Goal: Task Accomplishment & Management: Manage account settings

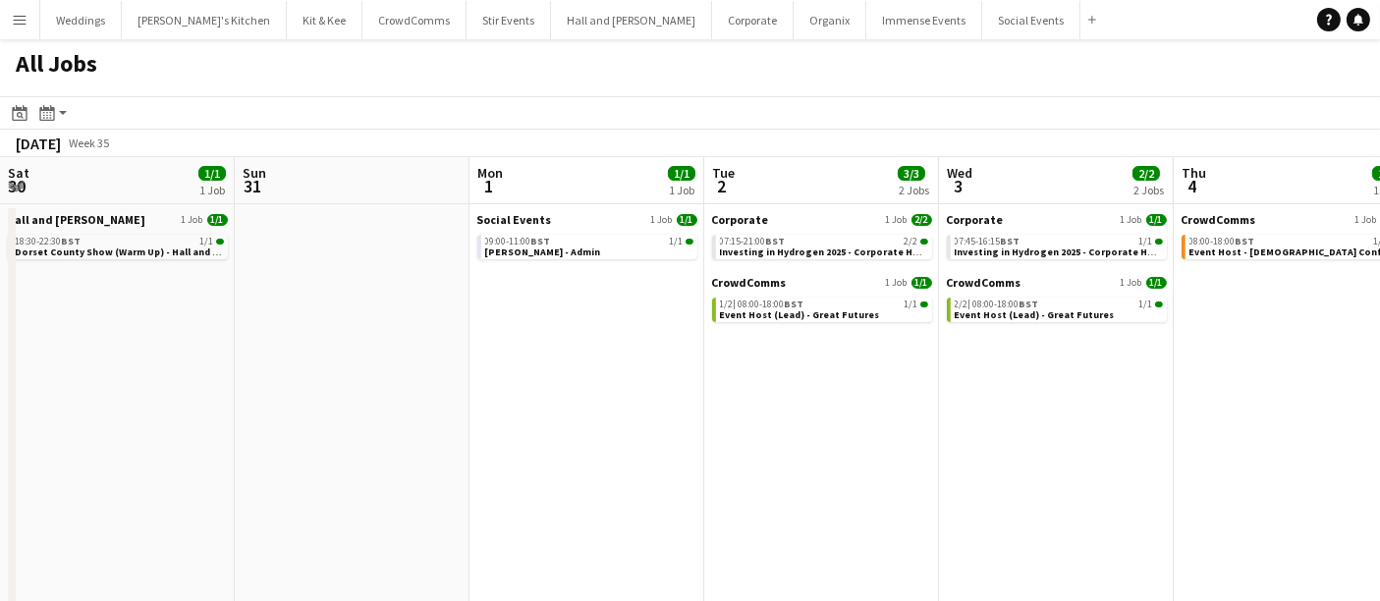
scroll to position [0, 399]
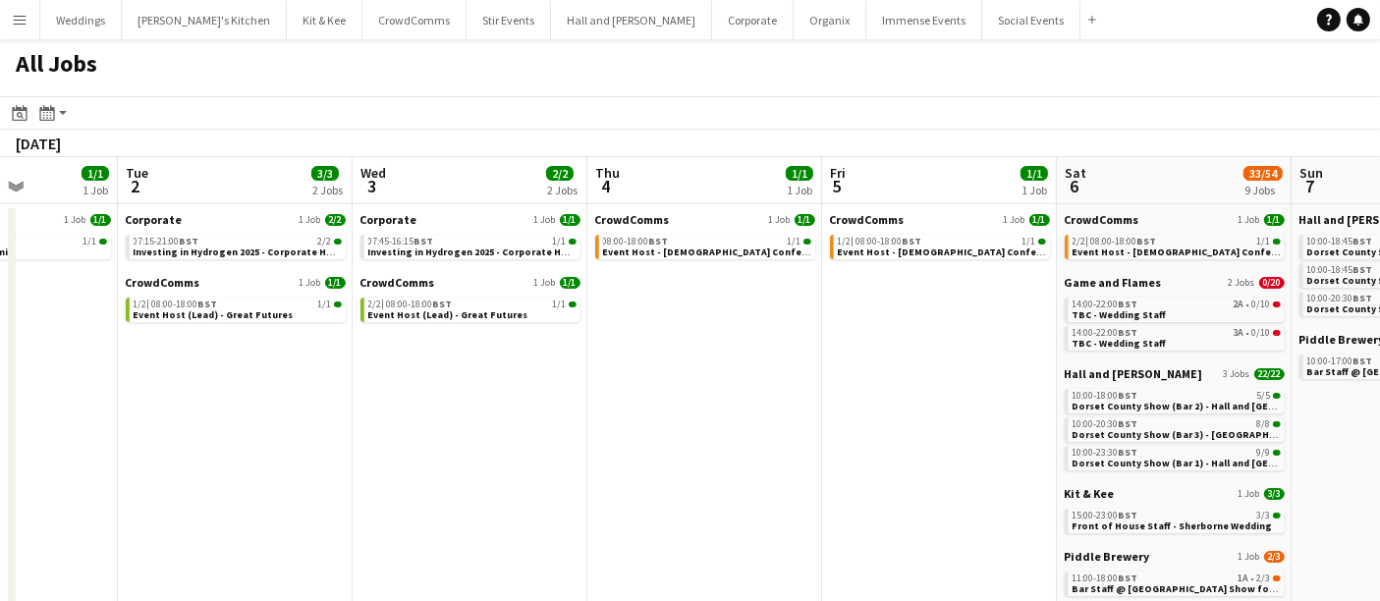
drag, startPoint x: 810, startPoint y: 409, endPoint x: 529, endPoint y: 450, distance: 284.9
click at [529, 450] on app-calendar-viewport "Sat 30 1/1 1 Job Sun 31 Mon 1 1/1 1 Job Tue 2 3/3 2 Jobs Wed 3 2/2 2 Jobs Thu 4…" at bounding box center [690, 427] width 1380 height 541
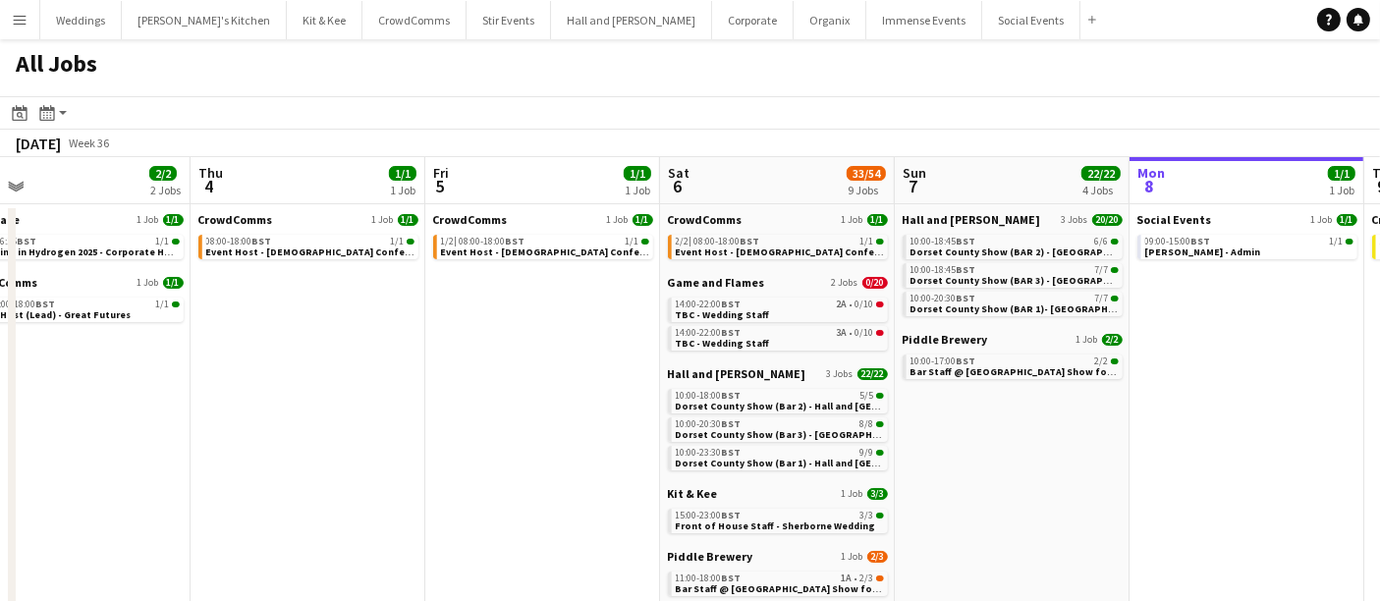
scroll to position [0, 568]
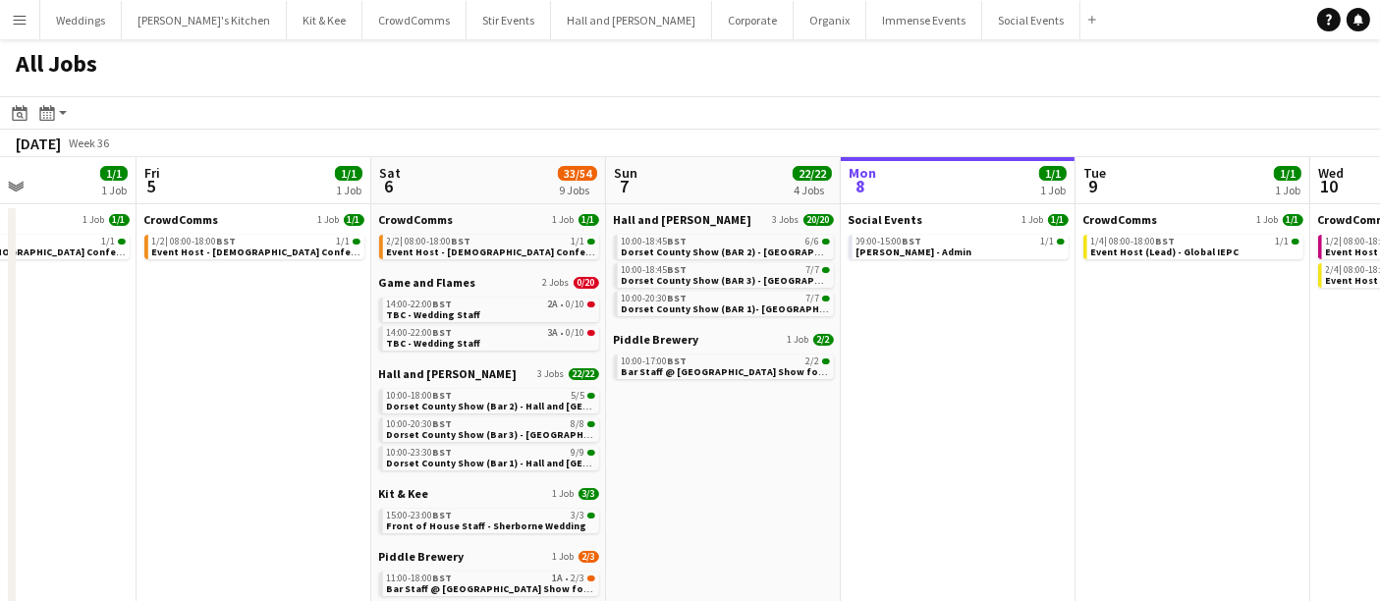
drag, startPoint x: 481, startPoint y: 458, endPoint x: 123, endPoint y: 466, distance: 358.7
click at [123, 466] on app-calendar-viewport "Tue 2 3/3 2 Jobs Wed 3 2/2 2 Jobs Thu 4 1/1 1 Job Fri 5 1/1 1 Job Sat 6 33/54 9…" at bounding box center [690, 427] width 1380 height 541
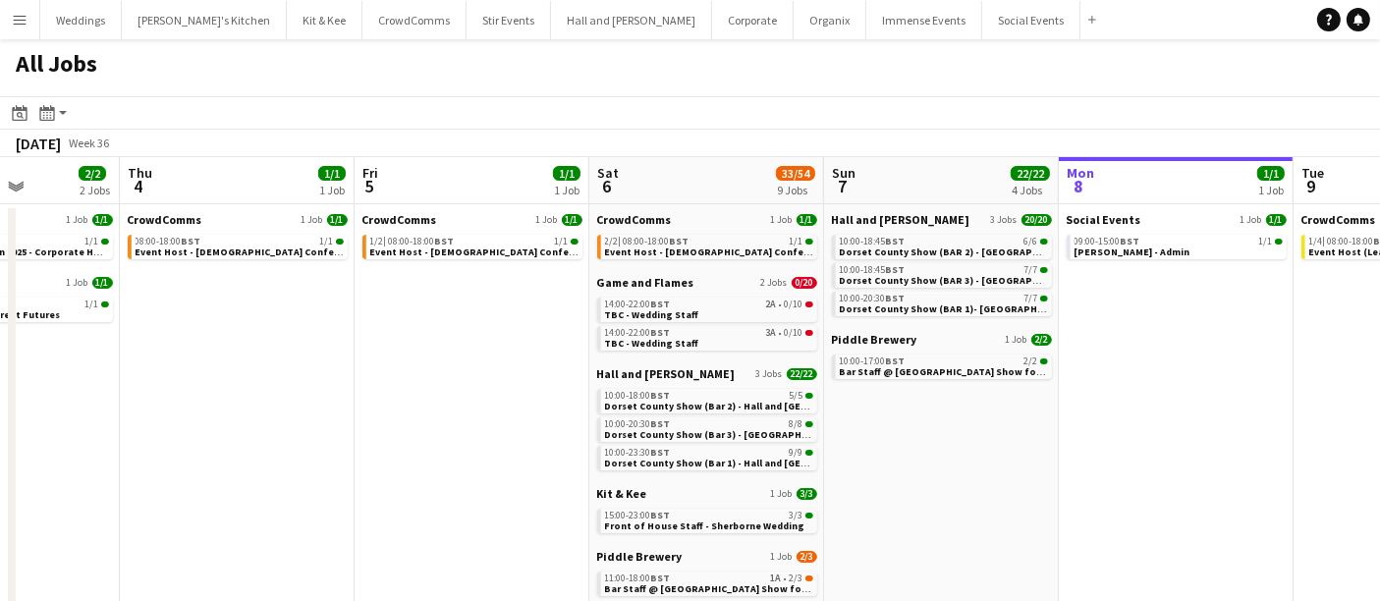
scroll to position [0, 595]
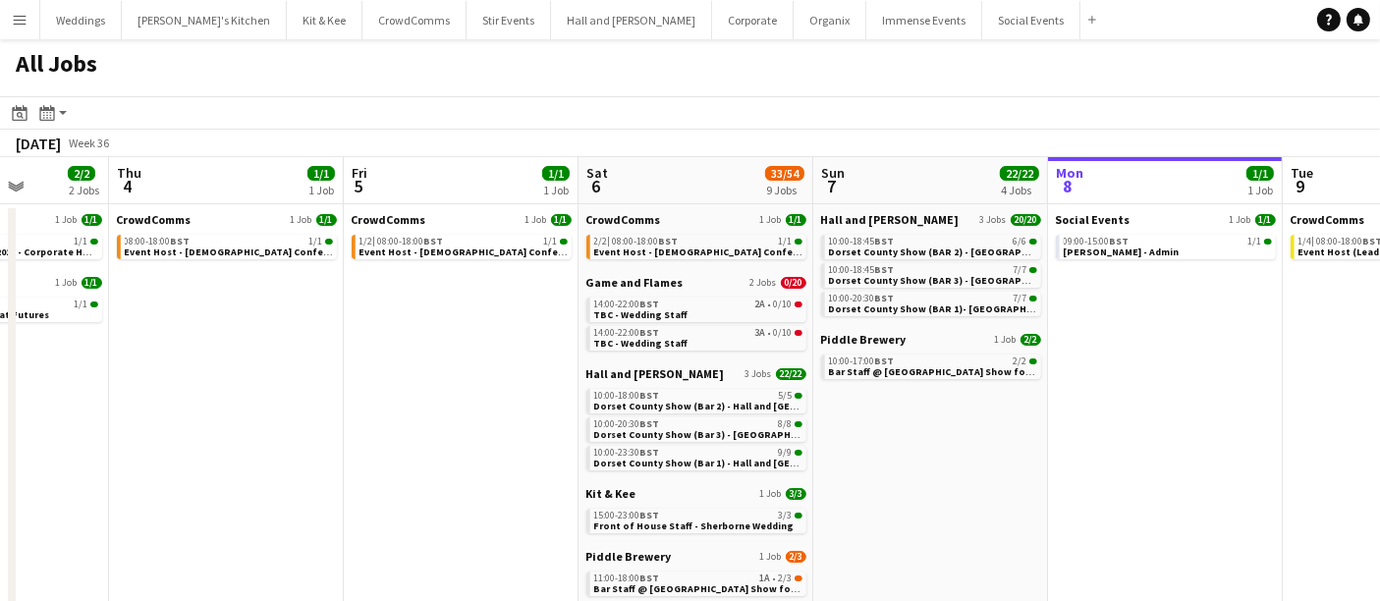
drag, startPoint x: 876, startPoint y: 442, endPoint x: 849, endPoint y: 430, distance: 29.9
click at [849, 430] on app-calendar-viewport "Mon 1 1/1 1 Job Tue 2 3/3 2 Jobs Wed 3 2/2 2 Jobs Thu 4 1/1 1 Job Fri 5 1/1 1 J…" at bounding box center [690, 427] width 1380 height 541
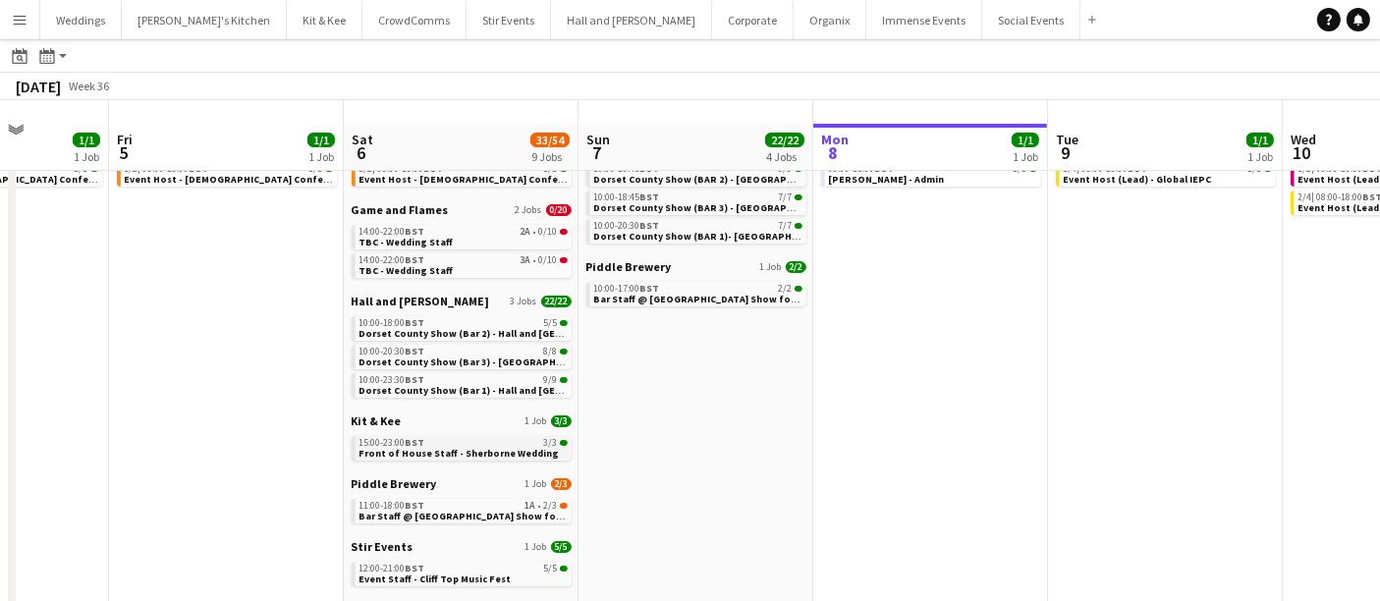
scroll to position [94, 0]
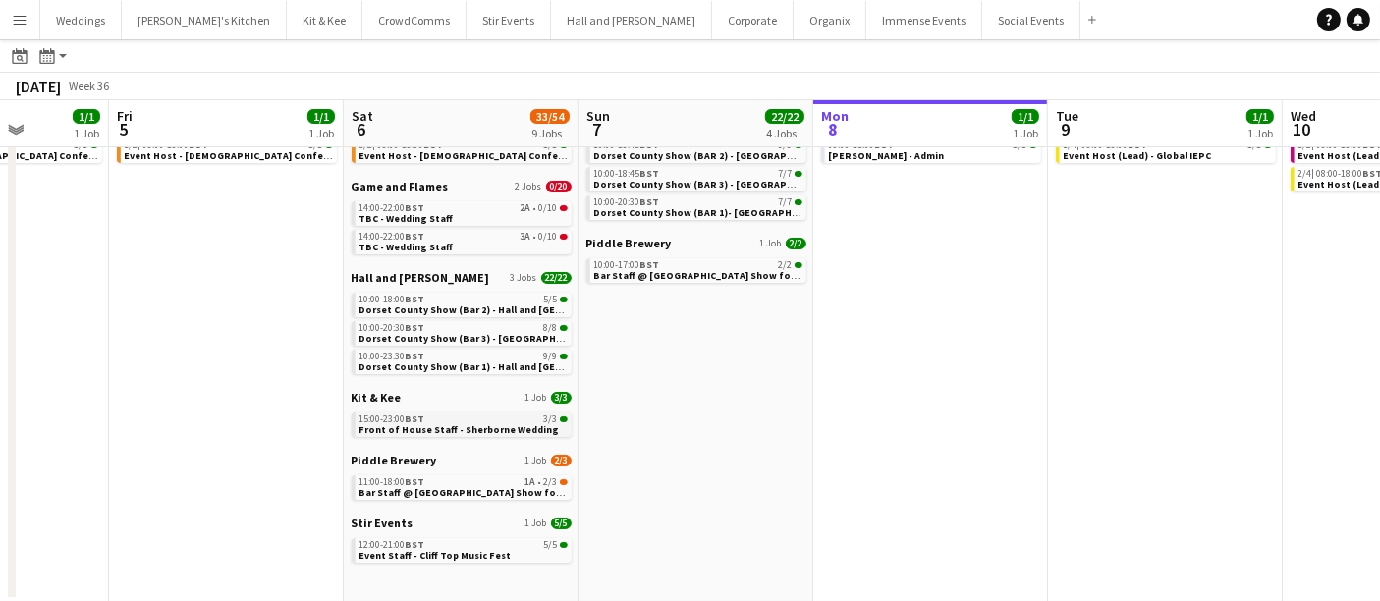
click at [415, 421] on span "BST" at bounding box center [416, 419] width 20 height 13
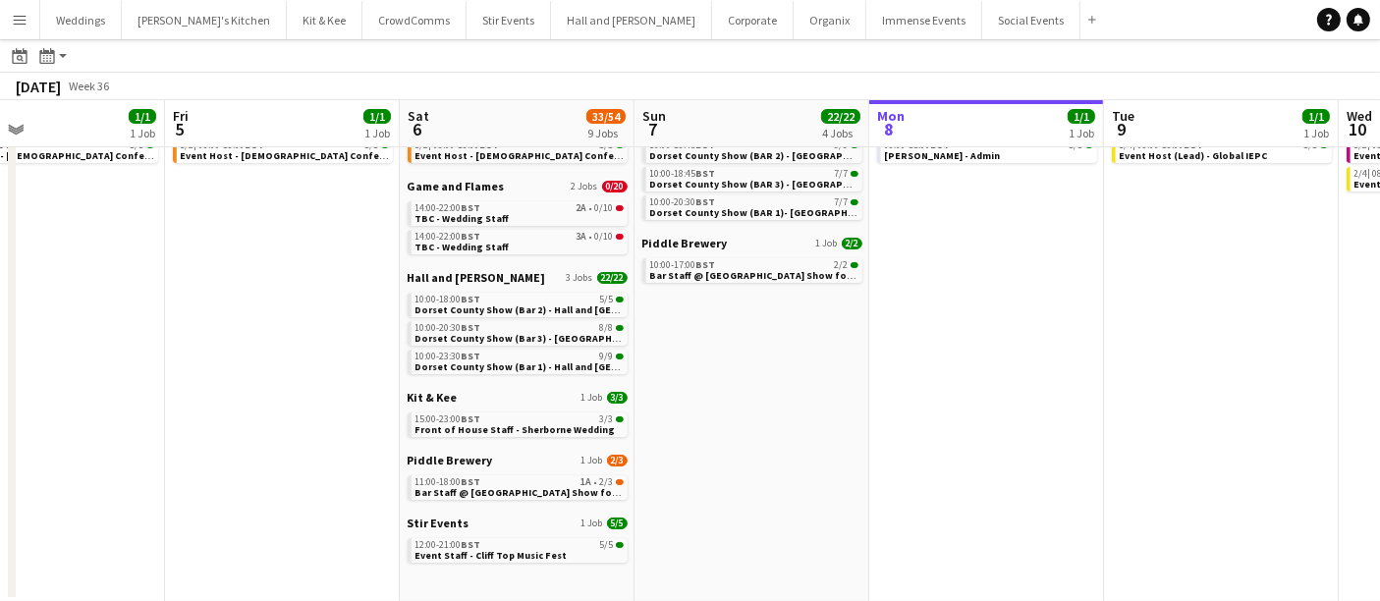
drag, startPoint x: 582, startPoint y: 409, endPoint x: 504, endPoint y: 417, distance: 78.0
click at [504, 417] on app-calendar-viewport "Tue 2 3/3 2 Jobs Wed 3 2/2 2 Jobs Thu 4 1/1 1 Job Fri 5 1/1 1 Job Sat 6 33/54 9…" at bounding box center [690, 302] width 1380 height 600
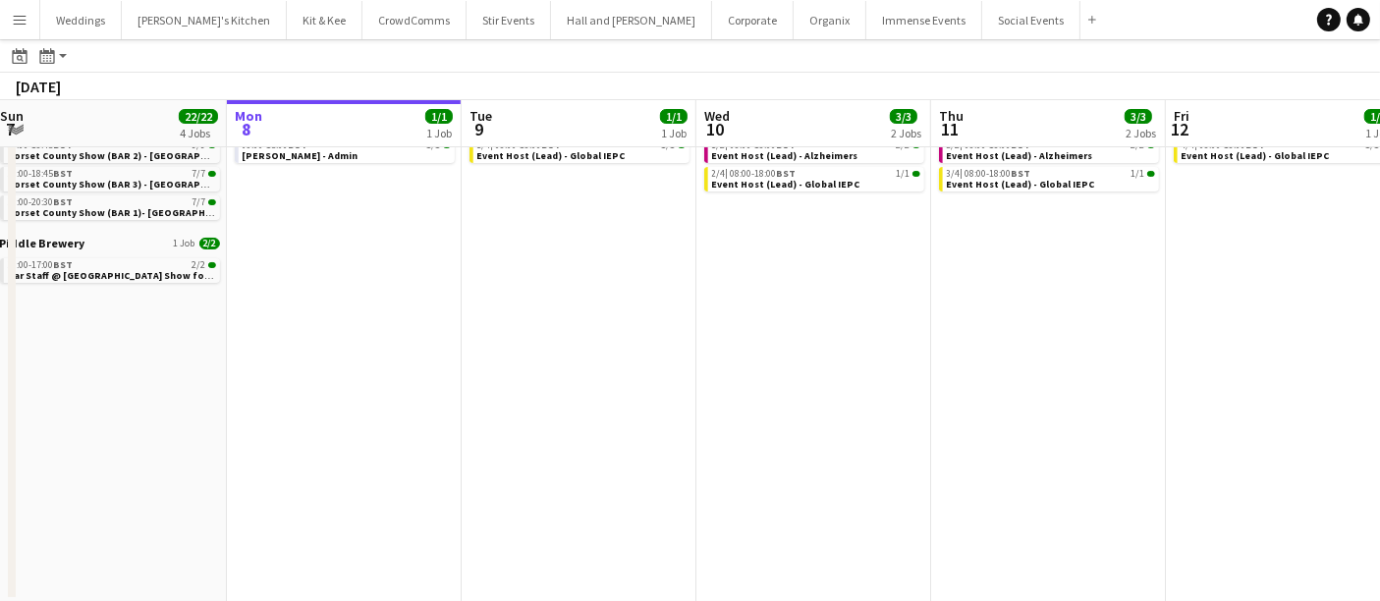
drag, startPoint x: 991, startPoint y: 370, endPoint x: 551, endPoint y: 403, distance: 441.3
click at [511, 410] on app-calendar-viewport "Thu 4 1/1 1 Job Fri 5 1/1 1 Job Sat 6 33/54 9 Jobs Sun 7 22/22 4 Jobs Mon 8 1/1…" at bounding box center [690, 302] width 1380 height 600
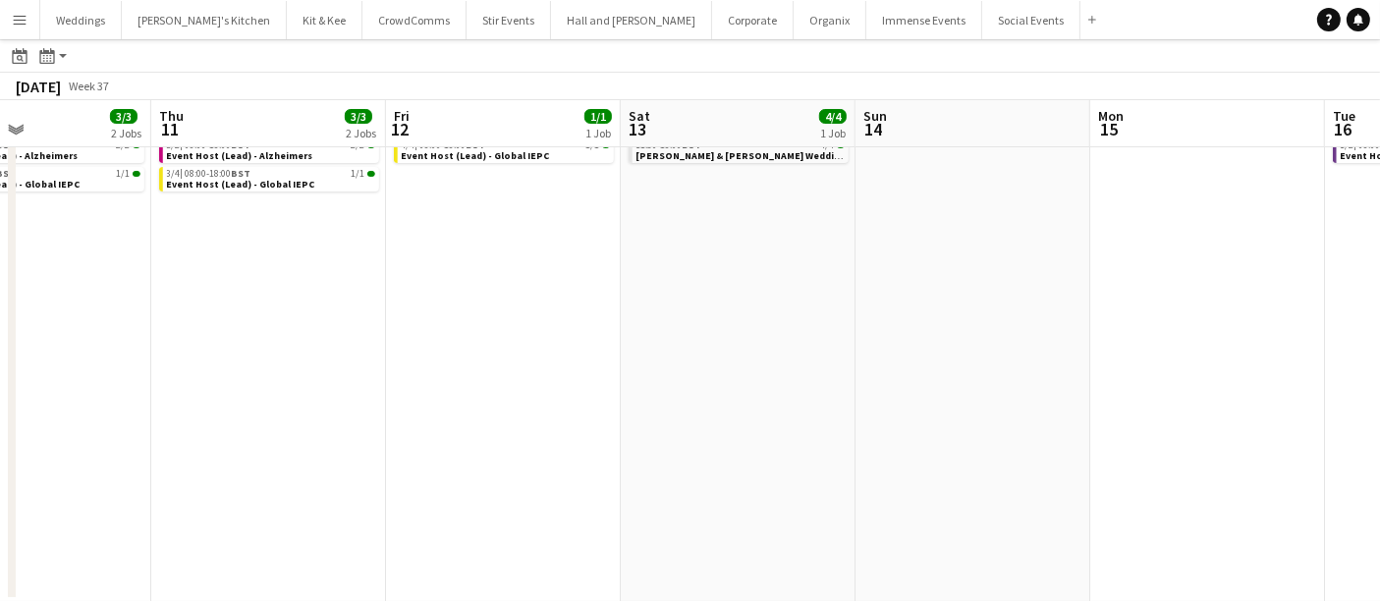
scroll to position [0, 606]
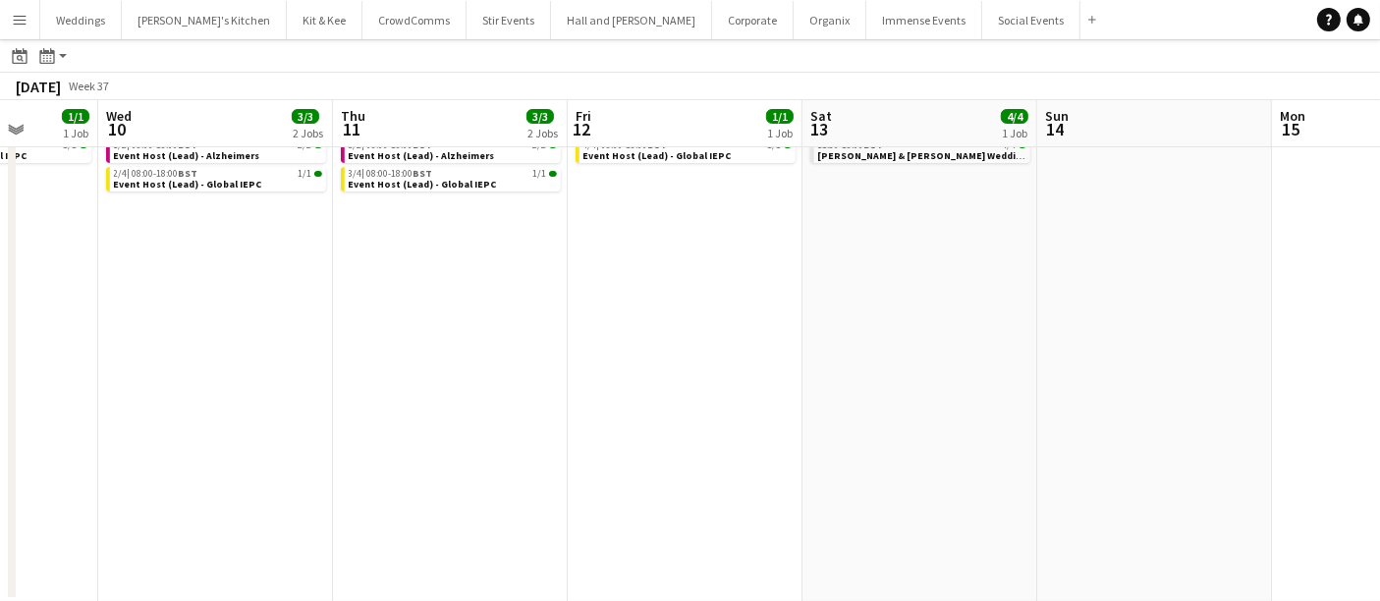
drag, startPoint x: 1152, startPoint y: 361, endPoint x: 1039, endPoint y: 391, distance: 117.0
click at [1039, 391] on app-calendar-viewport "Sun 7 22/22 4 Jobs Mon 8 1/1 1 Job Tue 9 1/1 1 Job Wed 10 3/3 2 Jobs Thu 11 3/3…" at bounding box center [690, 302] width 1380 height 600
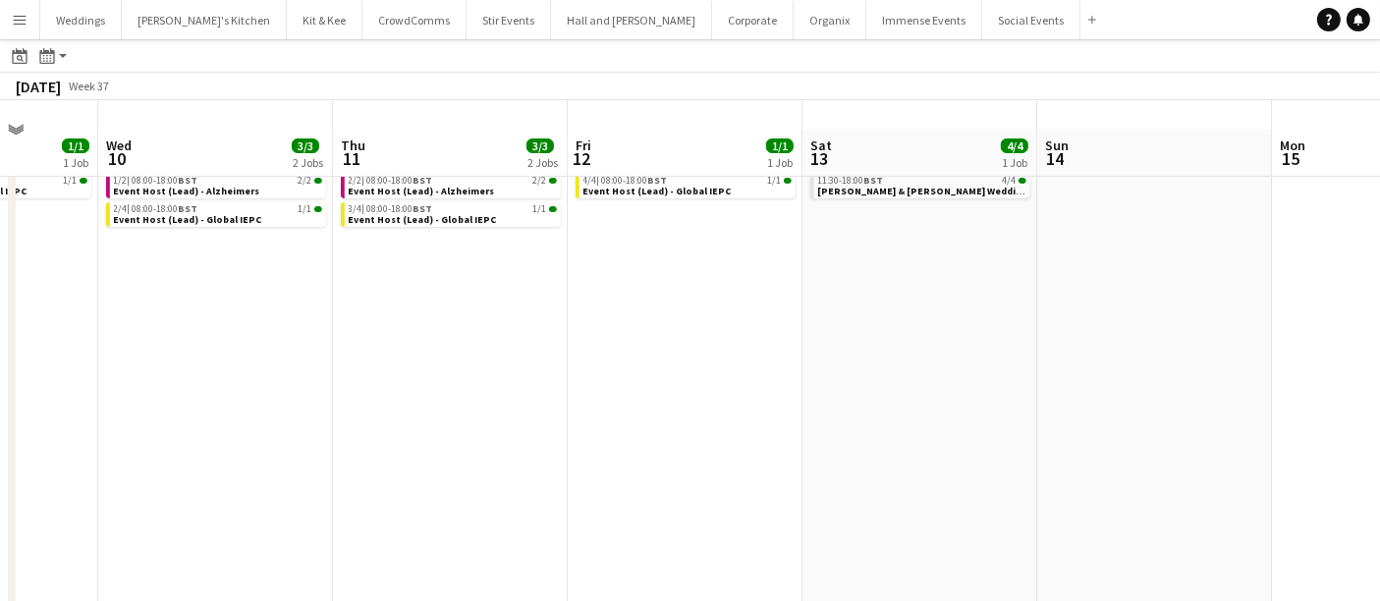
scroll to position [0, 0]
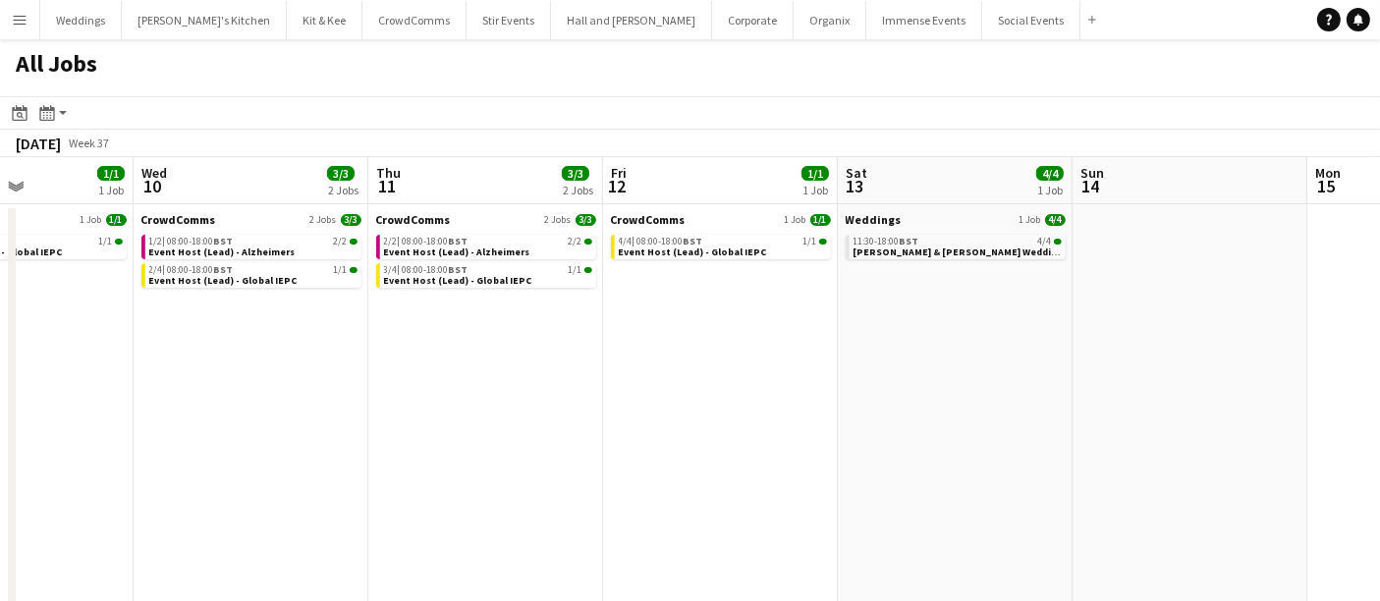
click at [628, 383] on app-all-jobs "All Jobs Date picker SEP 2025 SEP 2025 Monday M Tuesday T Wednesday W Thursday …" at bounding box center [690, 368] width 1380 height 659
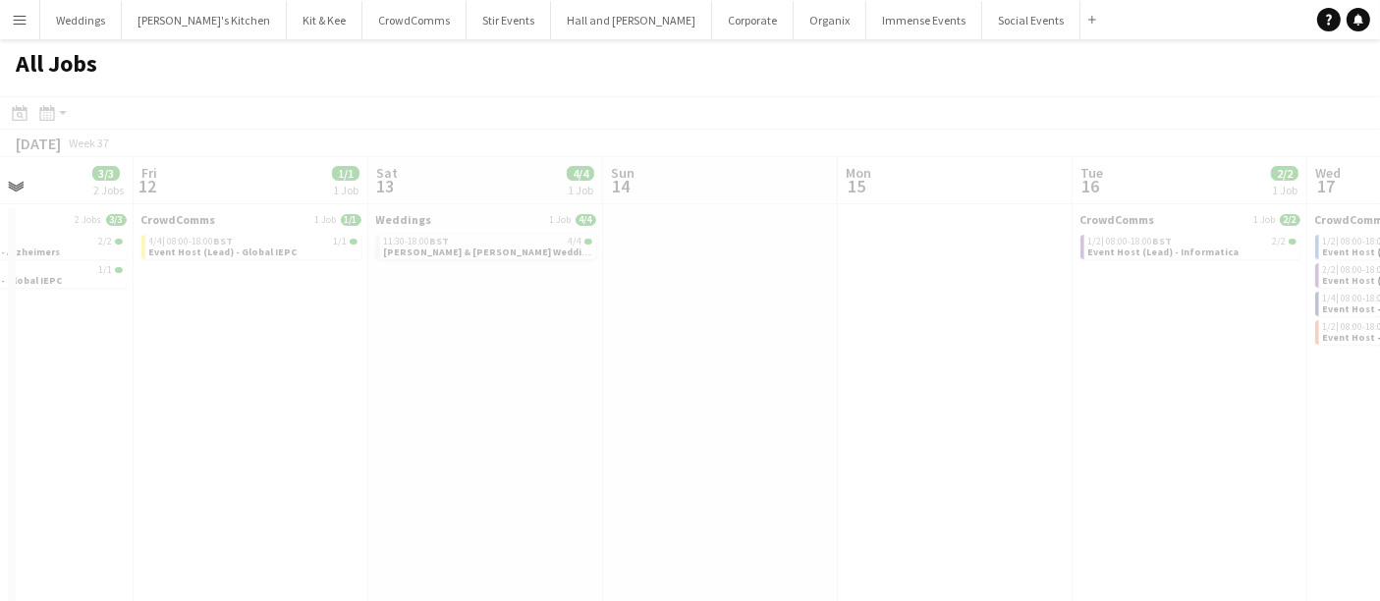
drag, startPoint x: 918, startPoint y: 374, endPoint x: 564, endPoint y: 410, distance: 355.4
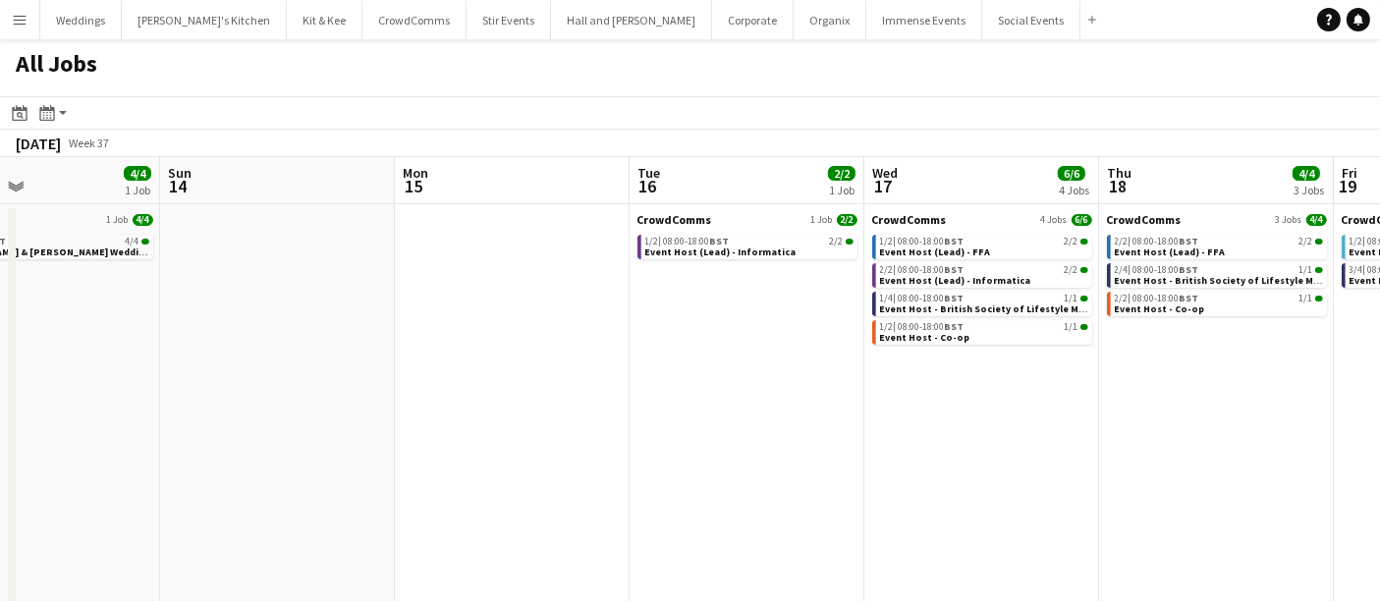
drag, startPoint x: 554, startPoint y: 424, endPoint x: 411, endPoint y: 434, distance: 143.8
click at [411, 434] on app-calendar-viewport "Thu 11 3/3 2 Jobs Fri 12 1/1 1 Job Sat 13 4/4 1 Job Sun 14 Mon 15 Tue 16 2/2 1 …" at bounding box center [690, 427] width 1380 height 541
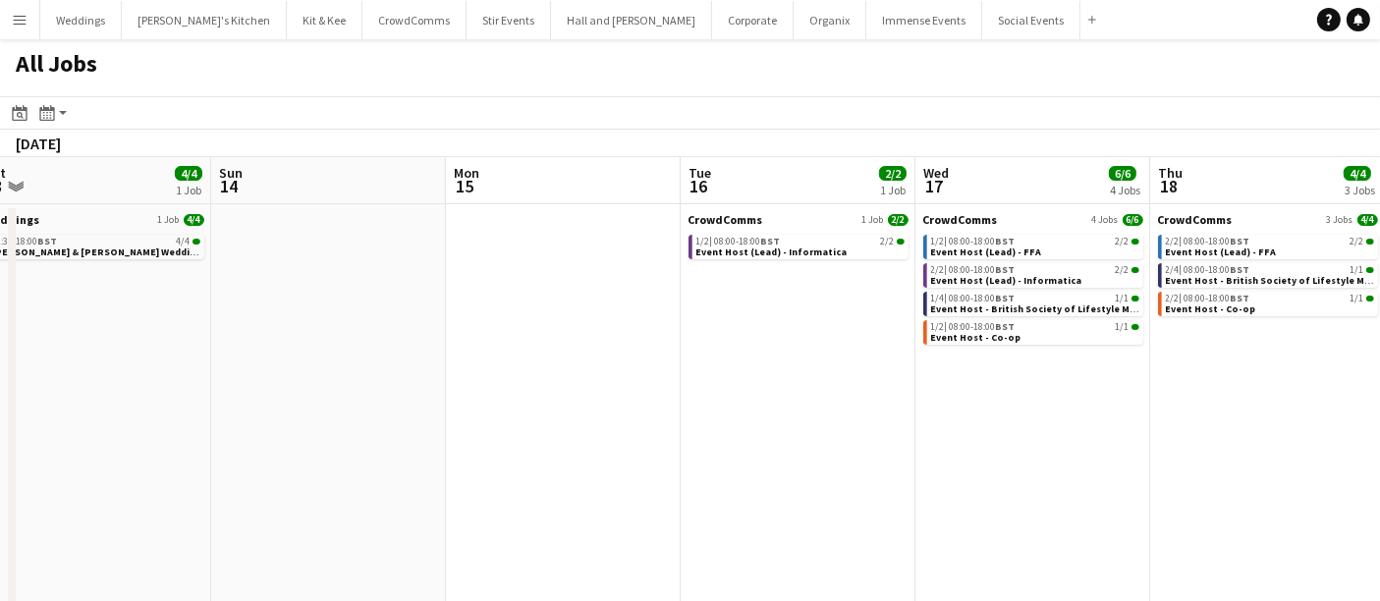
click at [277, 444] on app-all-jobs "All Jobs Date picker SEP 2025 SEP 2025 Monday M Tuesday T Wednesday W Thursday …" at bounding box center [690, 368] width 1380 height 659
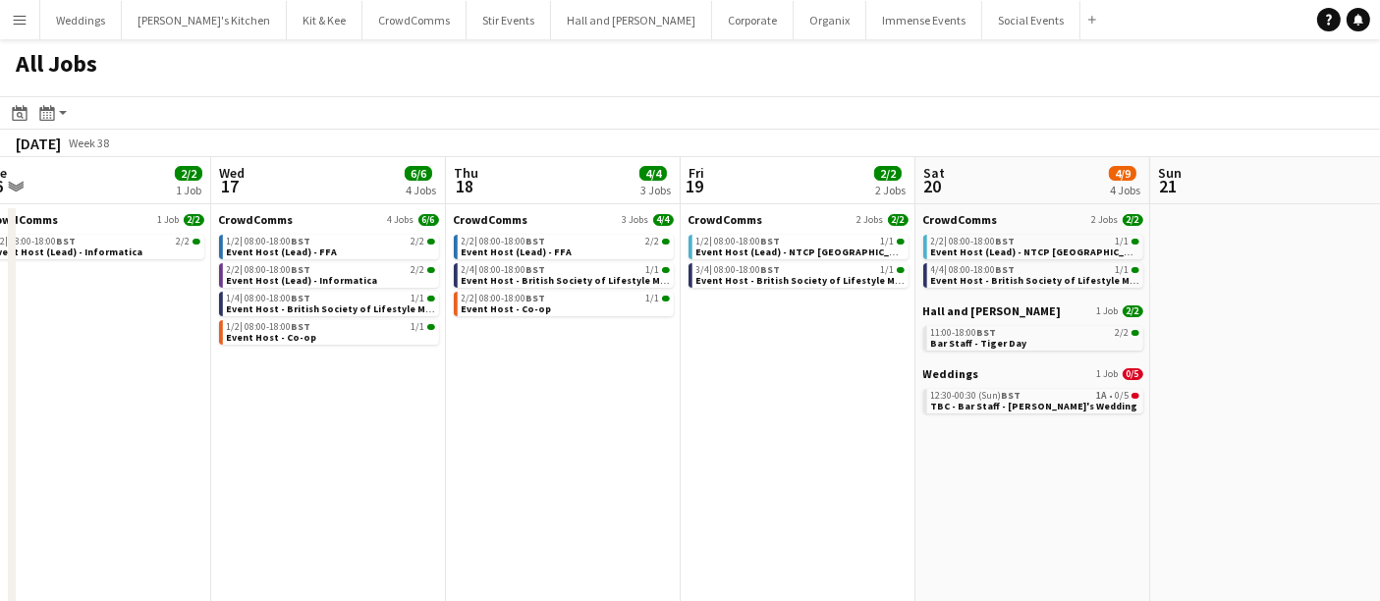
scroll to position [0, 535]
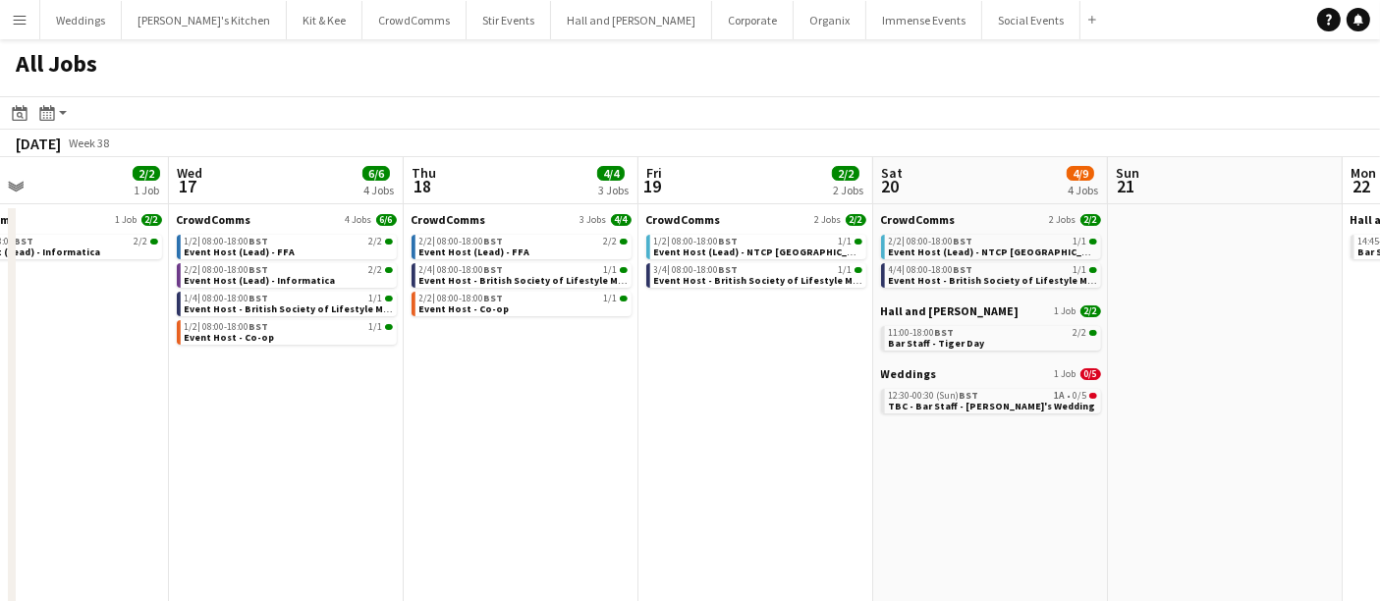
drag, startPoint x: 797, startPoint y: 408, endPoint x: 286, endPoint y: 457, distance: 513.2
click at [286, 457] on app-calendar-viewport "Sun 14 Mon 15 Tue 16 2/2 1 Job Wed 17 6/6 4 Jobs Thu 18 4/4 3 Jobs Fri 19 2/2 2…" at bounding box center [690, 427] width 1380 height 541
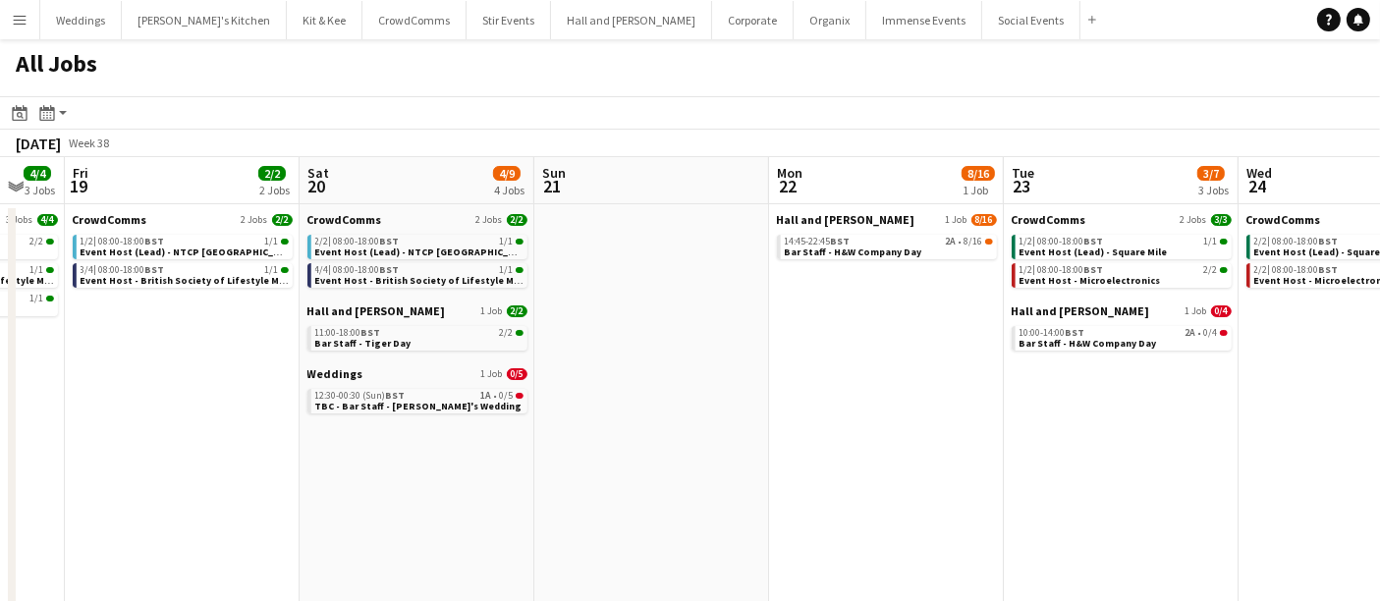
scroll to position [0, 609]
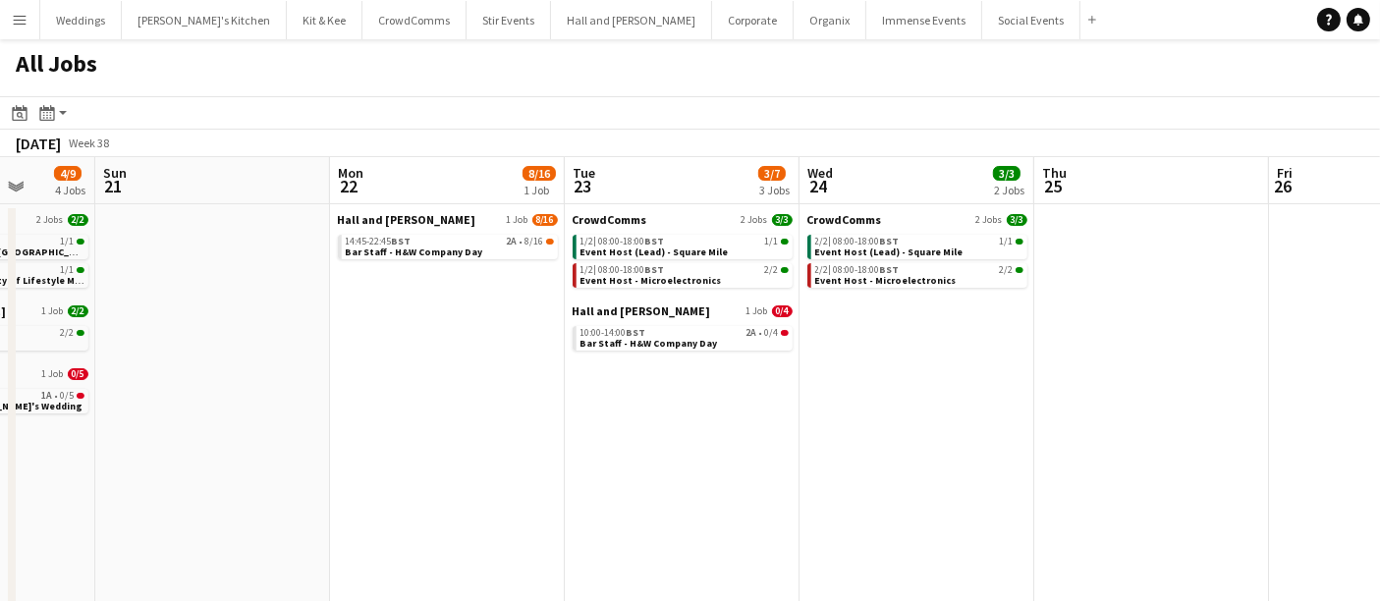
drag, startPoint x: 1072, startPoint y: 377, endPoint x: 528, endPoint y: 436, distance: 547.4
click at [513, 437] on app-calendar-viewport "Thu 18 4/4 3 Jobs Fri 19 2/2 2 Jobs Sat 20 4/9 4 Jobs Sun 21 Mon 22 8/16 1 Job …" at bounding box center [690, 427] width 1380 height 541
click at [495, 235] on link "14:45-22:45 BST 2A • 8/16 Bar Staff - H&W Company Day" at bounding box center [450, 246] width 208 height 23
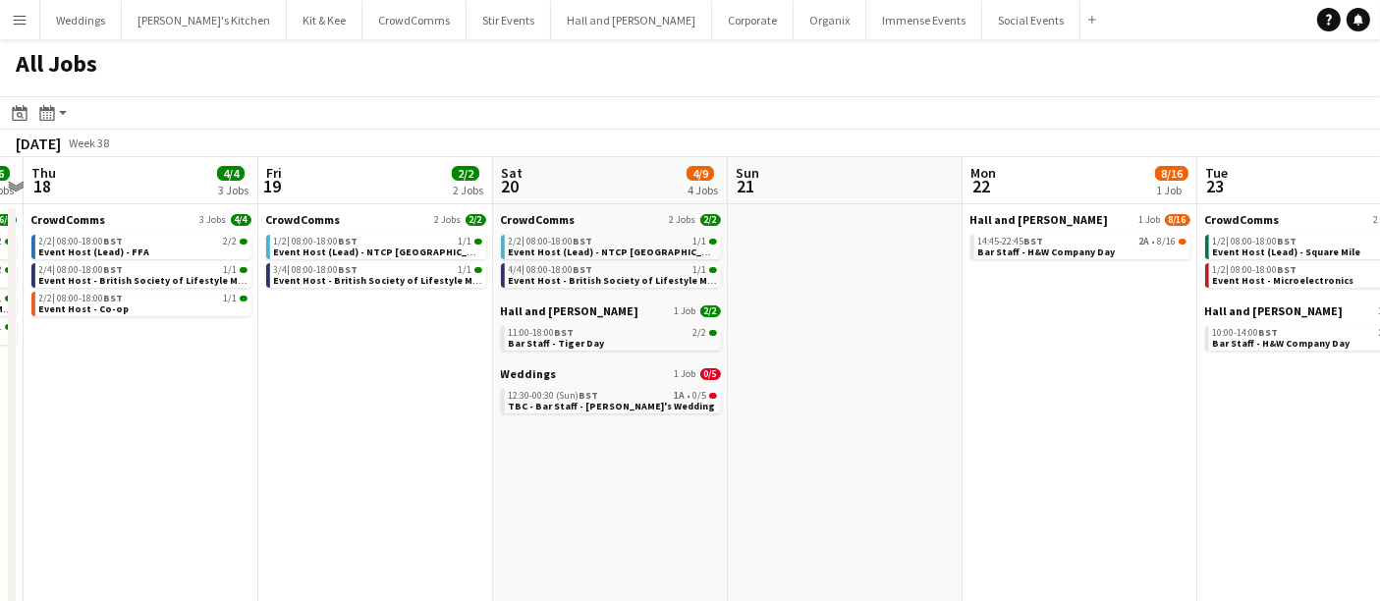
drag, startPoint x: 508, startPoint y: 417, endPoint x: 1060, endPoint y: 397, distance: 552.4
click at [1081, 403] on app-calendar-viewport "Tue 16 2/2 1 Job Wed 17 6/6 4 Jobs Thu 18 4/4 3 Jobs Fri 19 2/2 2 Jobs Sat 20 4…" at bounding box center [690, 427] width 1380 height 541
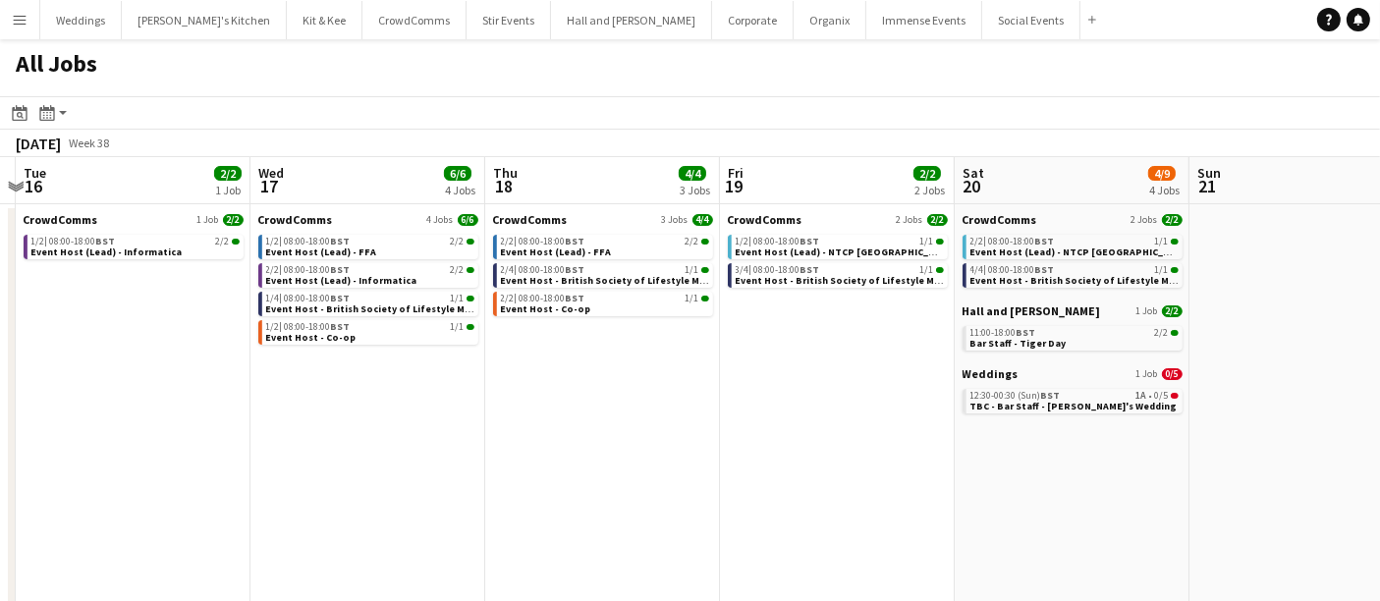
drag, startPoint x: 1030, startPoint y: 397, endPoint x: 1041, endPoint y: 397, distance: 11.8
click at [1041, 397] on app-calendar-viewport "Sun 14 Mon 15 Tue 16 2/2 1 Job Wed 17 6/6 4 Jobs Thu 18 4/4 3 Jobs Fri 19 2/2 2…" at bounding box center [690, 427] width 1380 height 541
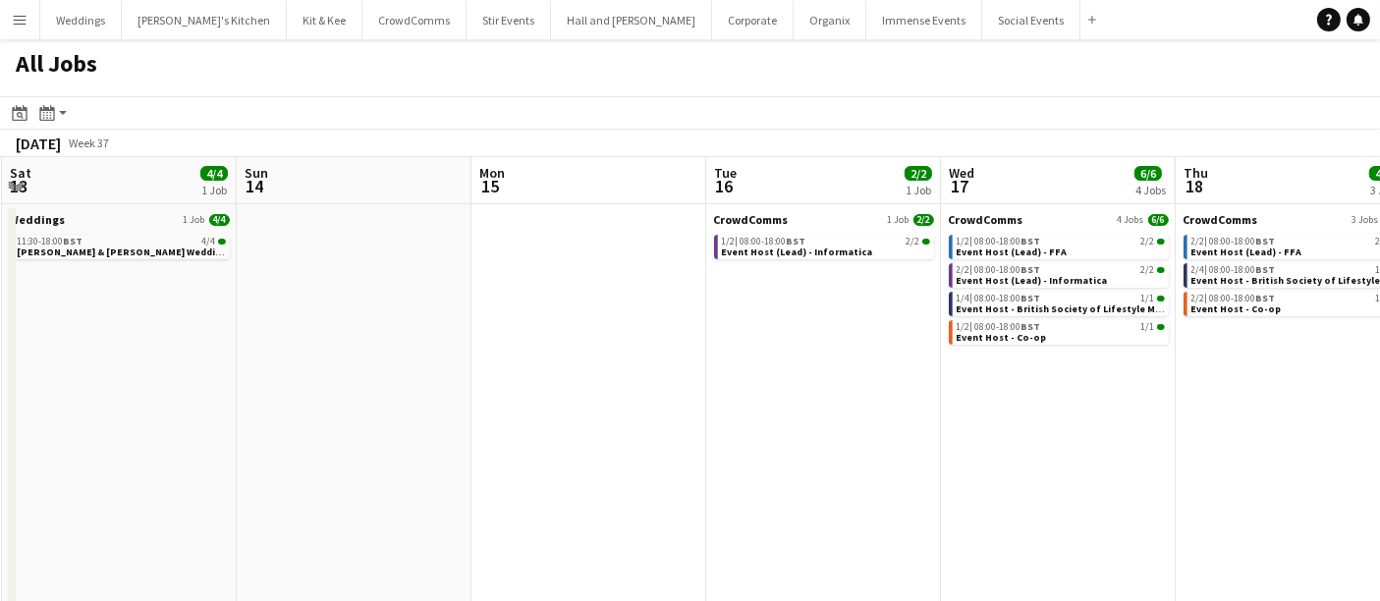
drag, startPoint x: 424, startPoint y: 408, endPoint x: 318, endPoint y: 450, distance: 114.2
click at [1091, 400] on app-calendar-viewport "Thu 11 3/3 2 Jobs Fri 12 1/1 1 Job Sat 13 4/4 1 Job Sun 14 Mon 15 Tue 16 2/2 1 …" at bounding box center [690, 427] width 1380 height 541
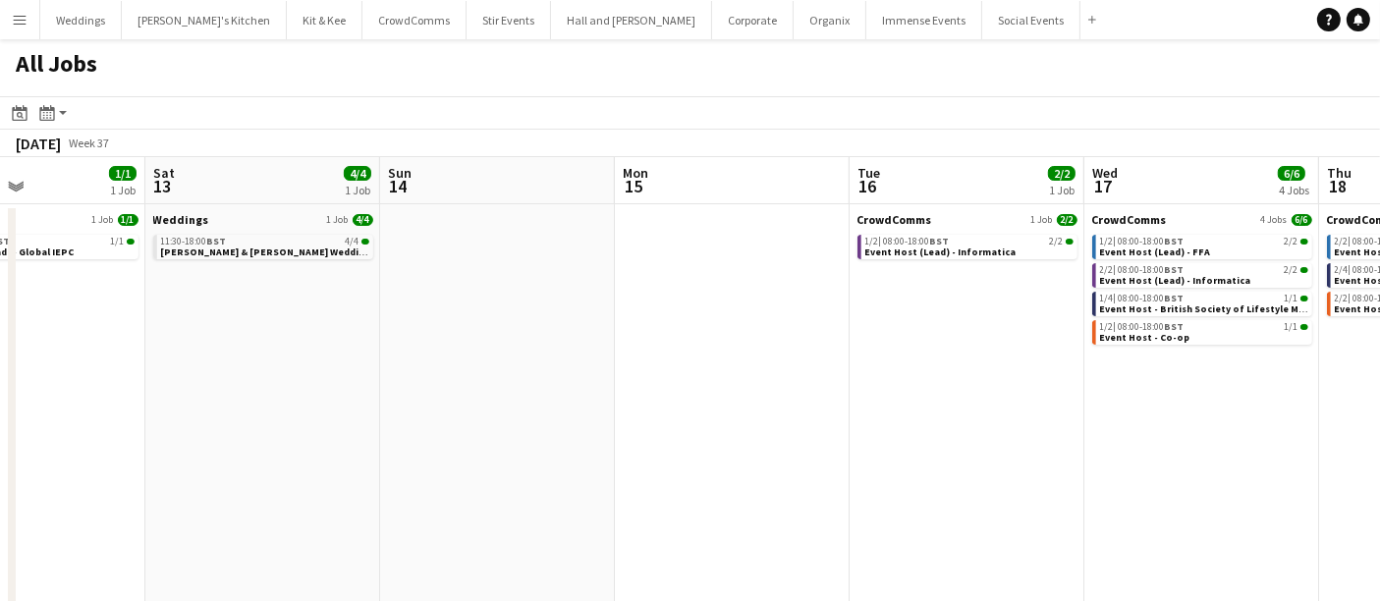
drag, startPoint x: 318, startPoint y: 450, endPoint x: 1187, endPoint y: 410, distance: 869.4
click at [1284, 403] on app-calendar-viewport "Wed 10 3/3 2 Jobs Thu 11 3/3 2 Jobs Fri 12 1/1 1 Job Sat 13 4/4 1 Job Sun 14 Mo…" at bounding box center [690, 427] width 1380 height 541
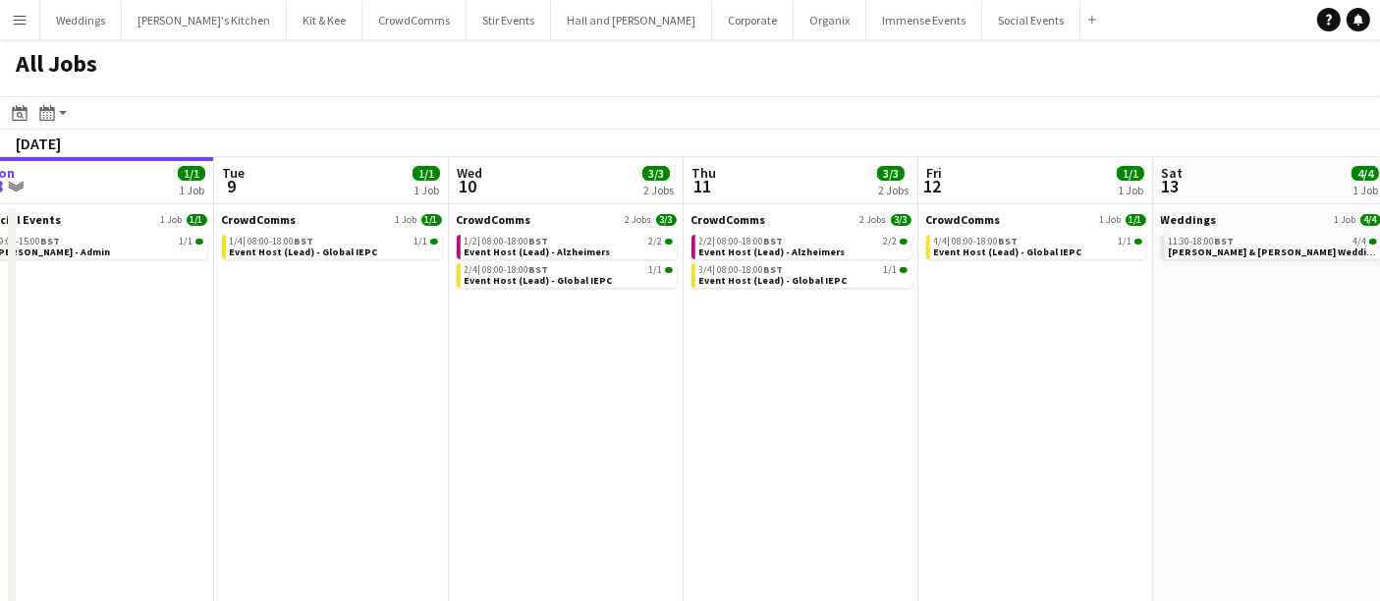
drag, startPoint x: 706, startPoint y: 439, endPoint x: 1389, endPoint y: 400, distance: 683.9
click at [1380, 400] on html "Menu Boards Boards Boards All jobs Status Workforce Workforce My Workforce Recr…" at bounding box center [690, 349] width 1380 height 698
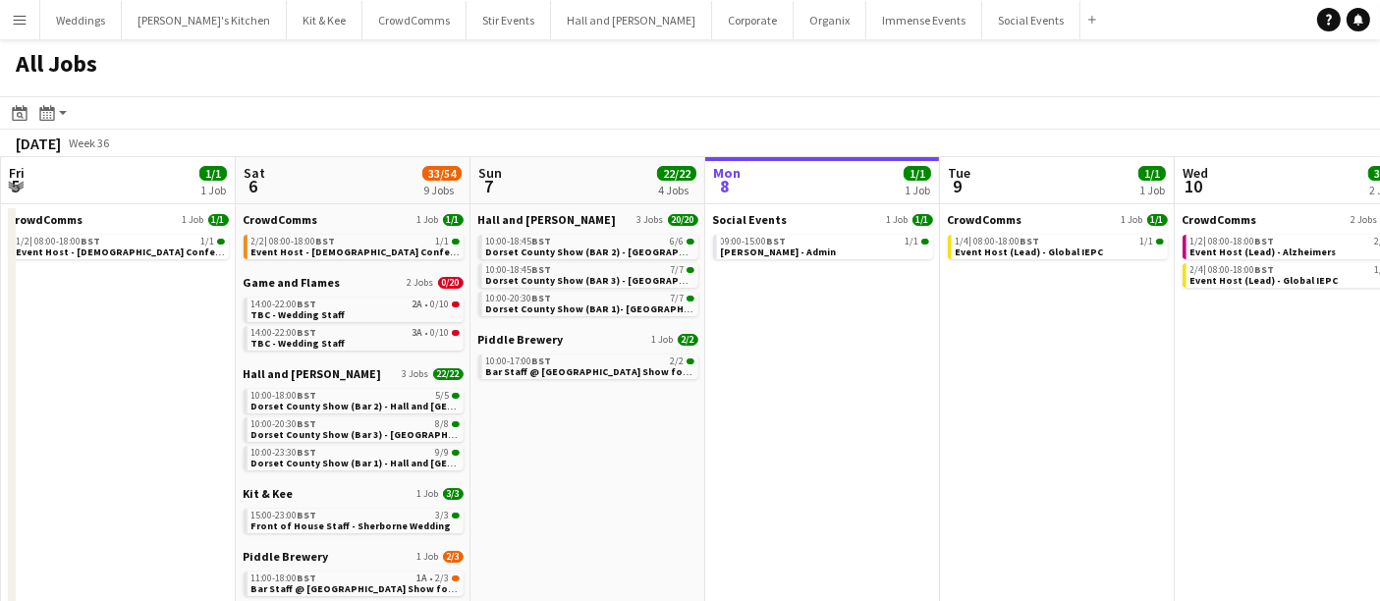
drag, startPoint x: 670, startPoint y: 427, endPoint x: 1277, endPoint y: 406, distance: 607.5
click at [1308, 402] on app-calendar-viewport "Wed 3 2/2 2 Jobs Thu 4 1/1 1 Job Fri 5 1/1 1 Job Sat 6 33/54 9 Jobs Sun 7 22/22…" at bounding box center [690, 427] width 1380 height 541
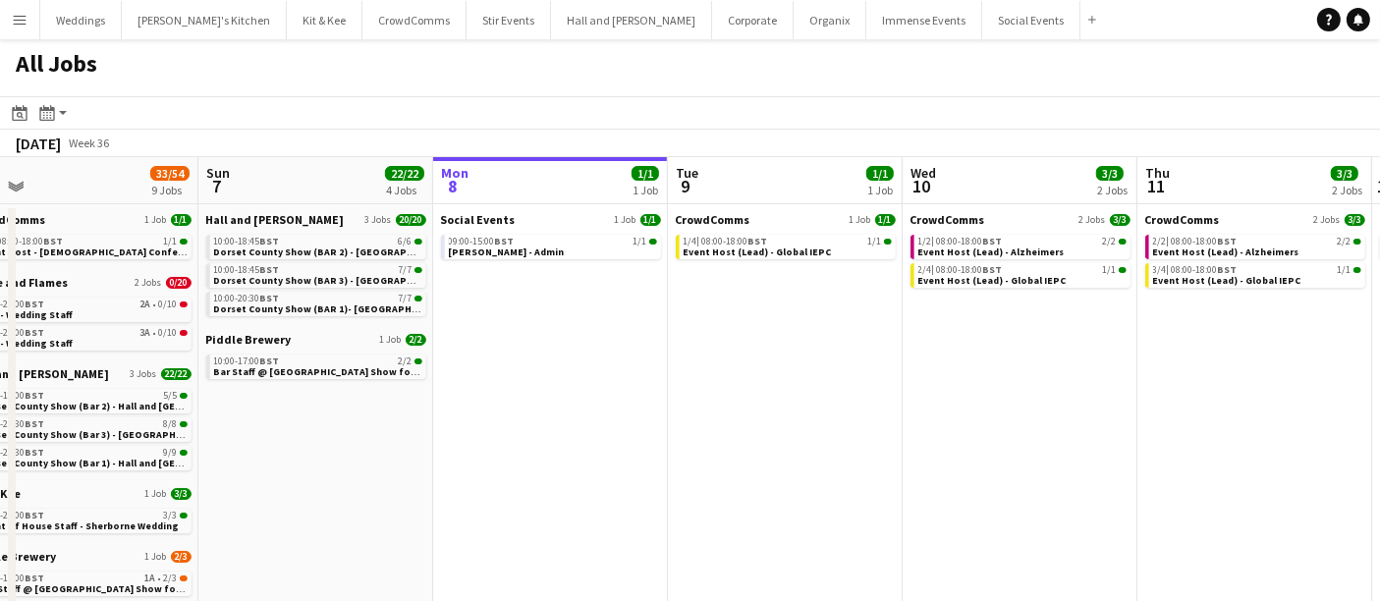
drag, startPoint x: 896, startPoint y: 429, endPoint x: 545, endPoint y: 420, distance: 350.8
click at [545, 420] on app-calendar-viewport "Wed 3 2/2 2 Jobs Thu 4 1/1 1 Job Fri 5 1/1 1 Job Sat 6 33/54 9 Jobs Sun 7 22/22…" at bounding box center [690, 427] width 1380 height 541
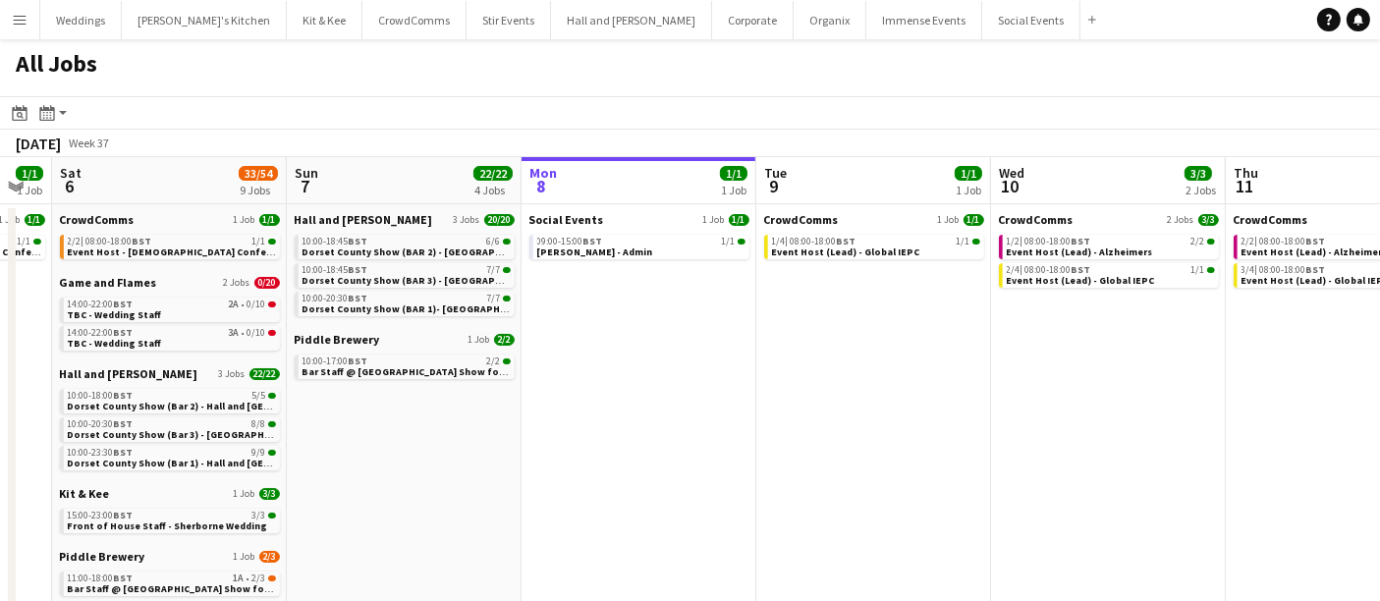
drag, startPoint x: 1031, startPoint y: 392, endPoint x: 1396, endPoint y: 341, distance: 369.0
click at [1380, 341] on html "Menu Boards Boards Boards All jobs Status Workforce Workforce My Workforce Recr…" at bounding box center [690, 349] width 1380 height 698
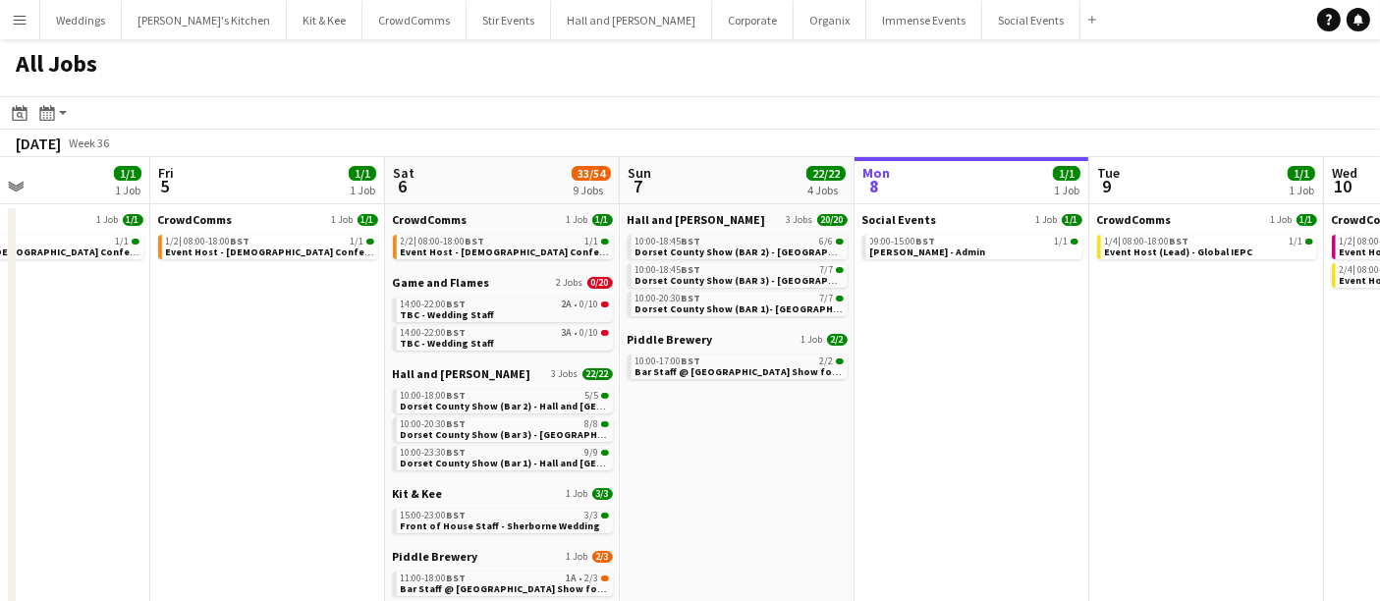
scroll to position [0, 509]
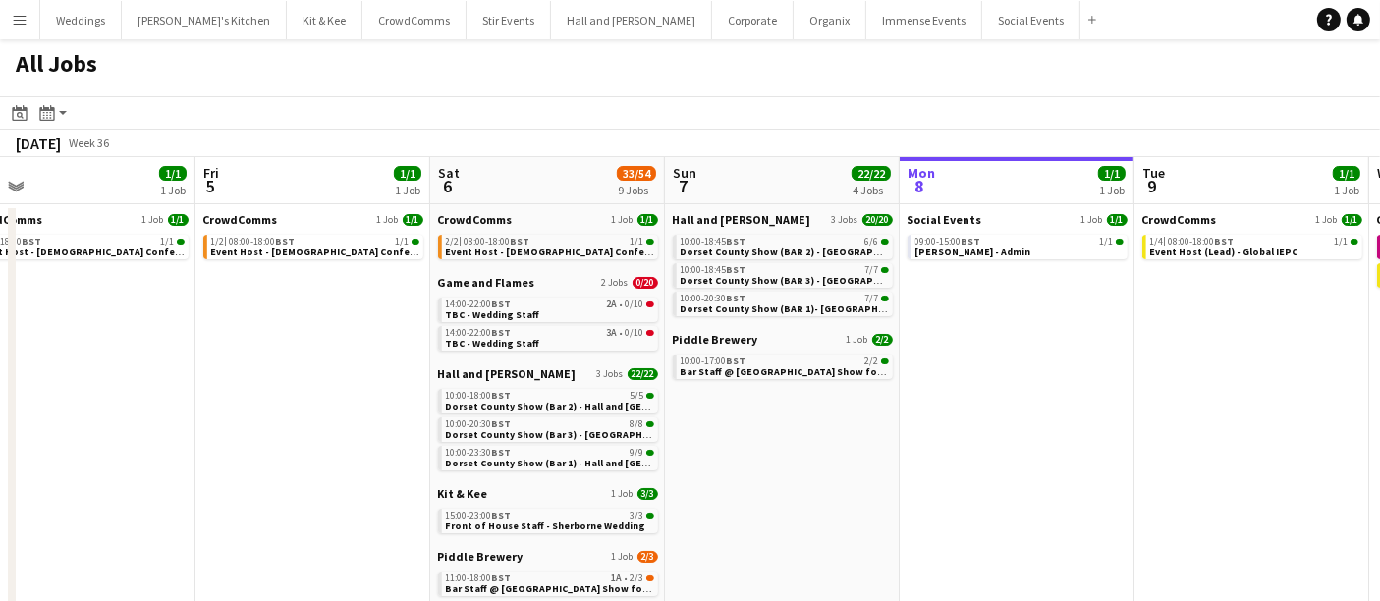
drag, startPoint x: 862, startPoint y: 362, endPoint x: 877, endPoint y: 362, distance: 15.7
click at [877, 362] on app-calendar-viewport "Tue 2 3/3 2 Jobs Wed 3 2/2 2 Jobs Thu 4 1/1 1 Job Fri 5 1/1 1 Job Sat 6 33/54 9…" at bounding box center [690, 427] width 1380 height 541
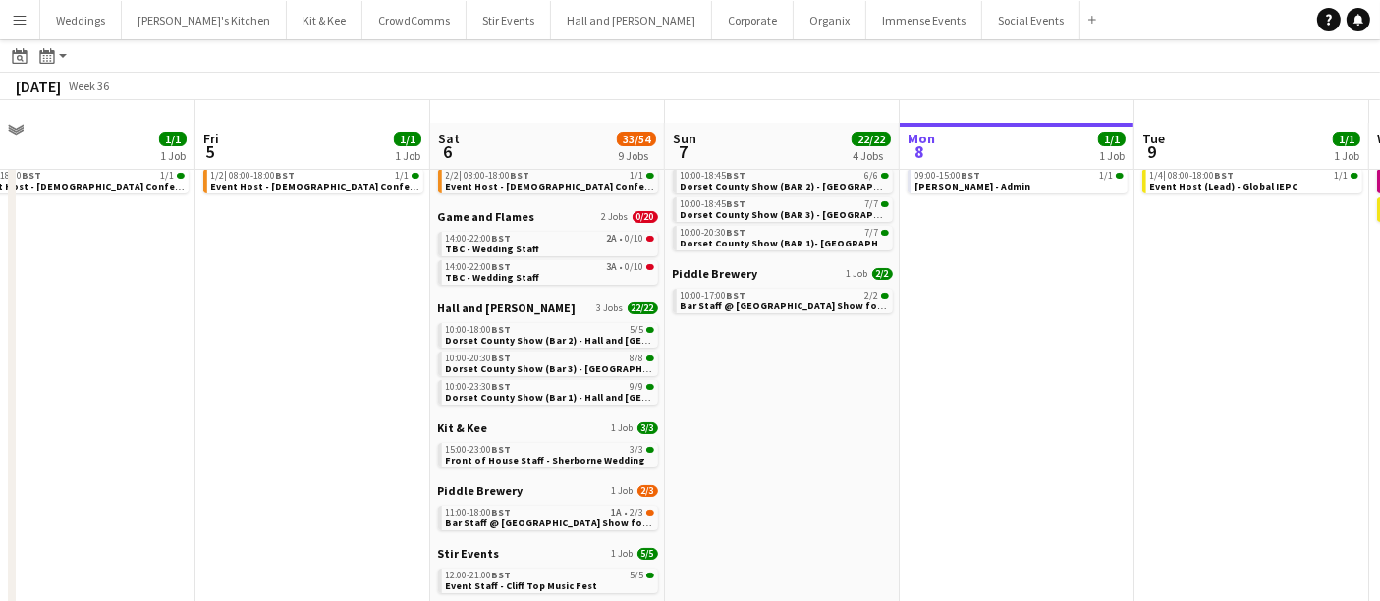
scroll to position [94, 0]
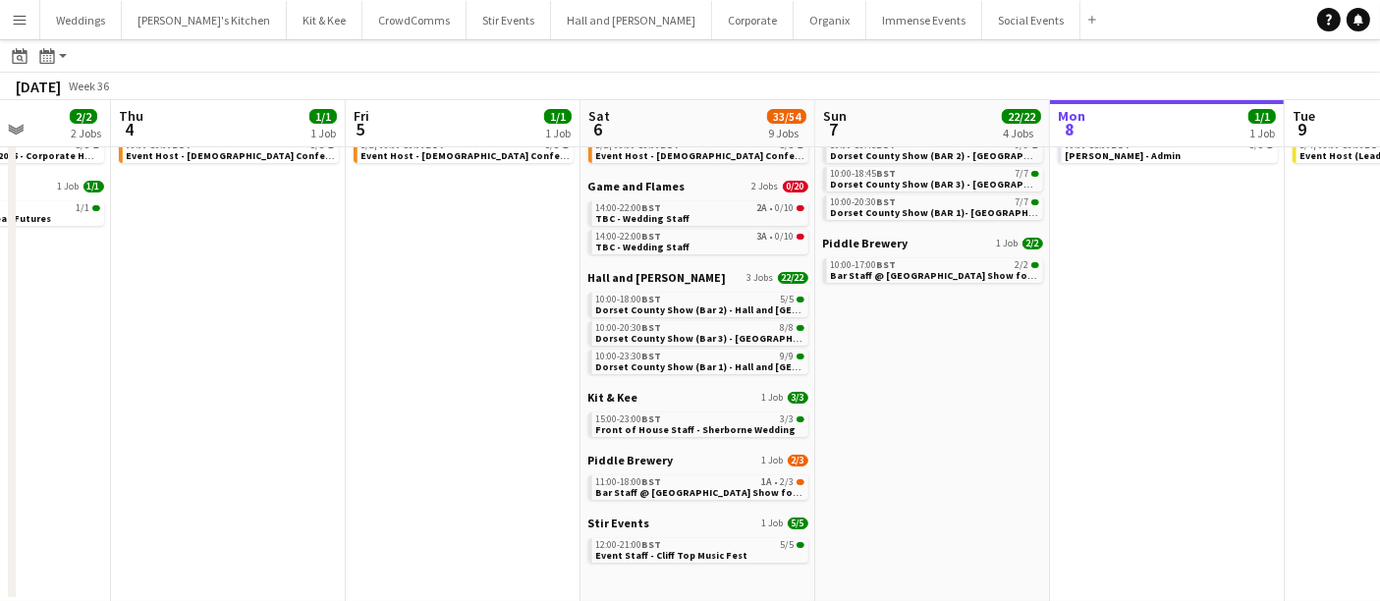
drag, startPoint x: 826, startPoint y: 393, endPoint x: 888, endPoint y: 392, distance: 61.9
click at [937, 395] on app-calendar-viewport "Mon 1 1/1 1 Job Tue 2 3/3 2 Jobs Wed 3 2/2 2 Jobs Thu 4 1/1 1 Job Fri 5 1/1 1 J…" at bounding box center [690, 302] width 1380 height 600
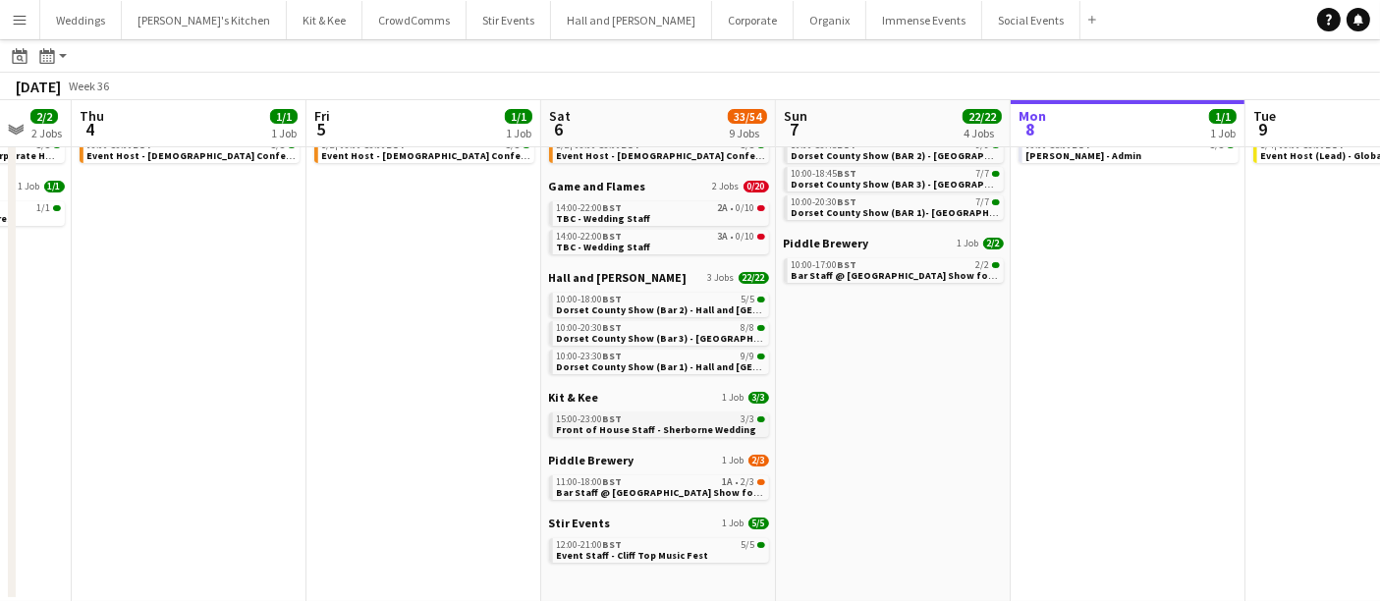
click at [600, 431] on span "Front of House Staff - Sherborne Wedding" at bounding box center [657, 429] width 200 height 13
click at [287, 23] on button "Kit & Kee Close" at bounding box center [325, 20] width 76 height 38
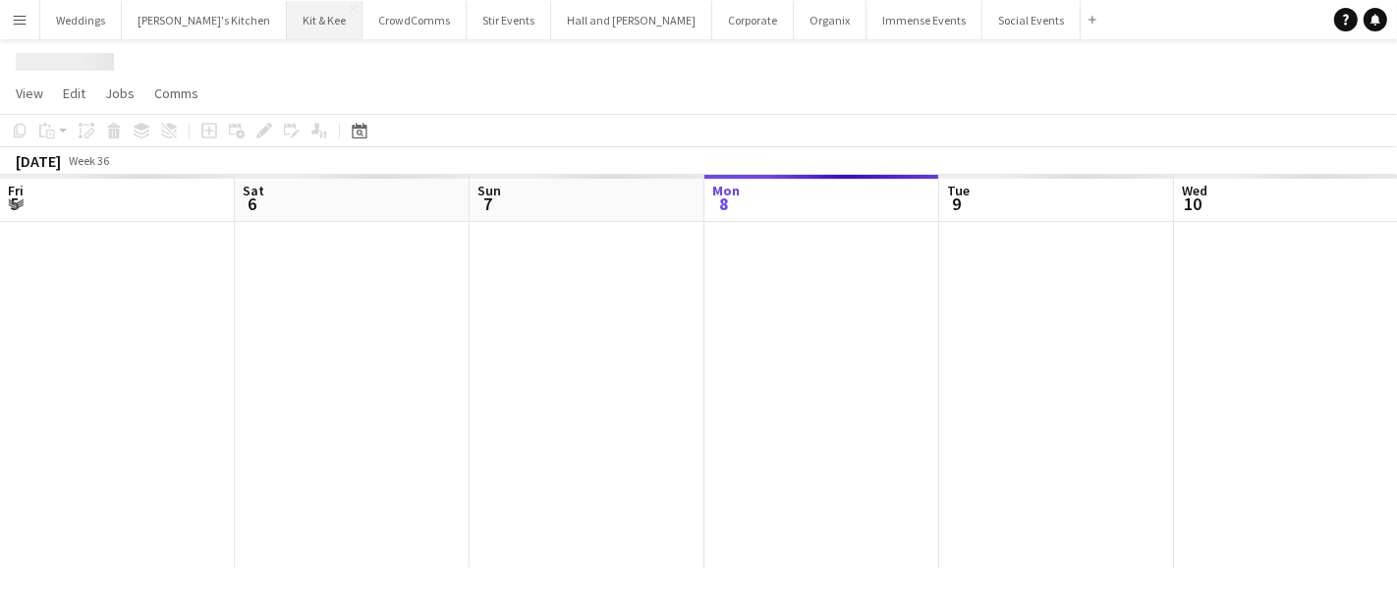
scroll to position [0, 469]
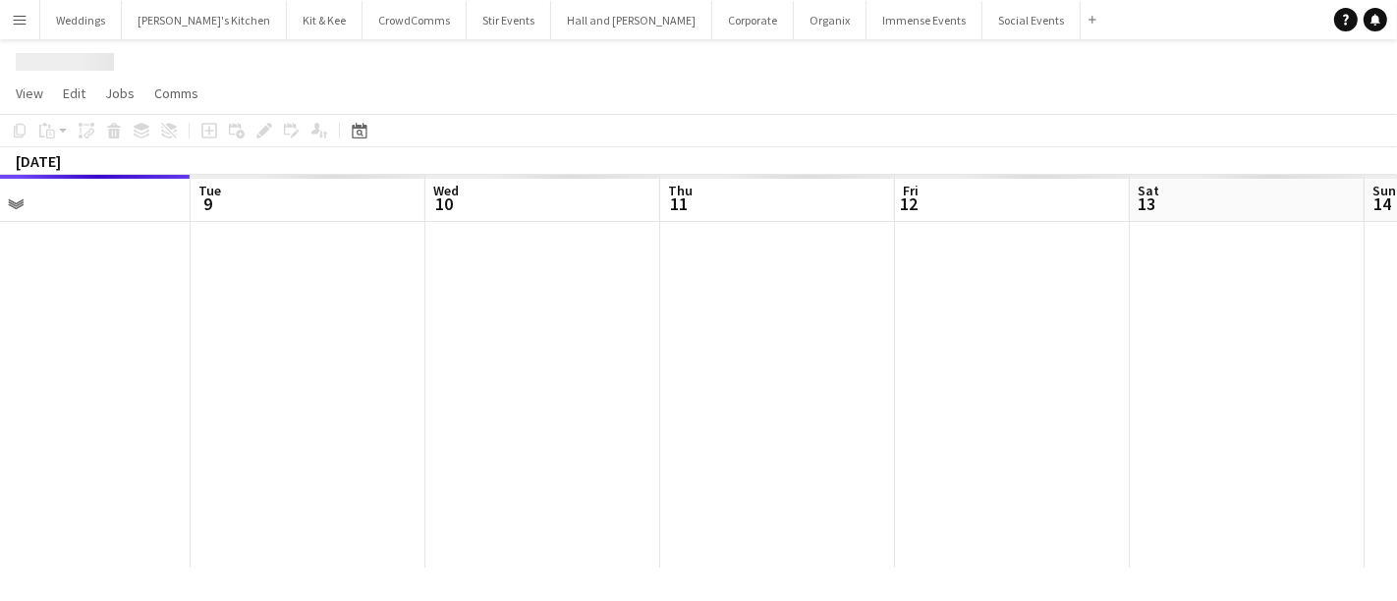
drag, startPoint x: 1002, startPoint y: 388, endPoint x: 327, endPoint y: 349, distance: 676.0
click at [298, 350] on app-calendar-viewport "Fri 5 Sat 6 Sun 7 Mon 8 Tue 9 Wed 10 Thu 11 Fri 12 Sat 13 Sun 14 Mon 15" at bounding box center [698, 371] width 1397 height 393
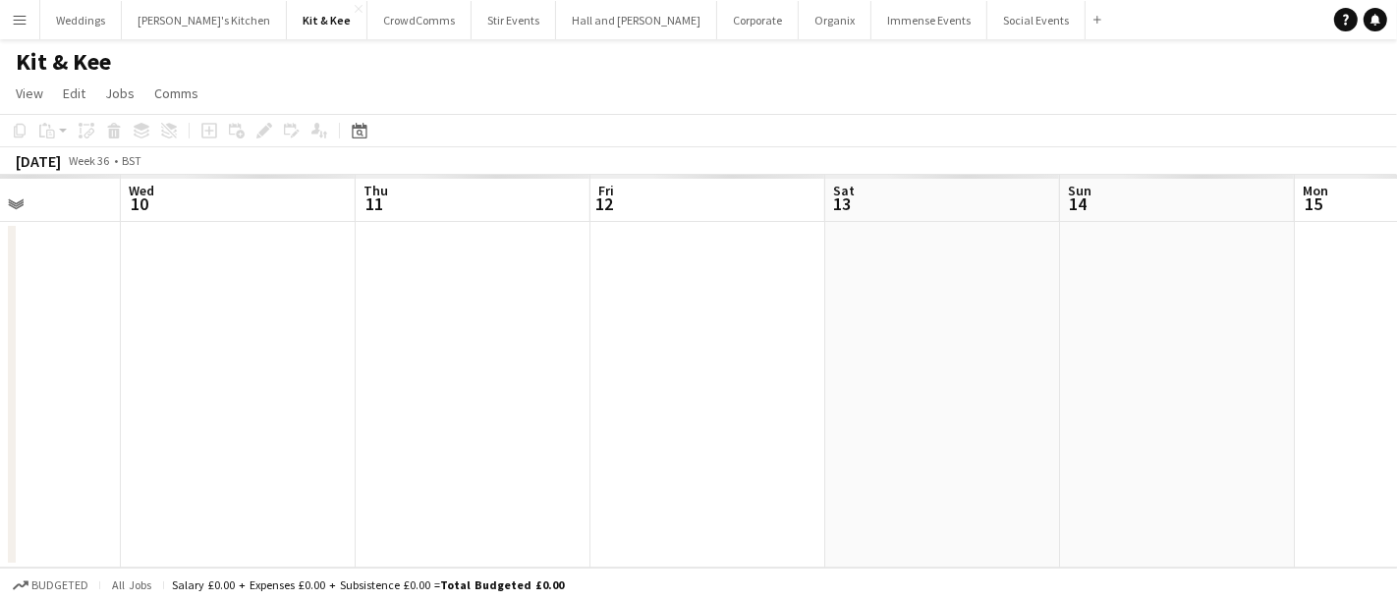
drag, startPoint x: 295, startPoint y: 338, endPoint x: 14, endPoint y: 333, distance: 281.0
click at [0, 338] on app-calendar-viewport "Sun 7 Mon 8 Tue 9 Wed 10 Thu 11 Fri 12 Sat 13 Sun 14 Mon 15 Tue 16 Wed 17" at bounding box center [698, 371] width 1397 height 393
drag, startPoint x: 316, startPoint y: 344, endPoint x: 282, endPoint y: 344, distance: 34.4
click at [282, 344] on app-calendar-viewport "Thu 11 Fri 12 Sat 13 Sun 14 Mon 15 Tue 16 Wed 17 Thu 18 Fri 19 Sat 20 Sun 21" at bounding box center [698, 371] width 1397 height 393
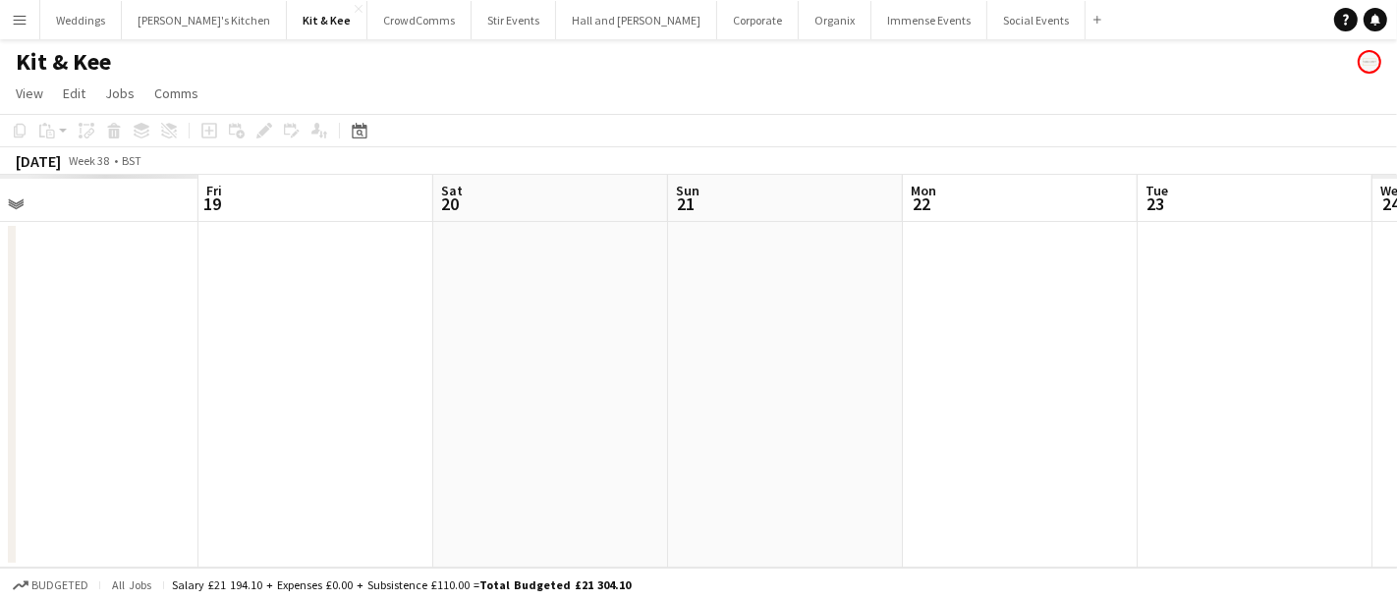
drag, startPoint x: 885, startPoint y: 313, endPoint x: 346, endPoint y: 310, distance: 539.3
click at [352, 312] on app-calendar-viewport "Mon 15 Tue 16 Wed 17 Thu 18 Fri 19 Sat 20 Sun 21 Mon 22 Tue 23 Wed 24 Thu 25" at bounding box center [698, 371] width 1397 height 393
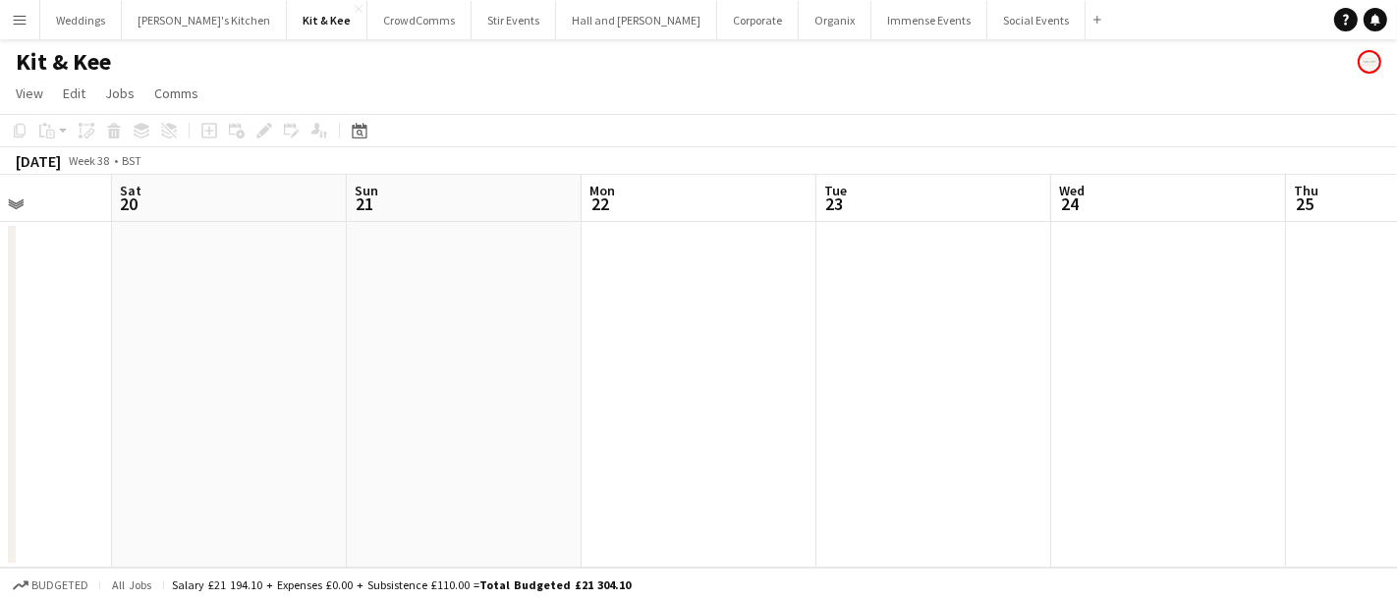
drag, startPoint x: 814, startPoint y: 304, endPoint x: 312, endPoint y: 311, distance: 502.1
click at [288, 312] on app-calendar-viewport "Wed 17 Thu 18 Fri 19 Sat 20 Sun 21 Mon 22 Tue 23 Wed 24 Thu 25 Fri 26 Sat 27" at bounding box center [698, 371] width 1397 height 393
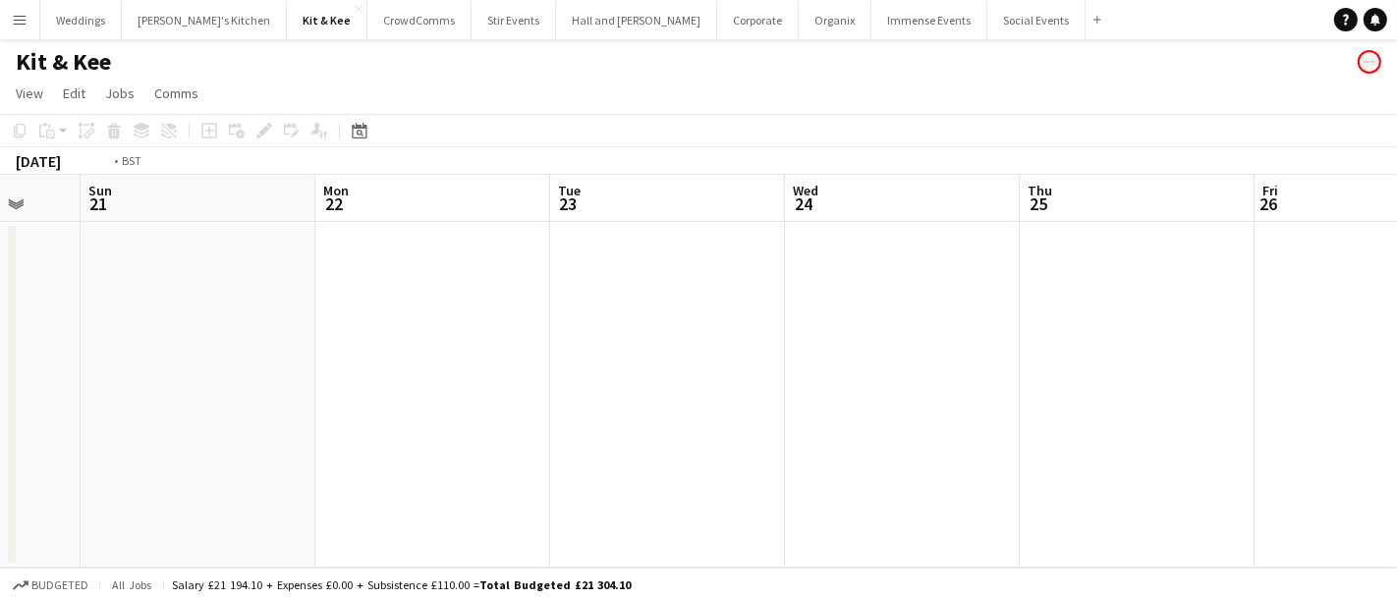
drag, startPoint x: 903, startPoint y: 307, endPoint x: 487, endPoint y: 308, distance: 415.5
click at [458, 310] on app-calendar-viewport "Thu 18 Fri 19 Sat 20 Sun 21 Mon 22 Tue 23 Wed 24 Thu 25 Fri 26 Sat 27 Sun 28" at bounding box center [698, 371] width 1397 height 393
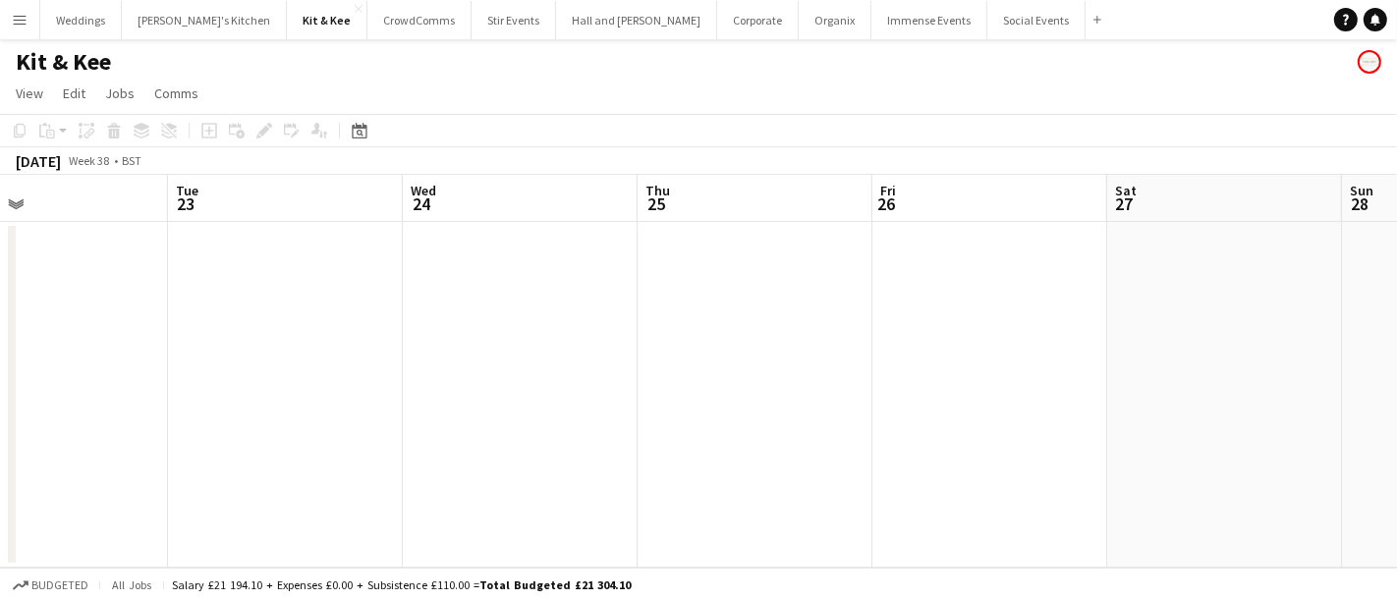
drag, startPoint x: 623, startPoint y: 325, endPoint x: 191, endPoint y: 331, distance: 432.3
click at [73, 346] on app-calendar-viewport "Sat 20 Sun 21 Mon 22 Tue 23 Wed 24 Thu 25 Fri 26 Sat 27 Sun 28 Mon 29 Tue 30" at bounding box center [698, 371] width 1397 height 393
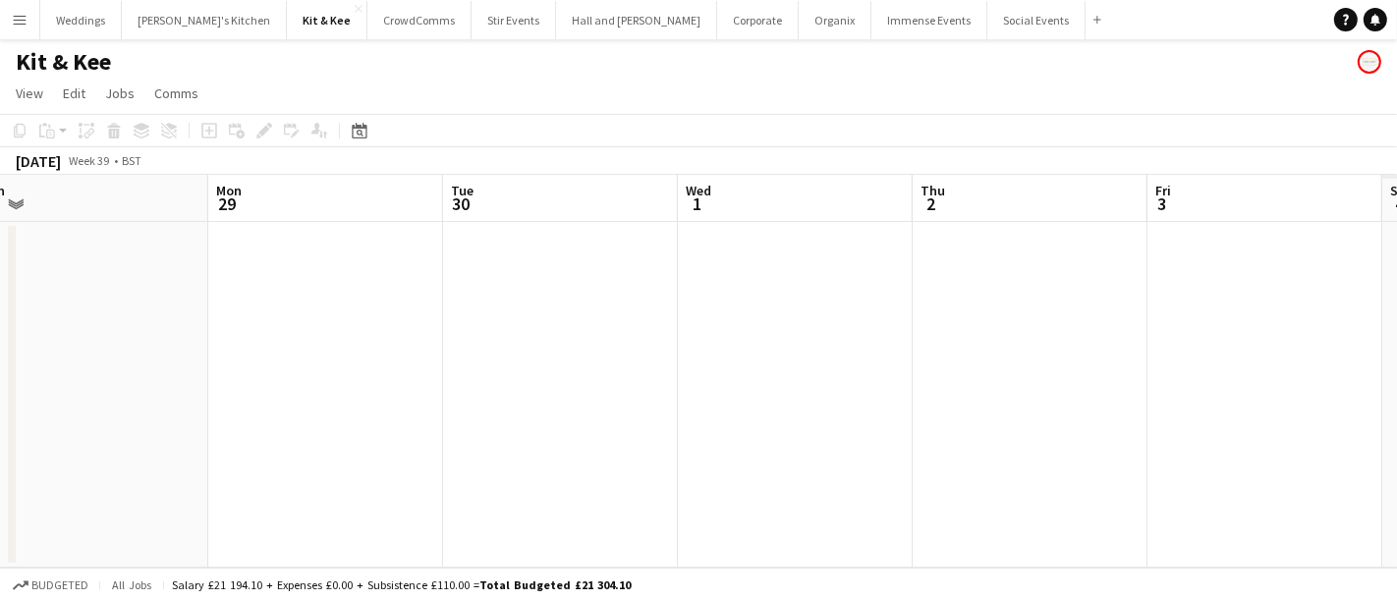
drag, startPoint x: 809, startPoint y: 328, endPoint x: 336, endPoint y: 325, distance: 473.5
click at [220, 332] on app-calendar-viewport "Thu 25 Fri 26 Sat 27 Sun 28 Mon 29 Tue 30 Wed 1 Thu 2 Fri 3 Sat 4 Sun 5" at bounding box center [698, 371] width 1397 height 393
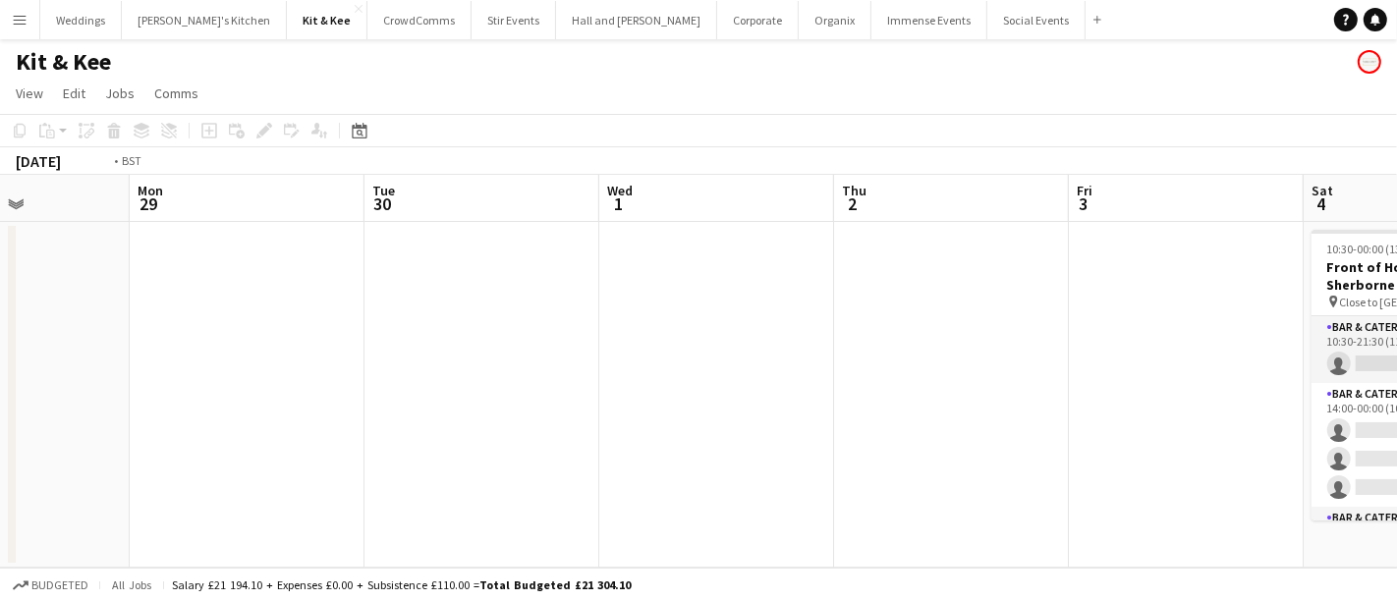
drag, startPoint x: 798, startPoint y: 317, endPoint x: 410, endPoint y: 302, distance: 388.4
click at [282, 315] on app-calendar-viewport "Fri 26 Sat 27 Sun 28 Mon 29 Tue 30 Wed 1 Thu 2 Fri 3 Sat 4 0/6 1 Job Sun 5 Mon …" at bounding box center [698, 371] width 1397 height 393
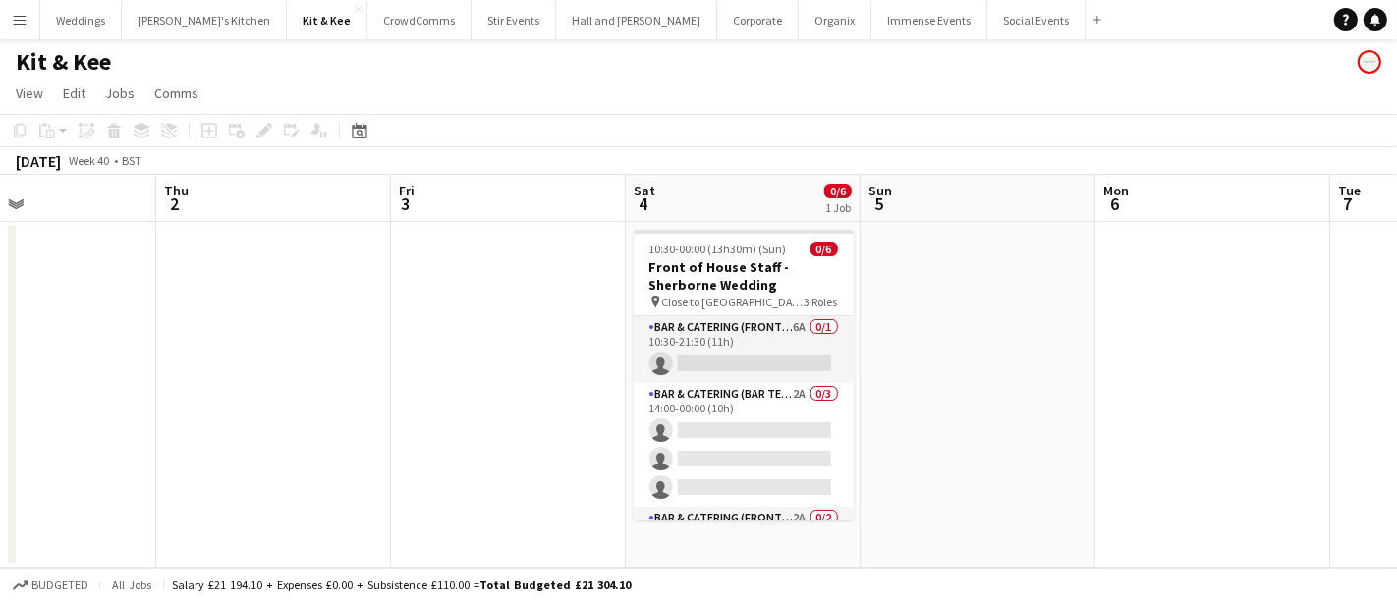
scroll to position [0, 785]
drag, startPoint x: 878, startPoint y: 297, endPoint x: 682, endPoint y: 302, distance: 196.5
click at [682, 302] on app-calendar-viewport "Sun 28 Mon 29 Tue 30 Wed 1 Thu 2 Fri 3 Sat 4 0/6 1 Job Sun 5 Mon 6 Tue 7 Wed 8 …" at bounding box center [698, 371] width 1397 height 393
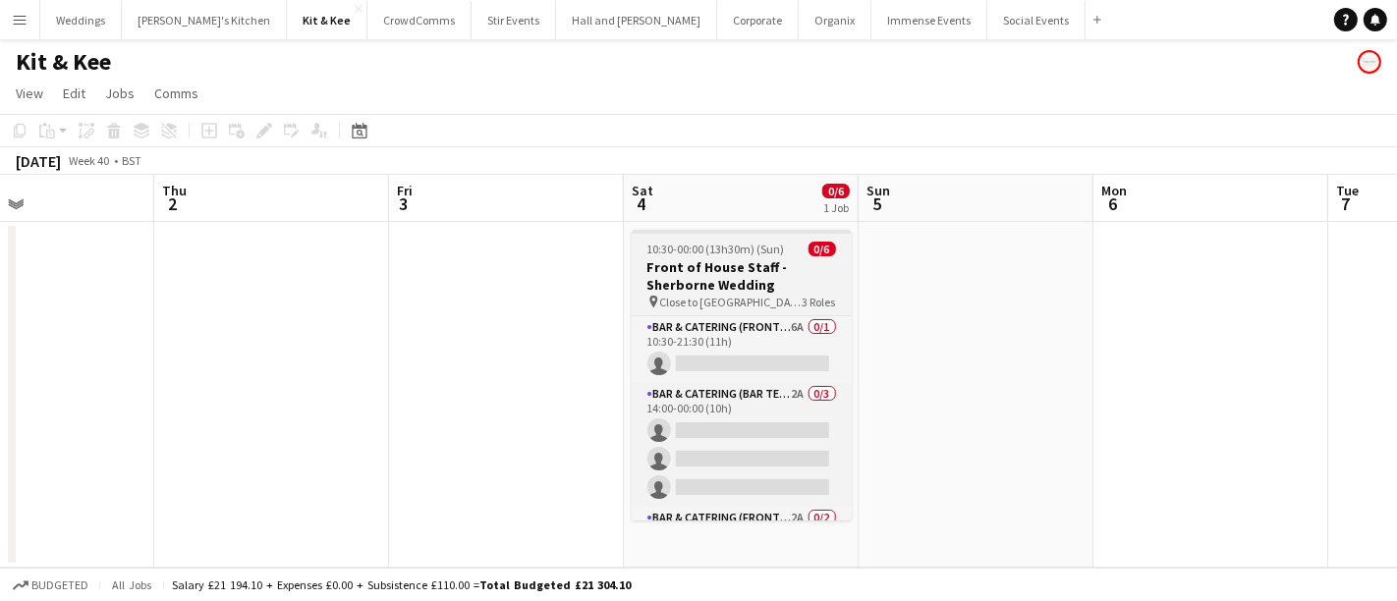
click at [684, 287] on h3 "Front of House Staff - Sherborne Wedding" at bounding box center [742, 275] width 220 height 35
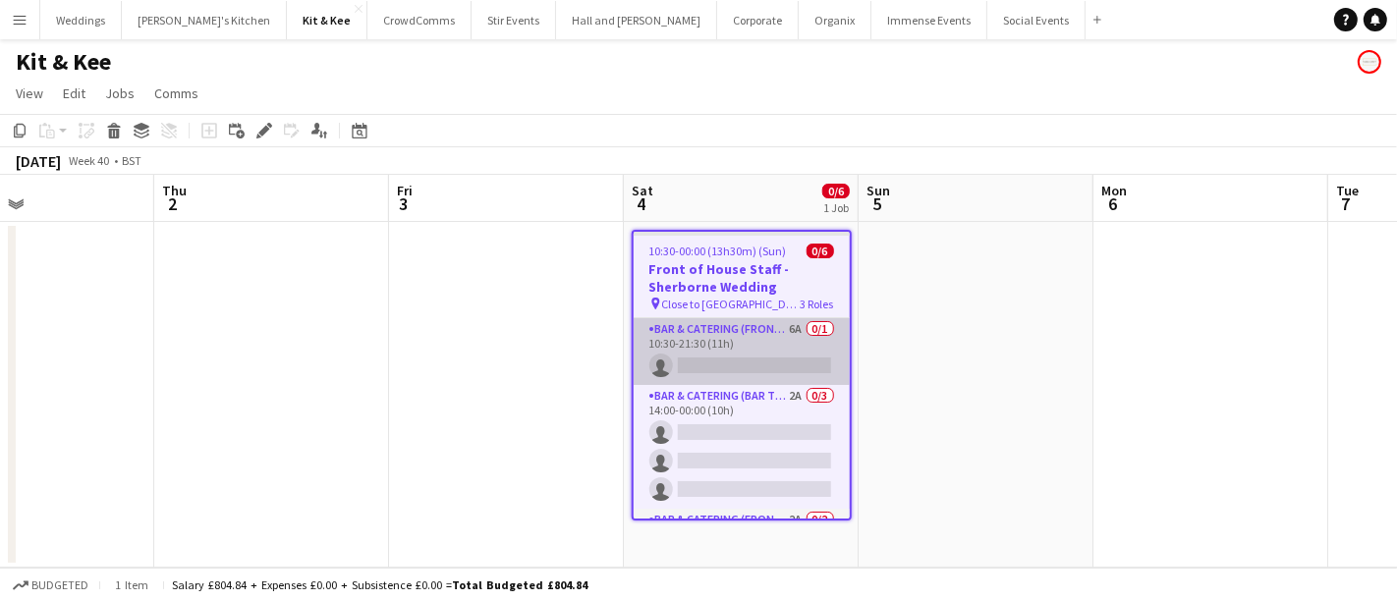
click at [712, 348] on app-card-role "Bar & Catering (Front of House) 6A 0/1 10:30-21:30 (11h) single-neutral-actions" at bounding box center [742, 351] width 216 height 67
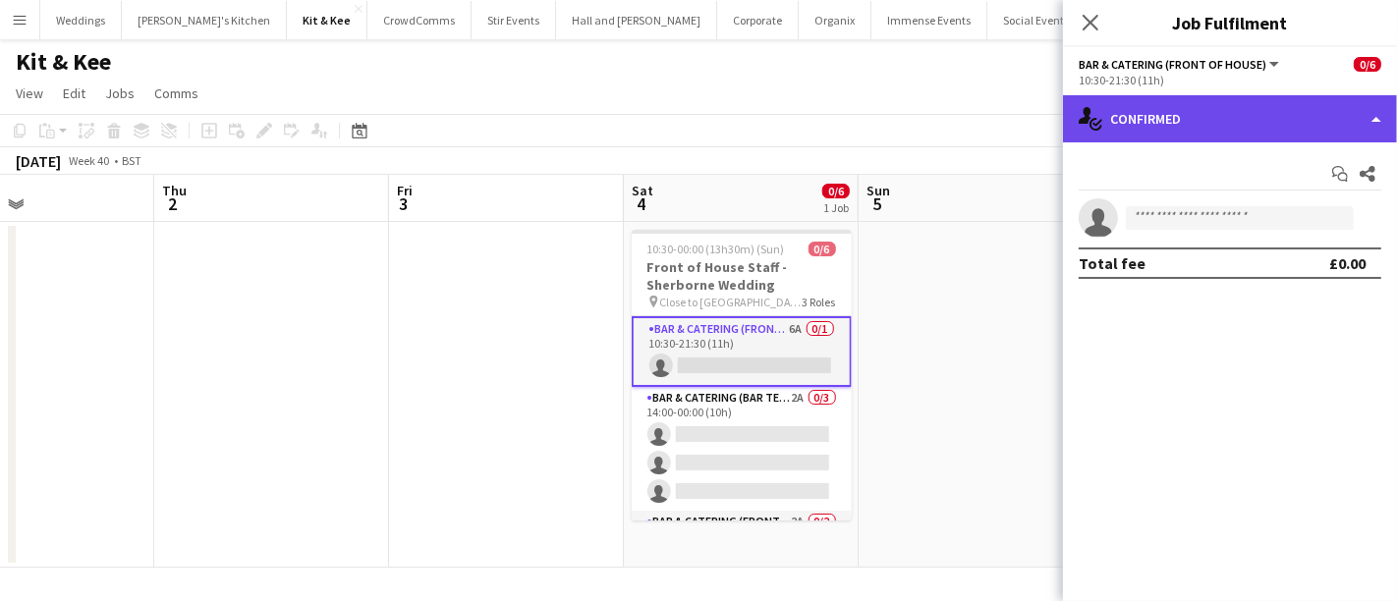
click at [1177, 130] on div "single-neutral-actions-check-2 Confirmed" at bounding box center [1230, 118] width 334 height 47
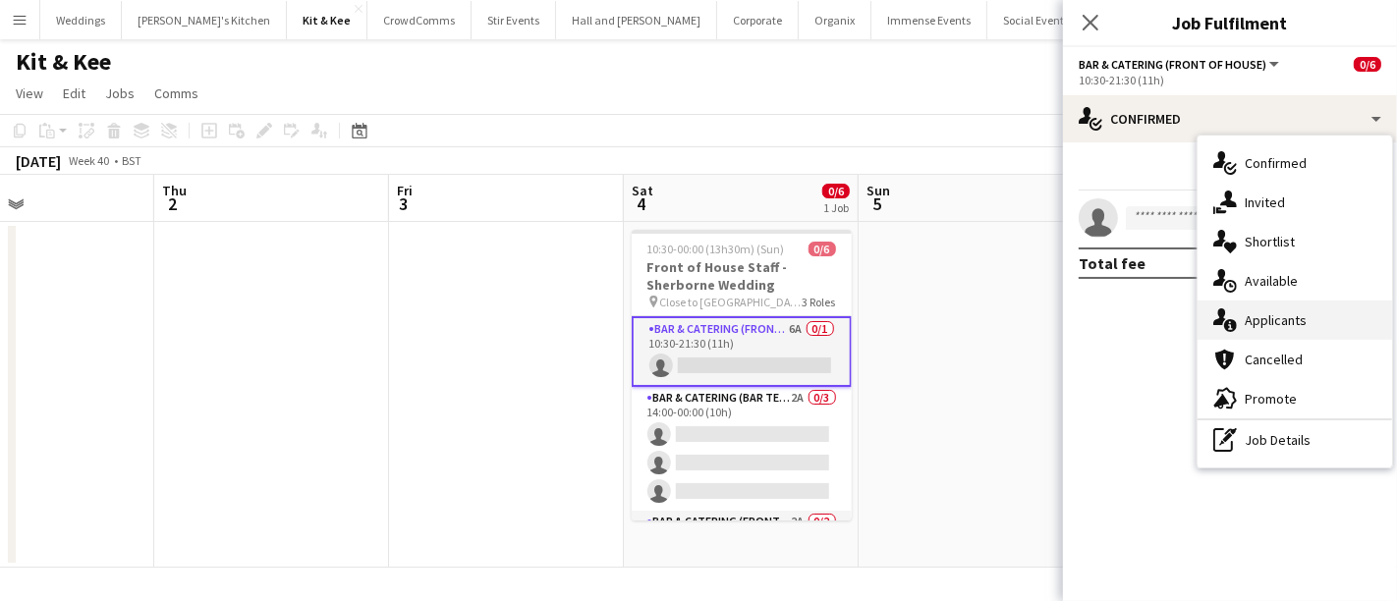
click at [1280, 305] on div "single-neutral-actions-information Applicants" at bounding box center [1295, 320] width 195 height 39
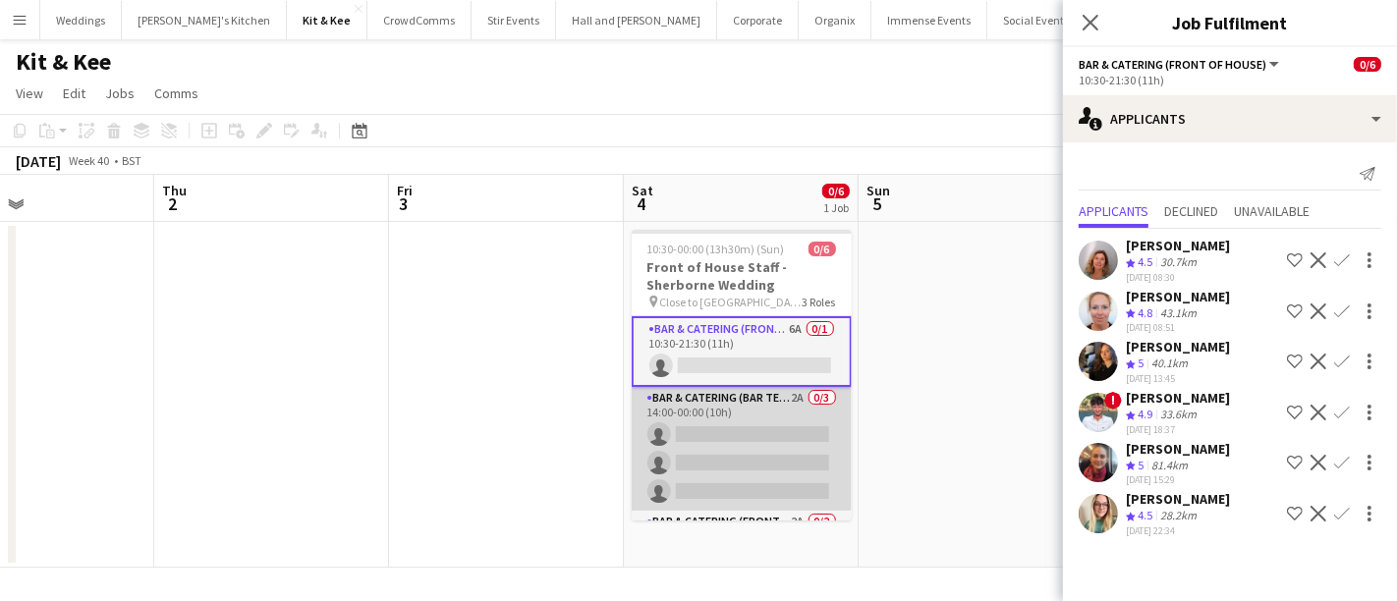
click at [764, 442] on app-card-role "Bar & Catering (Bar Tender) 2A 0/3 14:00-00:00 (10h) single-neutral-actions sin…" at bounding box center [742, 449] width 220 height 124
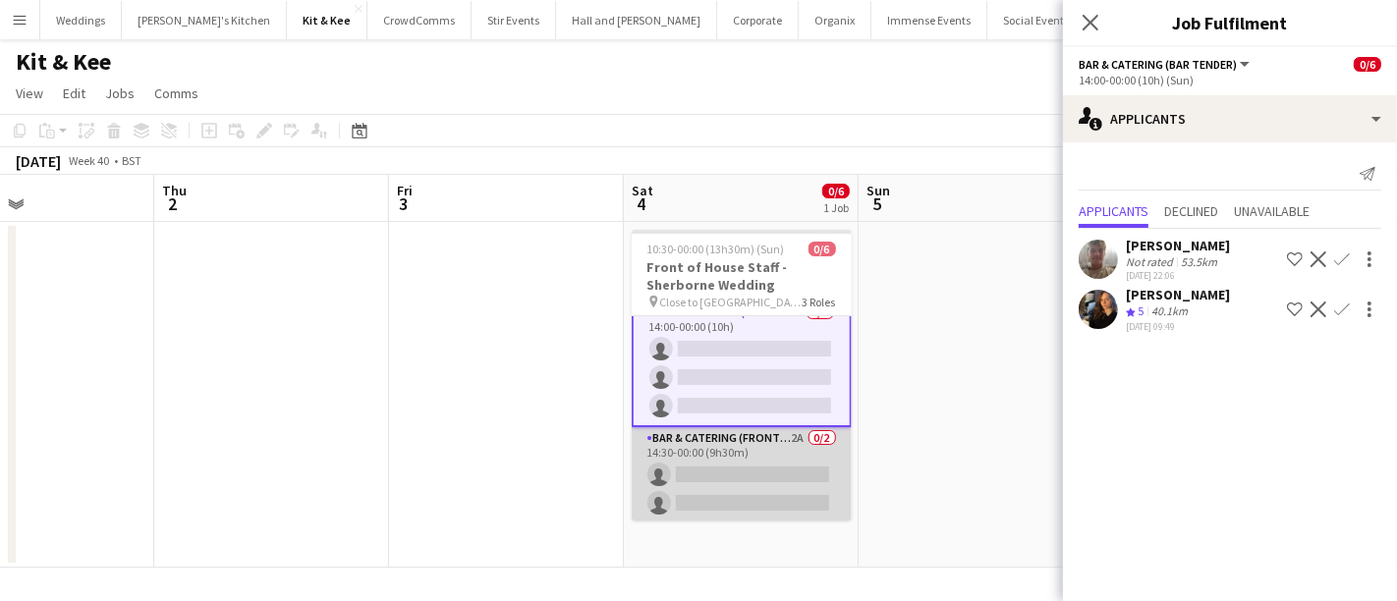
click at [724, 474] on app-card-role "Bar & Catering (Front of House) 2A 0/2 14:30-00:00 (9h30m) single-neutral-actio…" at bounding box center [742, 474] width 220 height 95
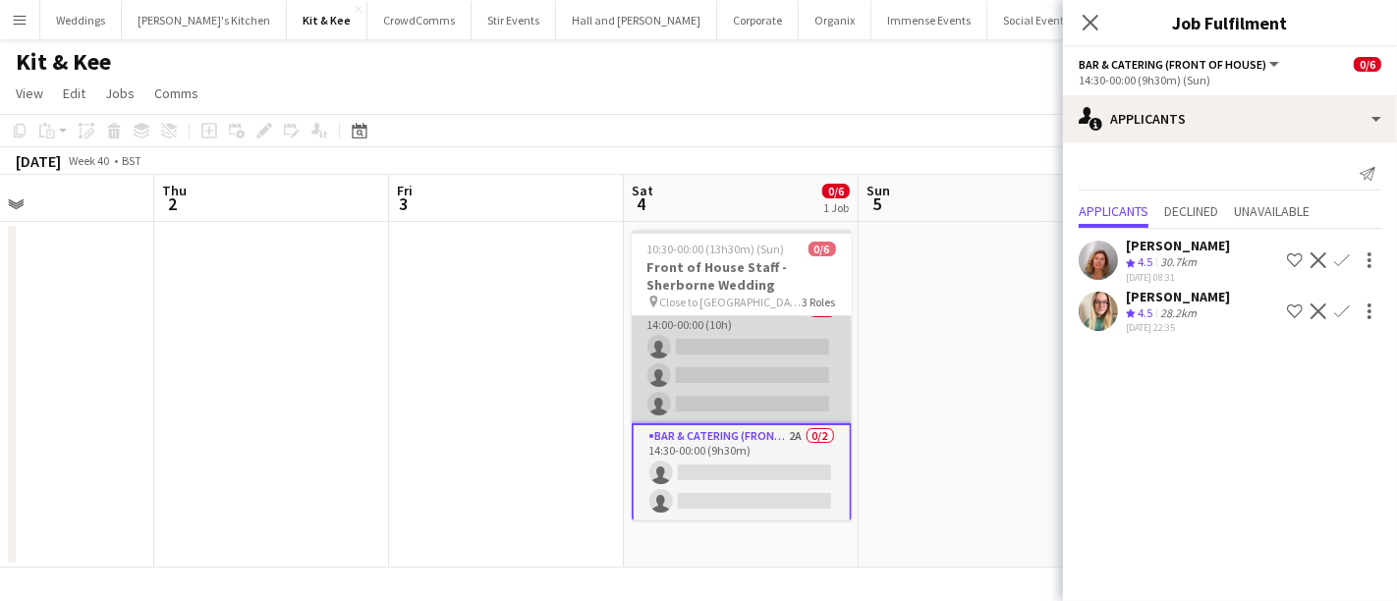
scroll to position [0, 0]
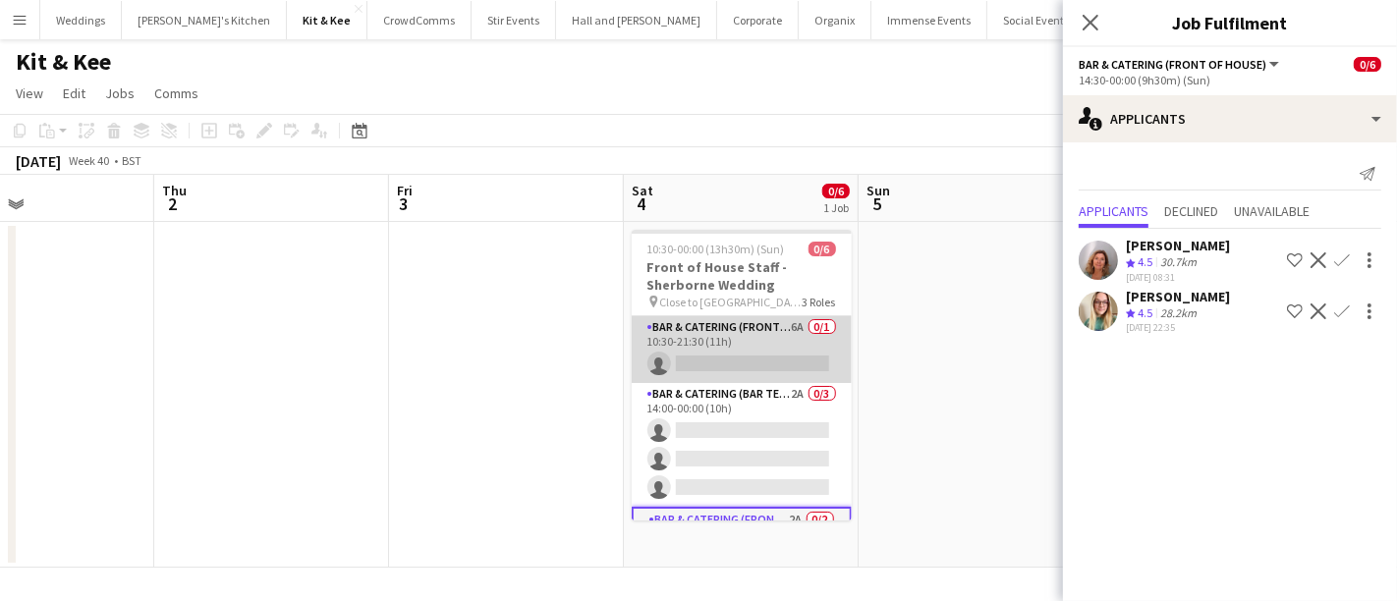
click at [716, 366] on app-card-role "Bar & Catering (Front of House) 6A 0/1 10:30-21:30 (11h) single-neutral-actions" at bounding box center [742, 349] width 220 height 67
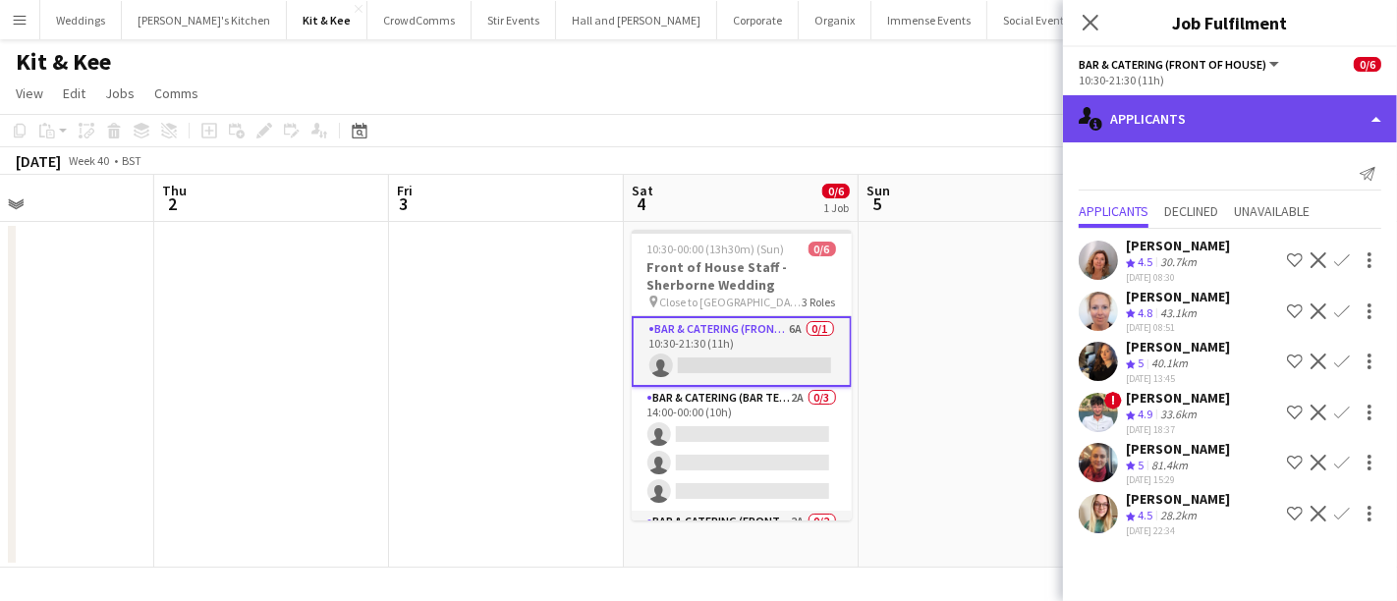
click at [1137, 122] on div "single-neutral-actions-information Applicants" at bounding box center [1230, 118] width 334 height 47
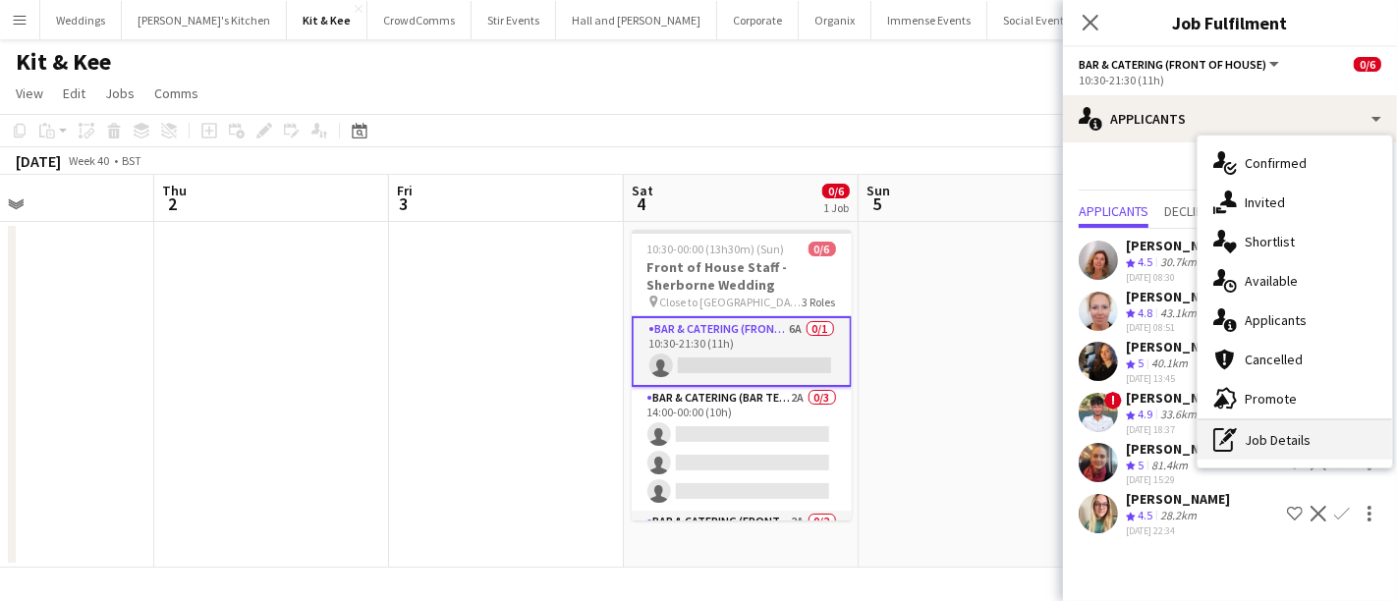
click at [1271, 441] on div "pen-write Job Details" at bounding box center [1295, 439] width 195 height 39
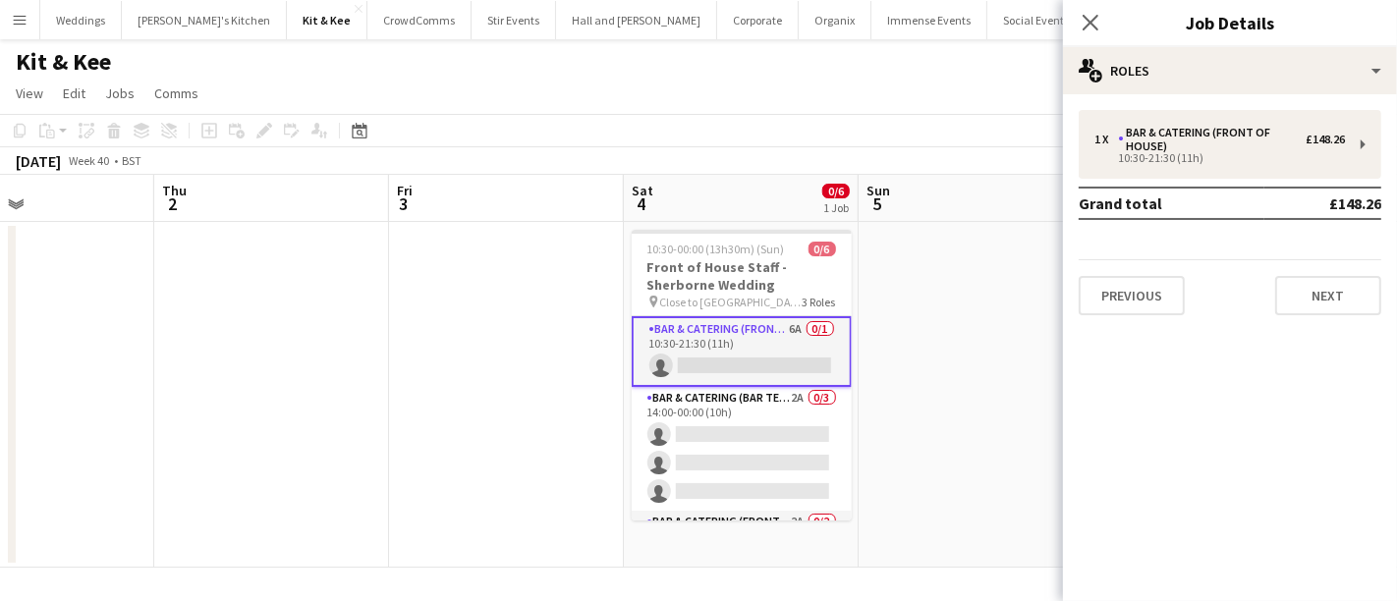
click at [742, 352] on app-card-role "Bar & Catering (Front of House) 6A 0/1 10:30-21:30 (11h) single-neutral-actions" at bounding box center [742, 351] width 220 height 71
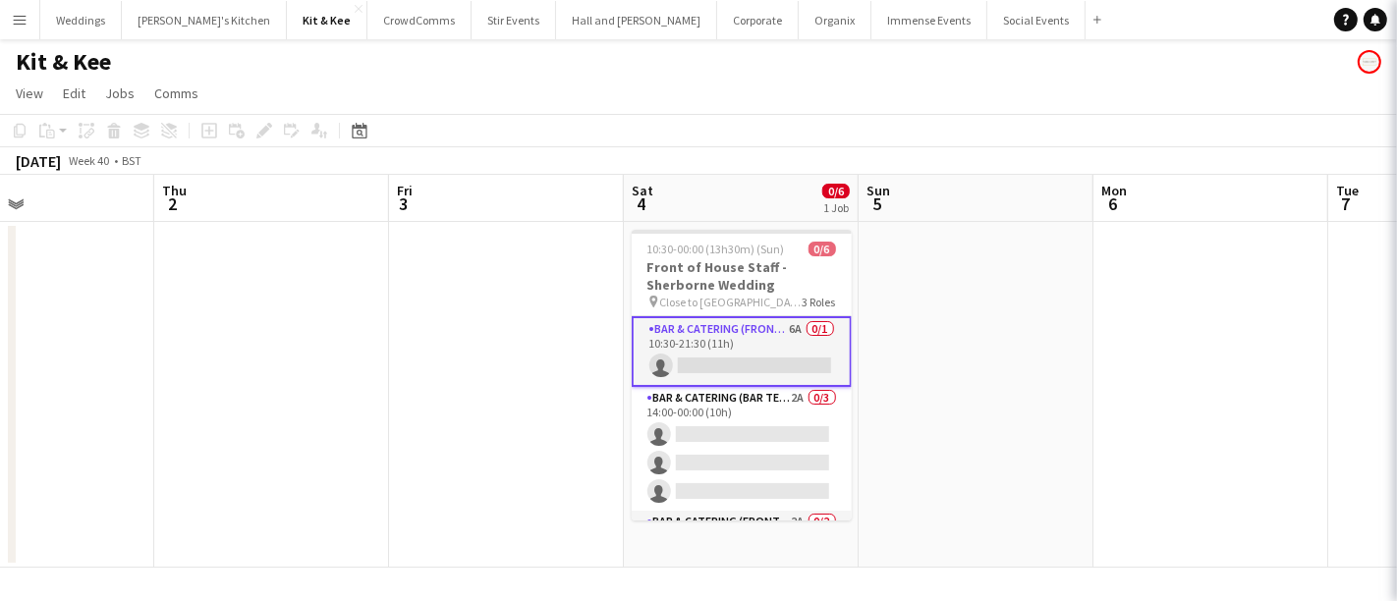
scroll to position [0, 784]
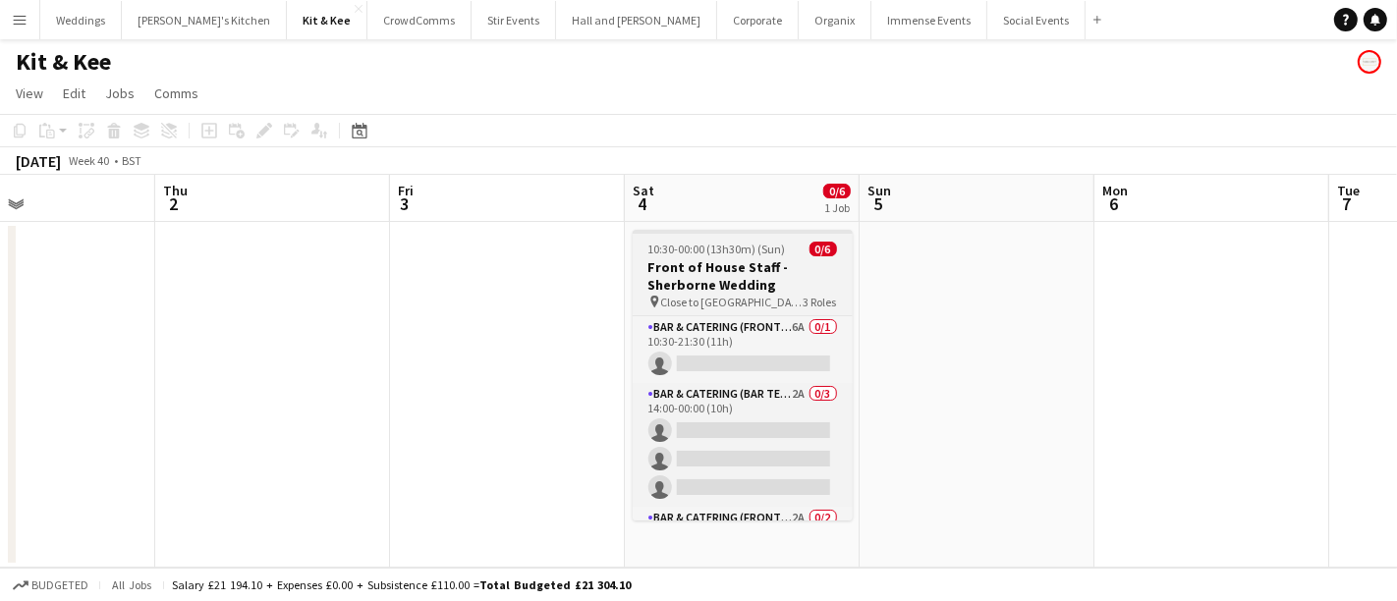
click at [718, 290] on h3 "Front of House Staff - Sherborne Wedding" at bounding box center [743, 275] width 220 height 35
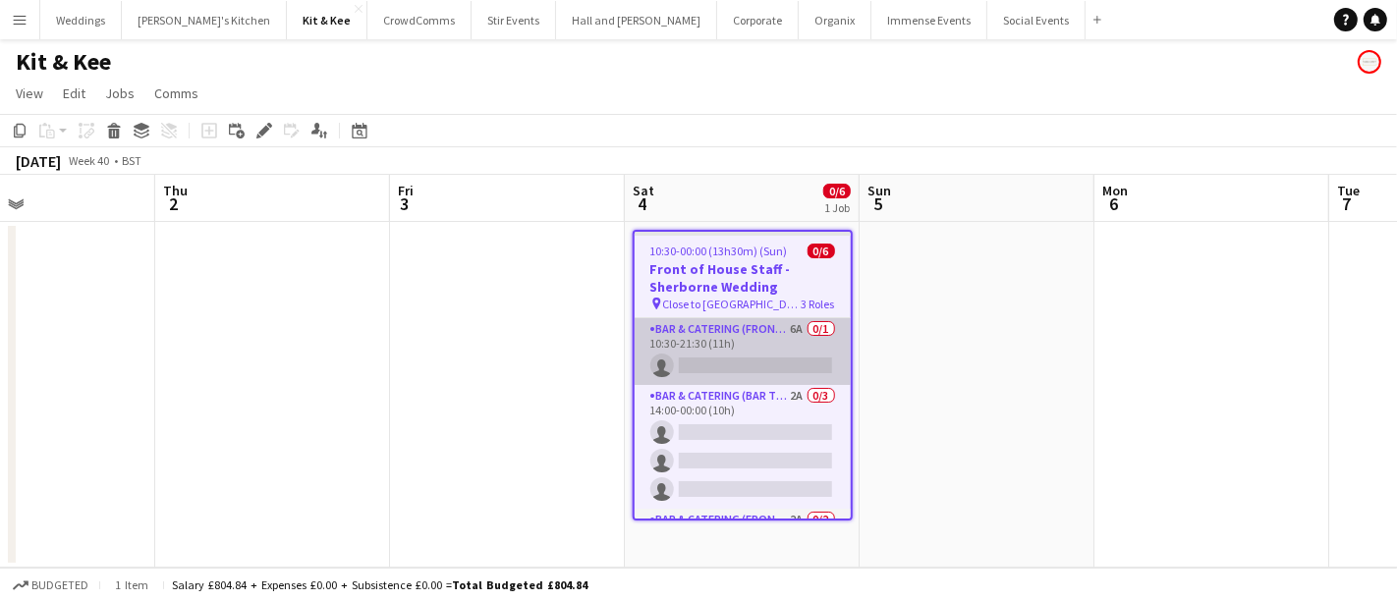
click at [703, 350] on app-card-role "Bar & Catering (Front of House) 6A 0/1 10:30-21:30 (11h) single-neutral-actions" at bounding box center [743, 351] width 216 height 67
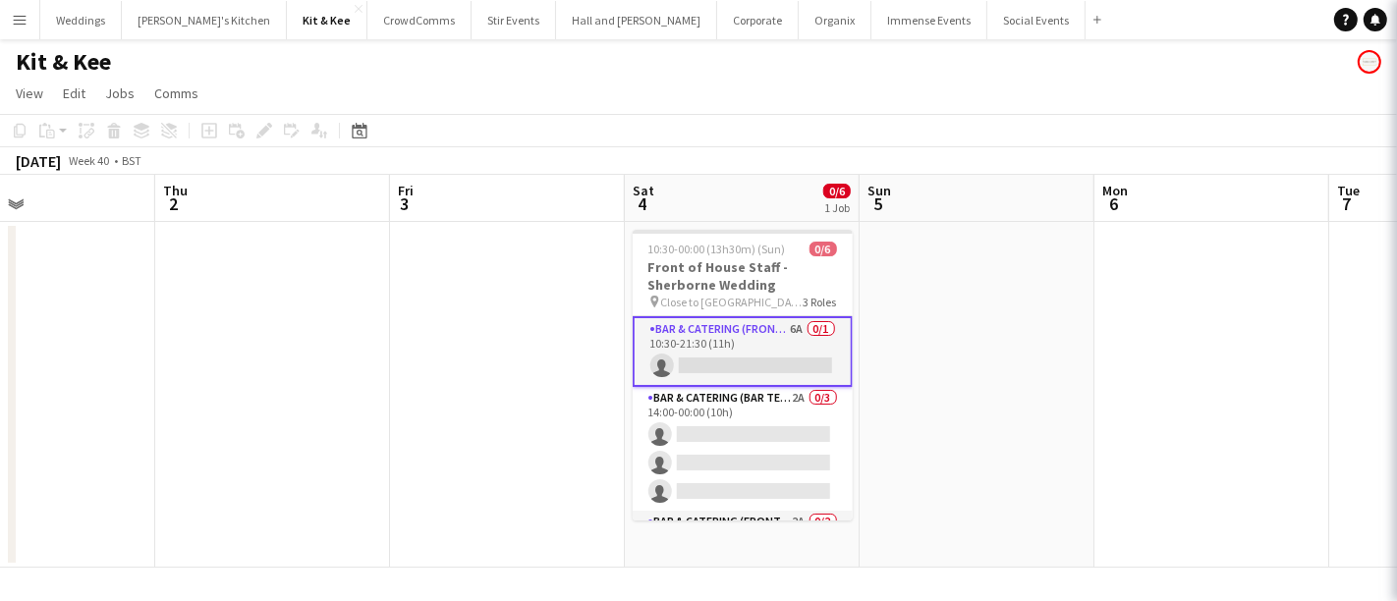
scroll to position [0, 785]
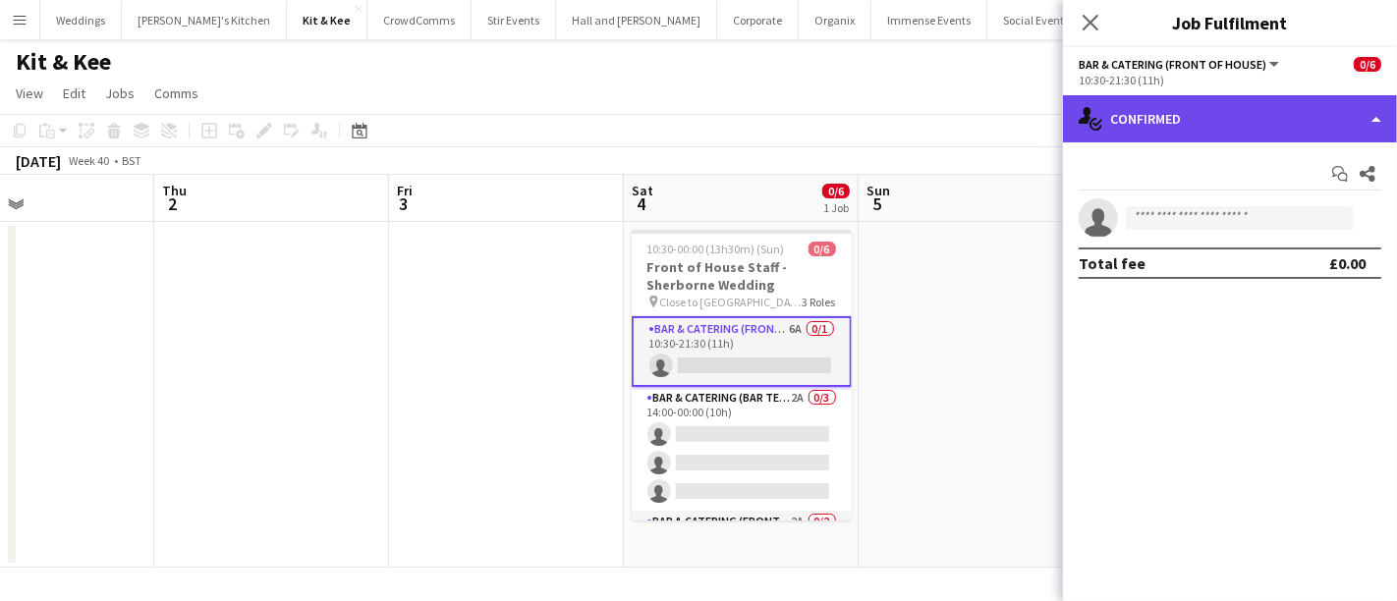
click at [1254, 99] on div "single-neutral-actions-check-2 Confirmed" at bounding box center [1230, 118] width 334 height 47
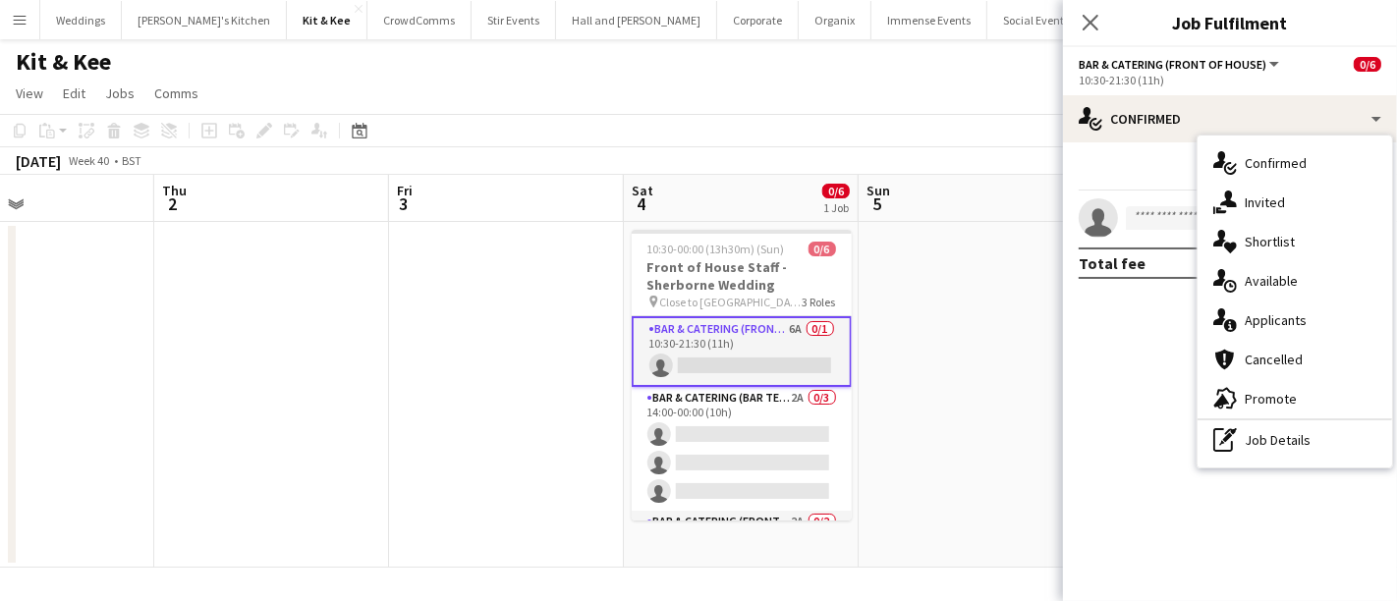
click at [1258, 422] on div "pen-write Job Details" at bounding box center [1295, 439] width 195 height 39
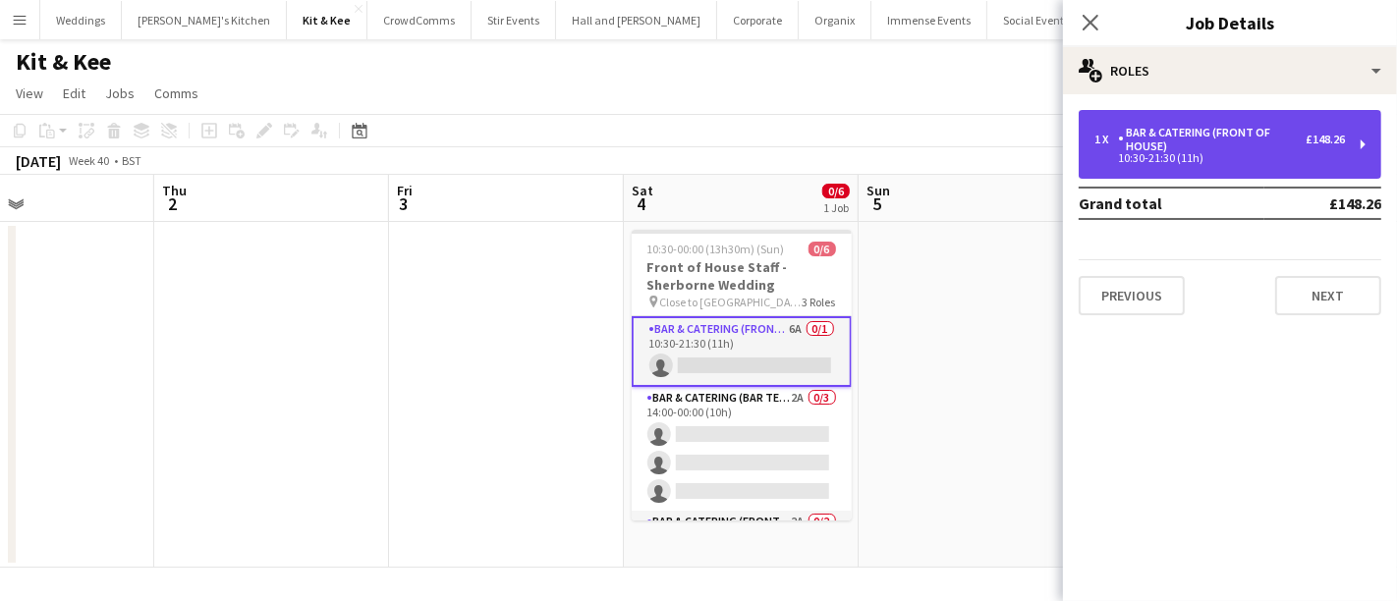
click at [1229, 156] on div "10:30-21:30 (11h)" at bounding box center [1219, 158] width 251 height 10
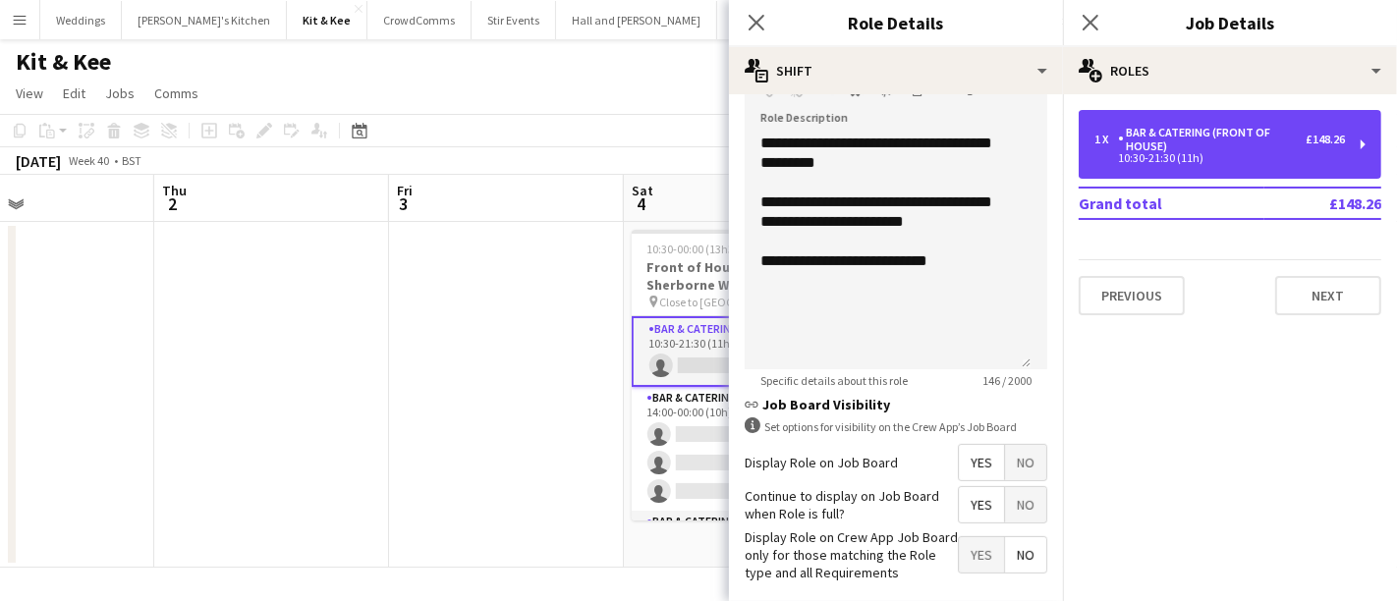
scroll to position [721, 0]
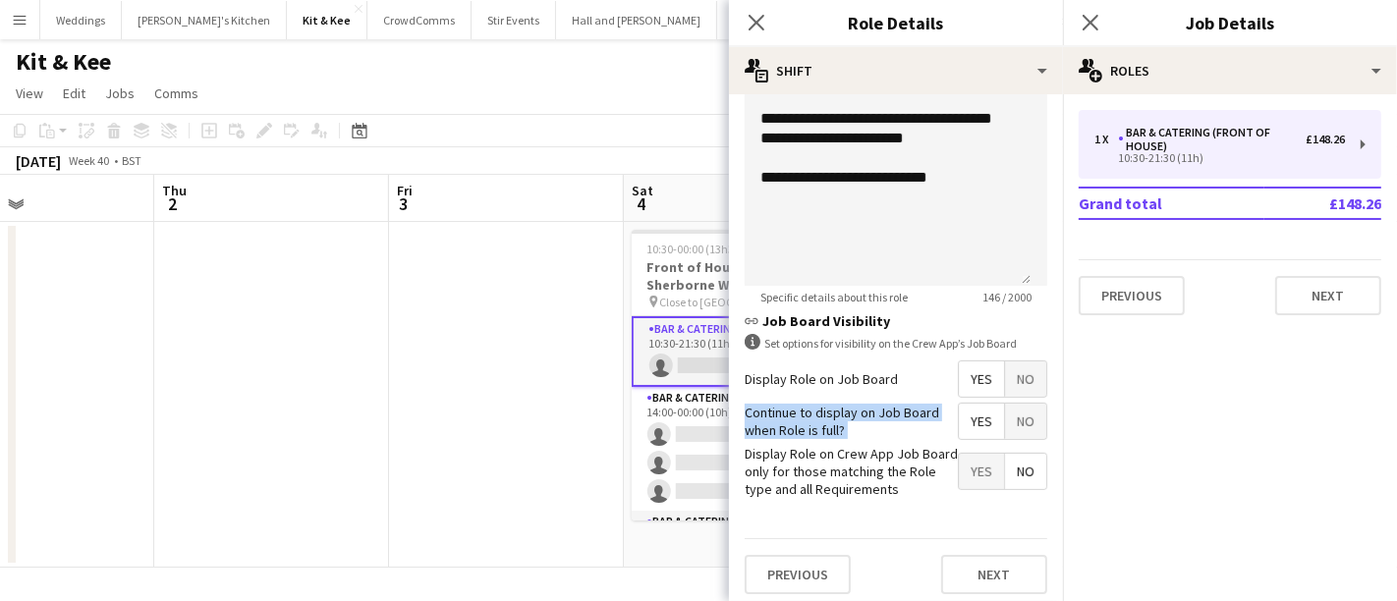
click at [993, 388] on form "**********" at bounding box center [896, -1] width 334 height 1221
click at [1005, 375] on span "No" at bounding box center [1025, 379] width 41 height 35
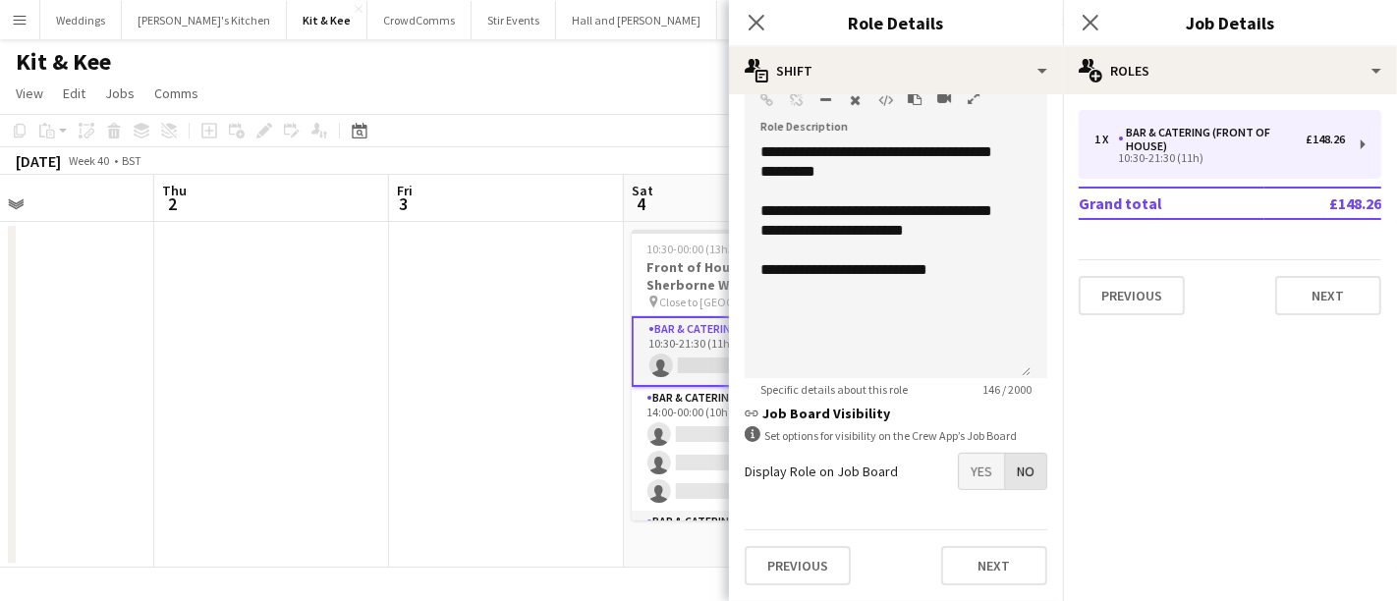
scroll to position [622, 0]
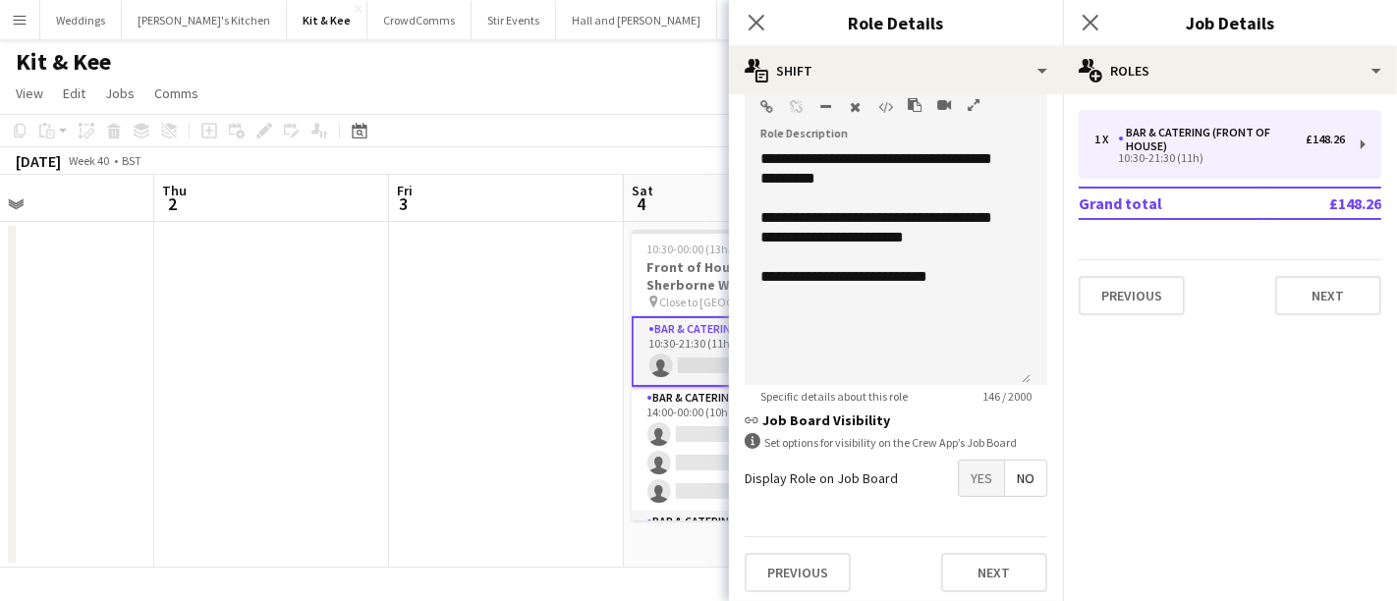
drag, startPoint x: 480, startPoint y: 383, endPoint x: 487, endPoint y: 372, distance: 12.8
click at [480, 382] on app-date-cell at bounding box center [506, 395] width 235 height 346
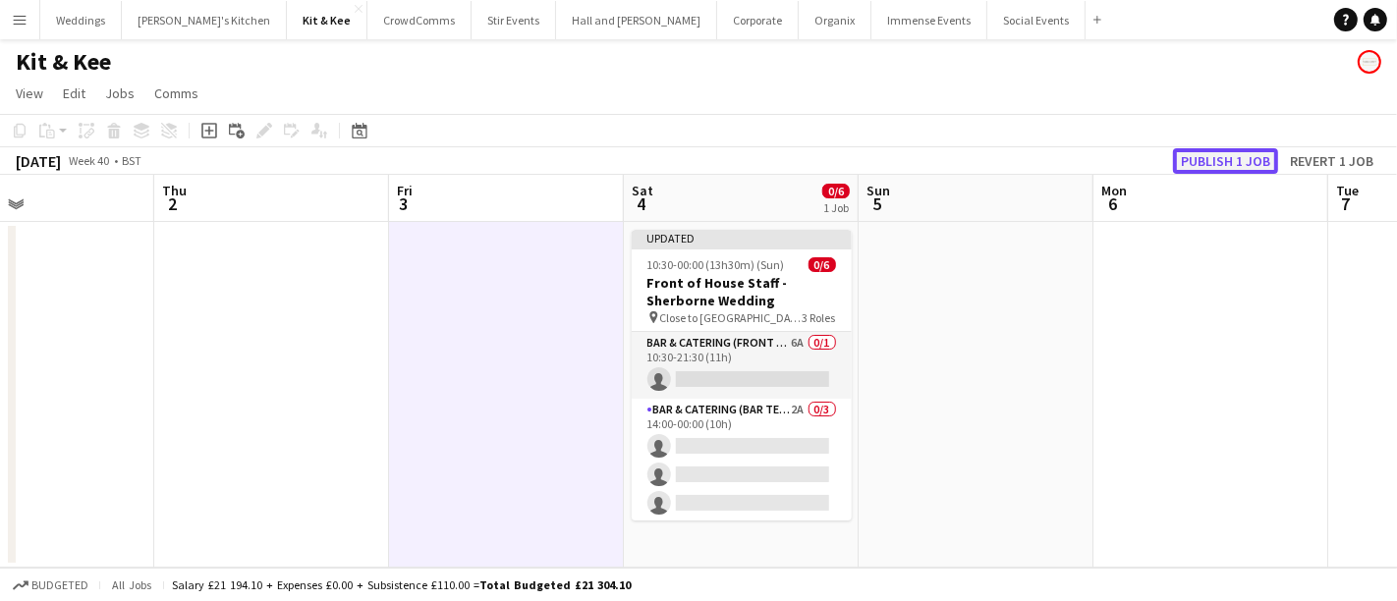
click at [1212, 151] on button "Publish 1 job" at bounding box center [1225, 161] width 105 height 26
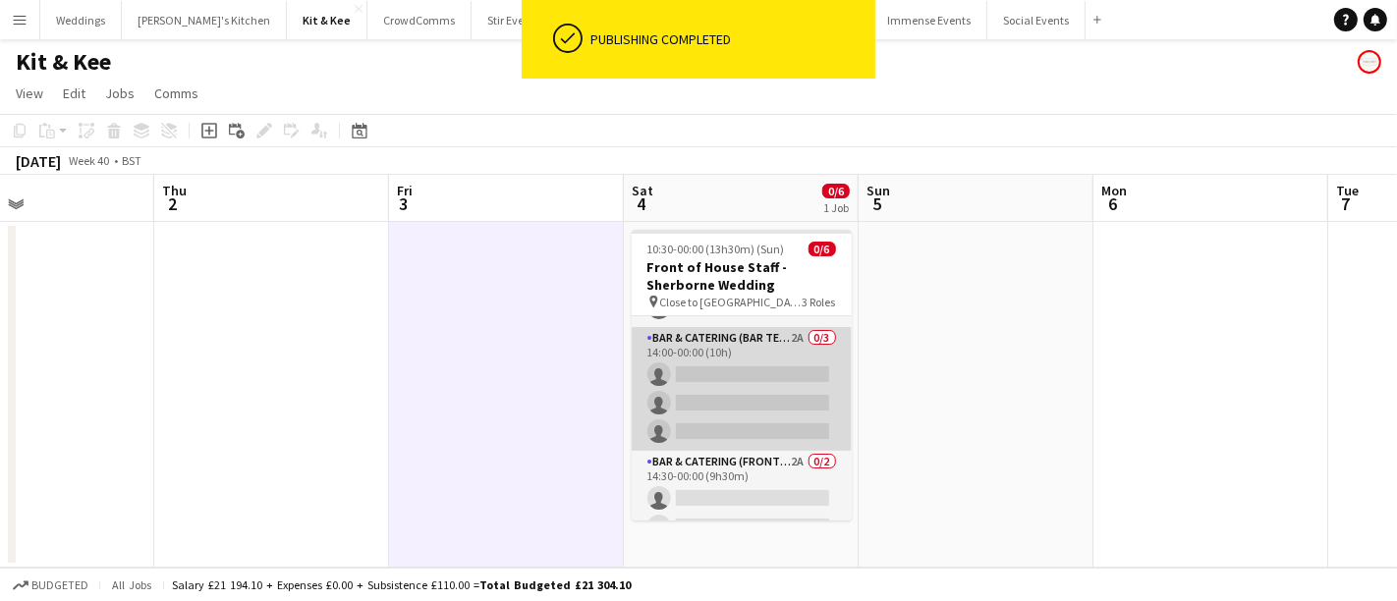
scroll to position [81, 0]
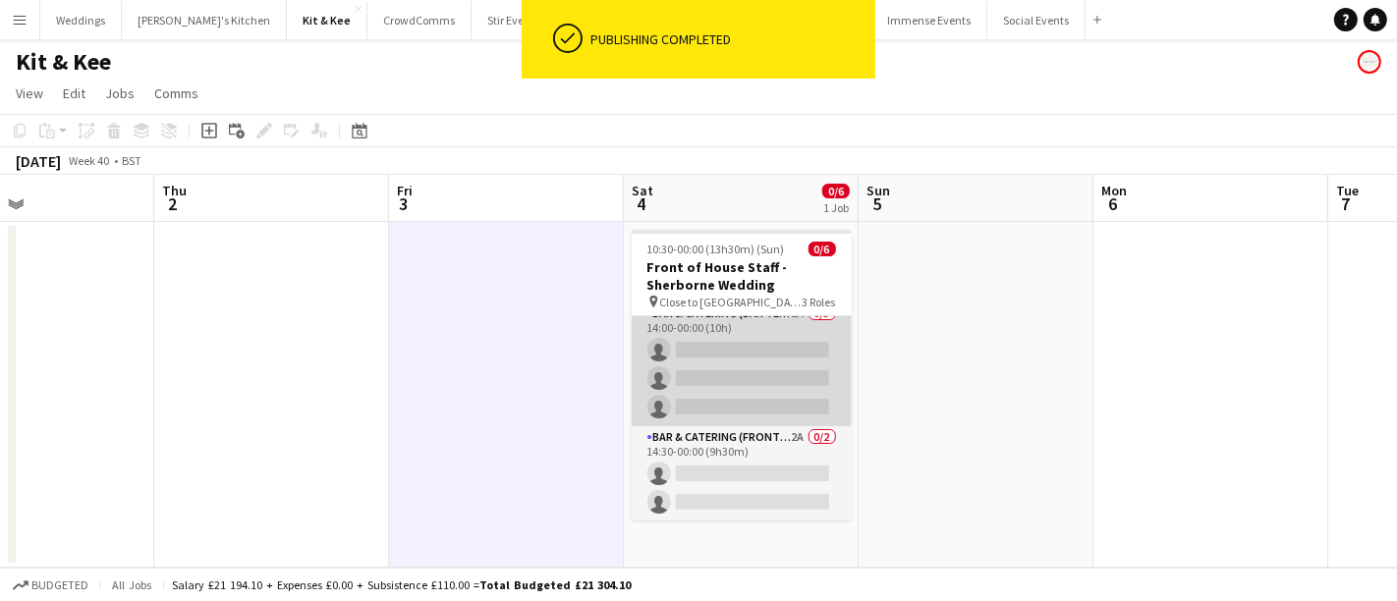
click at [745, 341] on app-card-role "Bar & Catering (Bar Tender) 2A 0/3 14:00-00:00 (10h) single-neutral-actions sin…" at bounding box center [742, 365] width 220 height 124
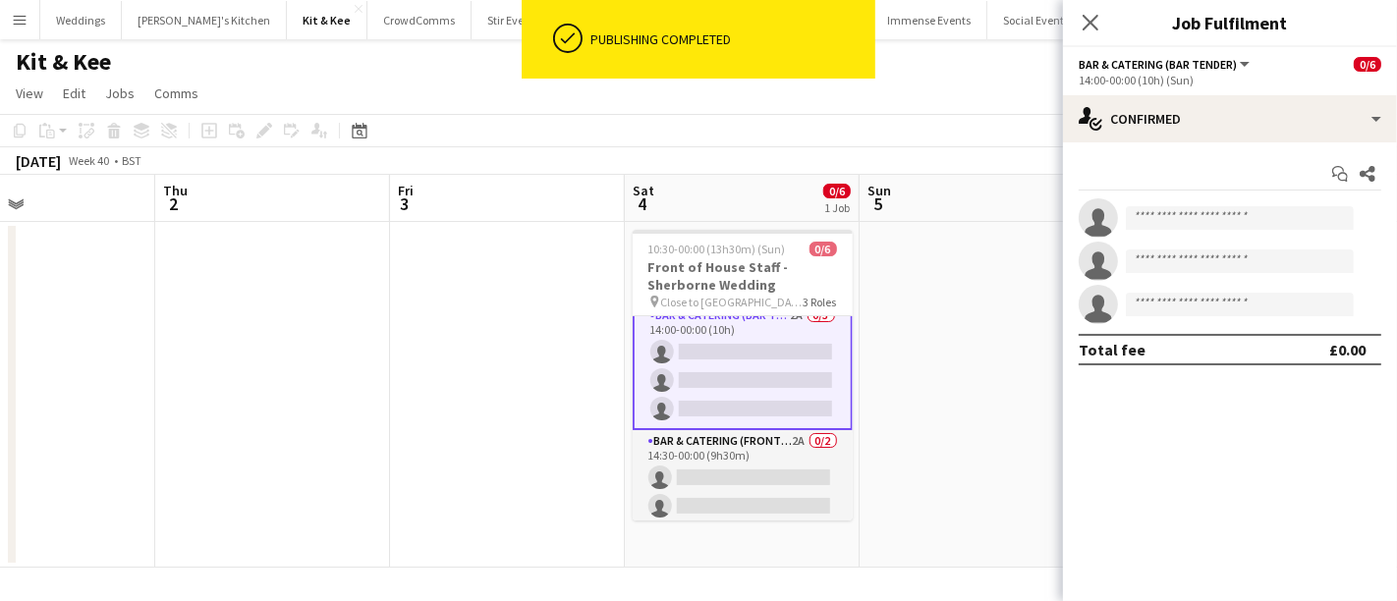
scroll to position [83, 0]
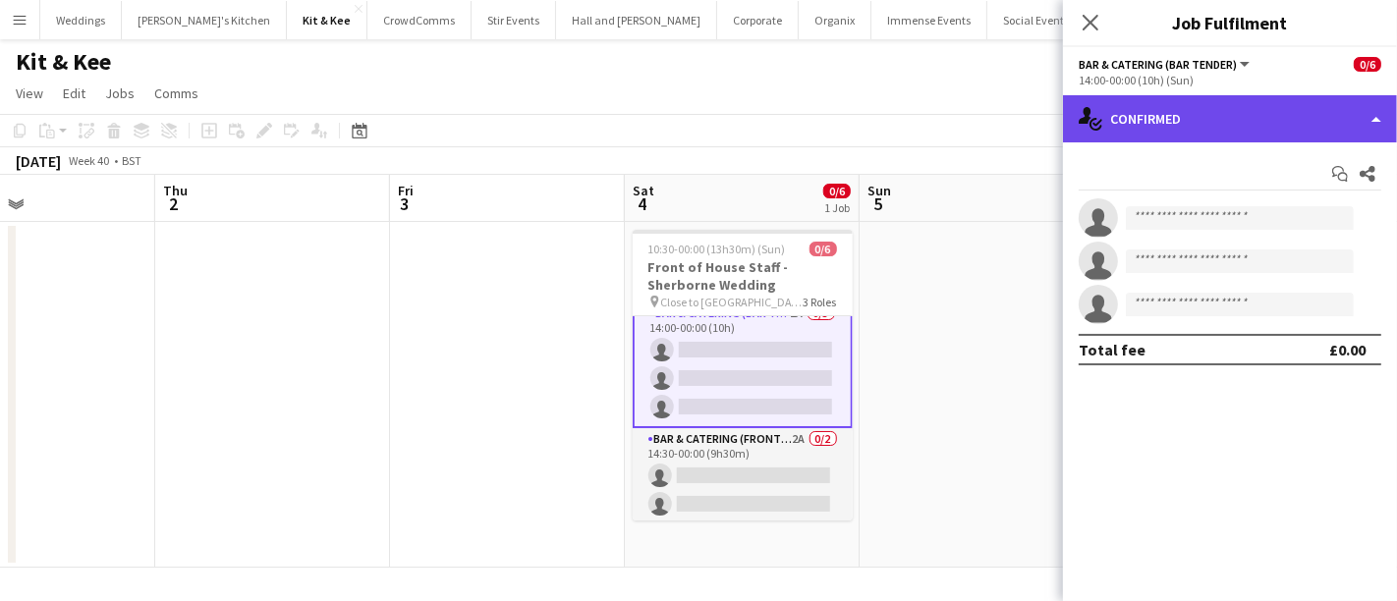
click at [1193, 118] on div "single-neutral-actions-check-2 Confirmed" at bounding box center [1230, 118] width 334 height 47
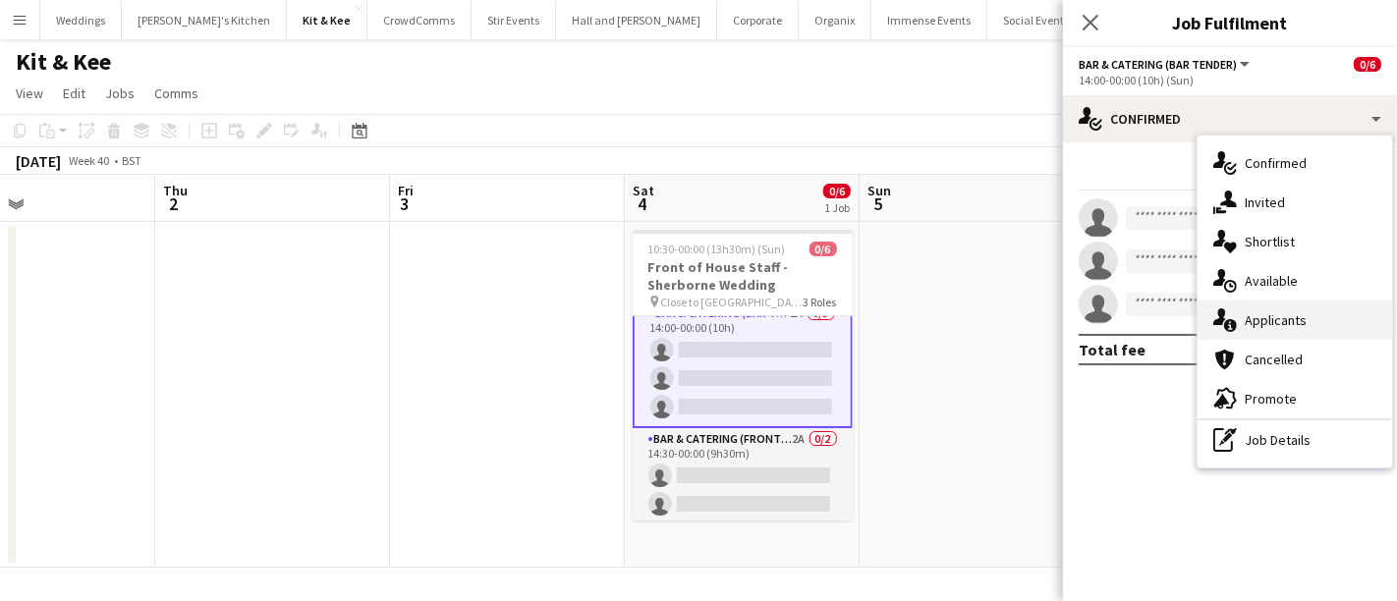
click at [1286, 323] on span "Applicants" at bounding box center [1276, 320] width 62 height 18
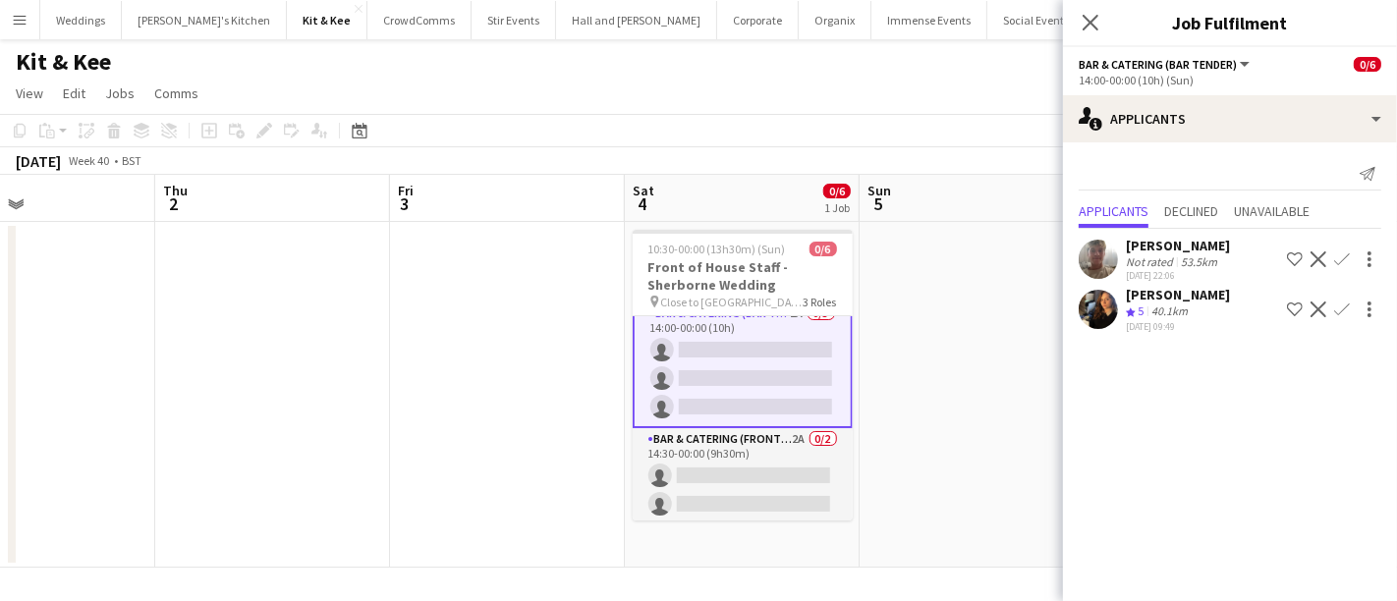
click at [1338, 312] on app-icon "Confirm" at bounding box center [1342, 310] width 16 height 16
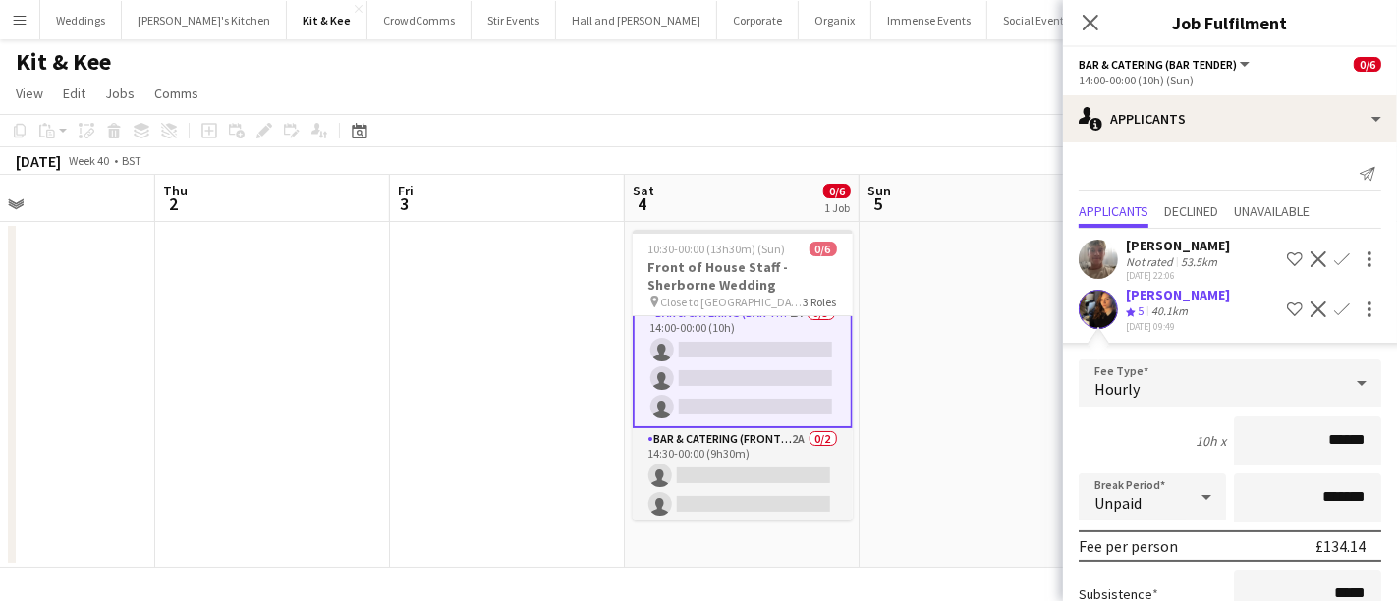
scroll to position [192, 0]
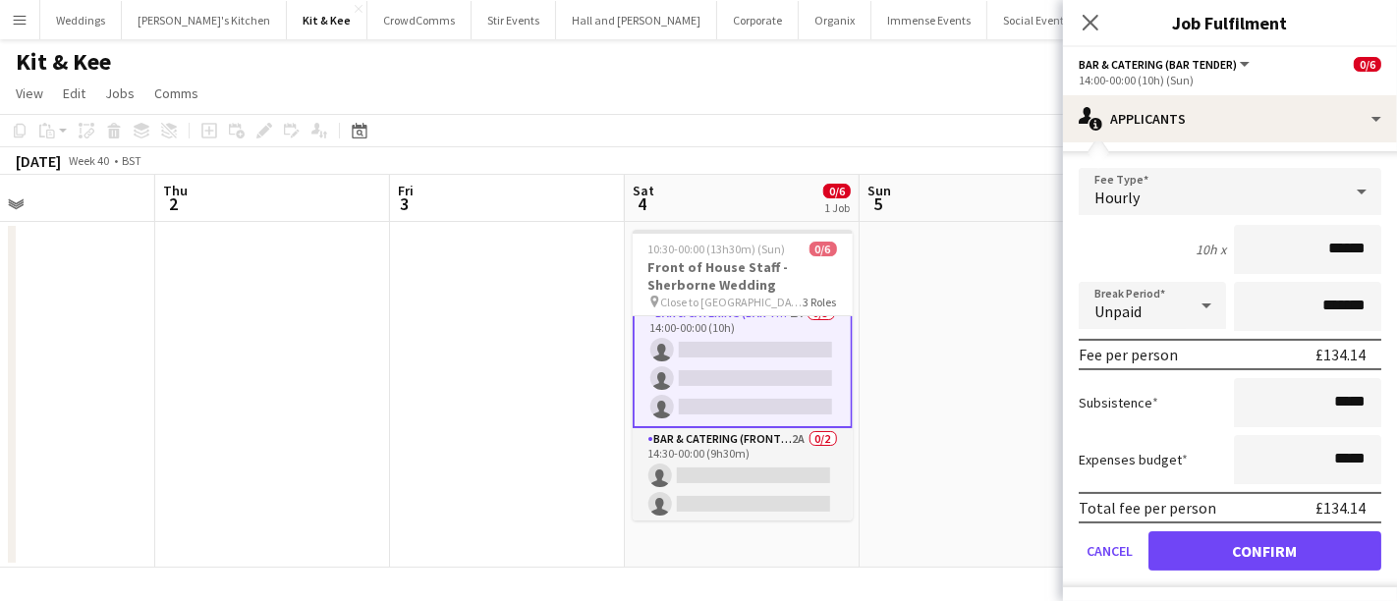
click at [1230, 521] on form "Fee Type Hourly 10h x ****** Break Period Unpaid ******* Fee per person £134.14…" at bounding box center [1230, 377] width 334 height 419
click at [1222, 544] on button "Confirm" at bounding box center [1264, 550] width 233 height 39
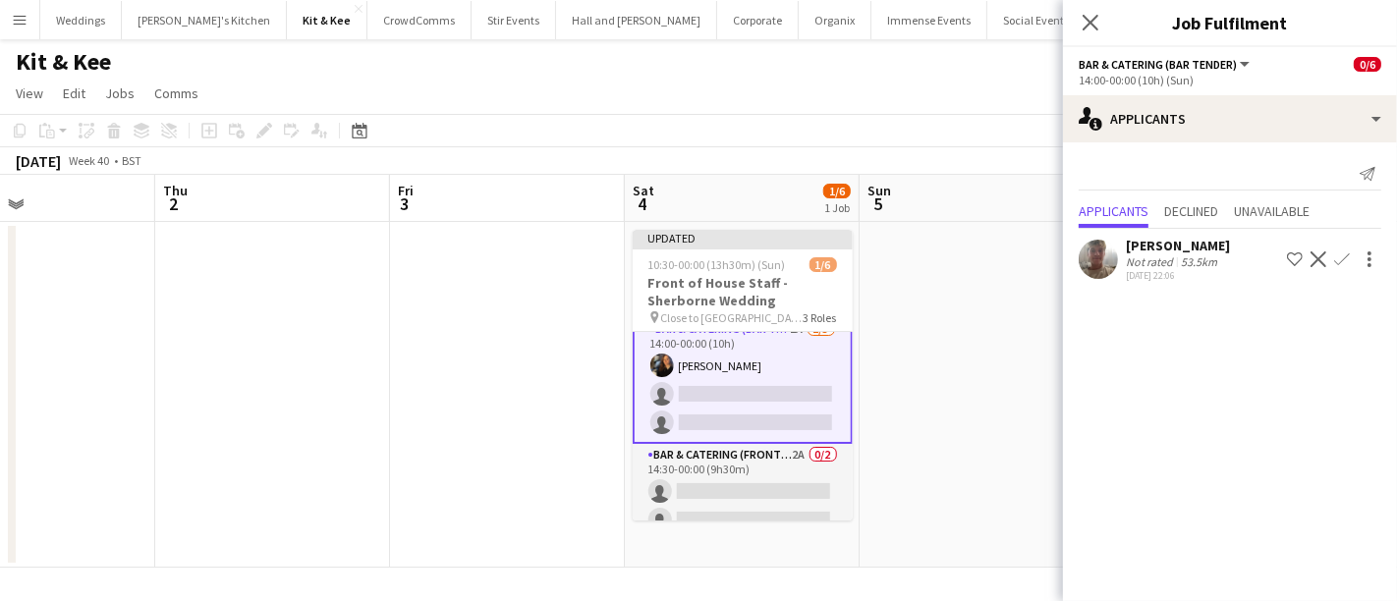
click at [1087, 253] on app-user-avatar at bounding box center [1098, 259] width 39 height 39
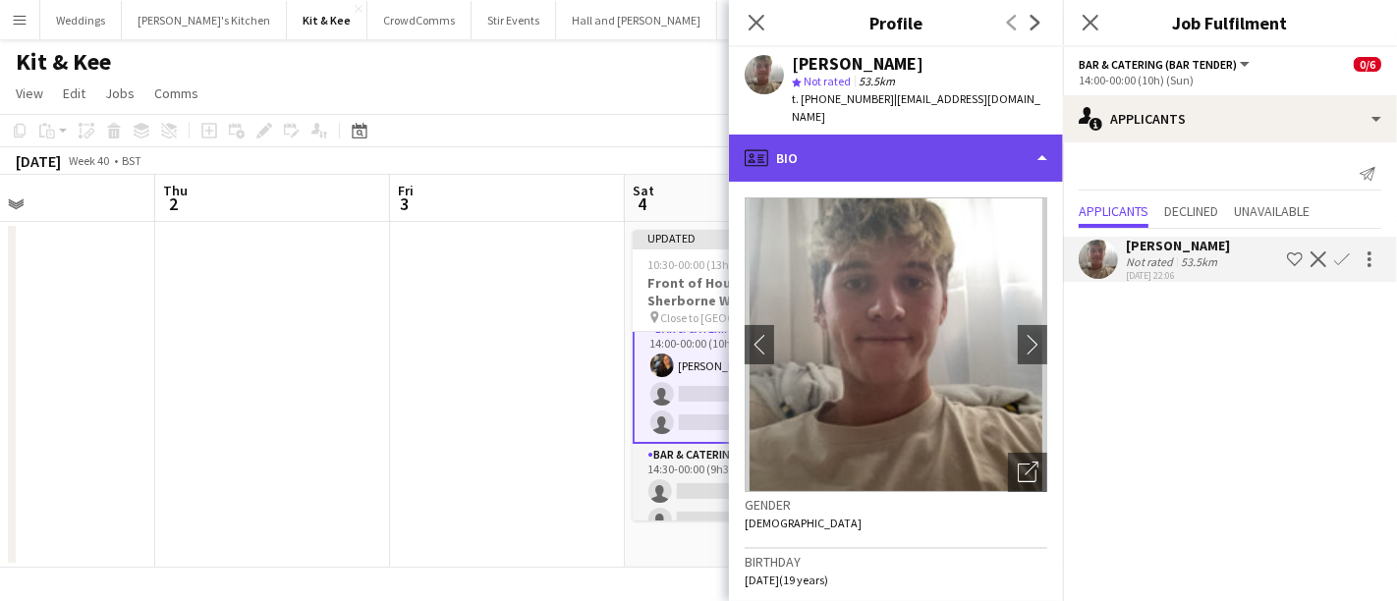
click at [937, 152] on div "profile Bio" at bounding box center [896, 158] width 334 height 47
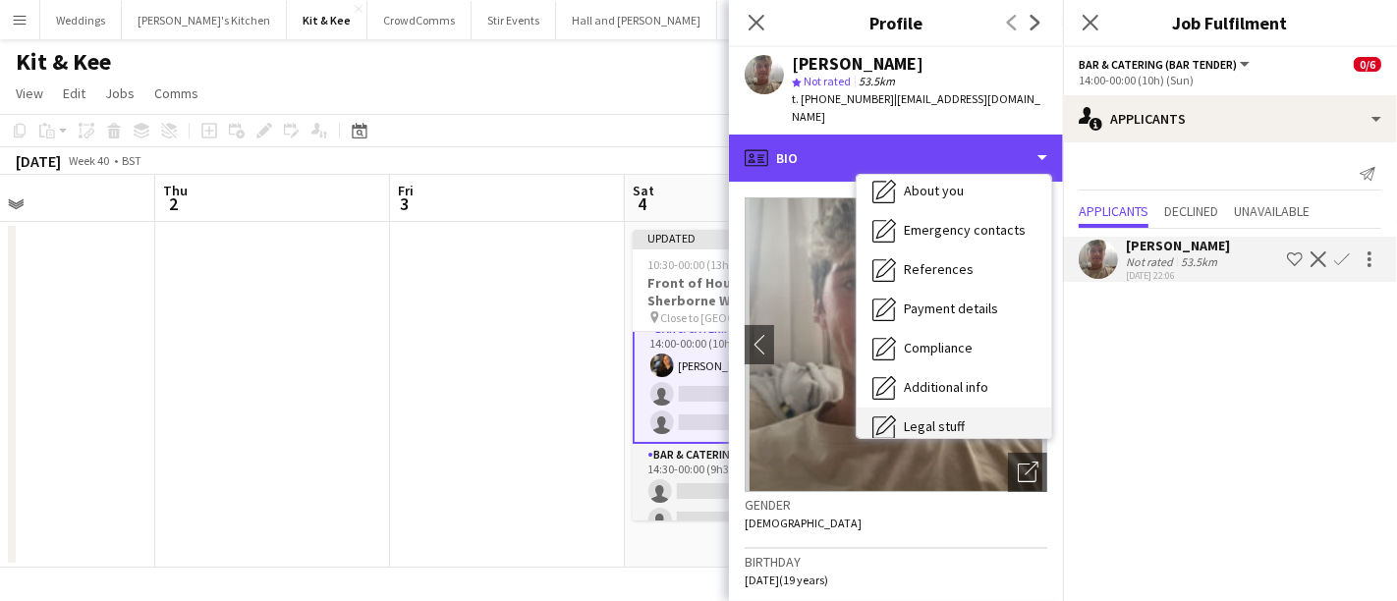
scroll to position [223, 0]
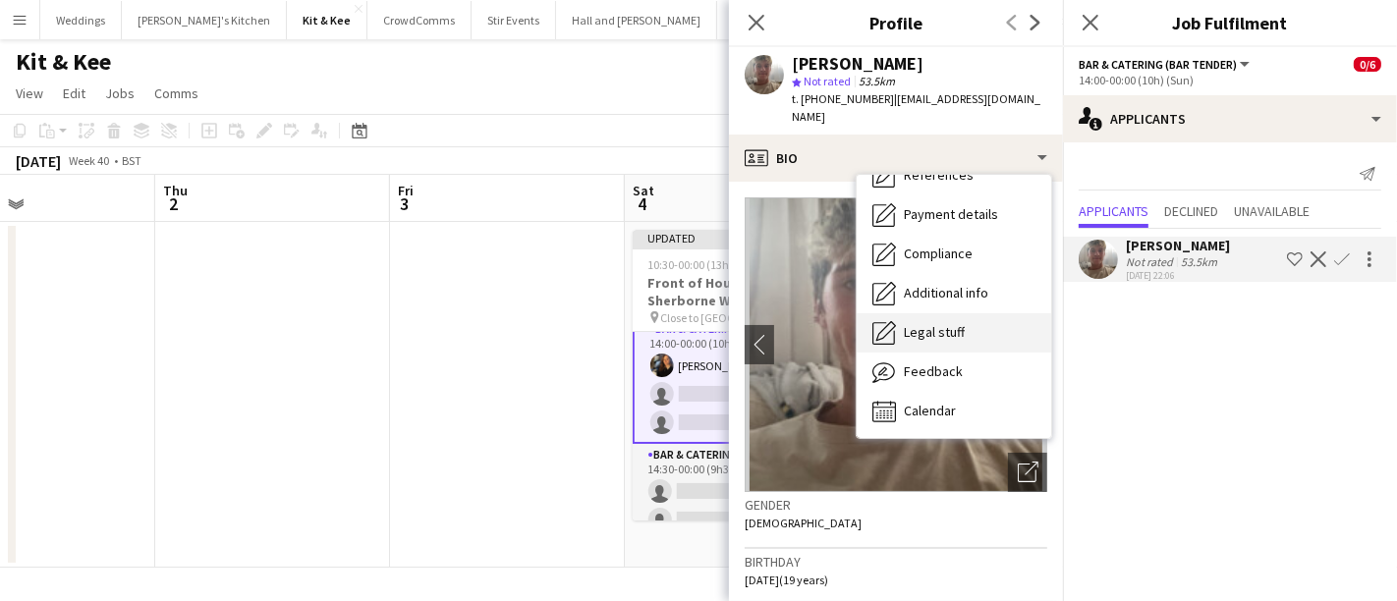
click at [934, 323] on span "Legal stuff" at bounding box center [934, 332] width 61 height 18
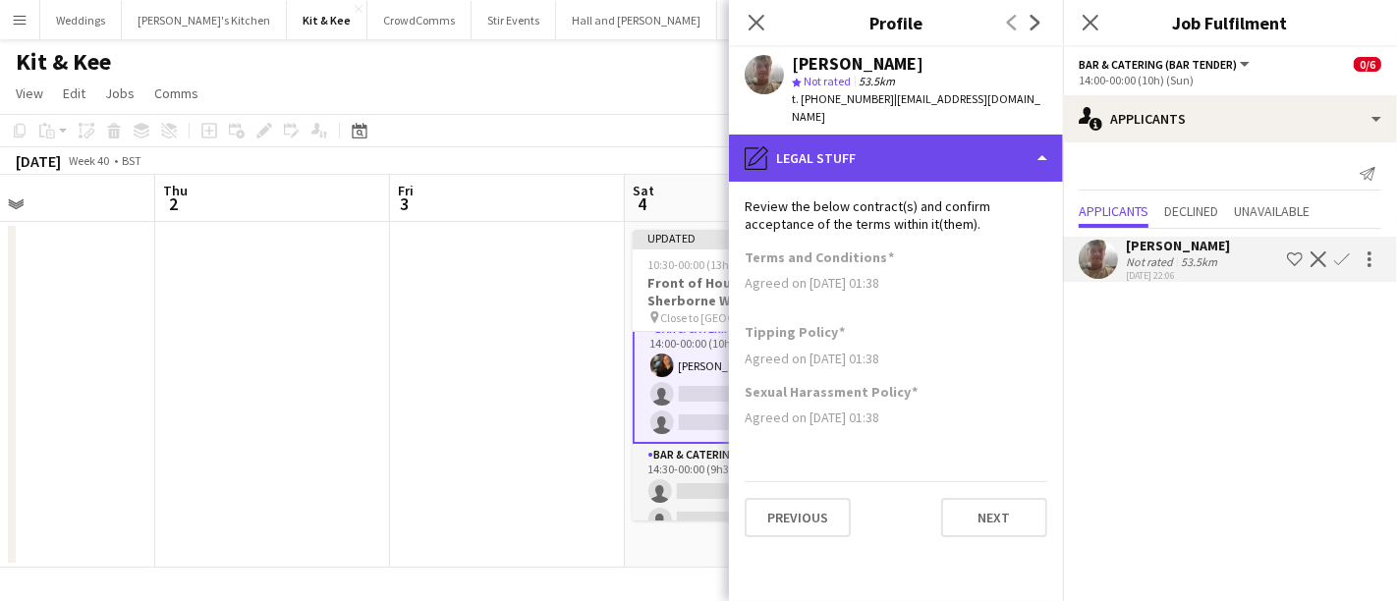
click at [868, 135] on div "pencil4 Legal stuff" at bounding box center [896, 158] width 334 height 47
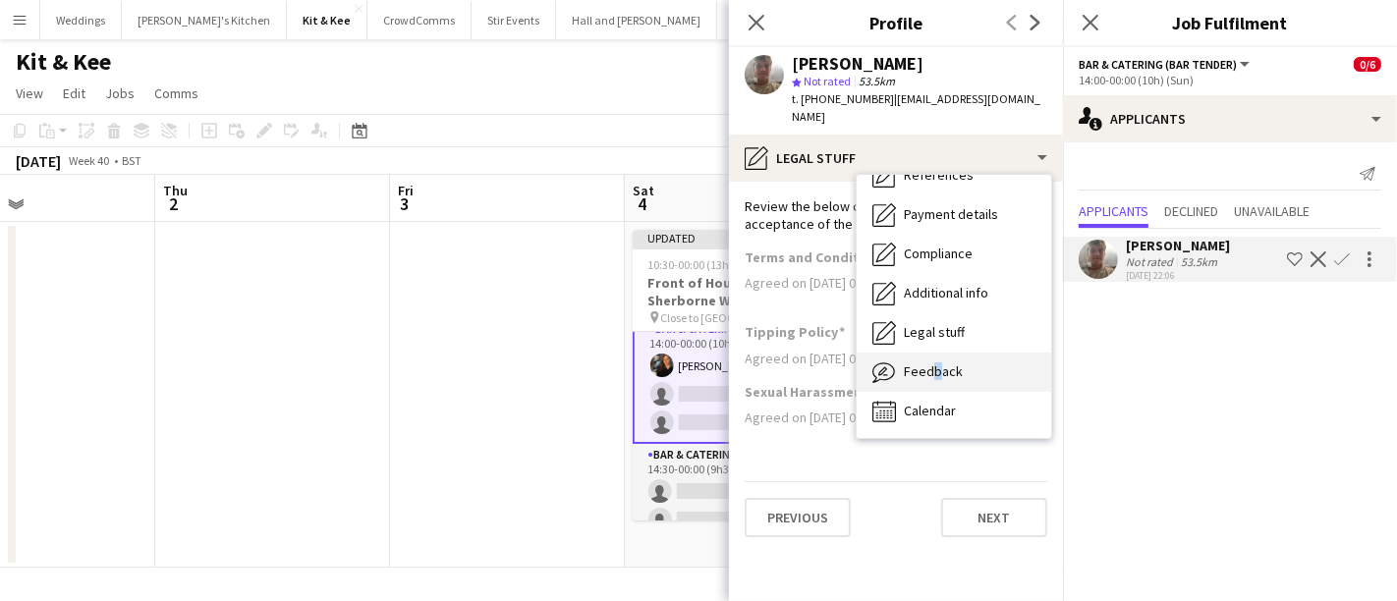
click at [925, 362] on span "Feedback" at bounding box center [933, 371] width 59 height 18
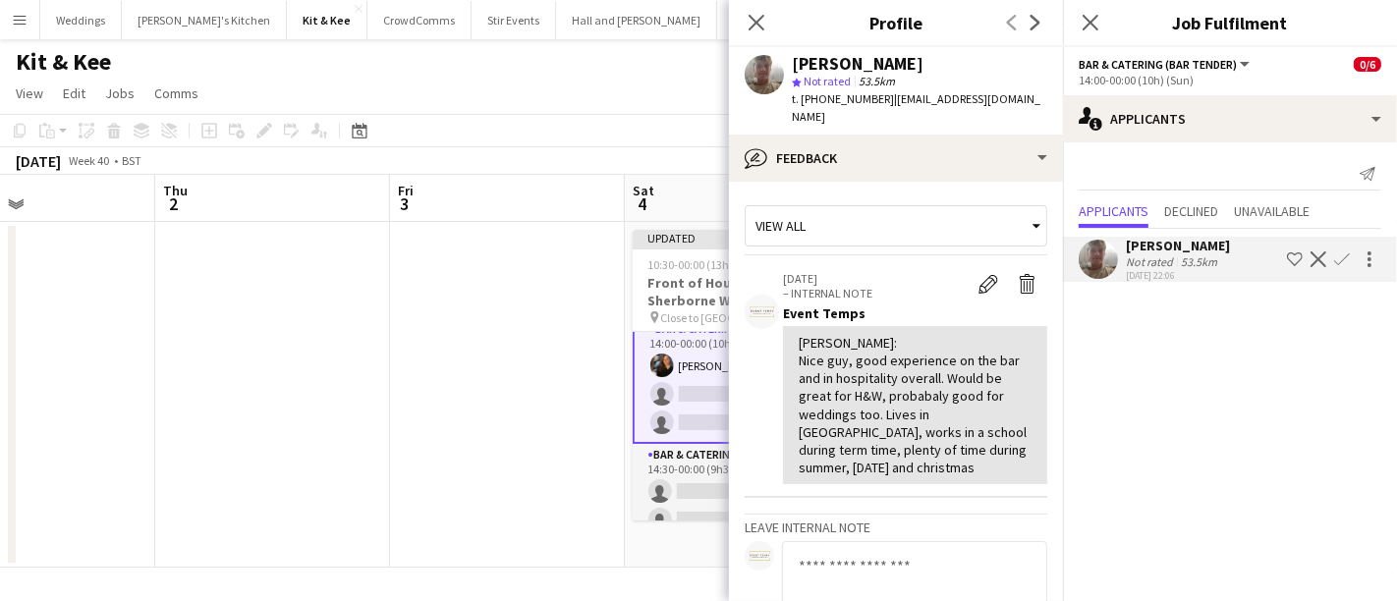
click at [695, 389] on app-card-role "Bar & Catering (Bar Tender) 1A 1/3 14:00-00:00 (10h) Annie Hutchings single-neu…" at bounding box center [743, 380] width 220 height 128
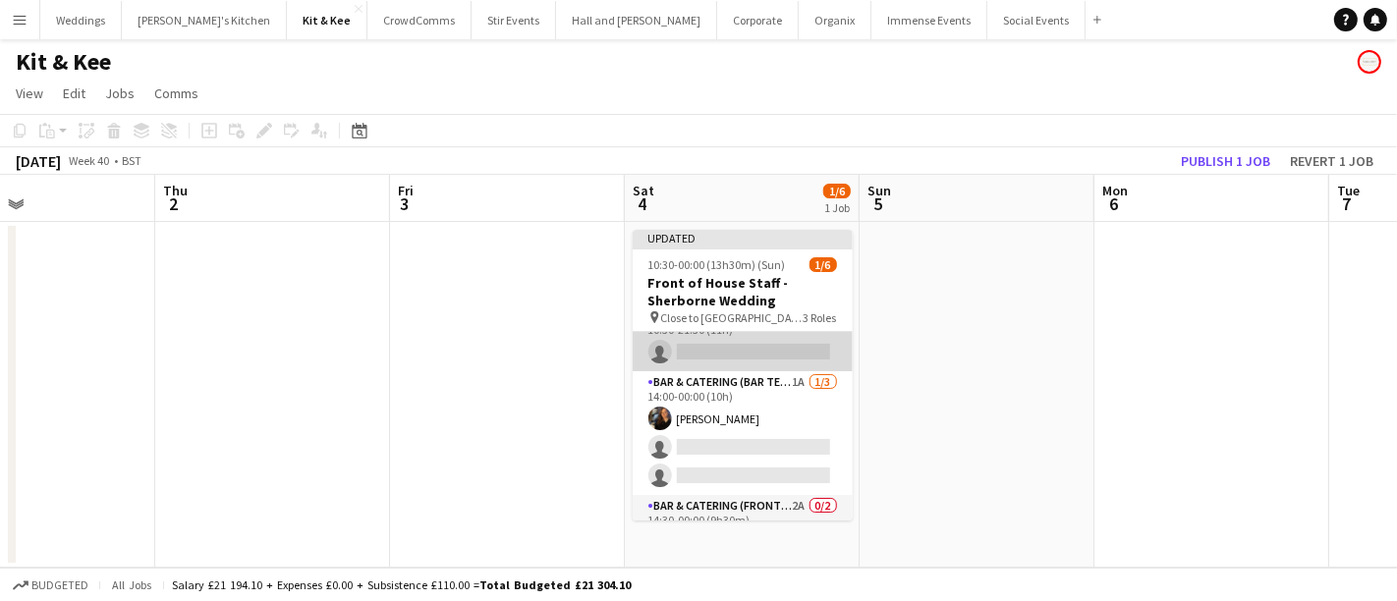
scroll to position [0, 0]
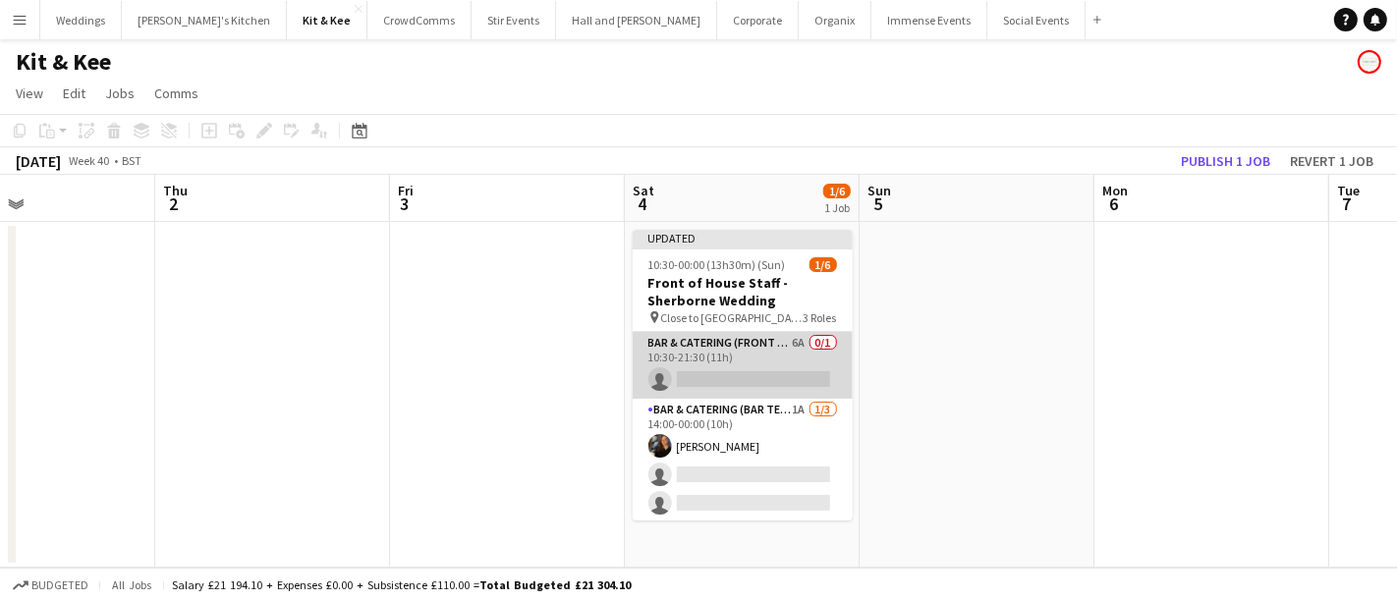
click at [729, 356] on app-card-role "Bar & Catering (Front of House) 6A 0/1 10:30-21:30 (11h) single-neutral-actions" at bounding box center [743, 365] width 220 height 67
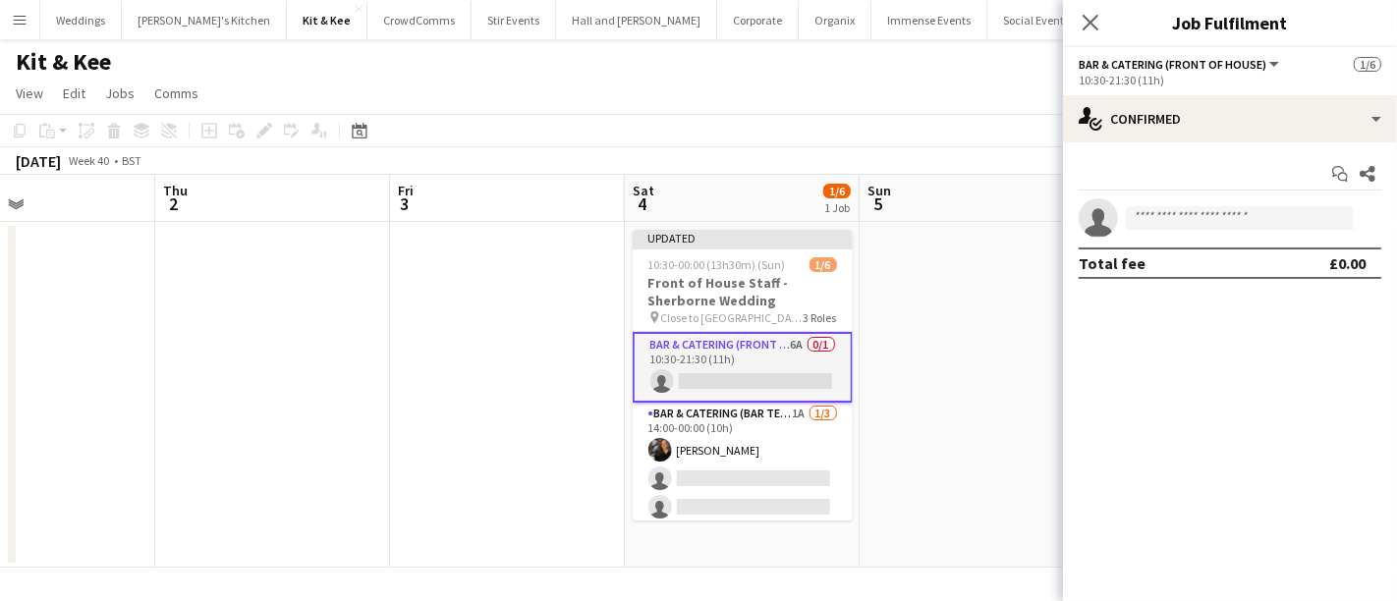
click at [1192, 90] on app-options-switcher "Bar & Catering (Front of House) All roles Bar & Catering (Front of House) 1/6 1…" at bounding box center [1230, 71] width 334 height 48
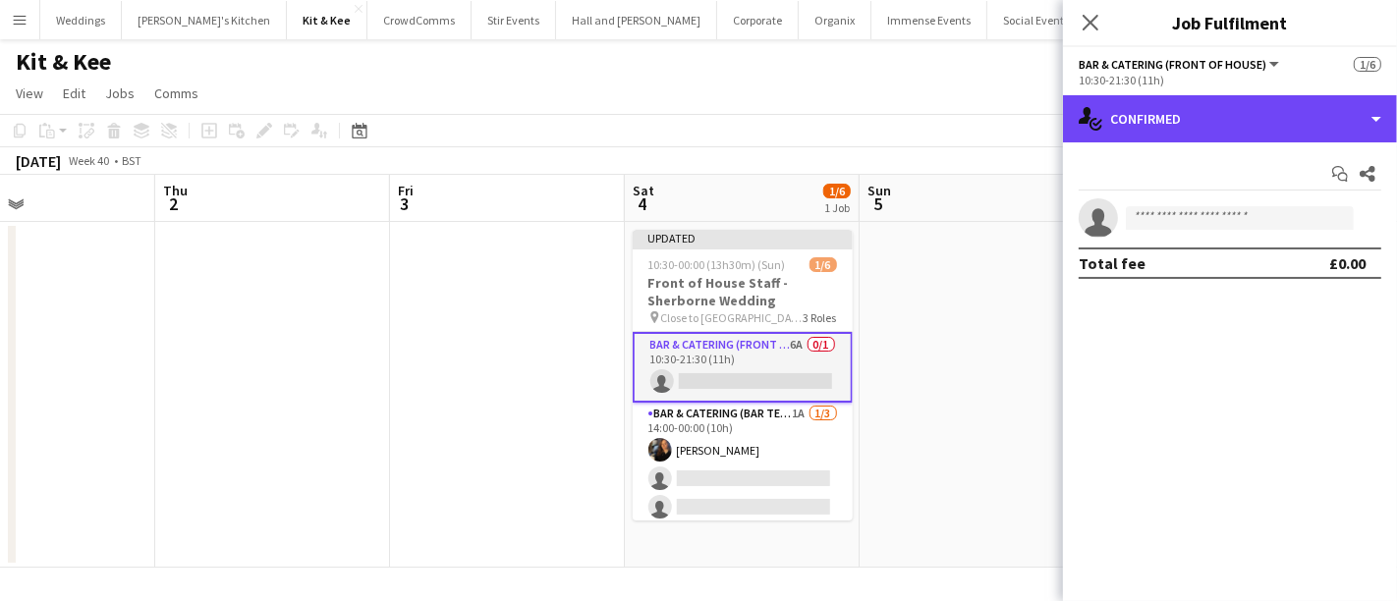
drag, startPoint x: 1222, startPoint y: 132, endPoint x: 1291, endPoint y: 191, distance: 90.6
click at [1223, 132] on div "single-neutral-actions-check-2 Confirmed" at bounding box center [1230, 118] width 334 height 47
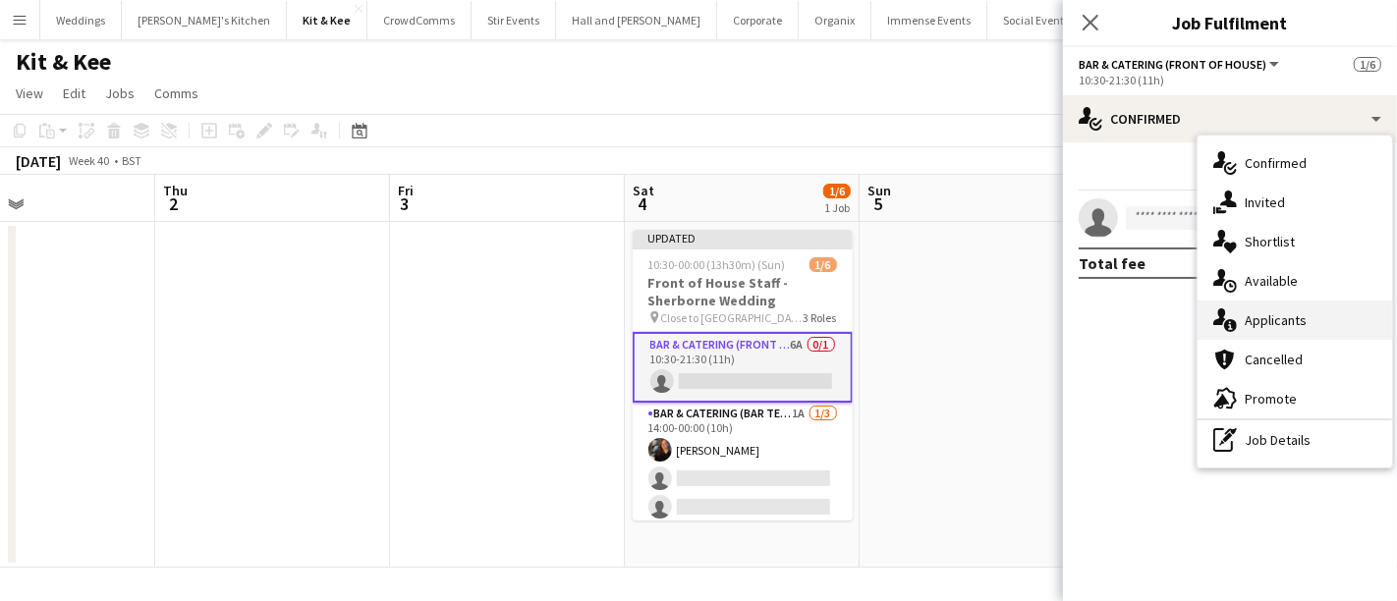
click at [1320, 309] on div "single-neutral-actions-information Applicants" at bounding box center [1295, 320] width 195 height 39
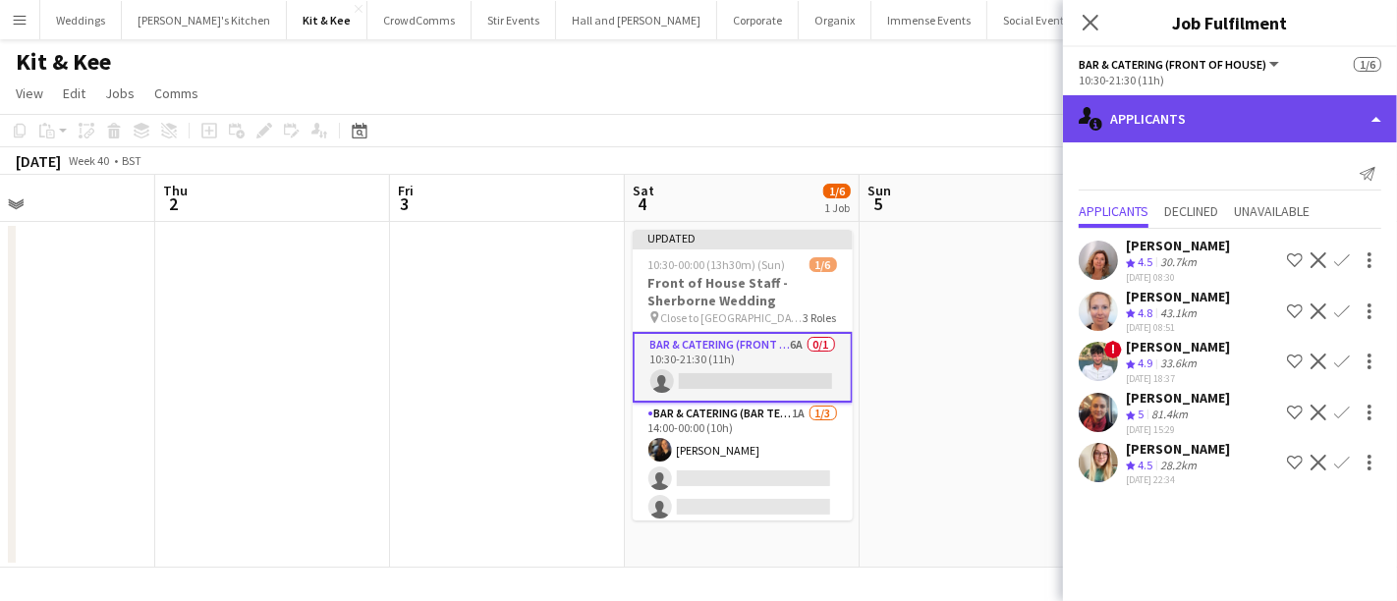
click at [1254, 116] on div "single-neutral-actions-information Applicants" at bounding box center [1230, 118] width 334 height 47
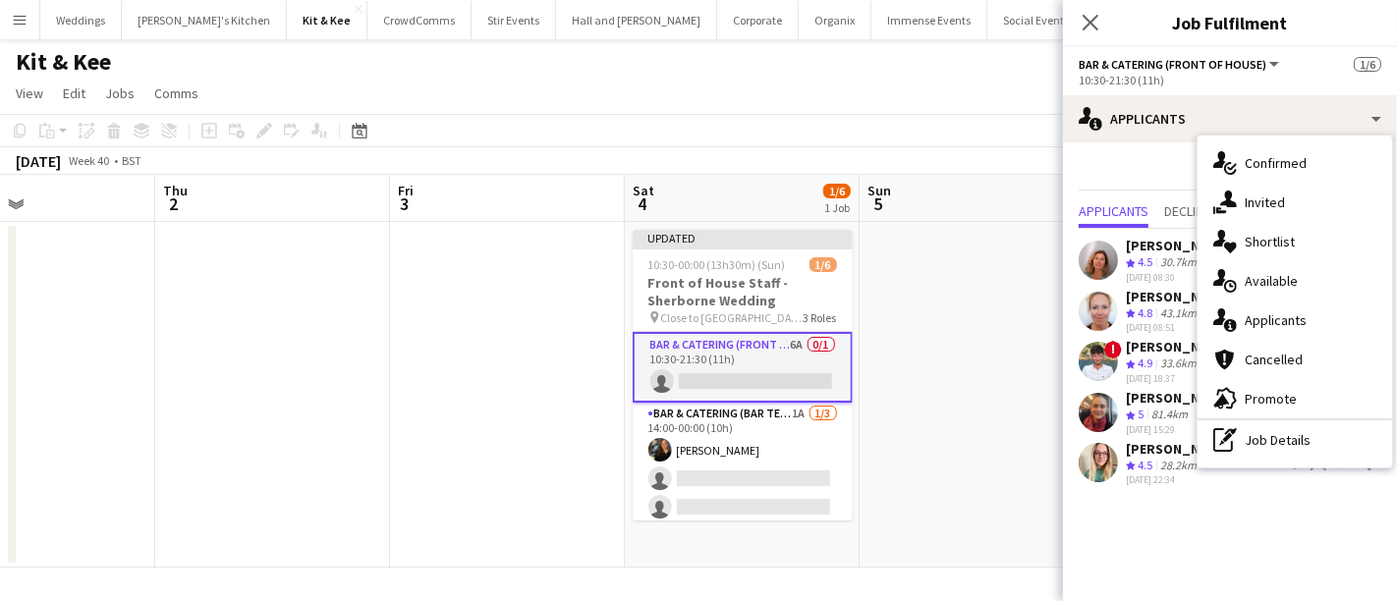
drag, startPoint x: 1263, startPoint y: 436, endPoint x: 1257, endPoint y: 413, distance: 24.3
click at [1263, 437] on div "pen-write Job Details" at bounding box center [1295, 439] width 195 height 39
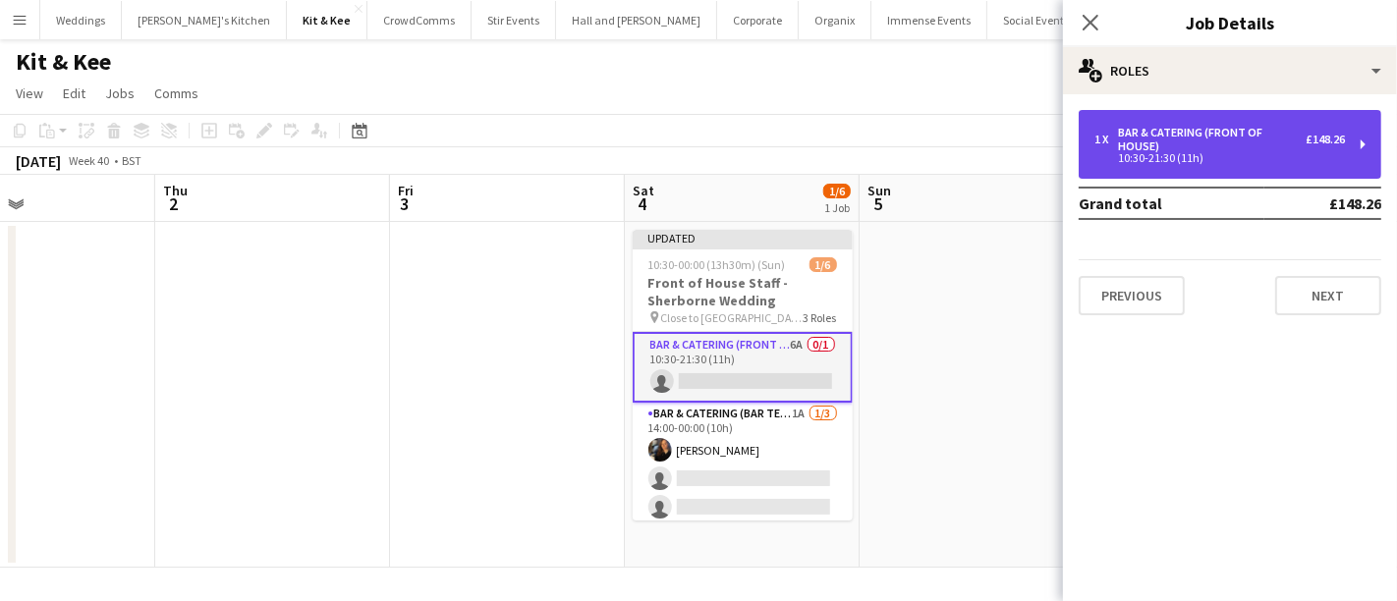
click at [1167, 135] on div "Bar & Catering (Front of House)" at bounding box center [1212, 140] width 188 height 28
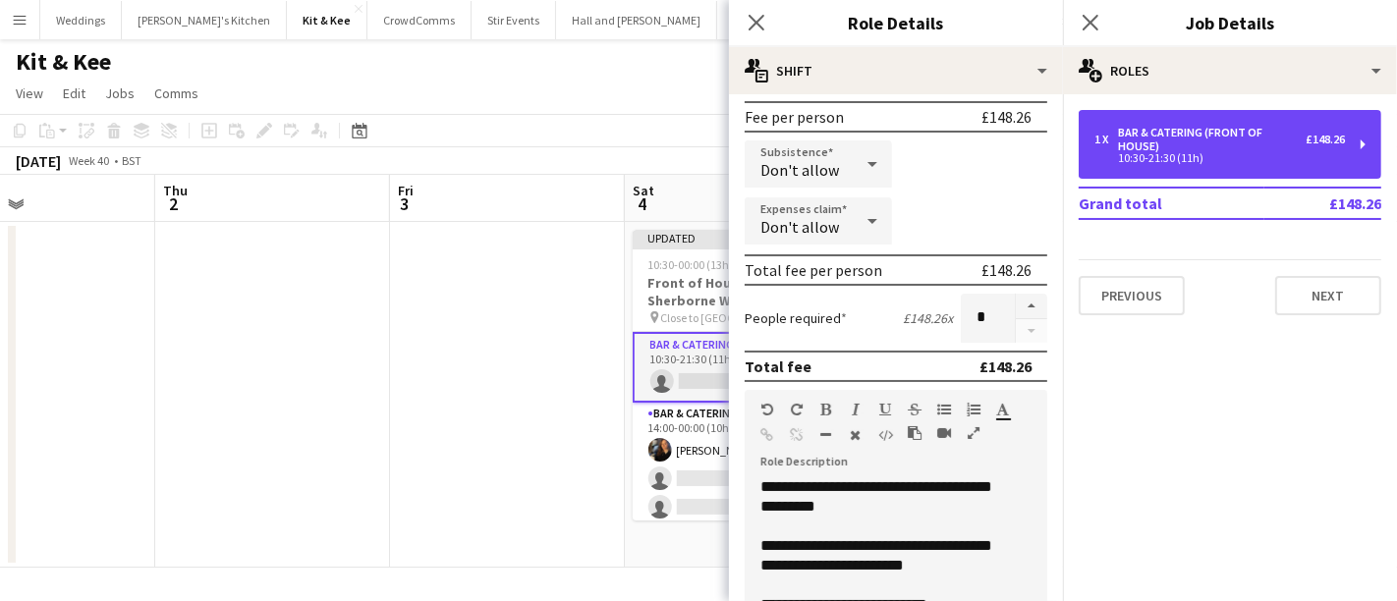
scroll to position [327, 0]
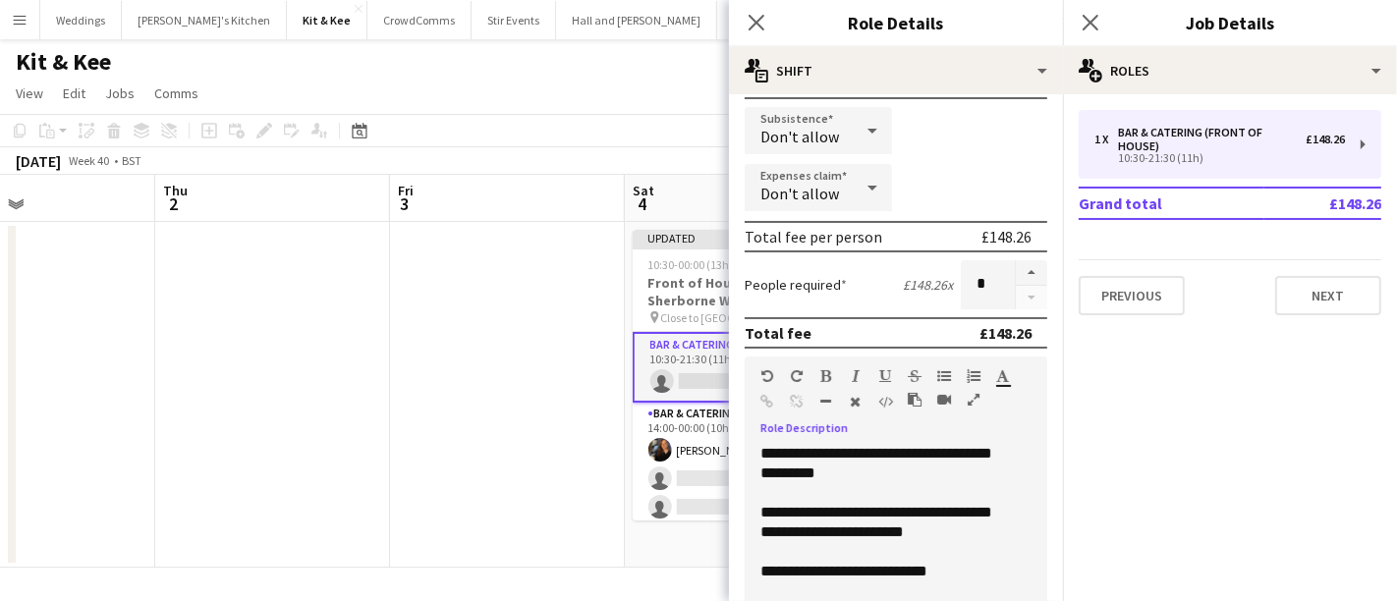
click at [761, 447] on div "**********" at bounding box center [888, 562] width 286 height 236
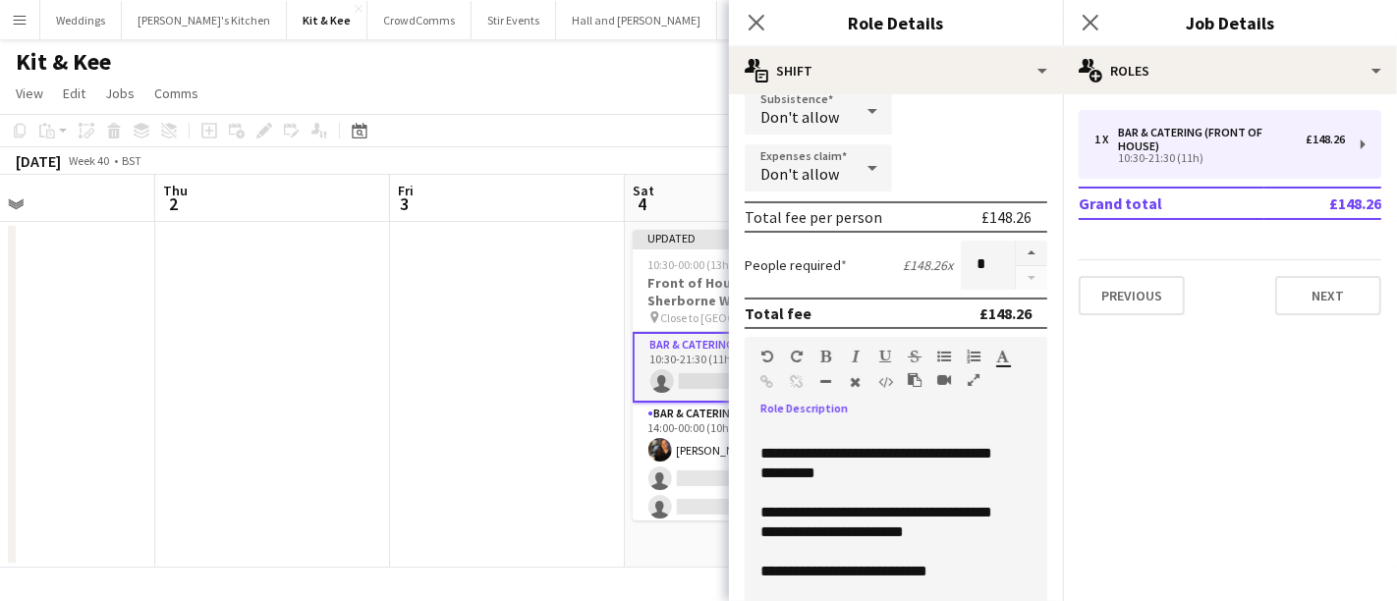
scroll to position [366, 0]
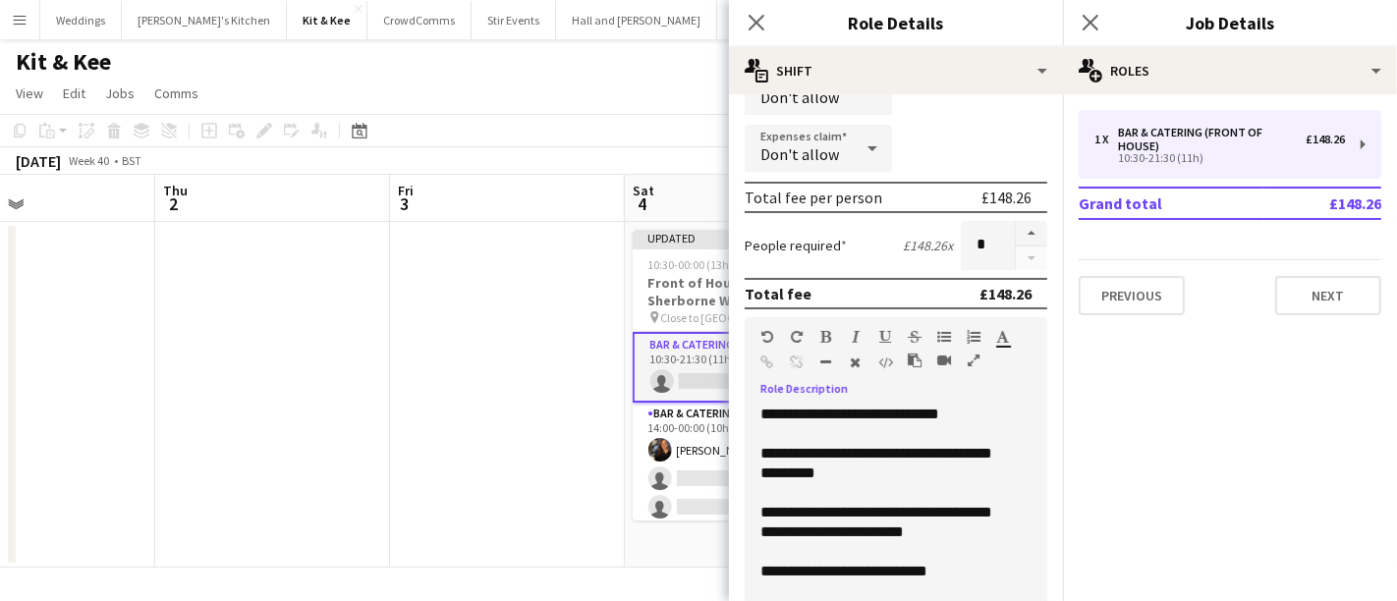
click at [515, 341] on app-date-cell at bounding box center [507, 395] width 235 height 346
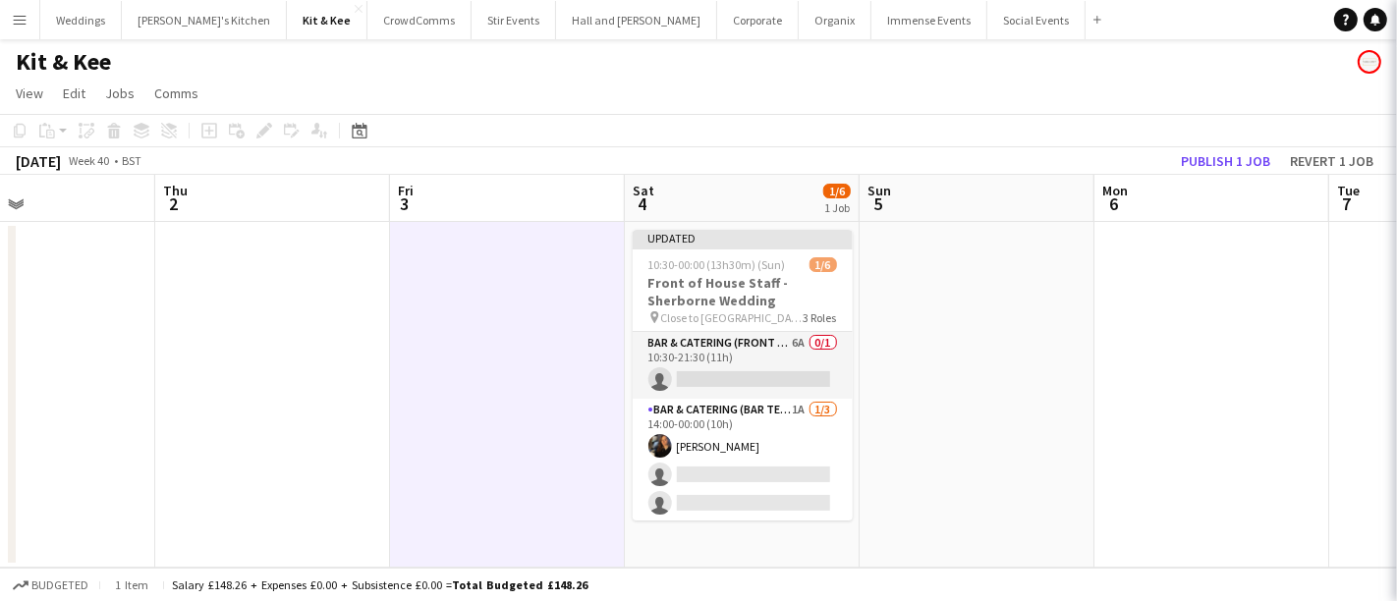
scroll to position [0, 781]
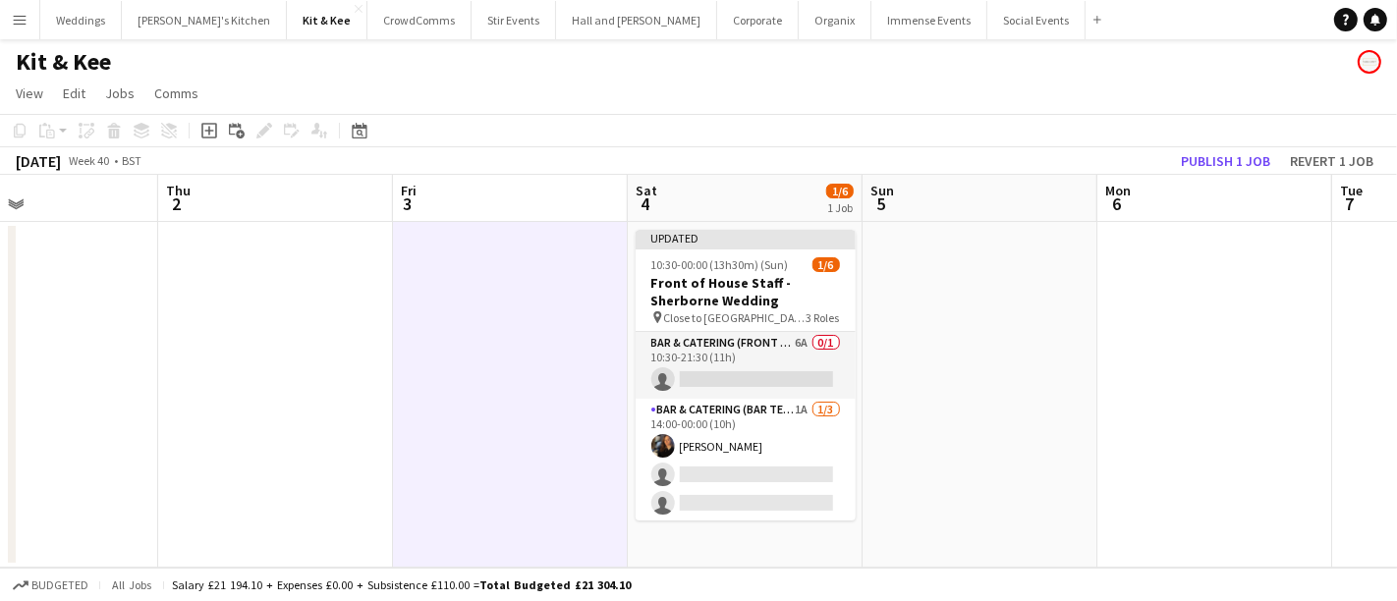
click at [1223, 145] on app-toolbar "Copy Paste Paste Ctrl+V Paste with crew Ctrl+Shift+V Paste linked Job Delete Gr…" at bounding box center [698, 130] width 1397 height 33
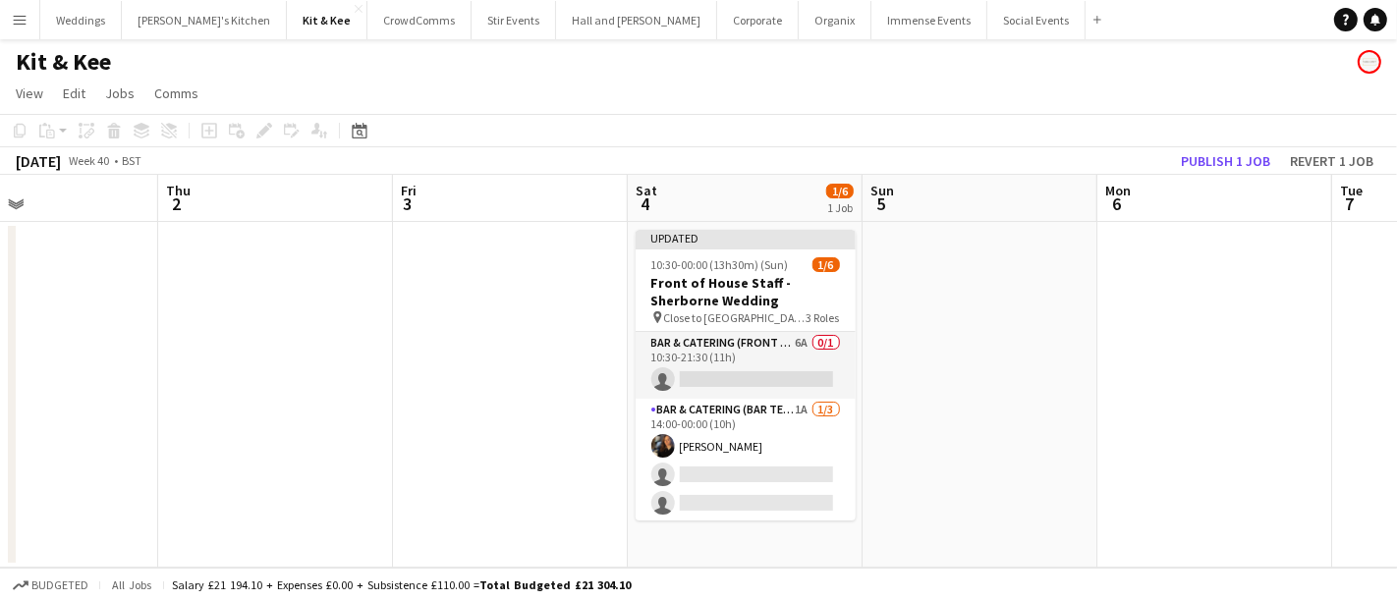
click at [1223, 145] on app-toolbar "Copy Paste Paste Ctrl+V Paste with crew Ctrl+Shift+V Paste linked Job Delete Gr…" at bounding box center [698, 130] width 1397 height 33
click at [1222, 148] on button "Publish 1 job" at bounding box center [1225, 161] width 105 height 26
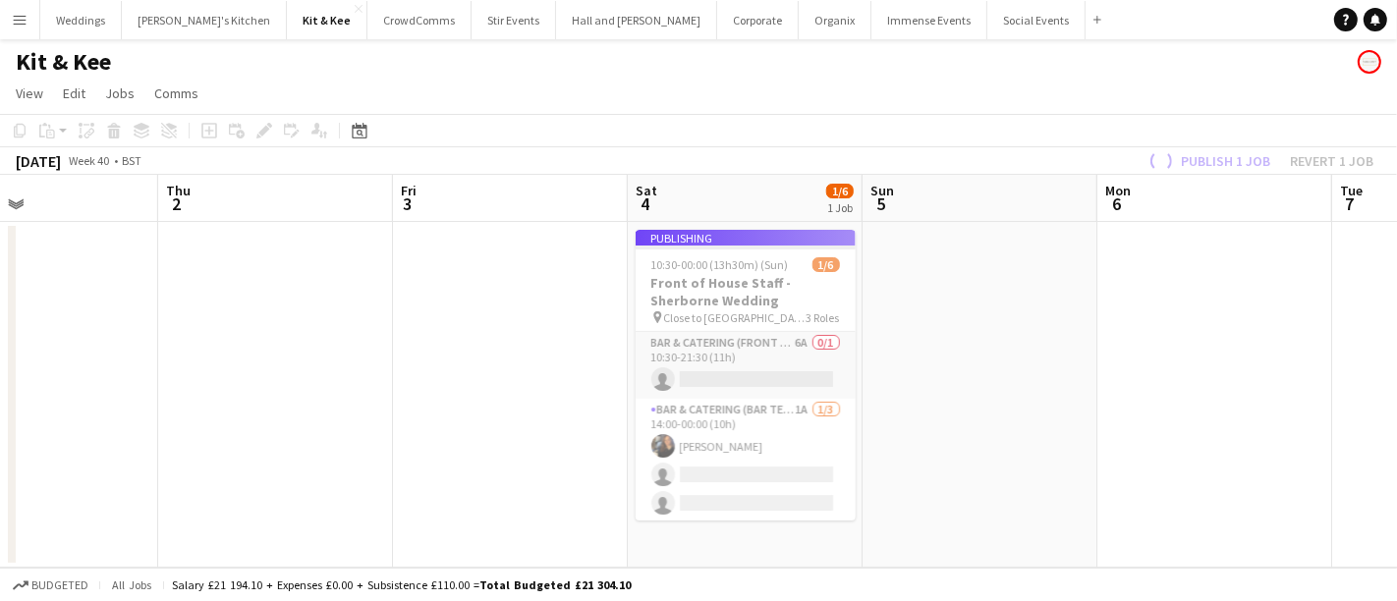
click at [768, 439] on app-job-card "Publishing 10:30-00:00 (13h30m) (Sun) 1/6 Front of House Staff - Sherborne Wedd…" at bounding box center [746, 375] width 220 height 291
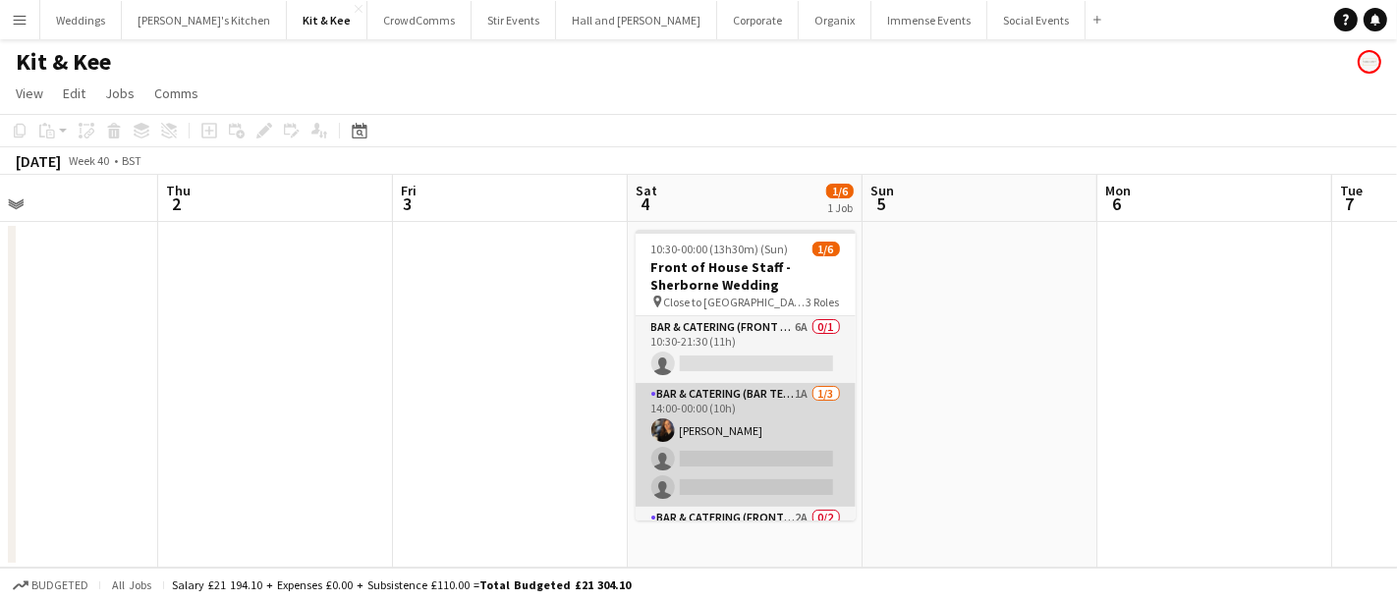
click at [734, 473] on app-card-role "Bar & Catering (Bar Tender) 1A 1/3 14:00-00:00 (10h) Annie Hutchings single-neu…" at bounding box center [746, 445] width 220 height 124
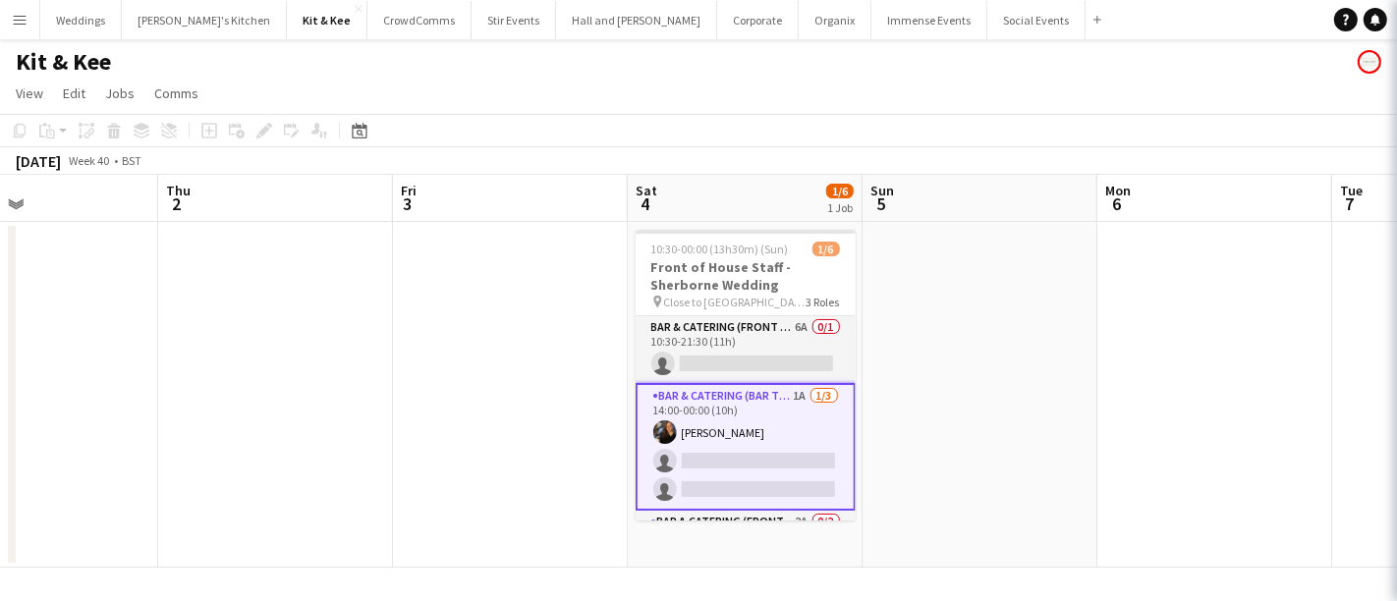
scroll to position [0, 780]
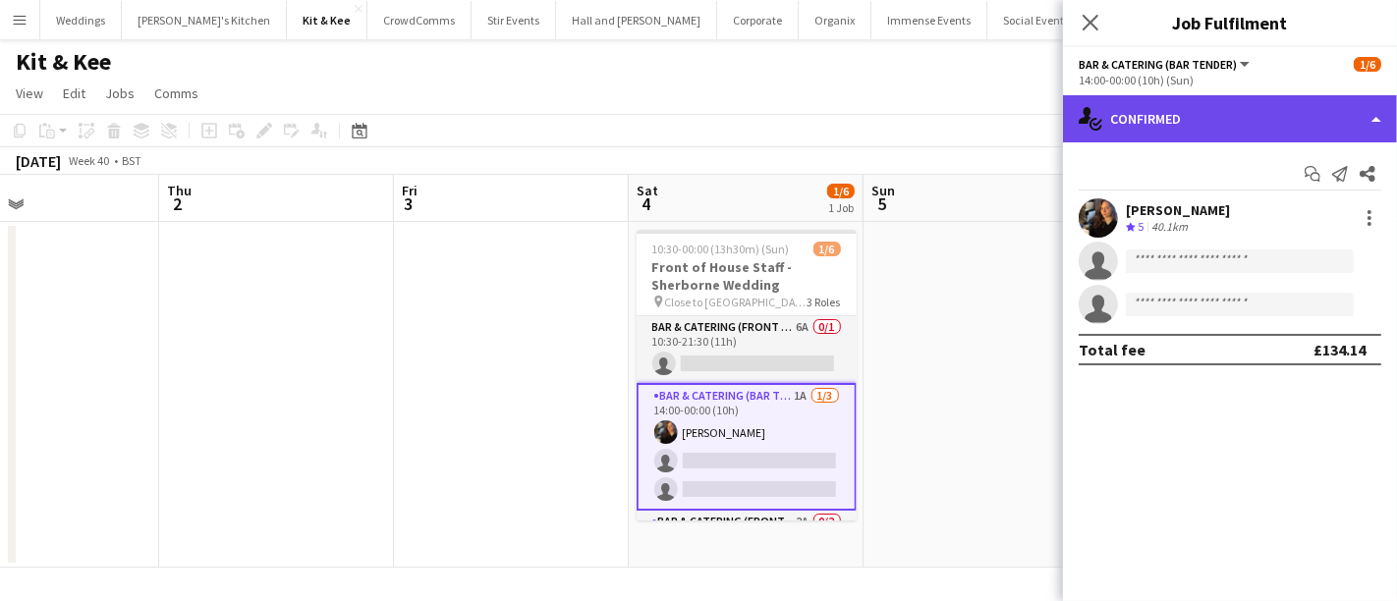
click at [1146, 131] on div "single-neutral-actions-check-2 Confirmed" at bounding box center [1230, 118] width 334 height 47
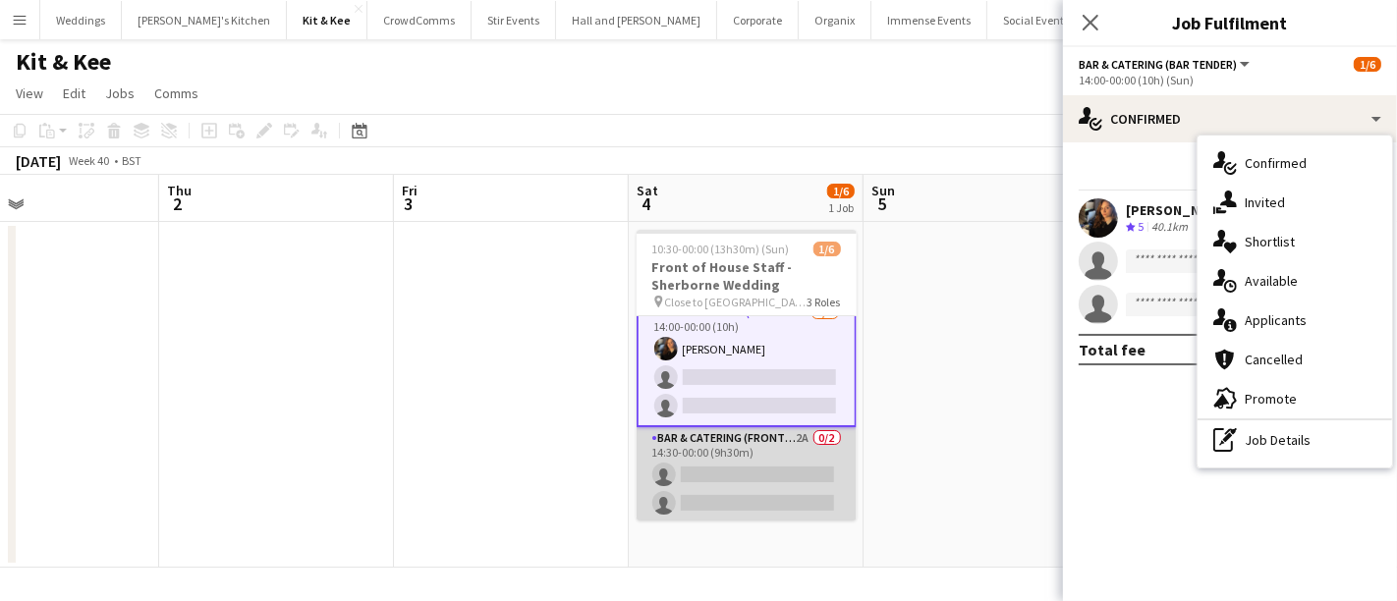
click at [752, 471] on app-card-role "Bar & Catering (Front of House) 2A 0/2 14:30-00:00 (9h30m) single-neutral-actio…" at bounding box center [747, 474] width 220 height 95
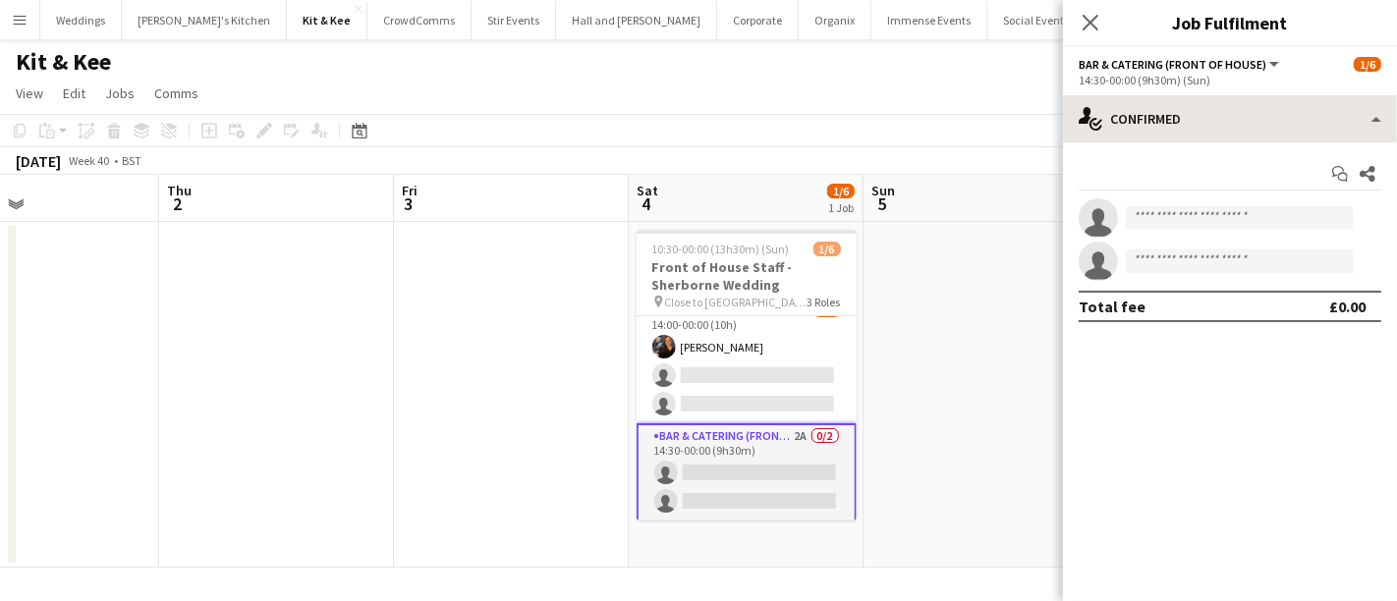
scroll to position [83, 0]
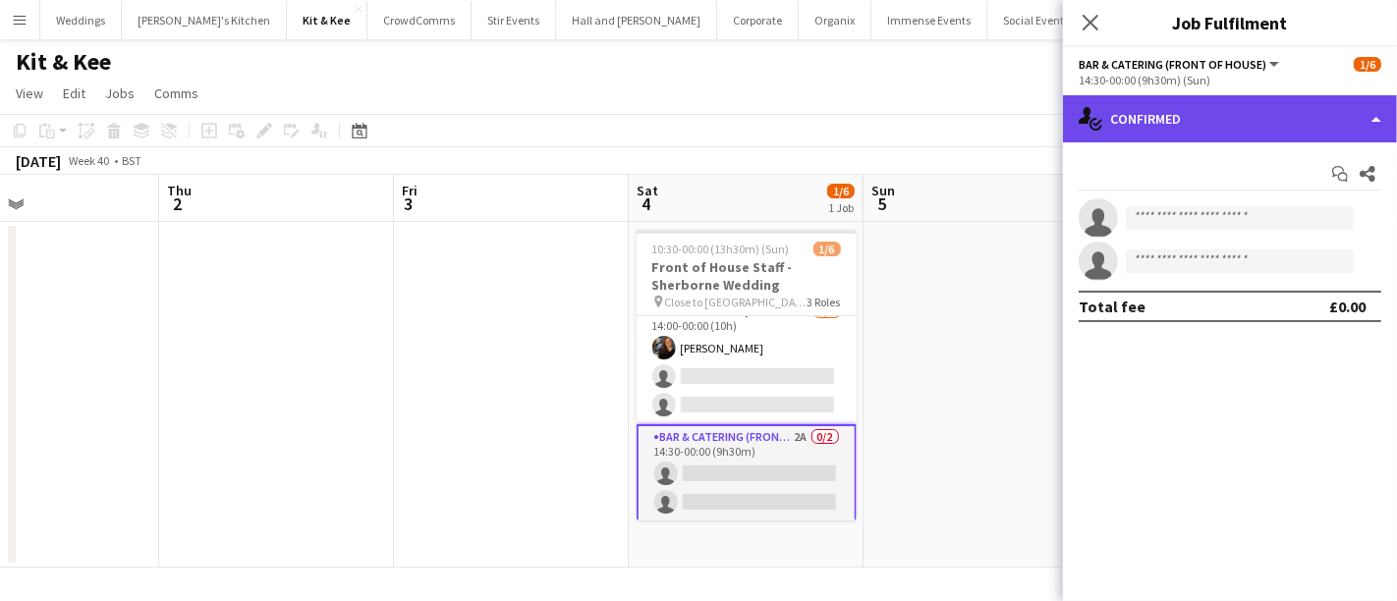
click at [1219, 119] on div "single-neutral-actions-check-2 Confirmed" at bounding box center [1230, 118] width 334 height 47
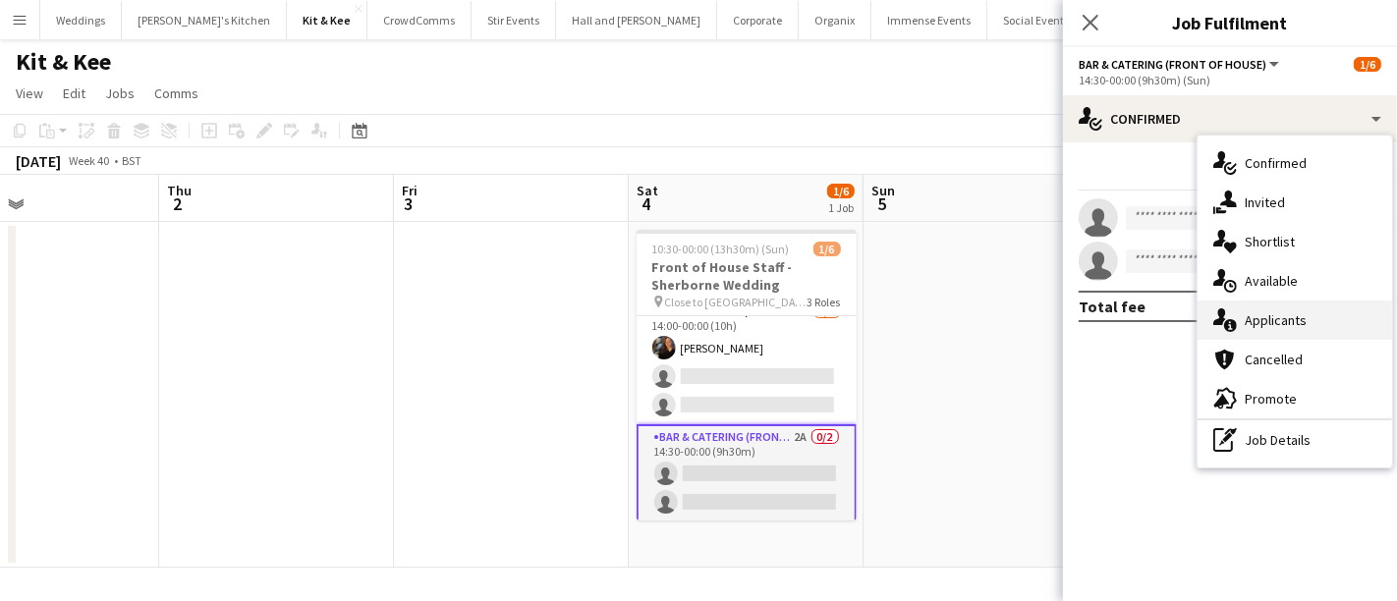
click at [1309, 319] on div "single-neutral-actions-information Applicants" at bounding box center [1295, 320] width 195 height 39
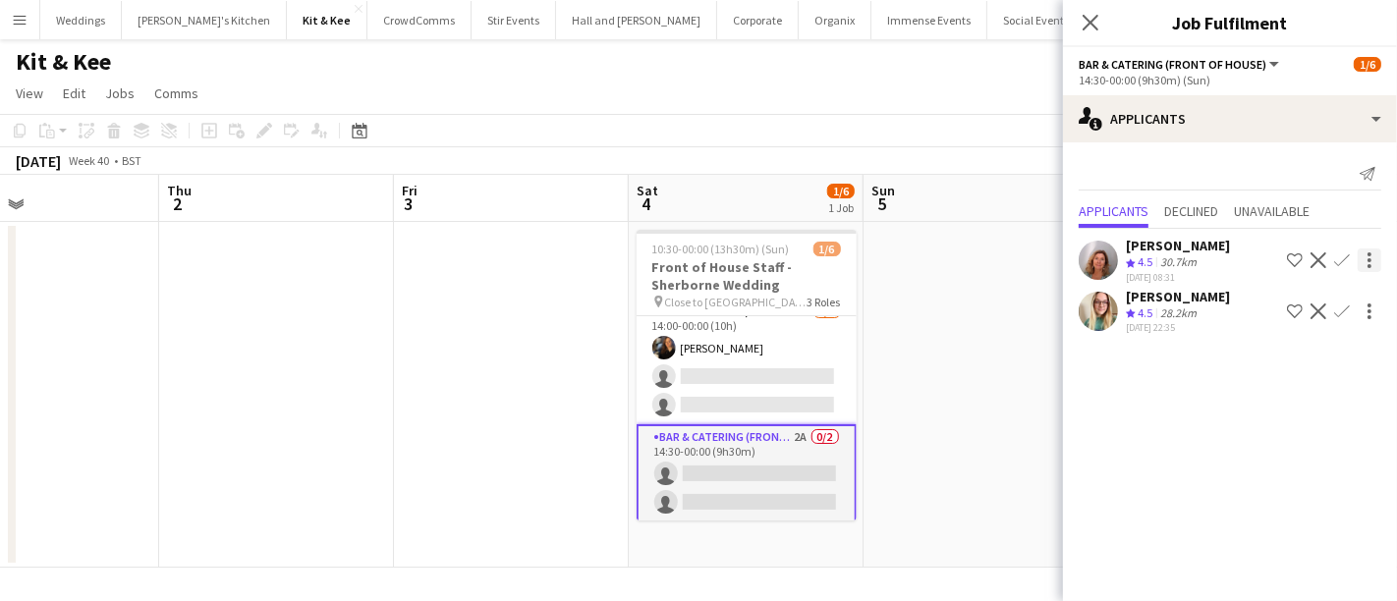
click at [1344, 260] on app-icon "Confirm" at bounding box center [1342, 260] width 16 height 16
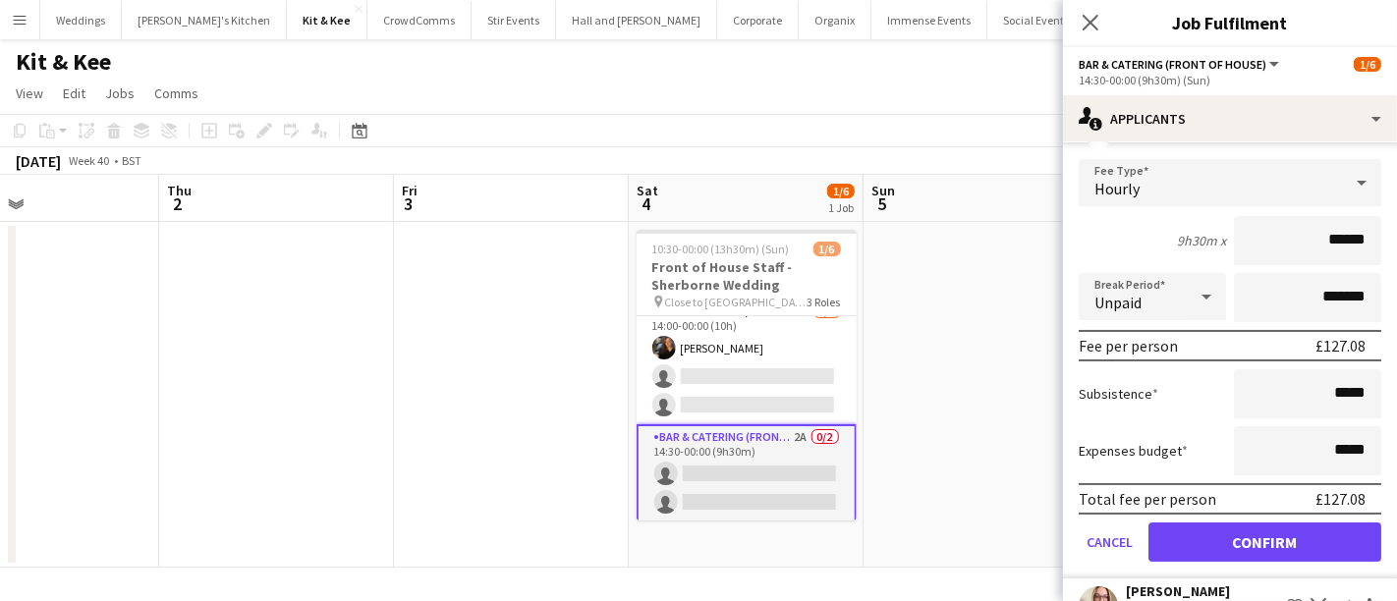
scroll to position [194, 0]
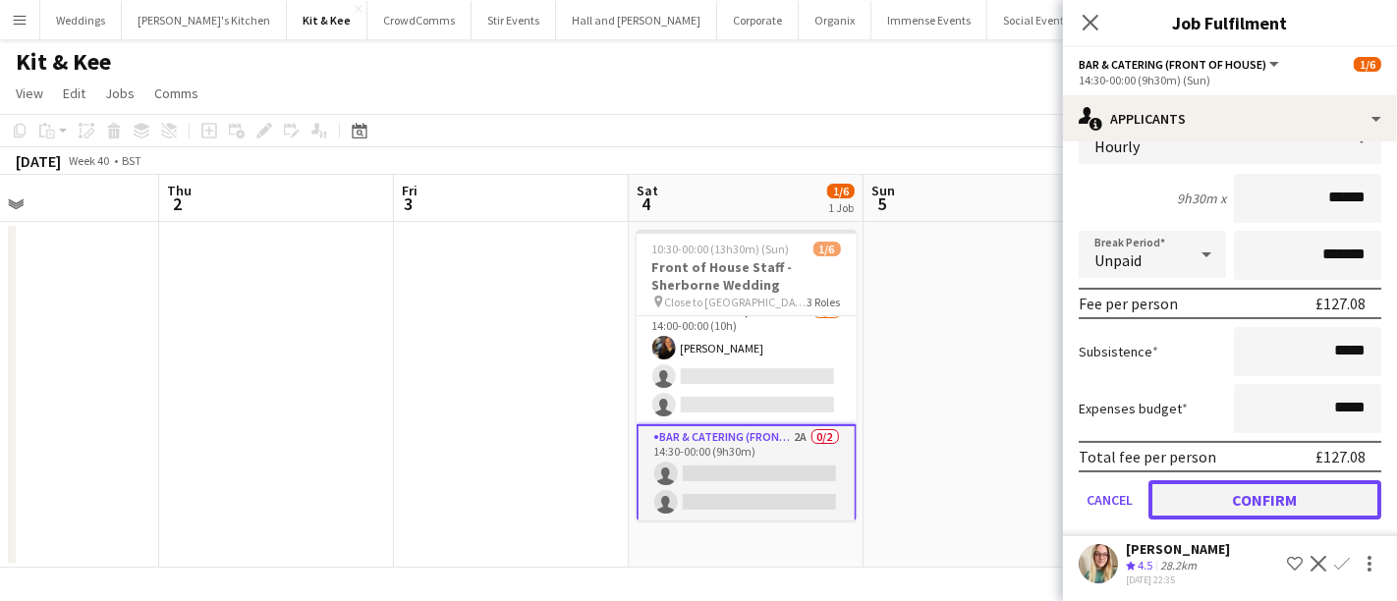
click at [1224, 485] on button "Confirm" at bounding box center [1264, 499] width 233 height 39
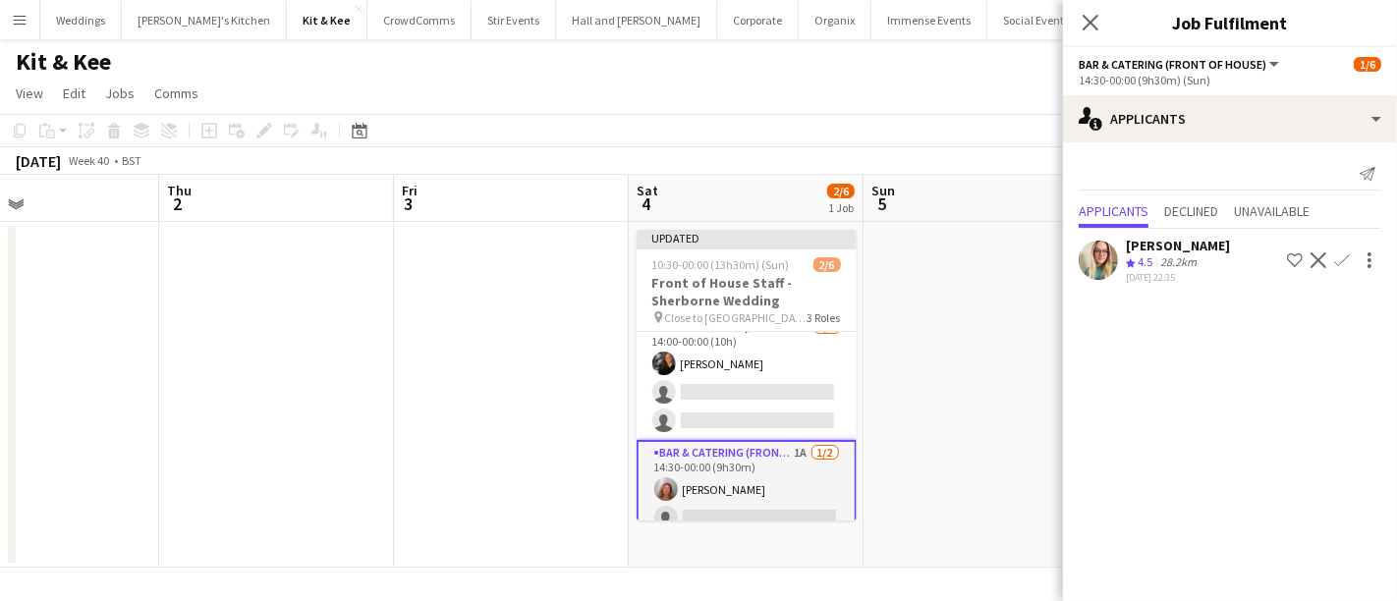
scroll to position [0, 0]
click at [1347, 258] on app-icon "Confirm" at bounding box center [1342, 260] width 16 height 16
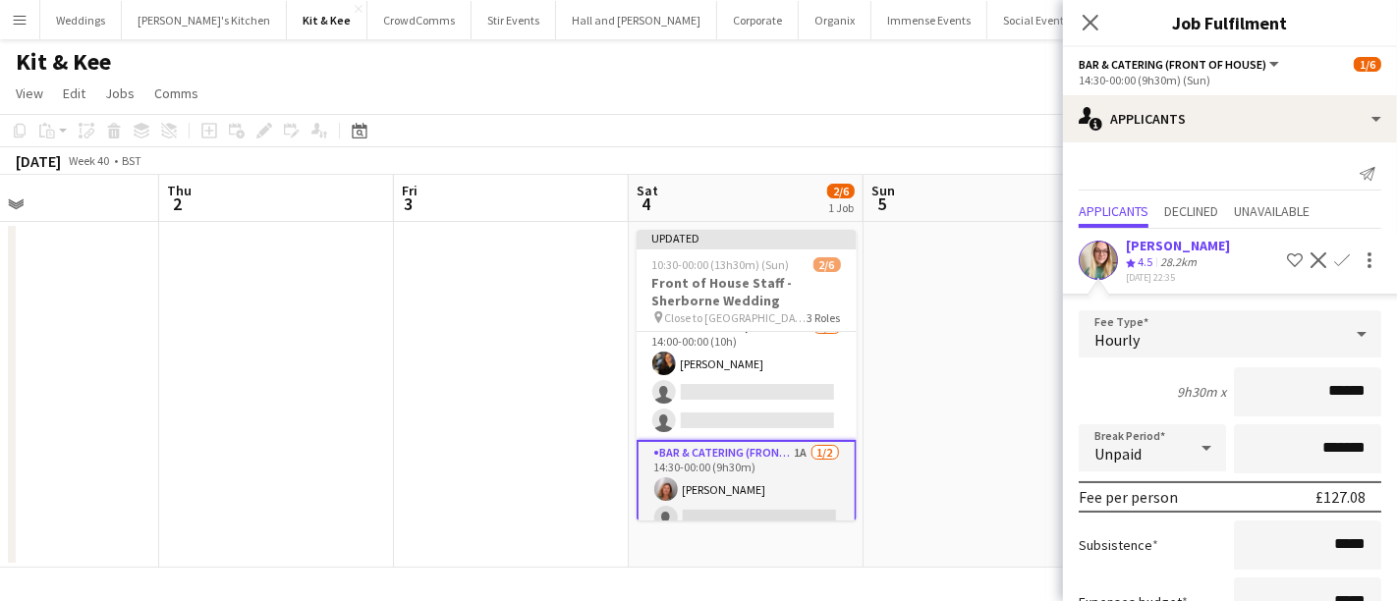
scroll to position [142, 0]
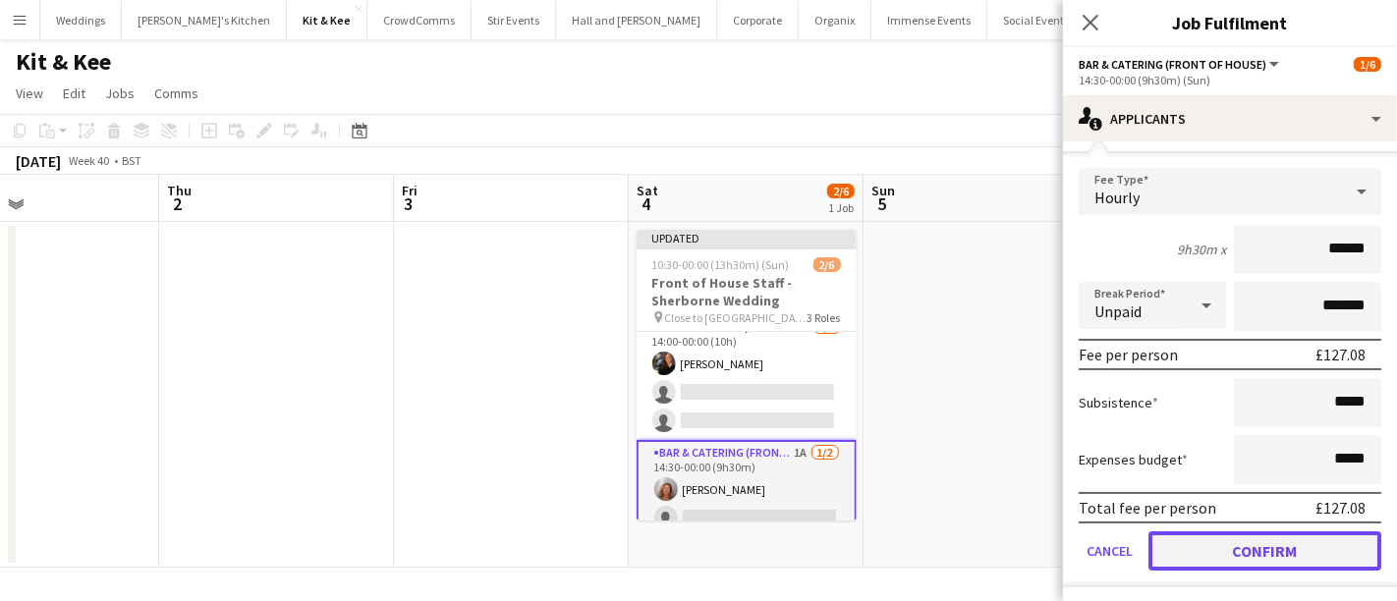
click at [1238, 550] on button "Confirm" at bounding box center [1264, 550] width 233 height 39
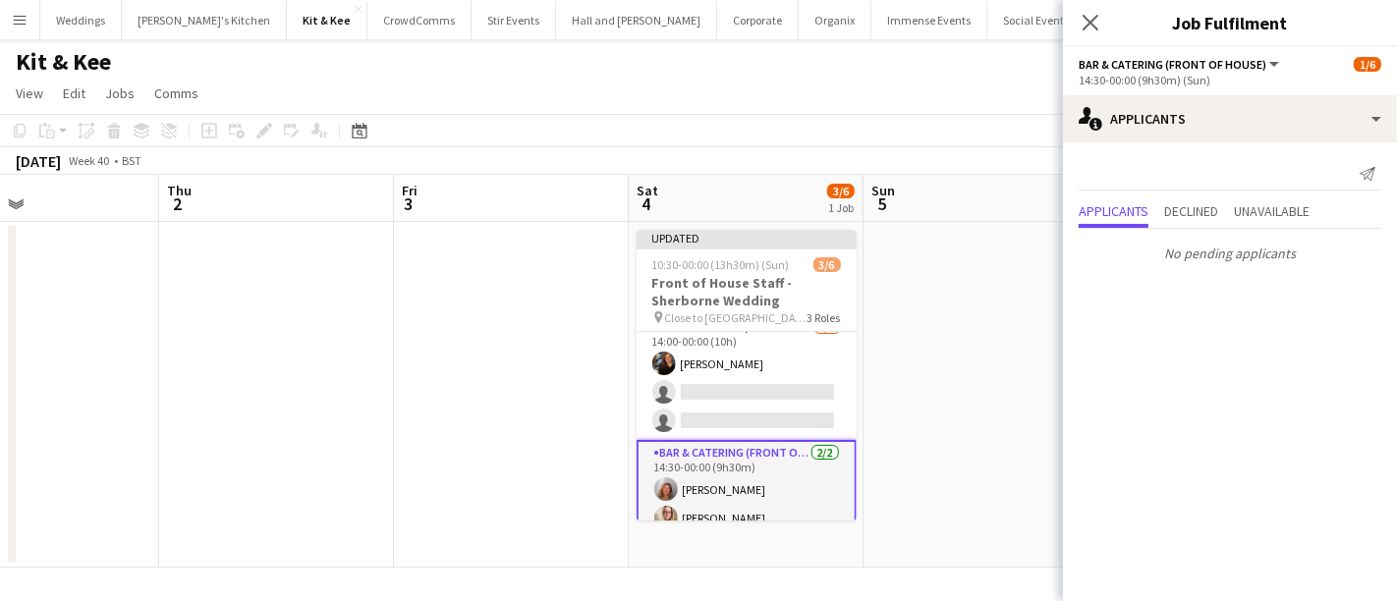
click at [959, 418] on app-date-cell at bounding box center [981, 395] width 235 height 346
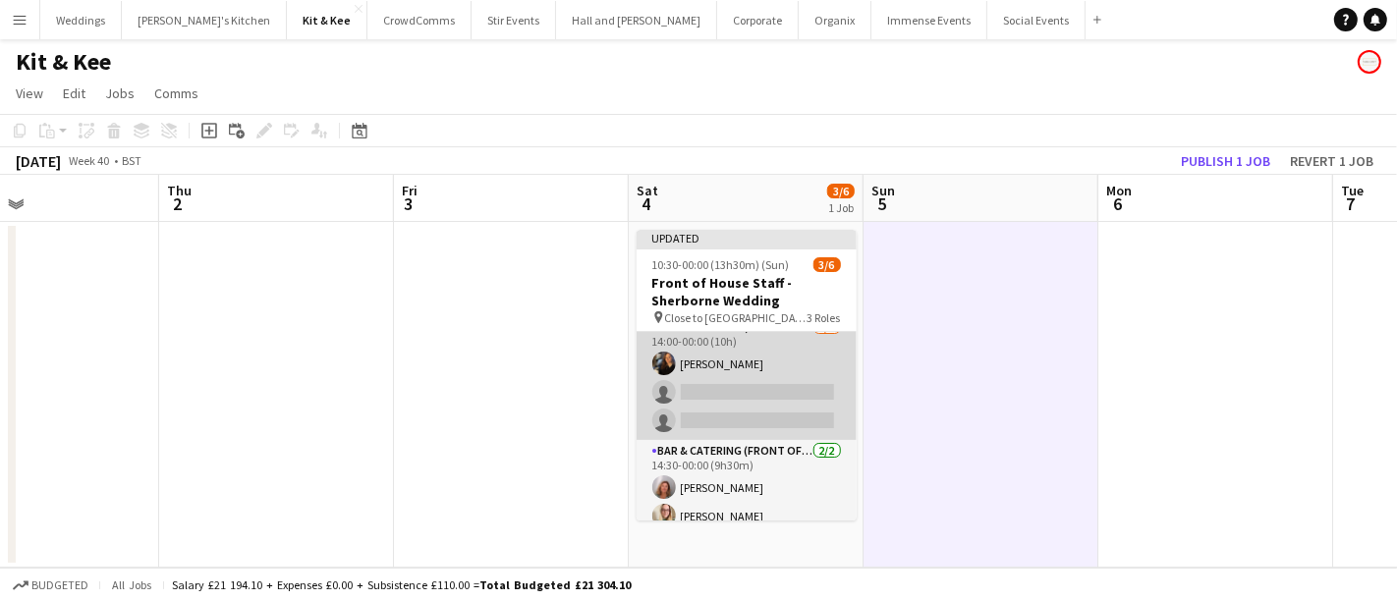
drag, startPoint x: 721, startPoint y: 397, endPoint x: 731, endPoint y: 380, distance: 19.4
click at [721, 396] on app-card-role "Bar & Catering (Bar Tender) 1A 1/3 14:00-00:00 (10h) Annie Hutchings single-neu…" at bounding box center [747, 378] width 220 height 124
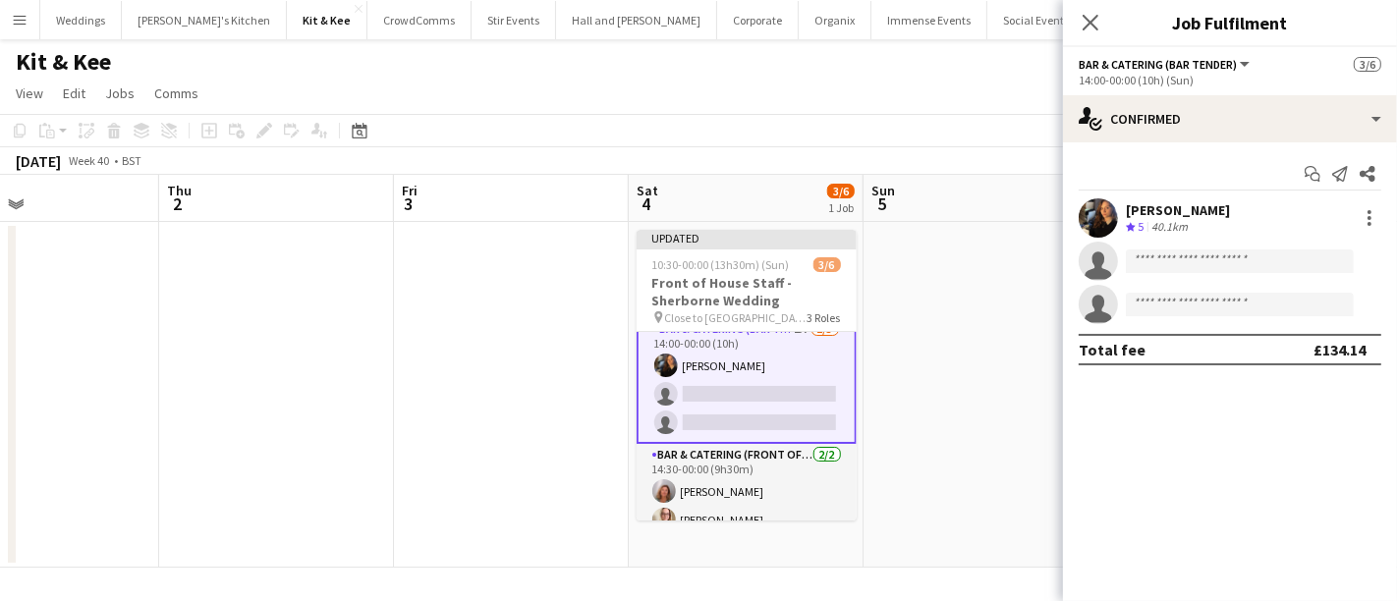
scroll to position [84, 0]
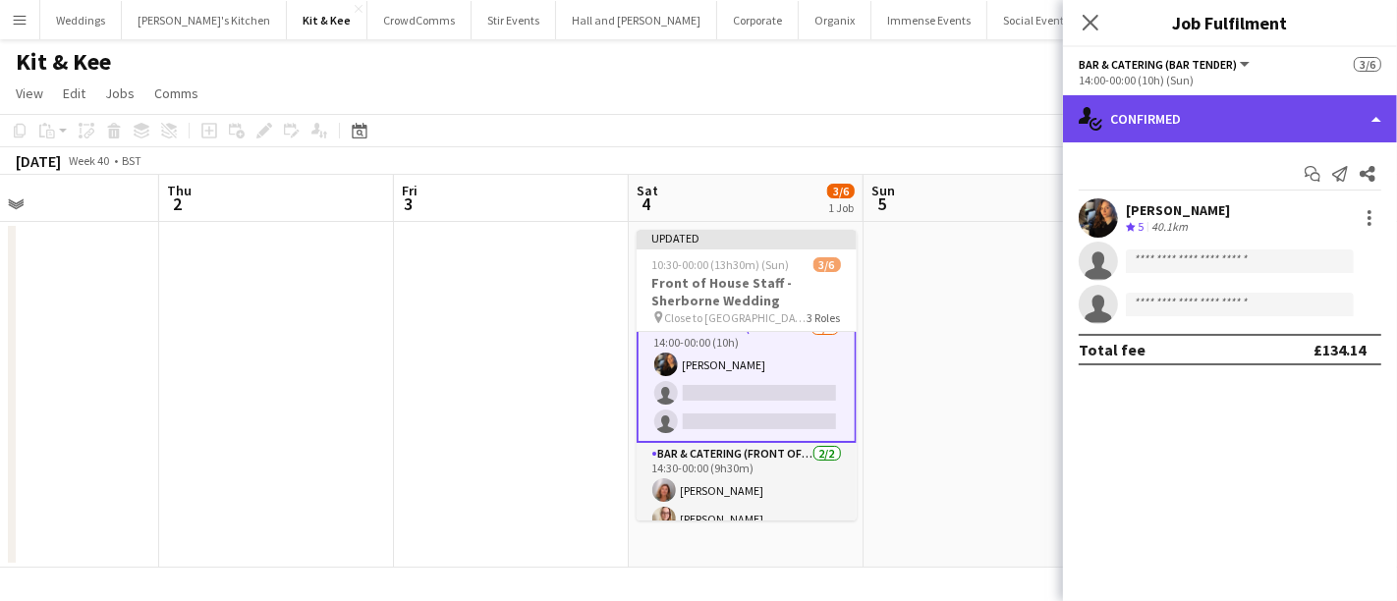
click at [1155, 120] on div "single-neutral-actions-check-2 Confirmed" at bounding box center [1230, 118] width 334 height 47
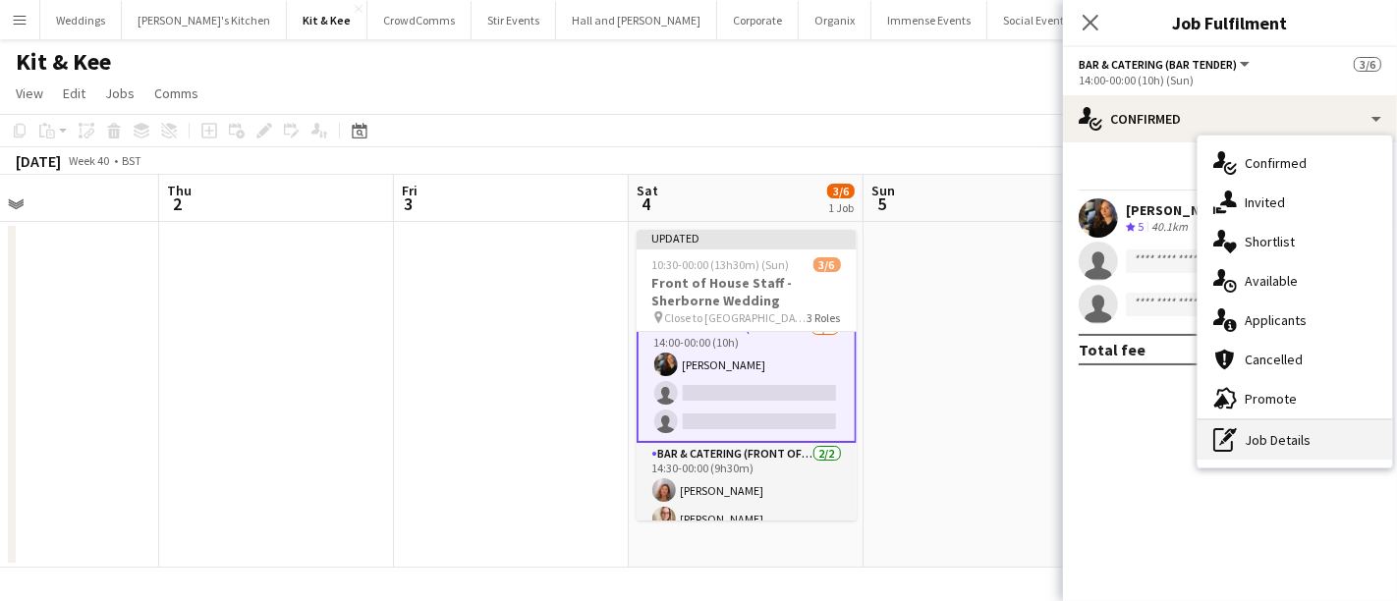
click at [1262, 440] on div "pen-write Job Details" at bounding box center [1295, 439] width 195 height 39
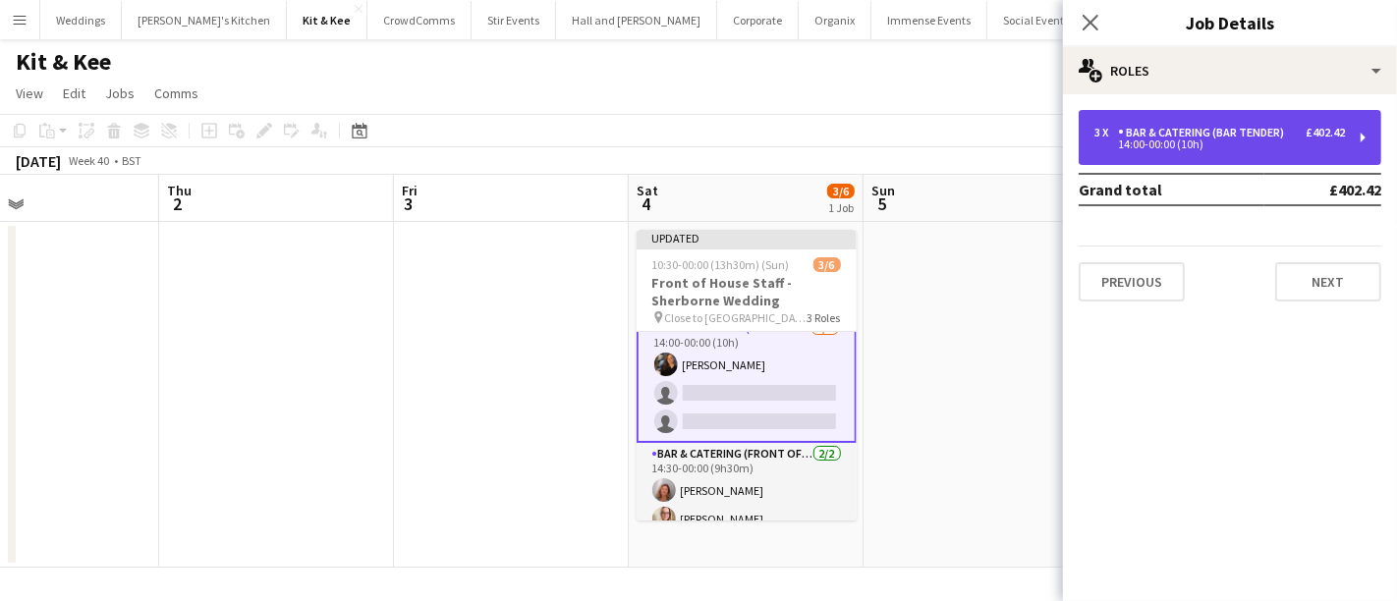
click at [1130, 143] on div "14:00-00:00 (10h)" at bounding box center [1219, 144] width 251 height 10
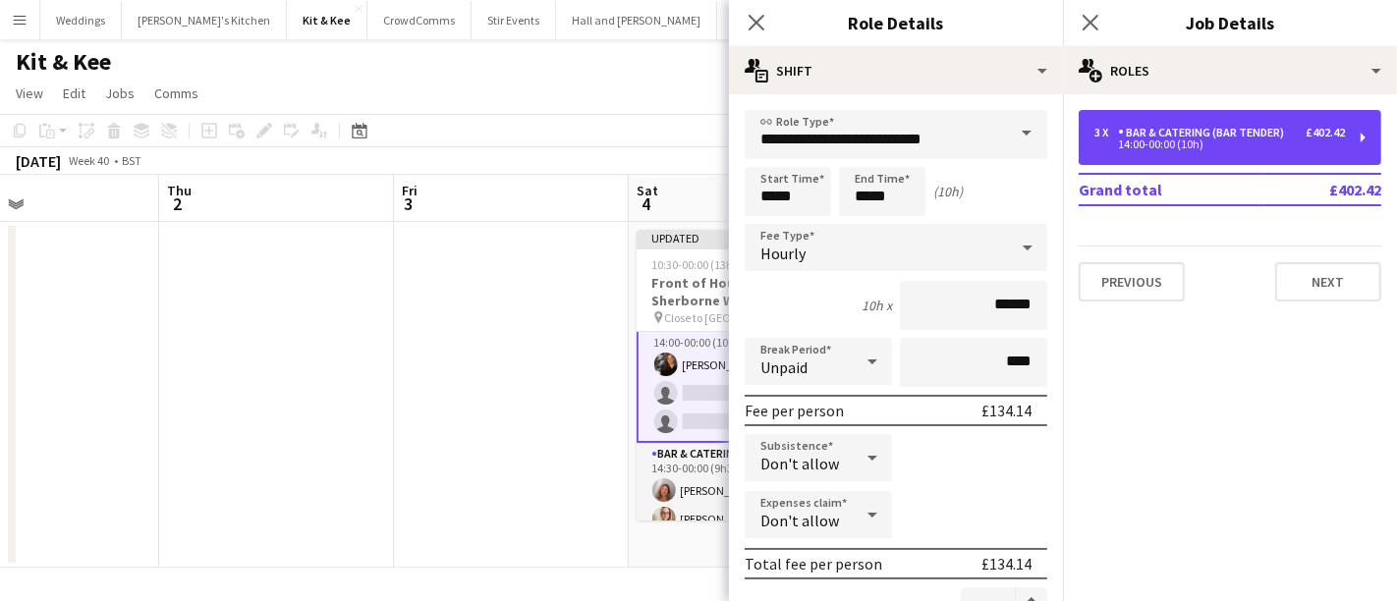
scroll to position [109, 0]
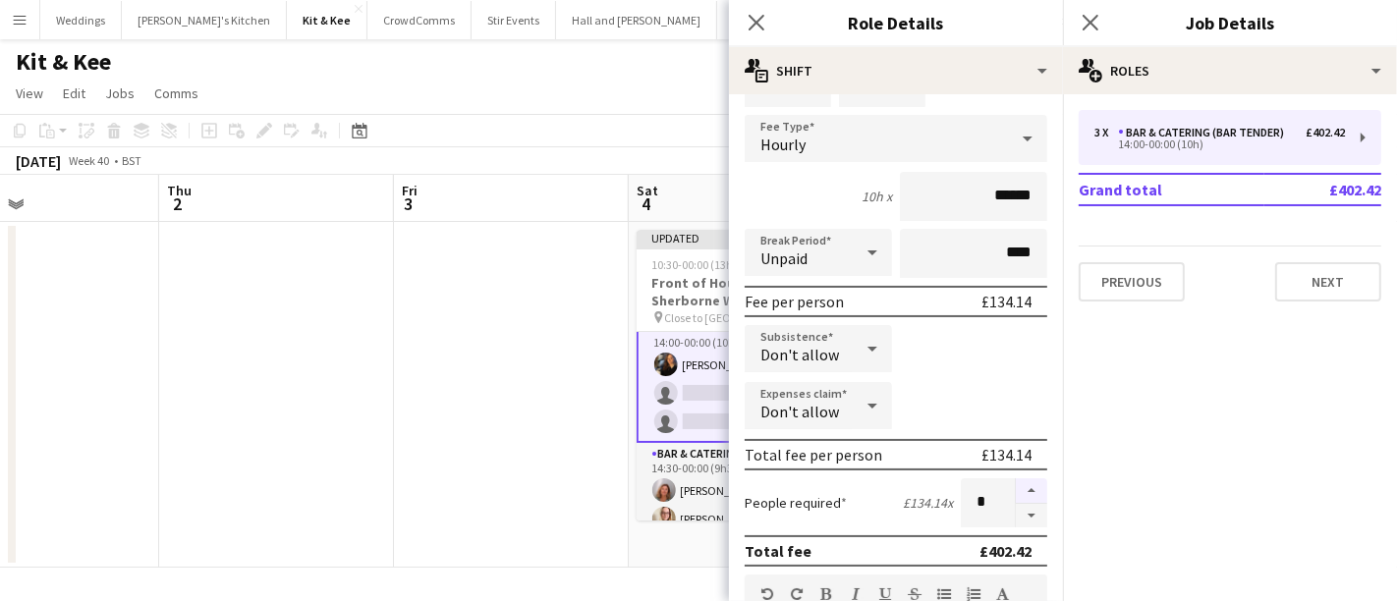
click at [1021, 478] on button "button" at bounding box center [1031, 491] width 31 height 26
type input "*"
click at [398, 367] on app-date-cell at bounding box center [511, 395] width 235 height 346
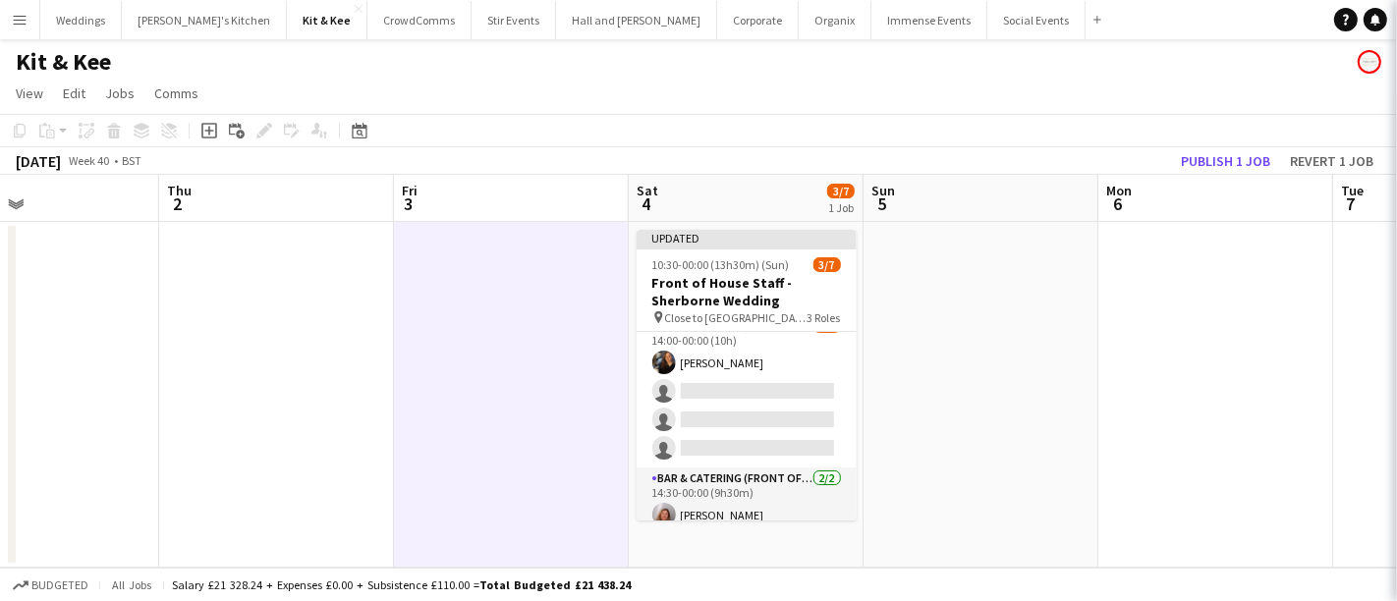
scroll to position [83, 0]
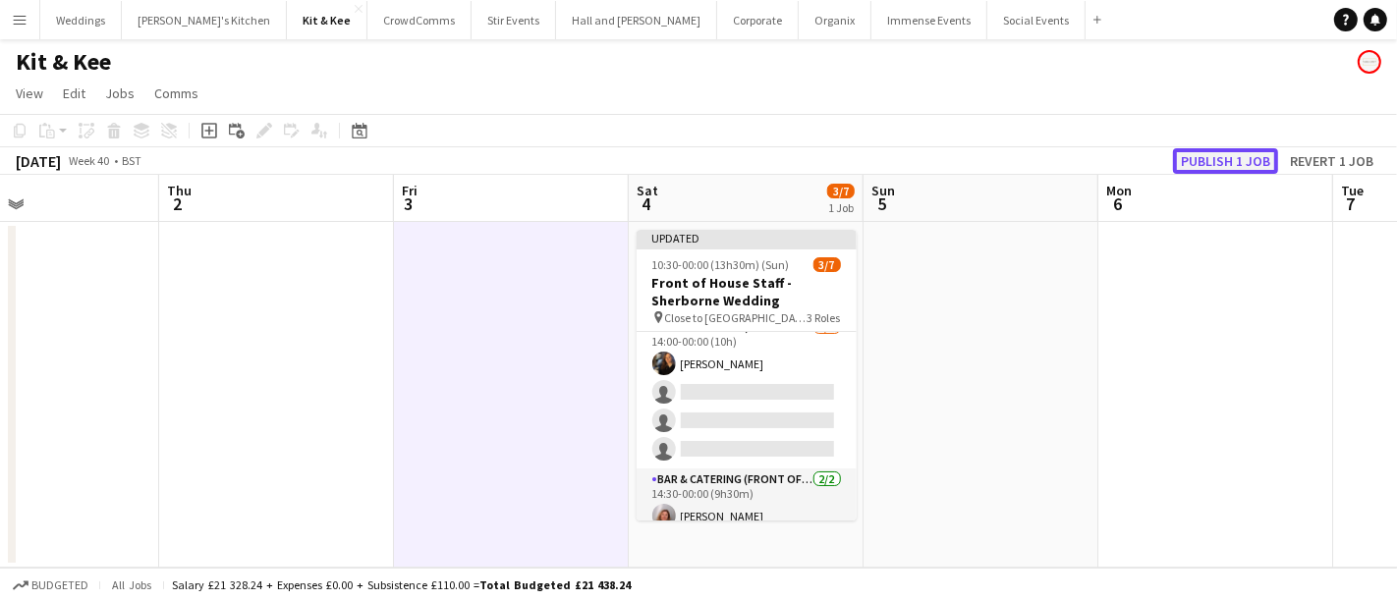
click at [1227, 148] on button "Publish 1 job" at bounding box center [1225, 161] width 105 height 26
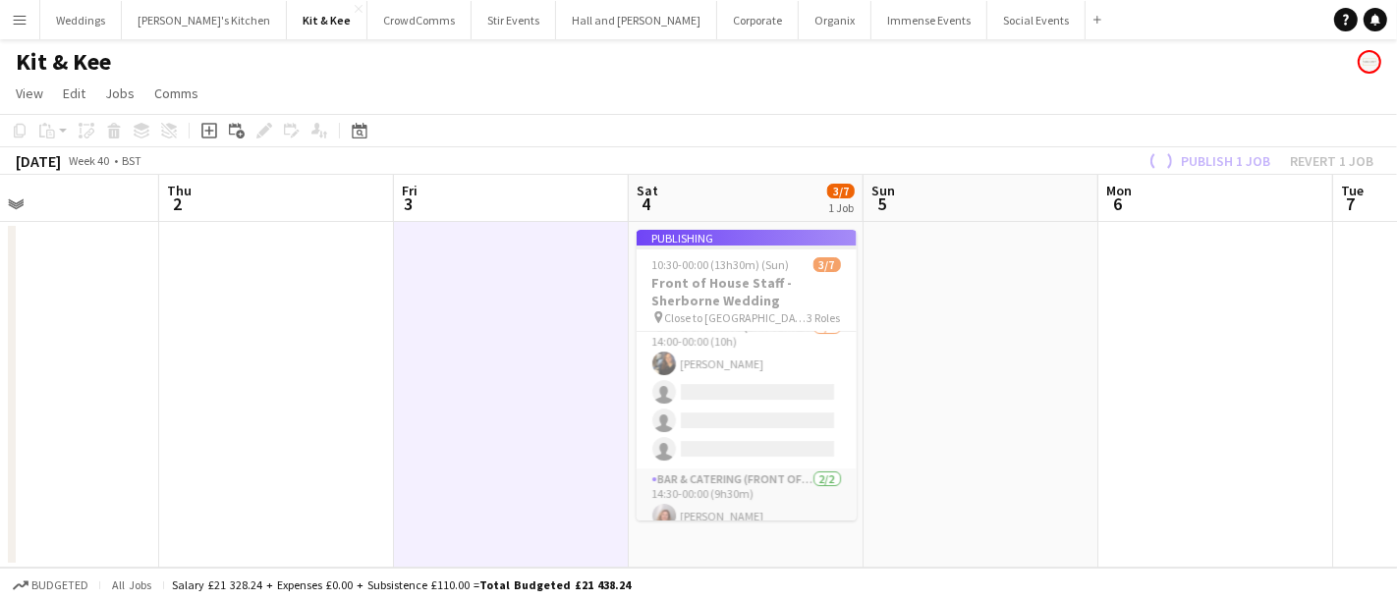
click at [773, 389] on app-job-card "Publishing 10:30-00:00 (13h30m) (Sun) 3/7 Front of House Staff - Sherborne Wedd…" at bounding box center [747, 375] width 220 height 291
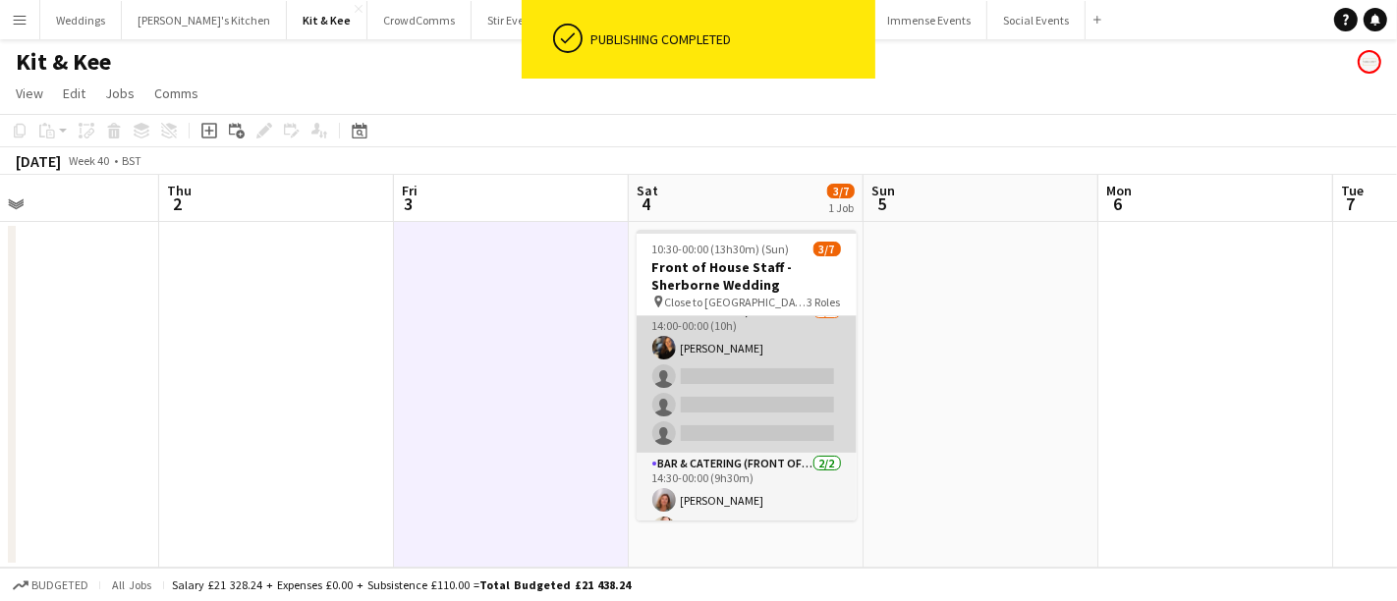
click at [742, 381] on app-card-role "Bar & Catering (Bar Tender) 1A 1/4 14:00-00:00 (10h) Annie Hutchings single-neu…" at bounding box center [747, 377] width 220 height 152
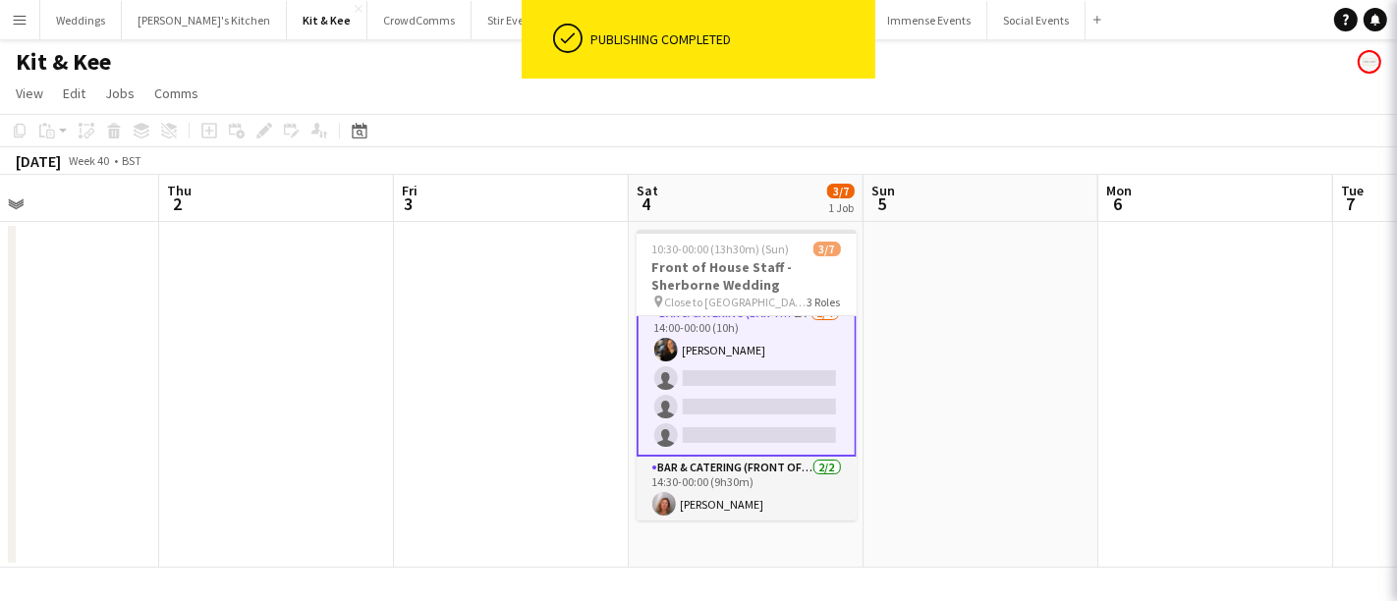
scroll to position [84, 0]
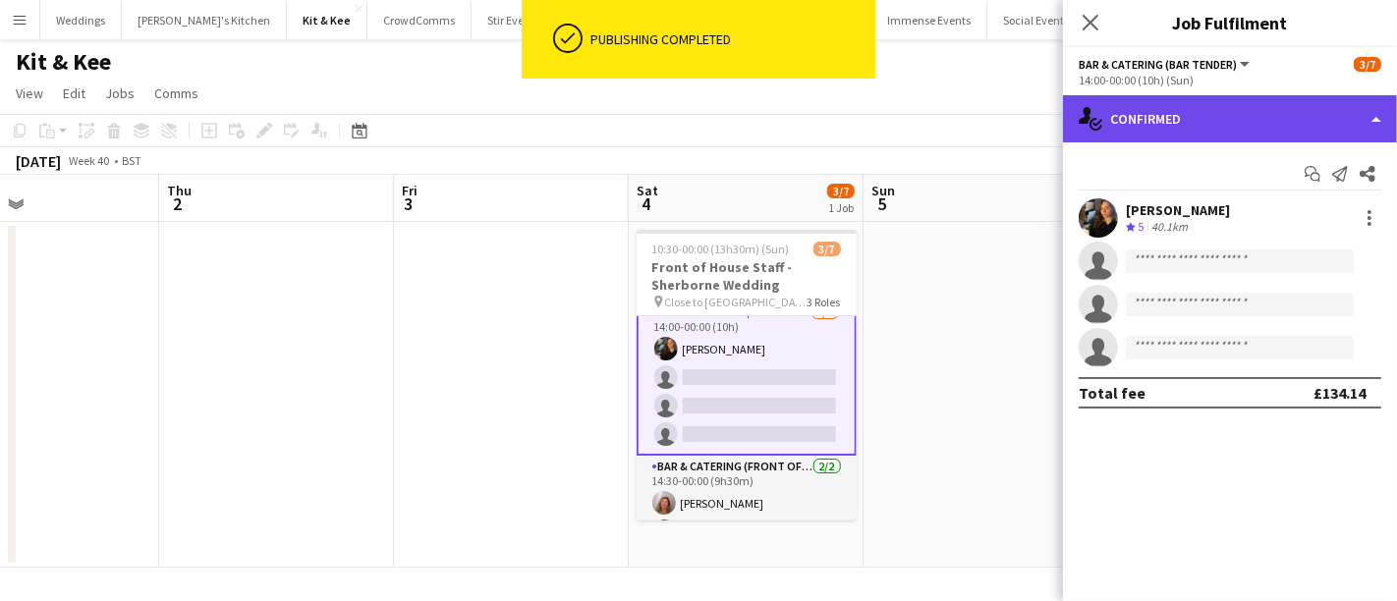
click at [1238, 137] on div "single-neutral-actions-check-2 Confirmed" at bounding box center [1230, 118] width 334 height 47
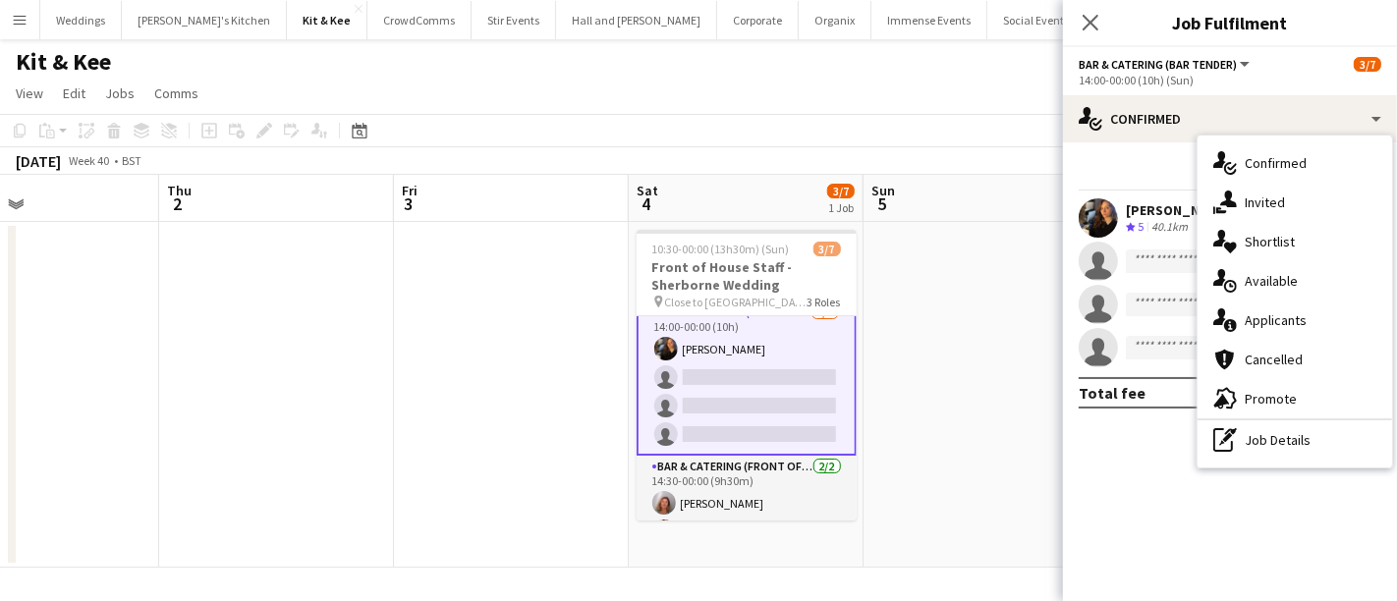
click at [1291, 329] on div "single-neutral-actions-information Applicants" at bounding box center [1295, 320] width 195 height 39
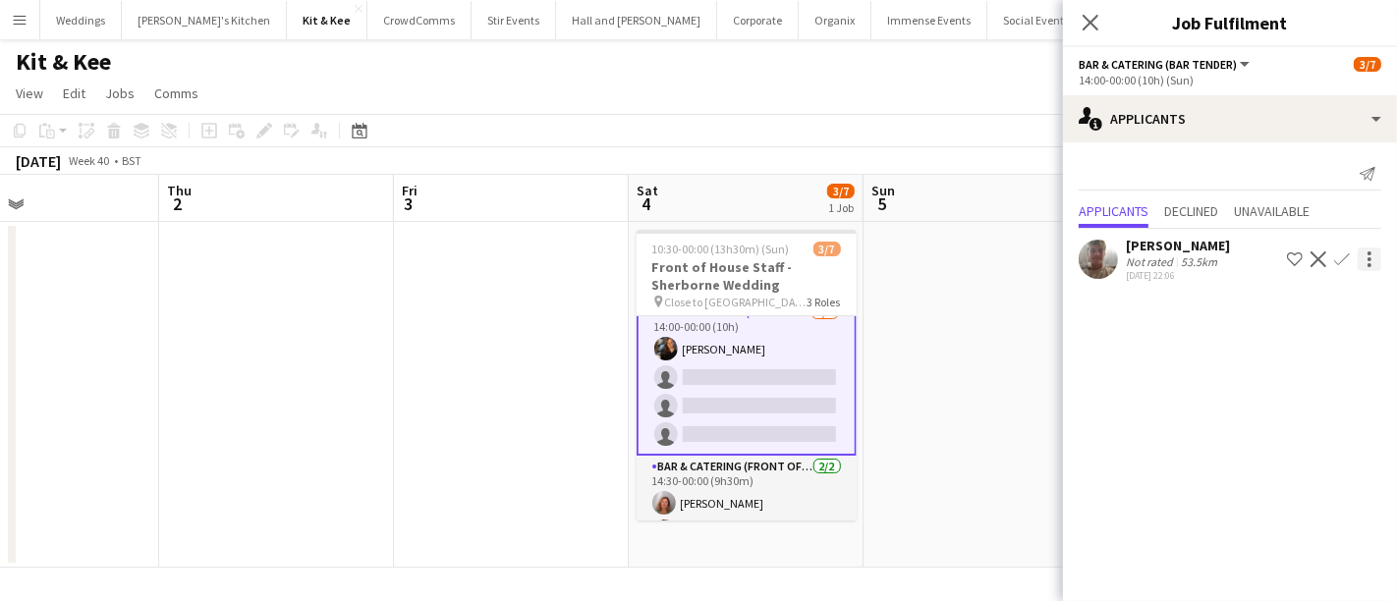
click at [1346, 259] on app-icon "Confirm" at bounding box center [1342, 259] width 16 height 16
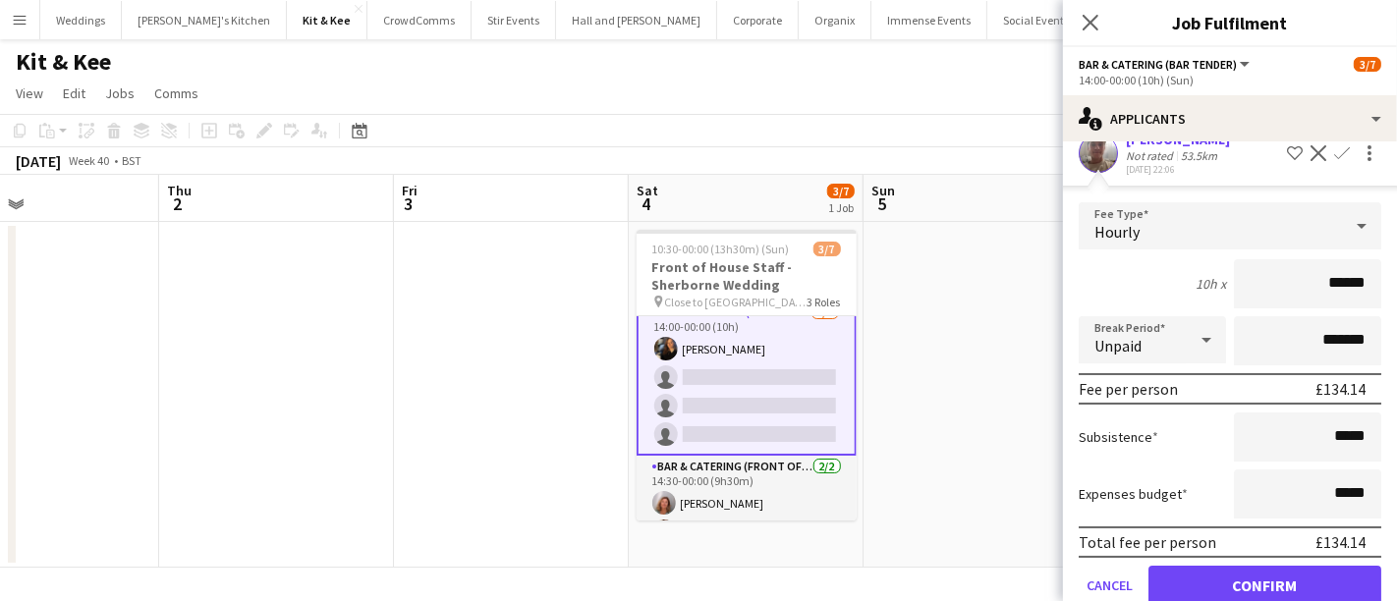
scroll to position [141, 0]
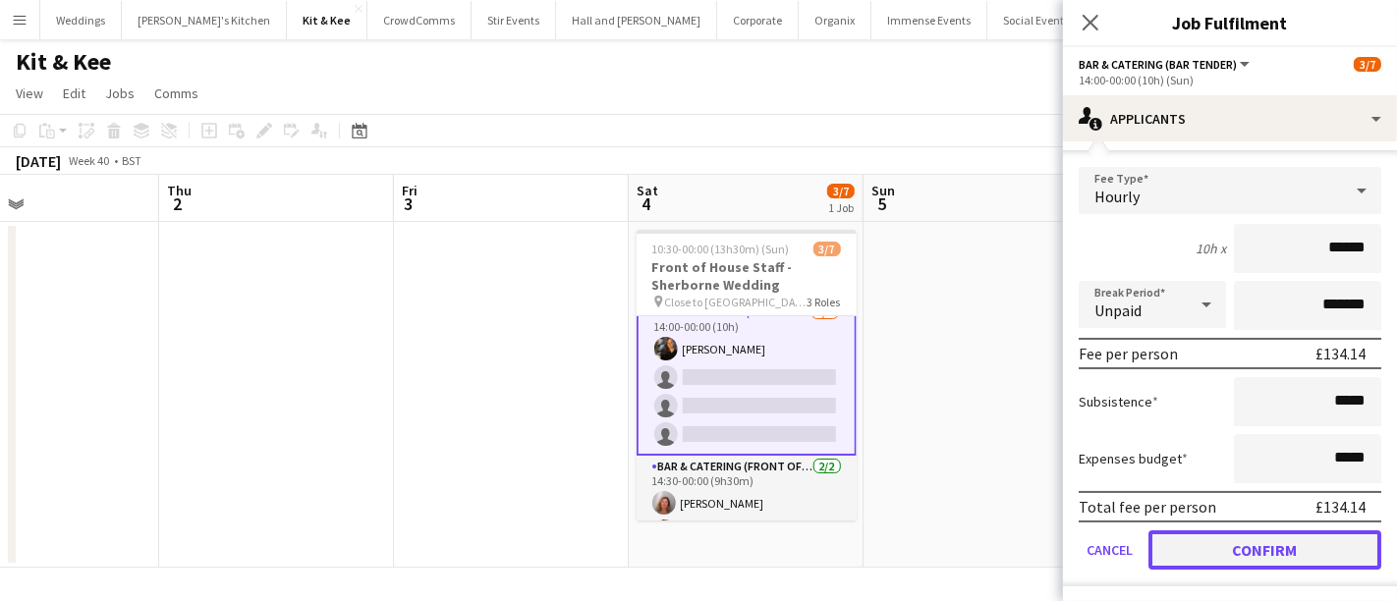
click at [1249, 534] on button "Confirm" at bounding box center [1264, 549] width 233 height 39
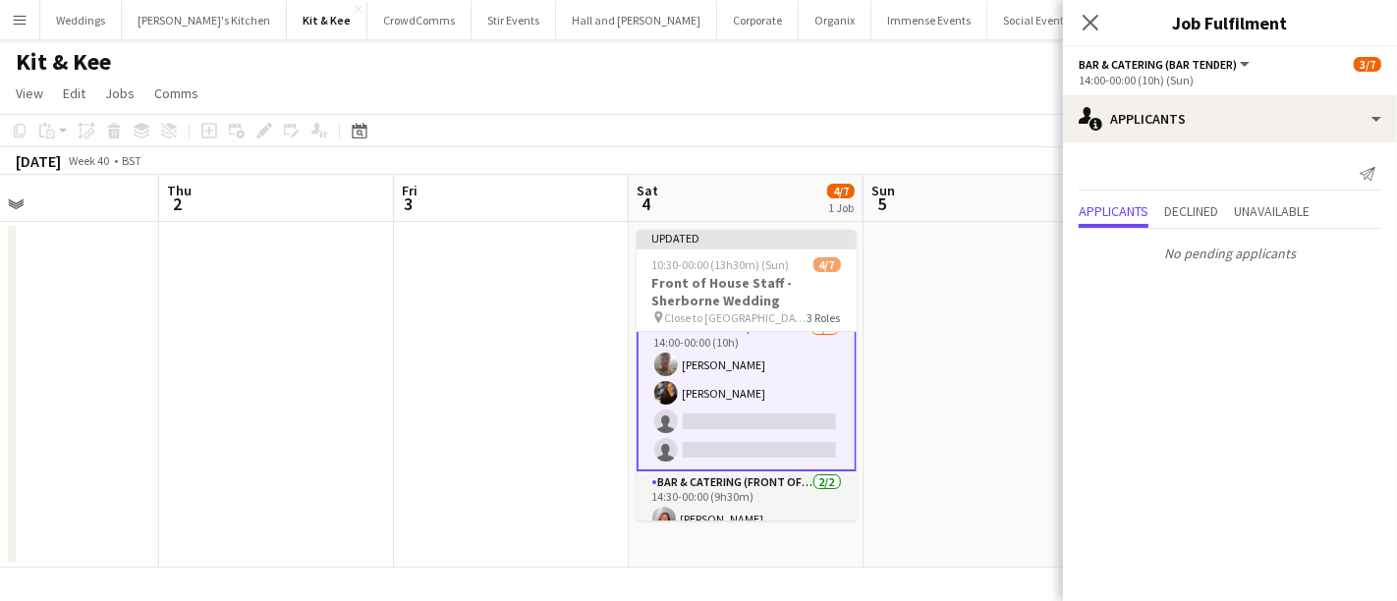
scroll to position [0, 0]
click at [1035, 416] on app-date-cell at bounding box center [981, 395] width 235 height 346
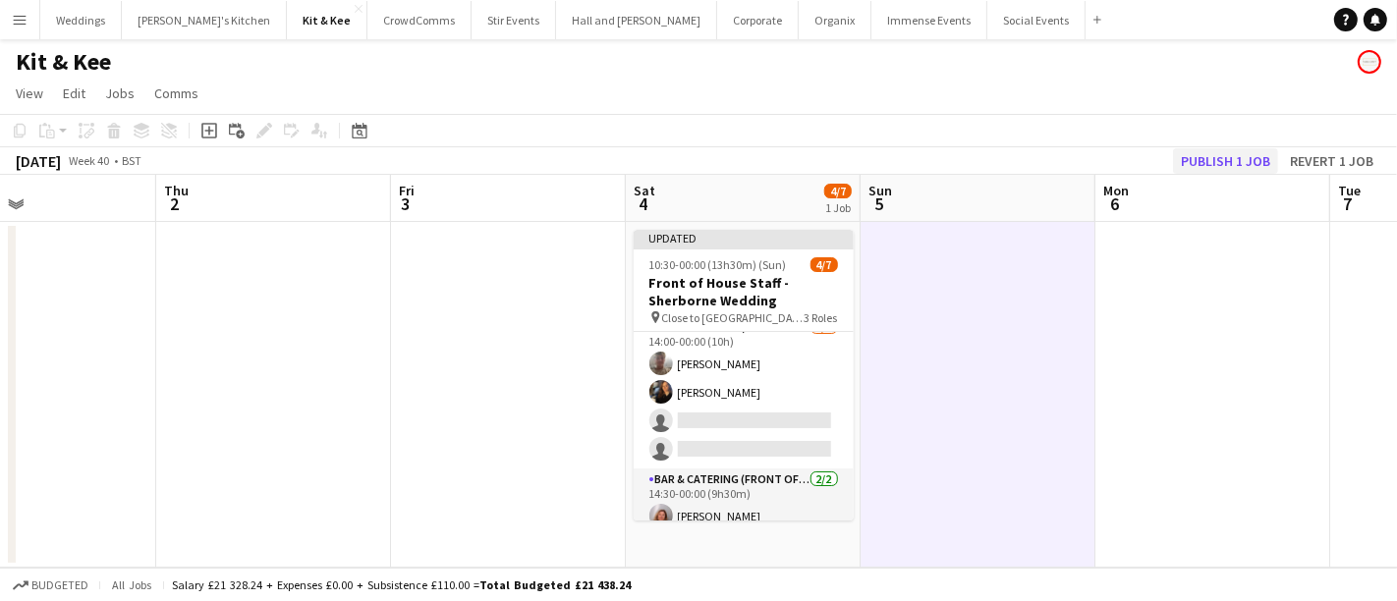
click at [1209, 148] on div "October 2025 Week 40 • BST Publish 1 job Revert 1 job" at bounding box center [698, 161] width 1397 height 28
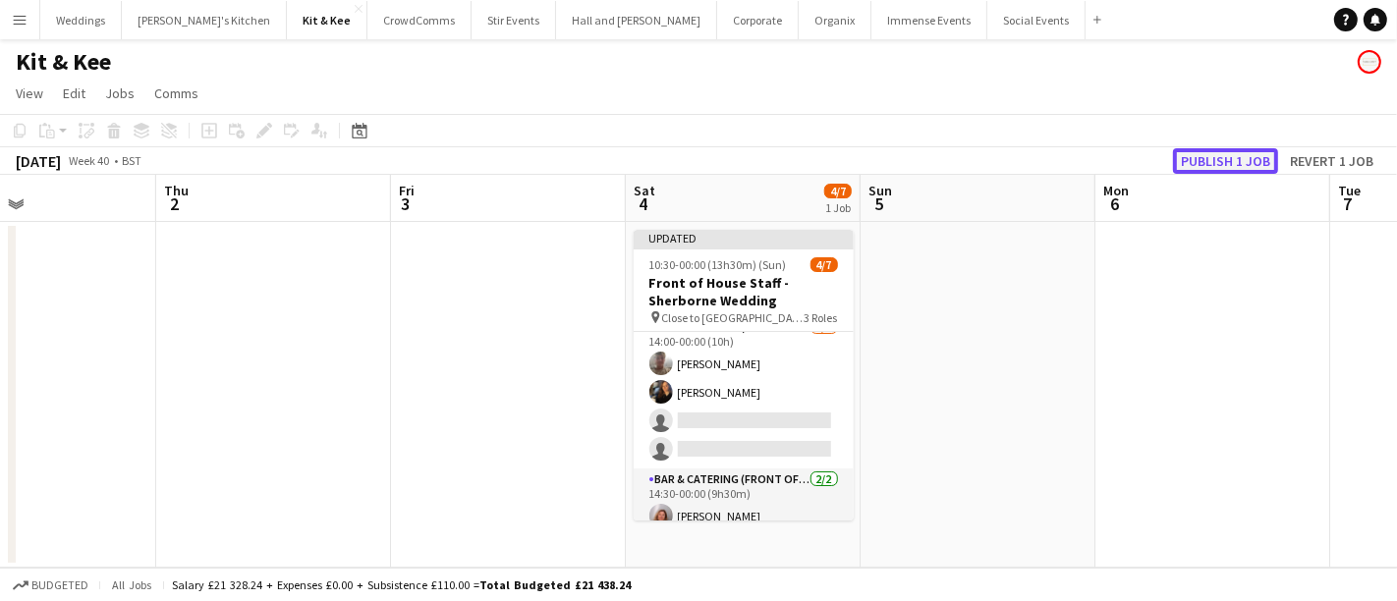
click at [1211, 158] on button "Publish 1 job" at bounding box center [1225, 161] width 105 height 26
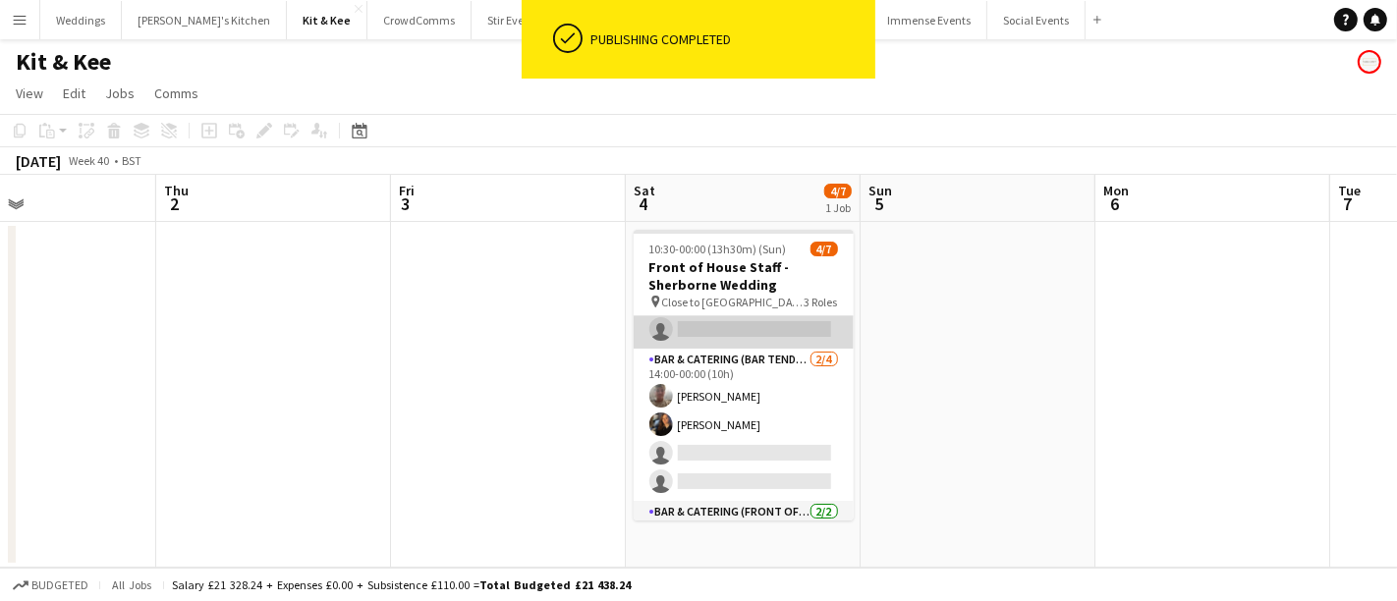
scroll to position [0, 0]
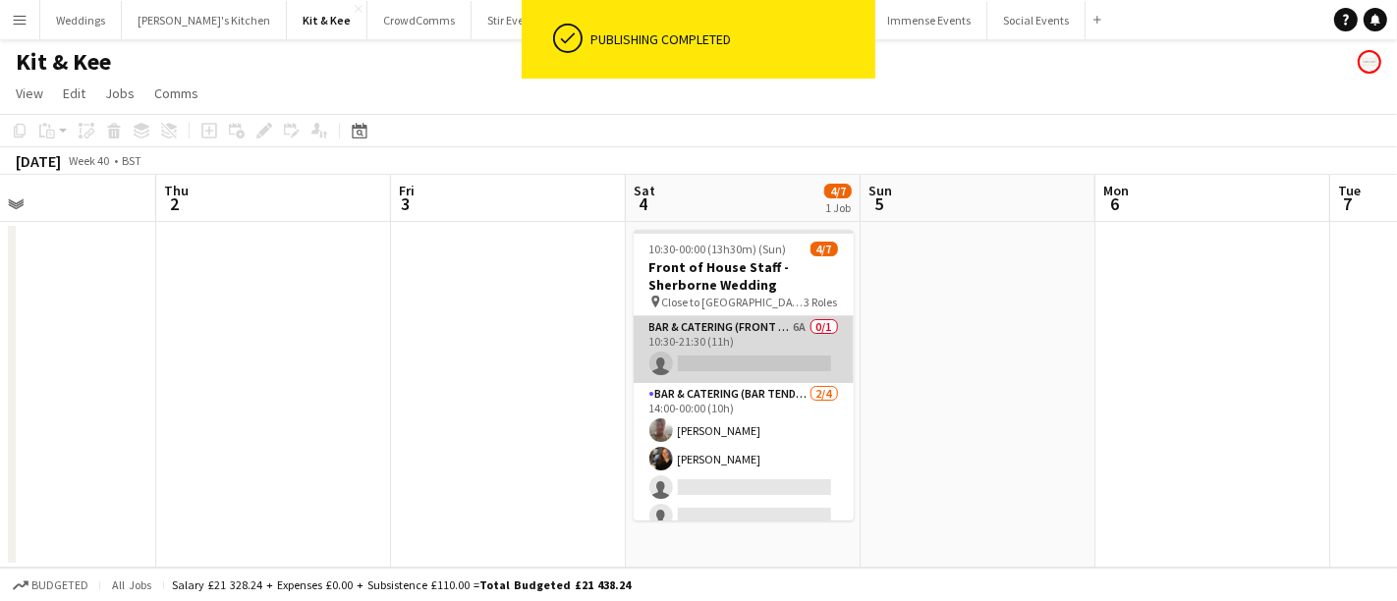
click at [747, 375] on app-card-role "Bar & Catering (Front of House) 6A 0/1 10:30-21:30 (11h) single-neutral-actions" at bounding box center [744, 349] width 220 height 67
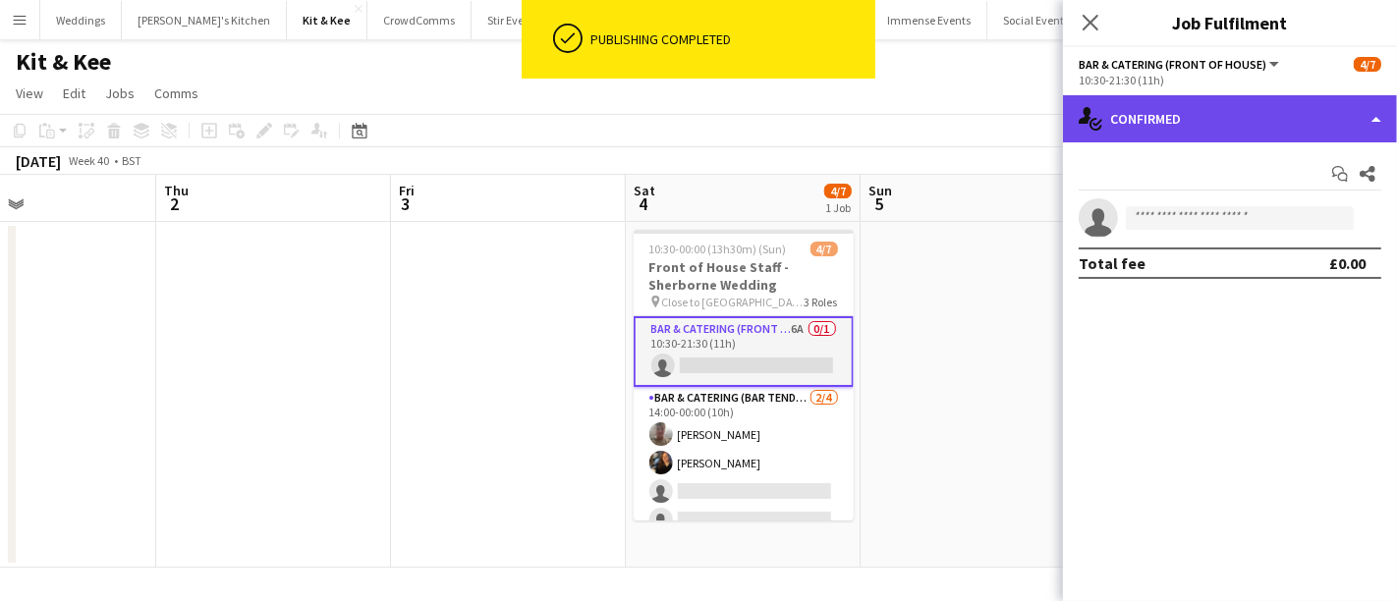
click at [1176, 122] on div "single-neutral-actions-check-2 Confirmed" at bounding box center [1230, 118] width 334 height 47
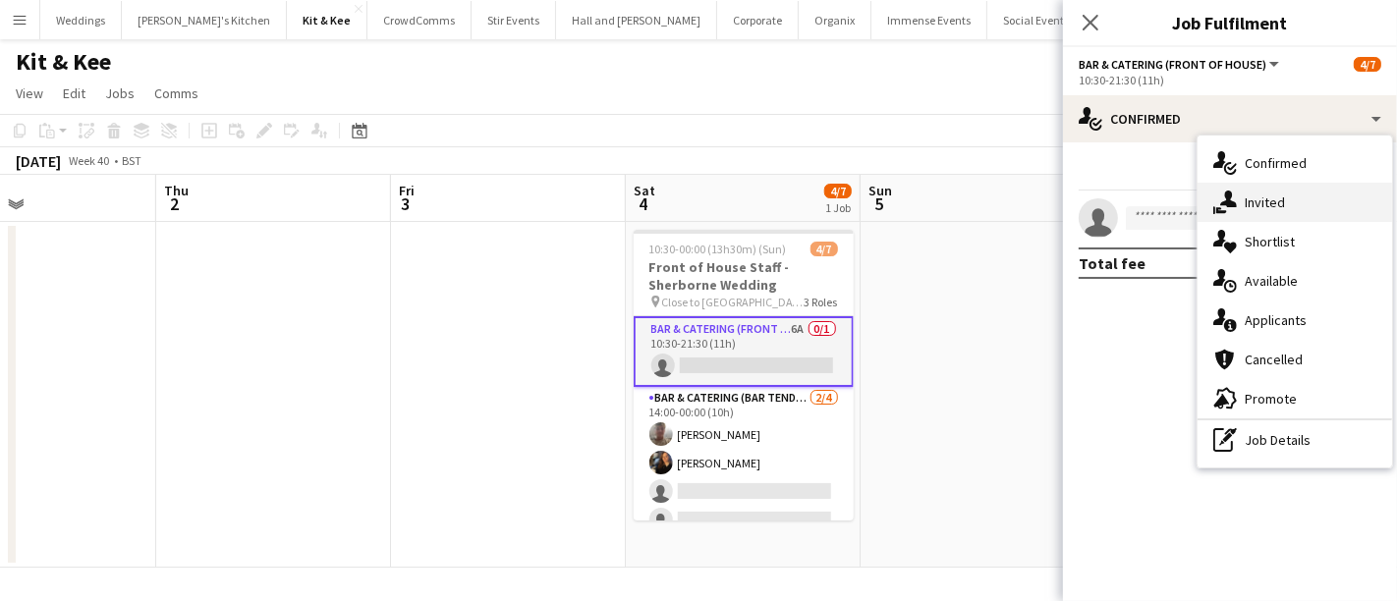
click at [1272, 206] on span "Invited" at bounding box center [1265, 203] width 40 height 18
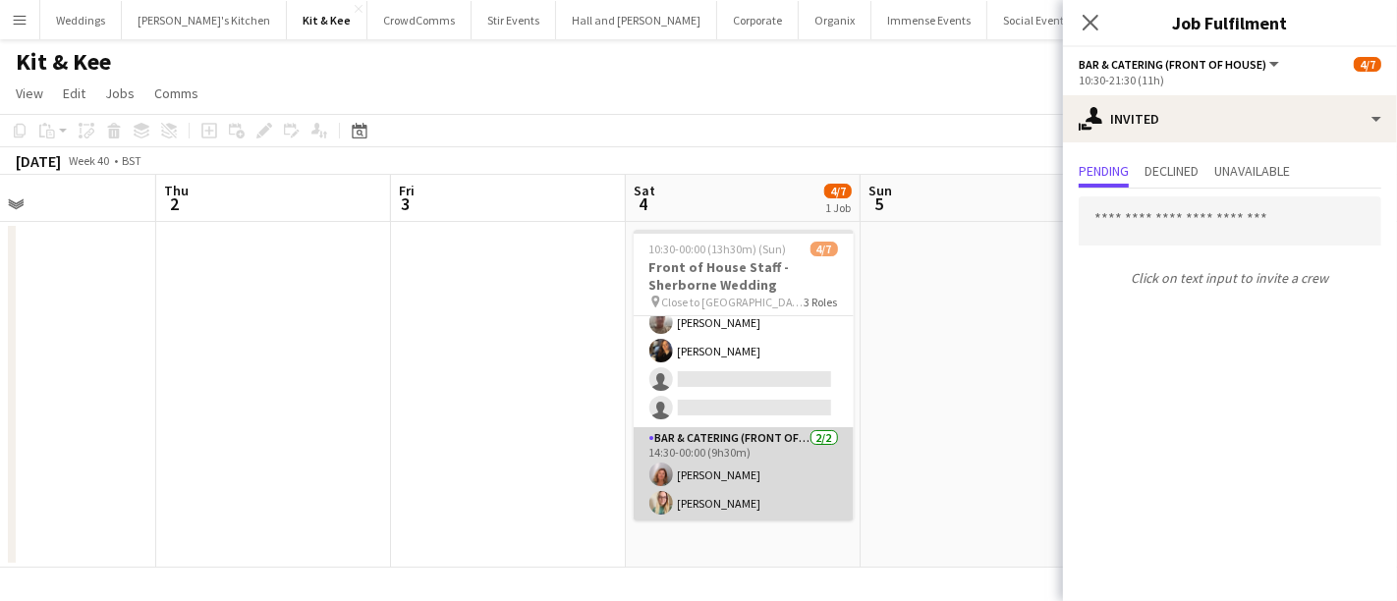
scroll to position [0, 780]
click at [718, 480] on app-card-role "Bar & Catering (Front of House) 2/2 14:30-00:00 (9h30m) Rachel Revell Laura Jam…" at bounding box center [747, 474] width 220 height 95
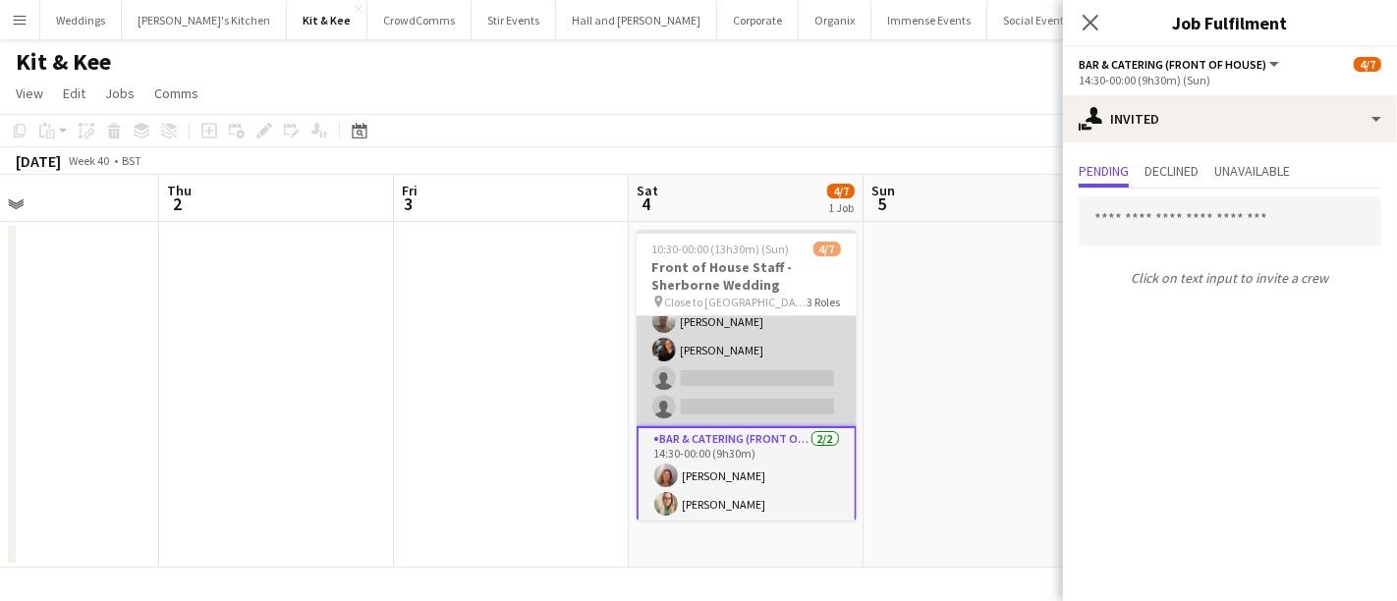
click at [745, 359] on app-card-role "Bar & Catering (Bar Tender) 2/4 14:00-00:00 (10h) Henry Ellis Annie Hutchings s…" at bounding box center [747, 350] width 220 height 152
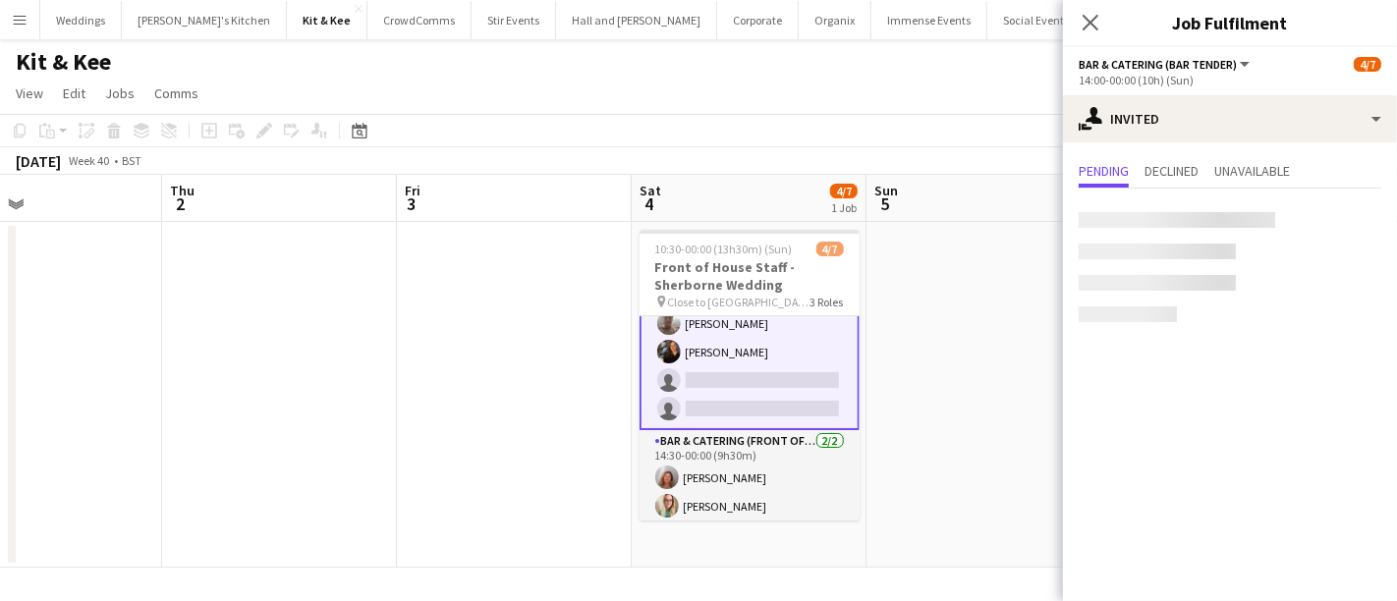
scroll to position [111, 0]
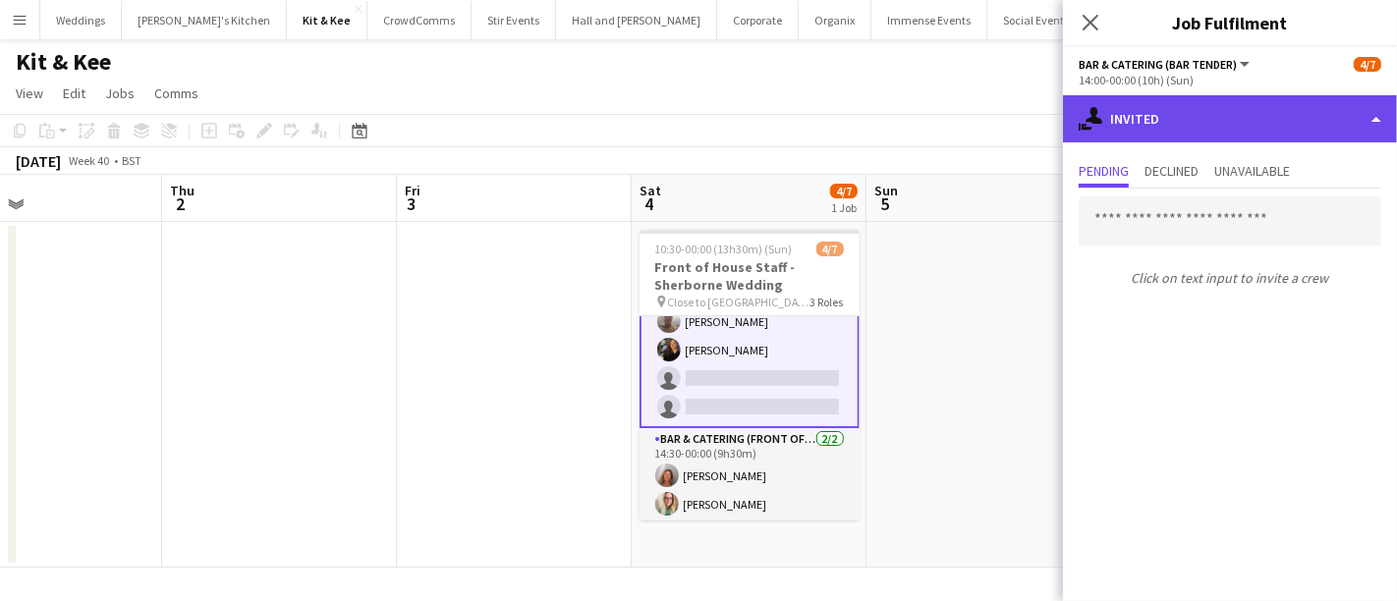
click at [1134, 131] on div "single-neutral-actions-share-1 Invited" at bounding box center [1230, 118] width 334 height 47
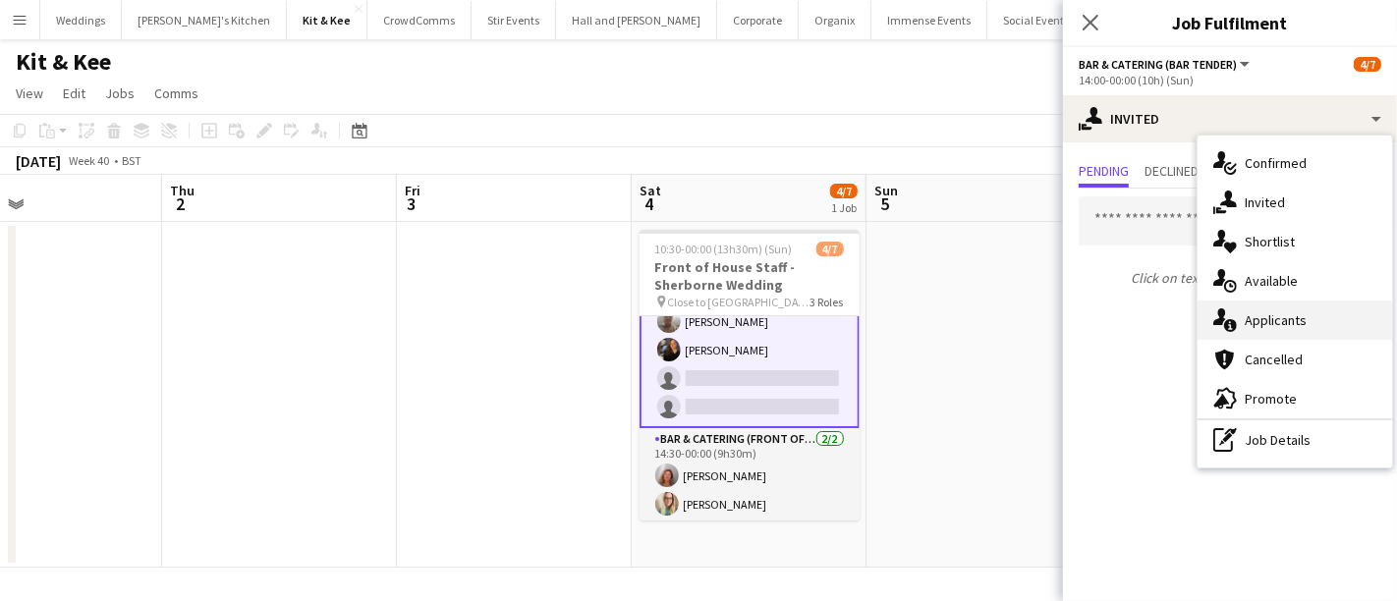
click at [1252, 319] on span "Applicants" at bounding box center [1276, 320] width 62 height 18
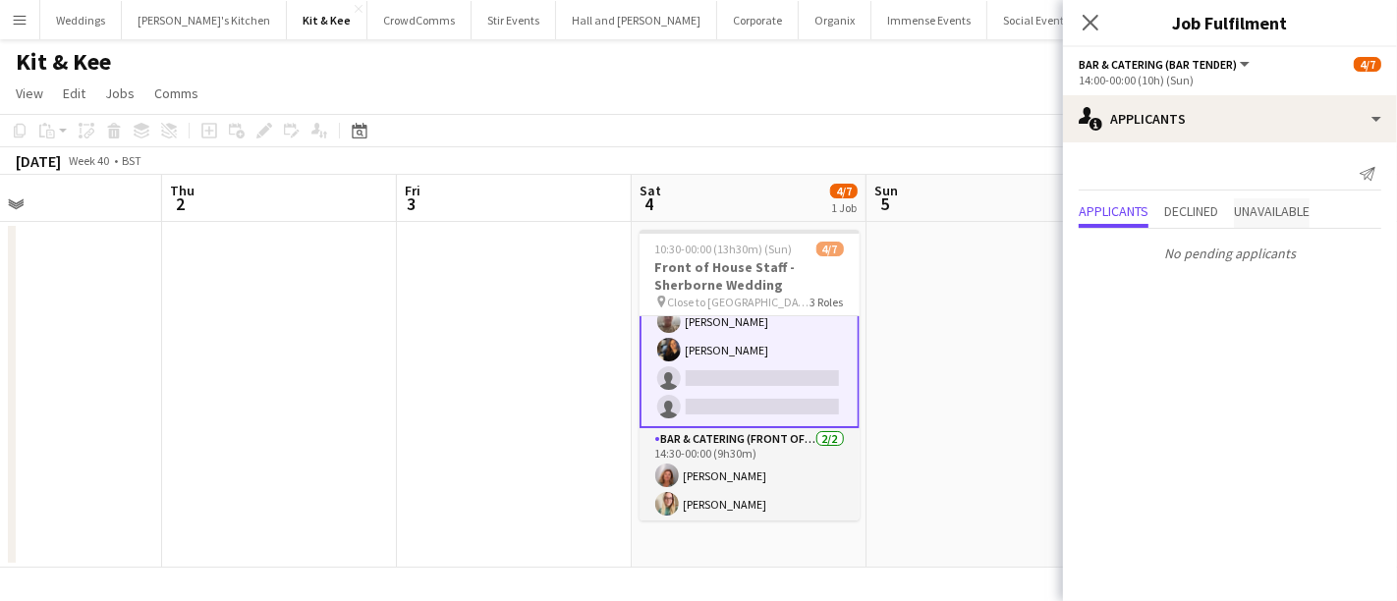
click at [1256, 205] on span "Unavailable" at bounding box center [1272, 211] width 76 height 14
click at [1201, 167] on span "Declined" at bounding box center [1191, 171] width 54 height 14
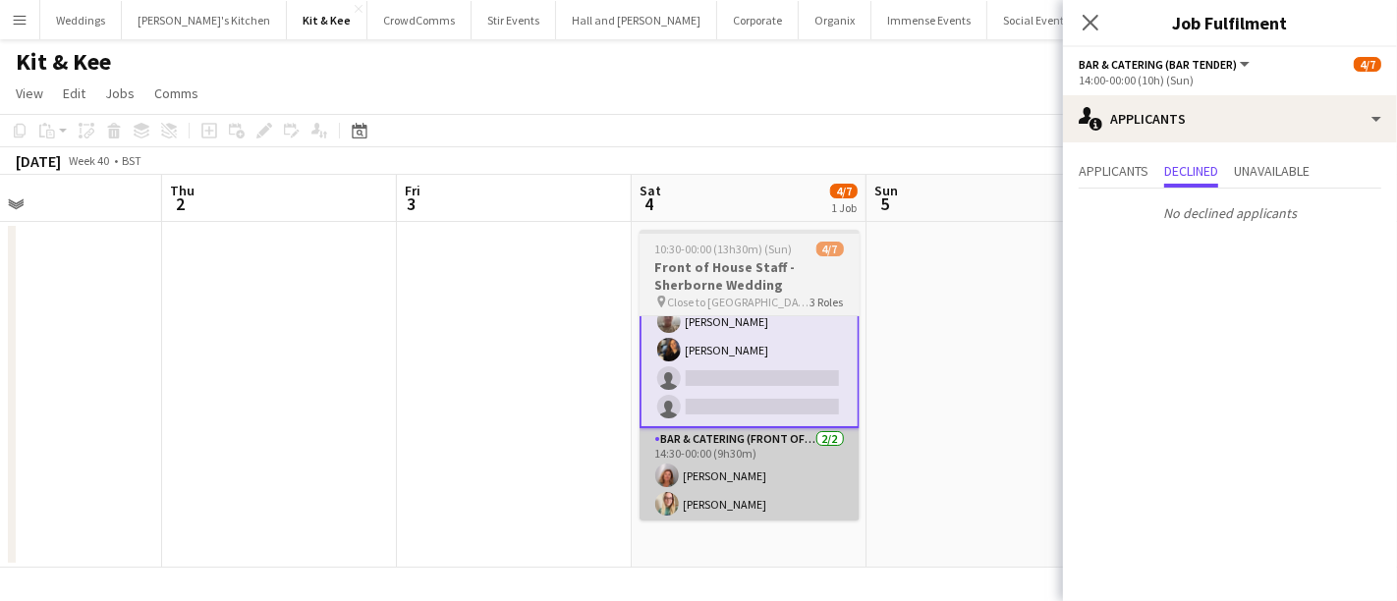
click at [715, 473] on app-card-role "Bar & Catering (Front of House) 2/2 14:30-00:00 (9h30m) Rachel Revell Laura Jam…" at bounding box center [750, 475] width 220 height 95
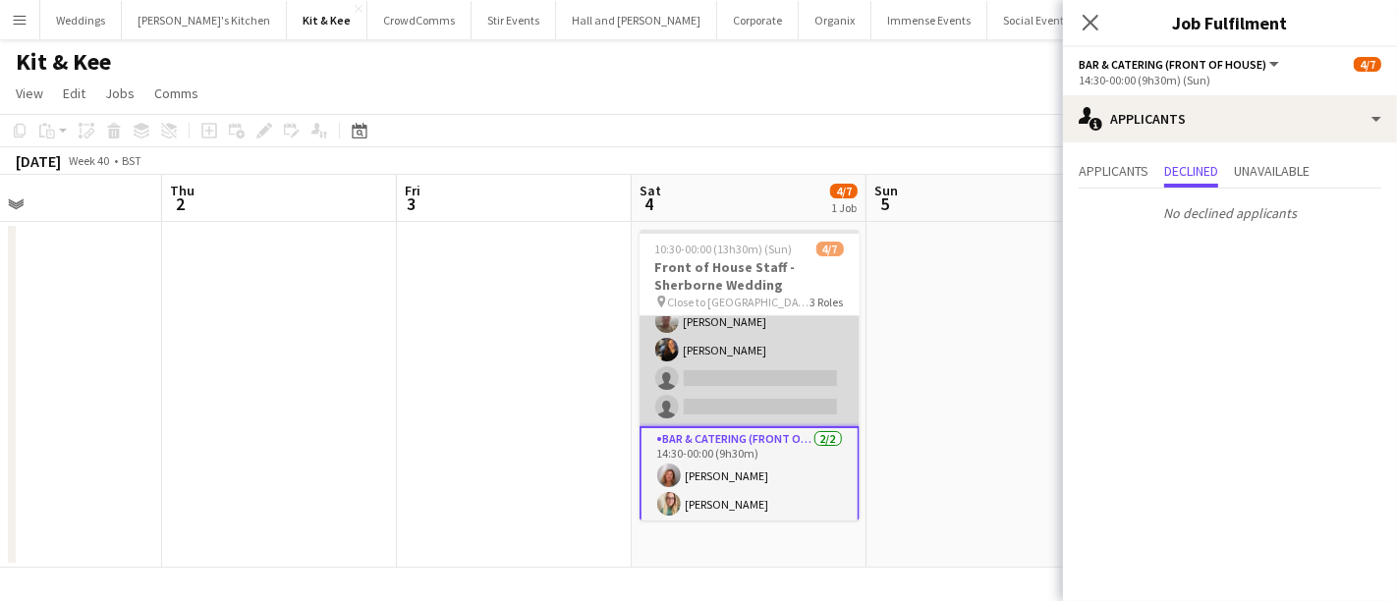
click at [750, 358] on app-card-role "Bar & Catering (Bar Tender) 2/4 14:00-00:00 (10h) Henry Ellis Annie Hutchings s…" at bounding box center [750, 350] width 220 height 152
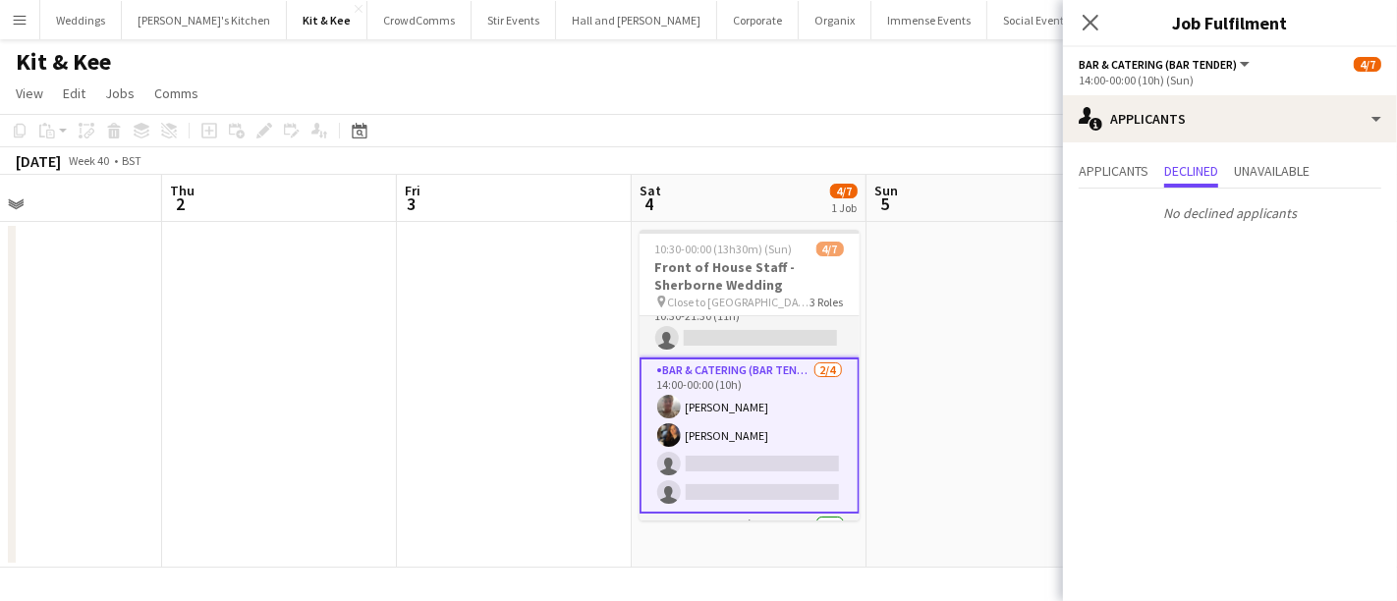
scroll to position [0, 0]
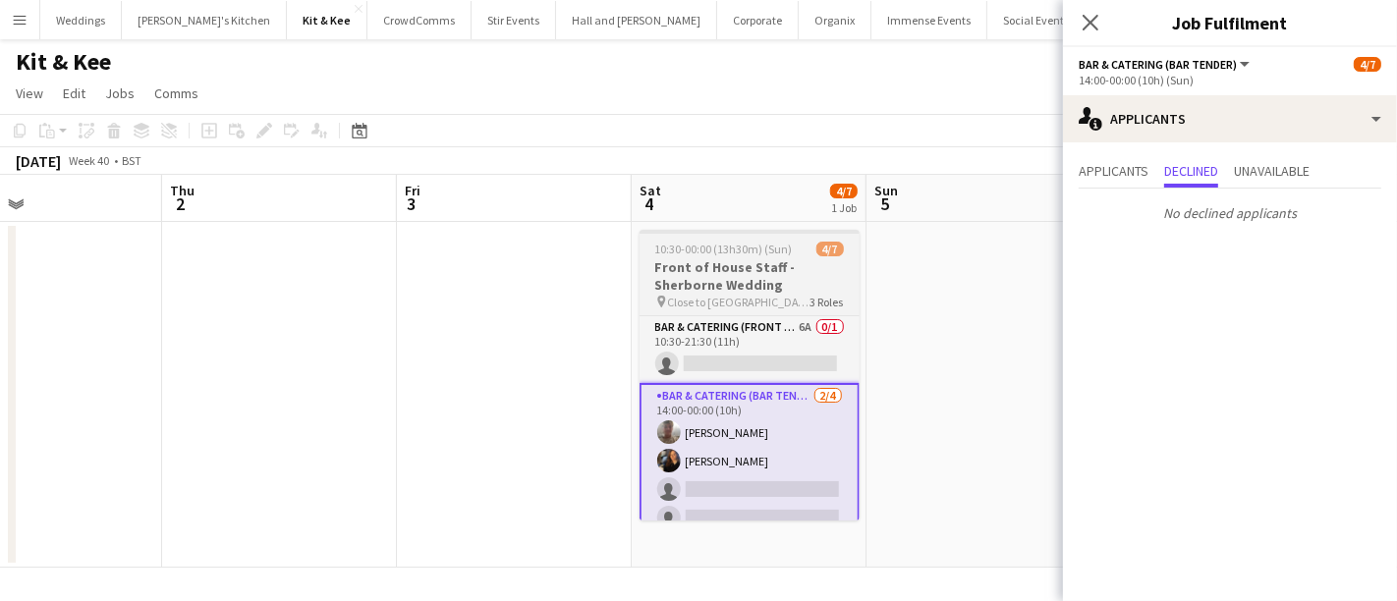
click at [732, 307] on span "Close to Wells, Somerset" at bounding box center [739, 302] width 142 height 15
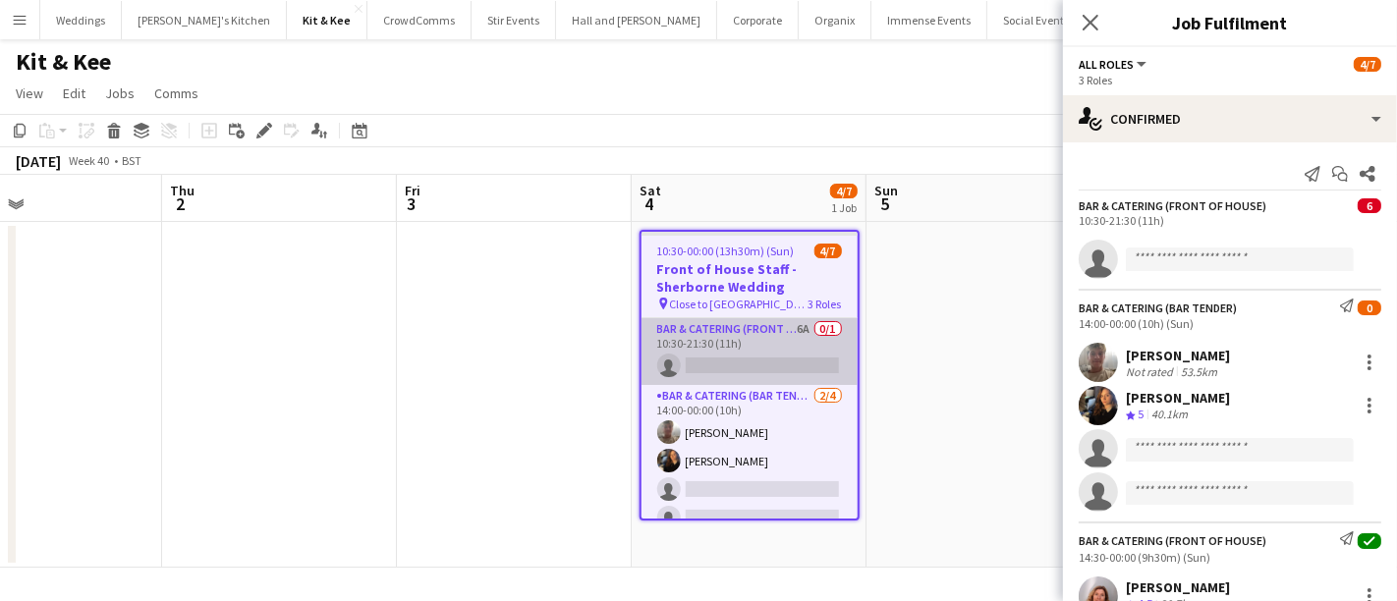
click at [732, 331] on app-card-role "Bar & Catering (Front of House) 6A 0/1 10:30-21:30 (11h) single-neutral-actions" at bounding box center [749, 351] width 216 height 67
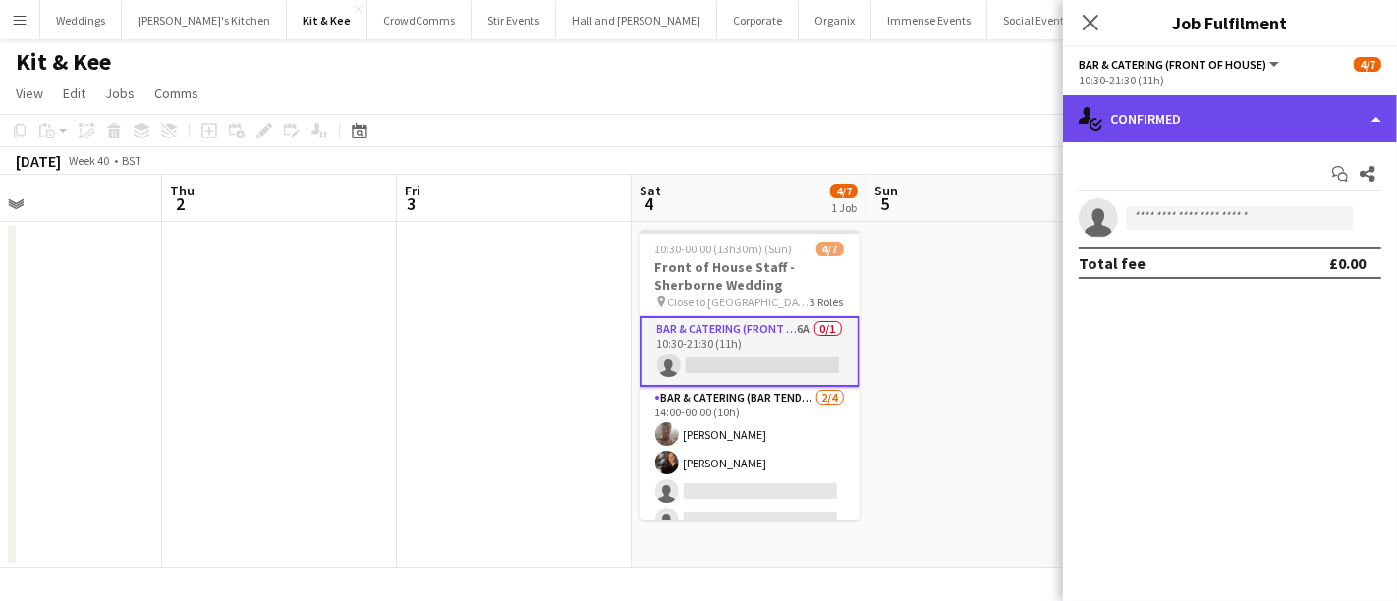
click at [1229, 103] on div "single-neutral-actions-check-2 Confirmed" at bounding box center [1230, 118] width 334 height 47
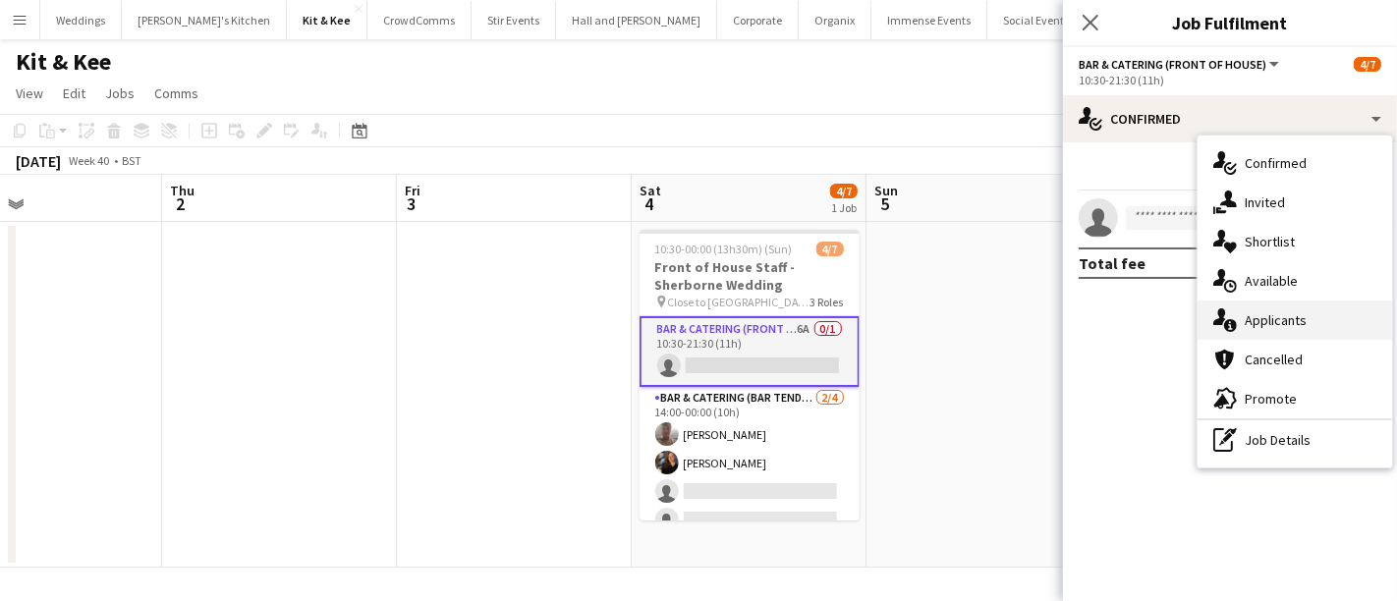
click at [1294, 332] on div "single-neutral-actions-information Applicants" at bounding box center [1295, 320] width 195 height 39
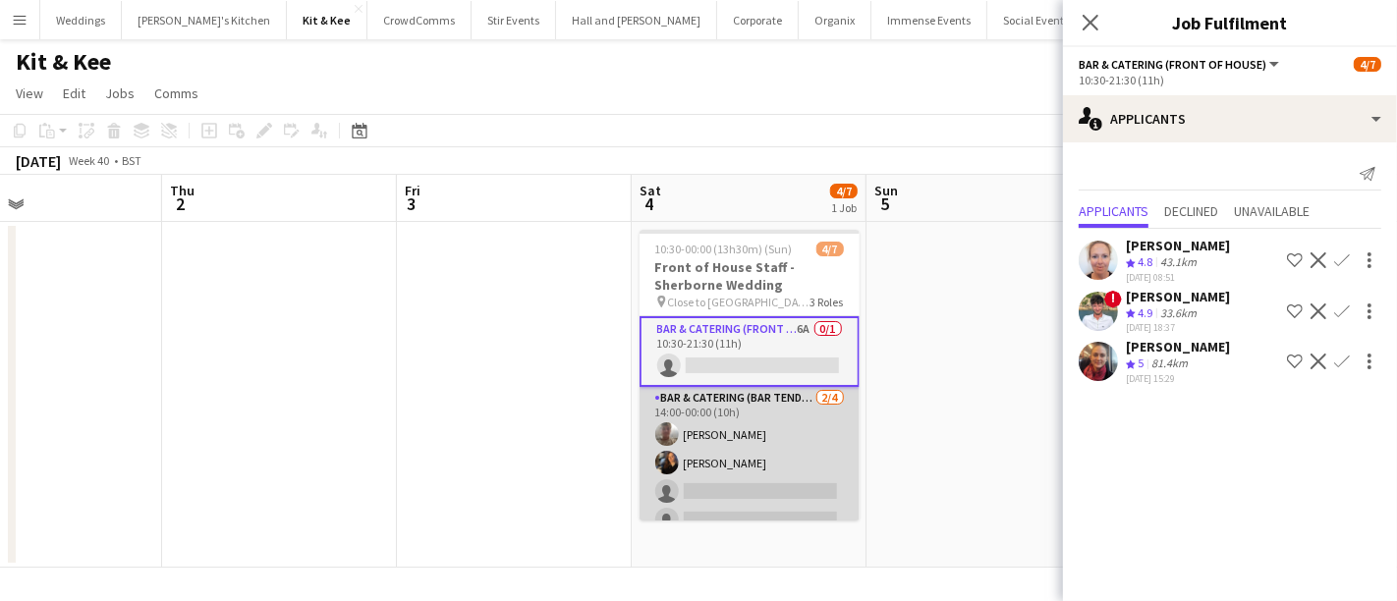
click at [753, 436] on app-card-role "Bar & Catering (Bar Tender) 2/4 14:00-00:00 (10h) Henry Ellis Annie Hutchings s…" at bounding box center [750, 463] width 220 height 152
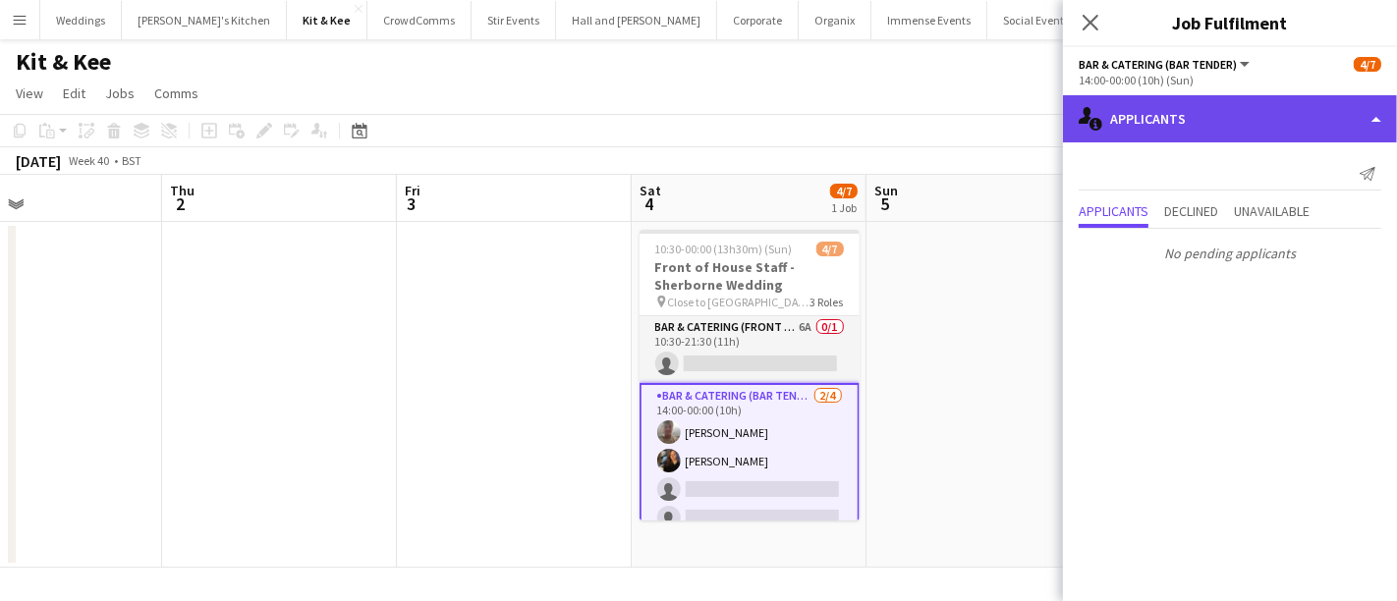
click at [1208, 109] on div "single-neutral-actions-information Applicants" at bounding box center [1230, 118] width 334 height 47
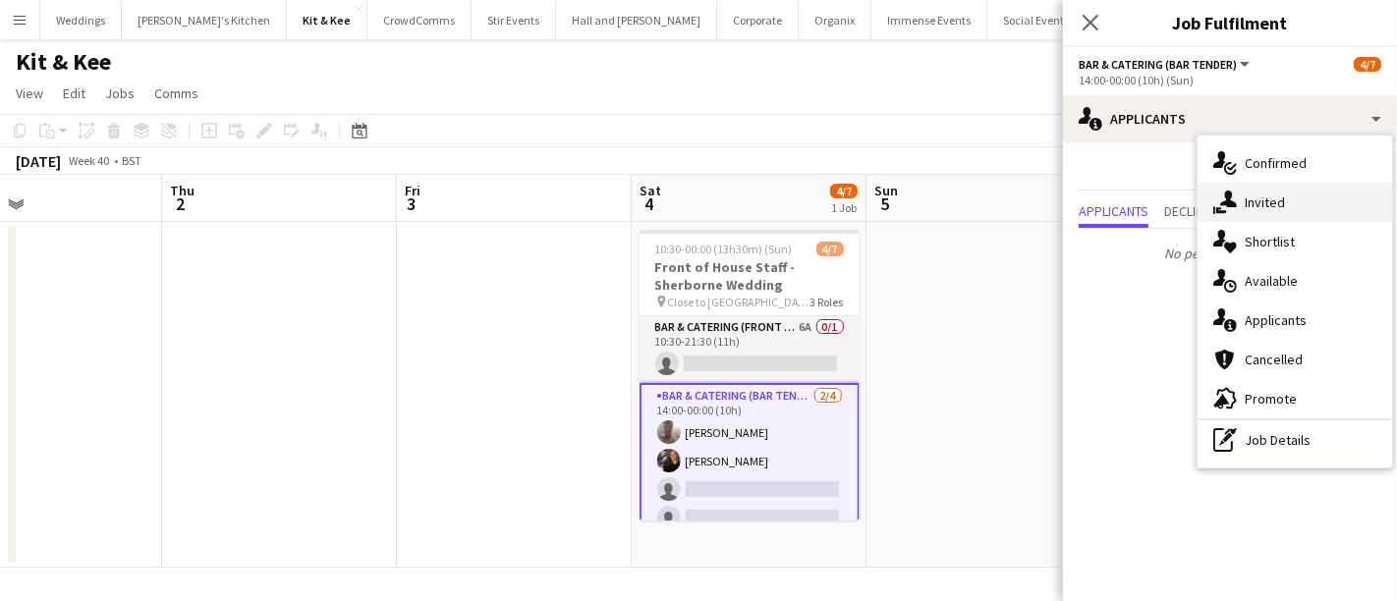
click at [1294, 211] on div "single-neutral-actions-share-1 Invited" at bounding box center [1295, 202] width 195 height 39
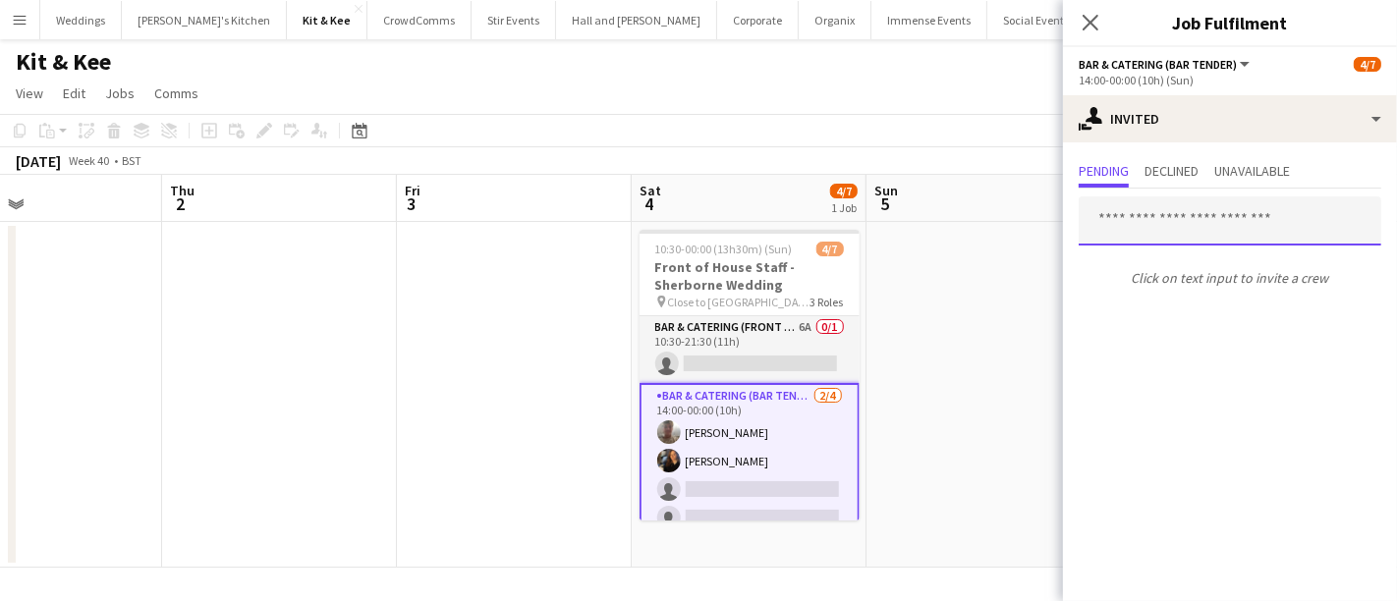
click at [1131, 228] on input "text" at bounding box center [1230, 220] width 303 height 49
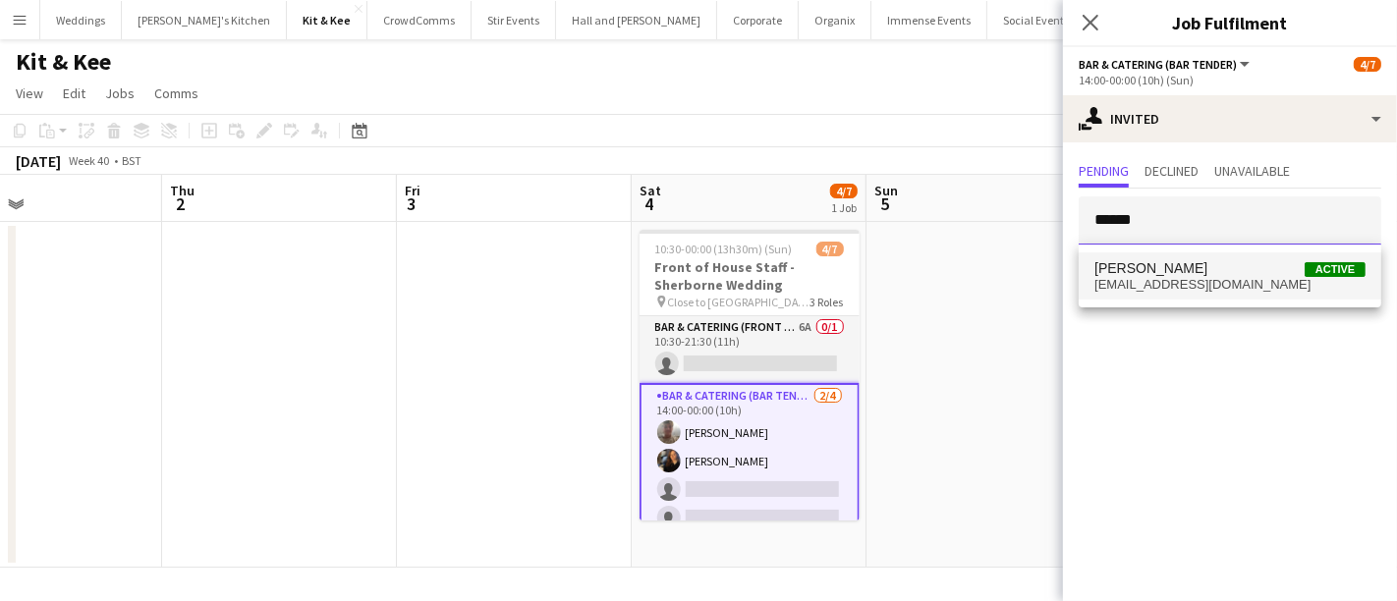
type input "******"
click at [1194, 268] on span "Dean Thomas Active" at bounding box center [1229, 268] width 271 height 17
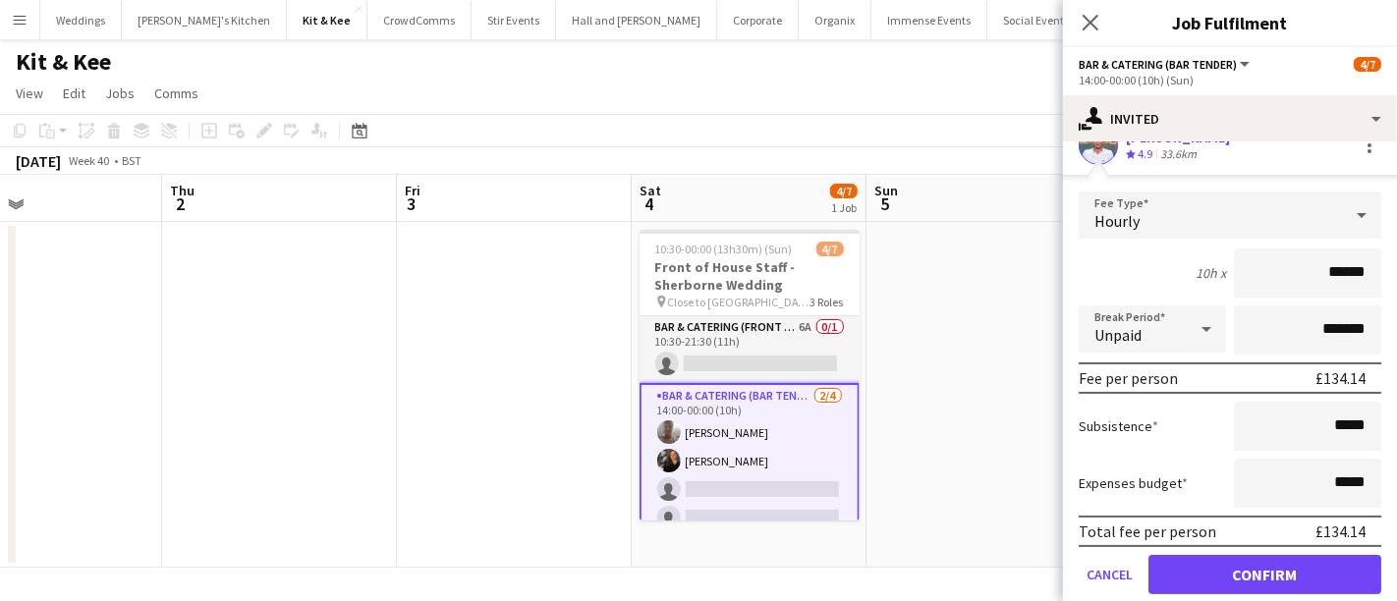
scroll to position [199, 0]
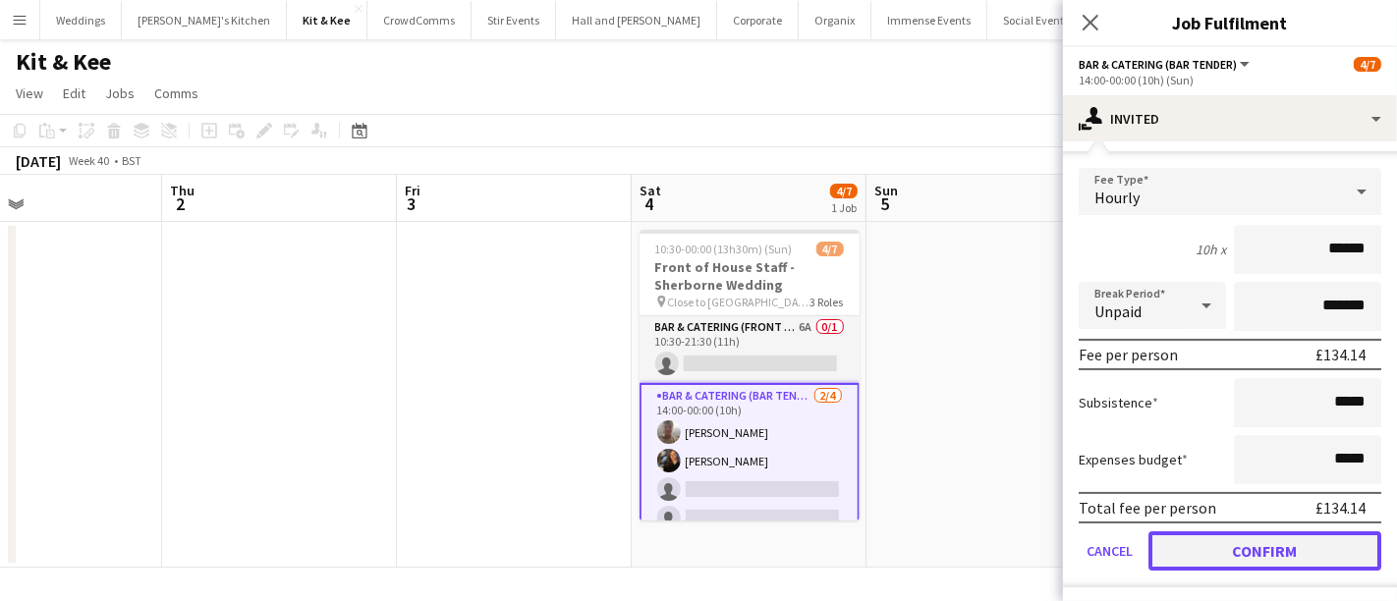
click at [1259, 548] on button "Confirm" at bounding box center [1264, 550] width 233 height 39
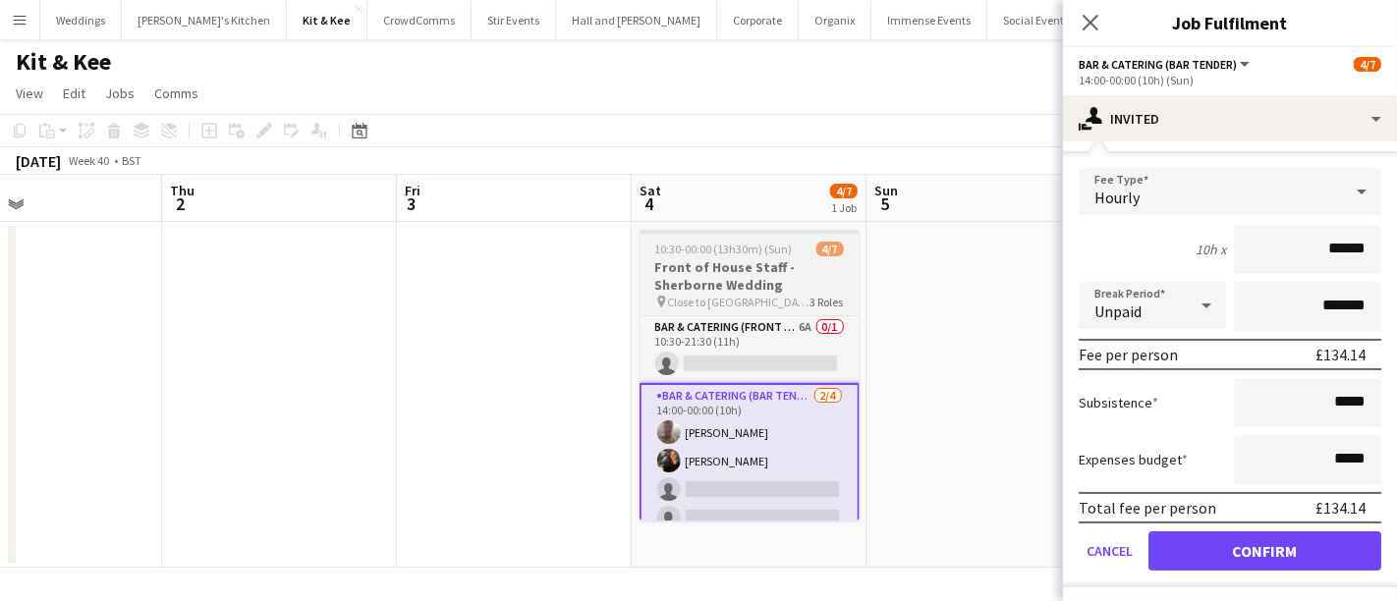
scroll to position [0, 0]
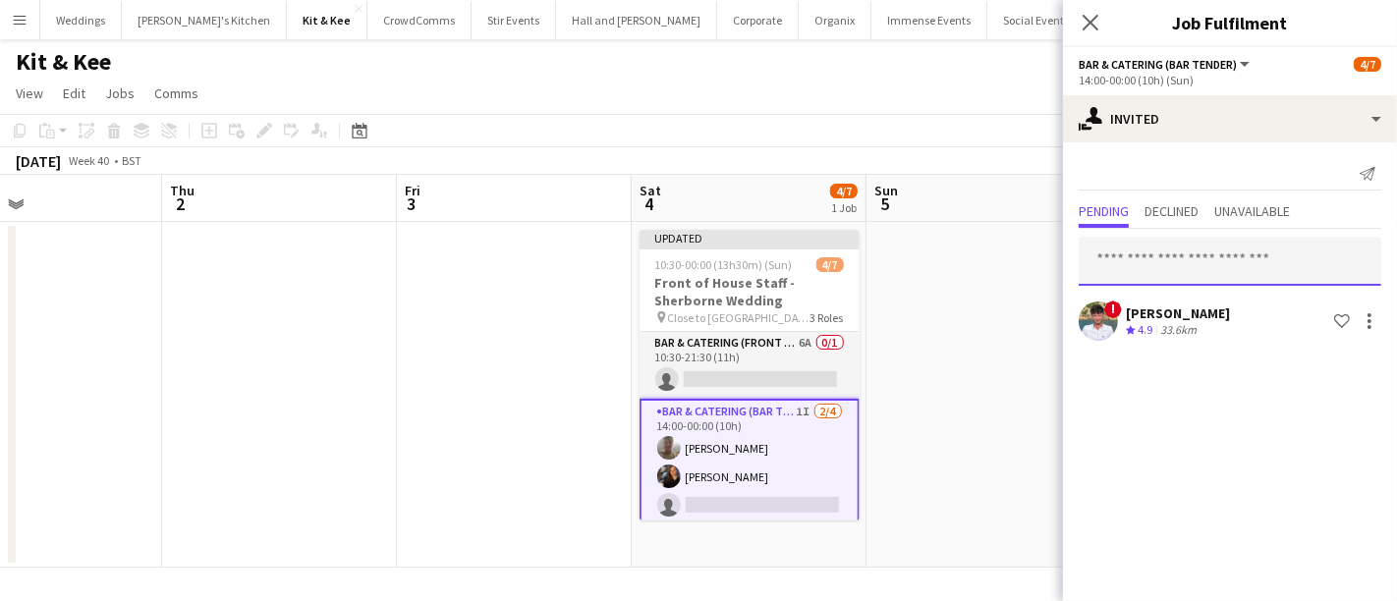
click at [1196, 272] on input "text" at bounding box center [1230, 261] width 303 height 49
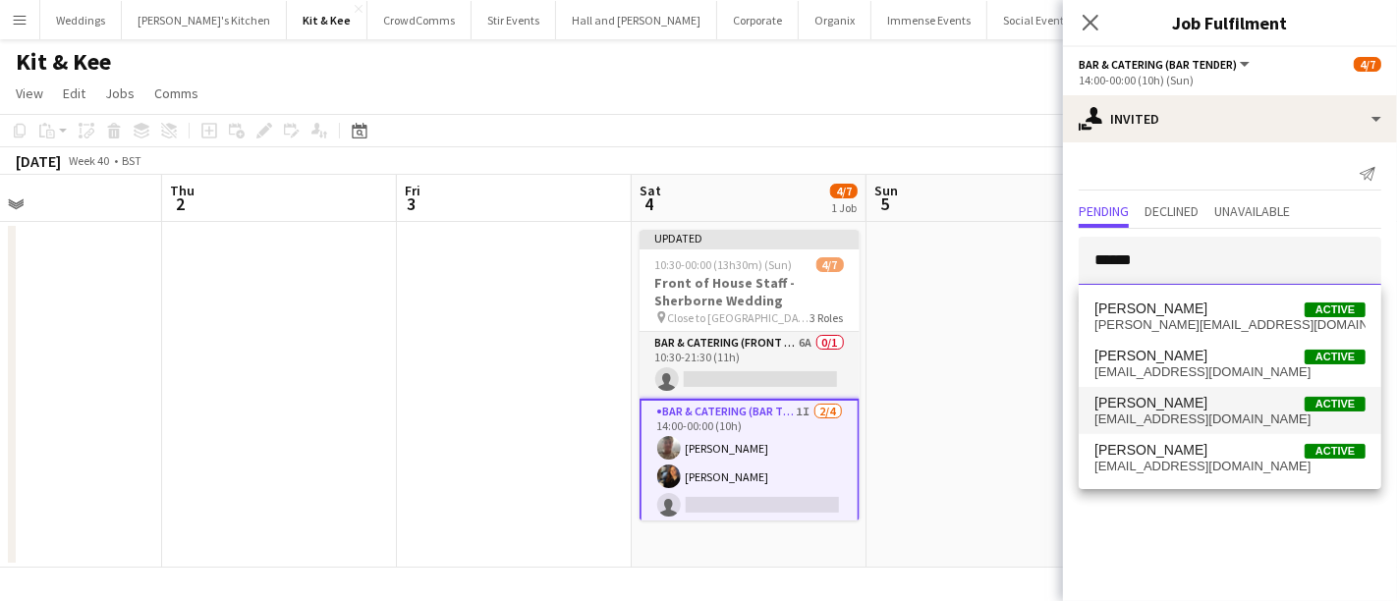
type input "******"
click at [1193, 416] on span "victoriacollyer@hotmail.com" at bounding box center [1229, 420] width 271 height 16
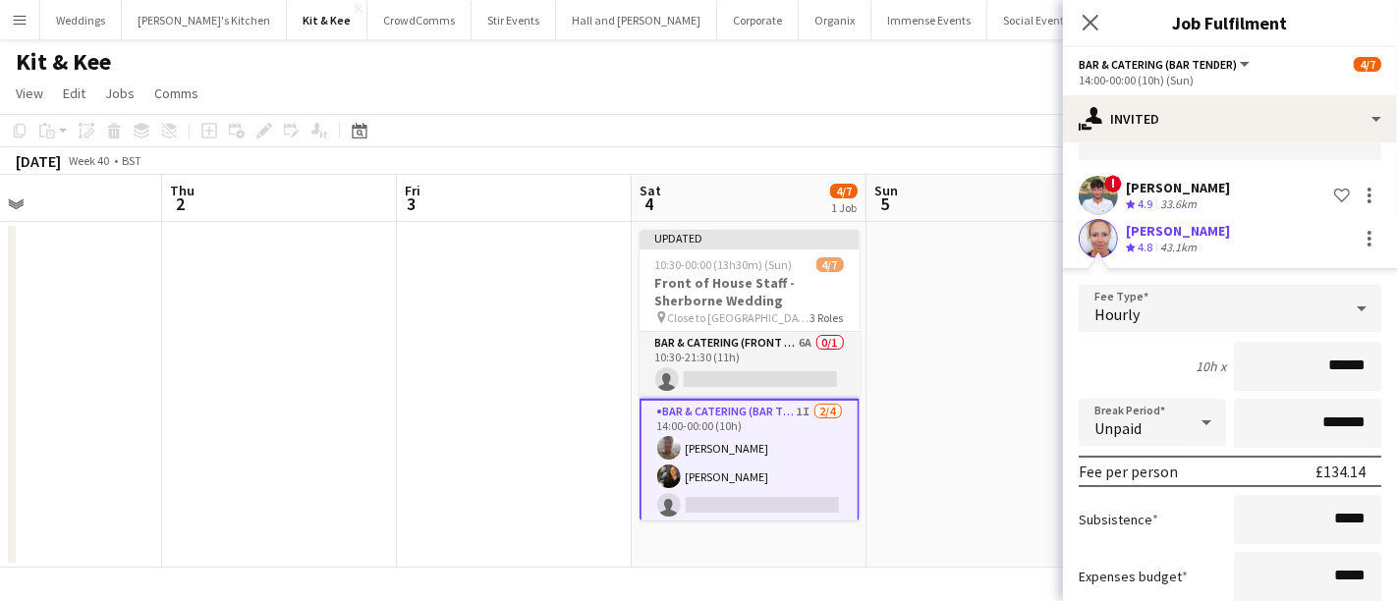
scroll to position [243, 0]
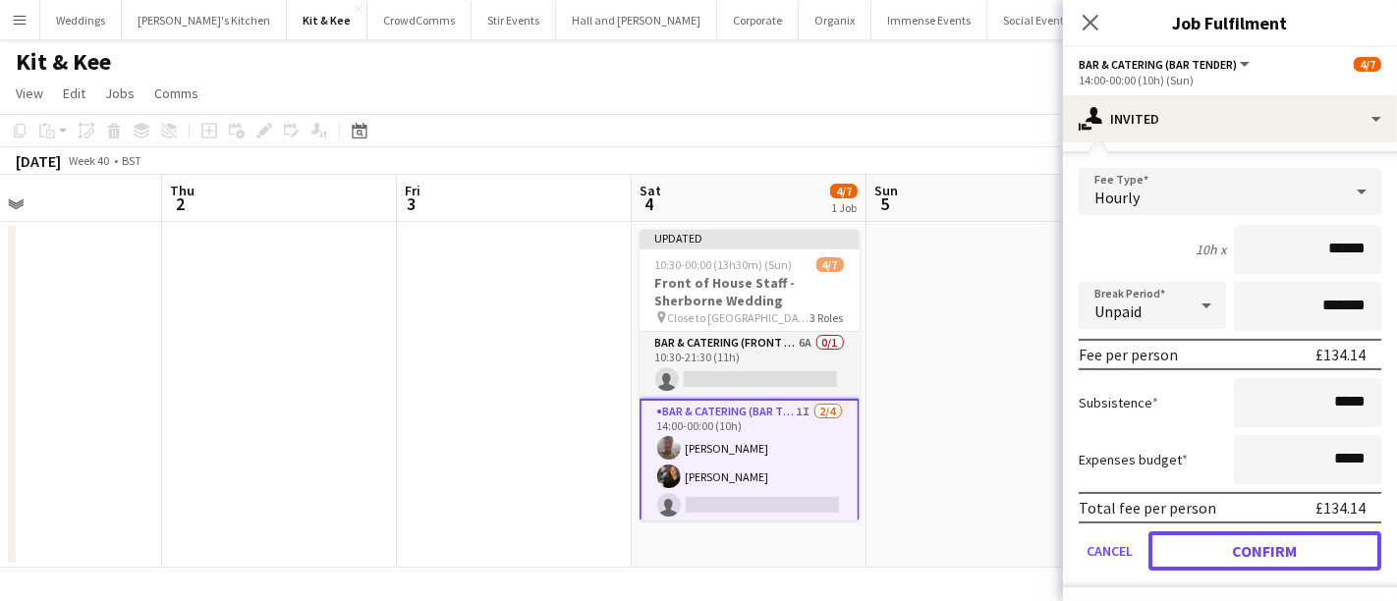
drag, startPoint x: 1244, startPoint y: 555, endPoint x: 1226, endPoint y: 554, distance: 17.7
click at [1241, 557] on button "Confirm" at bounding box center [1264, 550] width 233 height 39
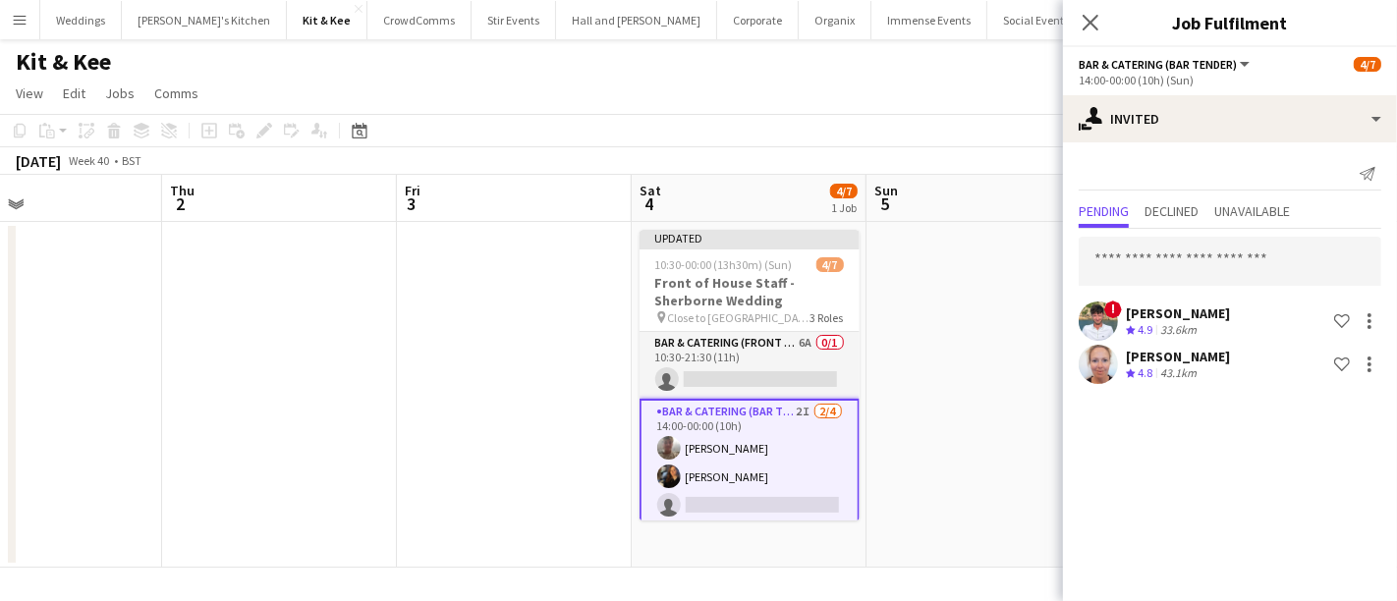
click at [1071, 430] on mat-expansion-panel "user-plus Invited Send notification Pending Declined Unavailable ! Dean Thomas …" at bounding box center [1230, 371] width 334 height 459
click at [1019, 409] on app-date-cell at bounding box center [983, 395] width 235 height 346
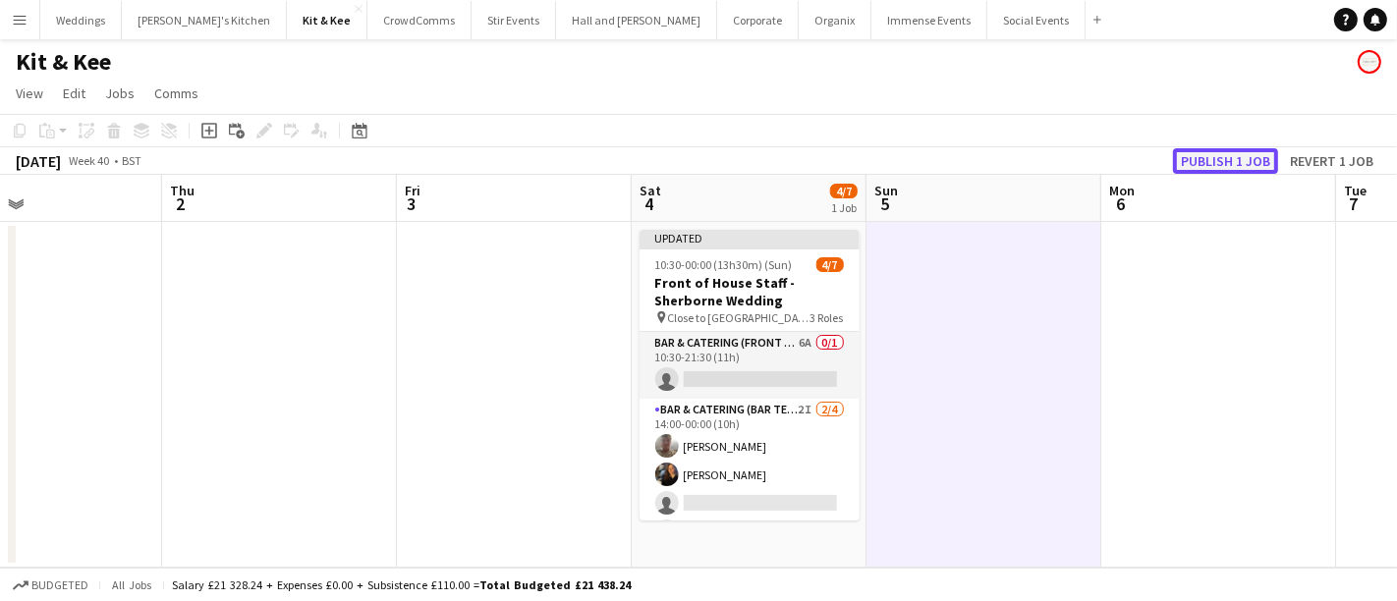
click at [1207, 150] on button "Publish 1 job" at bounding box center [1225, 161] width 105 height 26
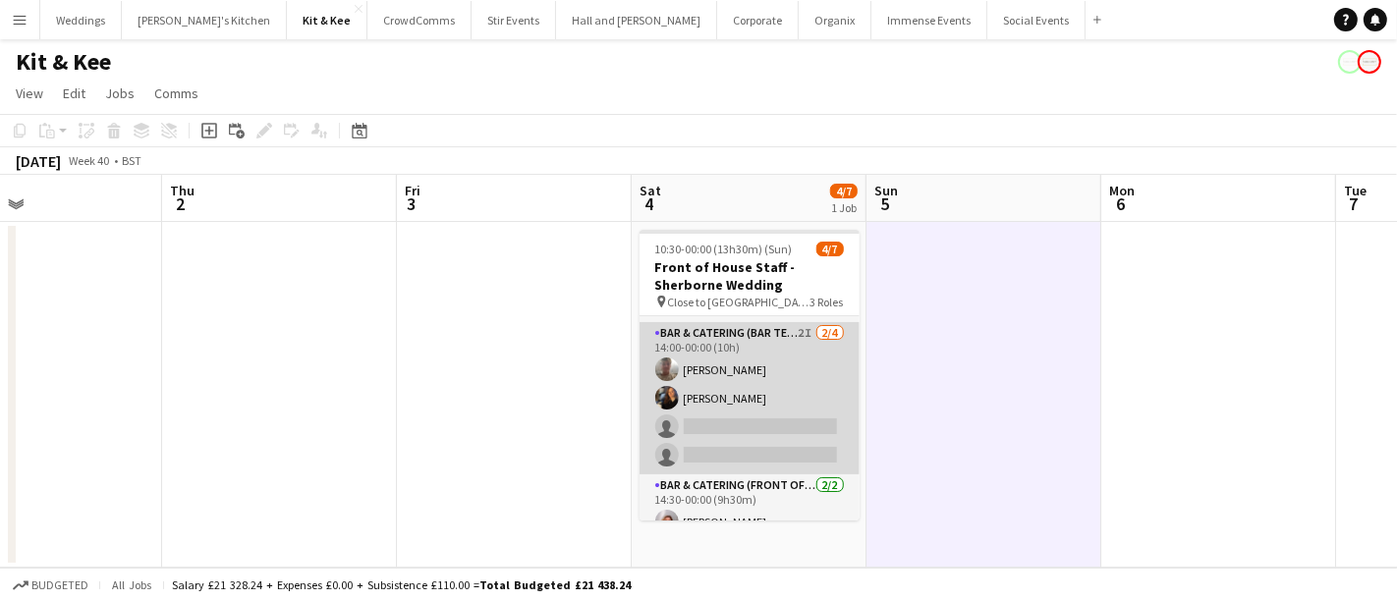
scroll to position [109, 0]
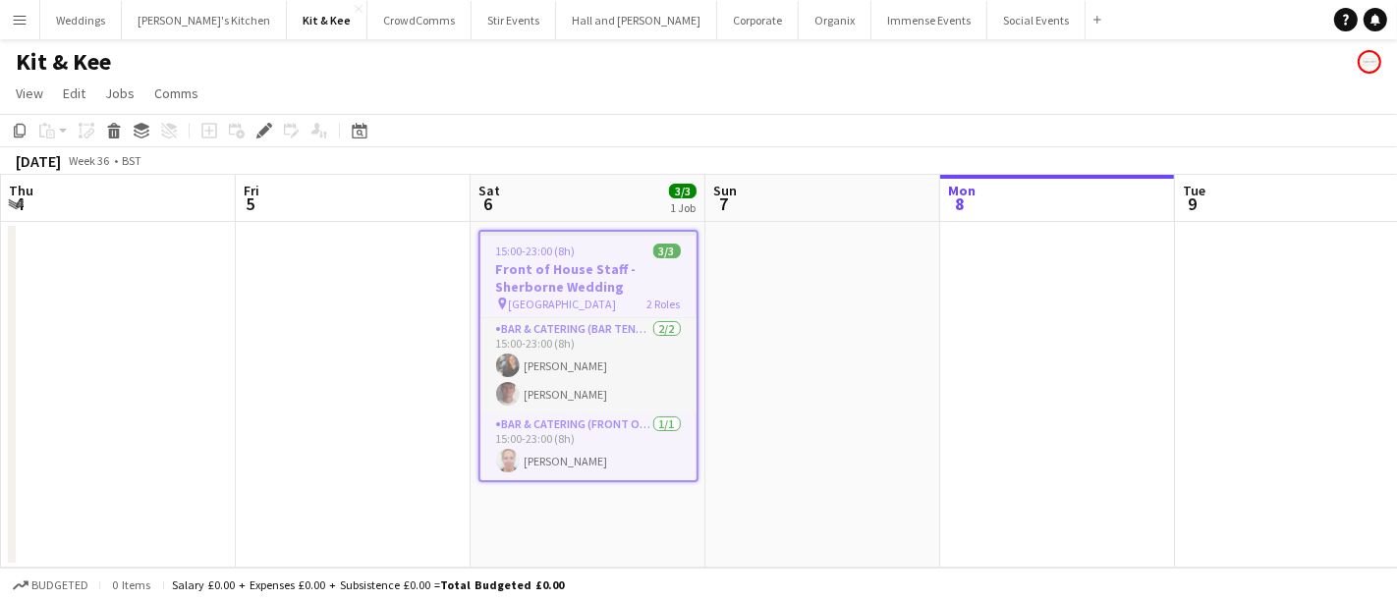
scroll to position [0, 675]
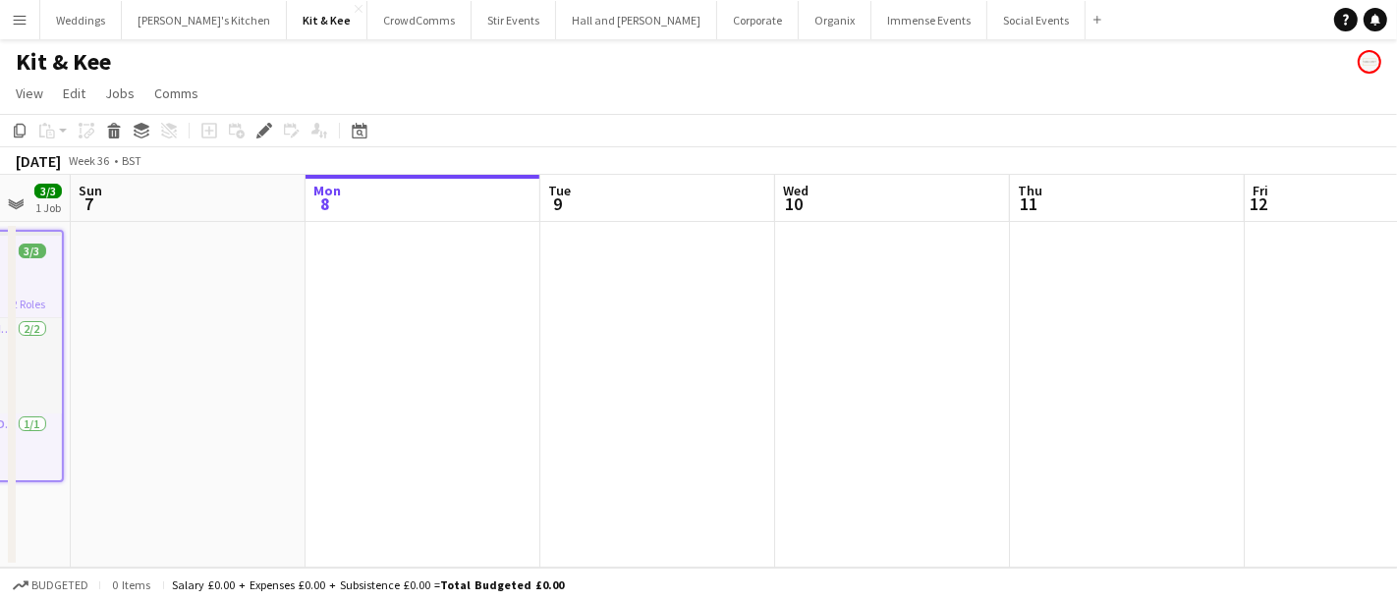
drag, startPoint x: 870, startPoint y: 317, endPoint x: 399, endPoint y: 347, distance: 472.5
click at [358, 355] on app-calendar-viewport "Thu 4 Fri 5 Sat 6 3/3 1 Job Sun 7 Mon 8 Tue 9 Wed 10 Thu 11 Fri 12 Sat 13 Sun 1…" at bounding box center [698, 371] width 1397 height 393
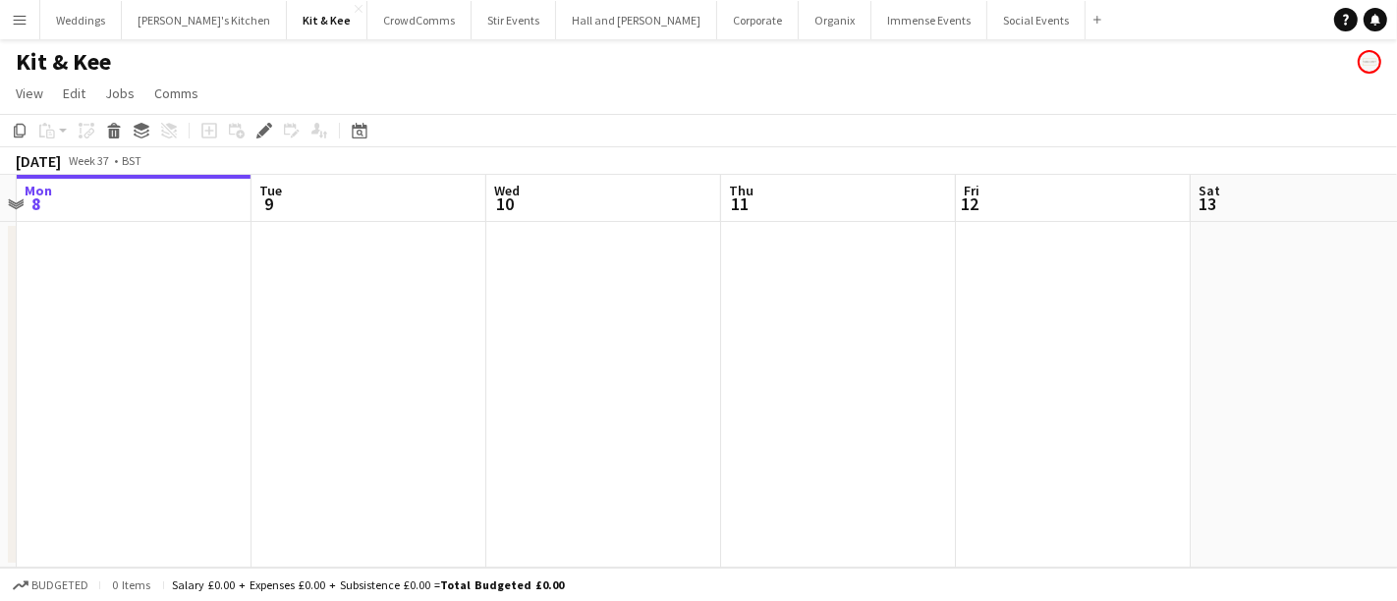
drag, startPoint x: 820, startPoint y: 331, endPoint x: 339, endPoint y: 388, distance: 484.7
click at [254, 397] on app-calendar-viewport "Fri 5 Sat 6 3/3 1 Job Sun 7 Mon 8 Tue 9 Wed 10 Thu 11 Fri 12 Sat 13 Sun 14 Mon …" at bounding box center [698, 371] width 1397 height 393
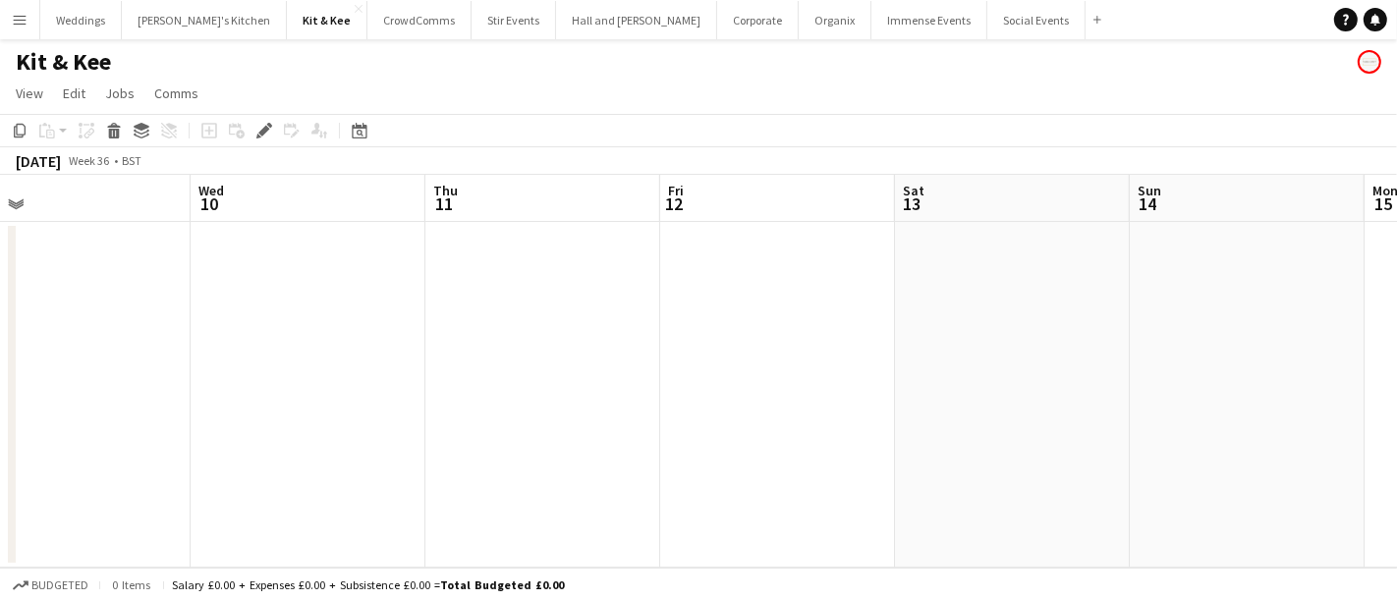
drag, startPoint x: 1003, startPoint y: 364, endPoint x: 876, endPoint y: 380, distance: 127.7
click at [429, 421] on app-calendar-viewport "Sun 7 Mon 8 Tue 9 Wed 10 Thu 11 Fri 12 Sat 13 Sun 14 Mon 15 Tue 16 Wed 17" at bounding box center [698, 371] width 1397 height 393
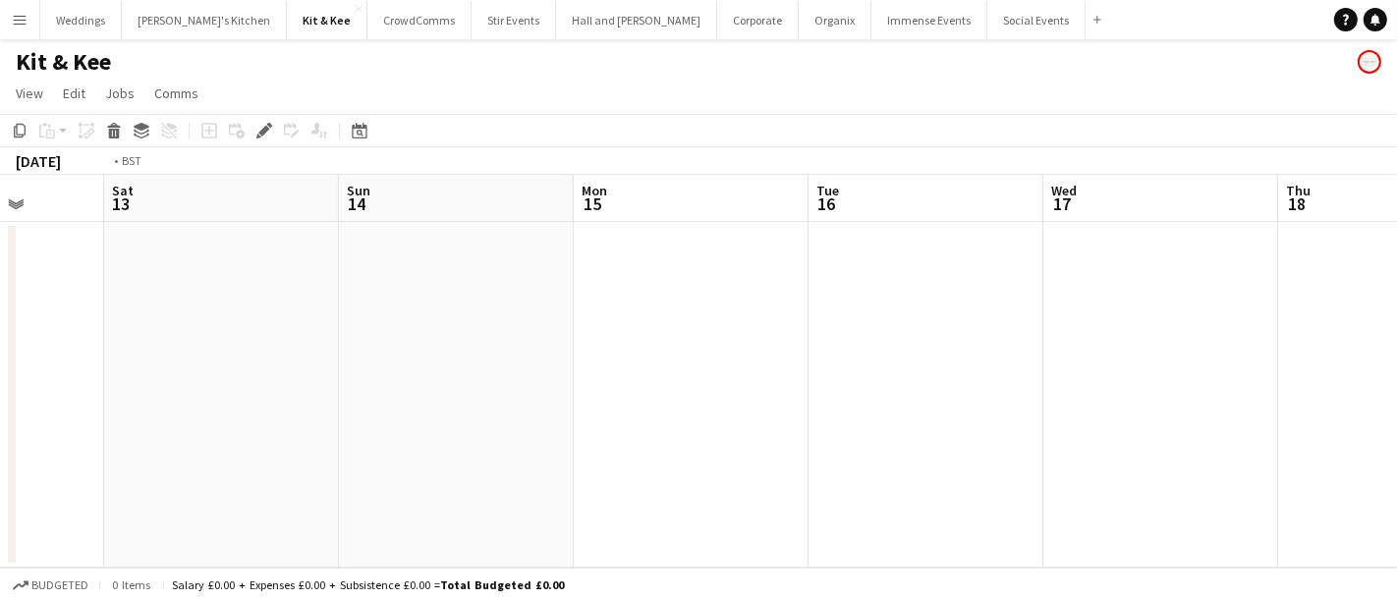
drag, startPoint x: 910, startPoint y: 378, endPoint x: 17, endPoint y: 420, distance: 894.0
click at [59, 418] on app-calendar-viewport "Wed 10 Thu 11 Fri 12 Sat 13 Sun 14 Mon 15 Tue 16 Wed 17 Thu 18 Fri 19 Sat 20" at bounding box center [698, 371] width 1397 height 393
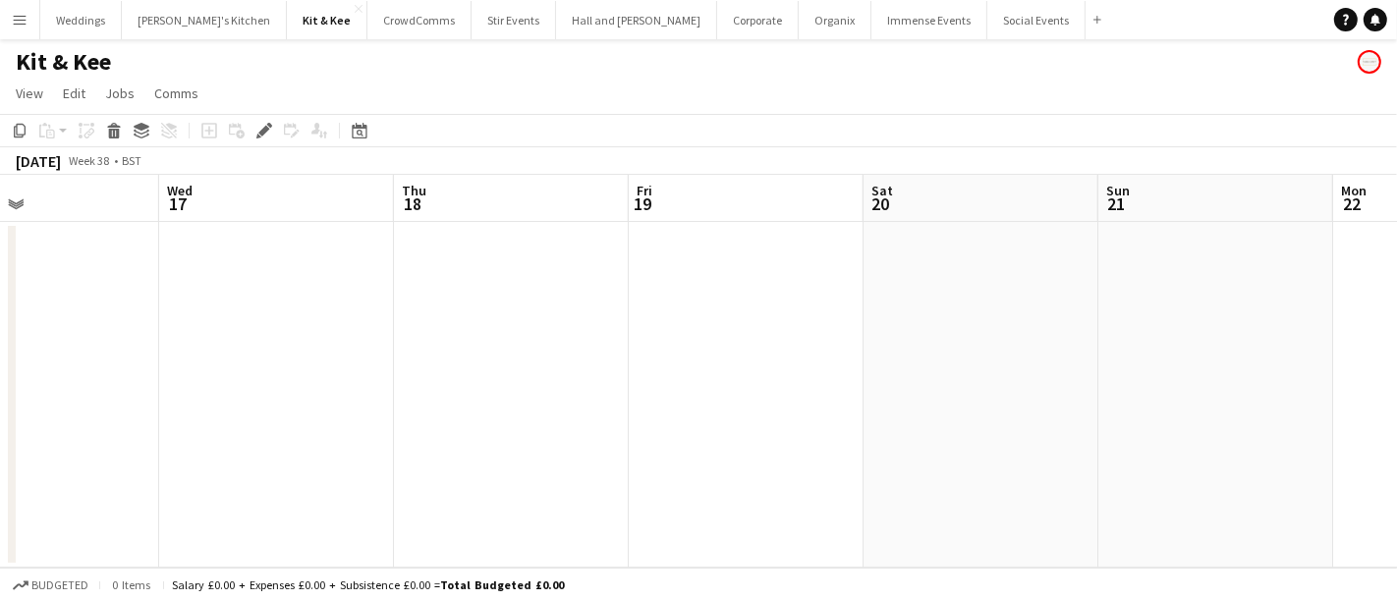
drag, startPoint x: 874, startPoint y: 336, endPoint x: 437, endPoint y: 330, distance: 437.2
click at [105, 385] on app-calendar-viewport "Sat 13 Sun 14 Mon 15 Tue 16 Wed 17 Thu 18 Fri 19 Sat 20 Sun 21 Mon 22 Tue 23" at bounding box center [698, 371] width 1397 height 393
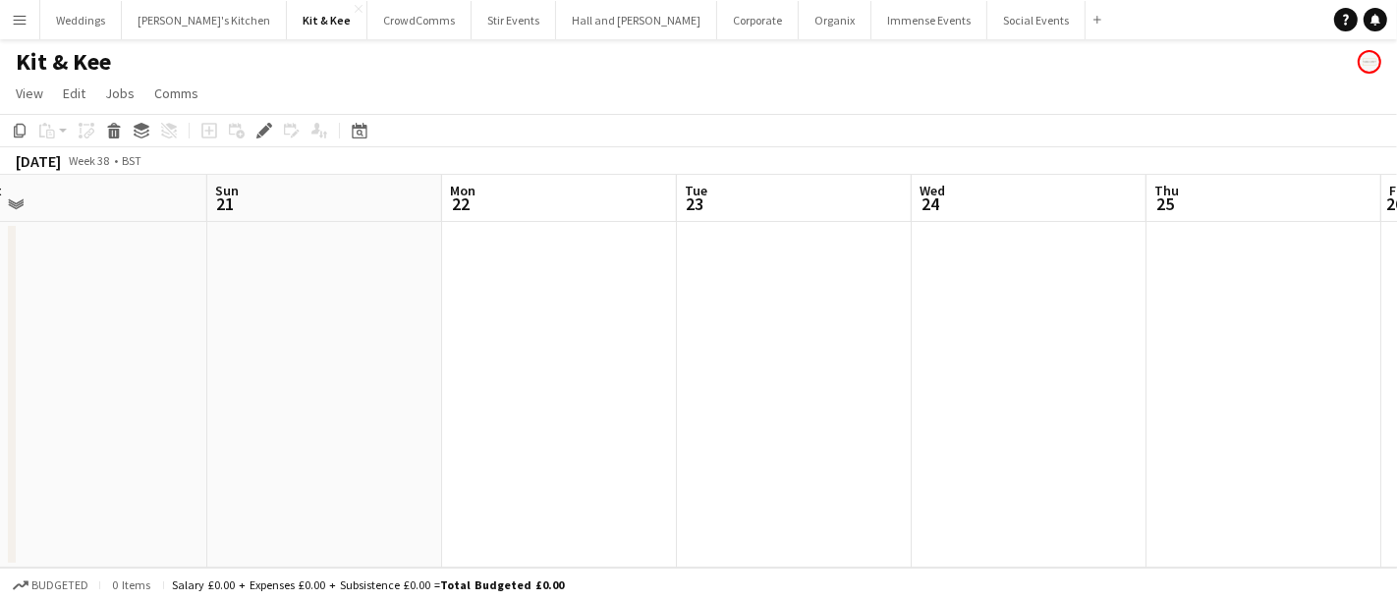
drag, startPoint x: 550, startPoint y: 334, endPoint x: 733, endPoint y: 297, distance: 186.5
click at [459, 343] on app-calendar-viewport "Wed 17 Thu 18 Fri 19 Sat 20 Sun 21 Mon 22 Tue 23 Wed 24 Thu 25 Fri 26 Sat 27" at bounding box center [698, 371] width 1397 height 393
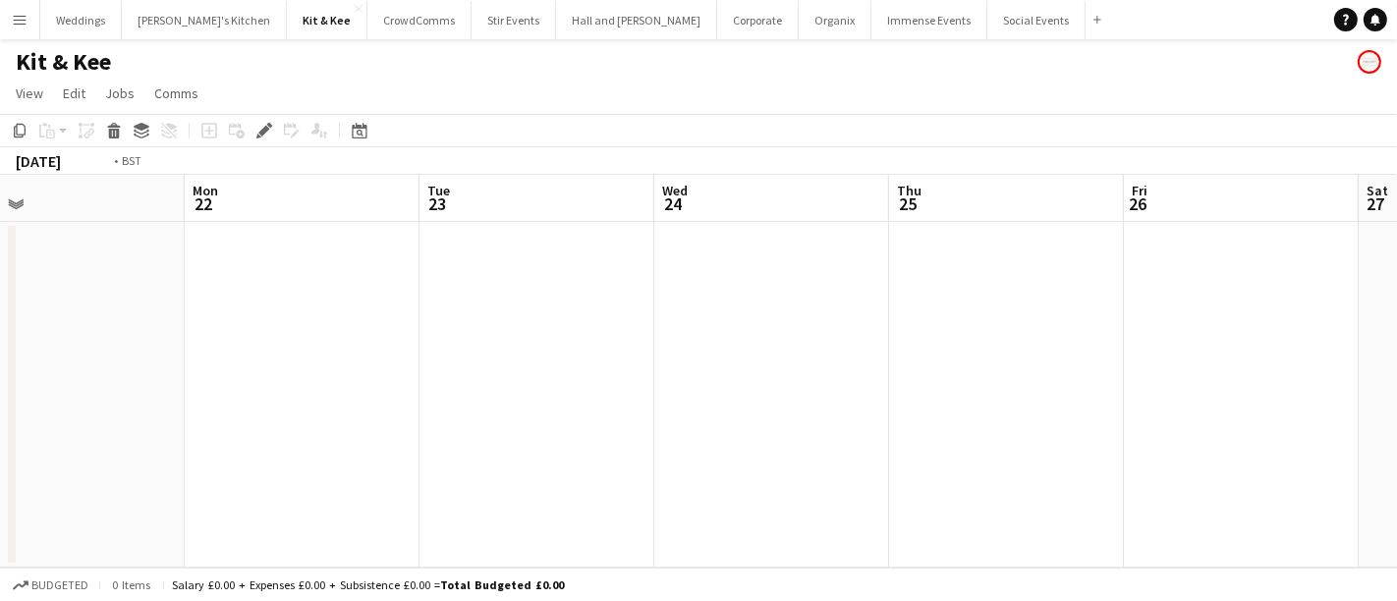
click at [621, 337] on app-calendar-viewport "Thu 18 Fri 19 Sat 20 Sun 21 Mon 22 Tue 23 Wed 24 Thu 25 Fri 26 Sat 27 Sun 28" at bounding box center [698, 371] width 1397 height 393
drag, startPoint x: 869, startPoint y: 315, endPoint x: 840, endPoint y: 296, distance: 35.4
click at [284, 364] on app-calendar-viewport "Sat 20 Sun 21 Mon 22 Tue 23 Wed 24 Thu 25 Fri 26 Sat 27 Sun 28 Mon 29 Tue 30" at bounding box center [698, 371] width 1397 height 393
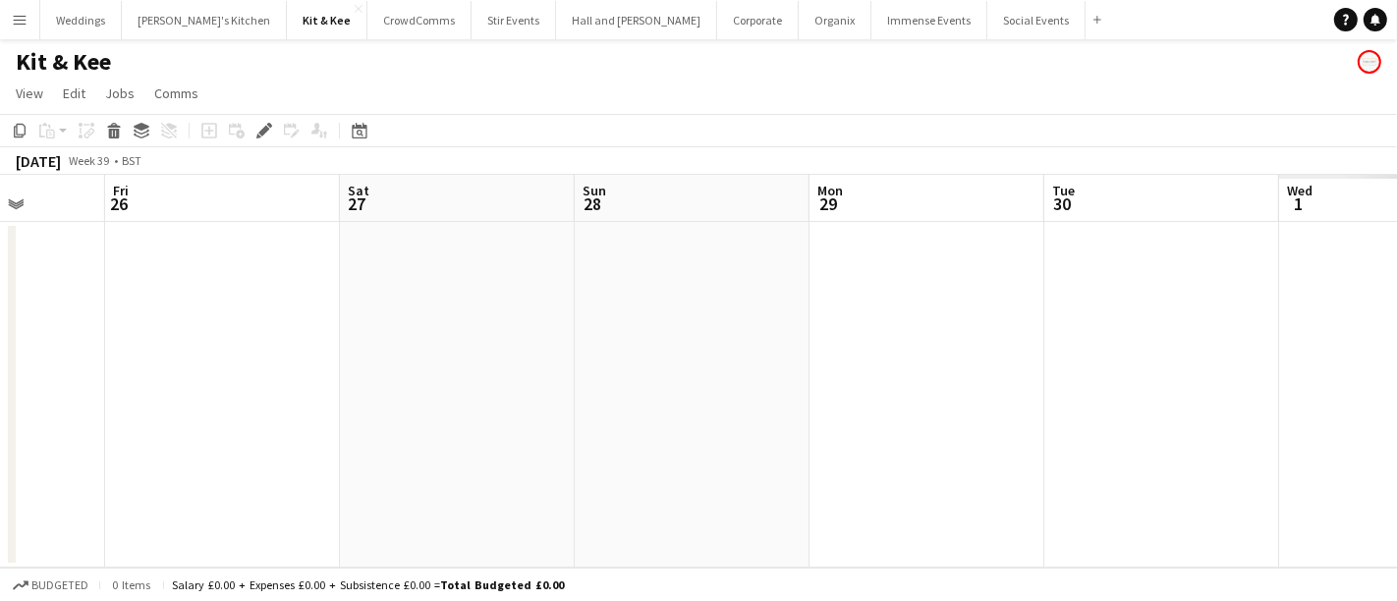
drag, startPoint x: 417, startPoint y: 344, endPoint x: 620, endPoint y: 309, distance: 206.2
click at [388, 346] on app-calendar-viewport "Tue 23 Wed 24 Thu 25 Fri 26 Sat 27 Sun 28 Mon 29 Tue 30 Wed 1 Thu 2 Fri 3" at bounding box center [698, 371] width 1397 height 393
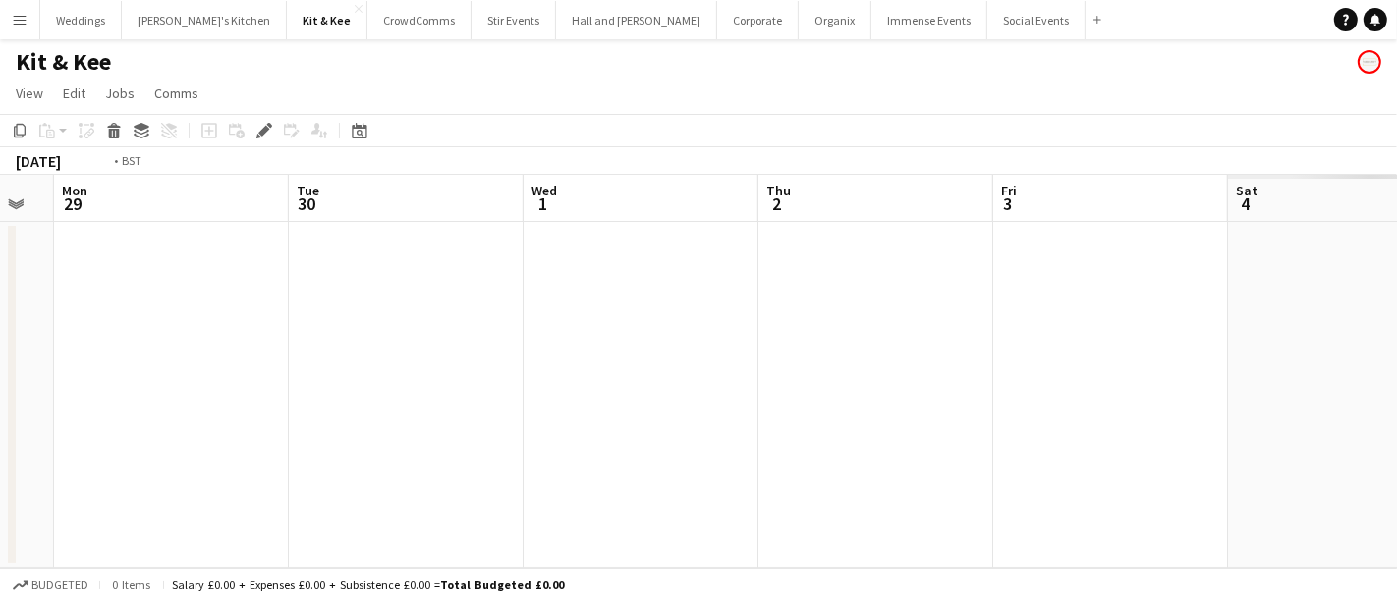
drag, startPoint x: 886, startPoint y: 285, endPoint x: 145, endPoint y: 347, distance: 743.3
click at [162, 350] on app-calendar-viewport "Fri 26 Sat 27 Sun 28 Mon 29 Tue 30 Wed 1 Thu 2 Fri 3 Sat 4 Sun 5 Mon 6" at bounding box center [698, 371] width 1397 height 393
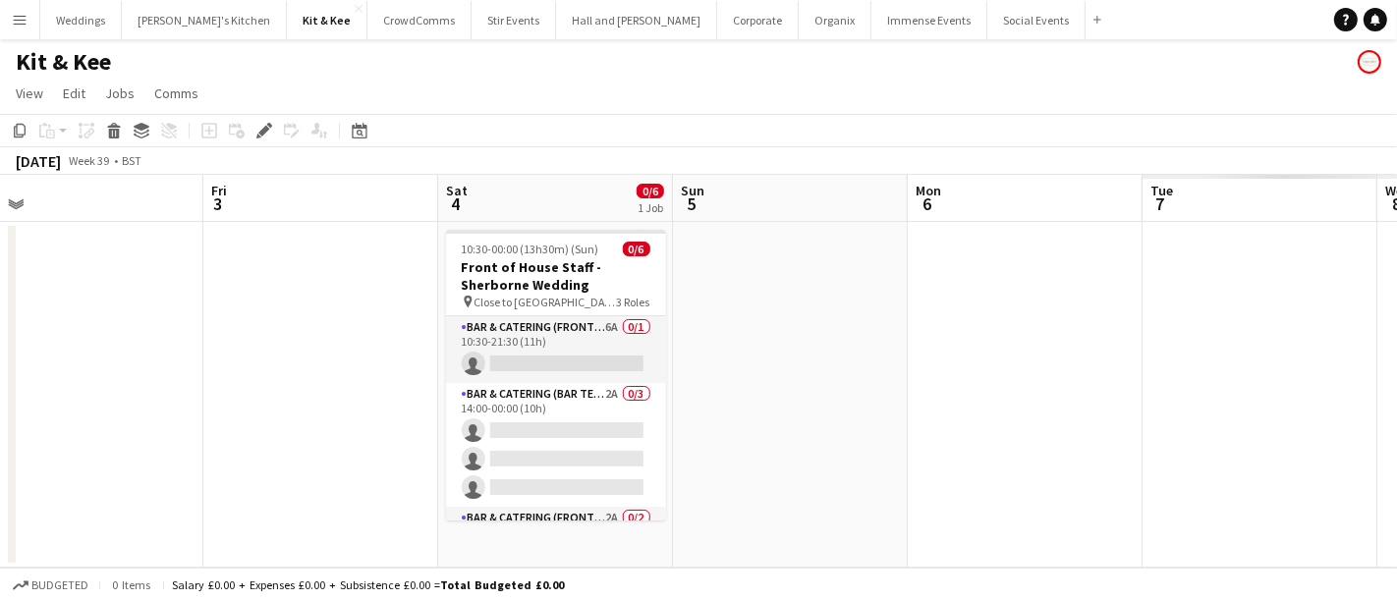
drag, startPoint x: 660, startPoint y: 307, endPoint x: 468, endPoint y: 326, distance: 193.5
click at [468, 332] on app-calendar-viewport "Mon 29 Tue 30 Wed 1 Thu 2 Fri 3 Sat 4 0/6 1 Job Sun 5 Mon 6 Tue 7 Wed 8 Thu 9 1…" at bounding box center [698, 371] width 1397 height 393
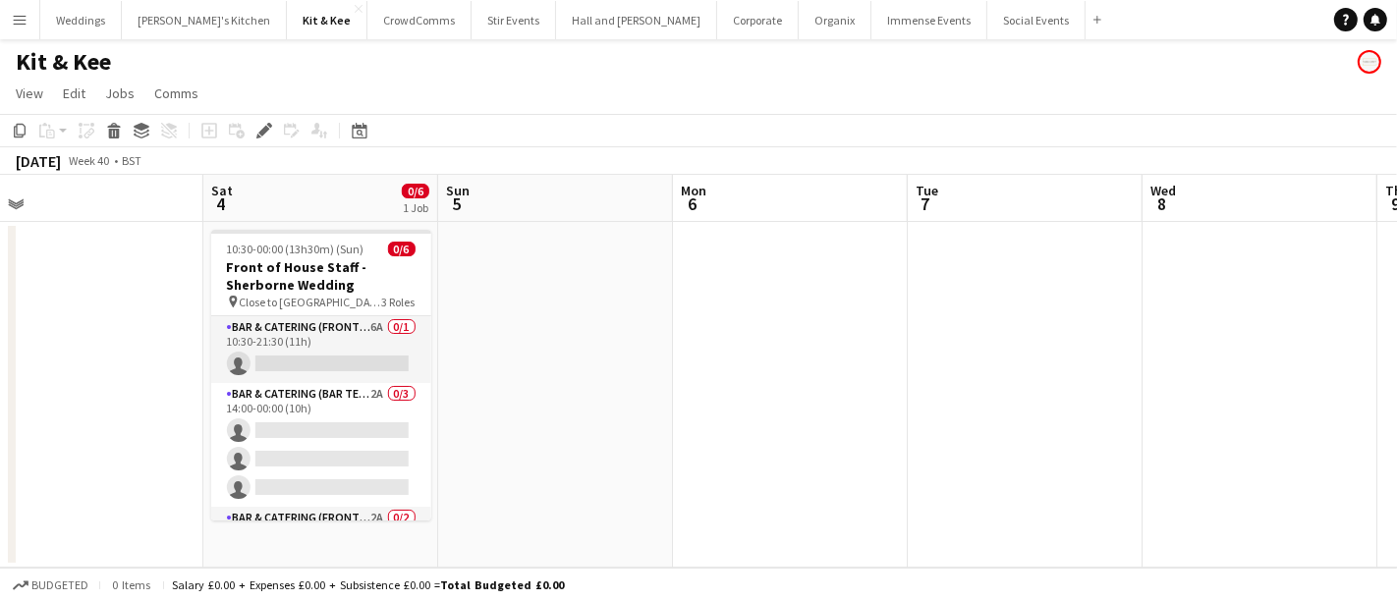
scroll to position [0, 738]
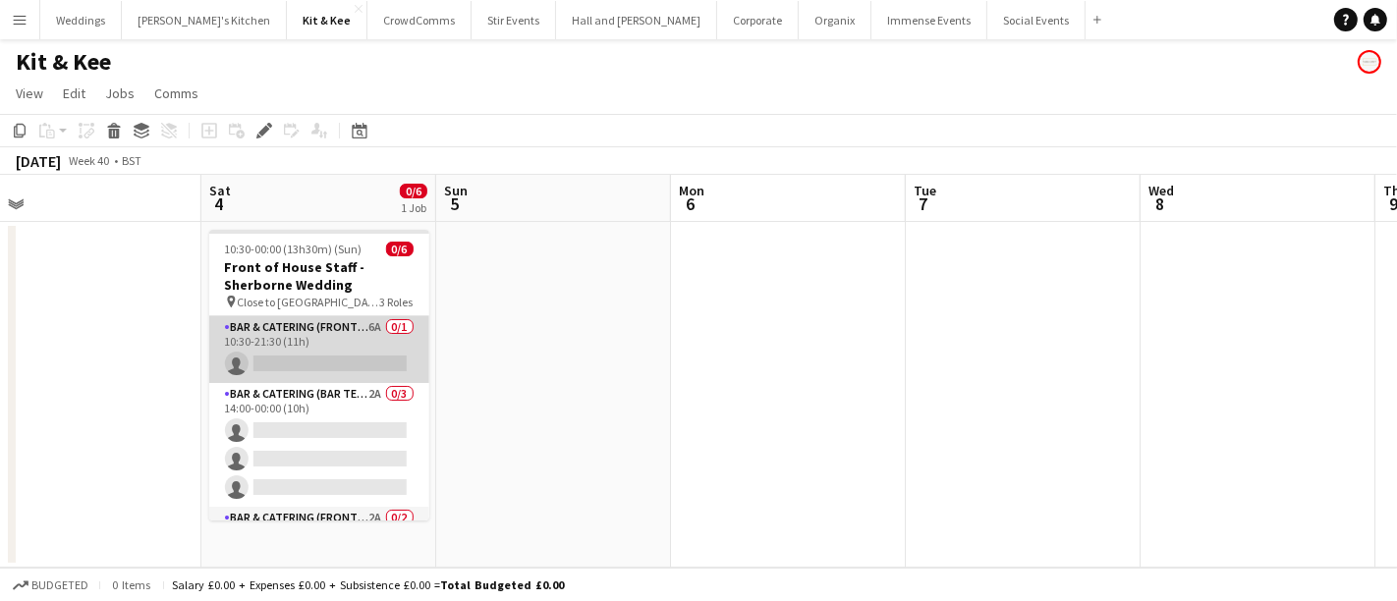
click at [317, 358] on app-card-role "Bar & Catering (Front of House) 6A 0/1 10:30-21:30 (11h) single-neutral-actions" at bounding box center [319, 349] width 220 height 67
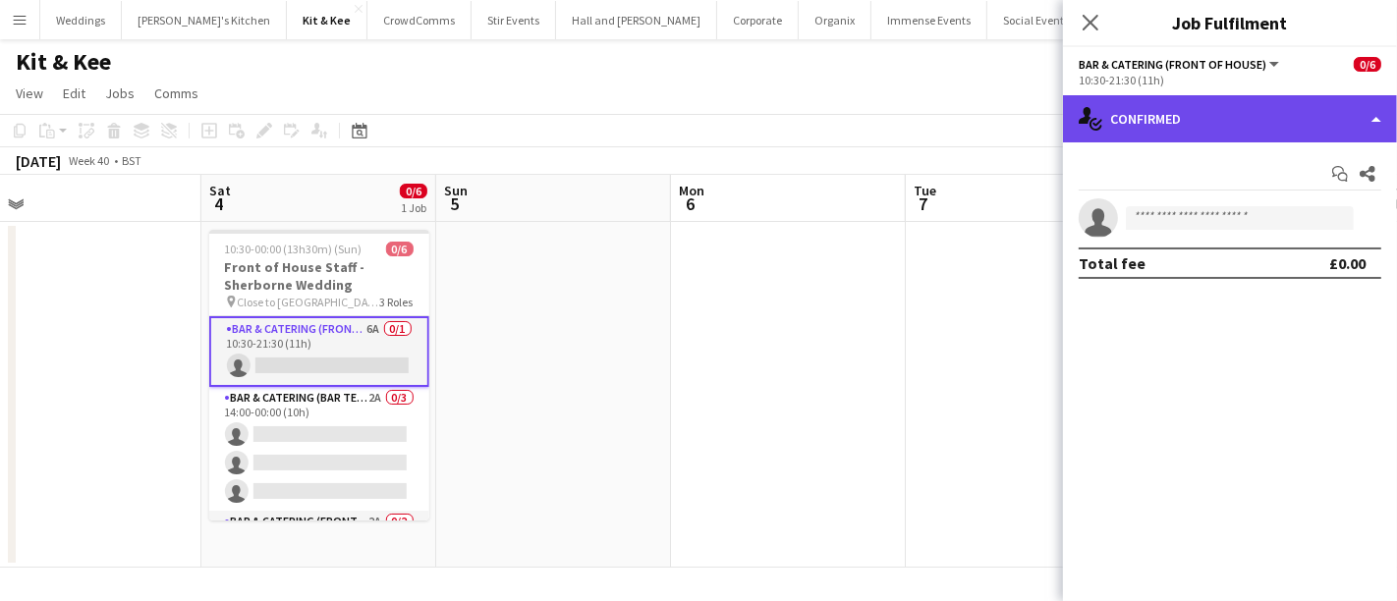
click at [1179, 103] on div "single-neutral-actions-check-2 Confirmed" at bounding box center [1230, 118] width 334 height 47
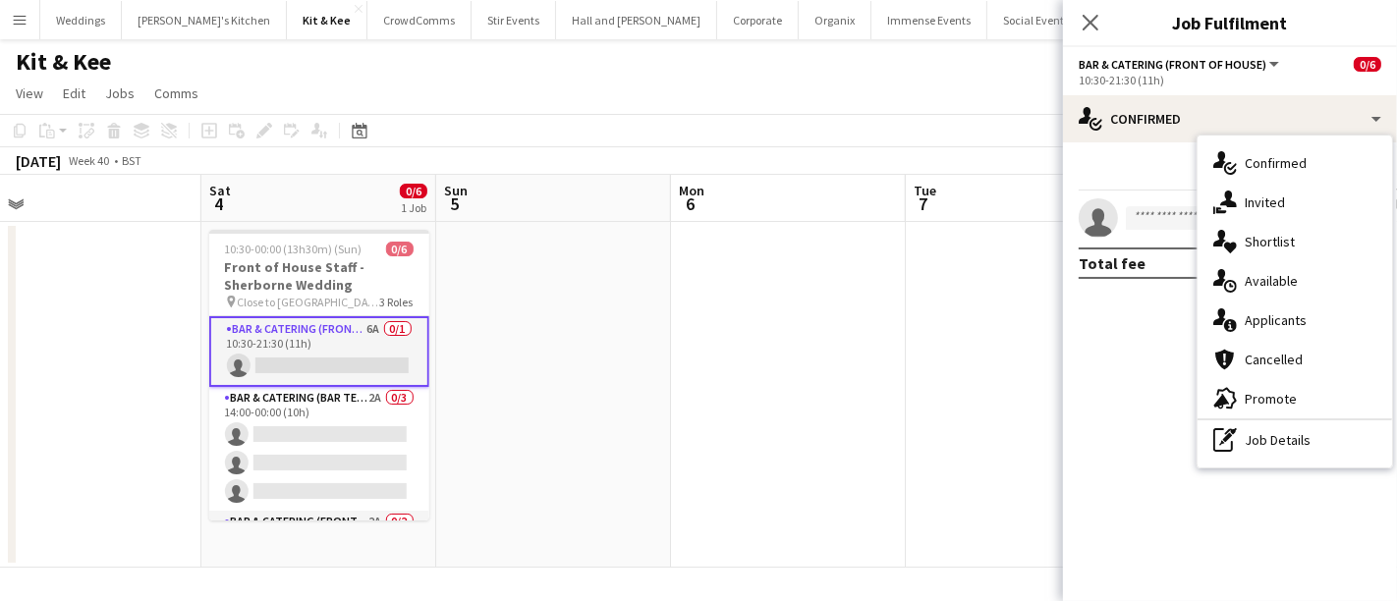
click at [1288, 293] on div "single-neutral-actions-upload Available" at bounding box center [1295, 280] width 195 height 39
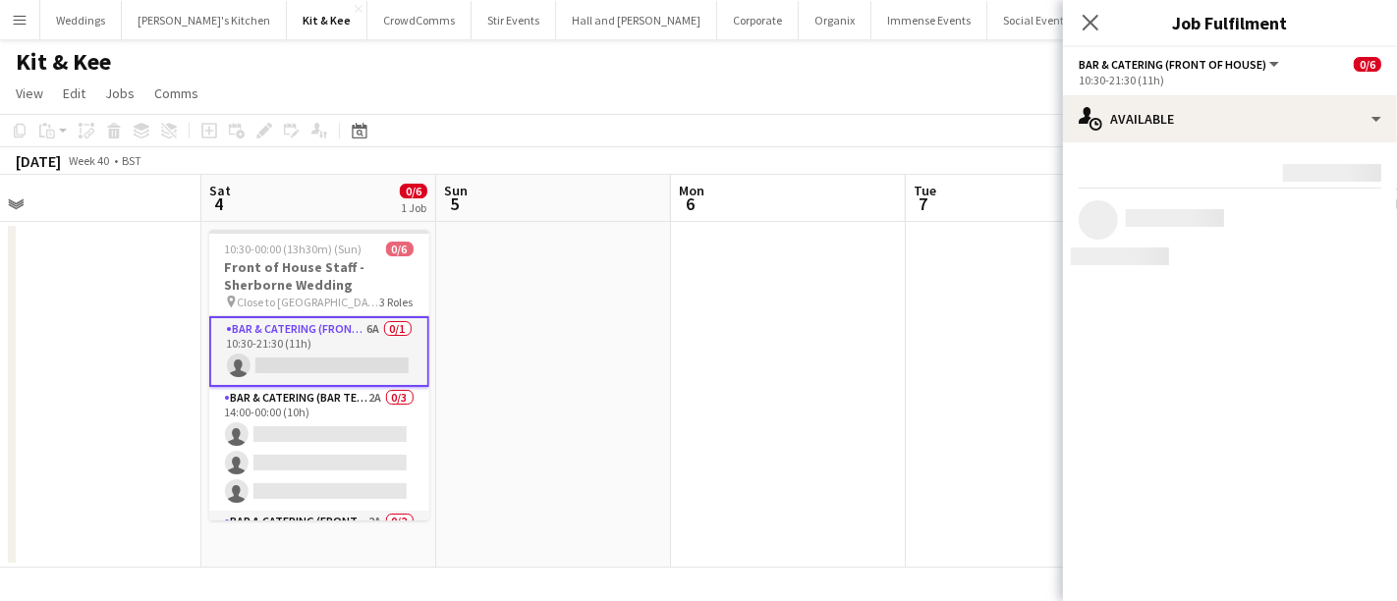
click at [1206, 166] on div at bounding box center [1230, 173] width 303 height 30
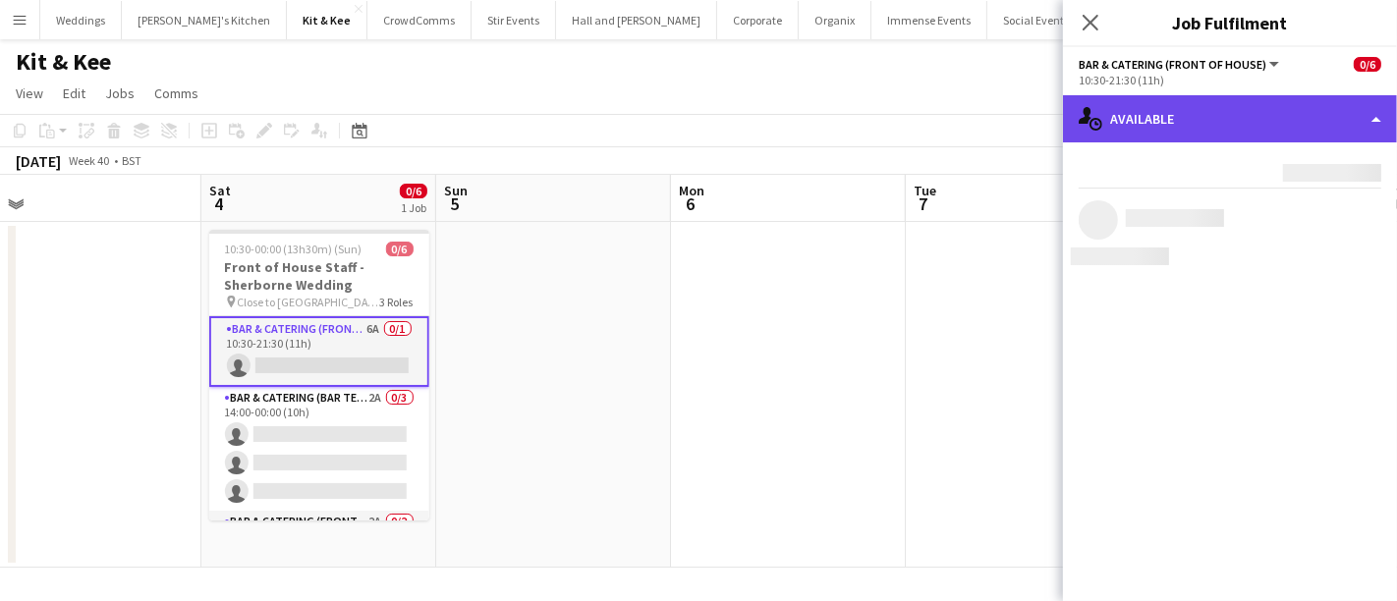
click at [1206, 138] on div "single-neutral-actions-upload Available" at bounding box center [1230, 118] width 334 height 47
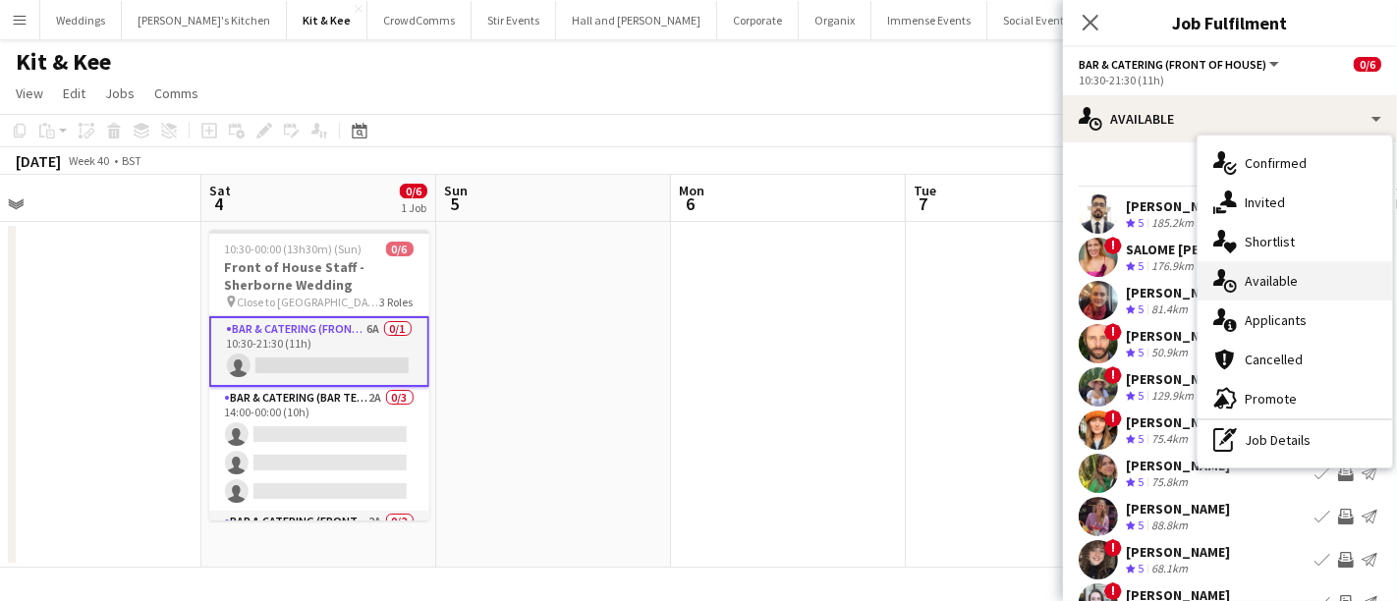
click at [1294, 297] on div "single-neutral-actions-upload Available" at bounding box center [1295, 280] width 195 height 39
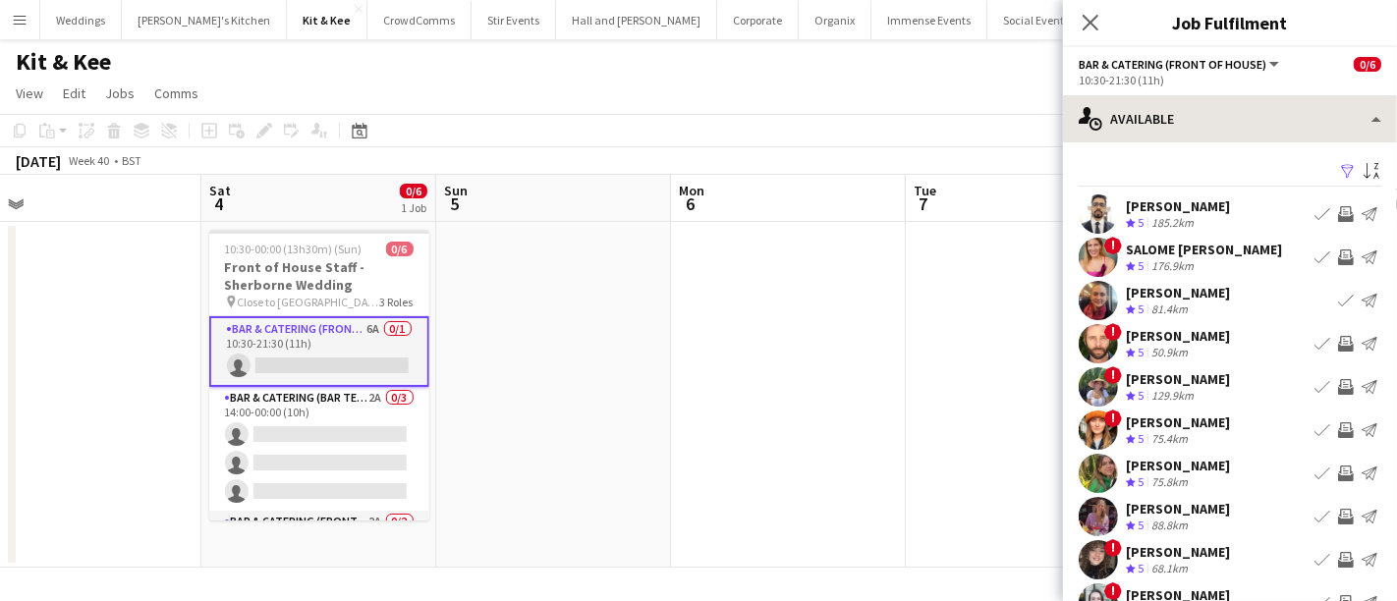
click at [1222, 144] on div "Filter Sort asc ROCHAK MISHRA Crew rating 5 185.2km Book crew Invite crew Send …" at bounding box center [1230, 414] width 334 height 545
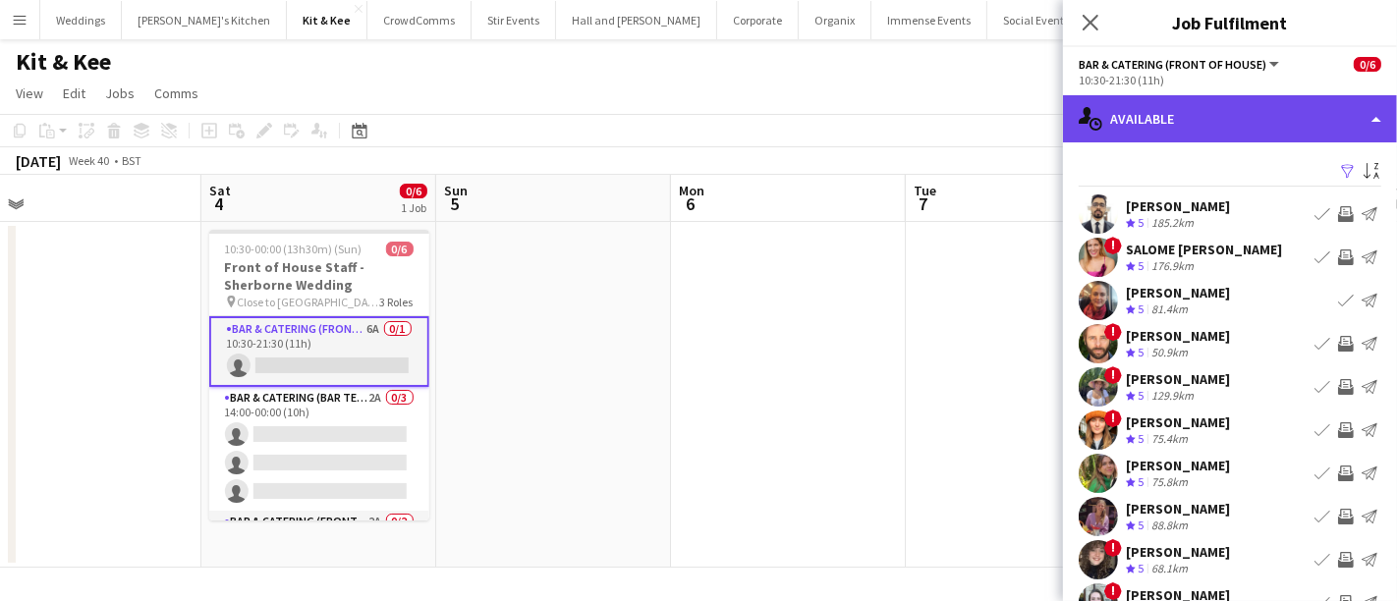
click at [1216, 112] on div "single-neutral-actions-upload Available" at bounding box center [1230, 118] width 334 height 47
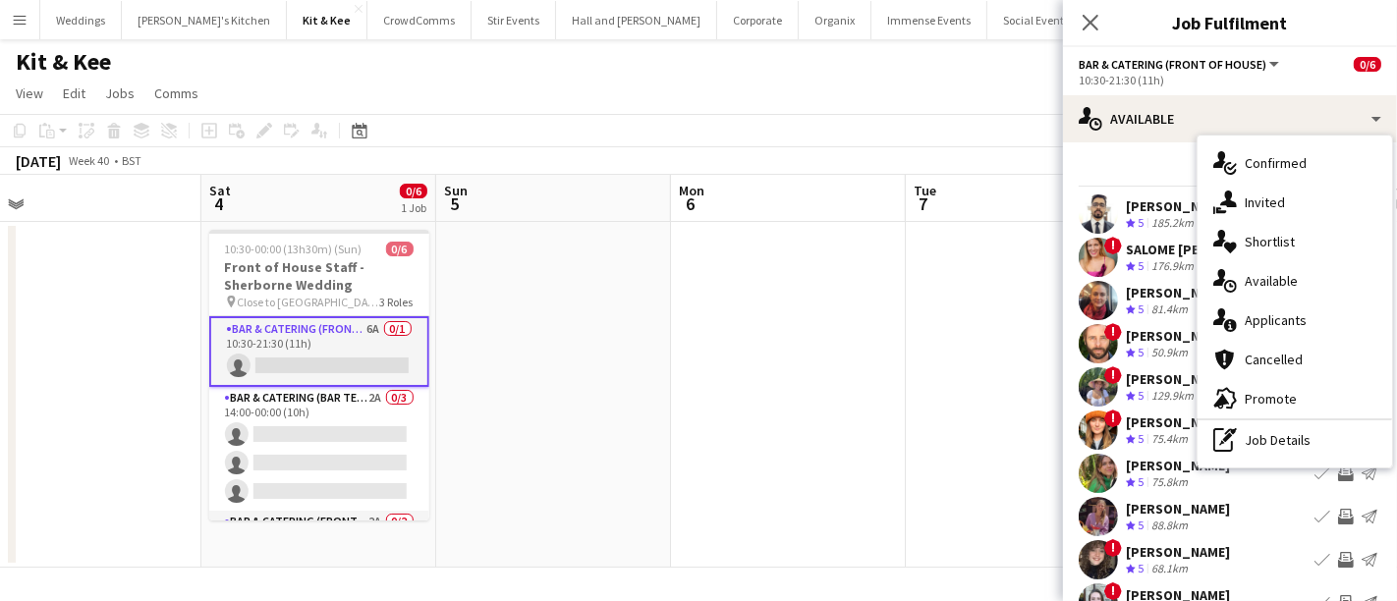
click at [1257, 315] on span "Applicants" at bounding box center [1276, 320] width 62 height 18
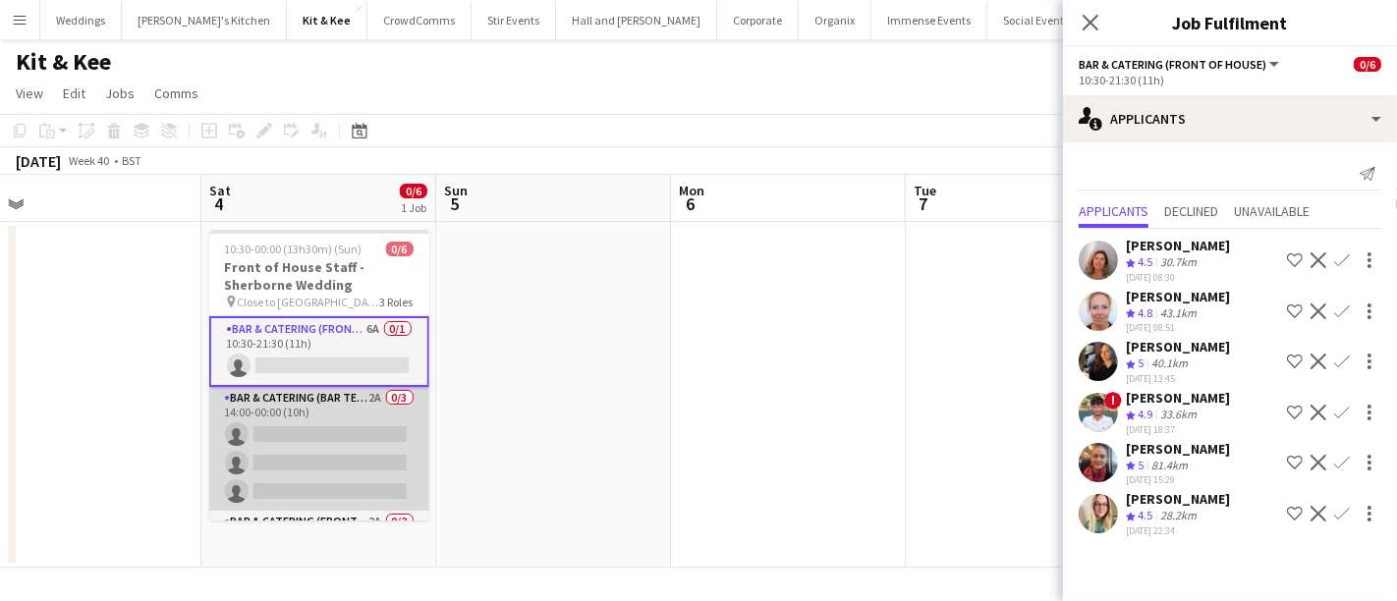
click at [298, 474] on app-card-role "Bar & Catering (Bar Tender) 2A 0/3 14:00-00:00 (10h) single-neutral-actions sin…" at bounding box center [319, 449] width 220 height 124
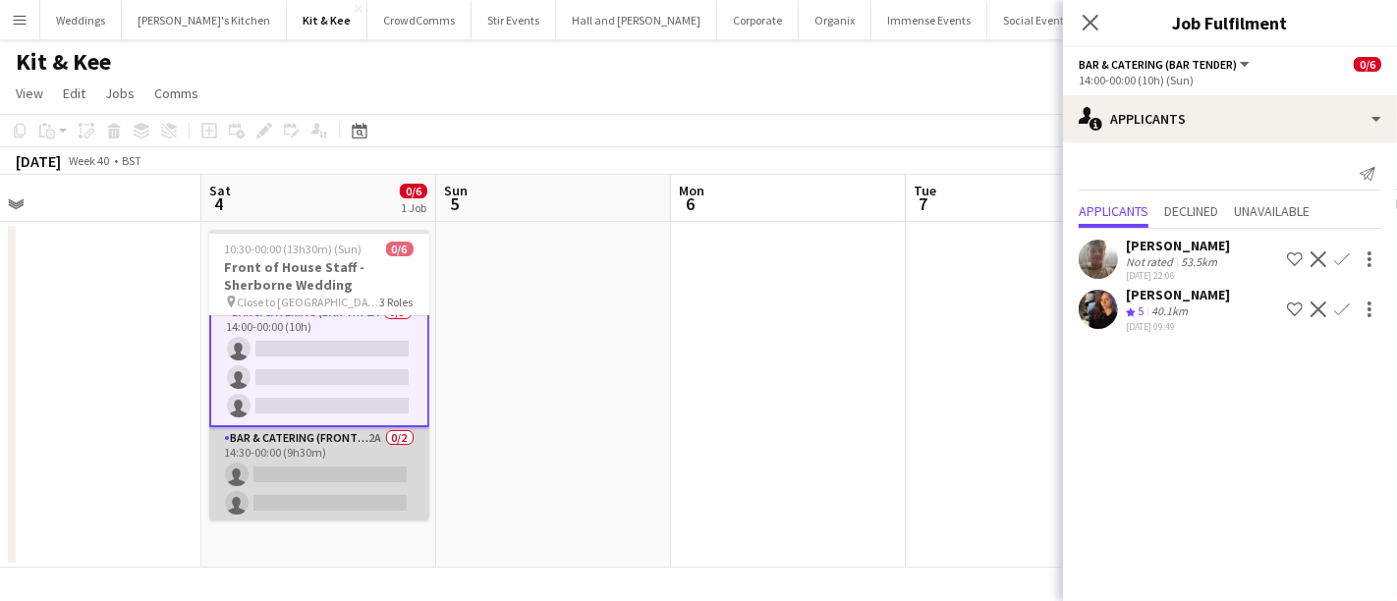
click at [302, 444] on app-card-role "Bar & Catering (Front of House) 2A 0/2 14:30-00:00 (9h30m) single-neutral-actio…" at bounding box center [319, 474] width 220 height 95
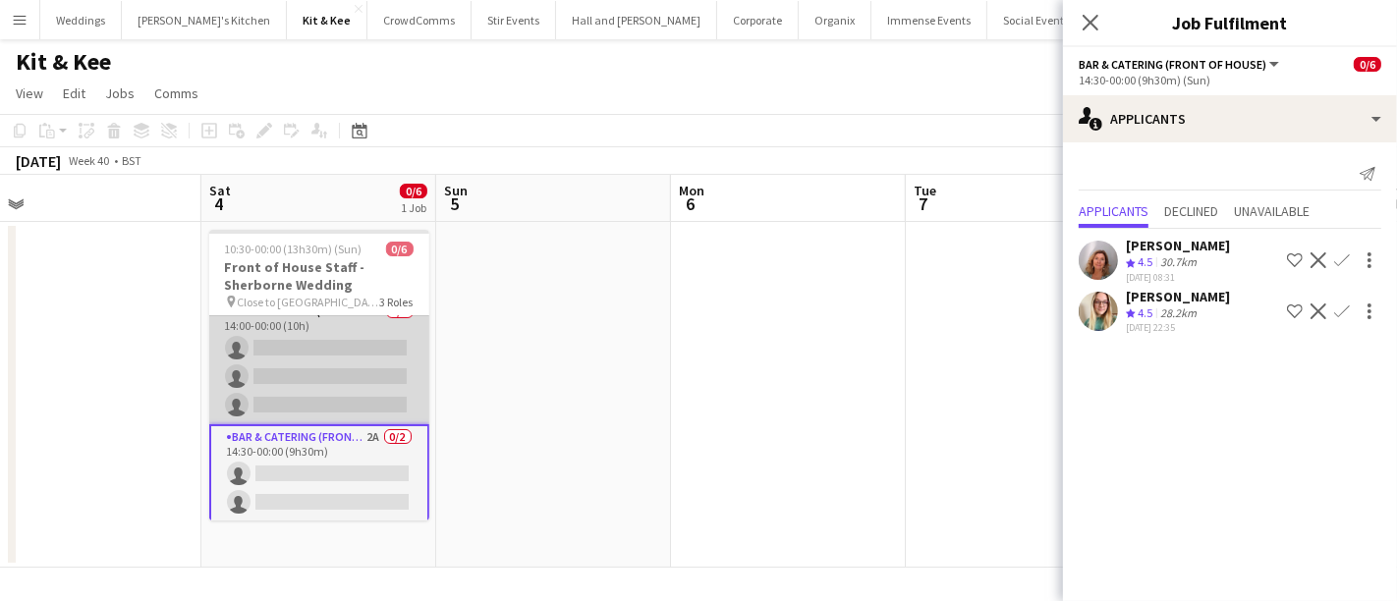
click at [287, 346] on app-card-role "Bar & Catering (Bar Tender) 2A 0/3 14:00-00:00 (10h) single-neutral-actions sin…" at bounding box center [319, 363] width 220 height 124
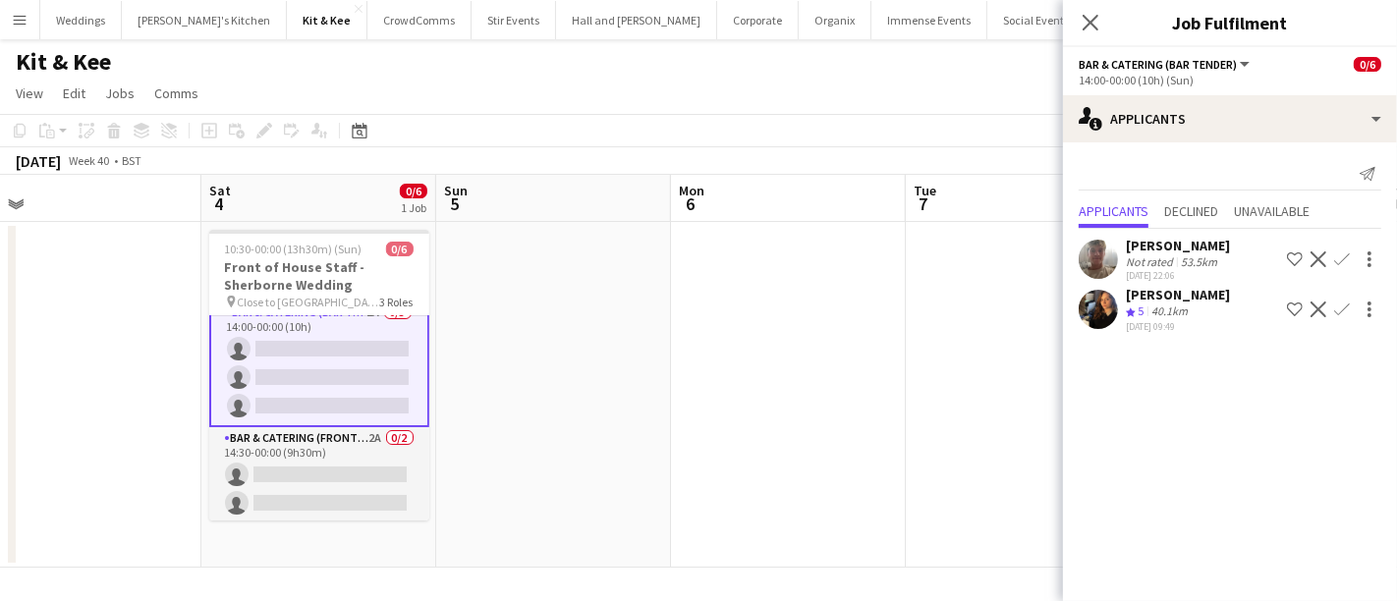
click at [1082, 266] on app-user-avatar at bounding box center [1098, 259] width 39 height 39
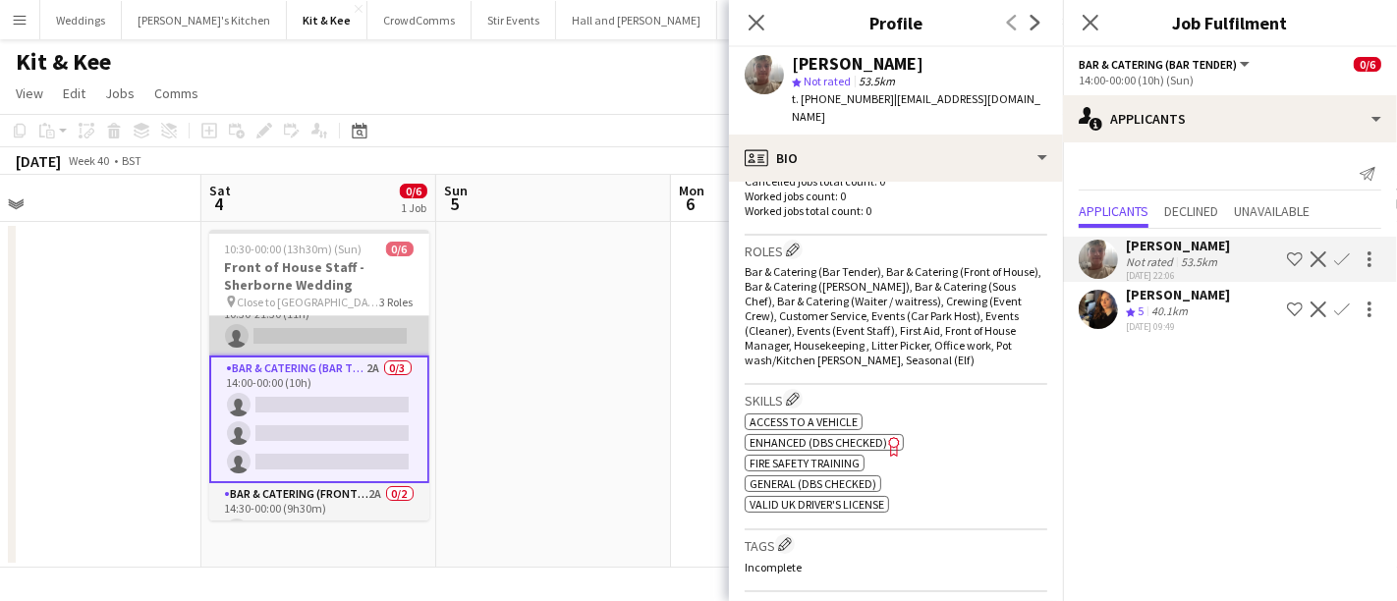
scroll to position [0, 0]
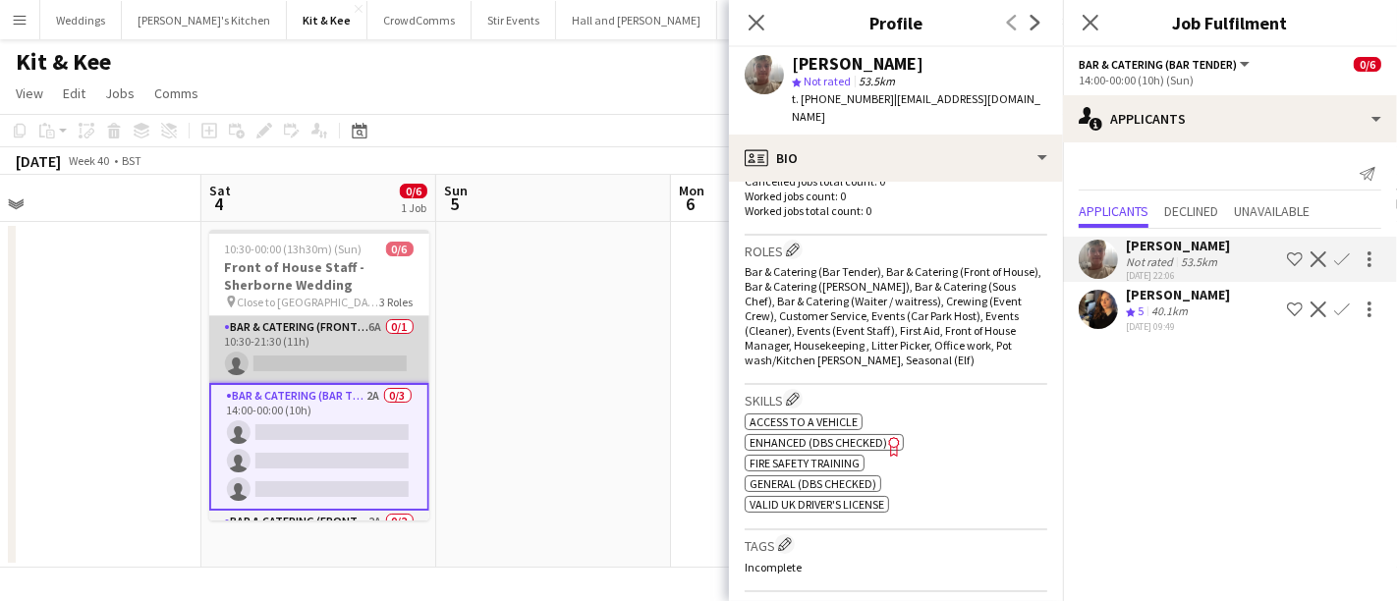
click at [296, 368] on app-card-role "Bar & Catering (Front of House) 6A 0/1 10:30-21:30 (11h) single-neutral-actions" at bounding box center [319, 349] width 220 height 67
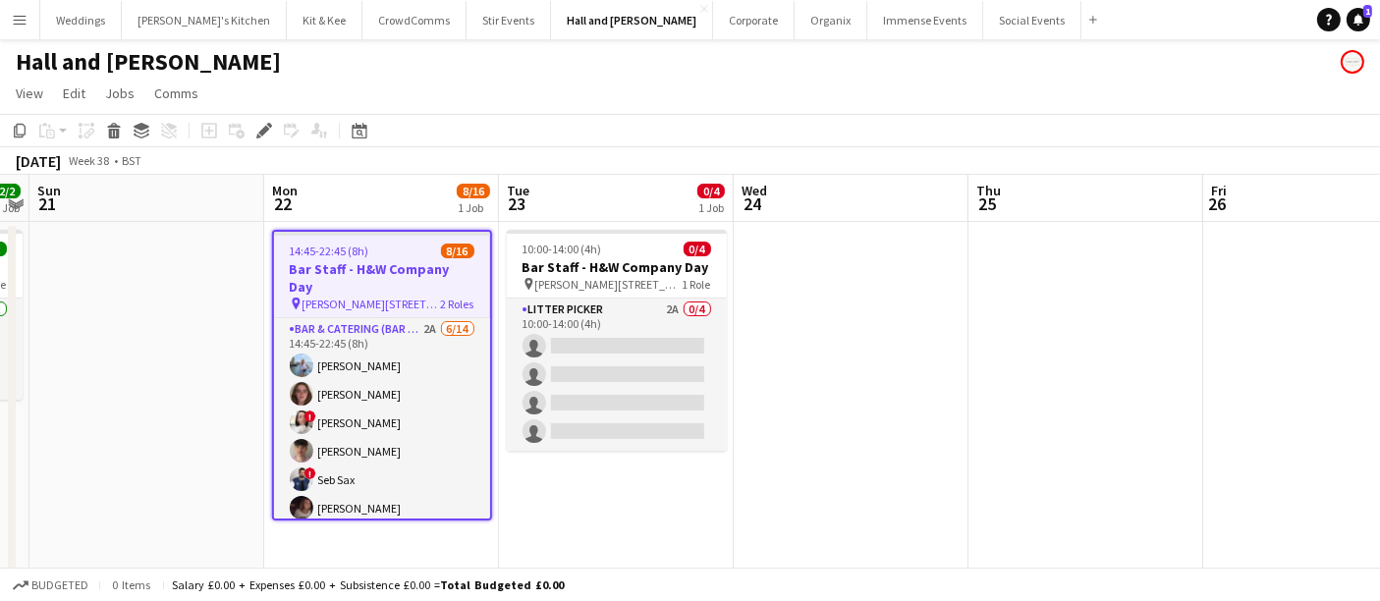
drag, startPoint x: 350, startPoint y: 414, endPoint x: 824, endPoint y: 209, distance: 516.6
click at [351, 412] on app-card-role "Bar & Catering (Bar Tender) 2A 6/14 14:45-22:45 (8h) Luisa Garcia-Stokes Georgi…" at bounding box center [382, 536] width 216 height 437
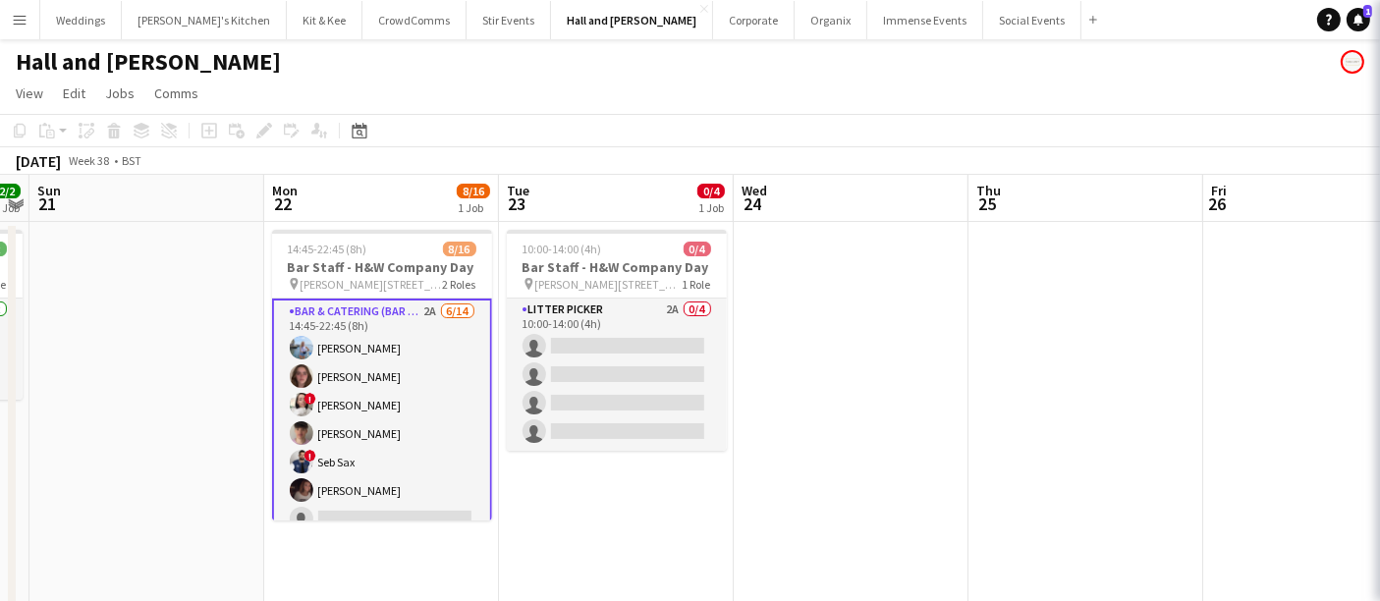
scroll to position [0, 674]
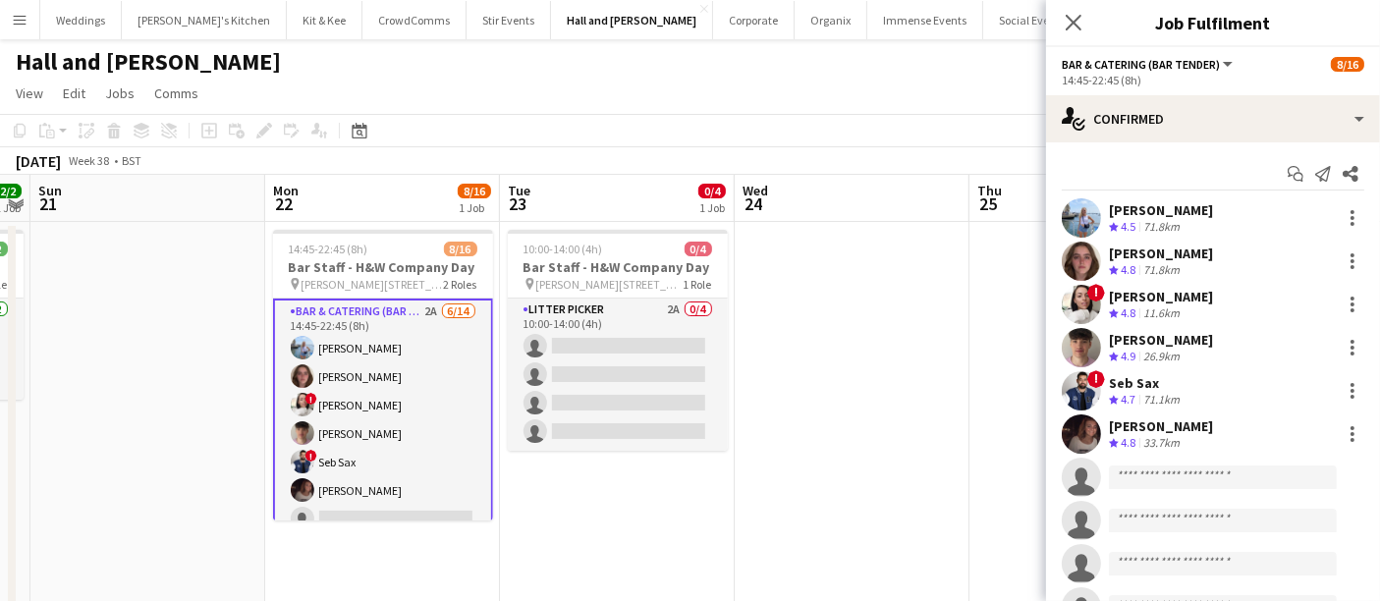
click at [1092, 144] on div "Start chat Send notification Share Luisa Garcia-Stokes Crew rating 4.5 71.8km G…" at bounding box center [1213, 499] width 334 height 714
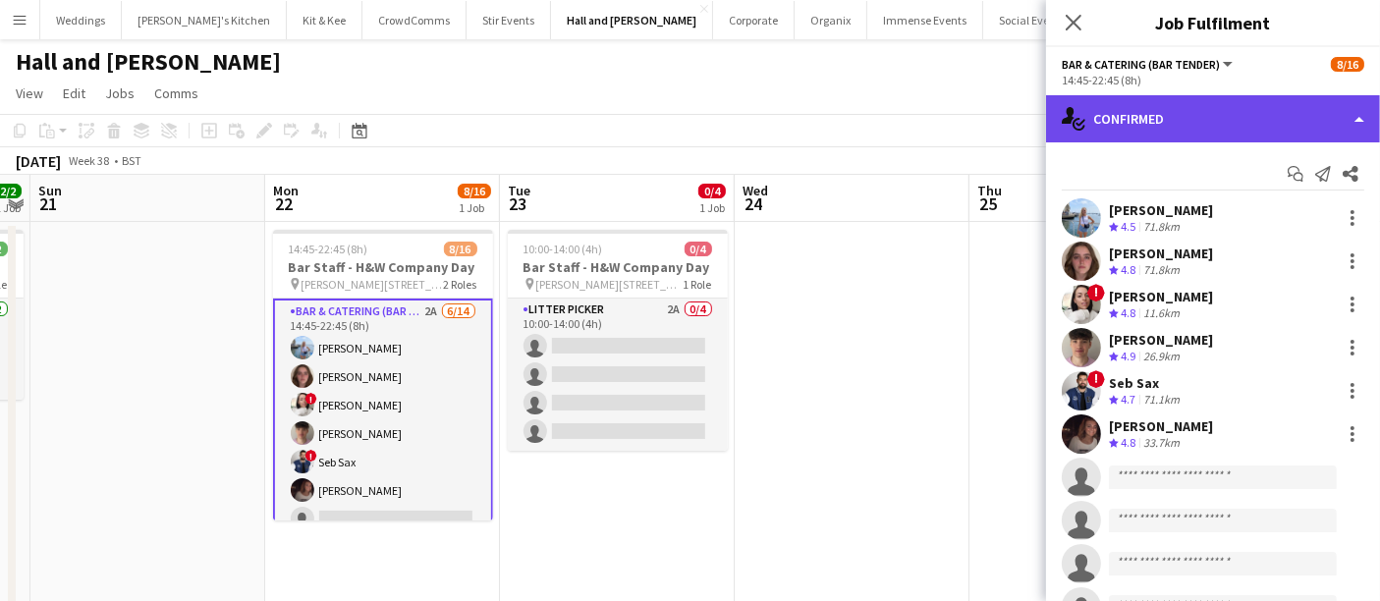
click at [1144, 118] on div "single-neutral-actions-check-2 Confirmed" at bounding box center [1213, 118] width 334 height 47
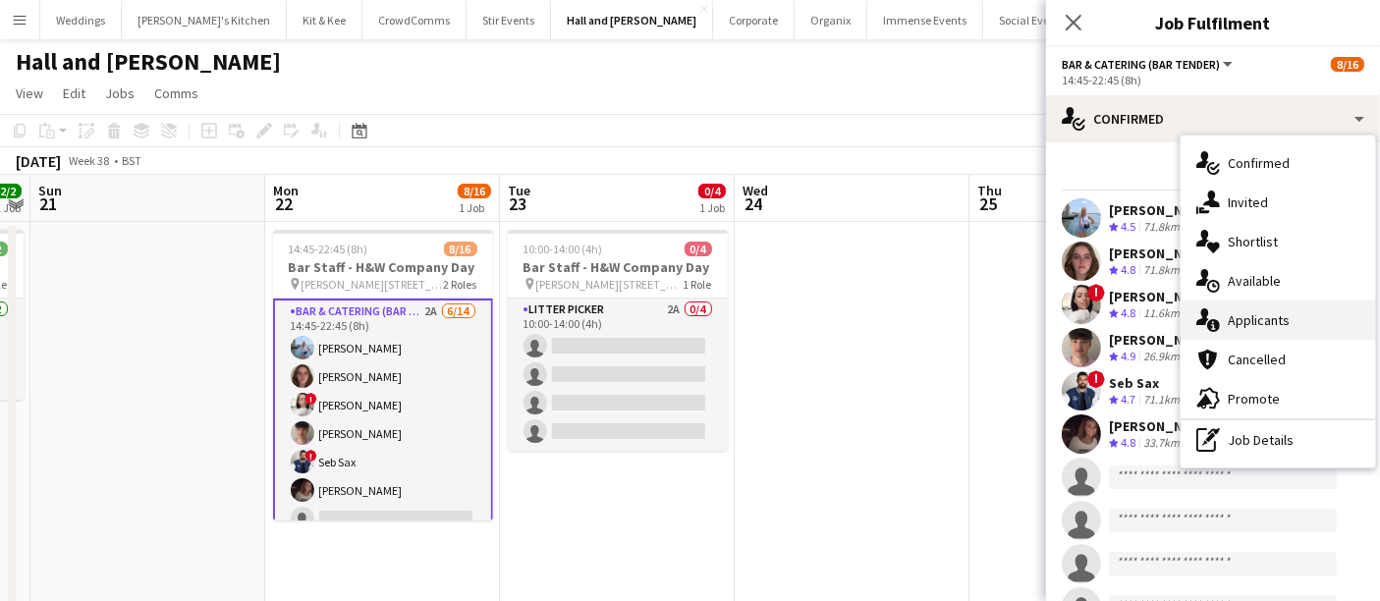
click at [1243, 309] on div "single-neutral-actions-information Applicants" at bounding box center [1278, 320] width 195 height 39
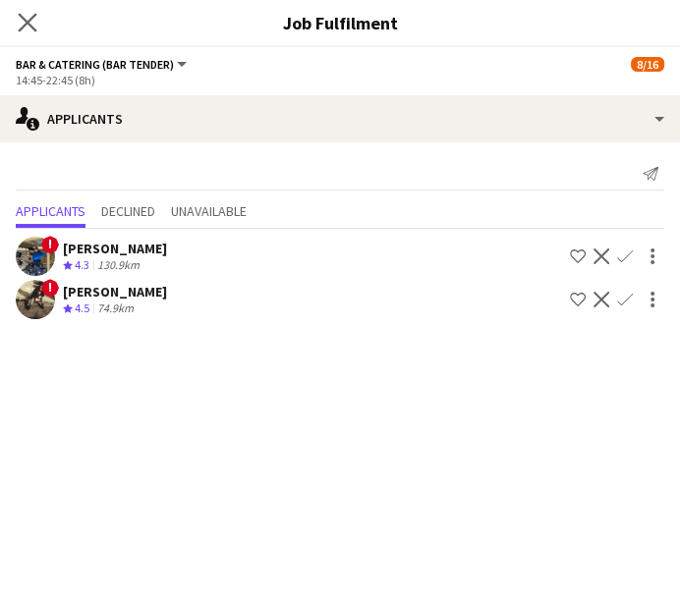
click at [28, 32] on div "Close pop-in" at bounding box center [27, 22] width 55 height 45
click at [30, 22] on icon "Close pop-in" at bounding box center [28, 23] width 16 height 16
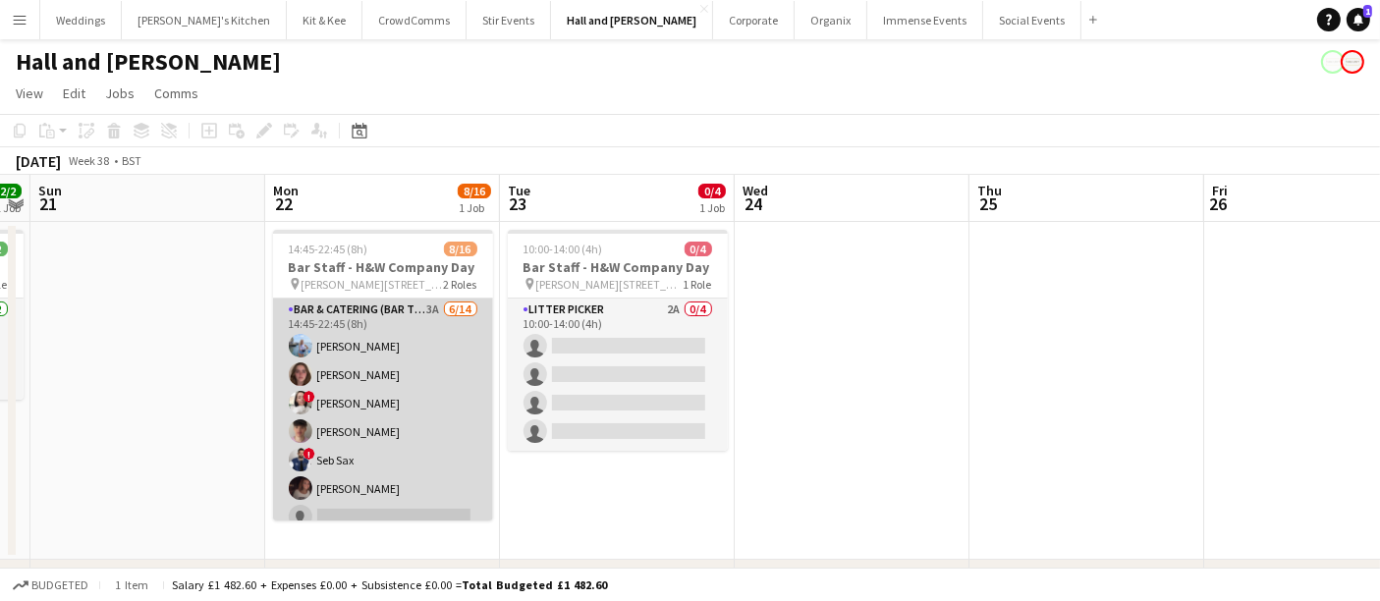
scroll to position [0, 673]
click at [386, 373] on app-card-role "Bar & Catering (Bar Tender) 3A 6/14 14:45-22:45 (8h) Luisa Garcia-Stokes Georgi…" at bounding box center [384, 517] width 220 height 437
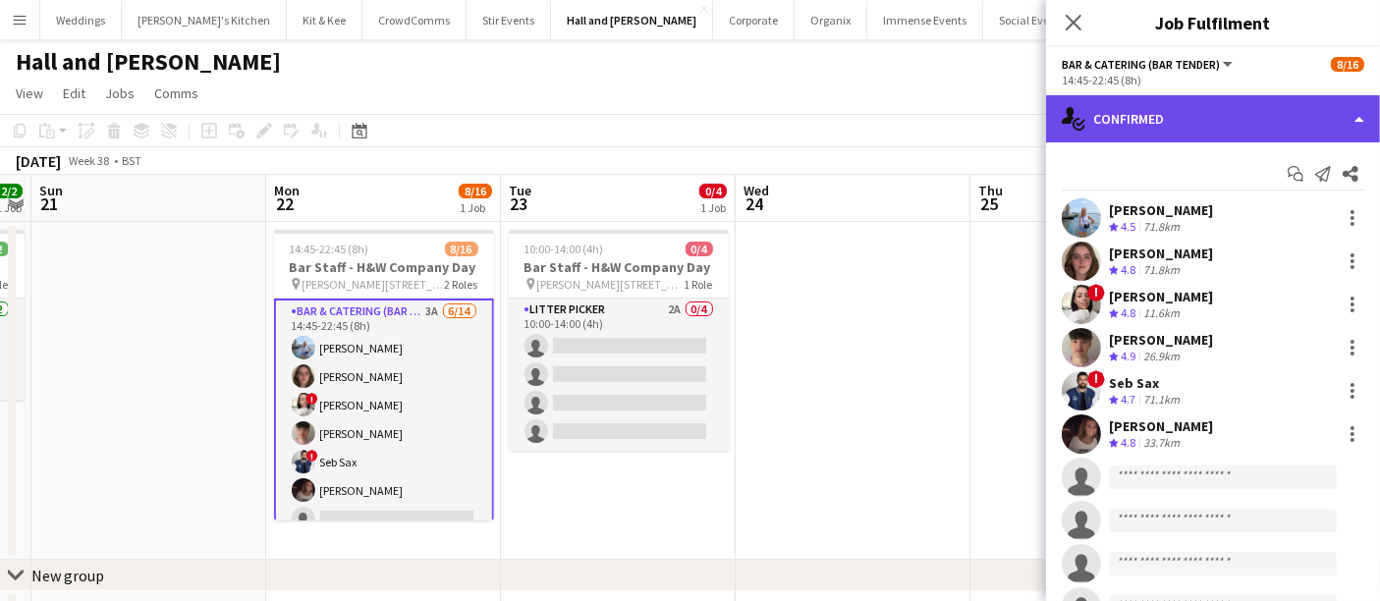
click at [1235, 111] on div "single-neutral-actions-check-2 Confirmed" at bounding box center [1213, 118] width 334 height 47
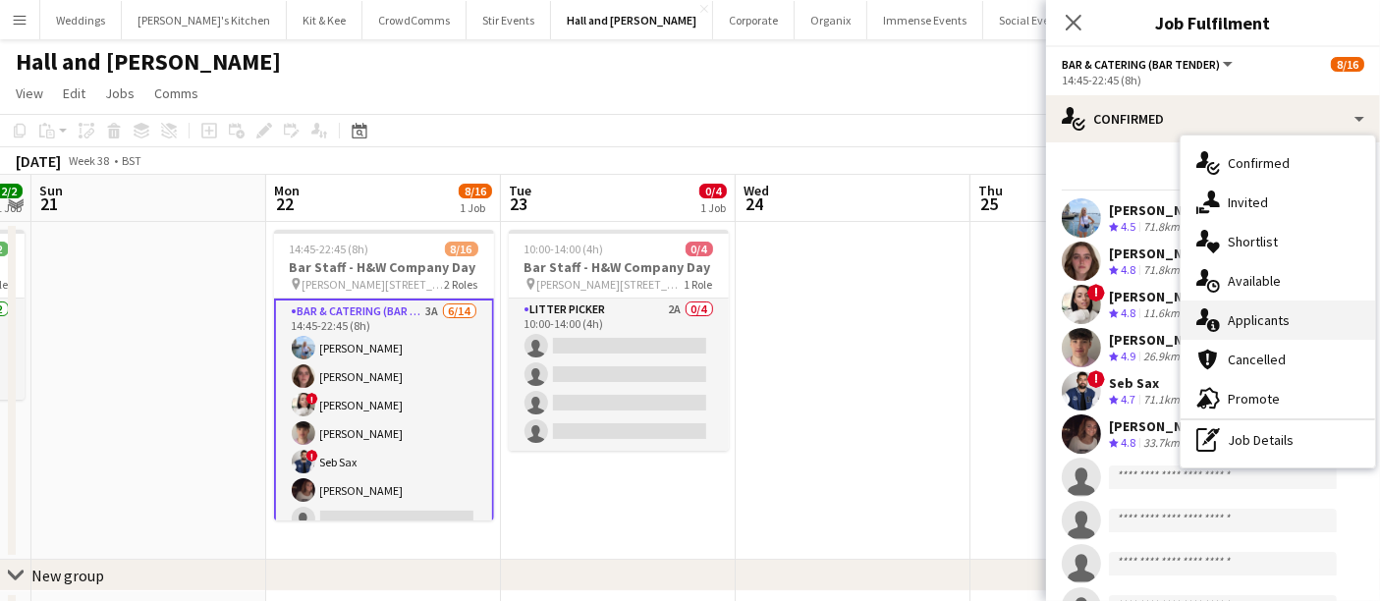
click at [1232, 317] on span "Applicants" at bounding box center [1259, 320] width 62 height 18
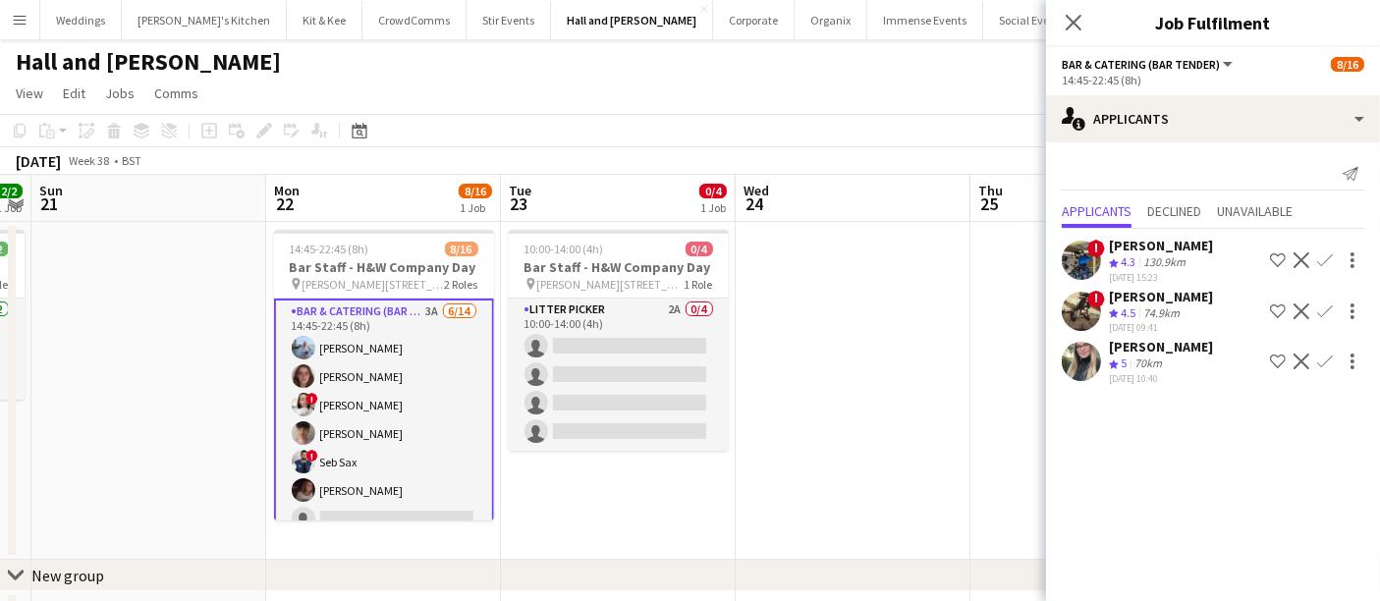
click at [1327, 369] on app-icon "Confirm" at bounding box center [1325, 362] width 16 height 16
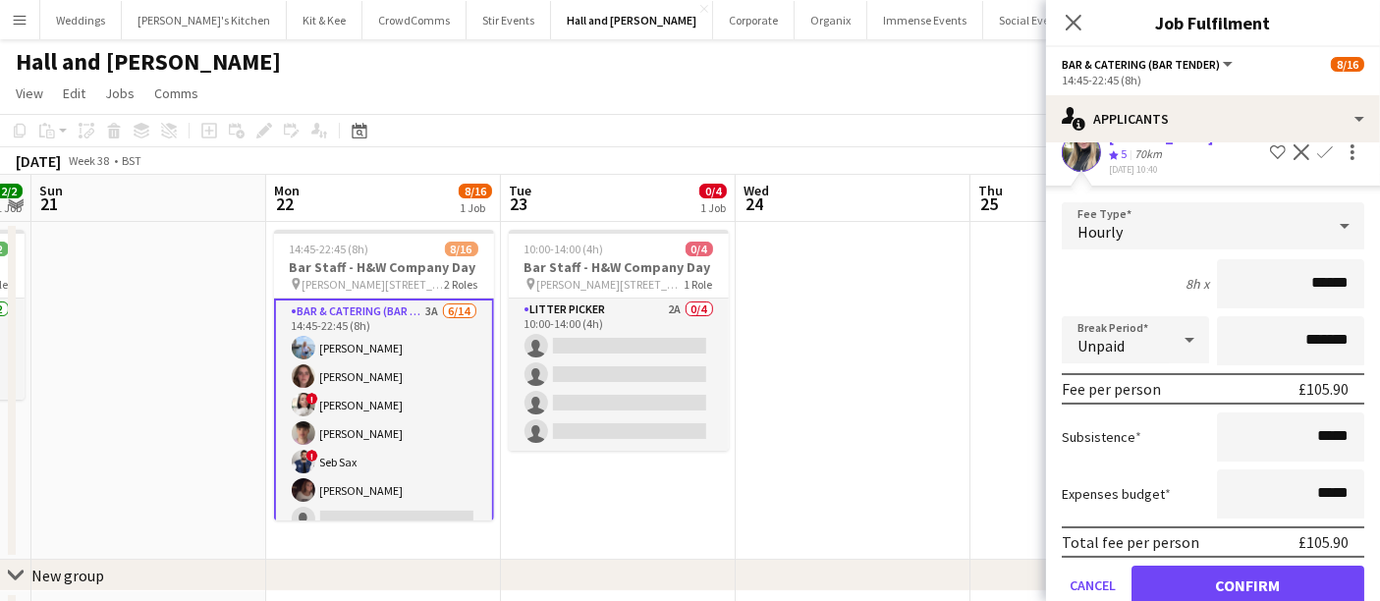
scroll to position [261, 0]
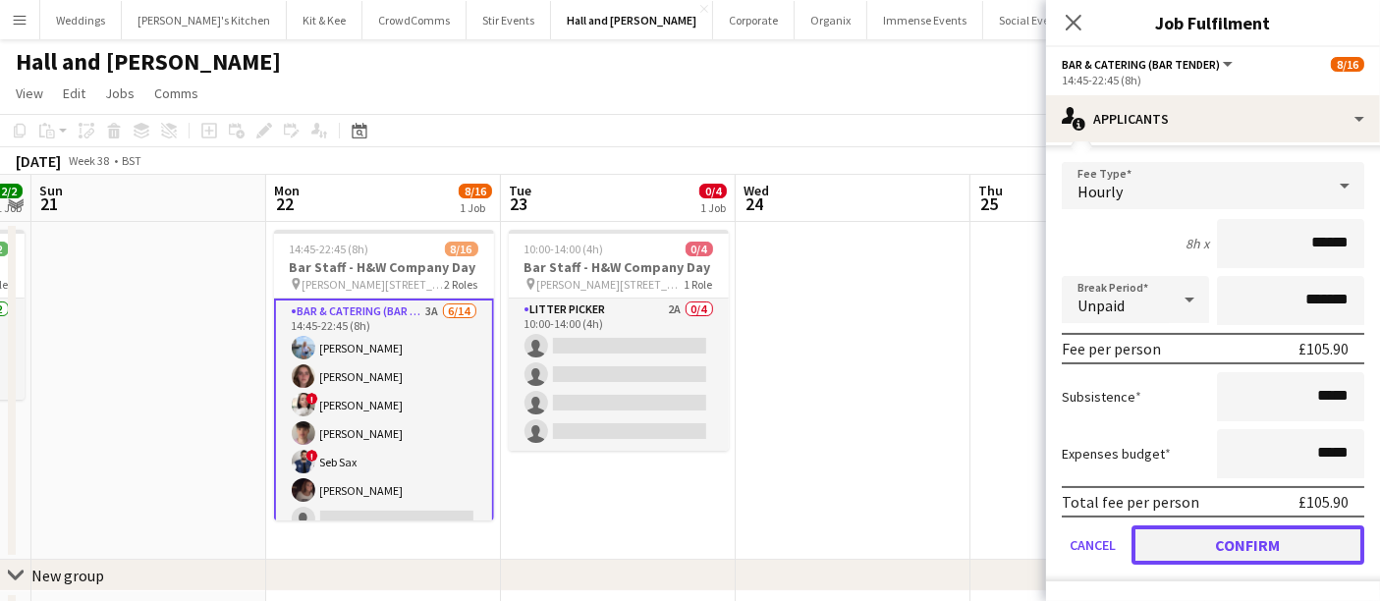
click at [1226, 541] on button "Confirm" at bounding box center [1248, 545] width 233 height 39
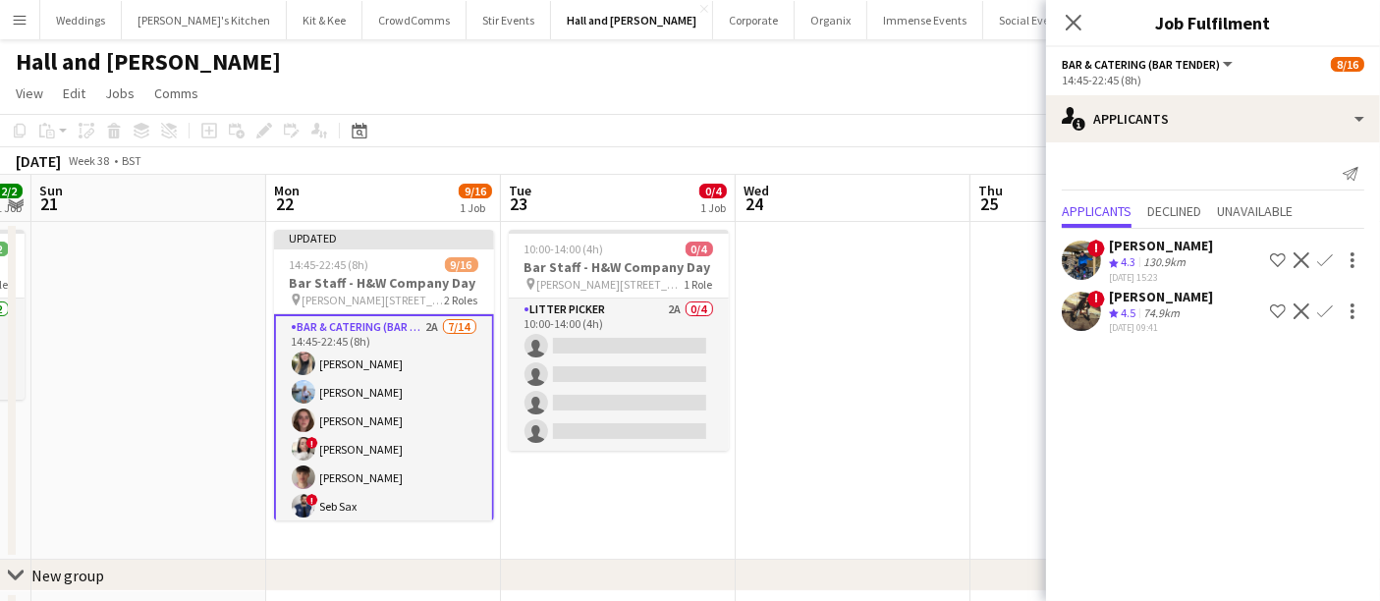
scroll to position [0, 0]
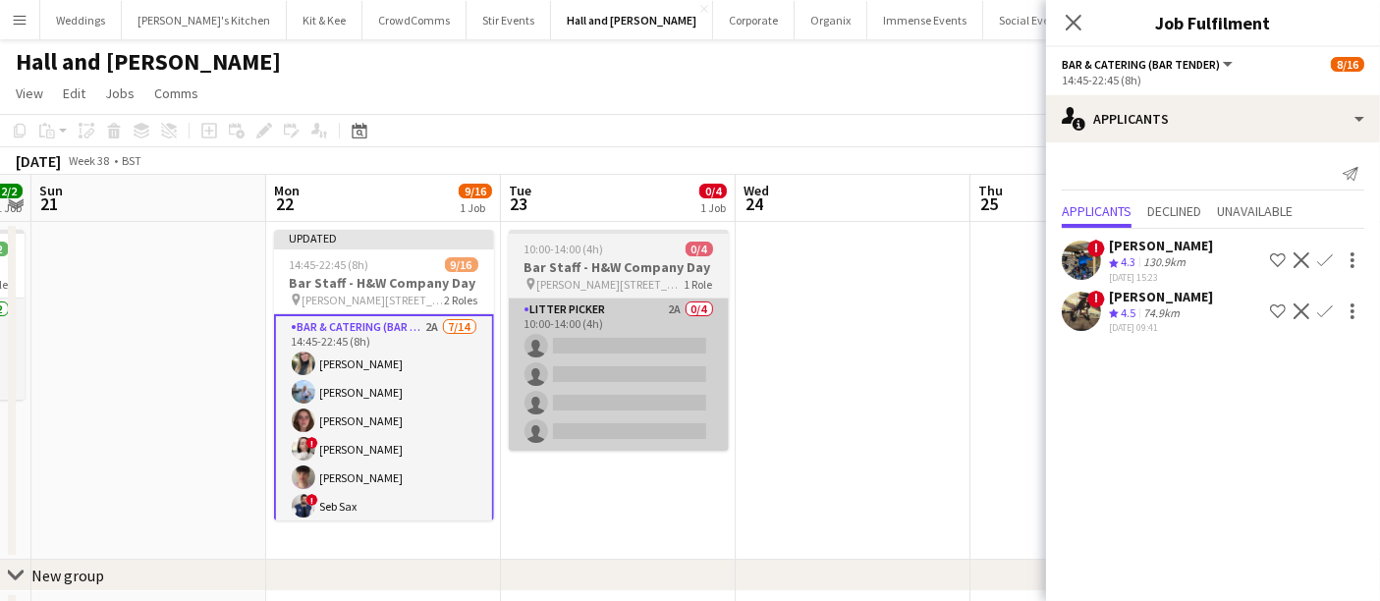
click at [583, 359] on app-card-role "Litter Picker 2A 0/4 10:00-14:00 (4h) single-neutral-actions single-neutral-act…" at bounding box center [619, 375] width 220 height 152
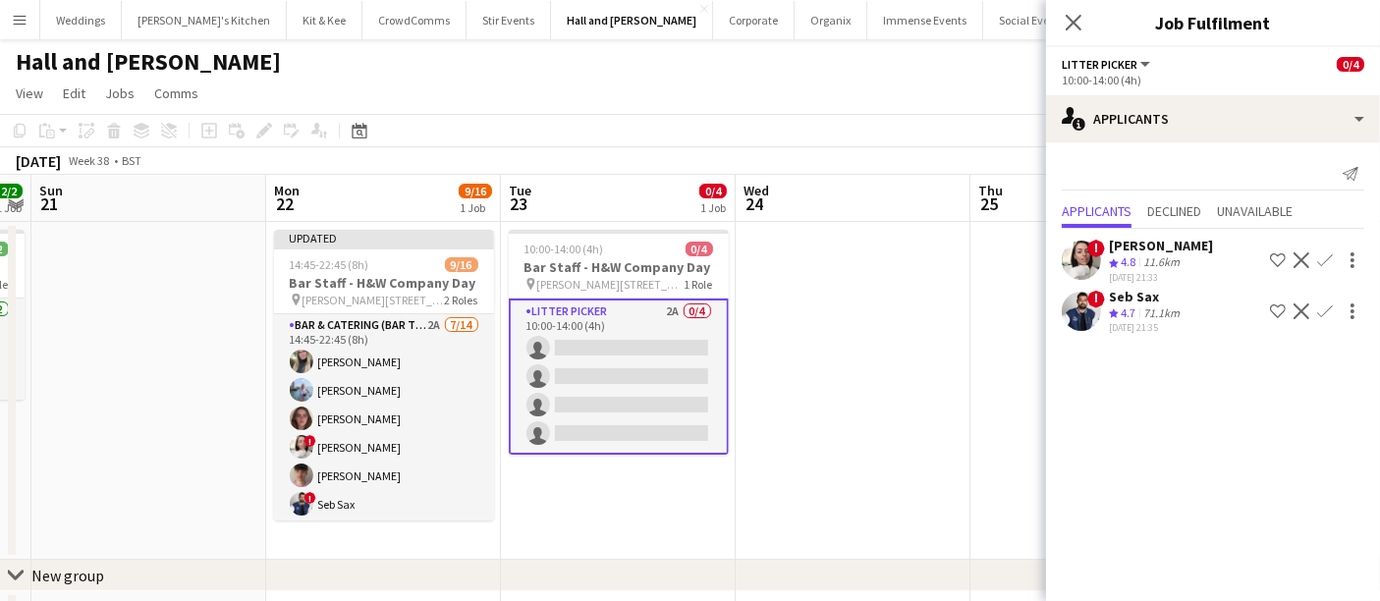
click at [1330, 265] on app-icon "Confirm" at bounding box center [1325, 260] width 16 height 16
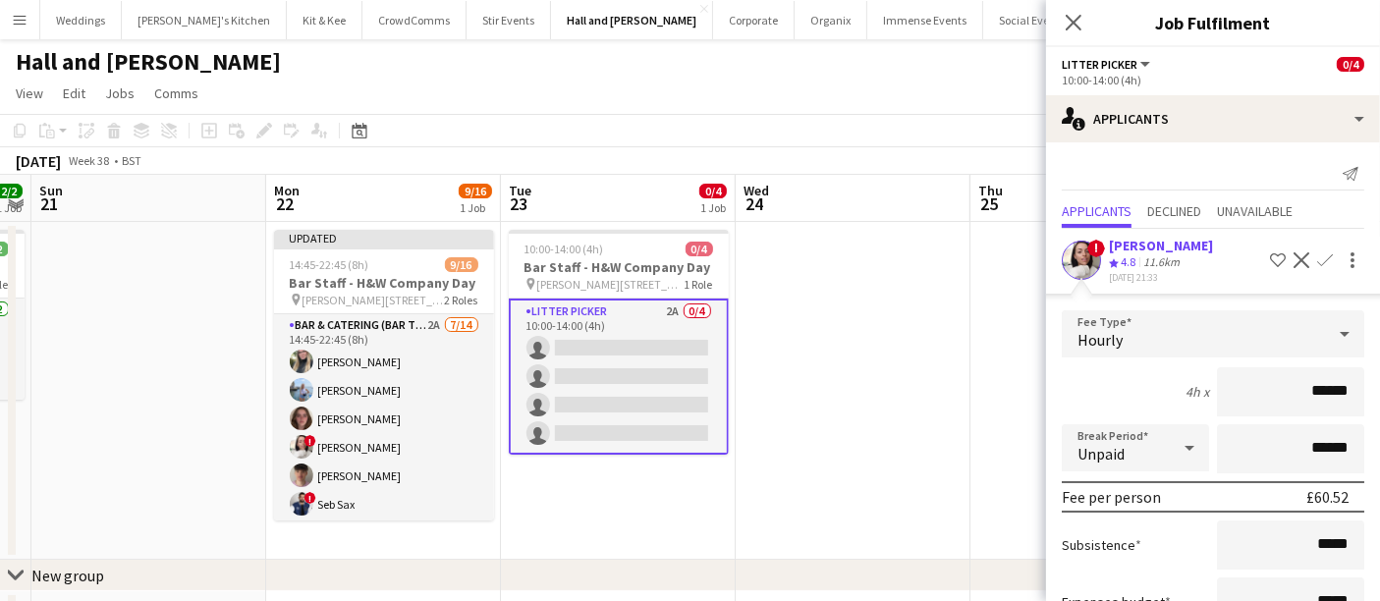
scroll to position [194, 0]
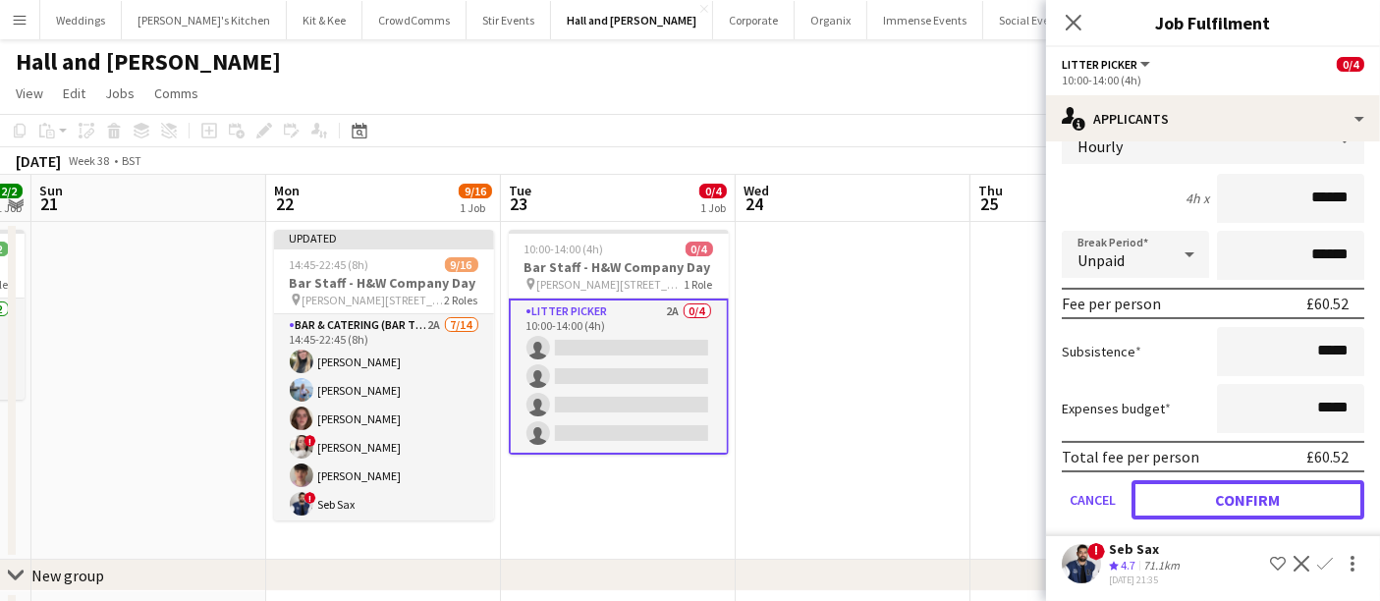
click at [1258, 493] on button "Confirm" at bounding box center [1248, 499] width 233 height 39
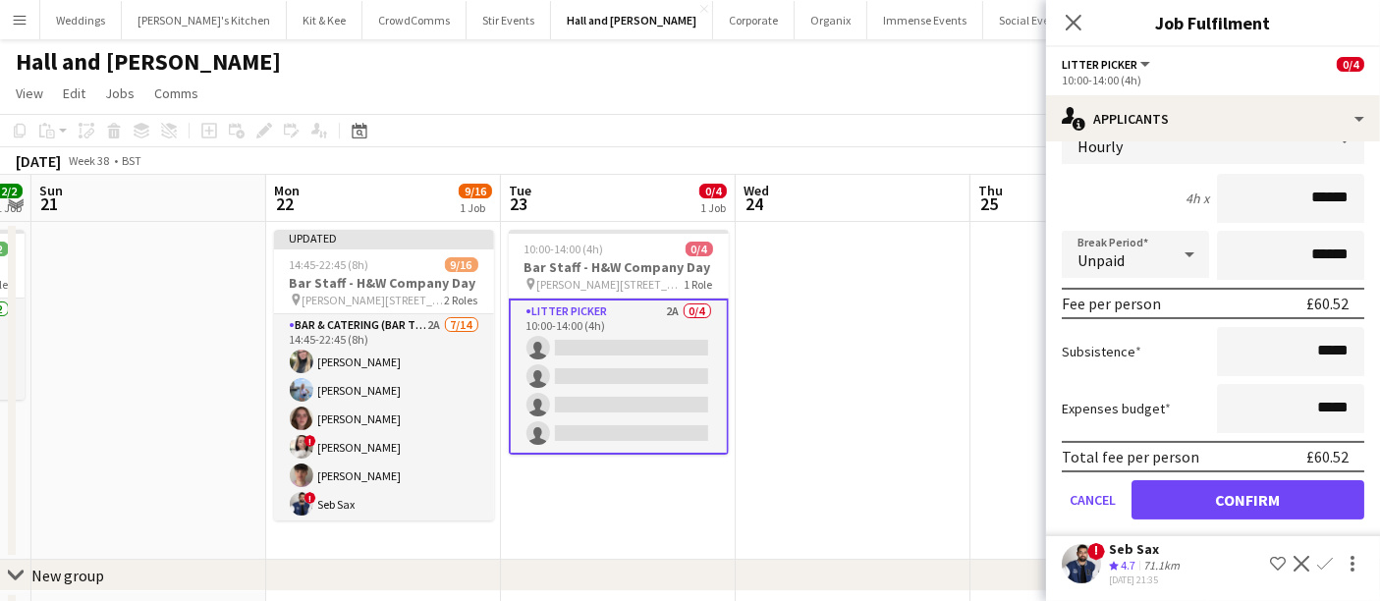
scroll to position [0, 0]
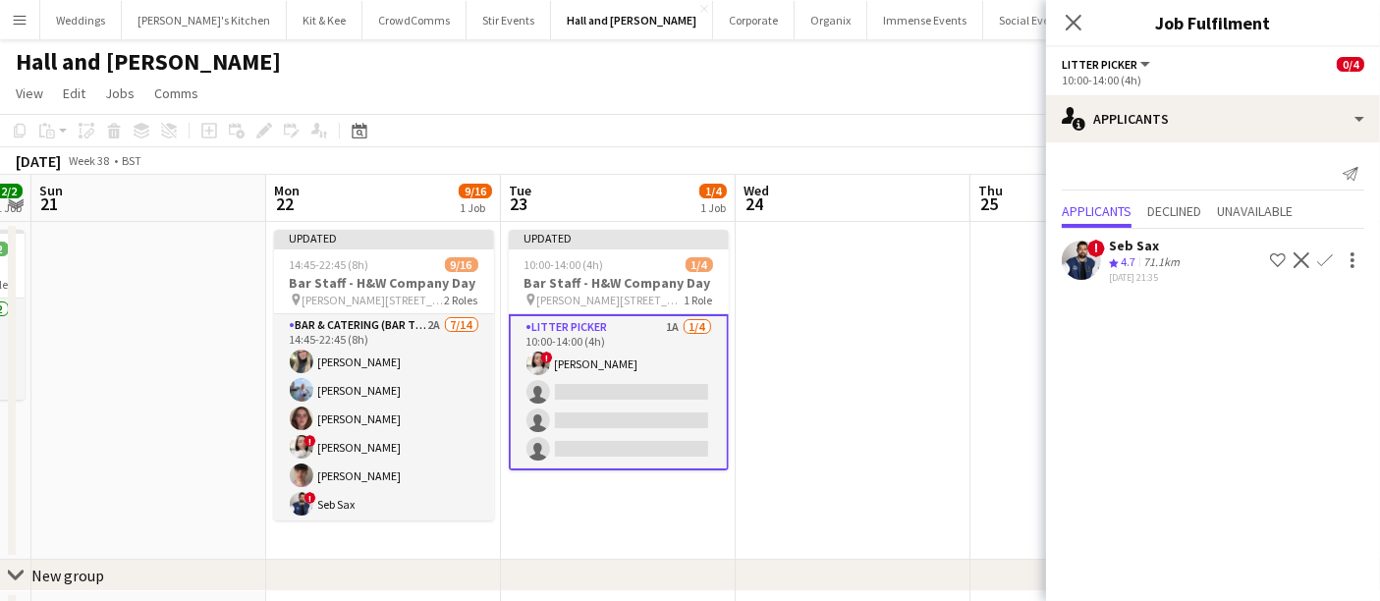
click at [1318, 256] on app-icon "Confirm" at bounding box center [1325, 260] width 16 height 16
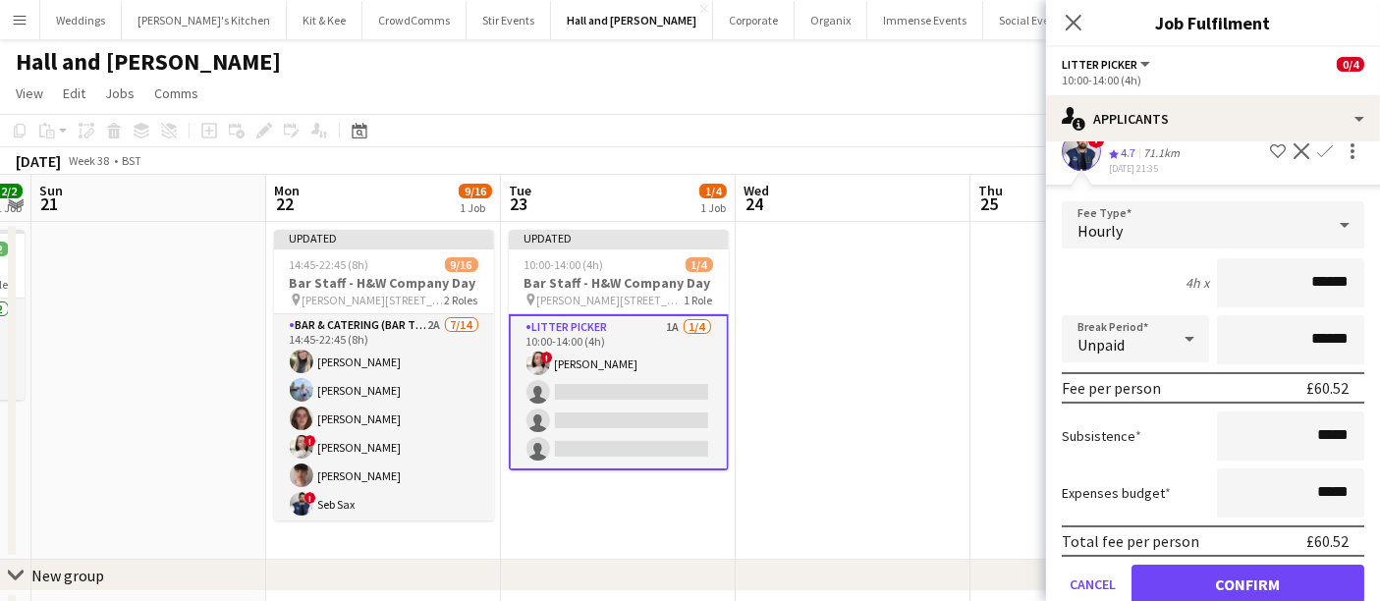
scroll to position [142, 0]
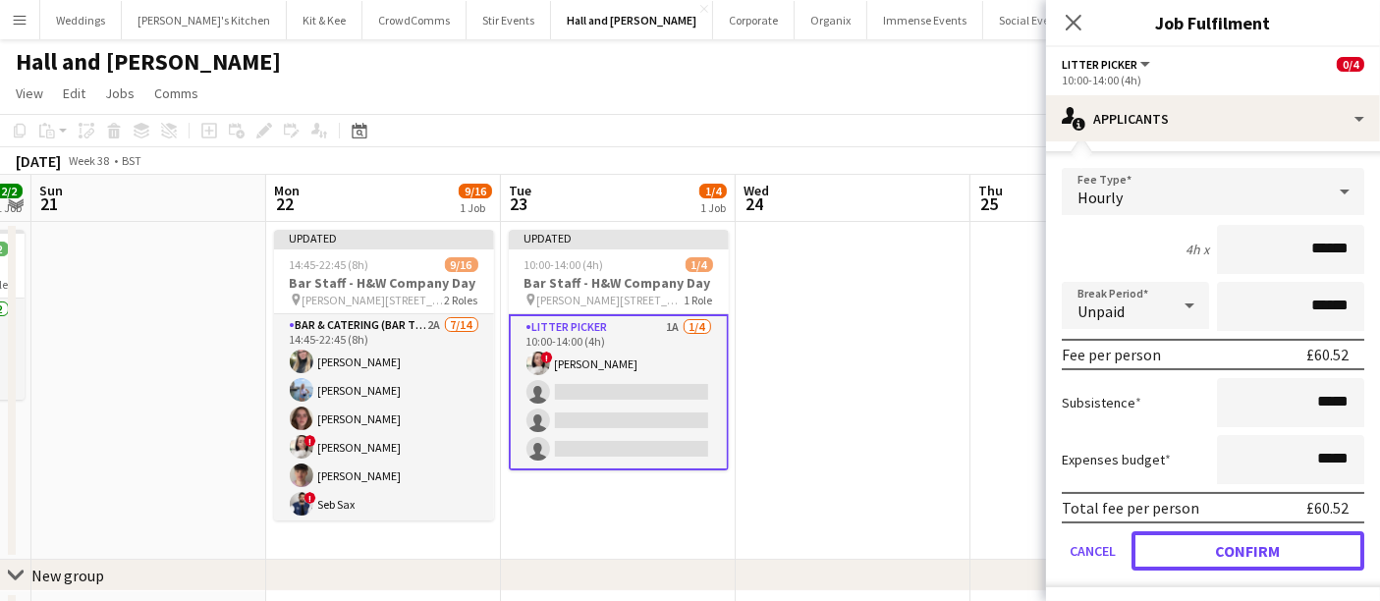
click at [1234, 537] on button "Confirm" at bounding box center [1248, 550] width 233 height 39
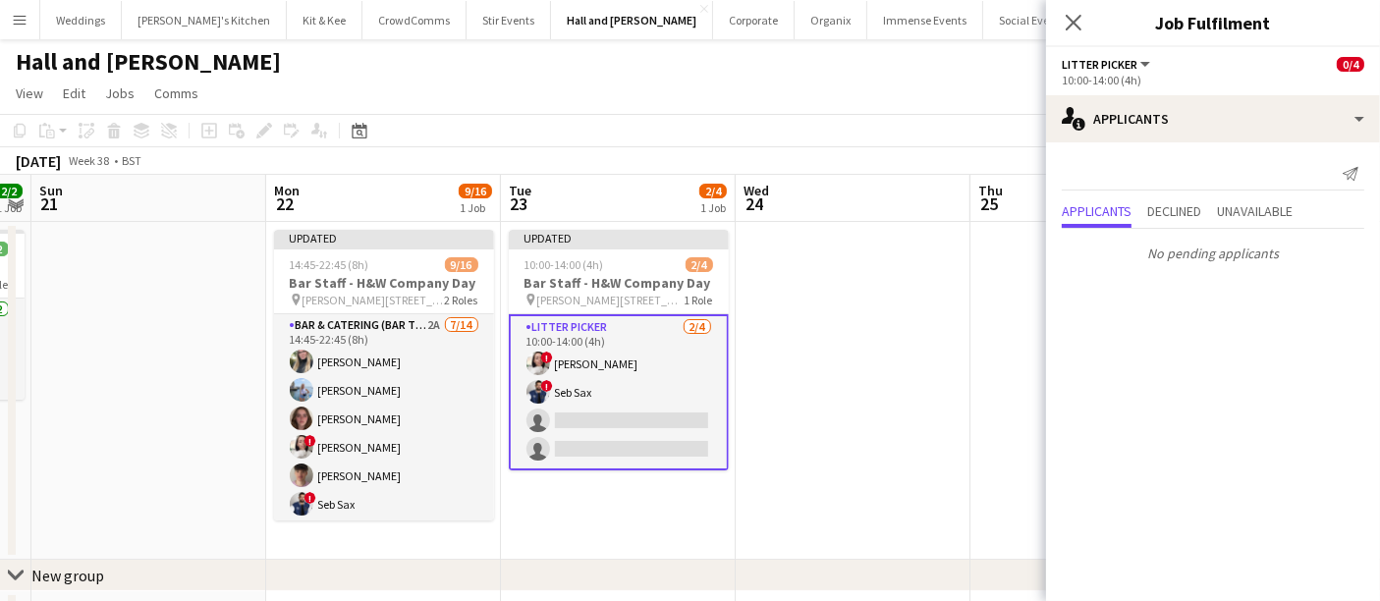
scroll to position [0, 0]
click at [889, 302] on app-date-cell at bounding box center [853, 391] width 235 height 338
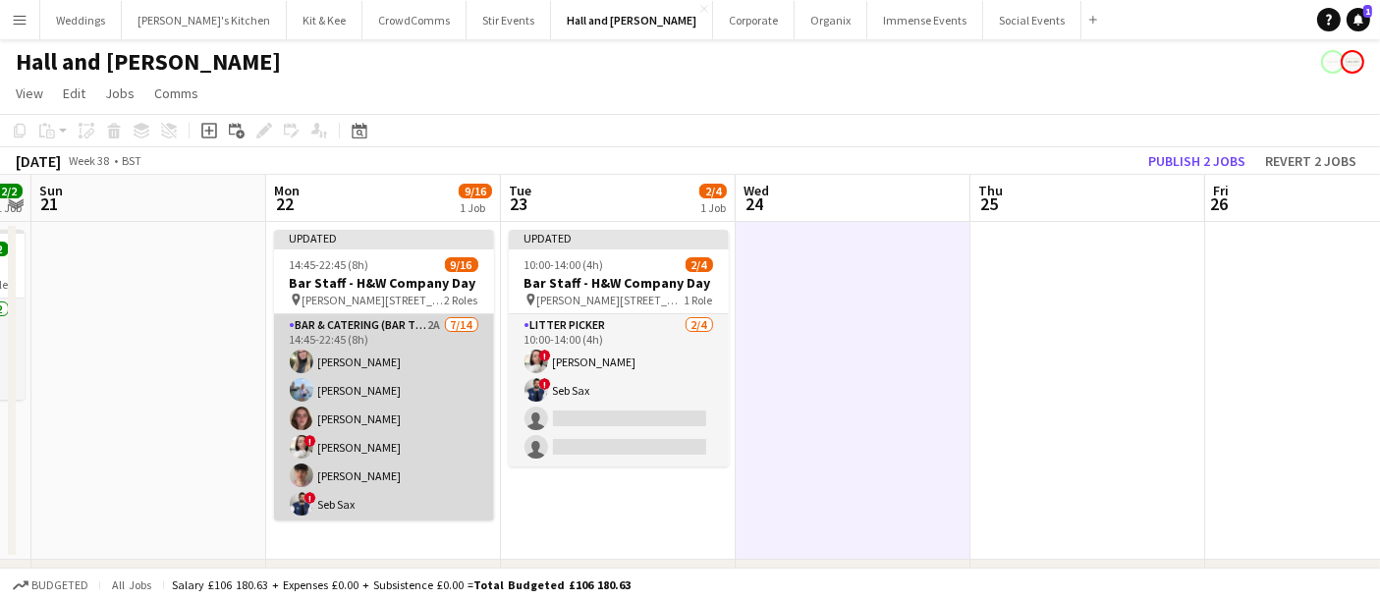
click at [317, 393] on app-card-role "Bar & Catering (Bar Tender) 2A 7/14 14:45-22:45 (8h) Lily Stansbury Luisa Garci…" at bounding box center [384, 532] width 220 height 437
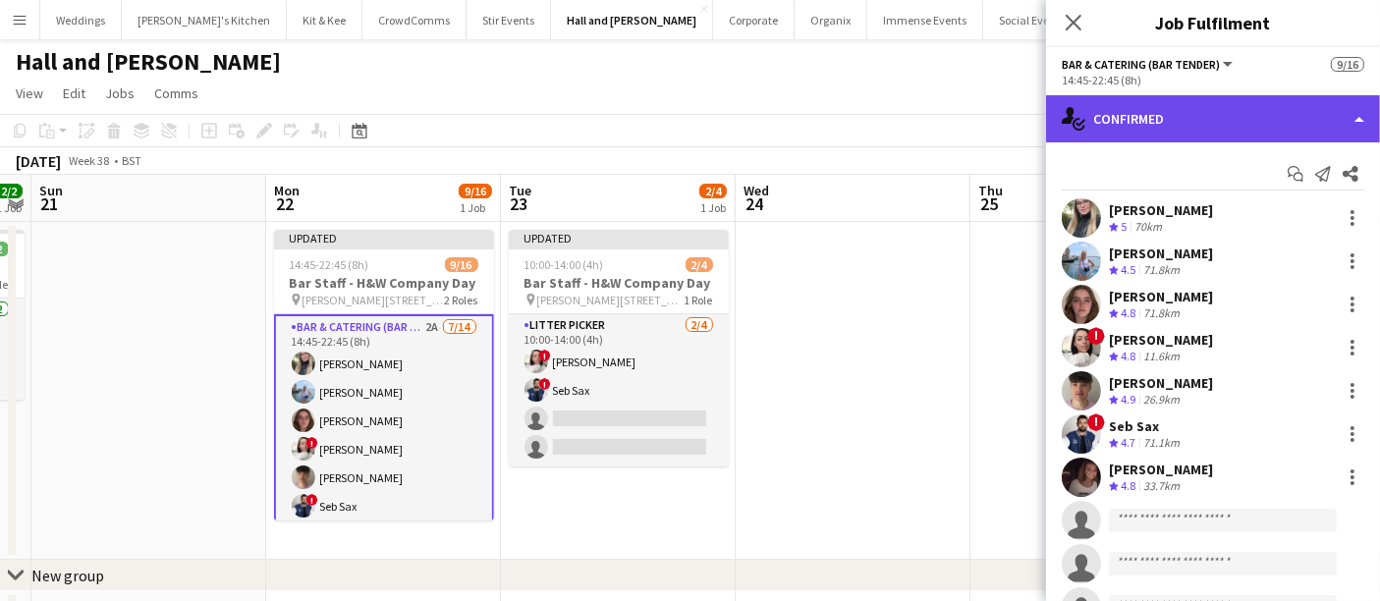
click at [1217, 115] on div "single-neutral-actions-check-2 Confirmed" at bounding box center [1213, 118] width 334 height 47
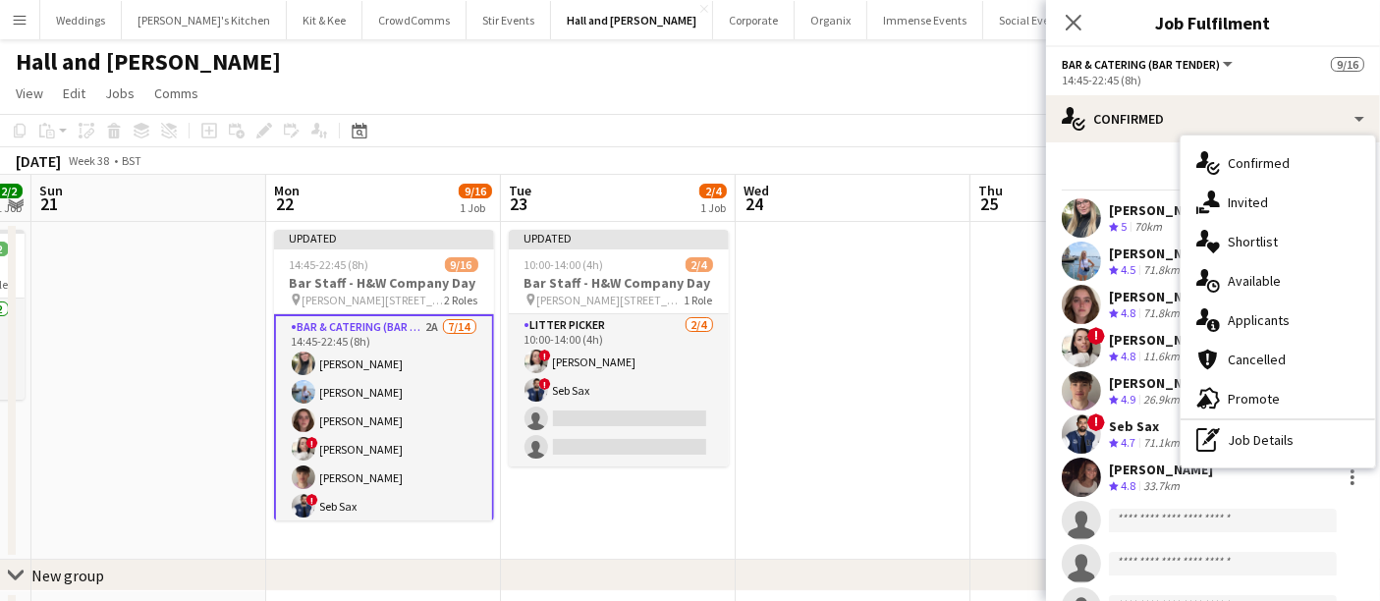
click at [1282, 318] on span "Applicants" at bounding box center [1259, 320] width 62 height 18
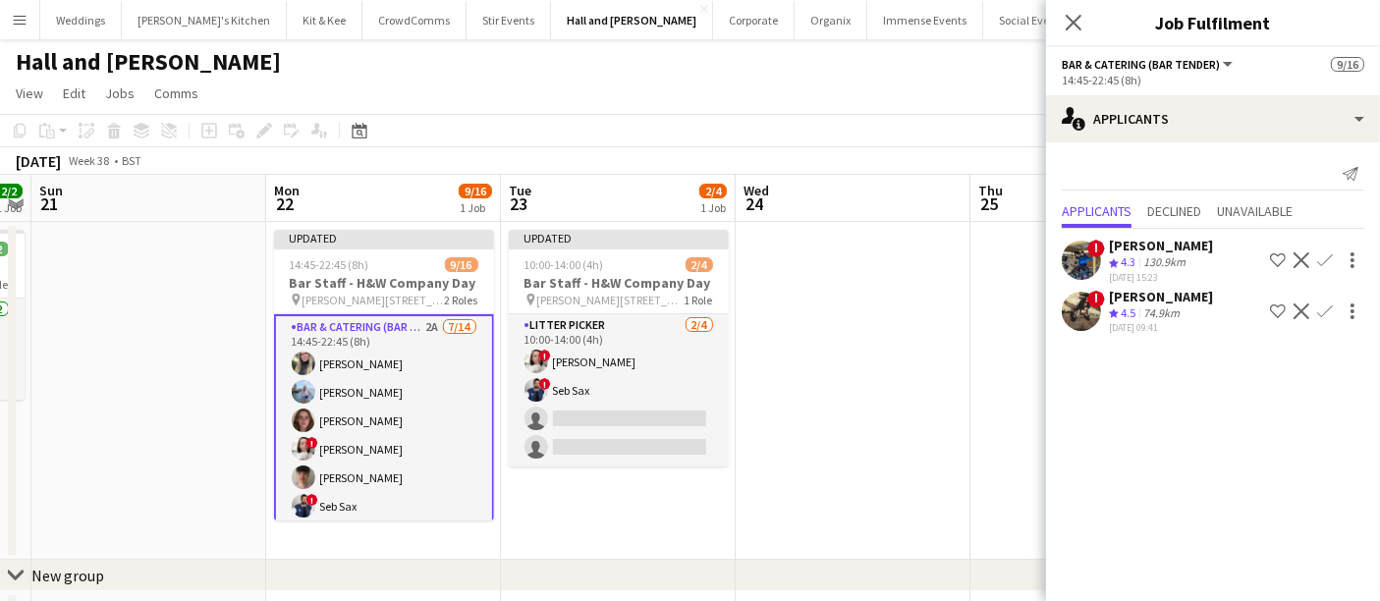
click at [1325, 316] on app-icon "Confirm" at bounding box center [1325, 312] width 16 height 16
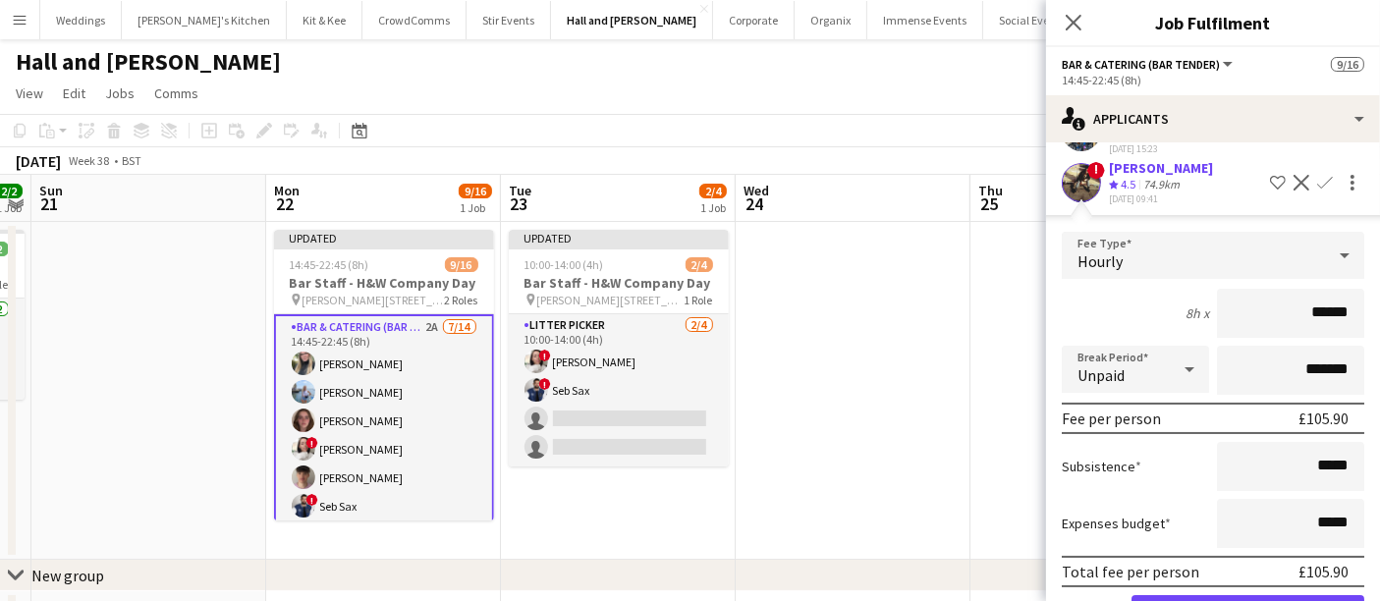
scroll to position [210, 0]
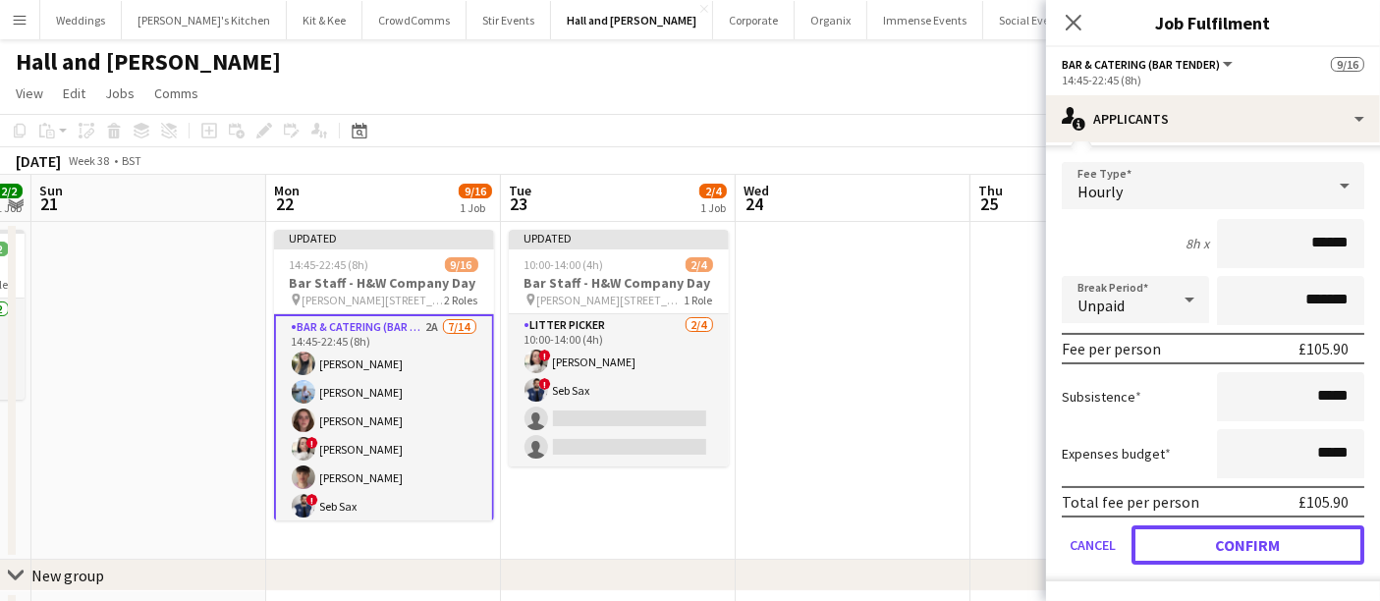
drag, startPoint x: 1231, startPoint y: 548, endPoint x: 1001, endPoint y: 452, distance: 249.2
click at [1230, 548] on button "Confirm" at bounding box center [1248, 545] width 233 height 39
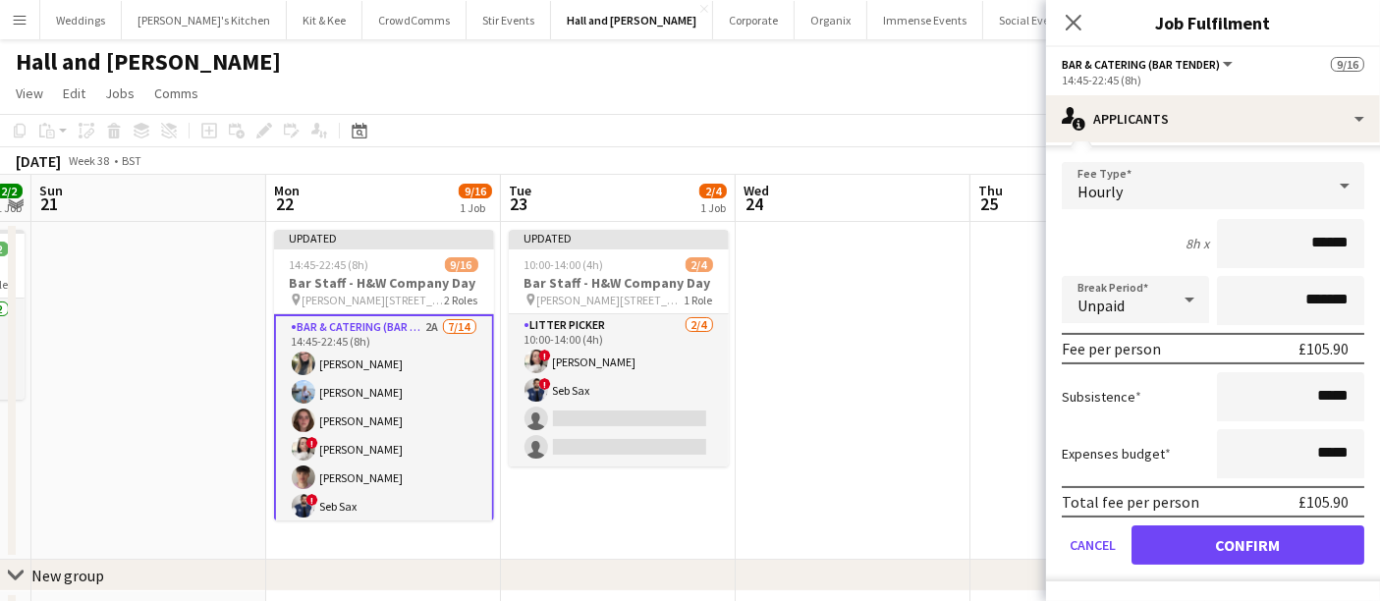
scroll to position [0, 0]
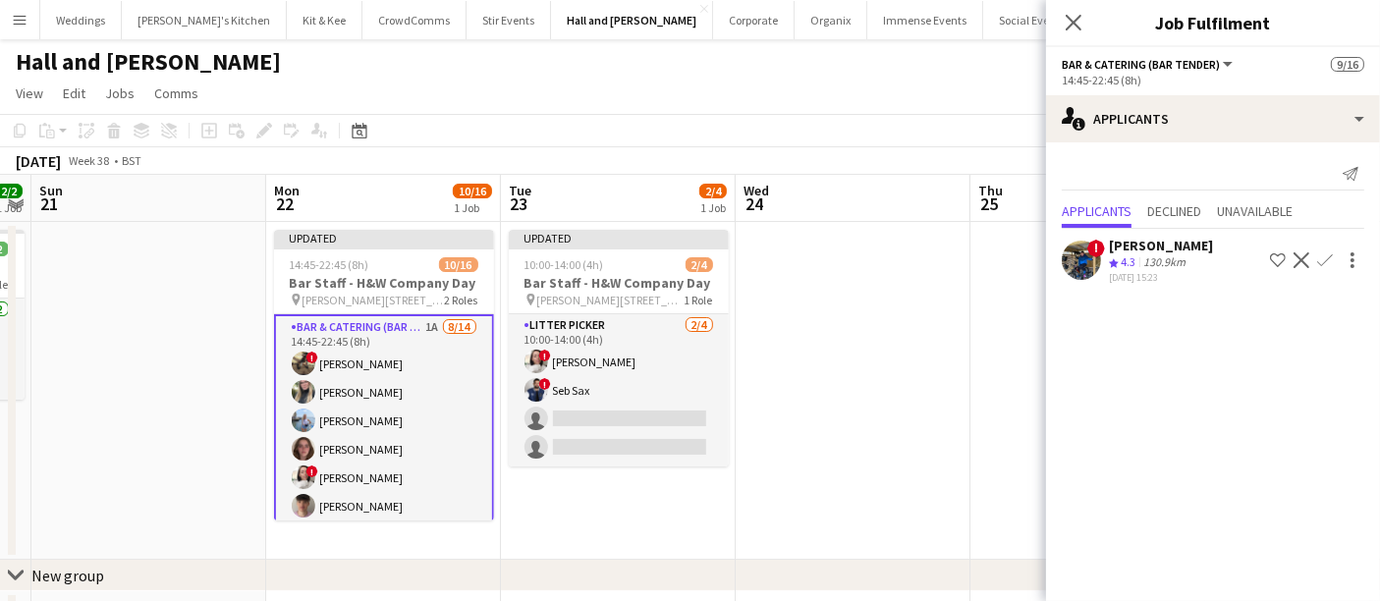
click at [889, 383] on app-date-cell at bounding box center [853, 391] width 235 height 338
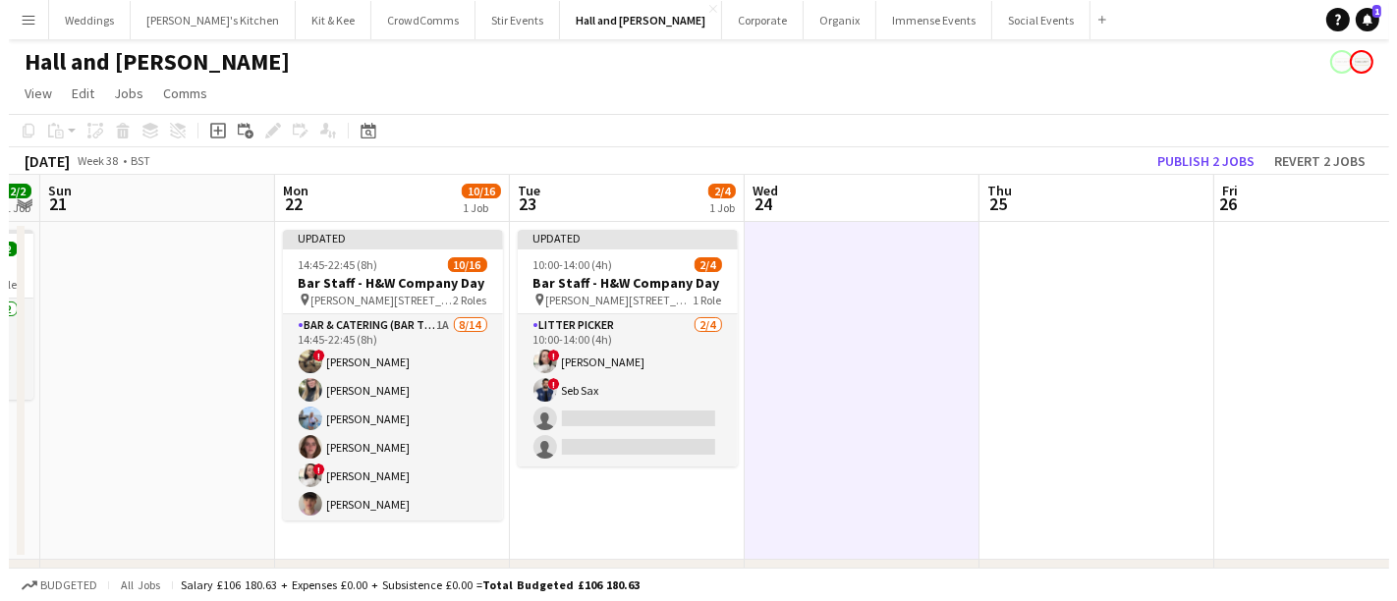
scroll to position [0, 670]
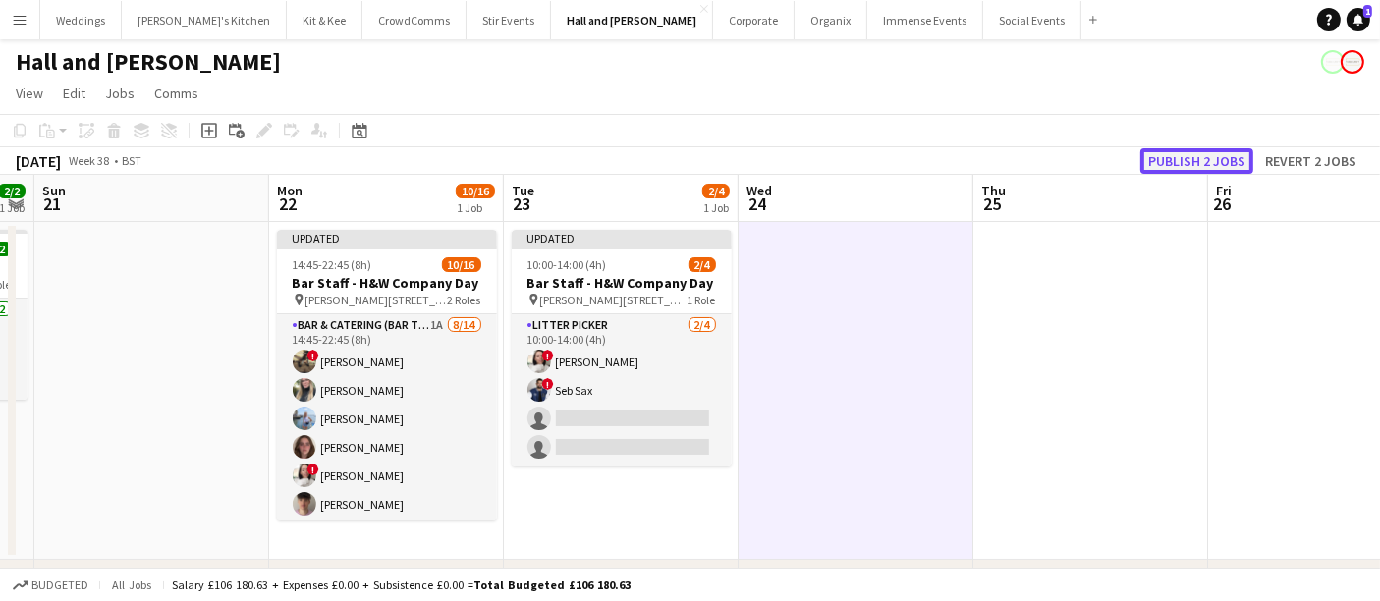
click at [1213, 149] on button "Publish 2 jobs" at bounding box center [1197, 161] width 113 height 26
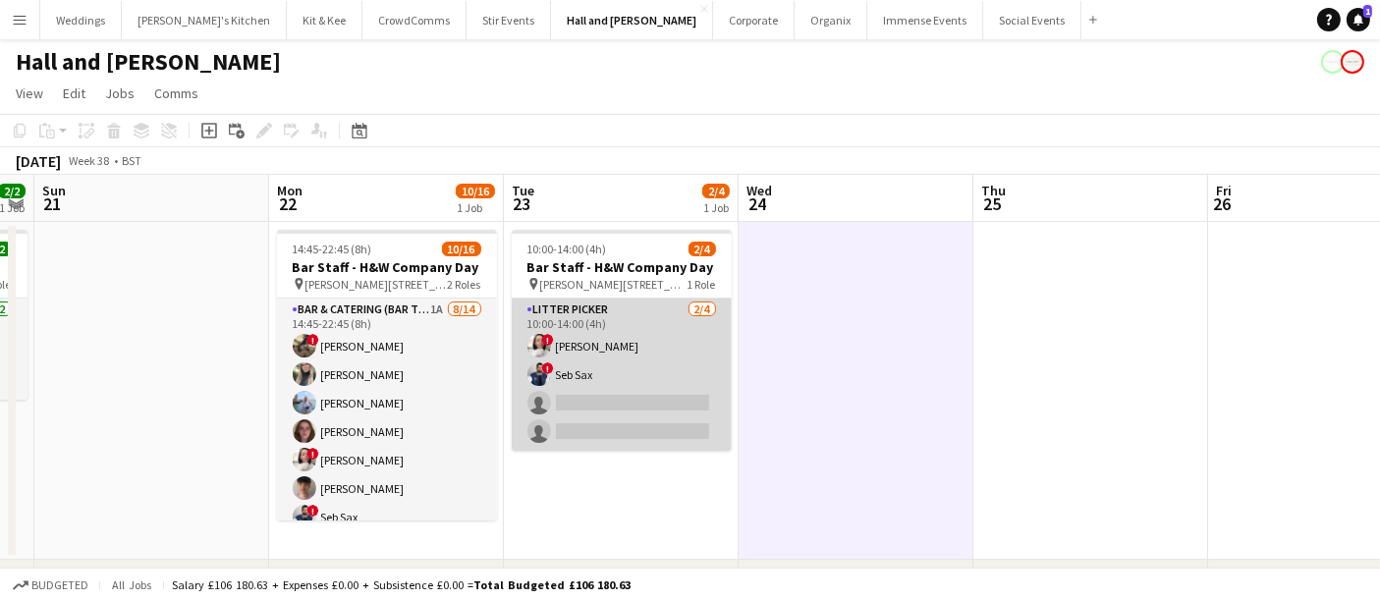
click at [551, 397] on app-card-role "Litter Picker 2/4 10:00-14:00 (4h) ! Abigail Lenton ! Seb Sax single-neutral-ac…" at bounding box center [622, 375] width 220 height 152
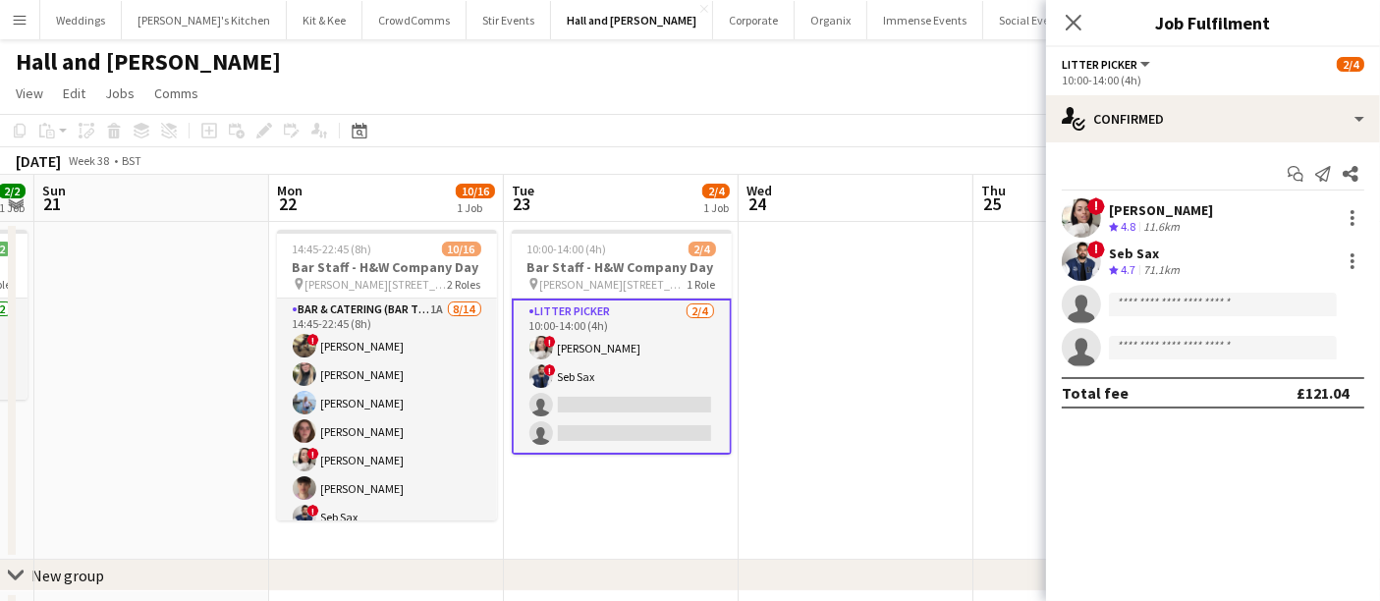
click at [578, 96] on app-page-menu "View Day view expanded Day view collapsed Month view Date picker Jump to today …" at bounding box center [690, 95] width 1380 height 37
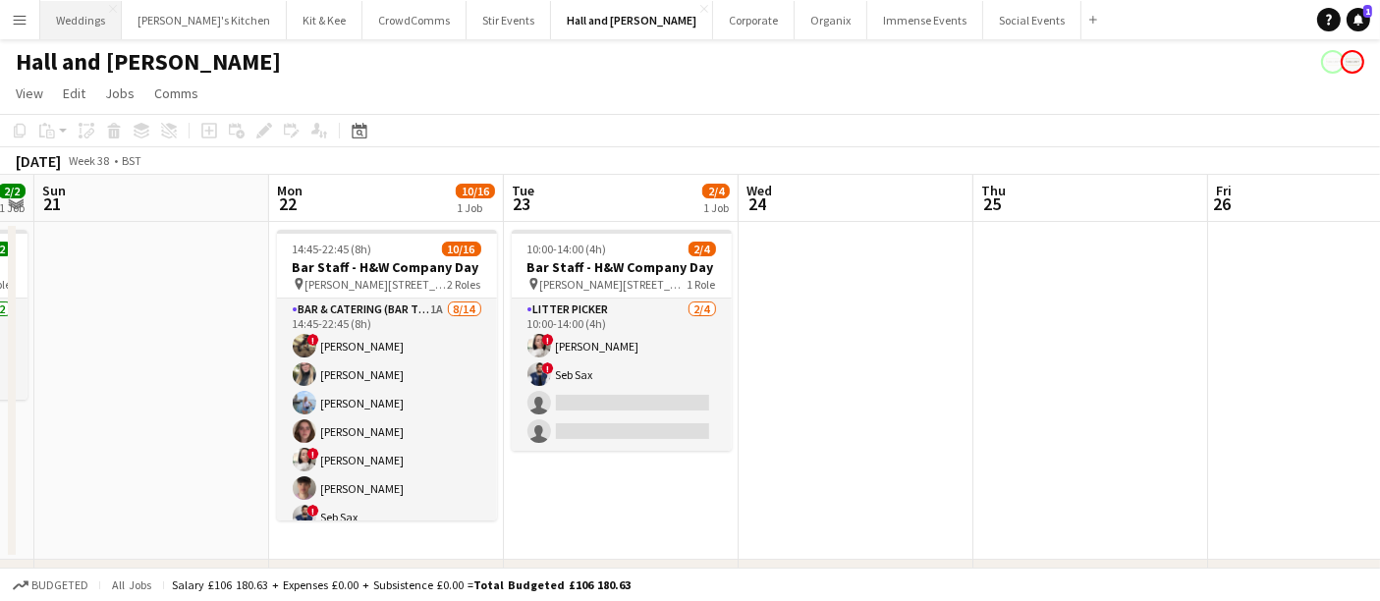
click at [41, 19] on button "Weddings Close" at bounding box center [81, 20] width 82 height 38
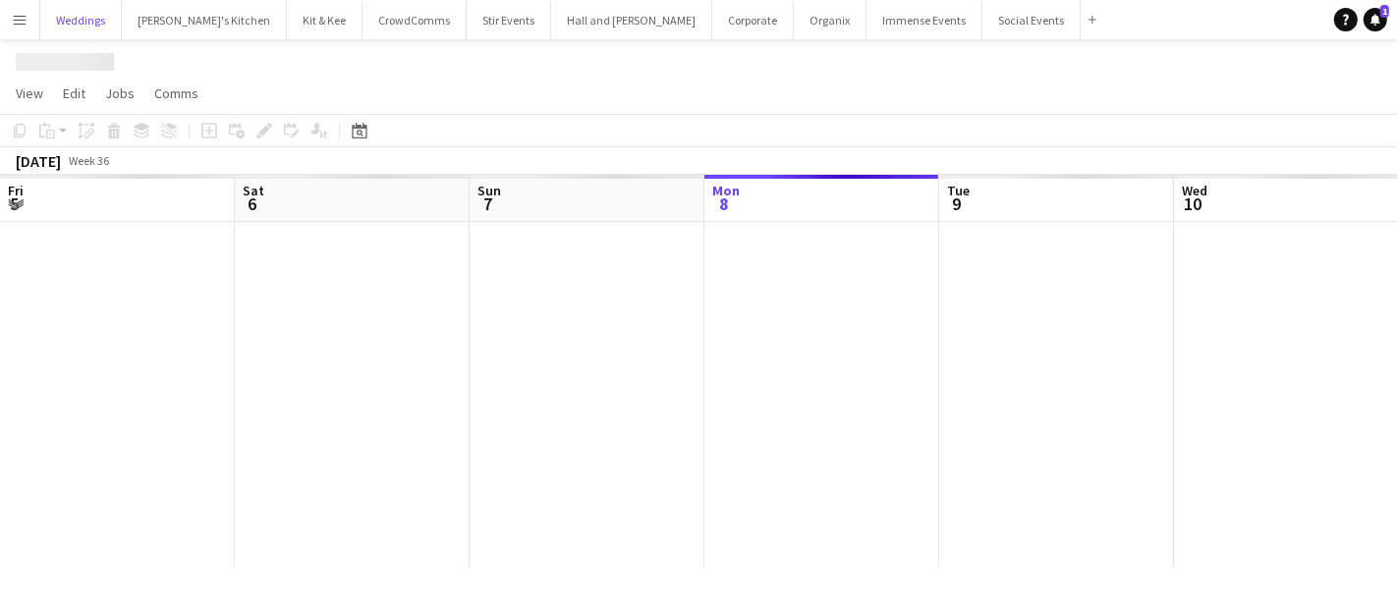
scroll to position [0, 469]
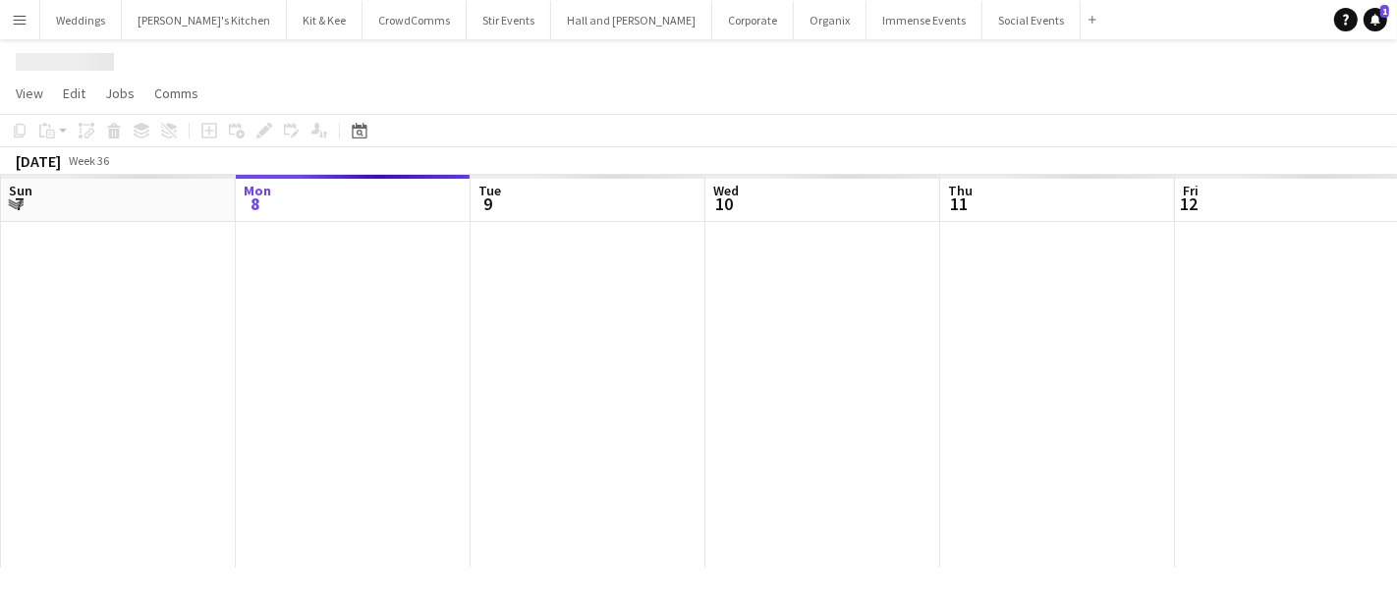
click at [28, 19] on button "Menu" at bounding box center [19, 19] width 39 height 39
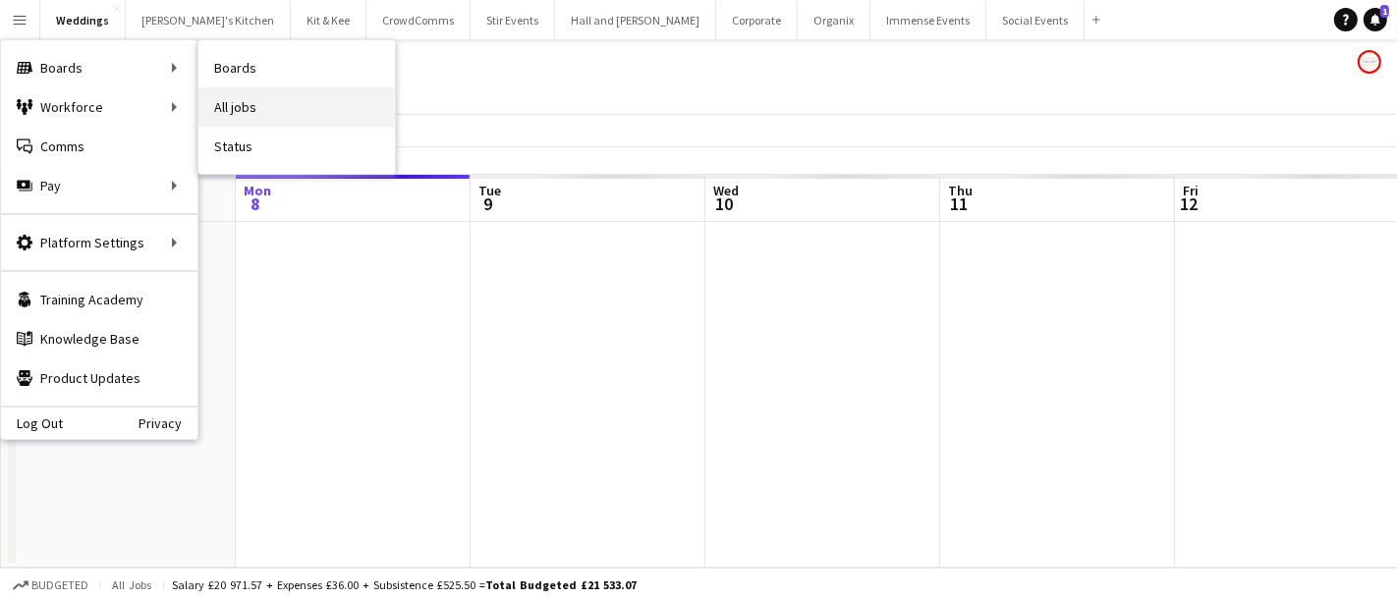
click at [285, 106] on link "All jobs" at bounding box center [296, 106] width 196 height 39
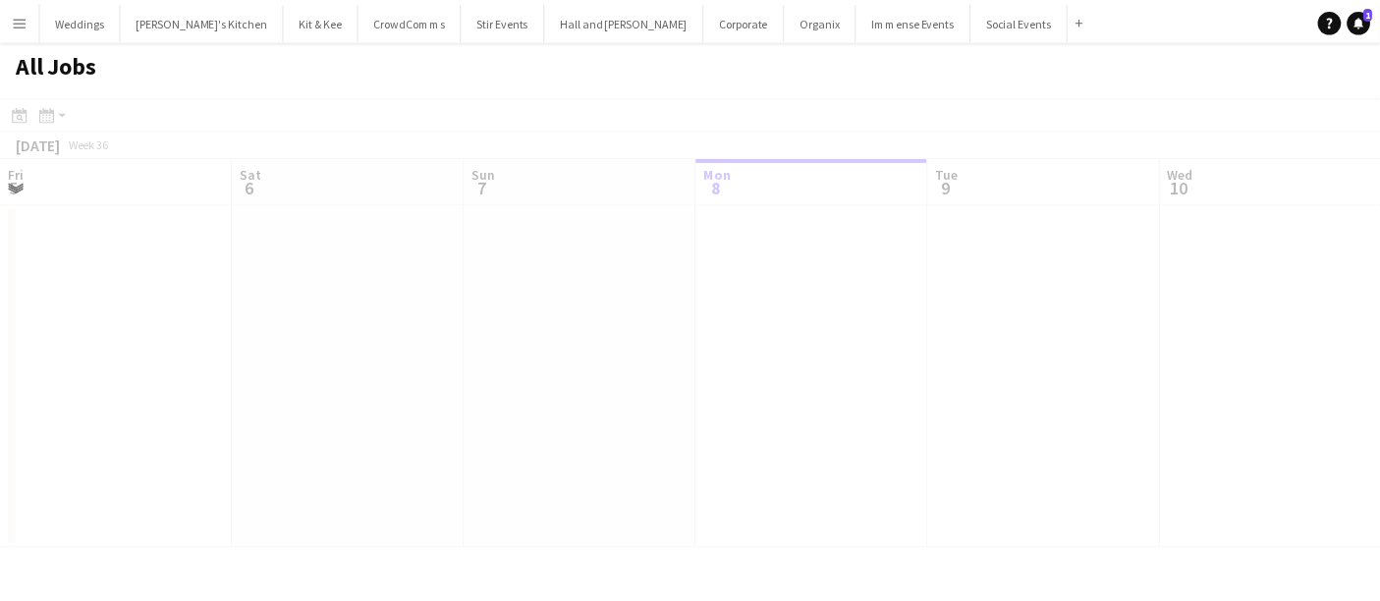
scroll to position [0, 469]
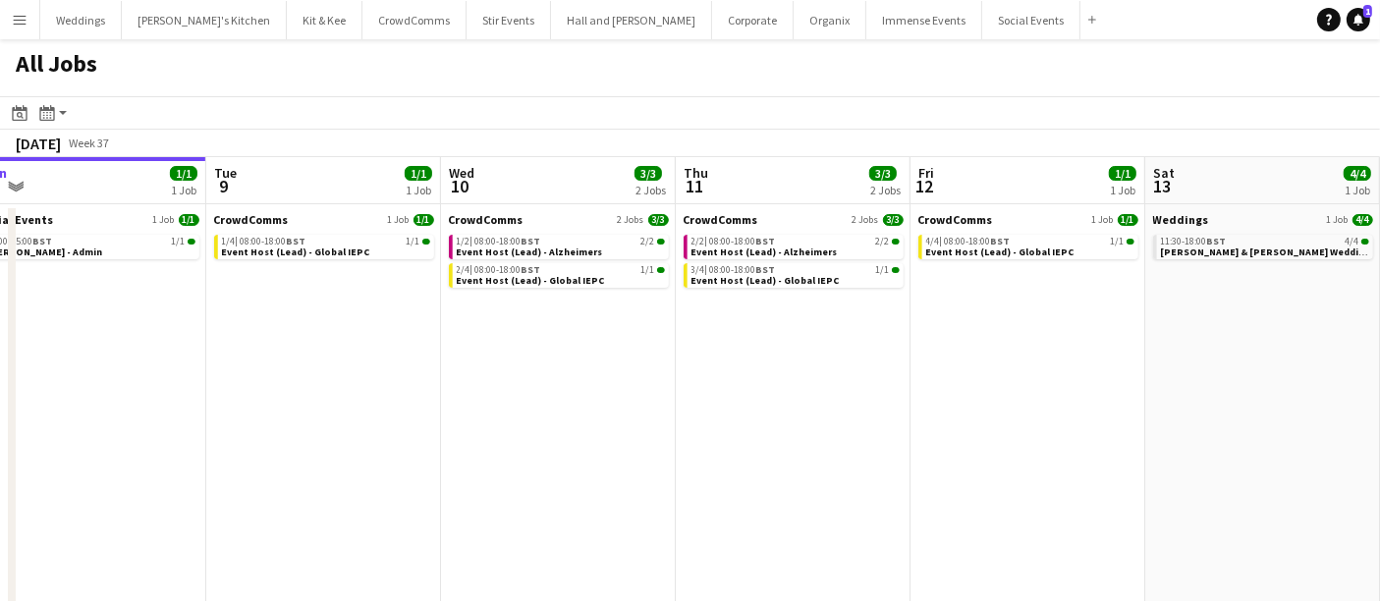
drag, startPoint x: 551, startPoint y: 416, endPoint x: 83, endPoint y: 453, distance: 470.1
click at [82, 453] on app-calendar-viewport "Fri 5 1/1 1 Job Sat 6 33/54 9 Jobs Sun 7 22/22 4 Jobs Mon 8 1/1 1 Job Tue 9 1/1…" at bounding box center [690, 427] width 1380 height 541
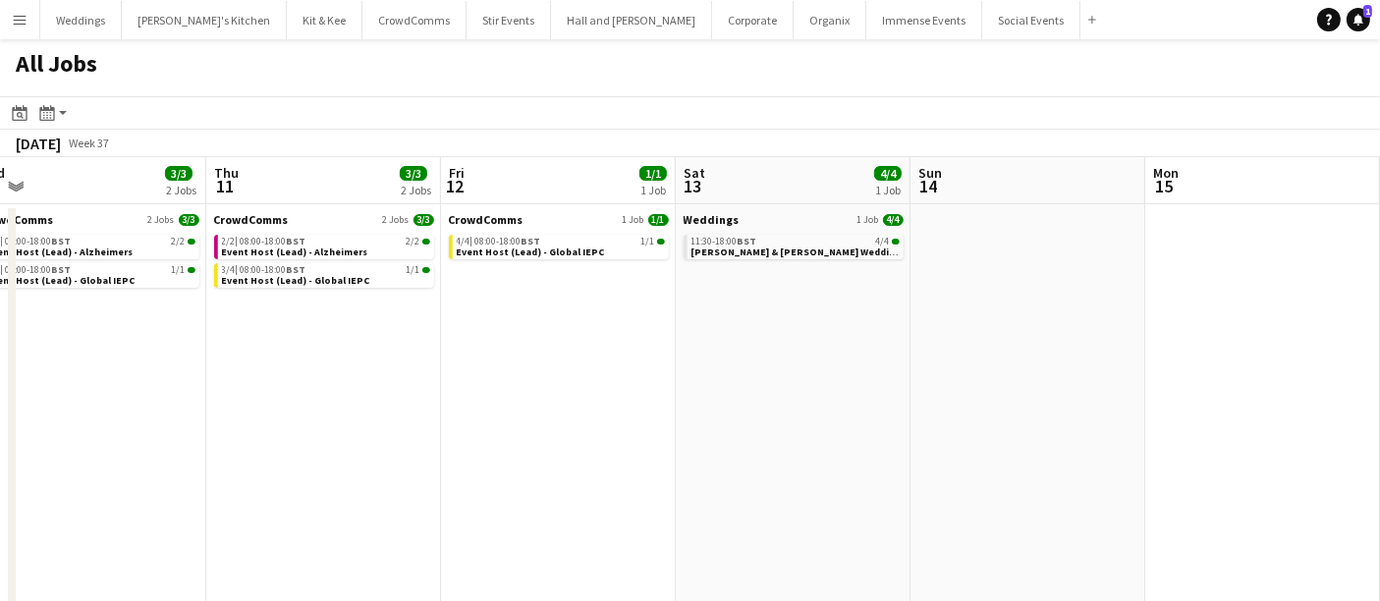
scroll to position [0, 735]
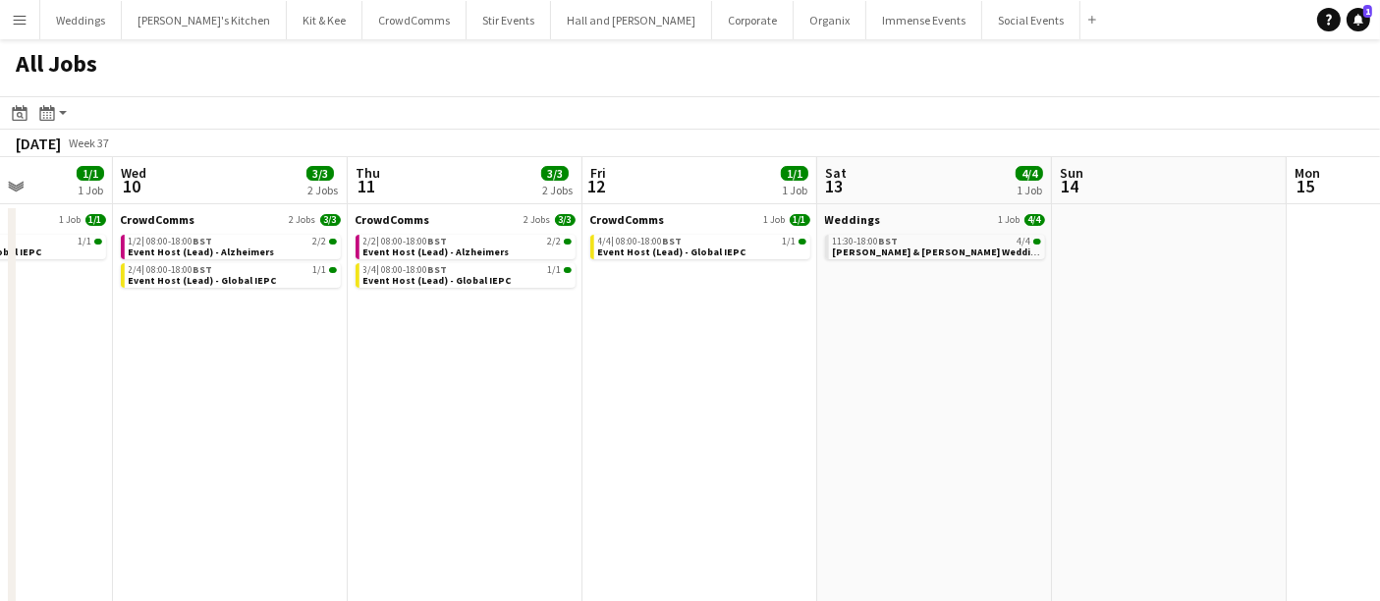
drag, startPoint x: 732, startPoint y: 350, endPoint x: 680, endPoint y: 380, distance: 60.3
click at [681, 384] on app-calendar-viewport "Sun 7 22/22 4 Jobs Mon 8 1/1 1 Job Tue 9 1/1 1 Job Wed 10 3/3 2 Jobs Thu 11 3/3…" at bounding box center [690, 427] width 1380 height 541
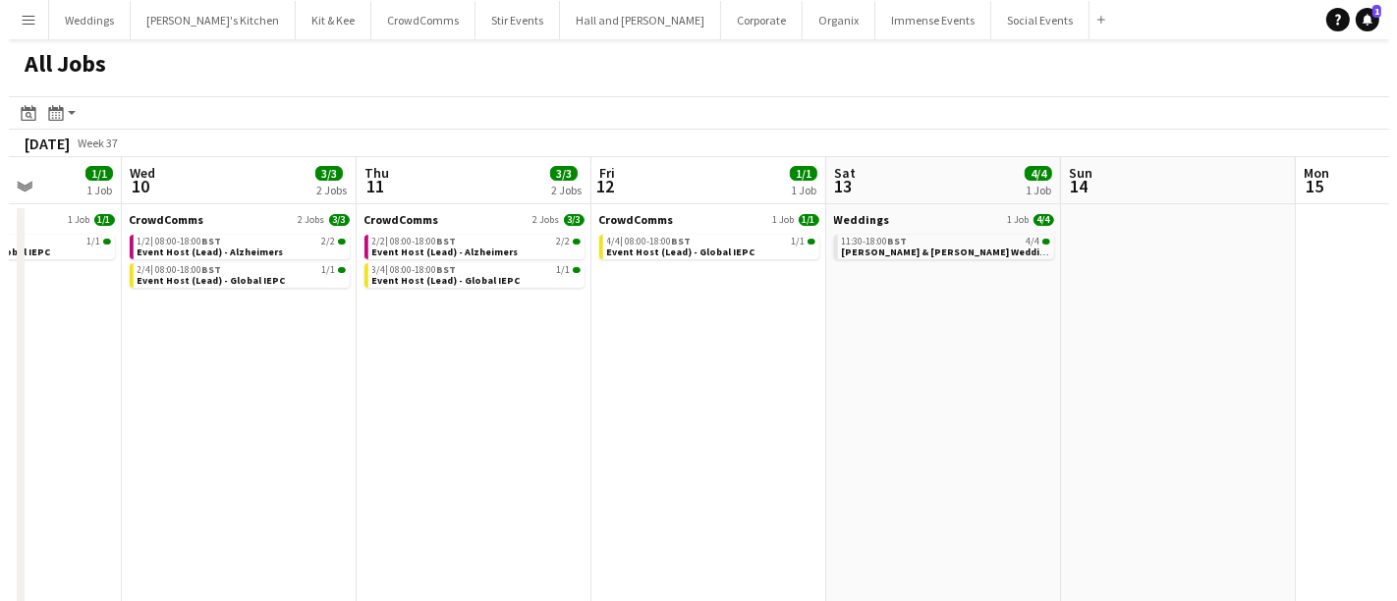
scroll to position [0, 594]
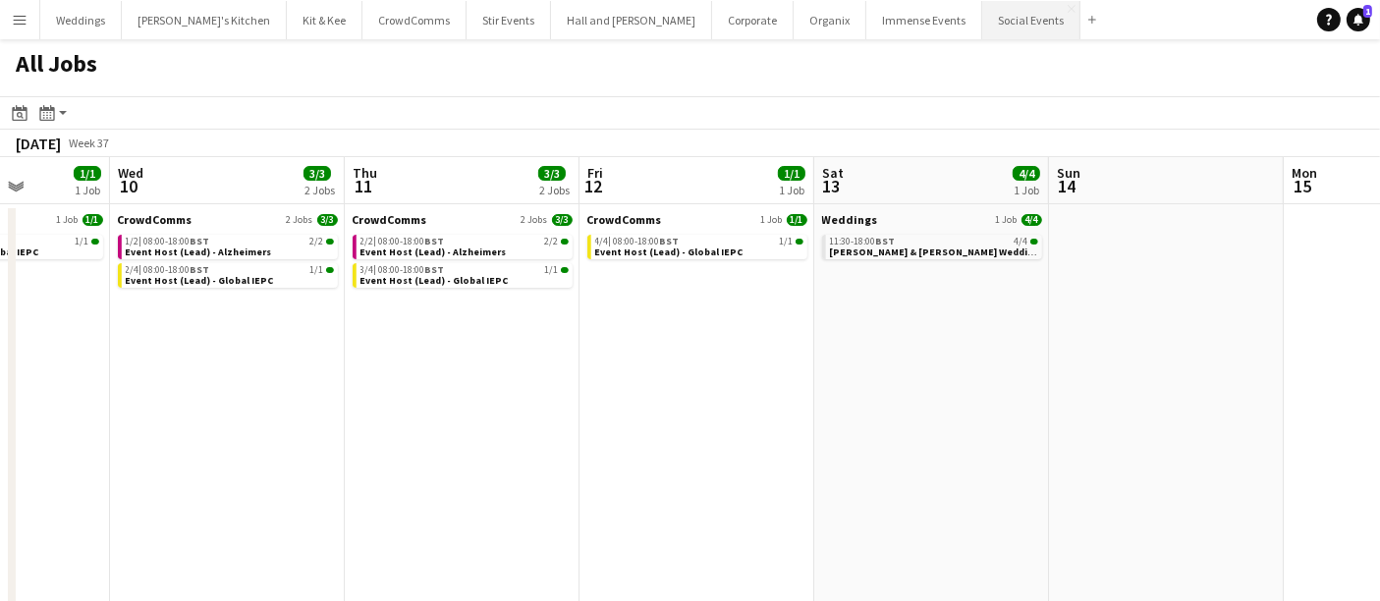
click at [982, 5] on button "Social Events Close" at bounding box center [1031, 20] width 98 height 38
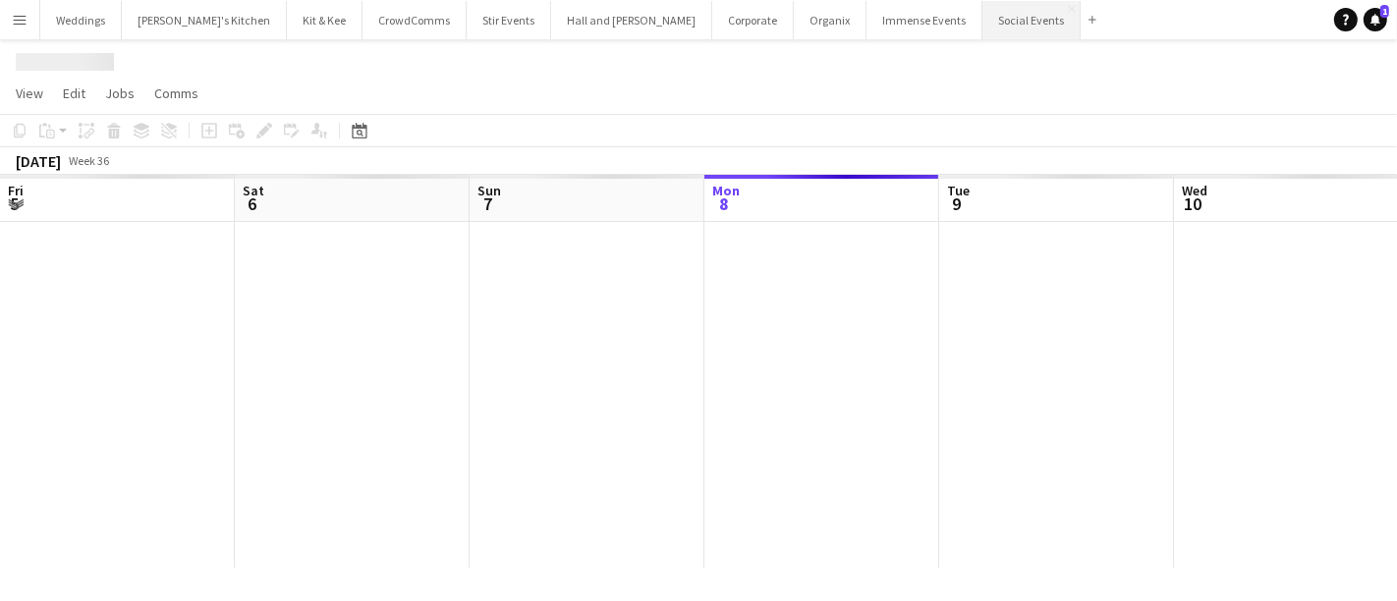
scroll to position [0, 469]
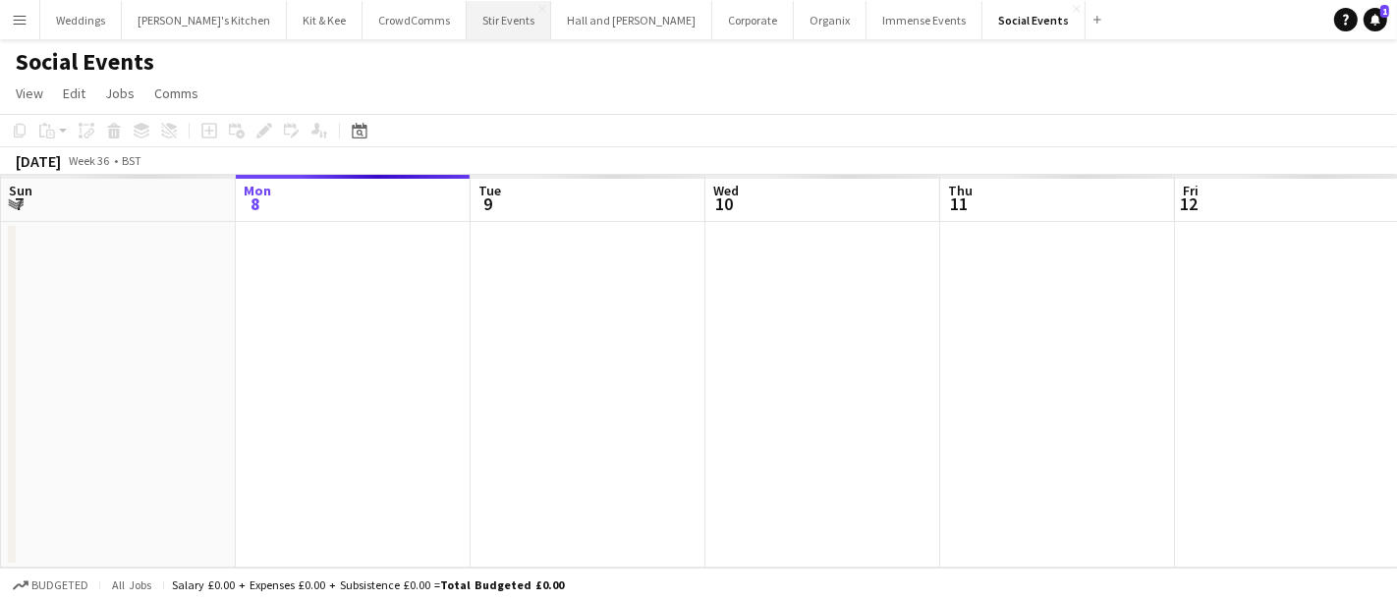
click at [467, 26] on button "Stir Events Close" at bounding box center [509, 20] width 84 height 38
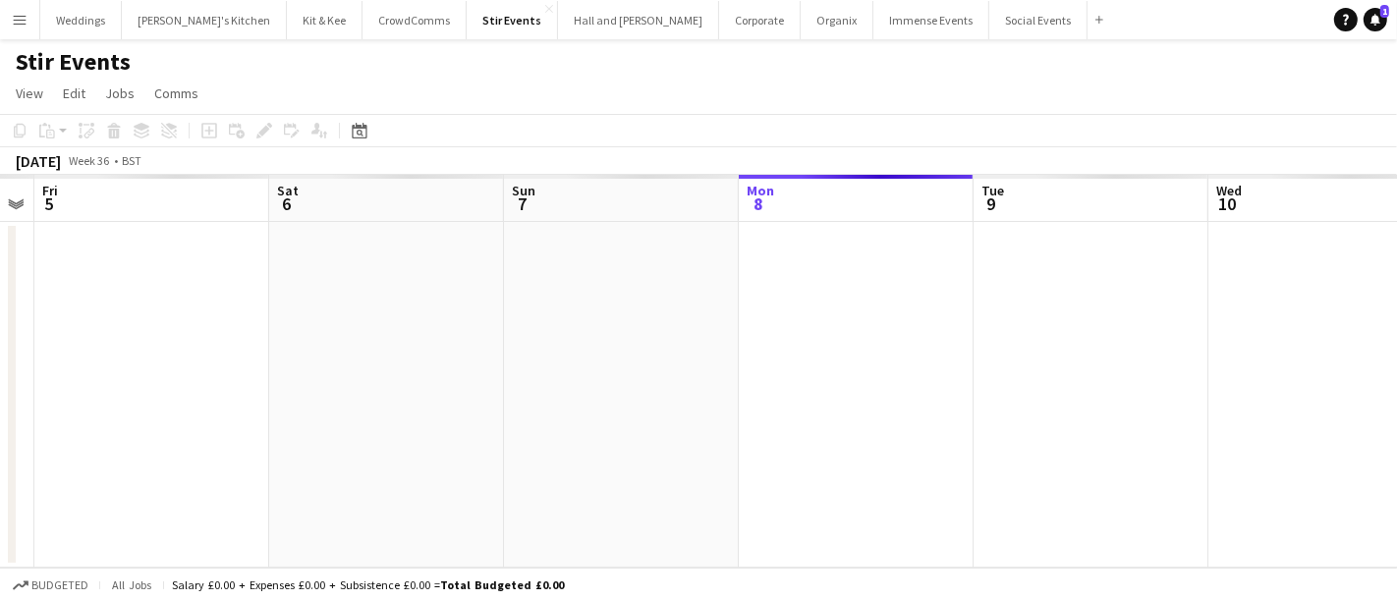
drag, startPoint x: 470, startPoint y: 349, endPoint x: 956, endPoint y: 343, distance: 486.3
click at [956, 343] on app-calendar-viewport "Wed 3 Thu 4 Fri 5 Sat 6 Sun 7 Mon 8 Tue 9 Wed 10 Thu 11 Fri 12 Sat 13" at bounding box center [698, 371] width 1397 height 393
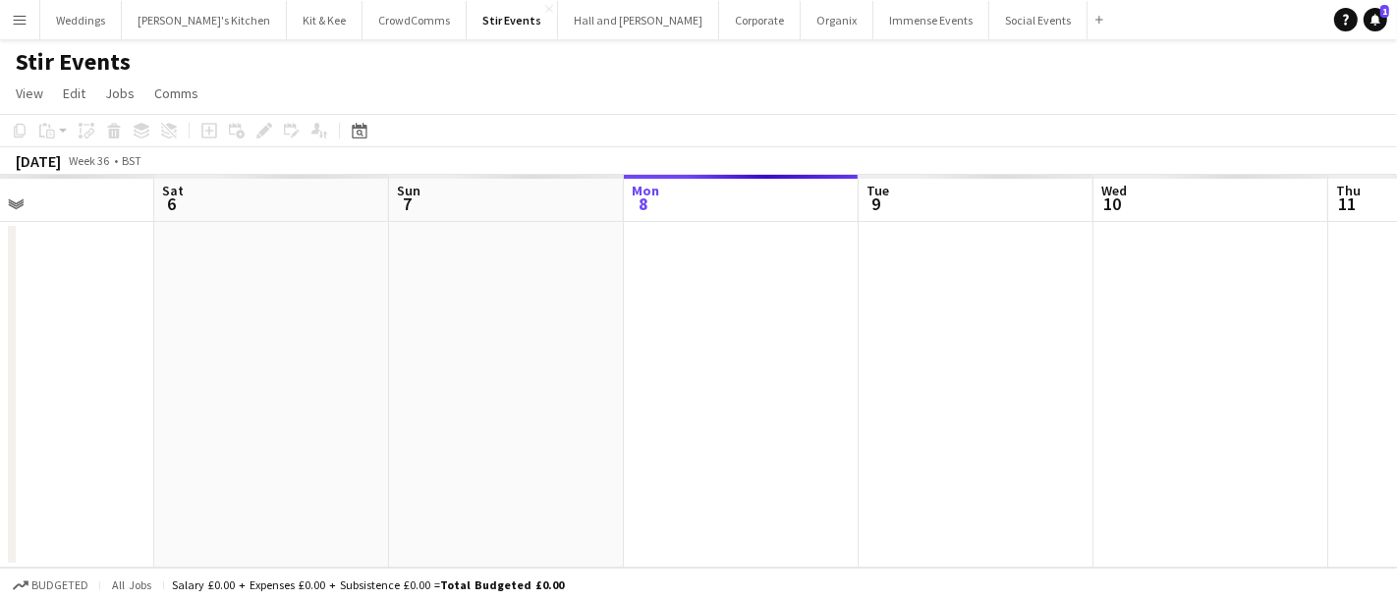
drag, startPoint x: 441, startPoint y: 359, endPoint x: 1032, endPoint y: 312, distance: 593.2
click at [1031, 312] on app-calendar-viewport "Wed 3 Thu 4 Fri 5 Sat 6 Sun 7 Mon 8 Tue 9 Wed 10 Thu 11 Fri 12 Sat 13" at bounding box center [698, 371] width 1397 height 393
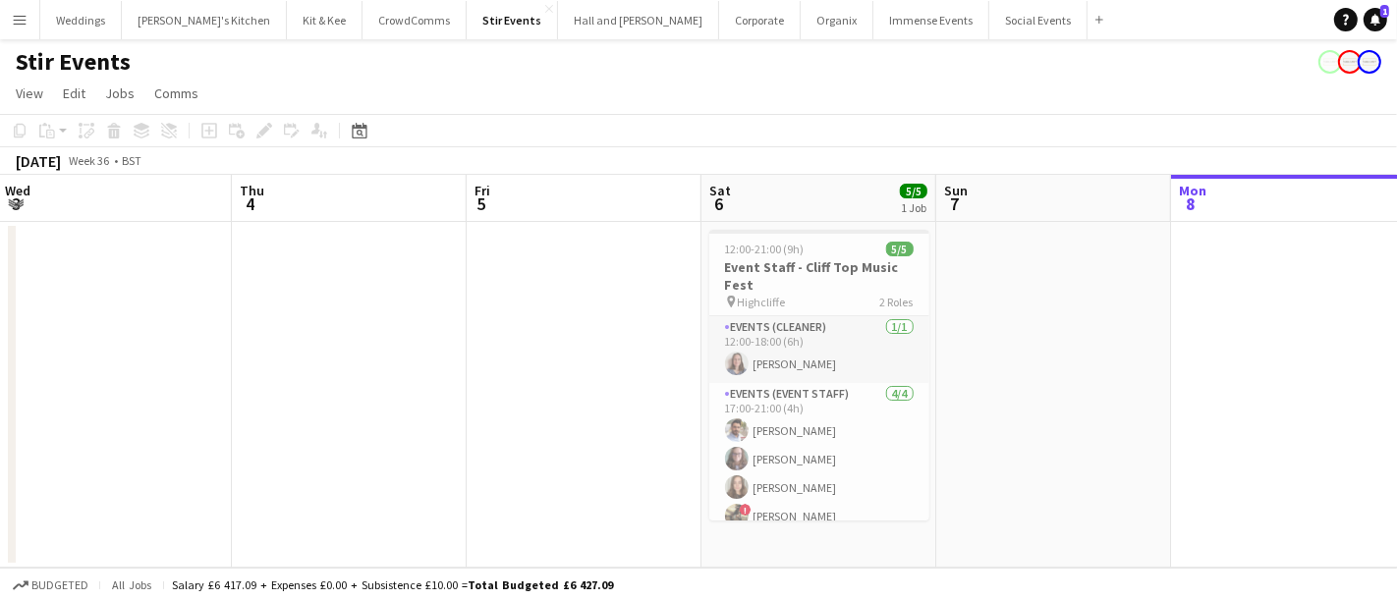
drag, startPoint x: 660, startPoint y: 335, endPoint x: 579, endPoint y: 257, distance: 112.6
click at [503, 238] on app-calendar-viewport "Sun 31 Mon 1 Tue 2 Wed 3 Thu 4 Fri 5 Sat 6 5/5 1 Job Sun 7 Mon 8 Tue 9 Wed 10 1…" at bounding box center [698, 371] width 1397 height 393
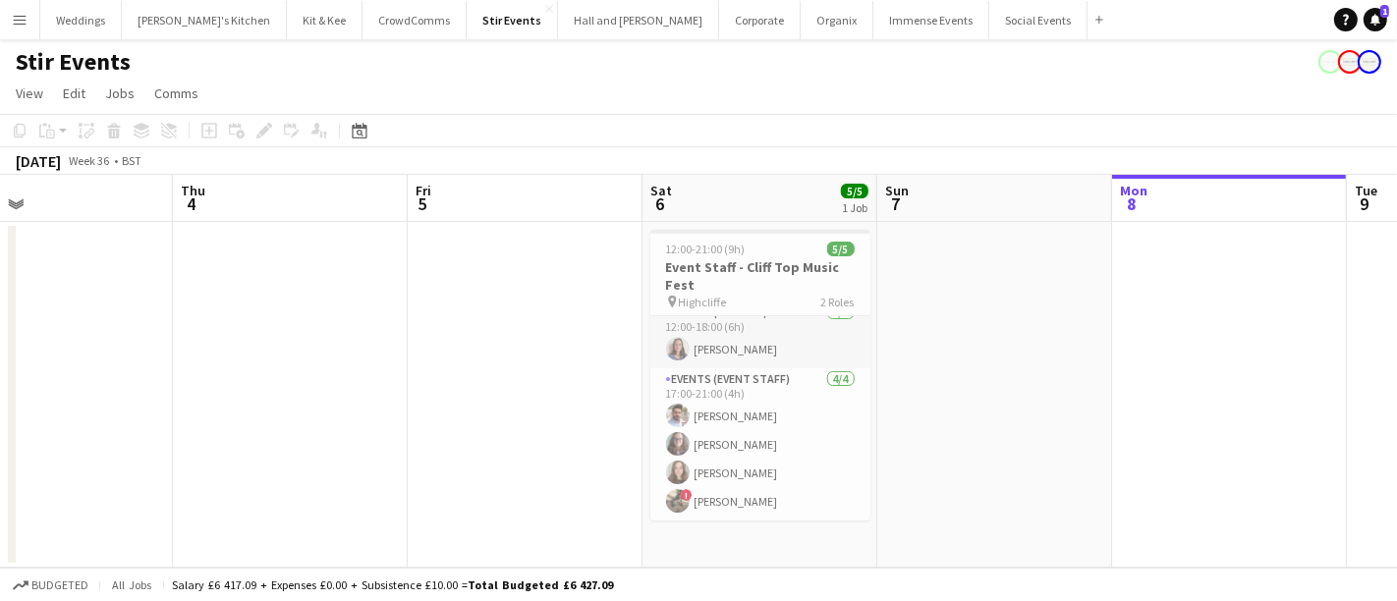
scroll to position [0, 606]
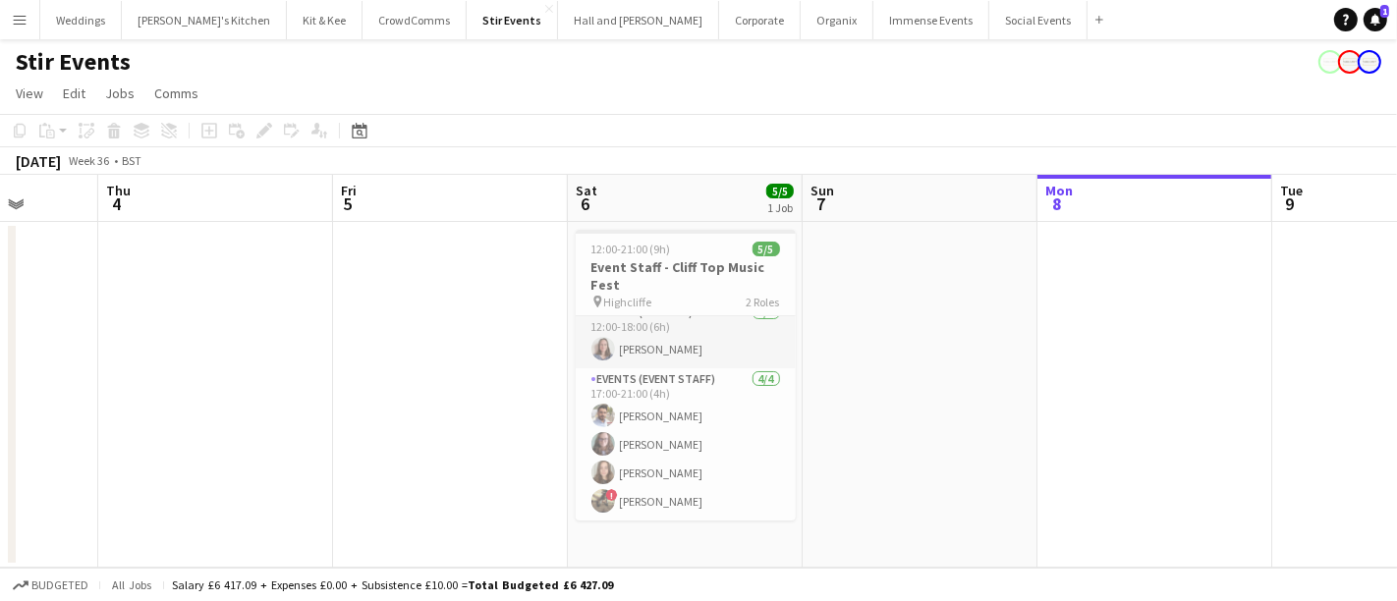
drag, startPoint x: 634, startPoint y: 424, endPoint x: 509, endPoint y: 414, distance: 125.2
click at [509, 414] on app-calendar-viewport "Mon 1 Tue 2 Wed 3 Thu 4 Fri 5 Sat 6 5/5 1 Job Sun 7 Mon 8 Tue 9 Wed 10 Thu 11 1…" at bounding box center [698, 371] width 1397 height 393
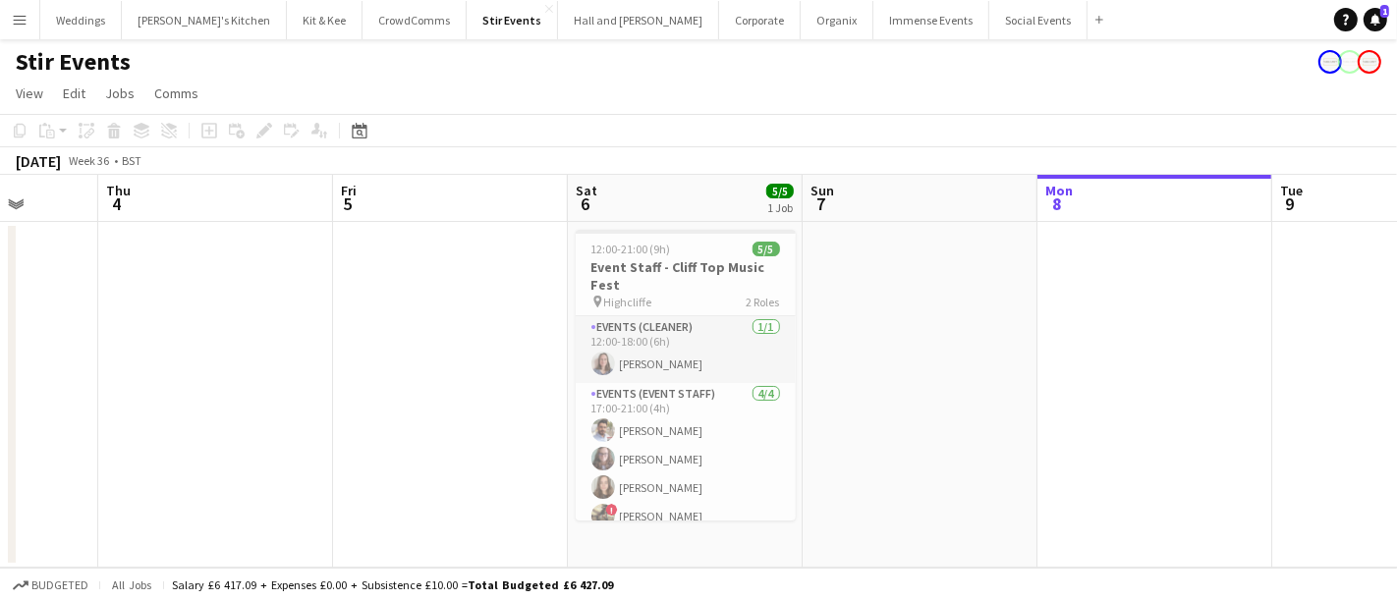
click at [965, 396] on app-date-cell at bounding box center [920, 395] width 235 height 346
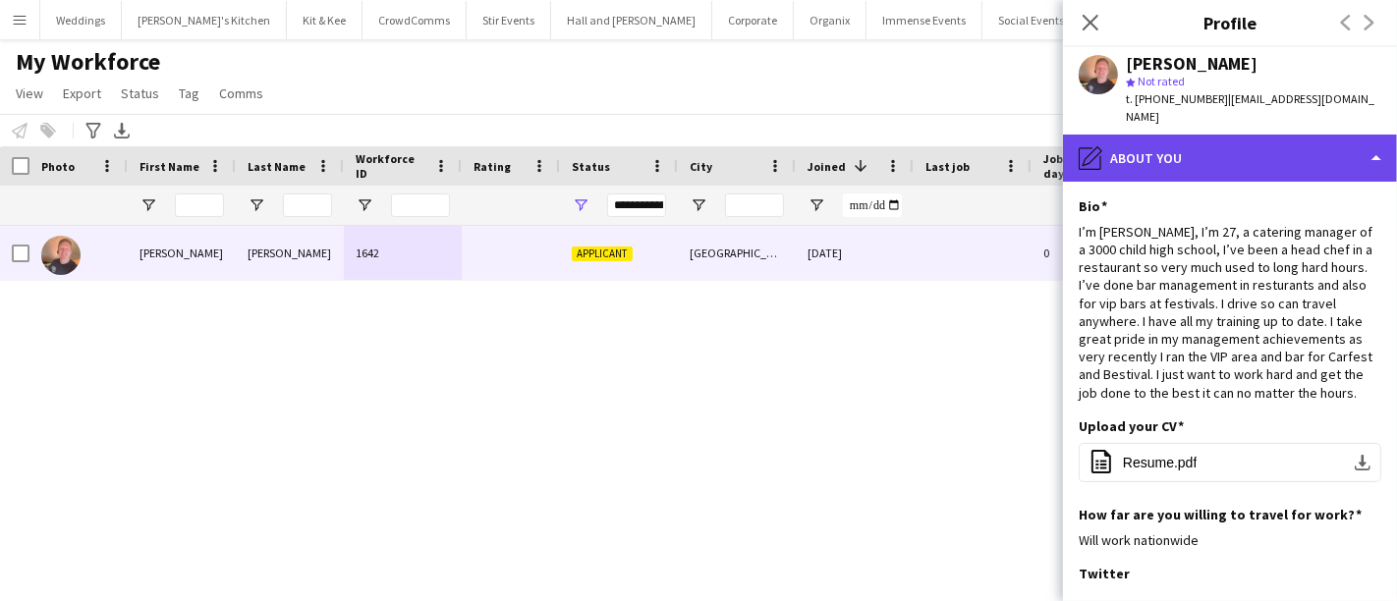
click at [1164, 135] on div "pencil4 About you" at bounding box center [1230, 158] width 334 height 47
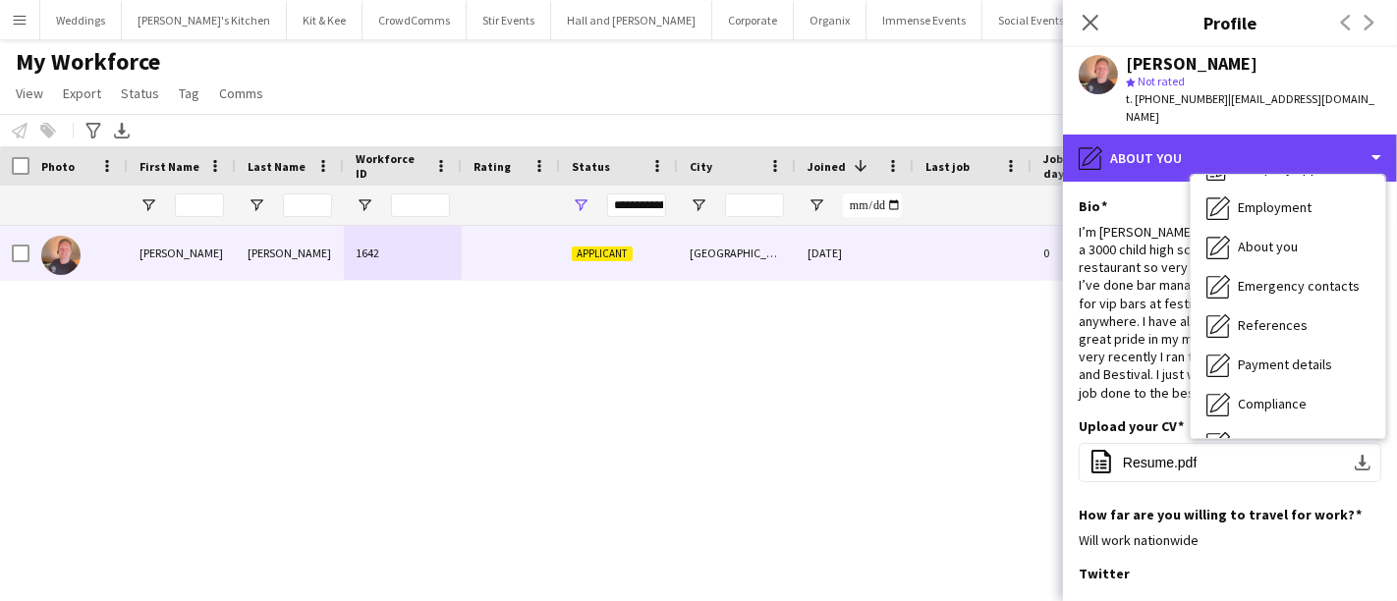
scroll to position [223, 0]
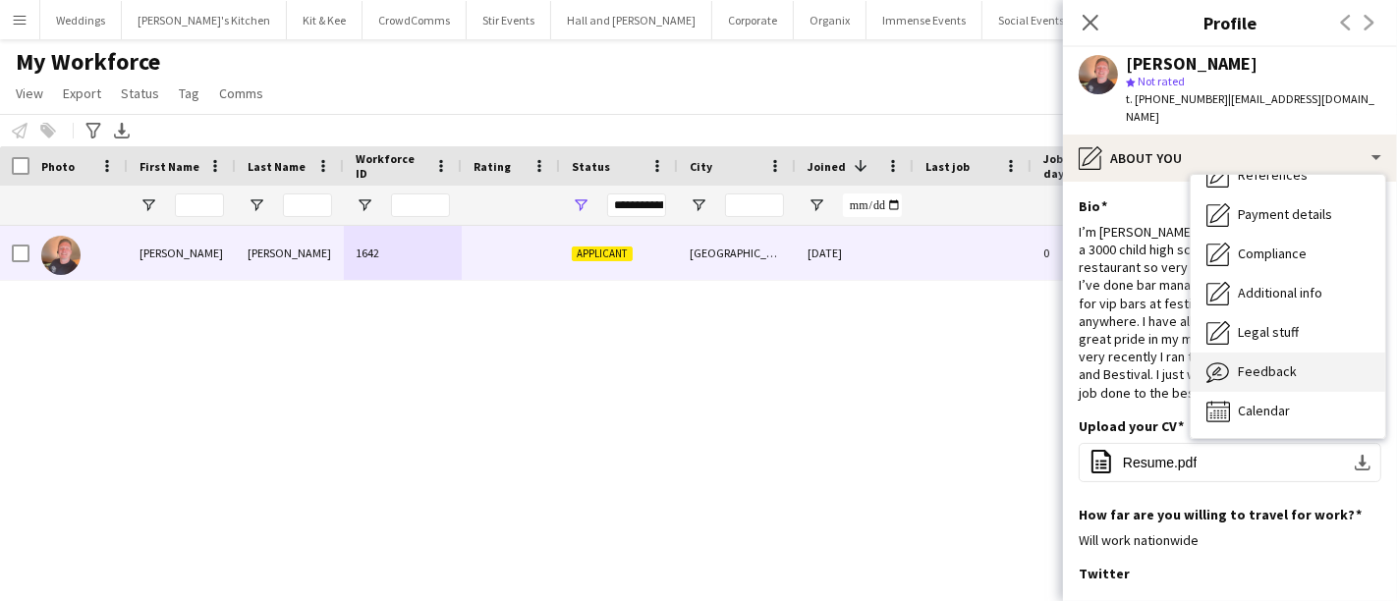
click at [1252, 362] on span "Feedback" at bounding box center [1267, 371] width 59 height 18
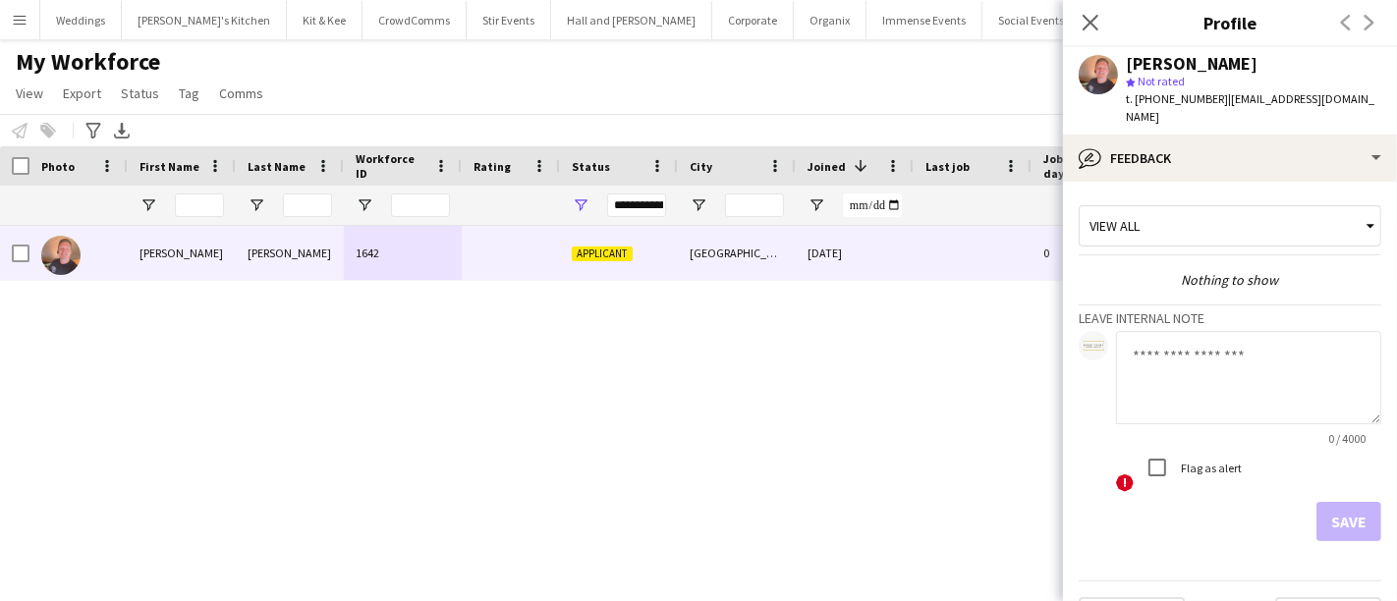
click at [1203, 396] on textarea at bounding box center [1248, 377] width 265 height 93
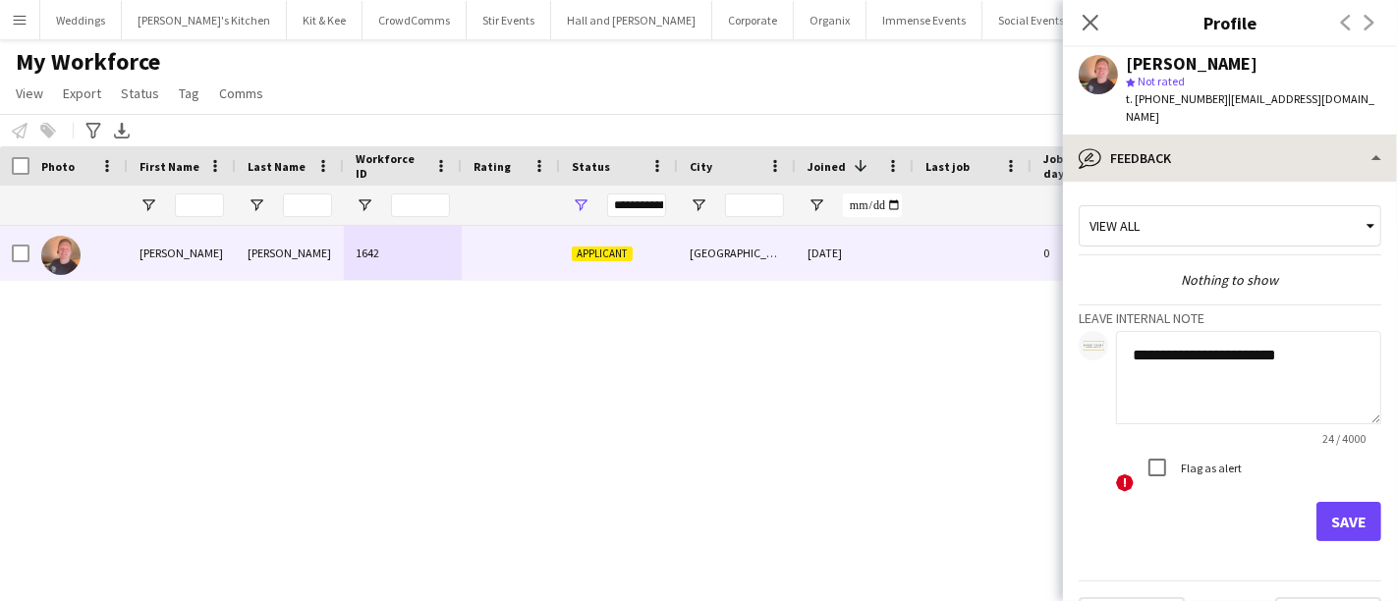
type textarea "**********"
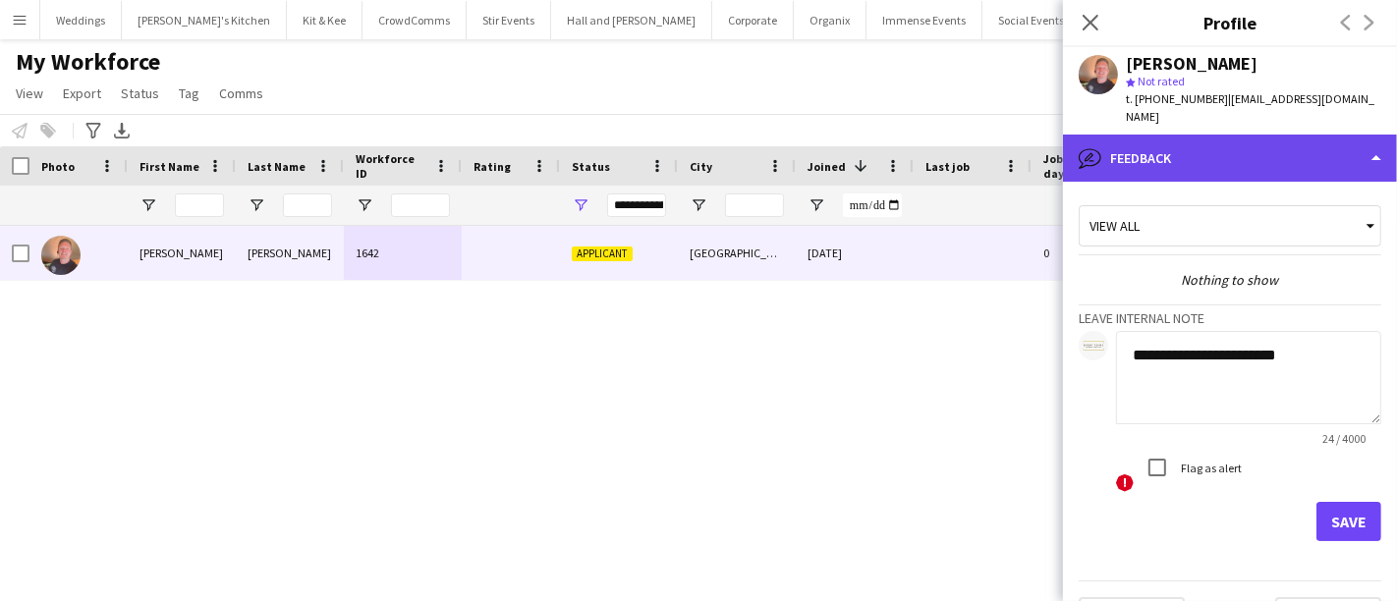
click at [1264, 143] on div "bubble-pencil Feedback" at bounding box center [1230, 158] width 334 height 47
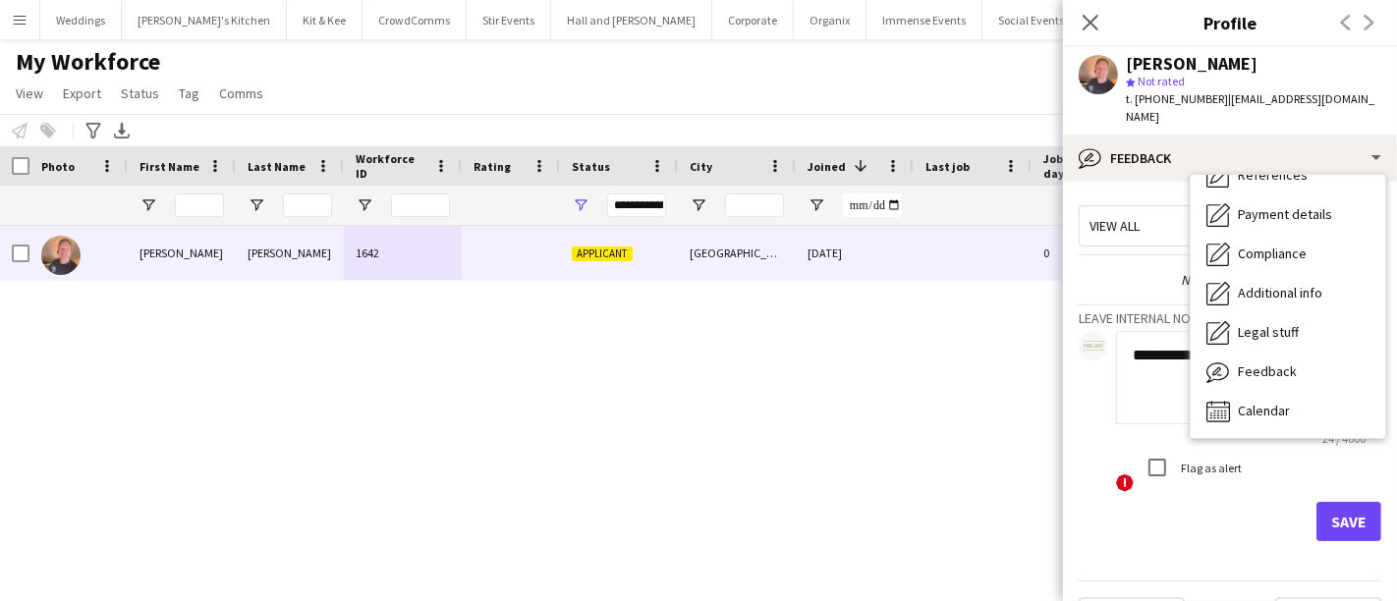
click at [1084, 93] on div at bounding box center [1098, 74] width 39 height 39
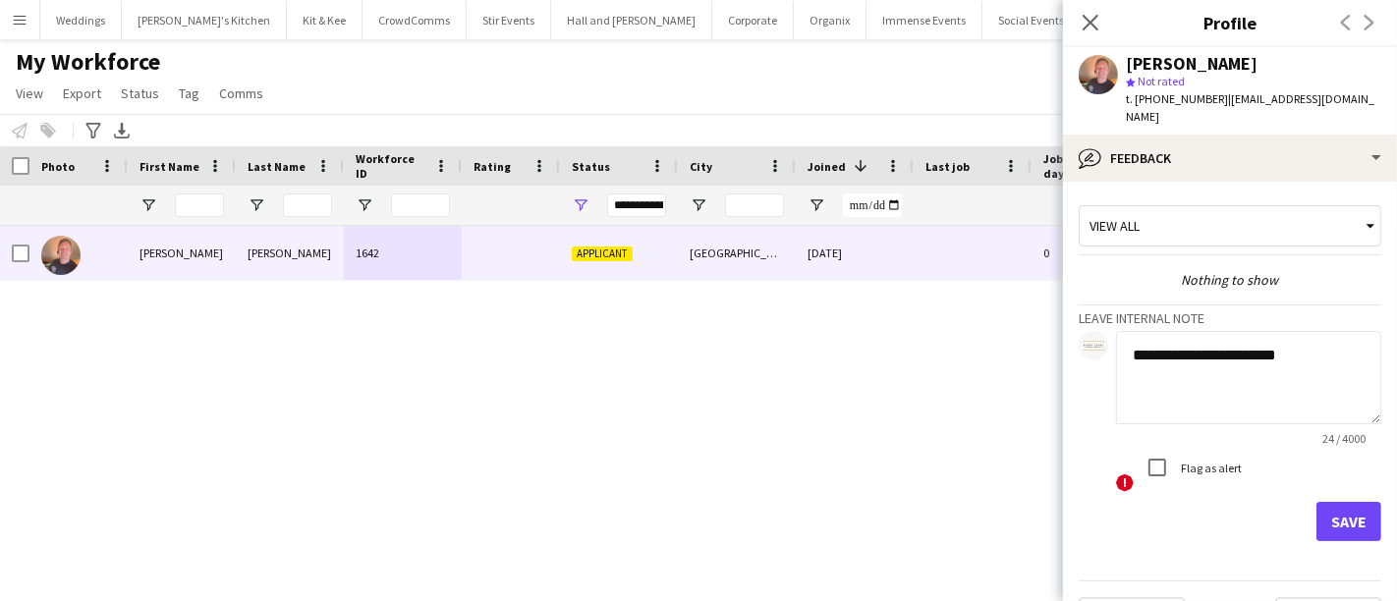
click at [1093, 76] on app-user-avatar at bounding box center [1098, 74] width 39 height 39
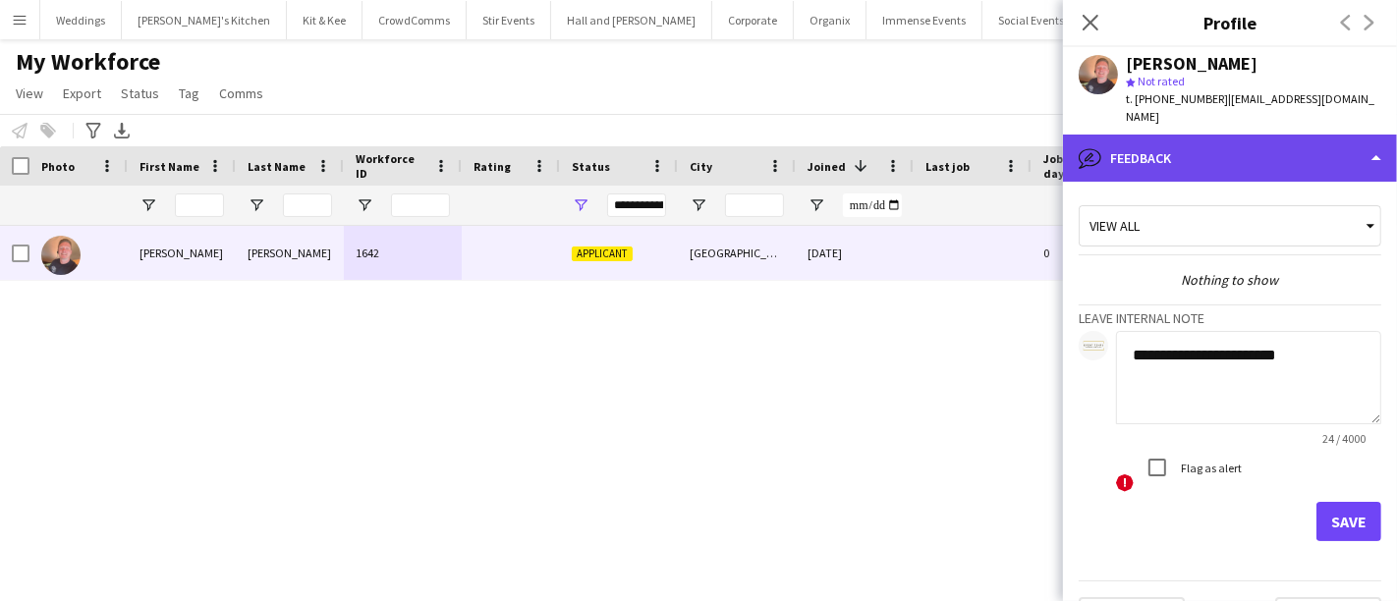
click at [1271, 142] on div "bubble-pencil Feedback" at bounding box center [1230, 158] width 334 height 47
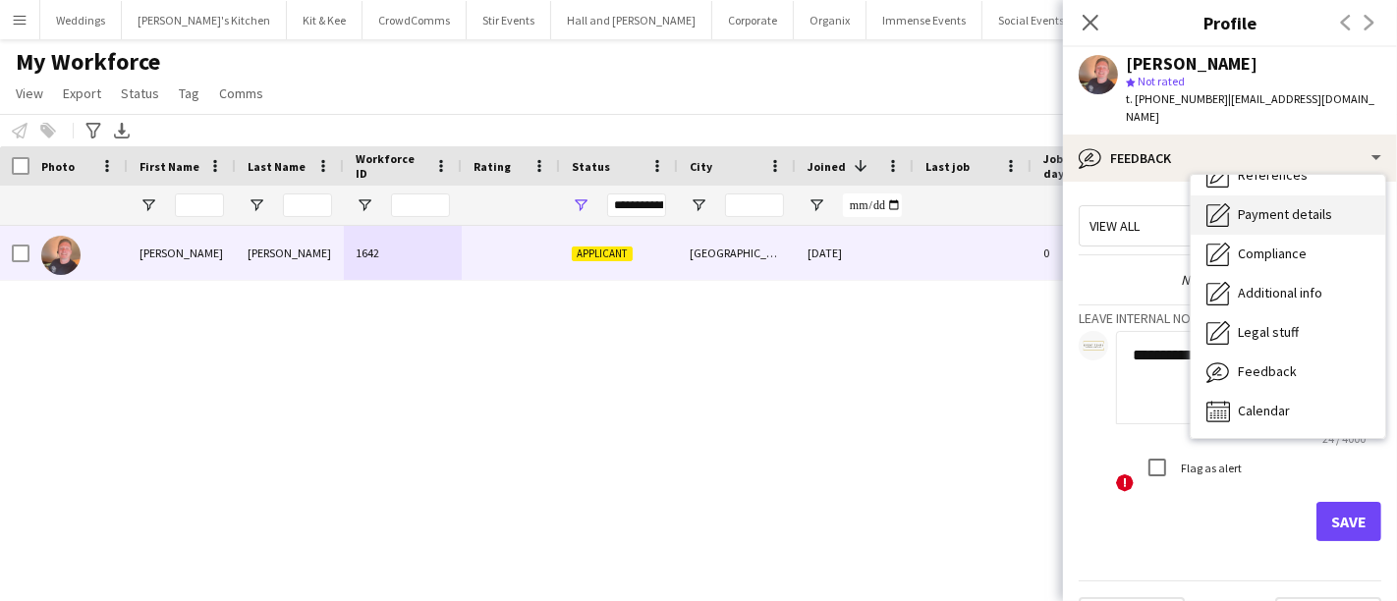
click at [1288, 205] on span "Payment details" at bounding box center [1285, 214] width 94 height 18
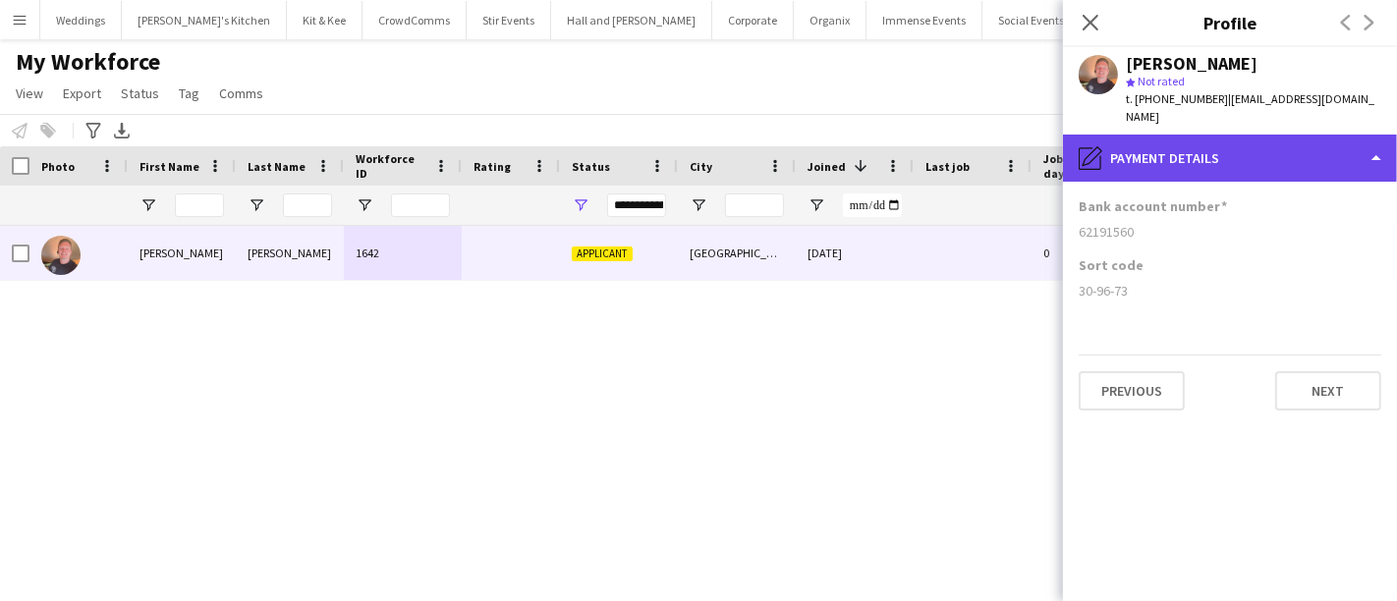
click at [1142, 141] on div "pencil4 Payment details" at bounding box center [1230, 158] width 334 height 47
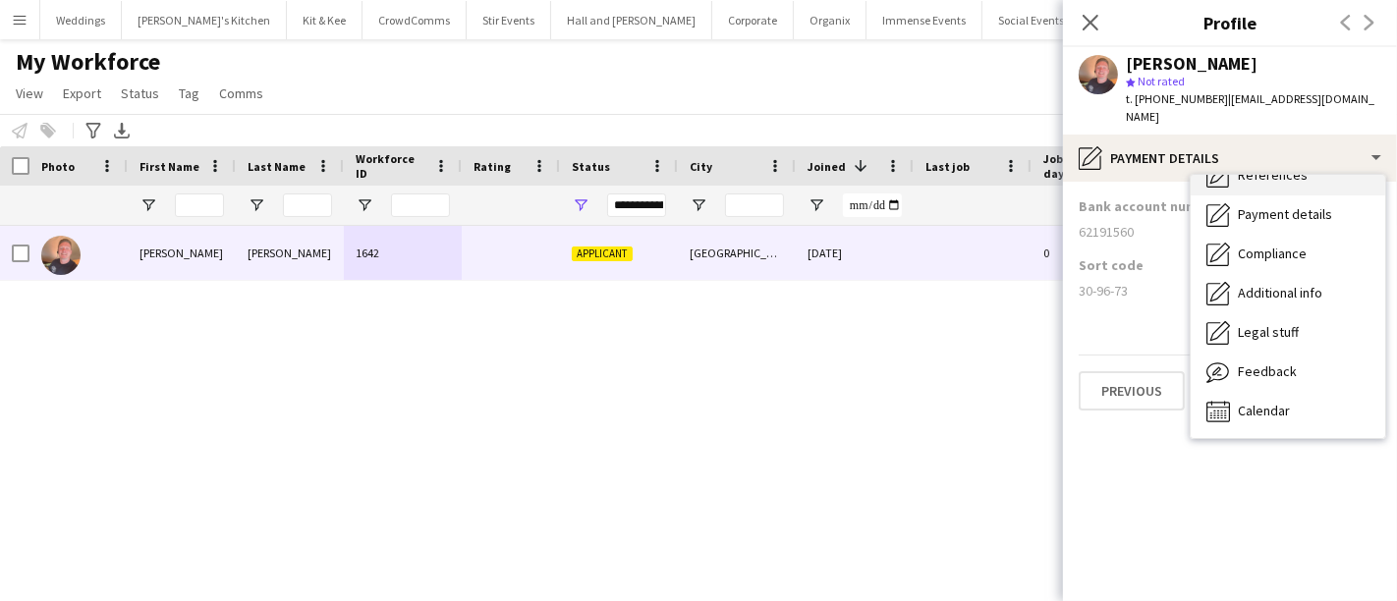
click at [1344, 158] on div "References References" at bounding box center [1288, 175] width 195 height 39
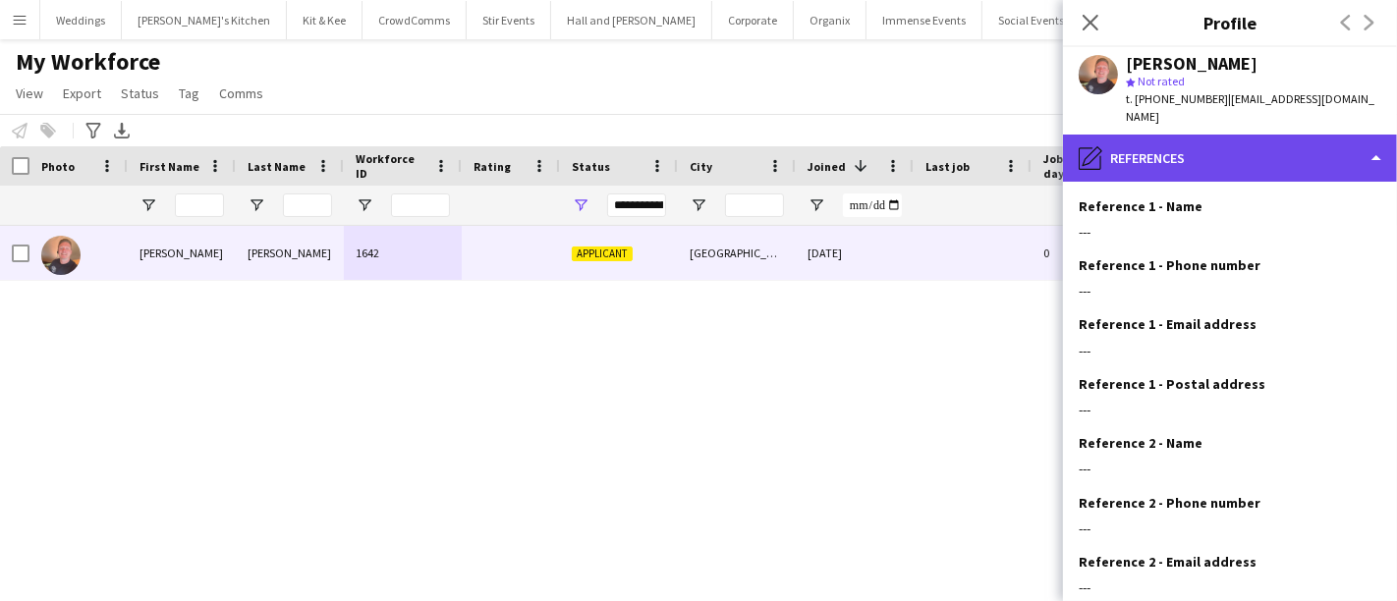
click at [1184, 158] on div "pencil4 References" at bounding box center [1230, 158] width 334 height 47
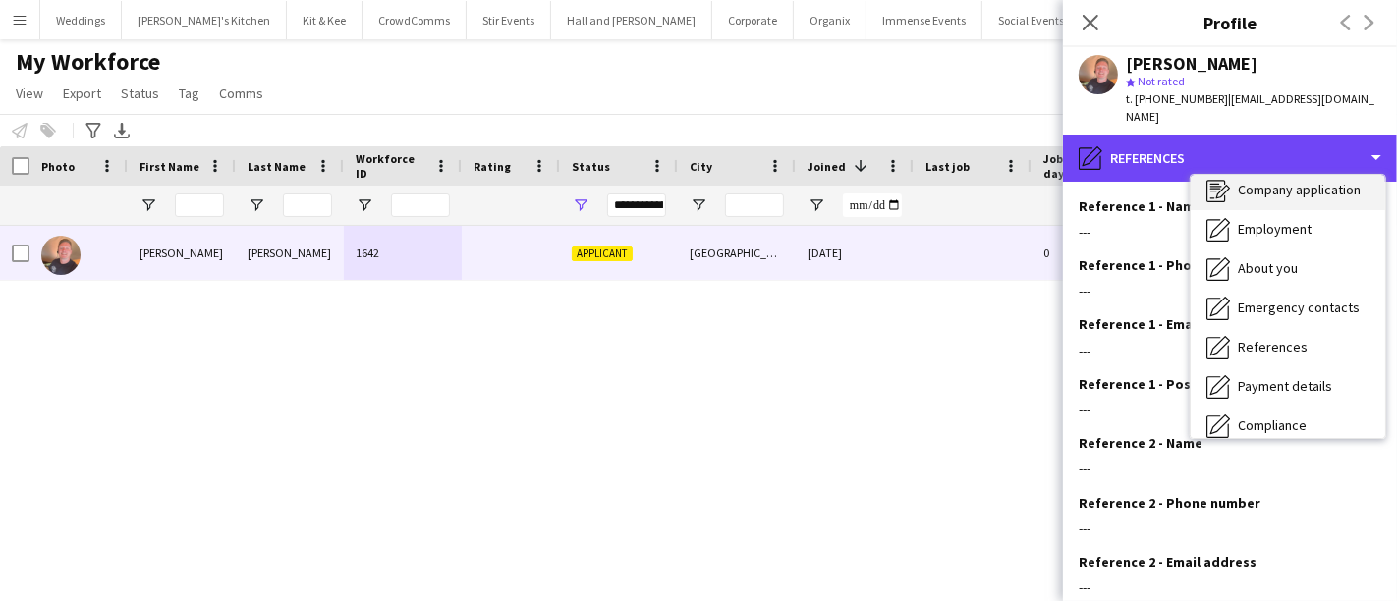
scroll to position [0, 0]
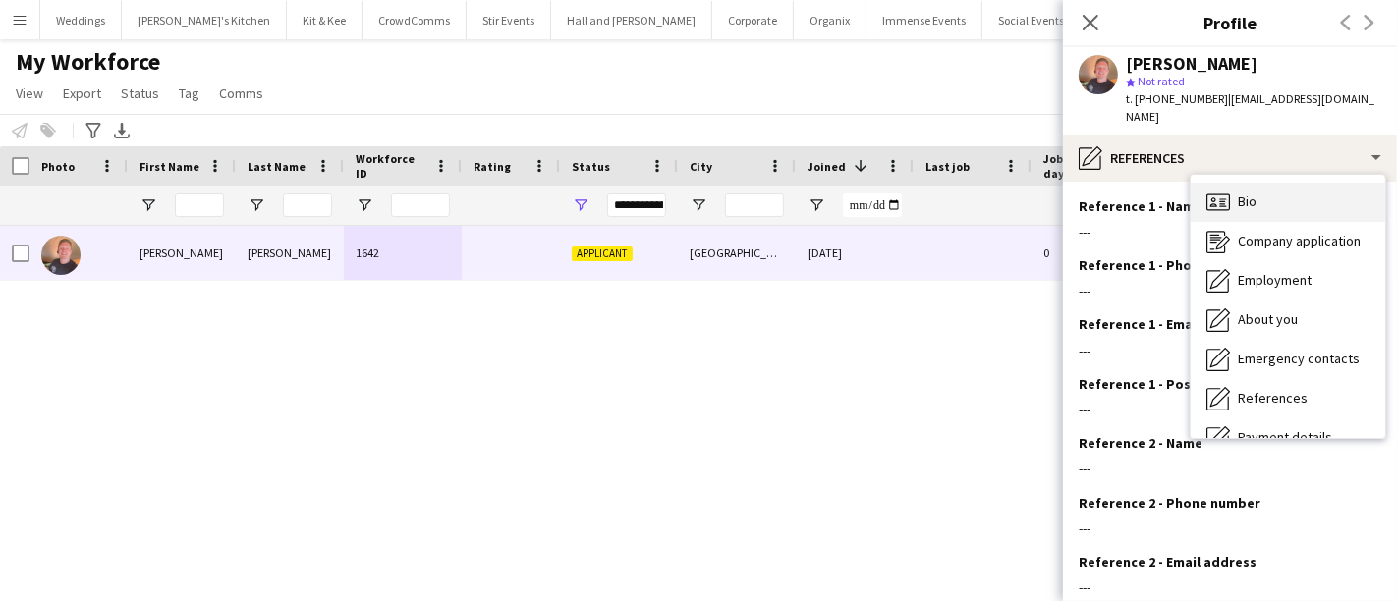
click at [1306, 202] on div "Bio Bio Company application Company application Employment Employment About you…" at bounding box center [1288, 306] width 195 height 263
click at [1280, 183] on div "Bio Bio" at bounding box center [1288, 202] width 195 height 39
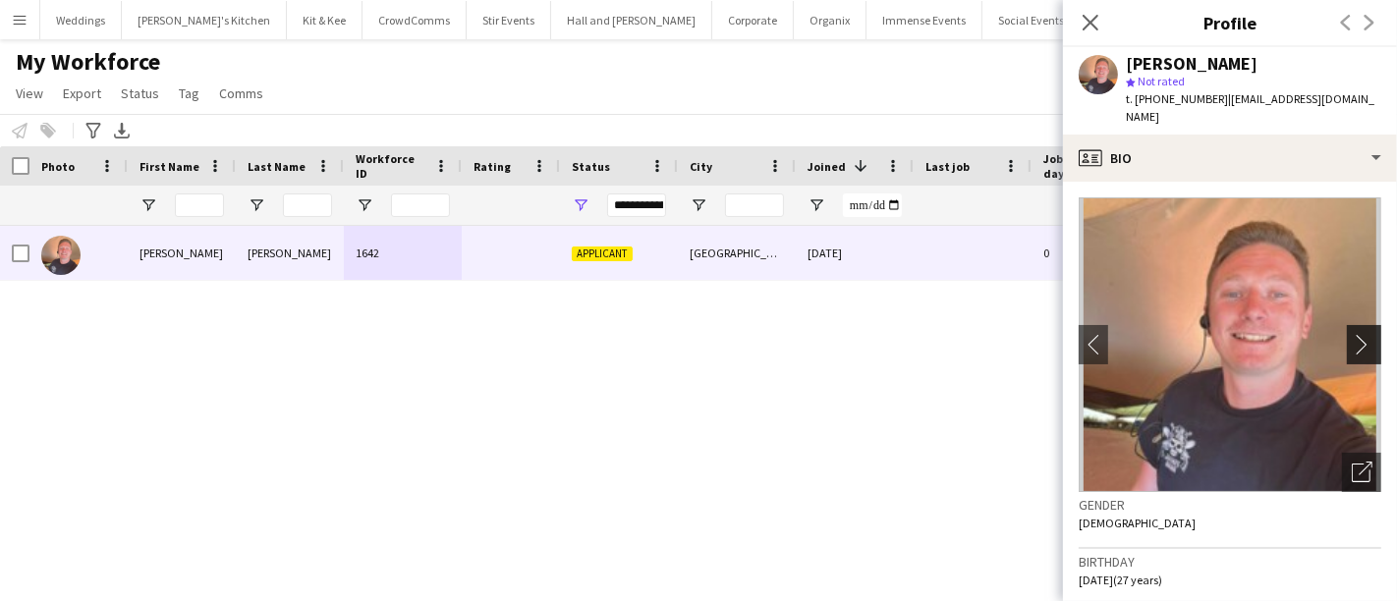
click at [1356, 334] on app-icon "chevron-right" at bounding box center [1367, 344] width 30 height 21
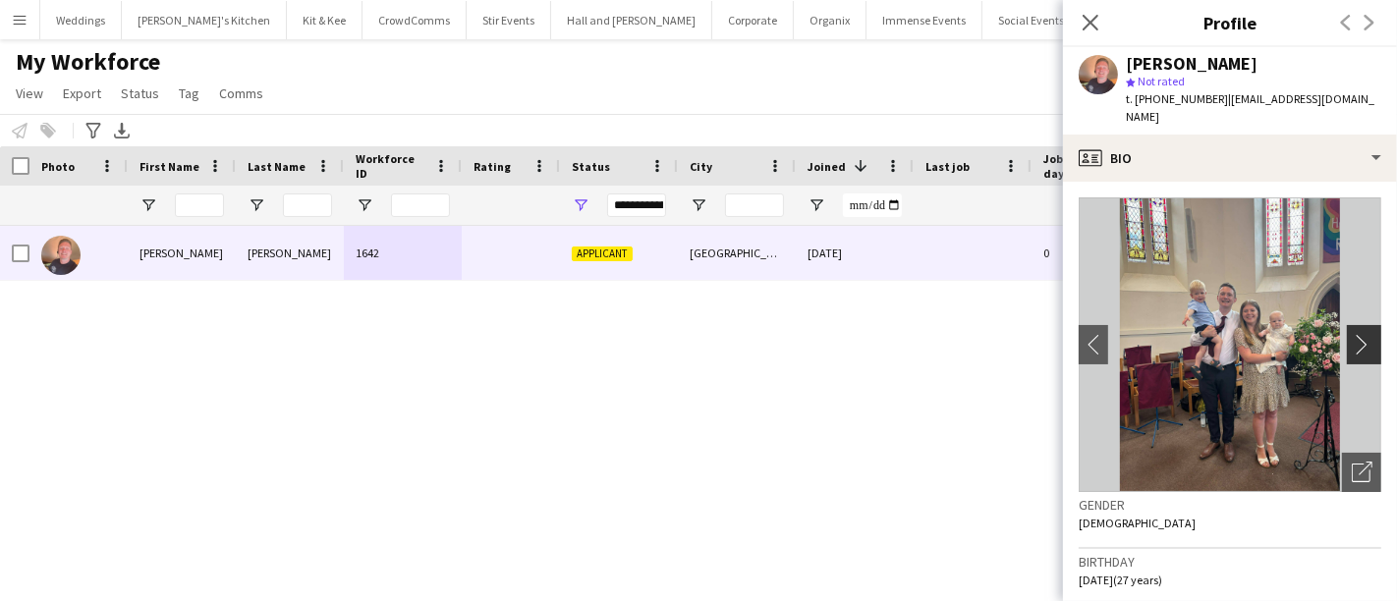
click at [1353, 334] on app-icon "chevron-right" at bounding box center [1367, 344] width 30 height 21
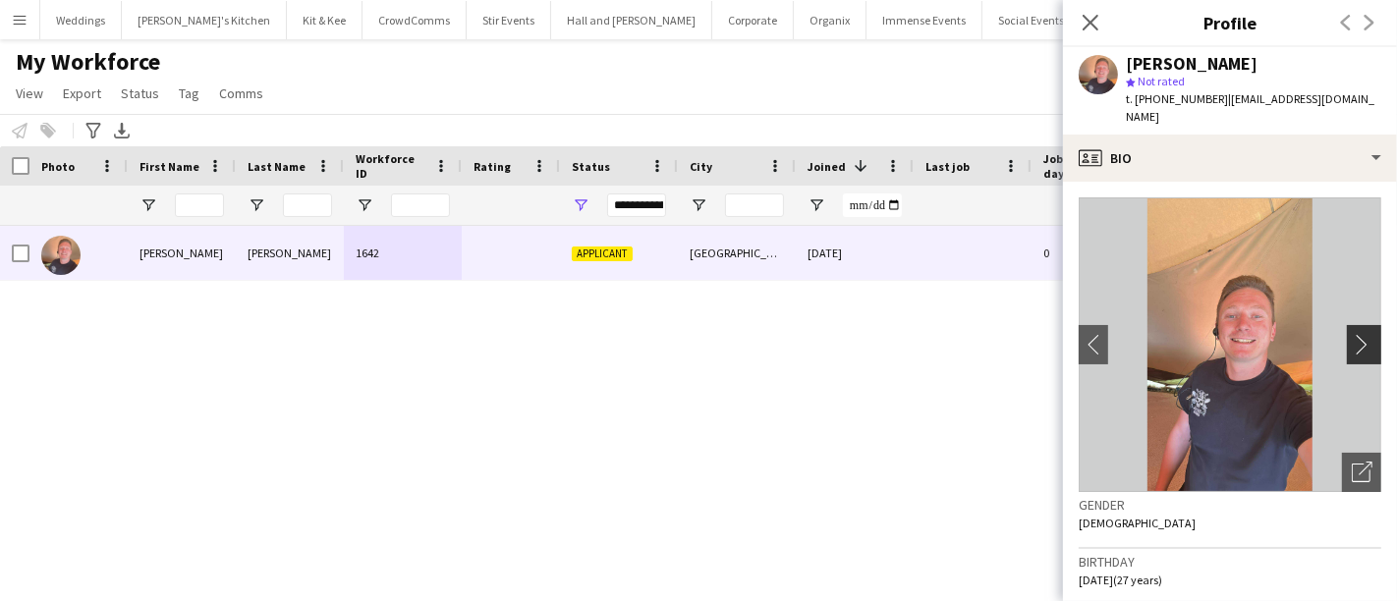
click at [1352, 334] on app-icon "chevron-right" at bounding box center [1367, 344] width 30 height 21
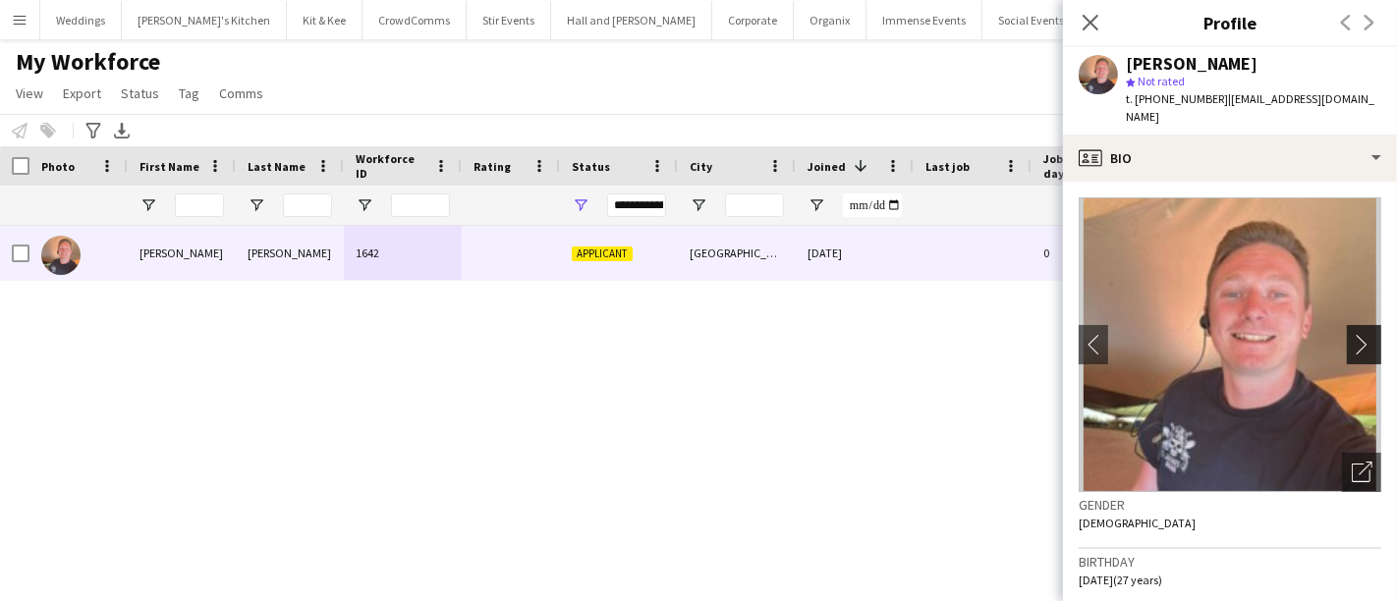
click at [1352, 334] on app-icon "chevron-right" at bounding box center [1367, 344] width 30 height 21
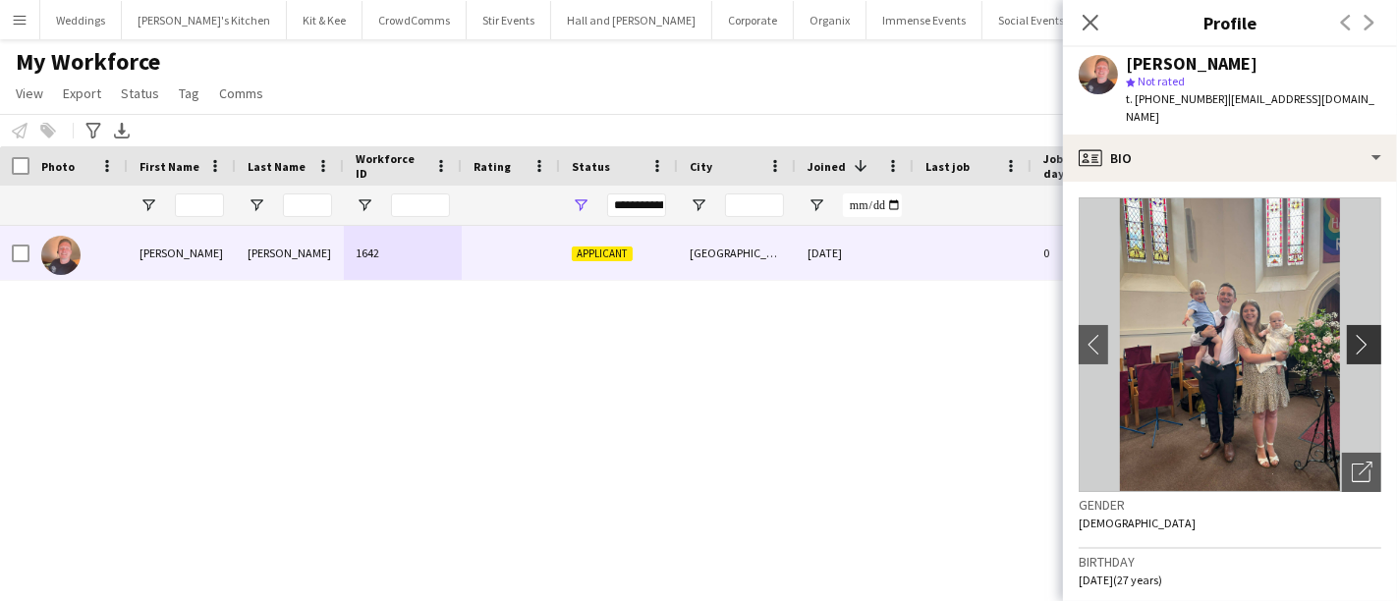
click at [1352, 334] on app-icon "chevron-right" at bounding box center [1367, 344] width 30 height 21
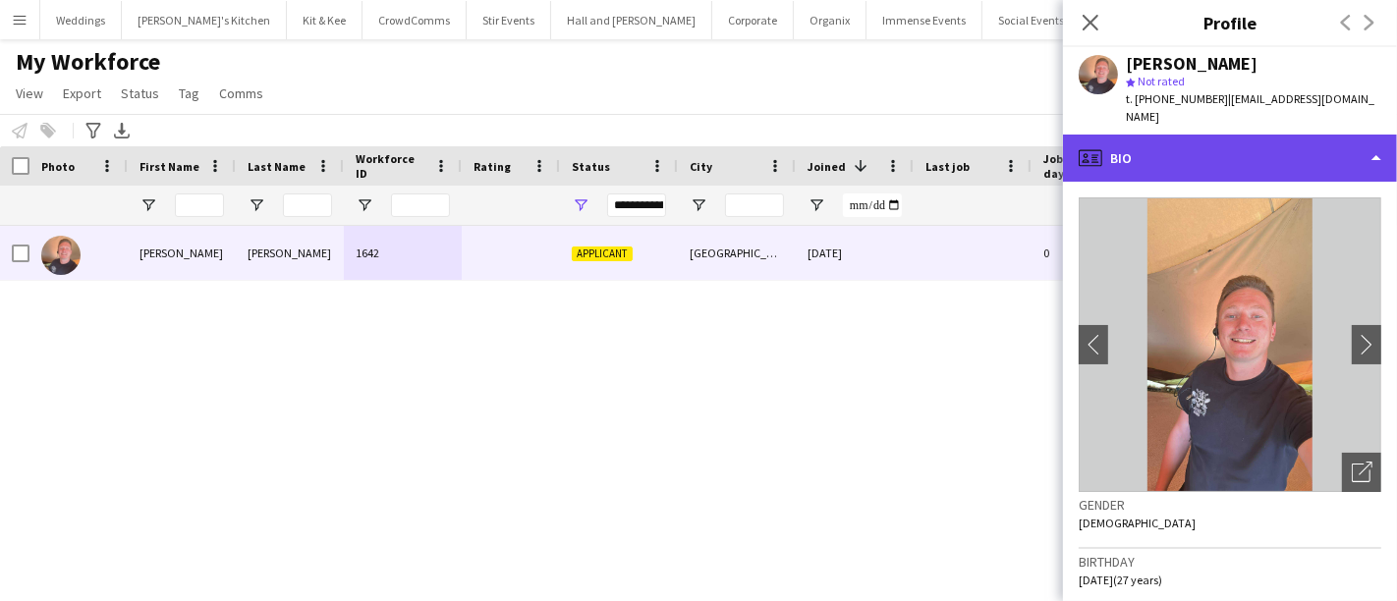
click at [1212, 155] on div "profile Bio" at bounding box center [1230, 158] width 334 height 47
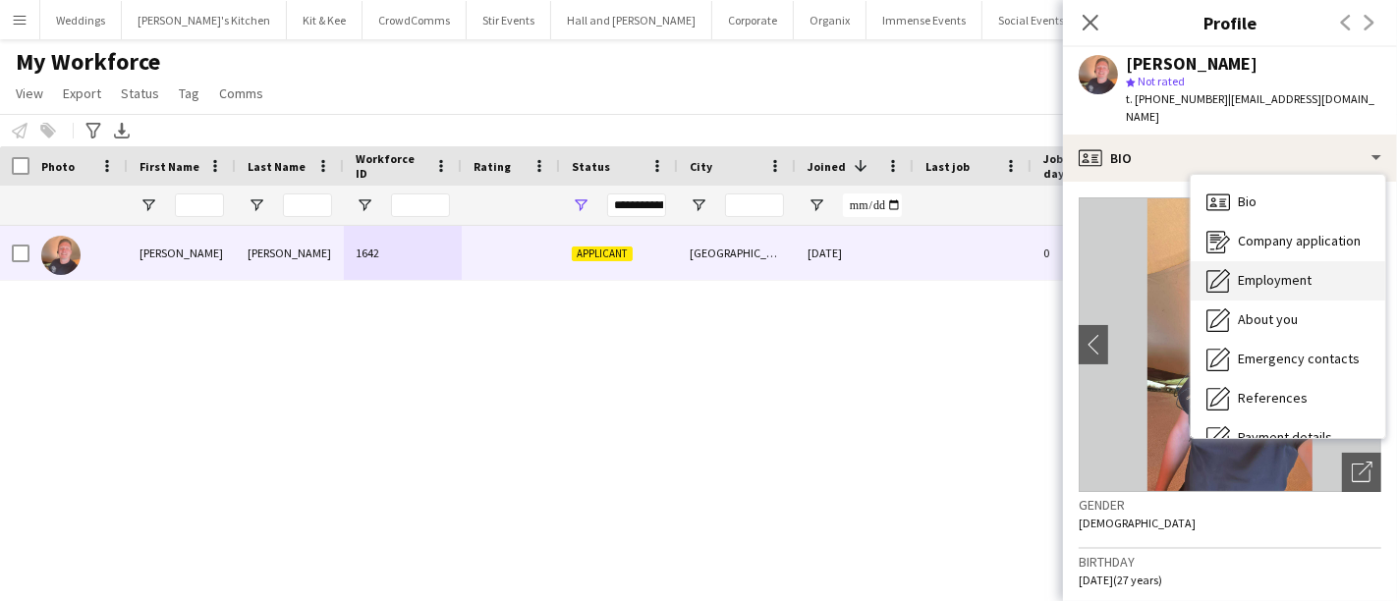
click at [1302, 271] on span "Employment" at bounding box center [1275, 280] width 74 height 18
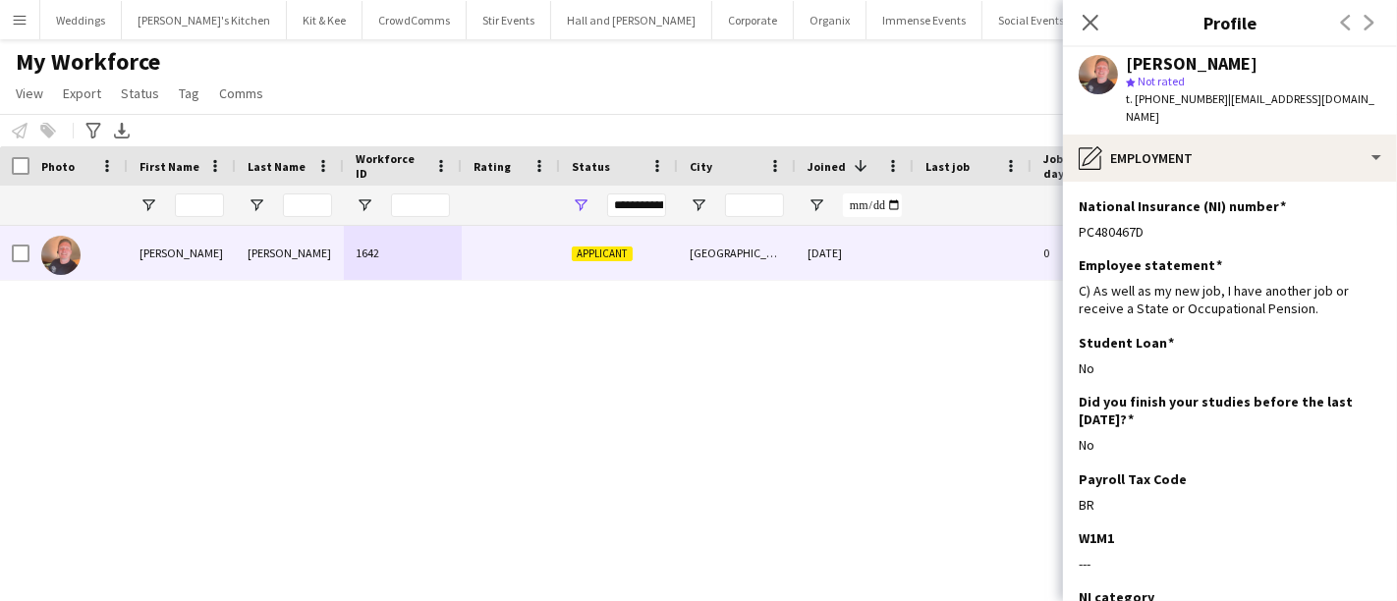
drag, startPoint x: 182, startPoint y: 398, endPoint x: 220, endPoint y: 321, distance: 85.7
click at [182, 399] on div "James Gannaway 1642 Applicant Dorchester, Dorset 02-09-2025 0 jamiegannaway97@g…" at bounding box center [669, 388] width 1338 height 324
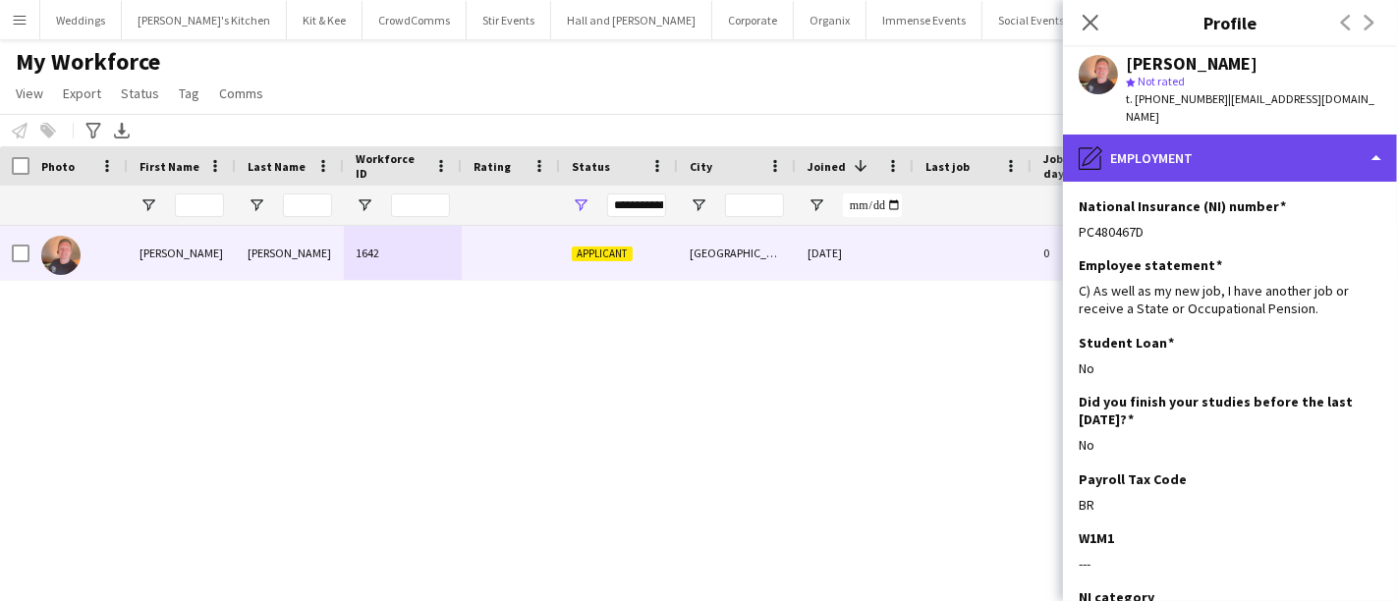
click at [1258, 154] on div "pencil4 Employment" at bounding box center [1230, 158] width 334 height 47
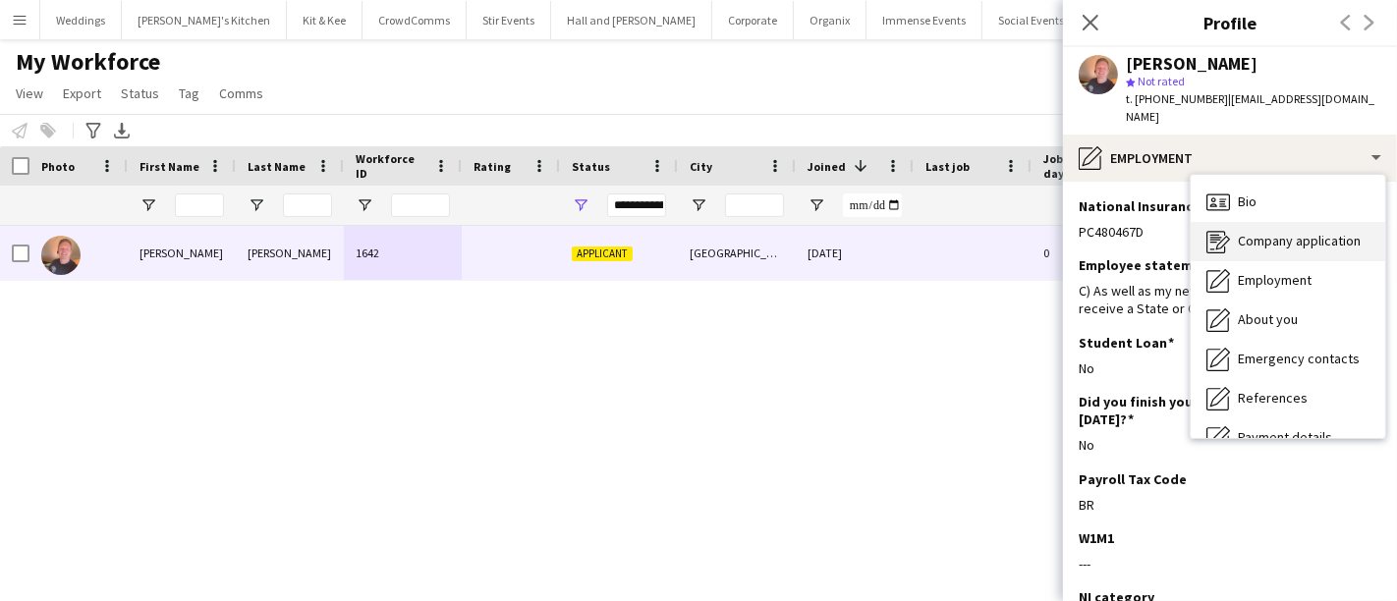
click at [1285, 222] on div "Company application Company application" at bounding box center [1288, 241] width 195 height 39
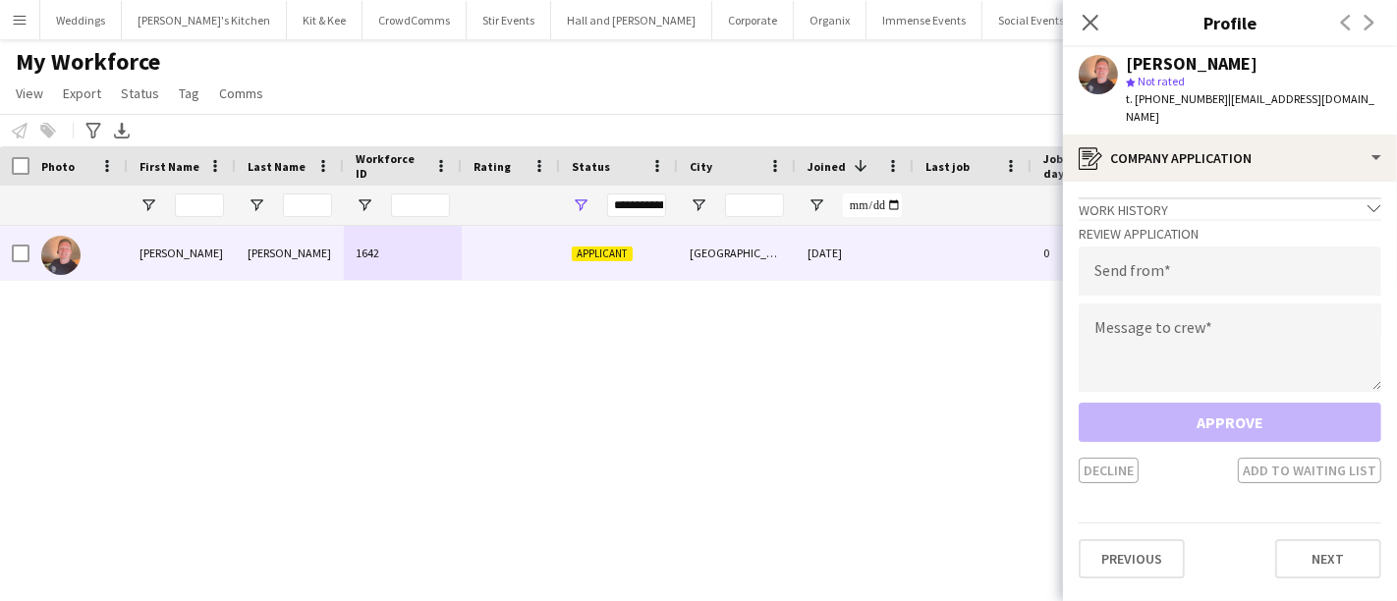
click at [1321, 523] on div "Previous Next" at bounding box center [1230, 551] width 303 height 56
click at [1318, 539] on button "Next" at bounding box center [1328, 558] width 106 height 39
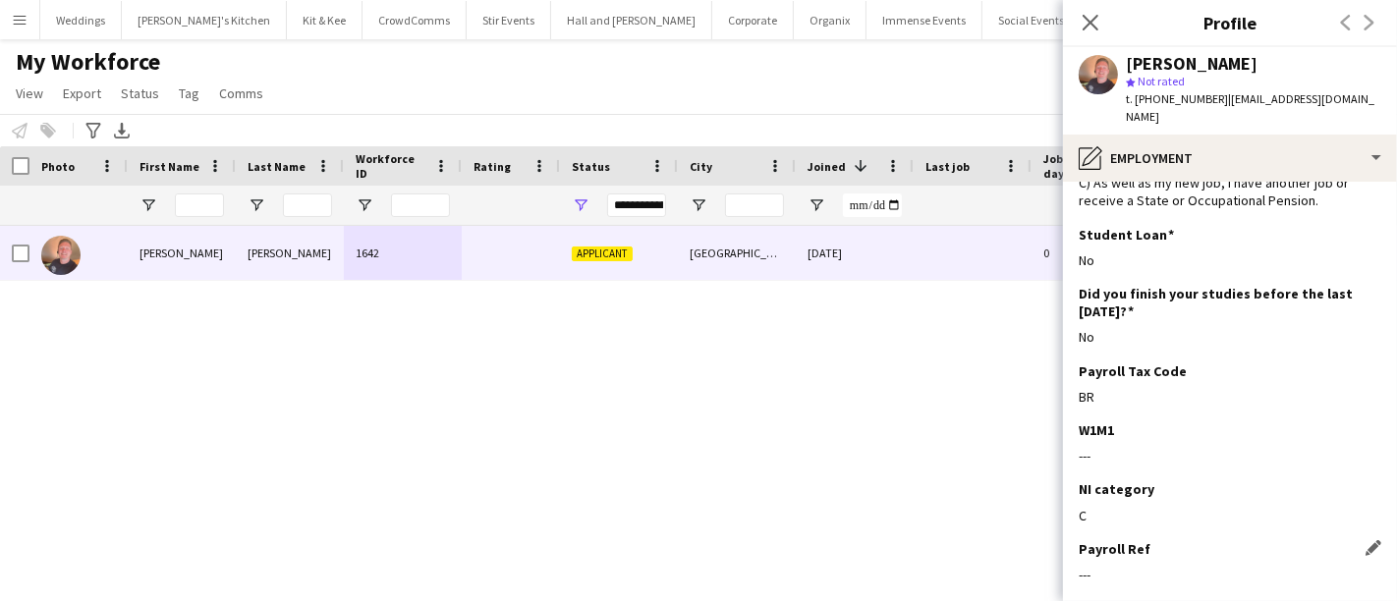
scroll to position [196, 0]
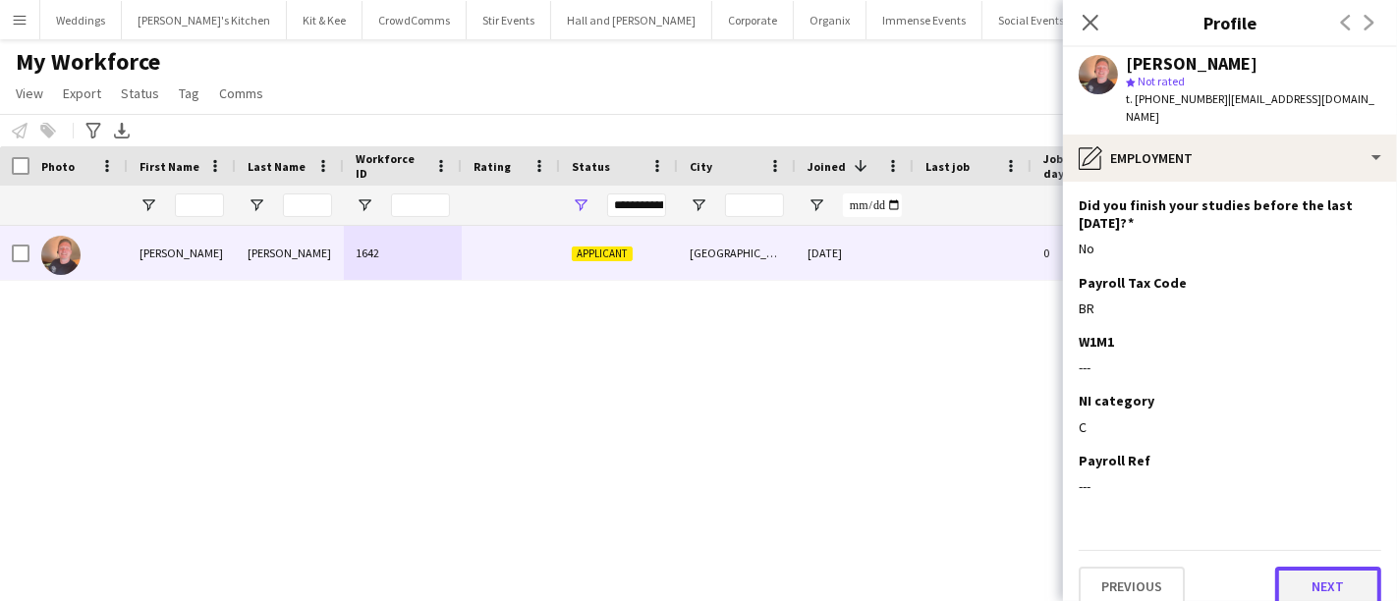
click at [1305, 567] on button "Next" at bounding box center [1328, 586] width 106 height 39
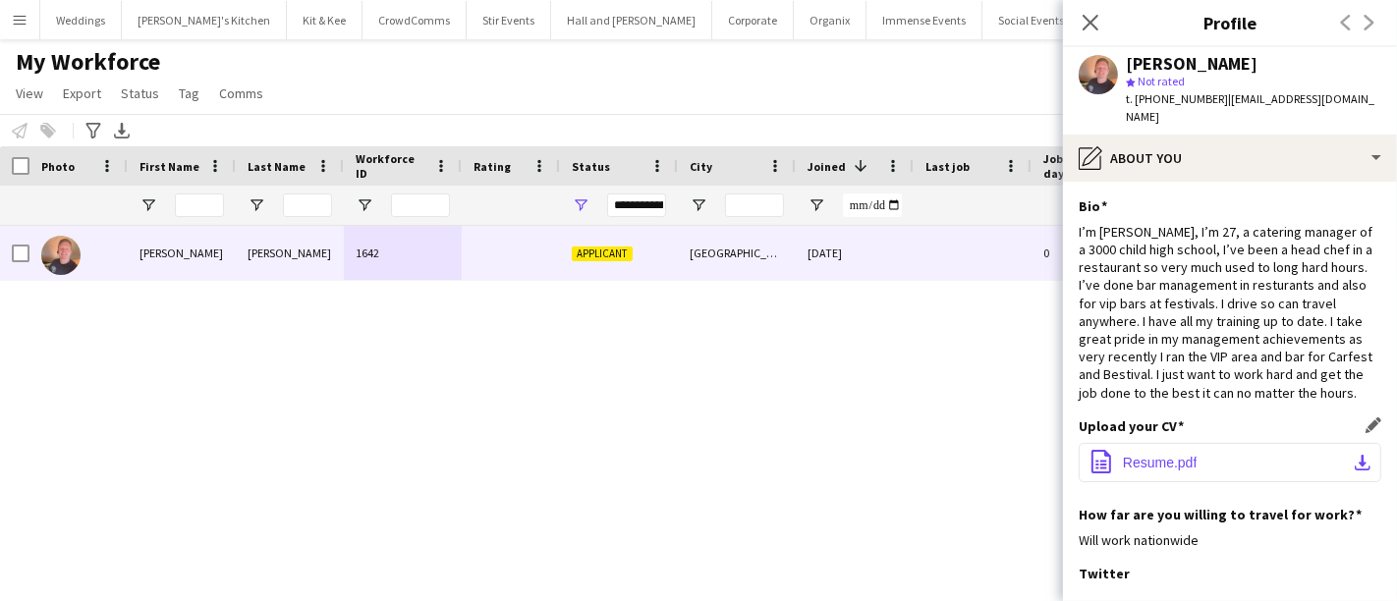
click at [1154, 443] on button "office-file-sheet Resume.pdf download-bottom" at bounding box center [1230, 462] width 303 height 39
click at [1218, 95] on span "| jamiegannaway97@gmail.com" at bounding box center [1250, 107] width 249 height 32
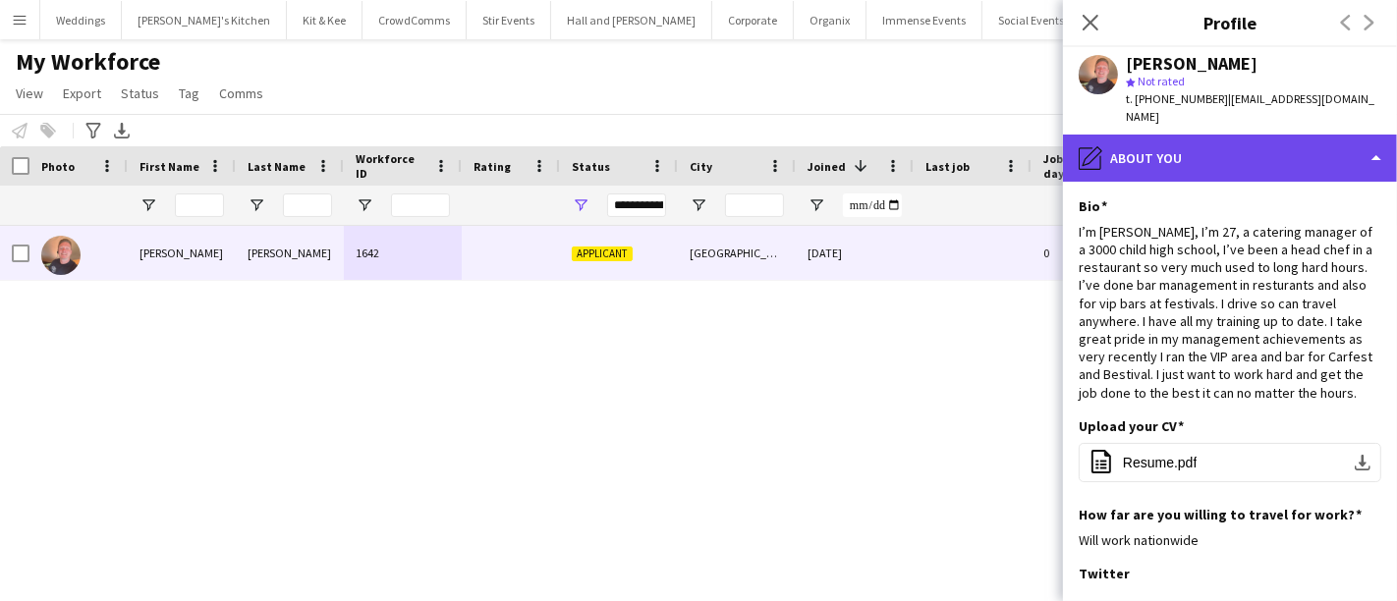
click at [1220, 135] on div "pencil4 About you" at bounding box center [1230, 158] width 334 height 47
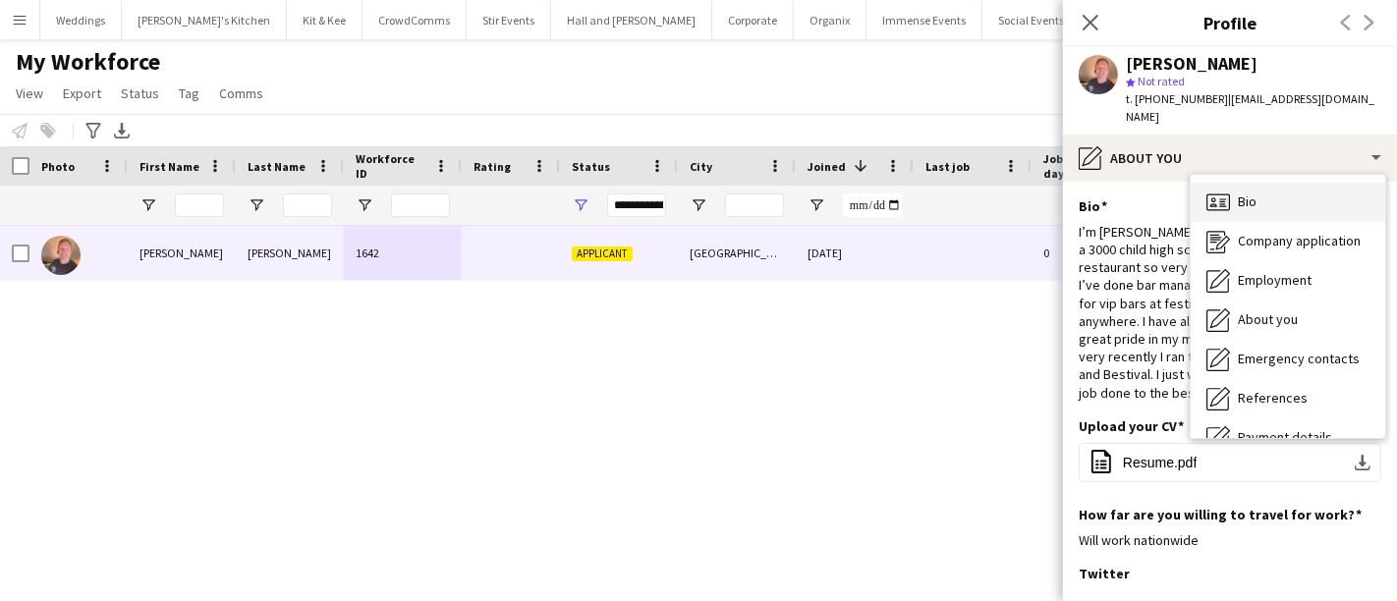
click at [1302, 192] on div "Bio Bio" at bounding box center [1288, 202] width 195 height 39
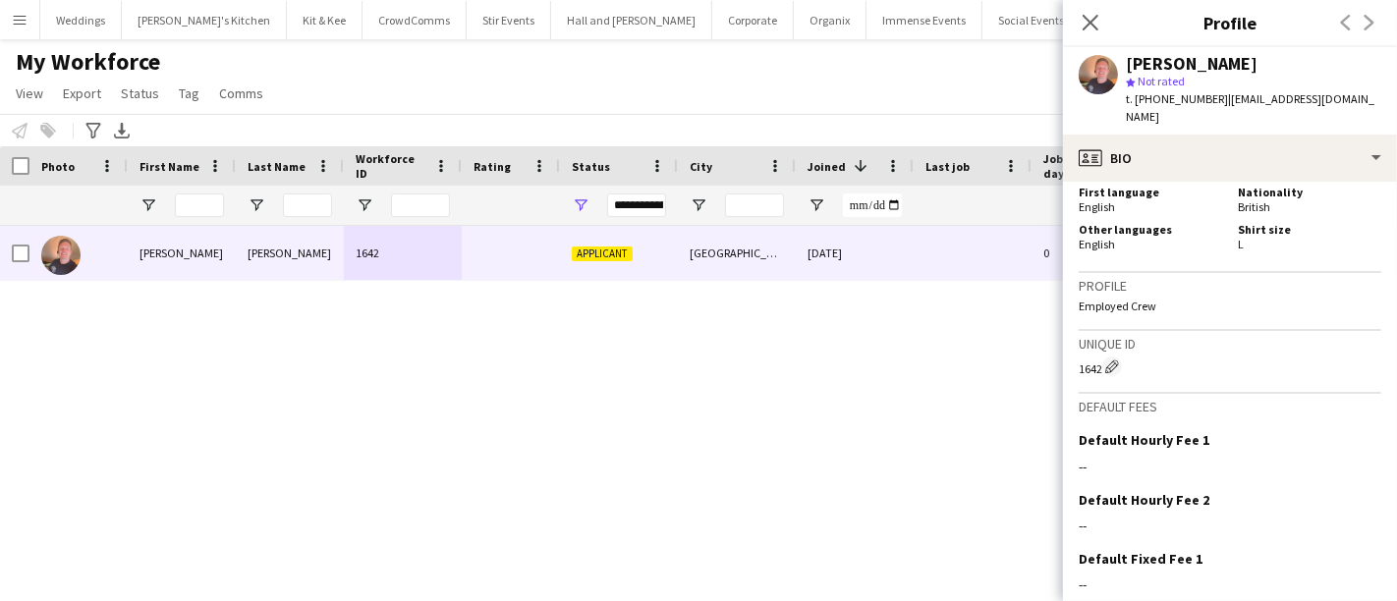
scroll to position [1173, 0]
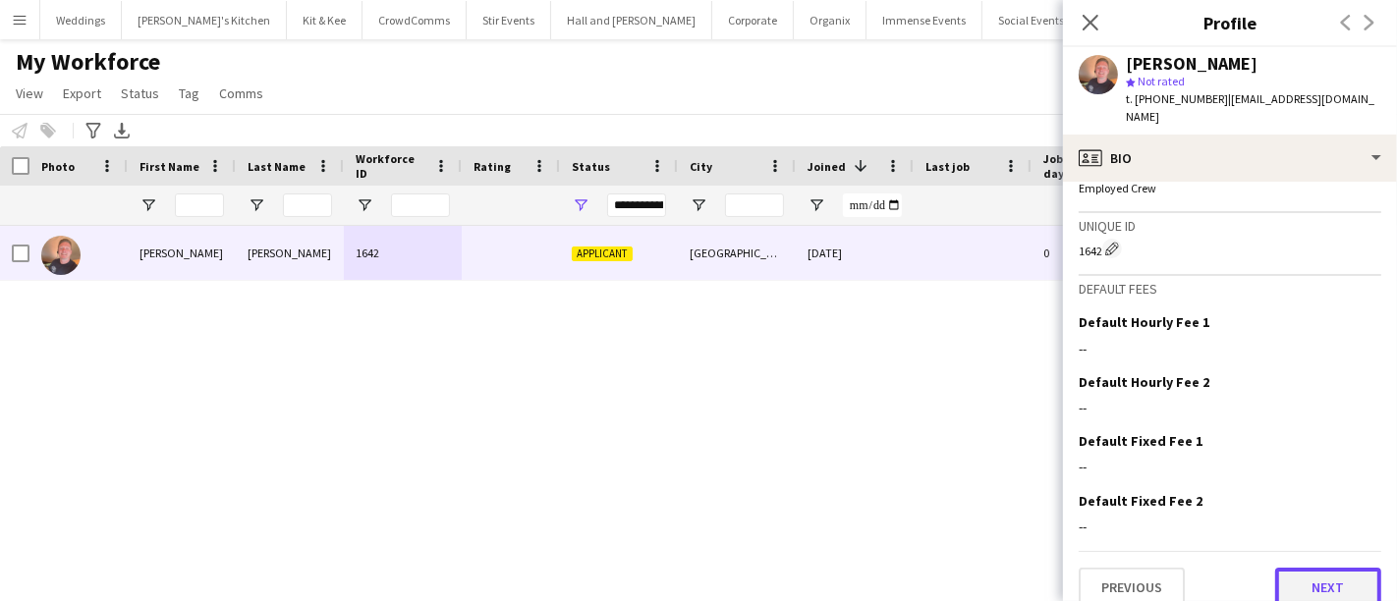
click at [1299, 568] on button "Next" at bounding box center [1328, 587] width 106 height 39
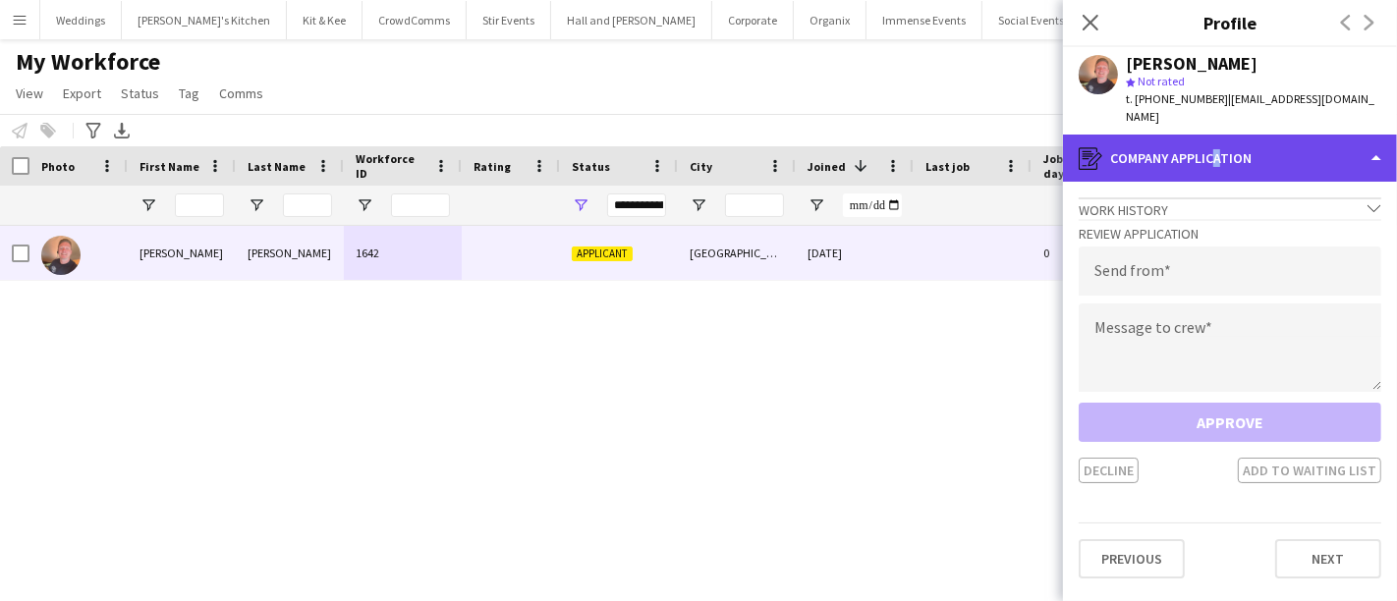
click at [1209, 152] on div "register Company application" at bounding box center [1230, 158] width 334 height 47
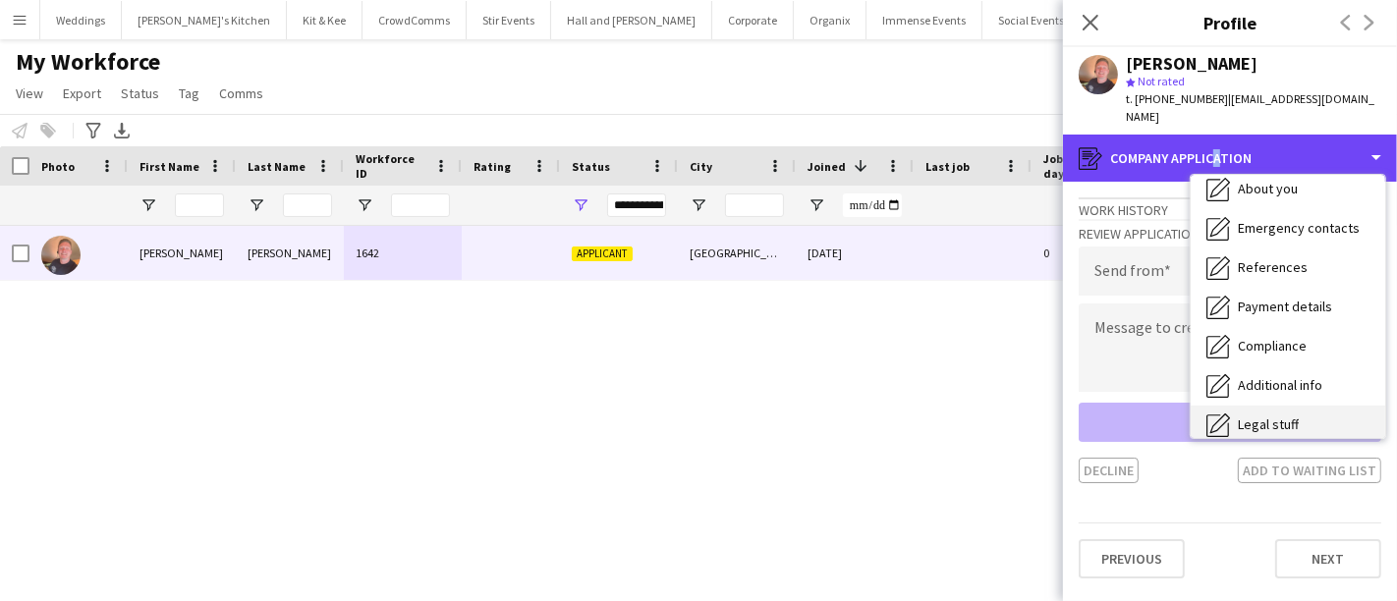
scroll to position [223, 0]
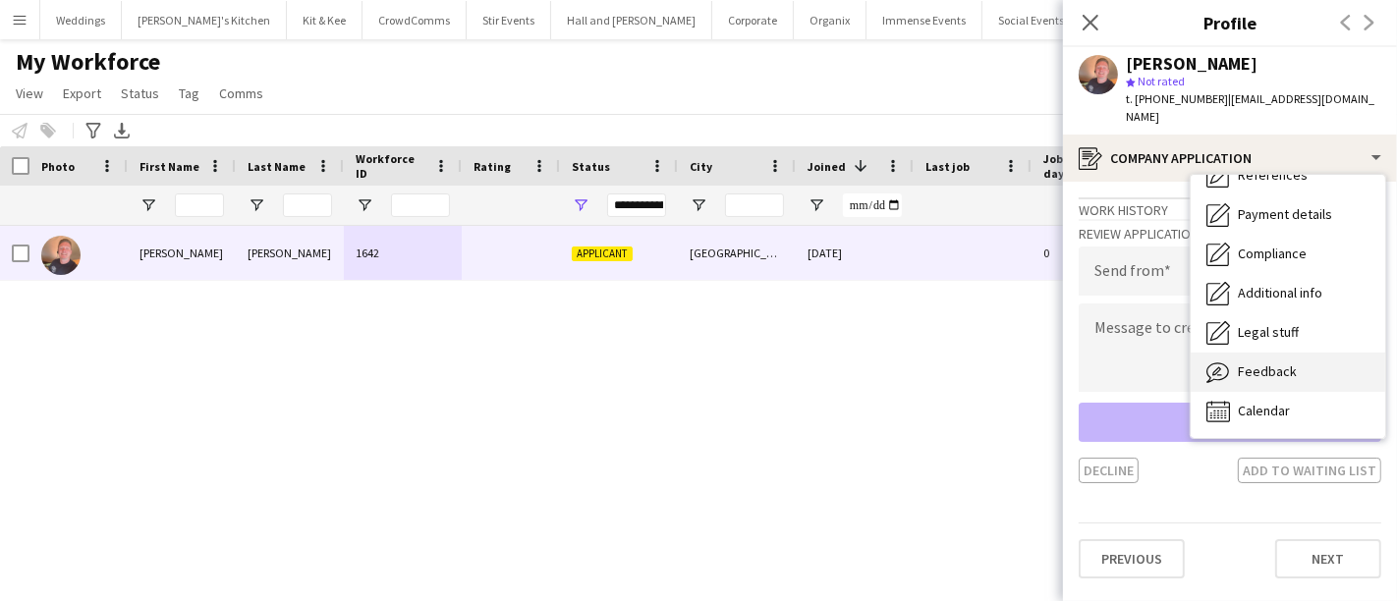
click at [1263, 353] on div "Feedback Feedback" at bounding box center [1288, 372] width 195 height 39
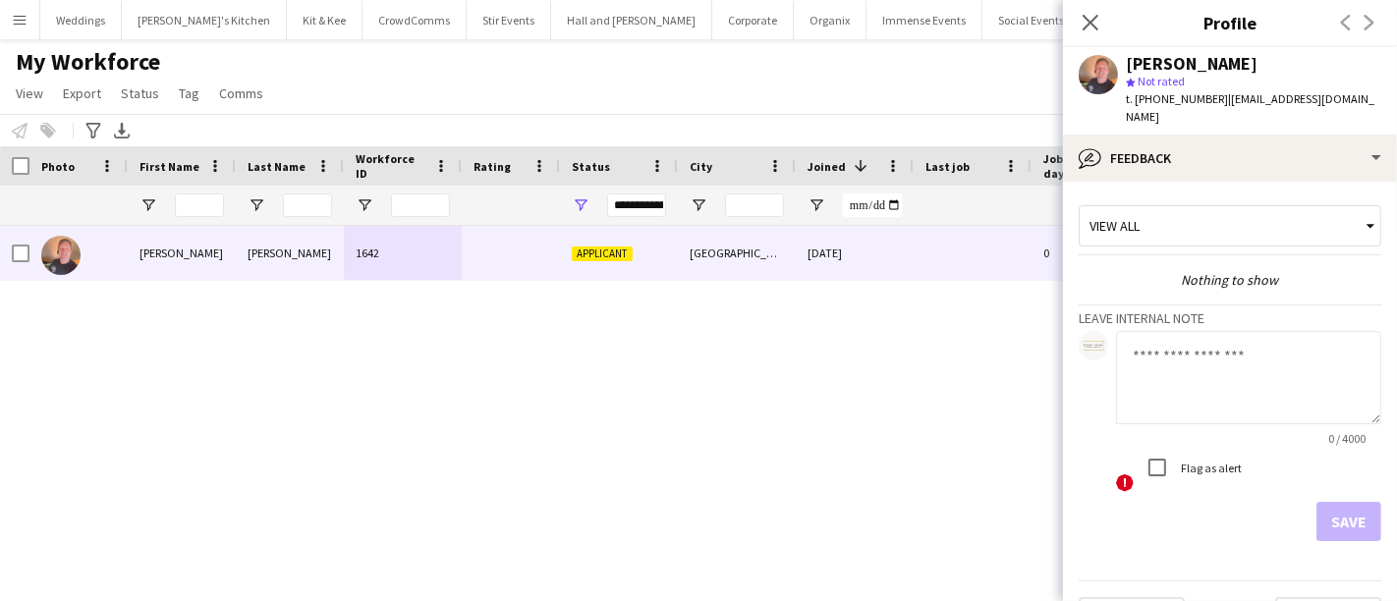
click at [1184, 359] on textarea at bounding box center [1248, 377] width 265 height 93
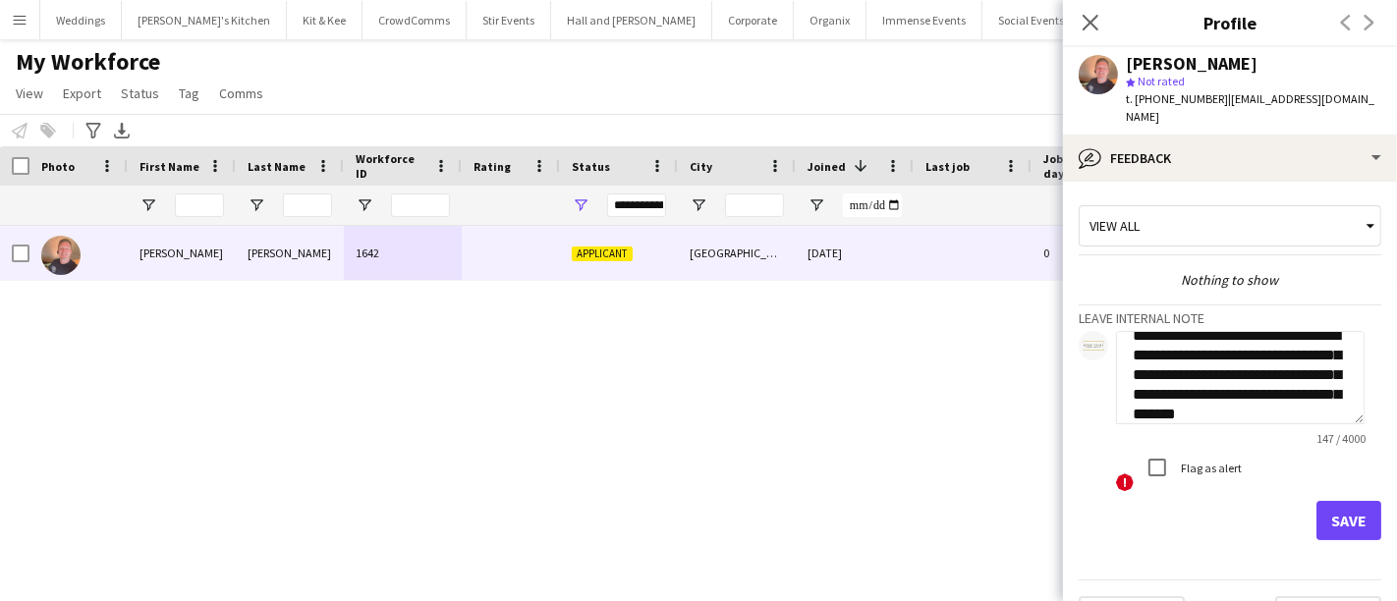
scroll to position [39, 0]
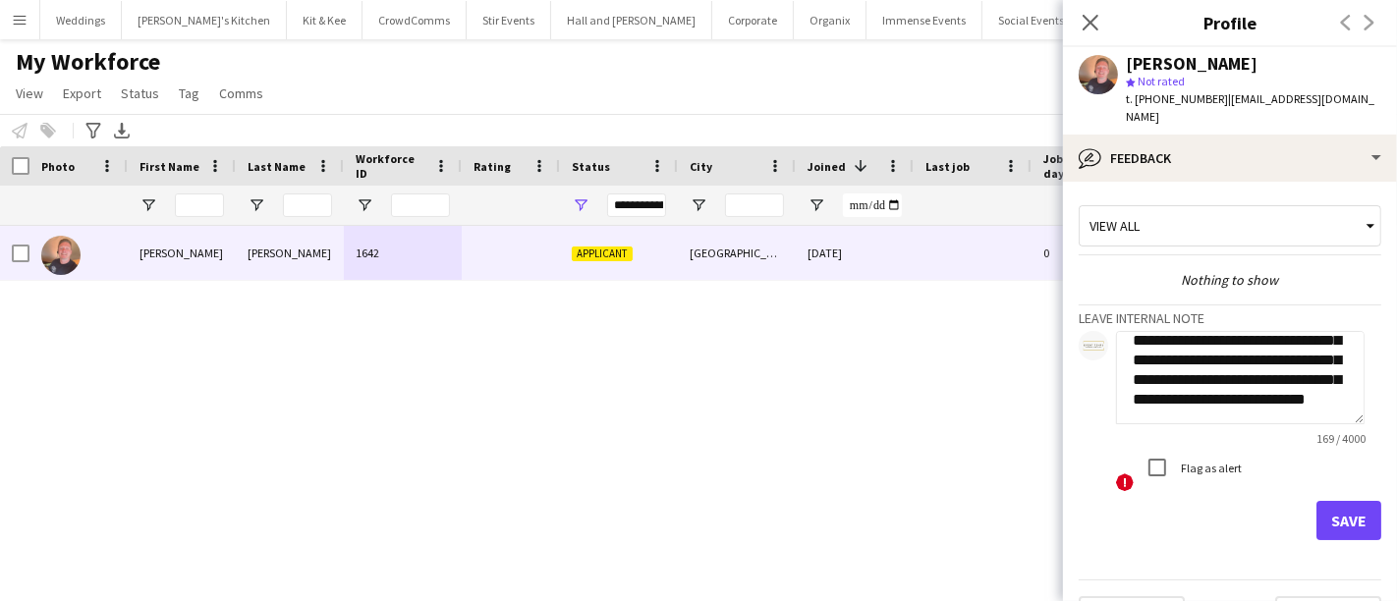
click at [1141, 390] on textarea "**********" at bounding box center [1240, 377] width 249 height 93
click at [1215, 350] on textarea "**********" at bounding box center [1240, 377] width 249 height 93
click at [1164, 393] on textarea "**********" at bounding box center [1240, 377] width 249 height 93
click at [1261, 400] on textarea "**********" at bounding box center [1240, 377] width 249 height 93
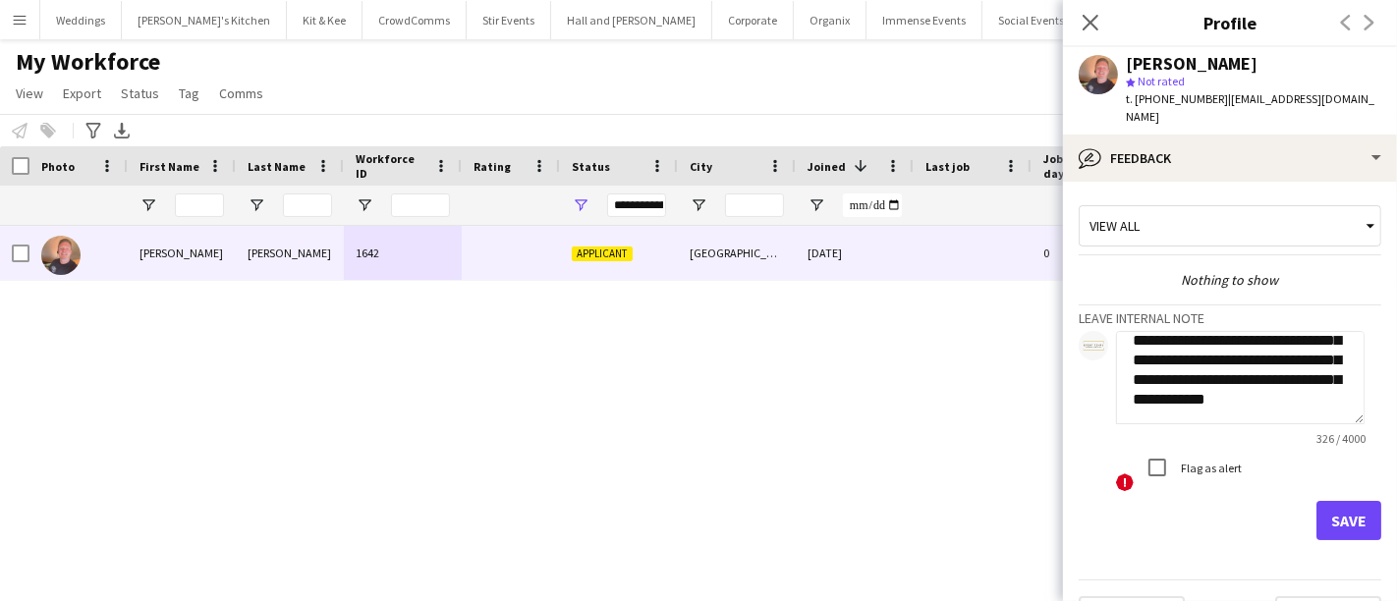
scroll to position [157, 0]
type textarea "**********"
click at [1325, 501] on button "Save" at bounding box center [1348, 520] width 65 height 39
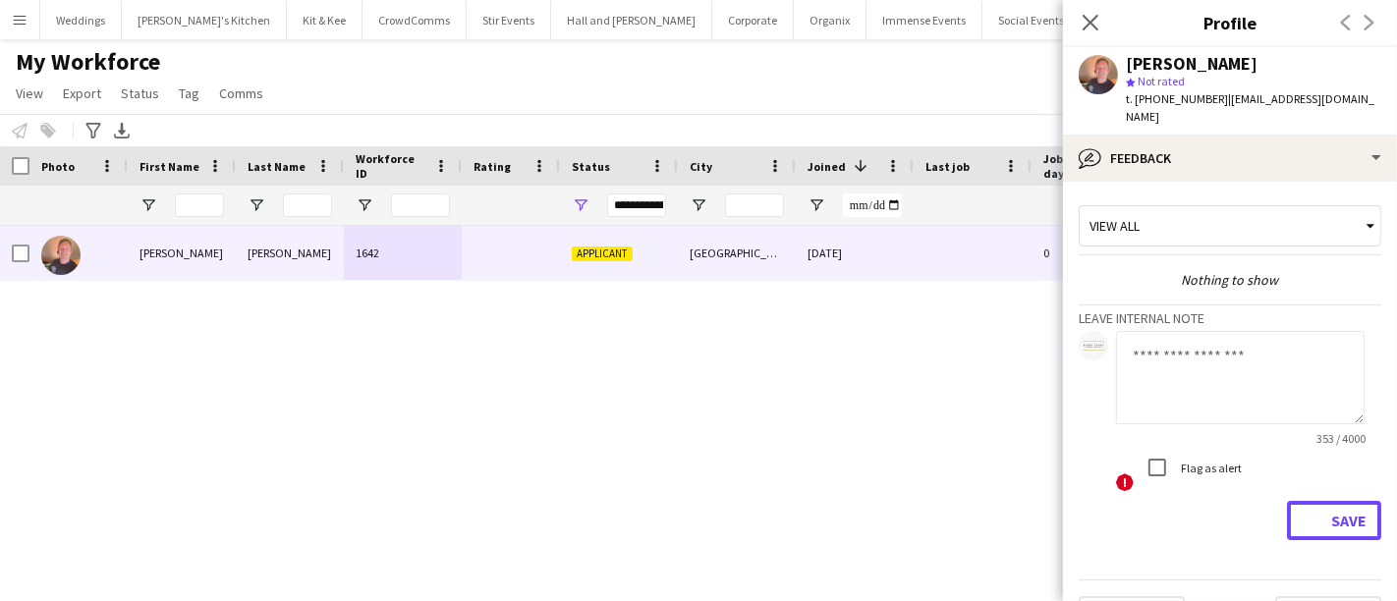
scroll to position [0, 0]
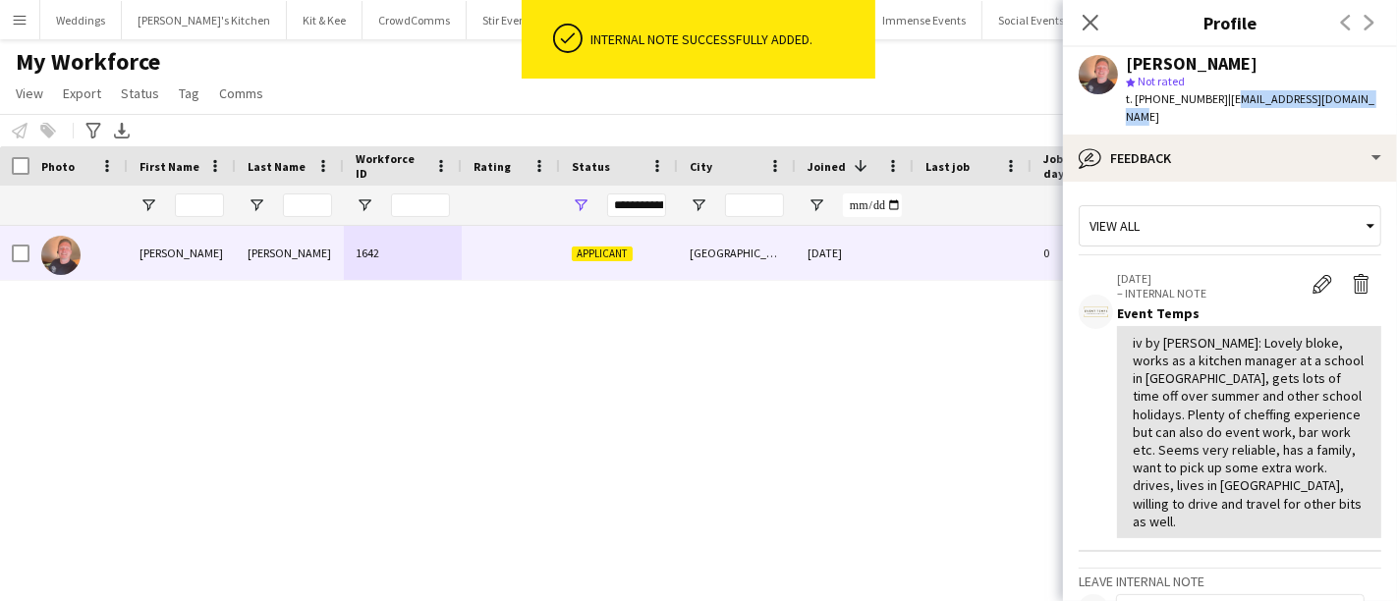
drag, startPoint x: 1385, startPoint y: 101, endPoint x: 1251, endPoint y: 106, distance: 134.7
click at [1222, 99] on div "James Gannaway star Not rated t. +447476367693 | jamiegannaway97@gmail.com" at bounding box center [1230, 90] width 334 height 87
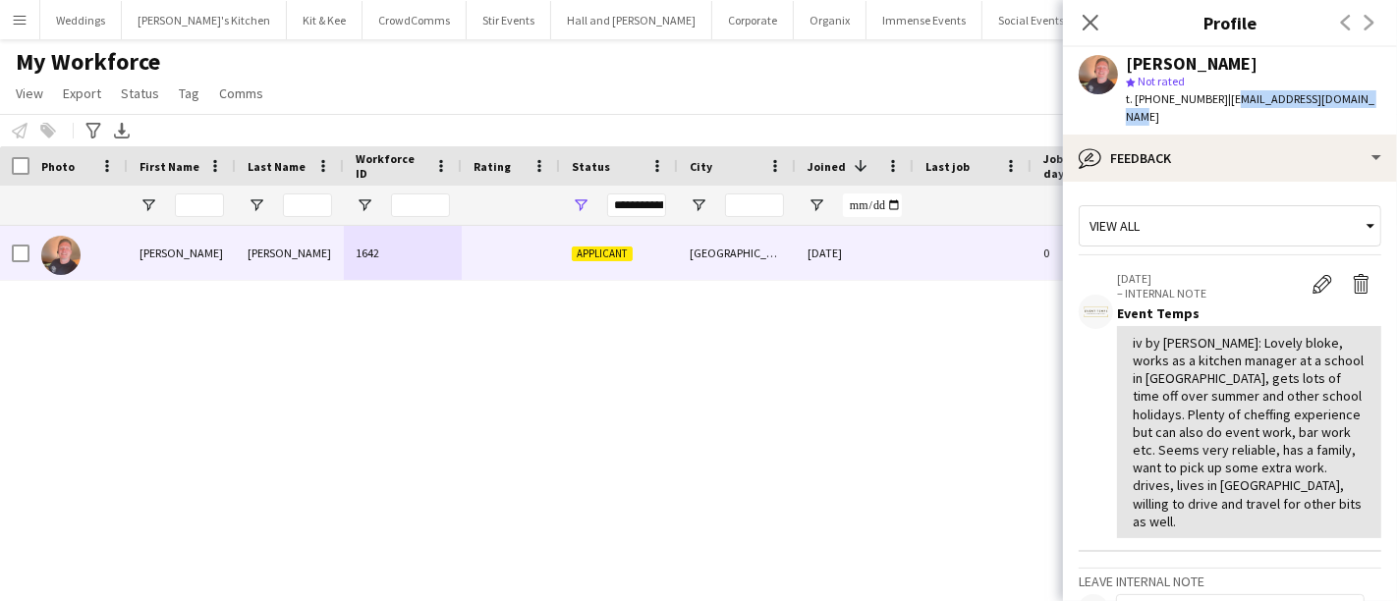
drag, startPoint x: 1264, startPoint y: 108, endPoint x: 1233, endPoint y: 96, distance: 33.6
click at [1229, 98] on span "| jamiegannaway97@gmail.com" at bounding box center [1250, 107] width 249 height 32
drag, startPoint x: 1220, startPoint y: 96, endPoint x: 1361, endPoint y: 96, distance: 140.5
click at [1361, 96] on span "| jamiegannaway97@gmail.com" at bounding box center [1250, 107] width 249 height 32
drag, startPoint x: 1365, startPoint y: 105, endPoint x: 1239, endPoint y: 102, distance: 125.8
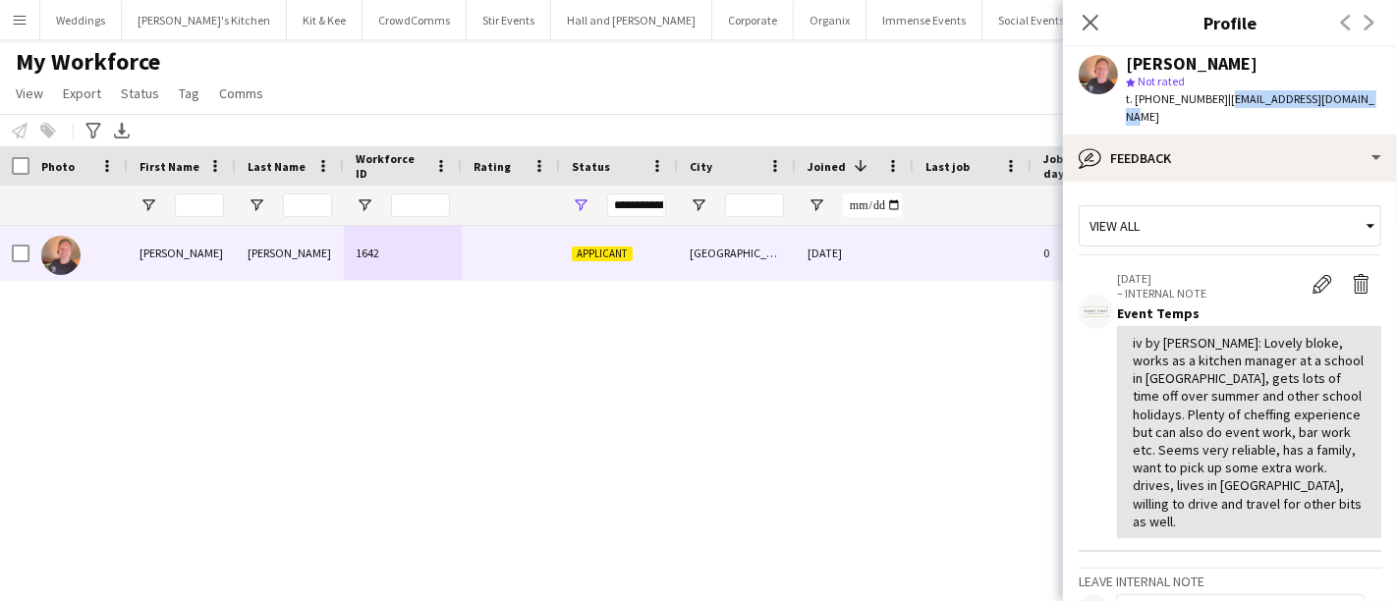
click at [1217, 94] on div "t. +447476367693 | jamiegannaway97@gmail.com" at bounding box center [1253, 107] width 255 height 35
copy span "jamiegannaway97@gmail.com"
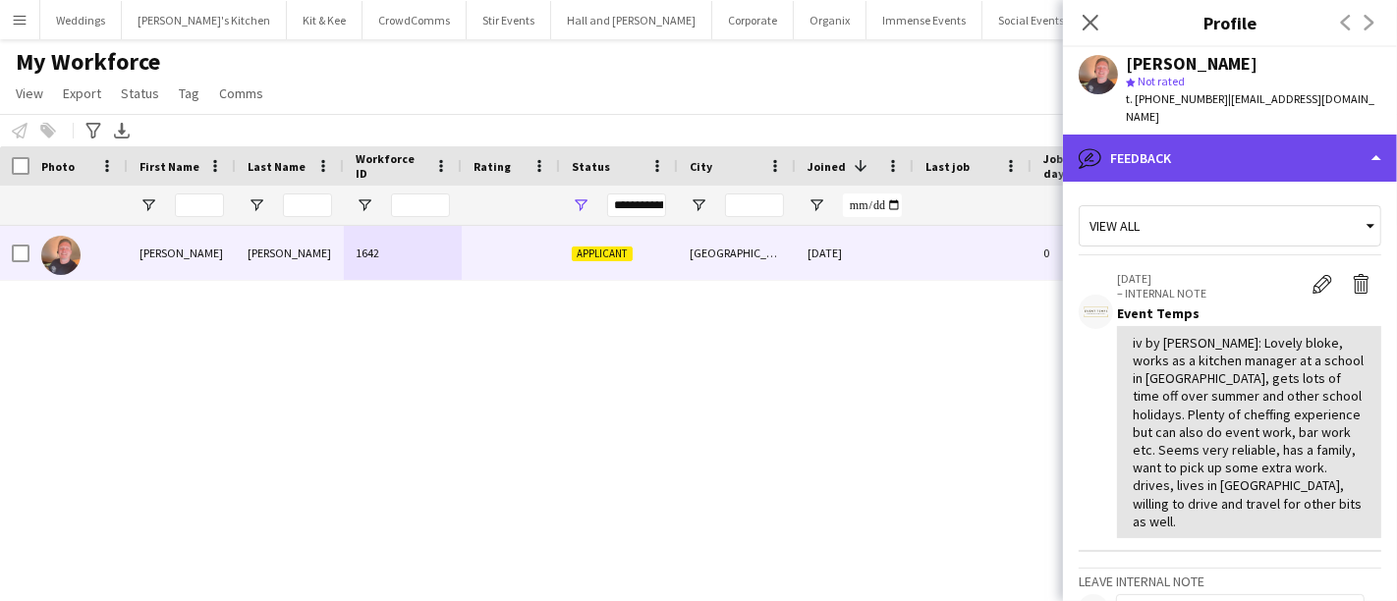
click at [1169, 149] on div "bubble-pencil Feedback" at bounding box center [1230, 158] width 334 height 47
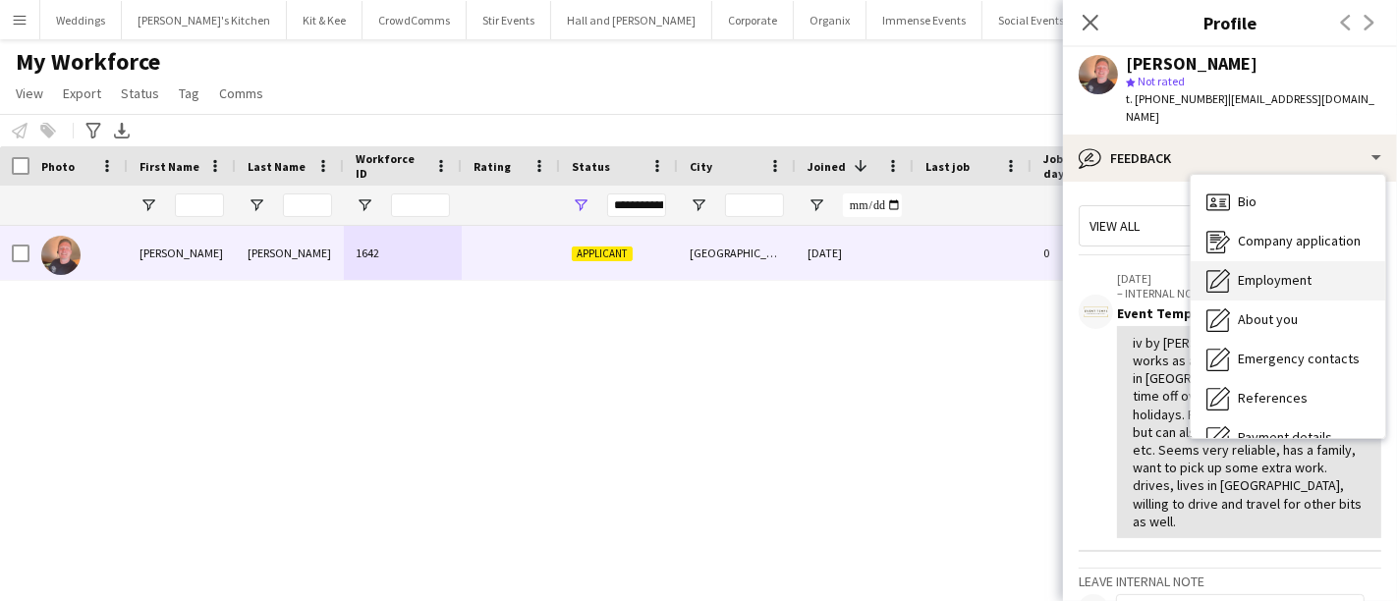
click at [1288, 195] on div "Bio Bio" at bounding box center [1288, 202] width 195 height 39
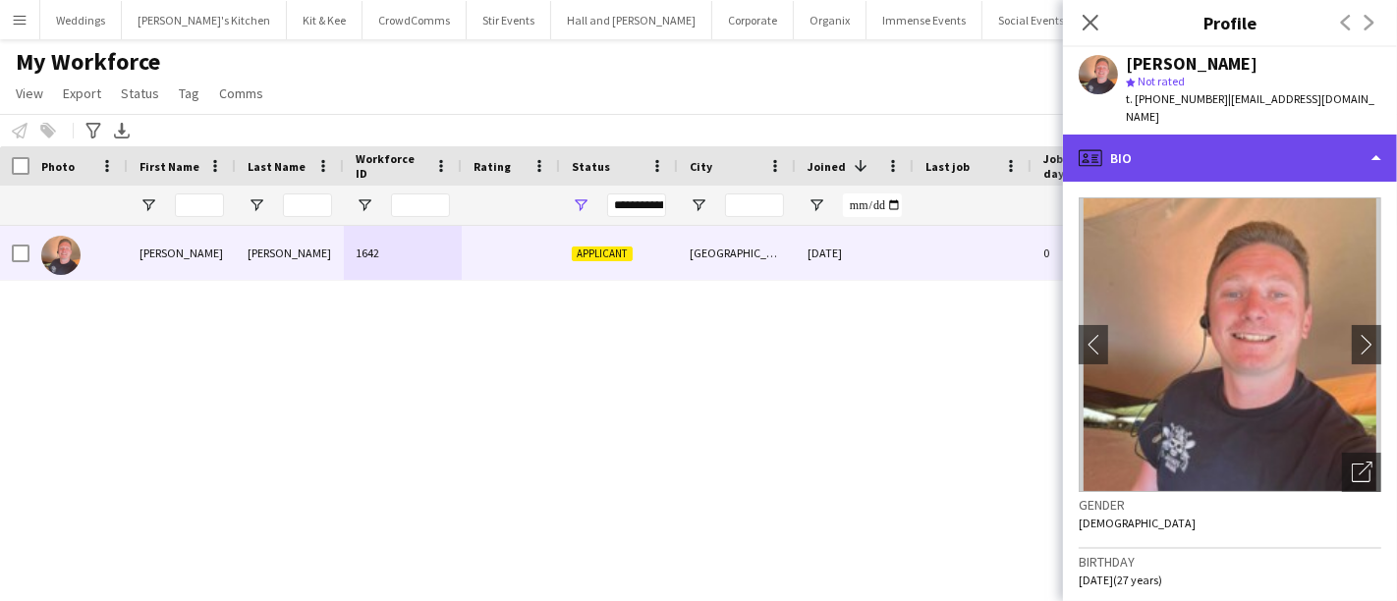
click at [1226, 151] on div "profile Bio" at bounding box center [1230, 158] width 334 height 47
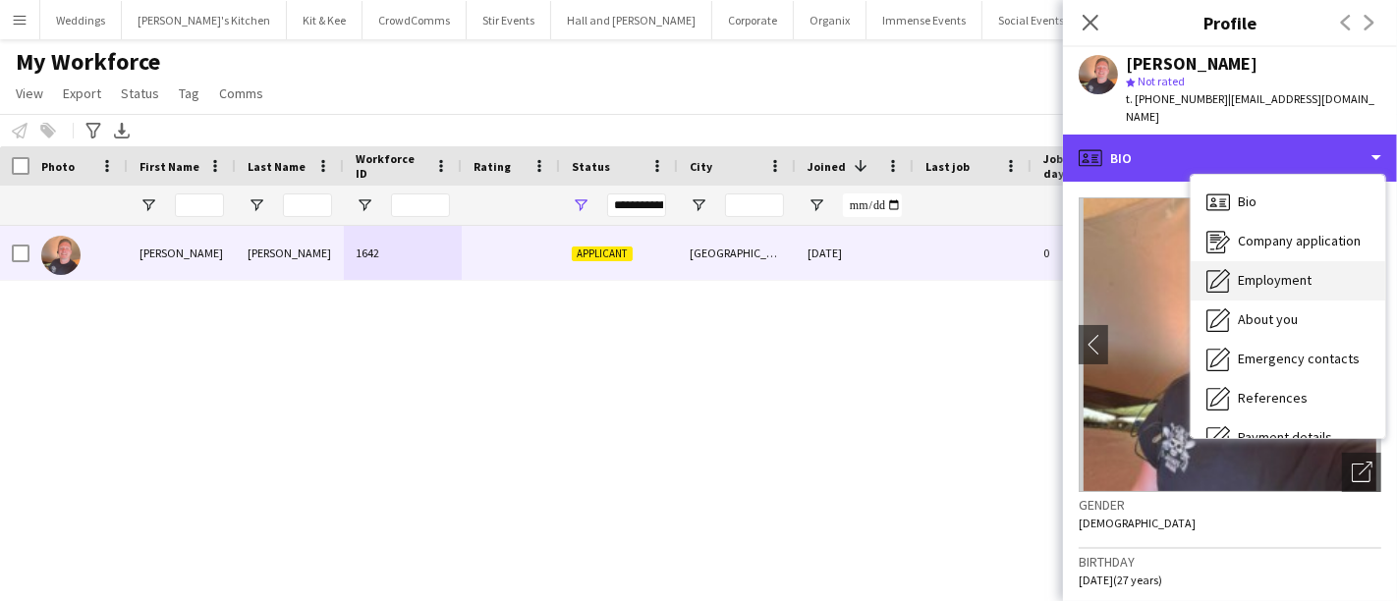
scroll to position [109, 0]
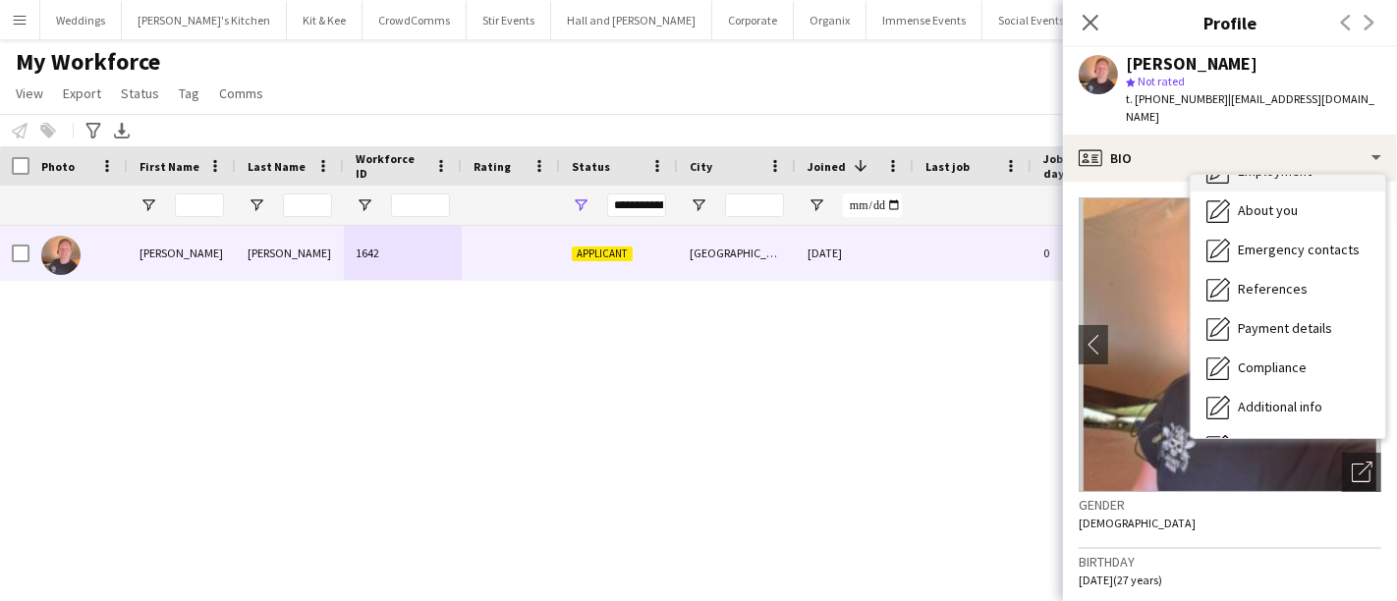
click at [1284, 201] on div "About you About you" at bounding box center [1288, 211] width 195 height 39
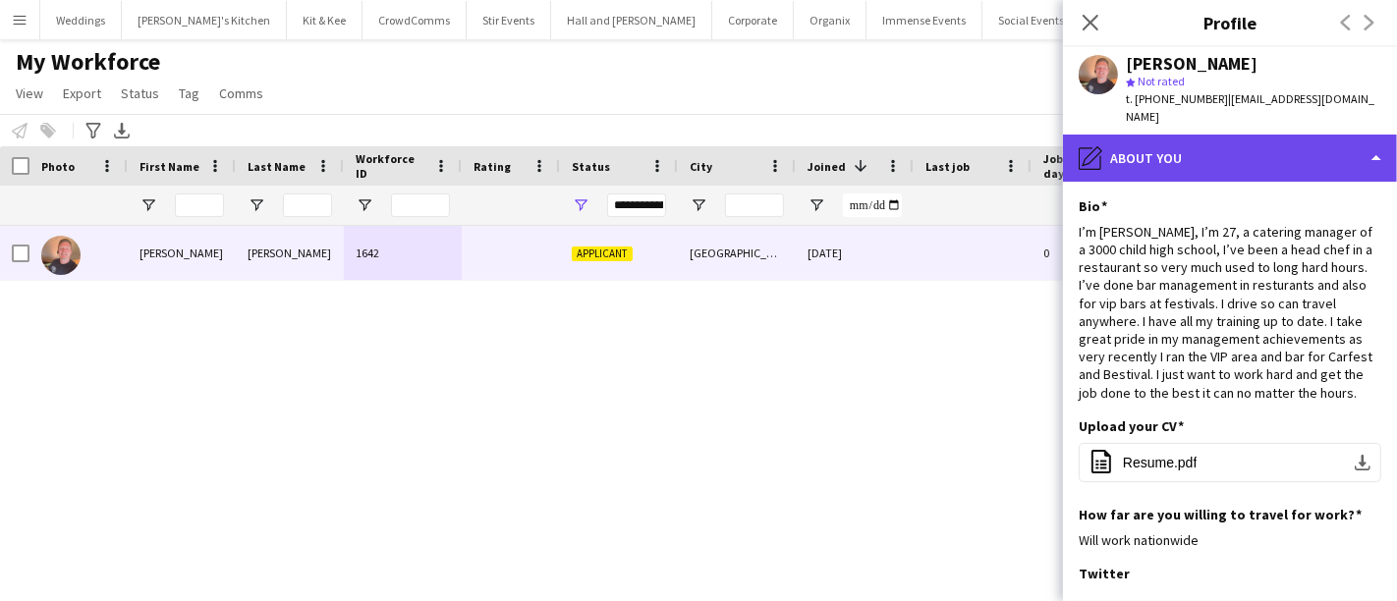
click at [1272, 148] on div "pencil4 About you" at bounding box center [1230, 158] width 334 height 47
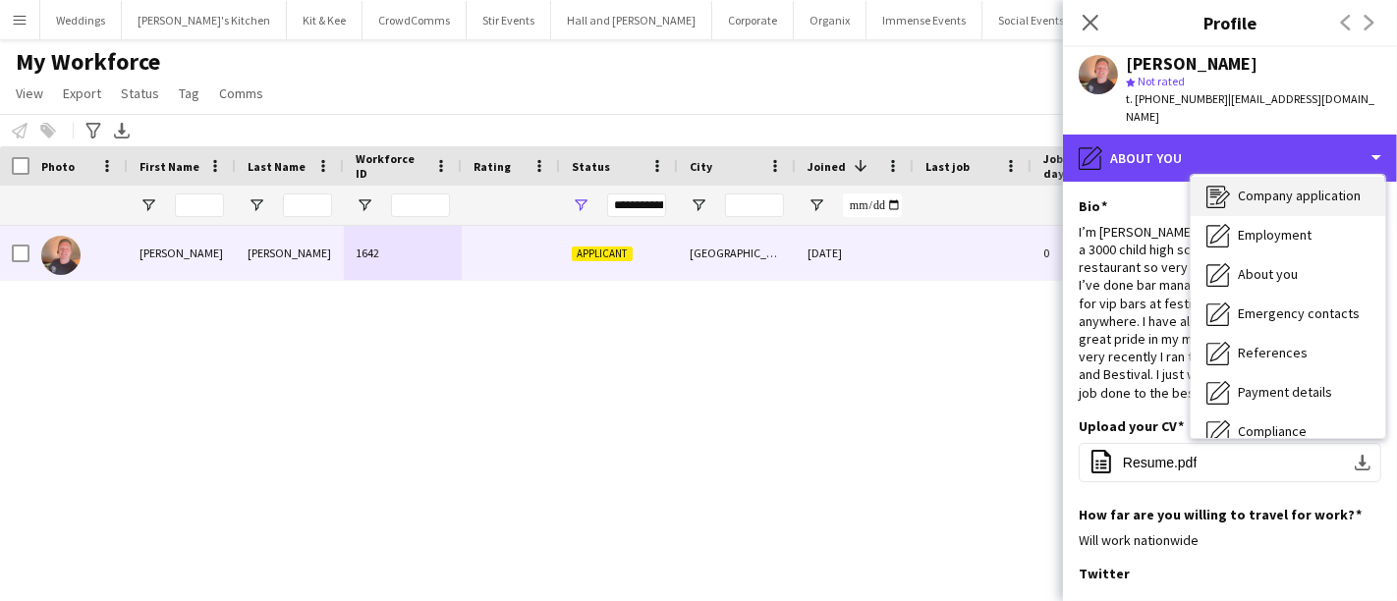
scroll to position [0, 0]
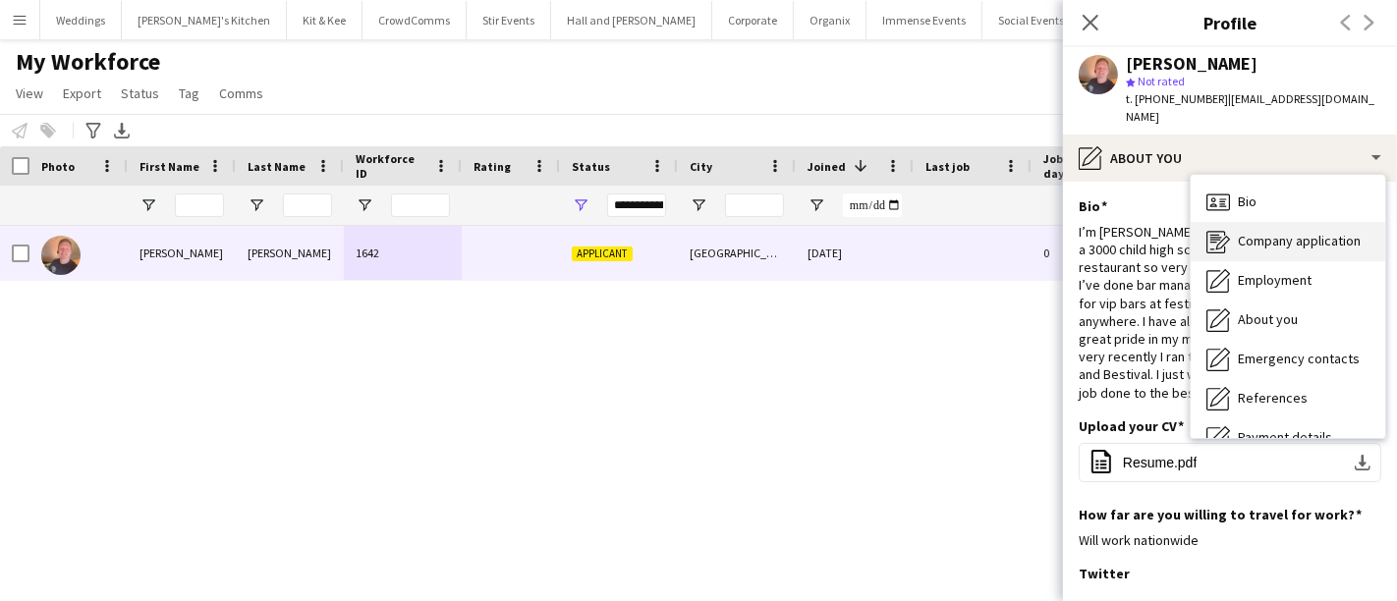
click at [1288, 232] on span "Company application" at bounding box center [1299, 241] width 123 height 18
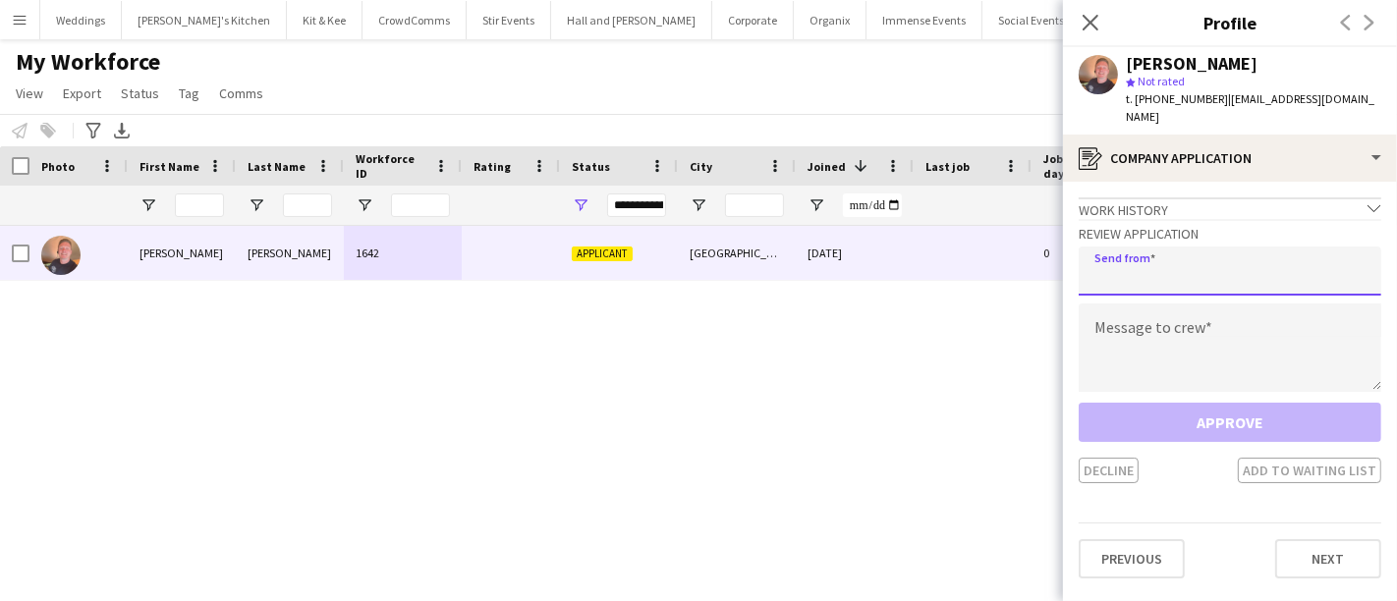
click at [1180, 256] on input "email" at bounding box center [1230, 271] width 303 height 49
type input "**********"
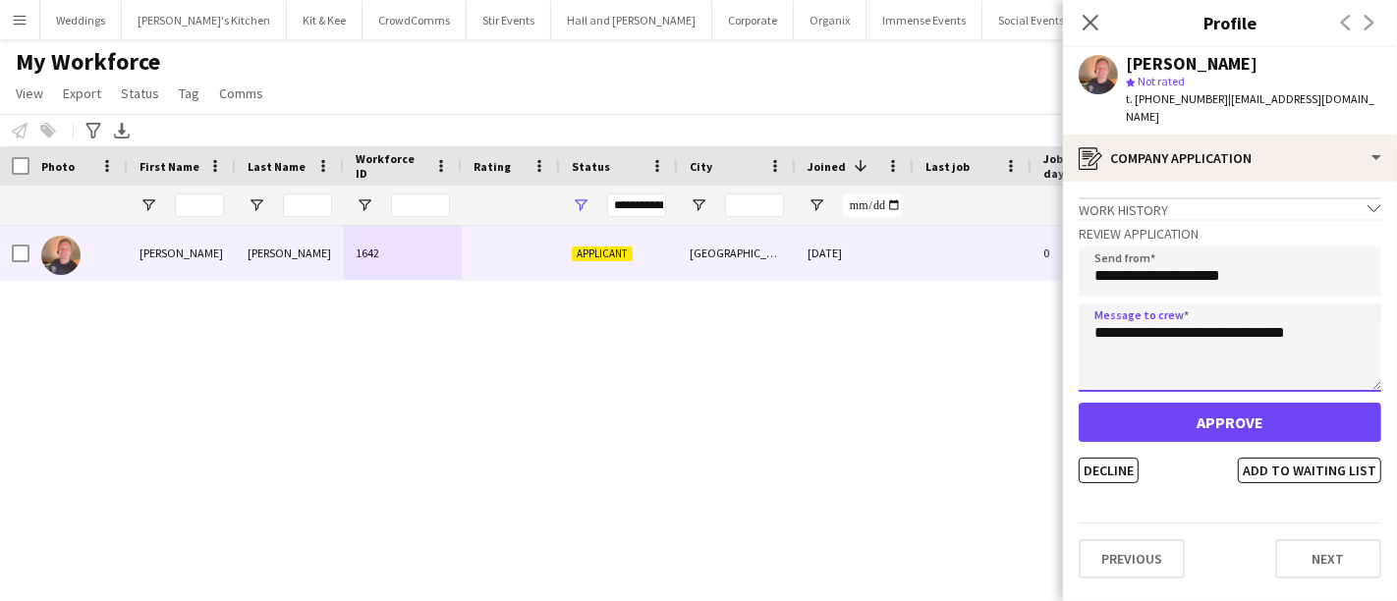
type textarea "**********"
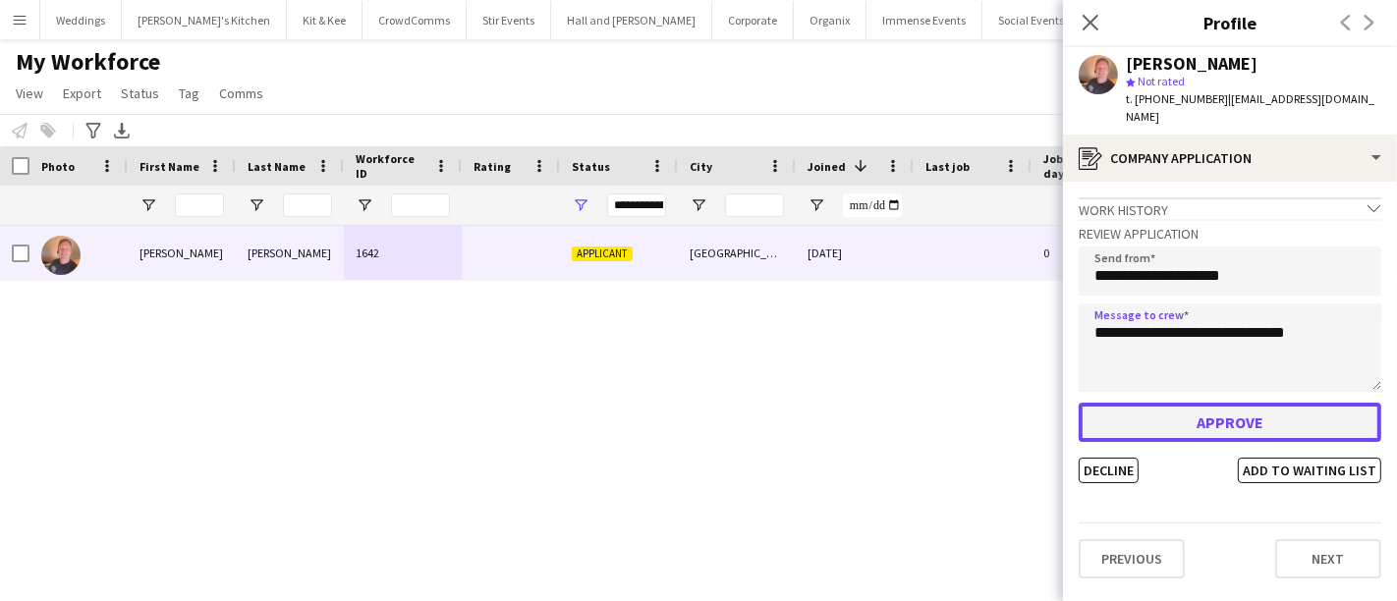
click at [1212, 403] on button "Approve" at bounding box center [1230, 422] width 303 height 39
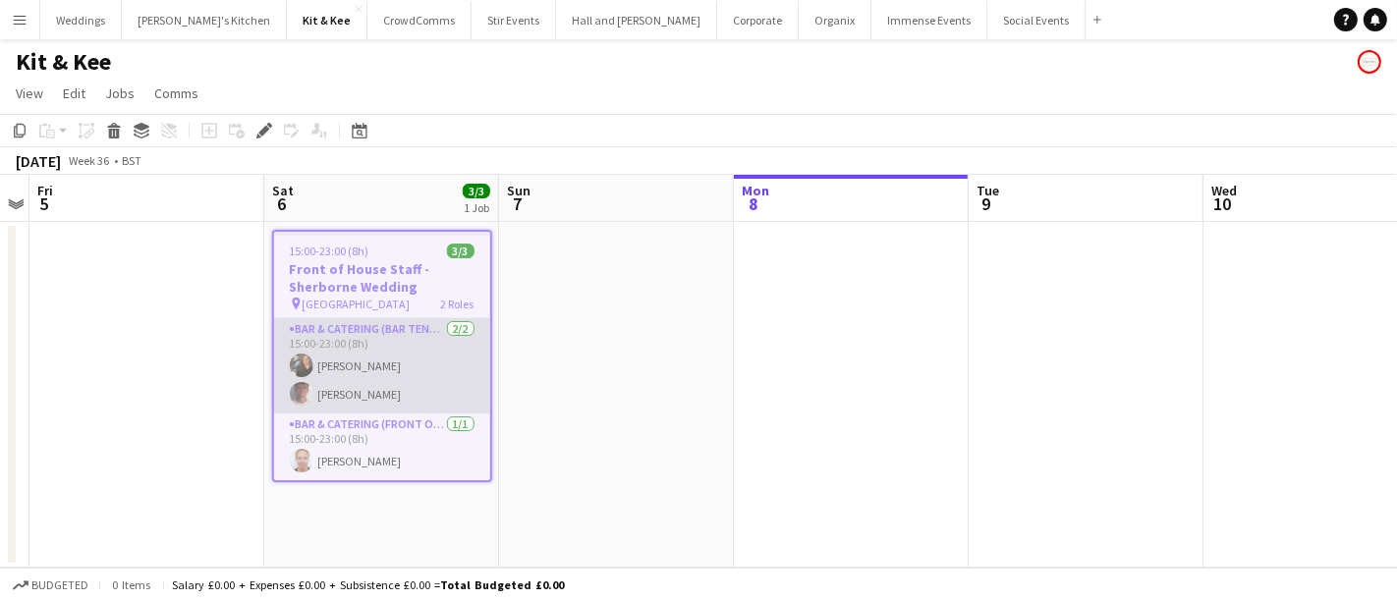
click at [354, 371] on app-card-role "Bar & Catering (Bar Tender) [DATE] 15:00-23:00 (8h) [PERSON_NAME] [PERSON_NAME]" at bounding box center [382, 365] width 216 height 95
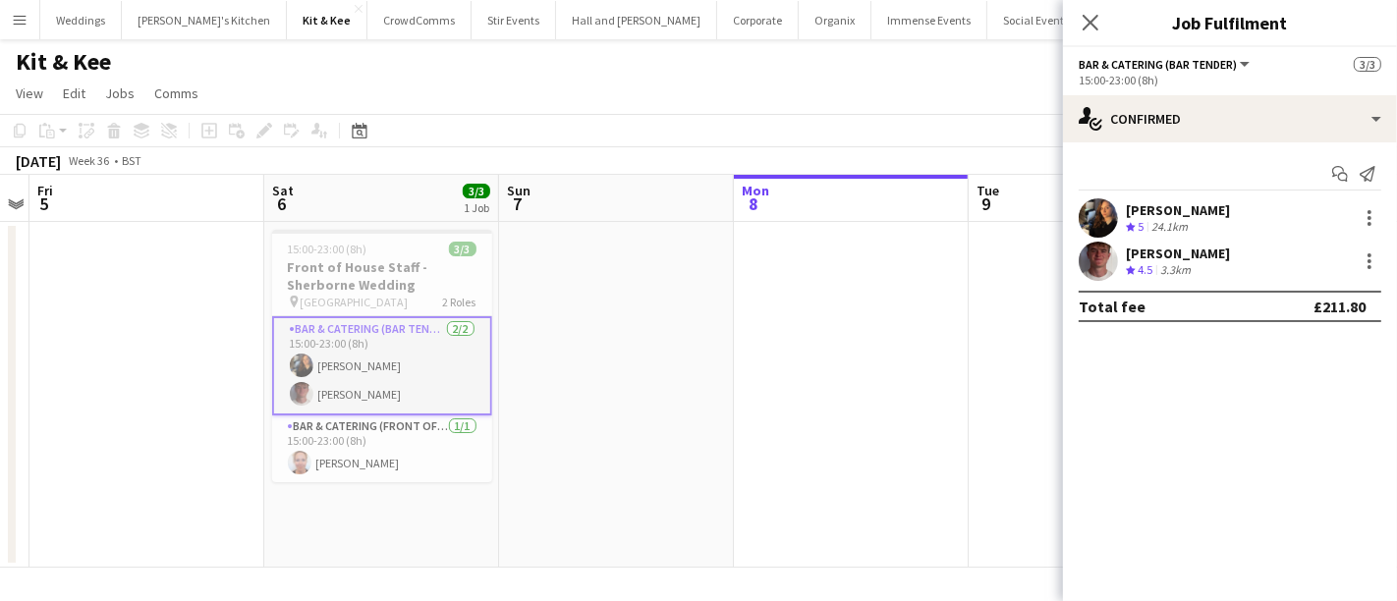
click at [597, 419] on app-date-cell at bounding box center [616, 395] width 235 height 346
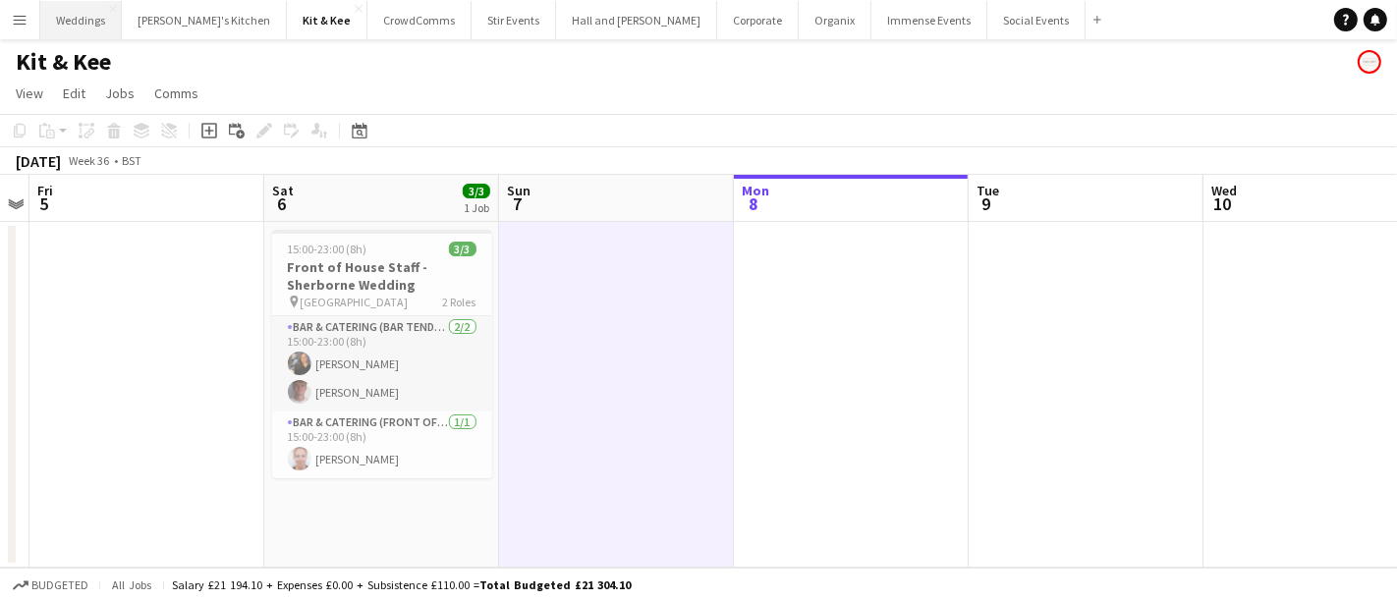
click at [70, 16] on button "Weddings Close" at bounding box center [81, 20] width 82 height 38
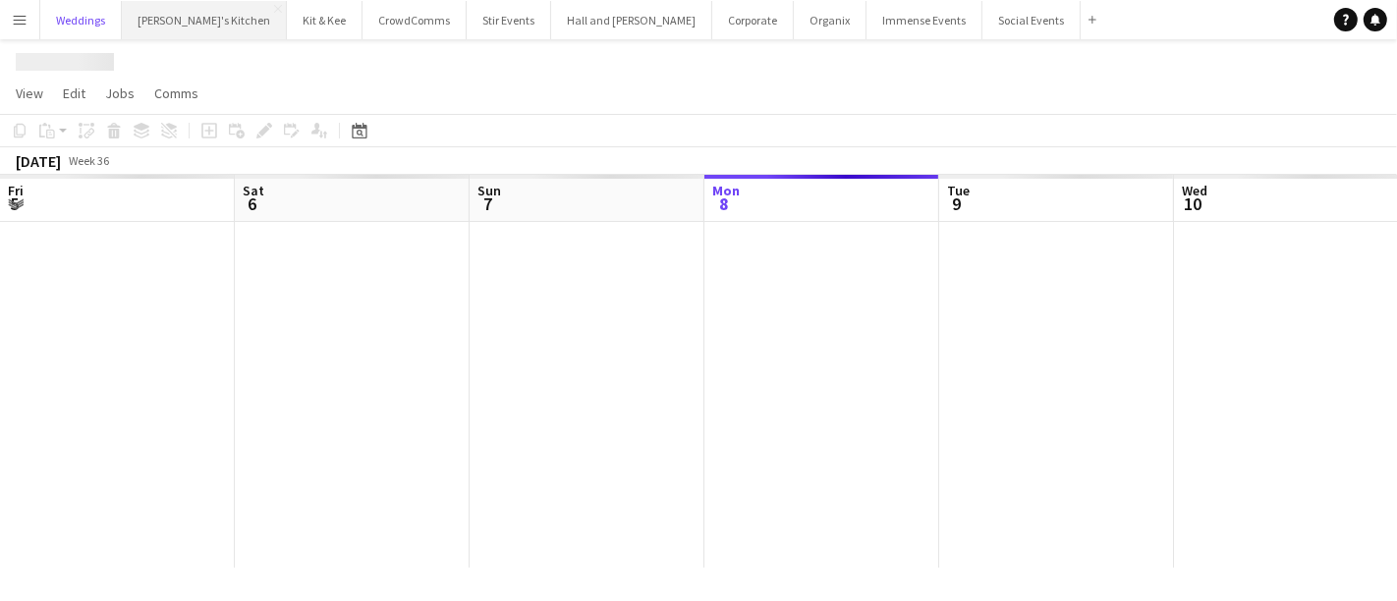
scroll to position [0, 469]
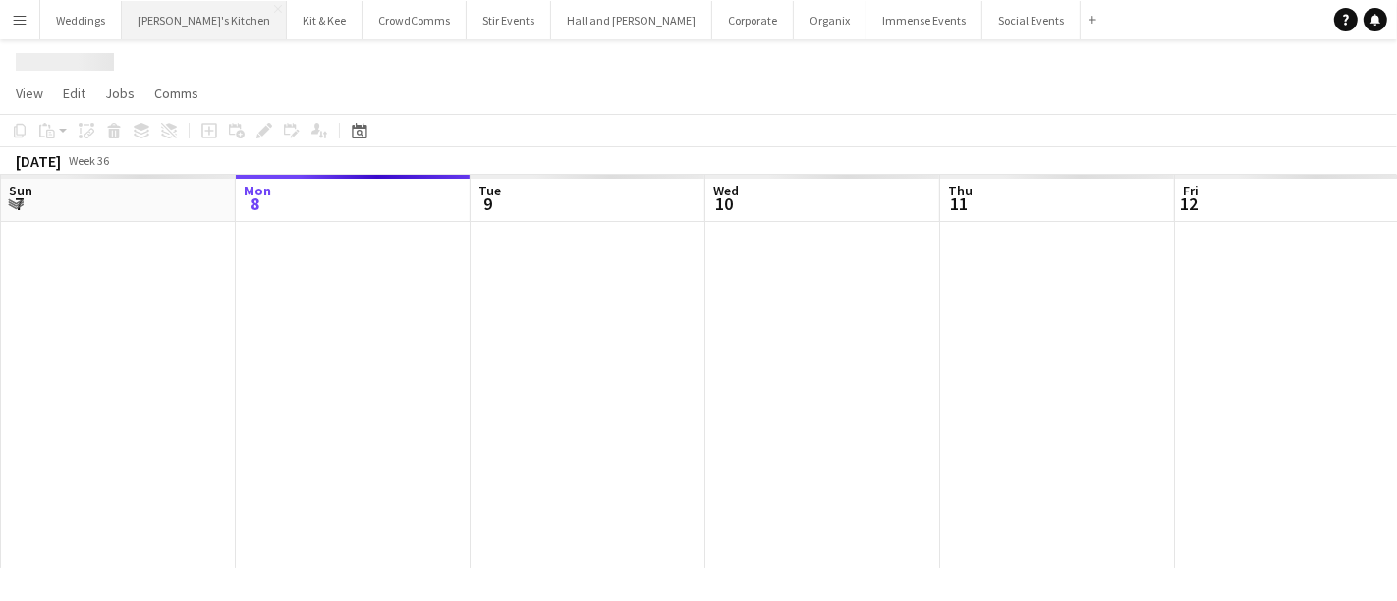
click at [145, 18] on button "[PERSON_NAME]'s Kitchen Close" at bounding box center [204, 20] width 165 height 38
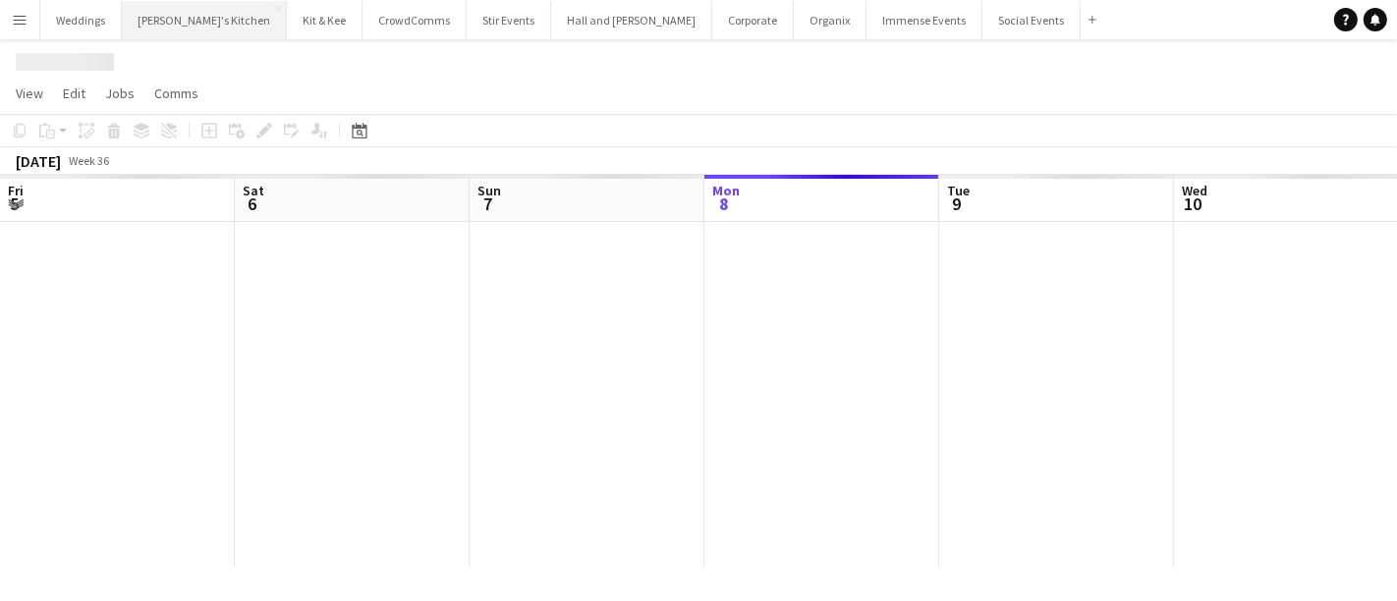
scroll to position [0, 469]
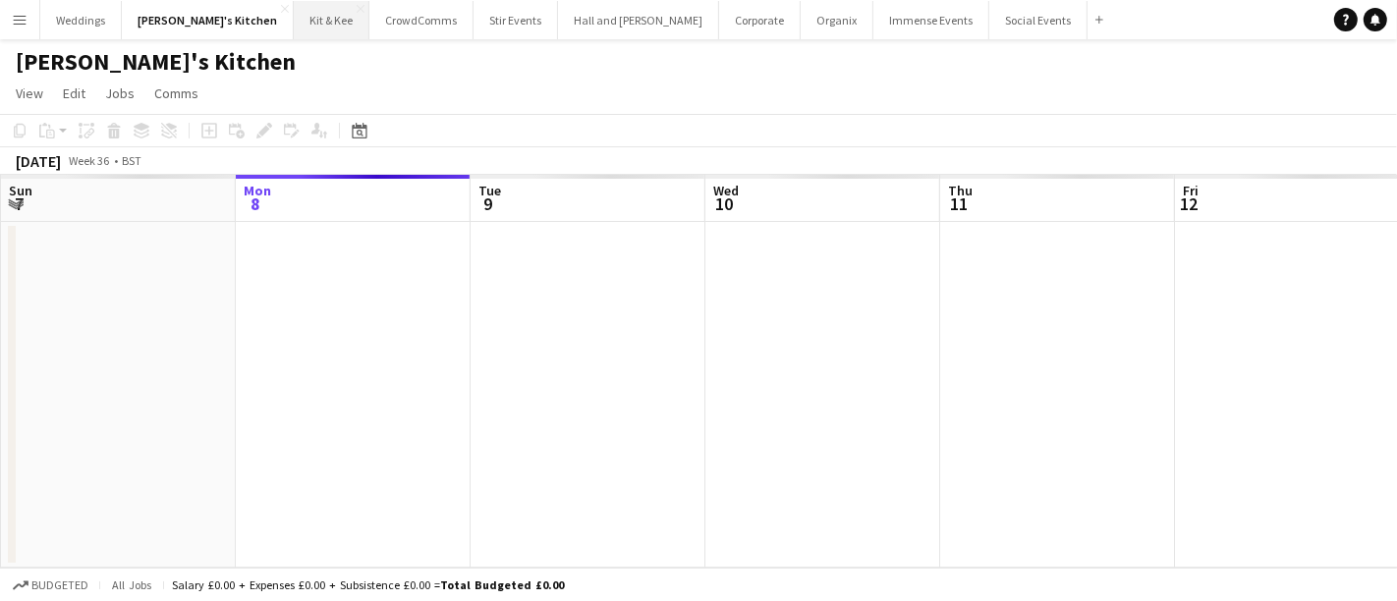
click at [294, 14] on button "Kit & Kee Close" at bounding box center [332, 20] width 76 height 38
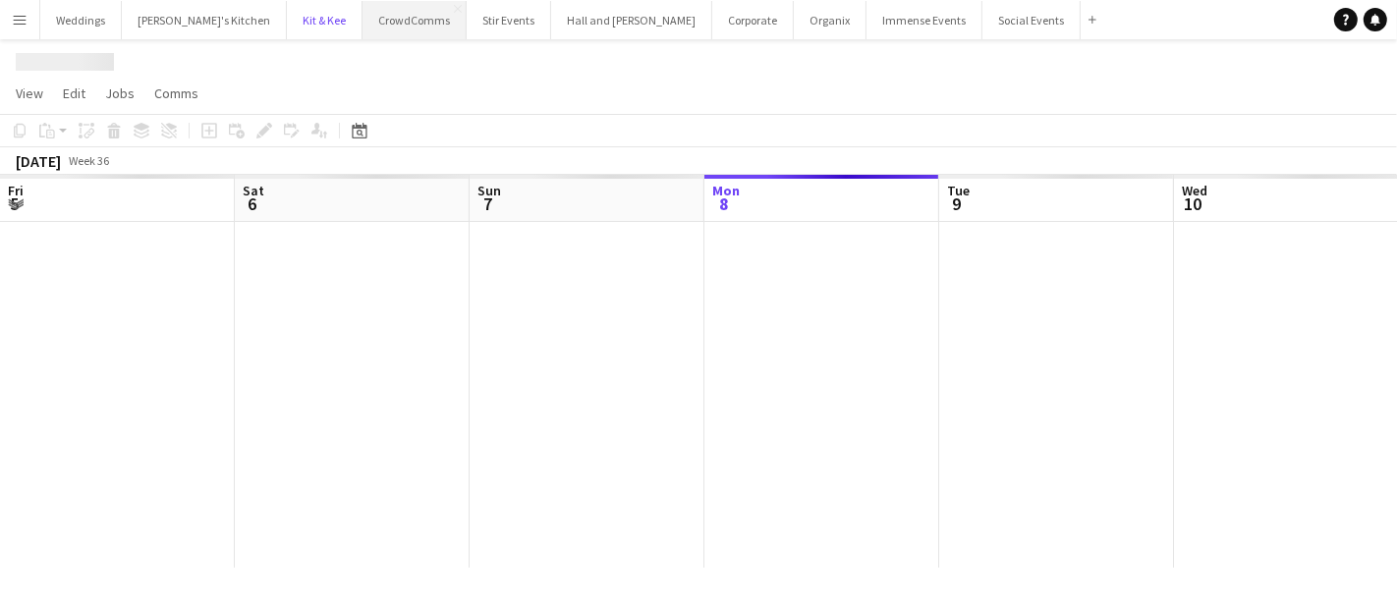
scroll to position [0, 469]
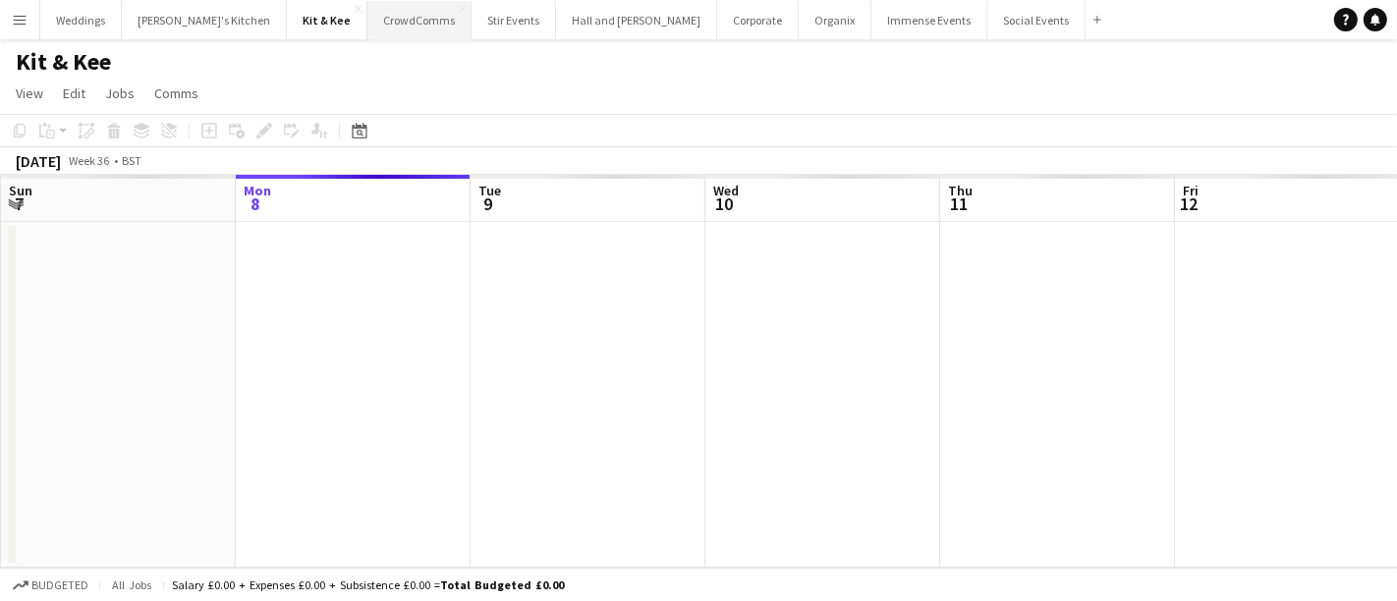
click at [367, 27] on button "CrowdComms Close" at bounding box center [419, 20] width 104 height 38
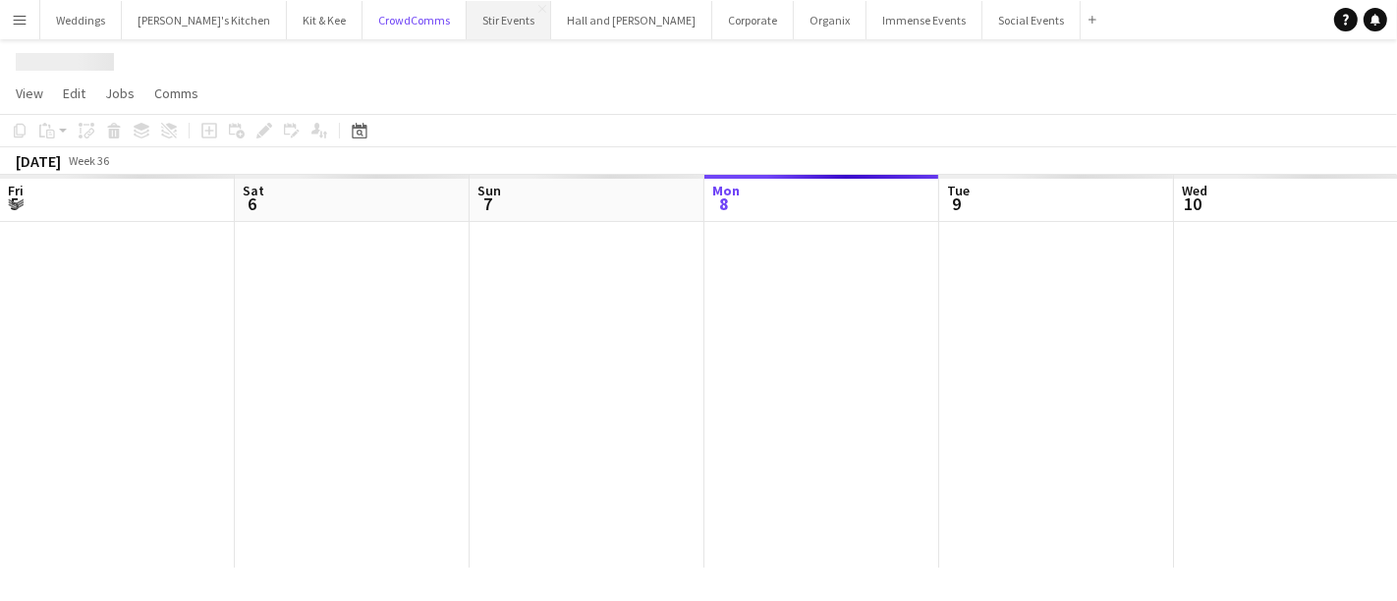
scroll to position [0, 469]
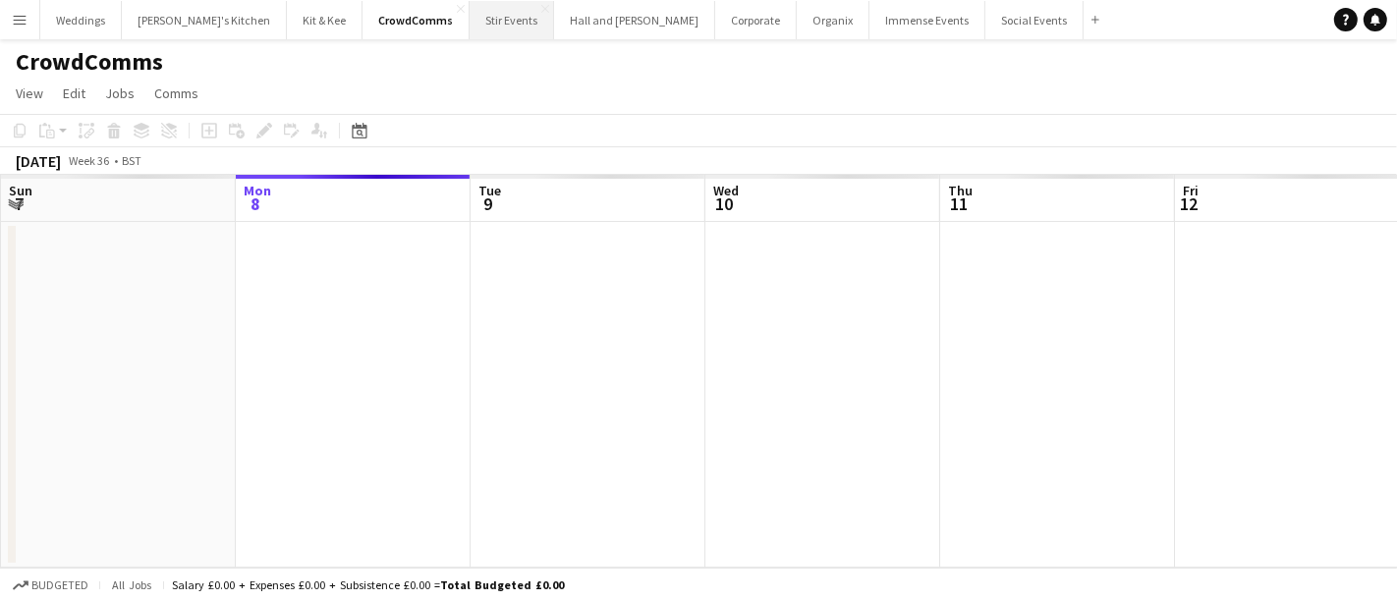
click at [470, 17] on button "Stir Events Close" at bounding box center [512, 20] width 84 height 38
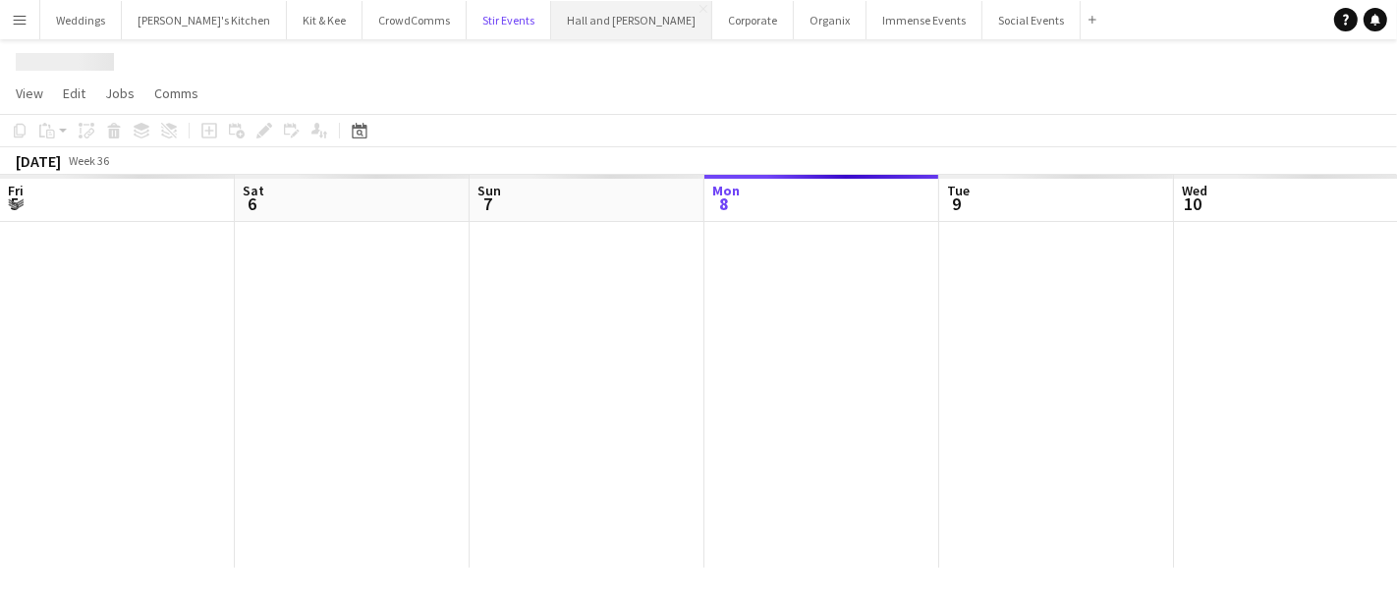
scroll to position [0, 469]
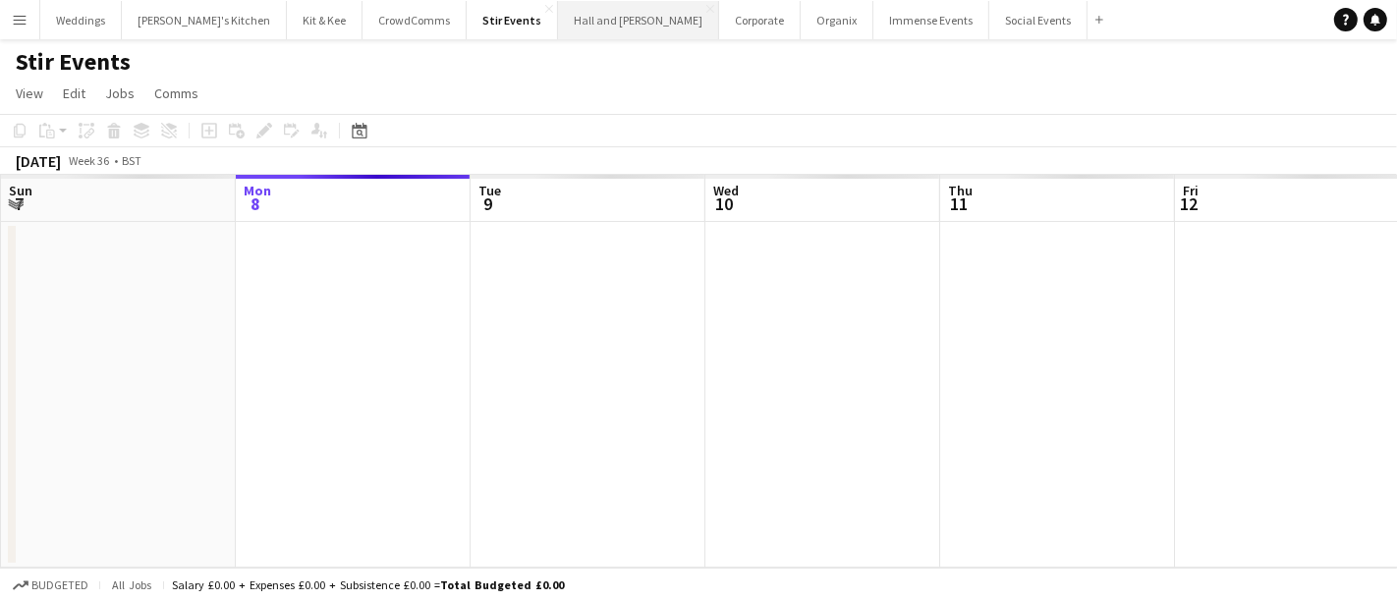
click at [558, 17] on button "Hall and [PERSON_NAME] Close" at bounding box center [638, 20] width 161 height 38
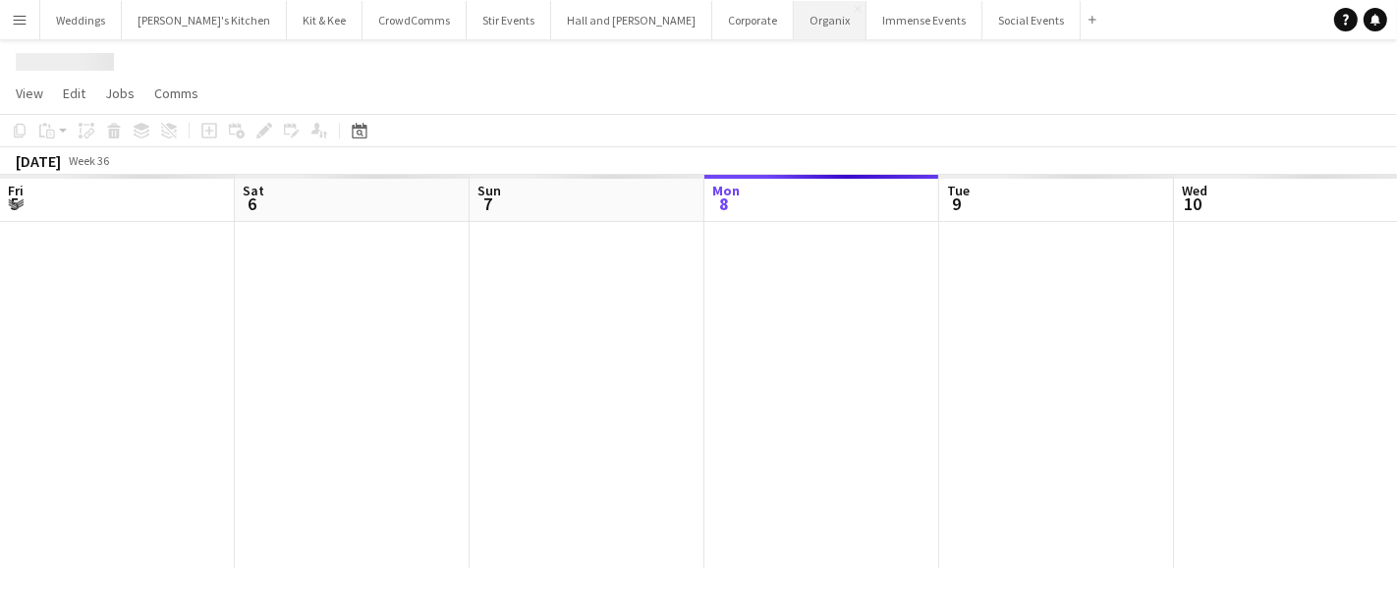
scroll to position [0, 469]
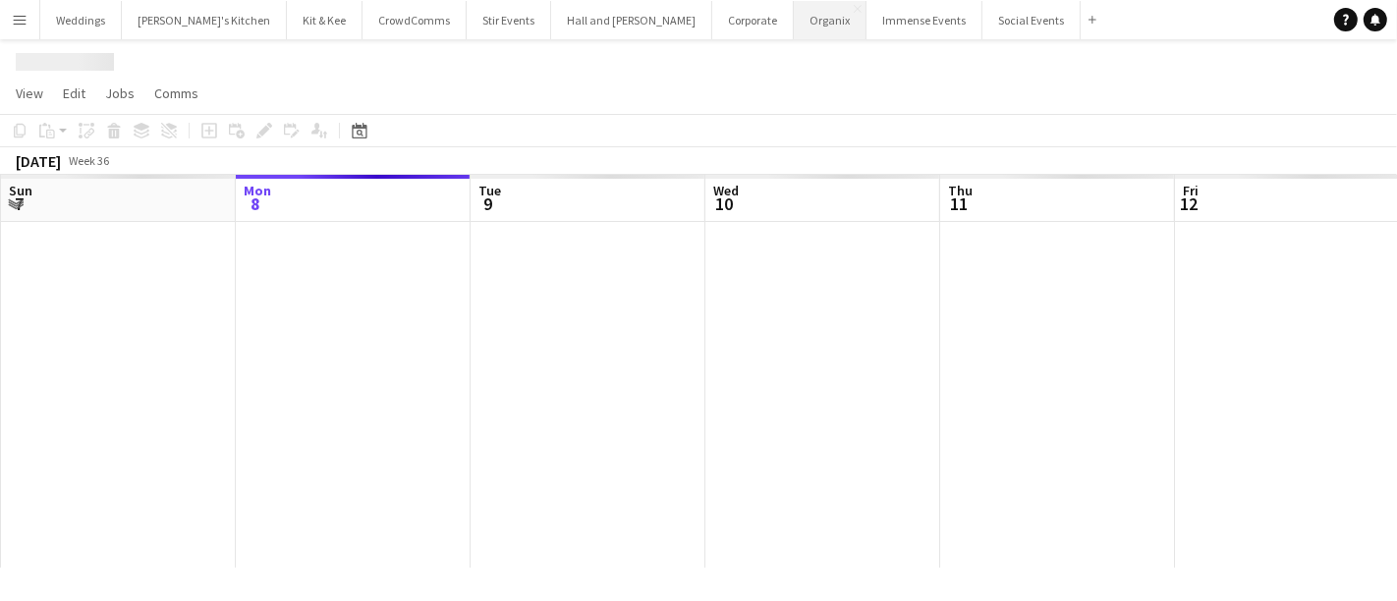
click at [794, 17] on button "Organix Close" at bounding box center [830, 20] width 73 height 38
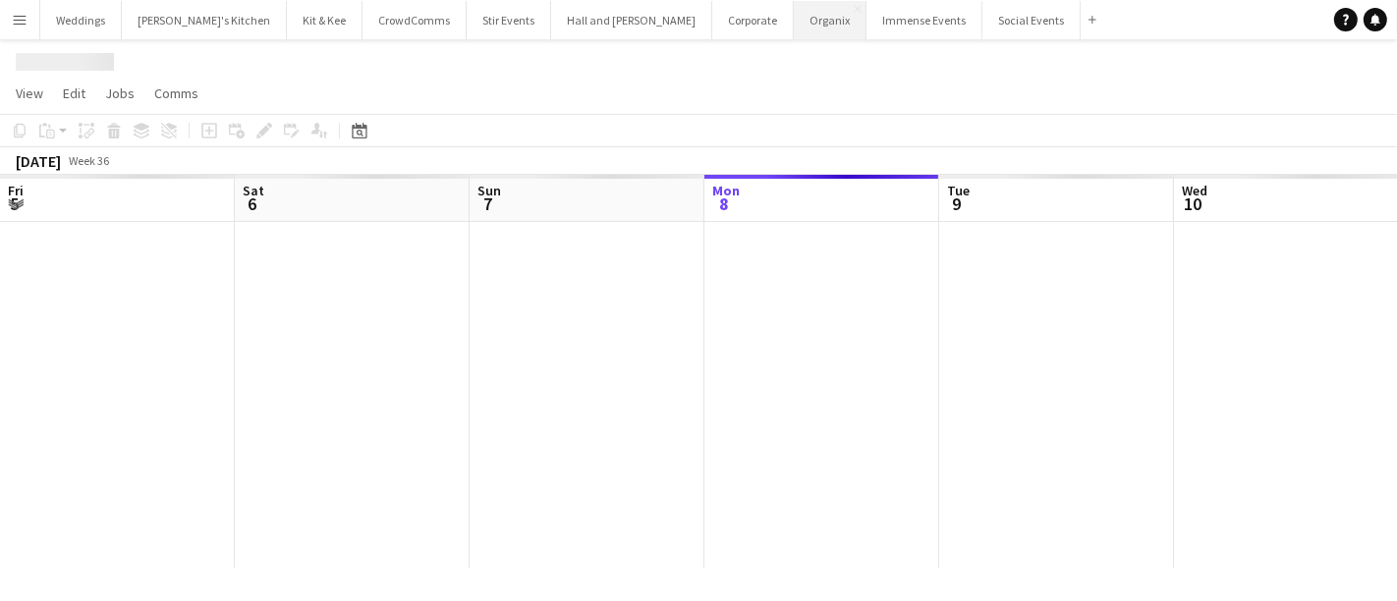
scroll to position [0, 469]
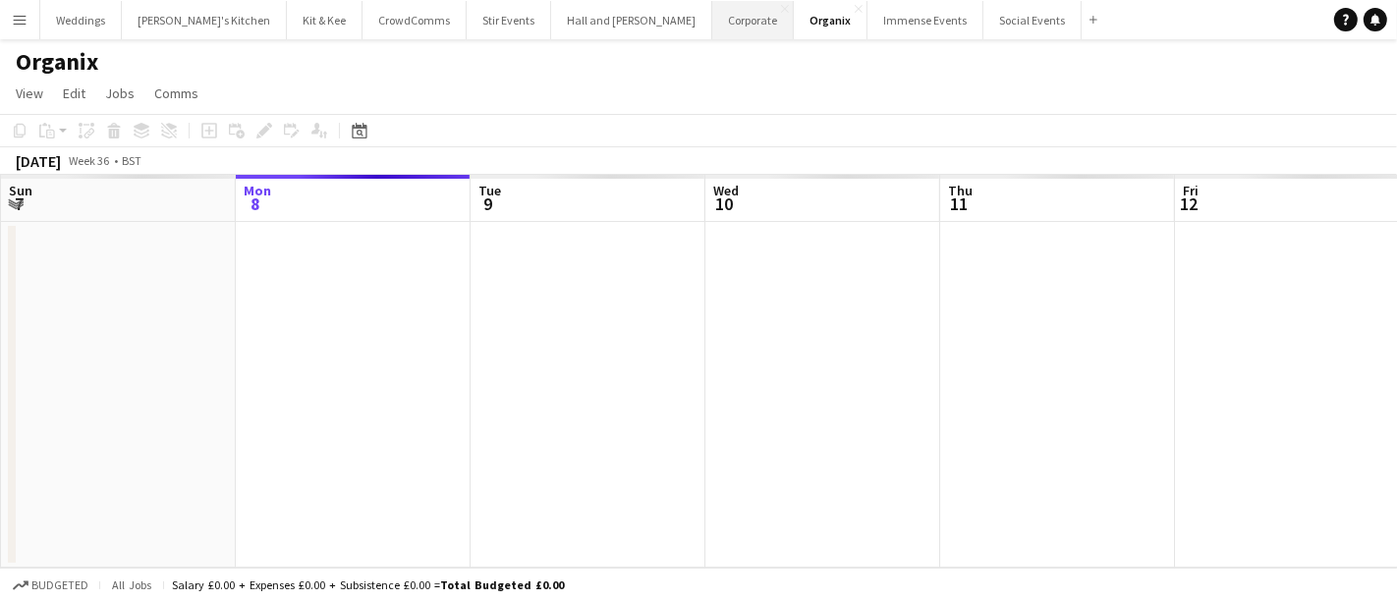
click at [712, 17] on button "Corporate Close" at bounding box center [753, 20] width 82 height 38
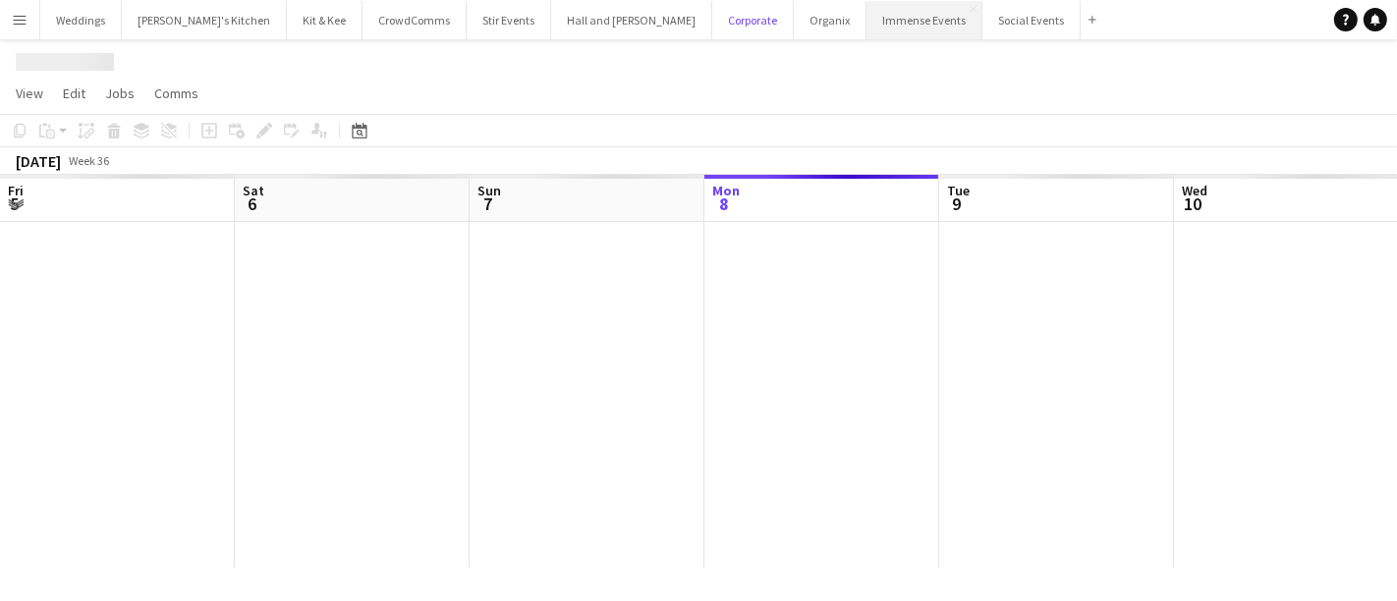
scroll to position [0, 469]
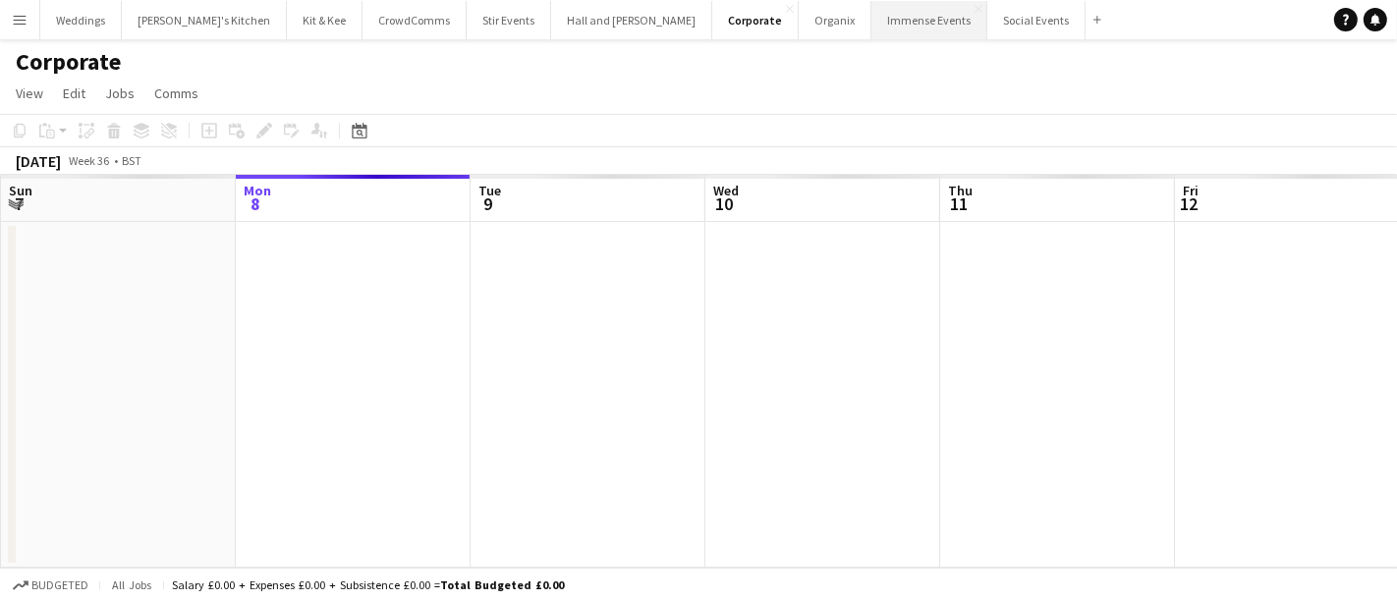
click at [871, 18] on button "Immense Events Close" at bounding box center [929, 20] width 116 height 38
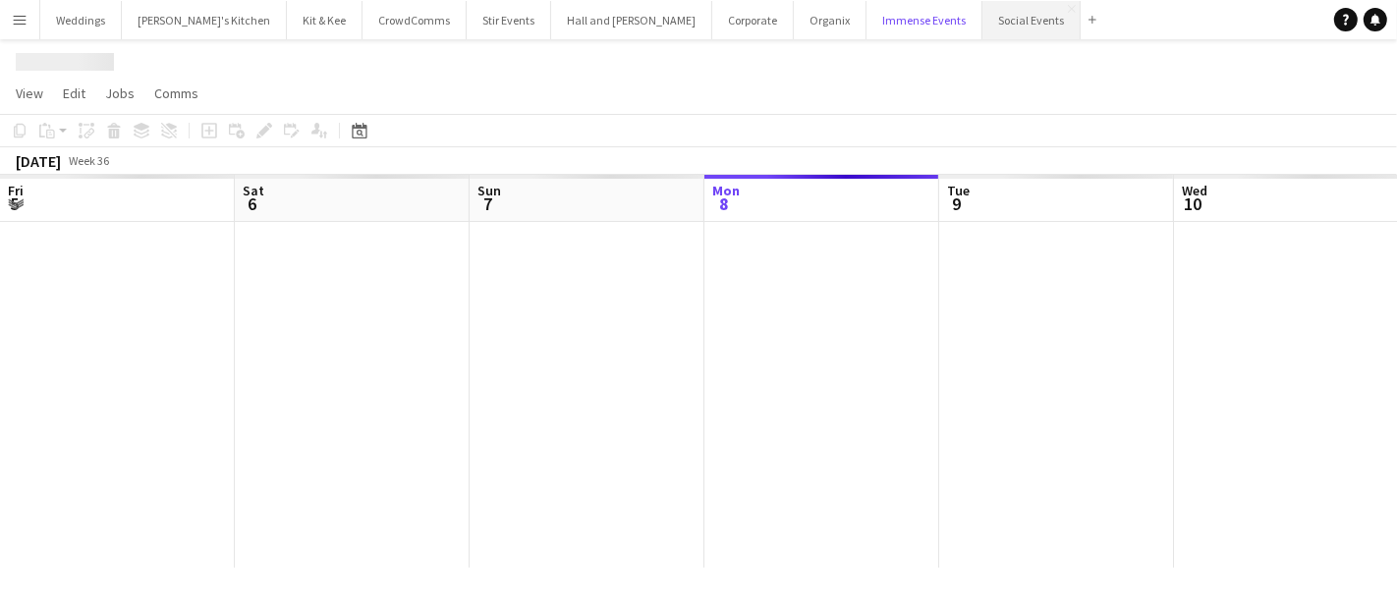
scroll to position [0, 469]
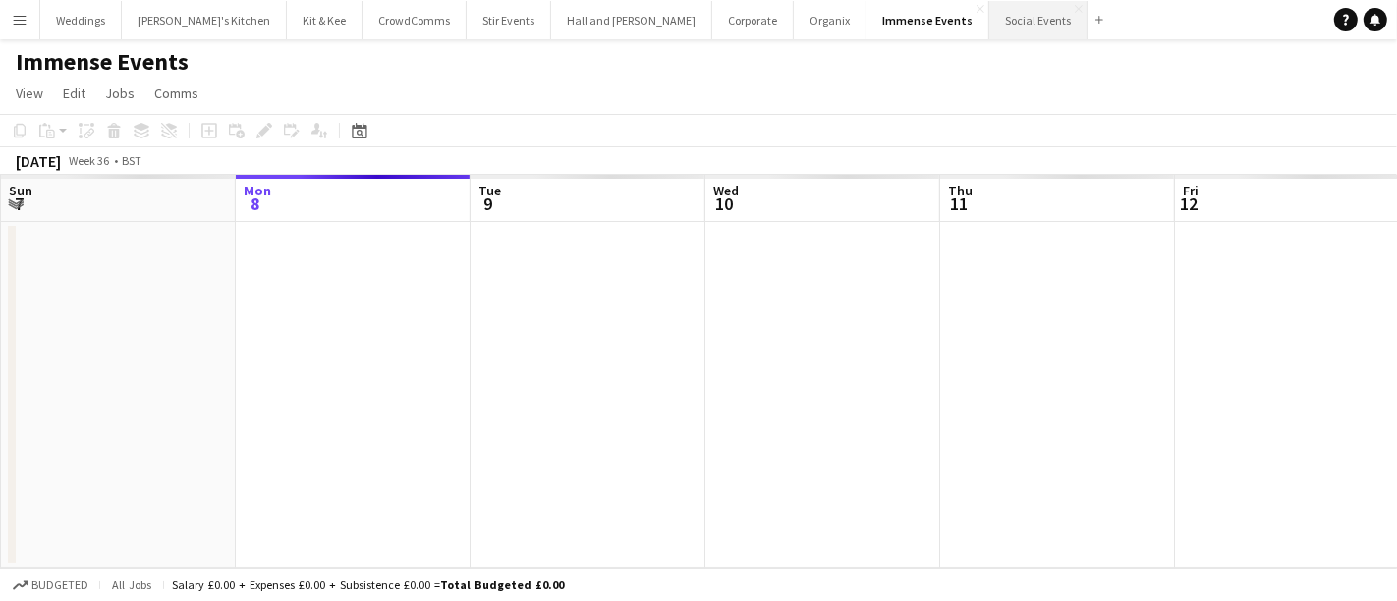
click at [989, 22] on button "Social Events Close" at bounding box center [1038, 20] width 98 height 38
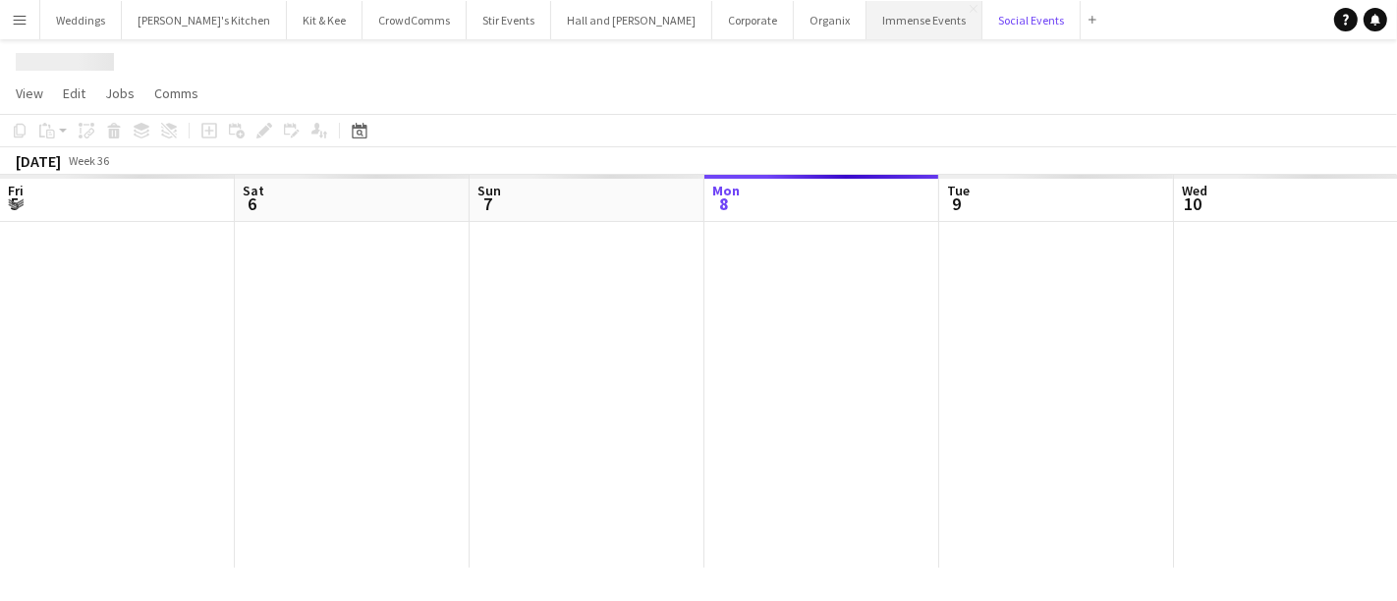
scroll to position [0, 469]
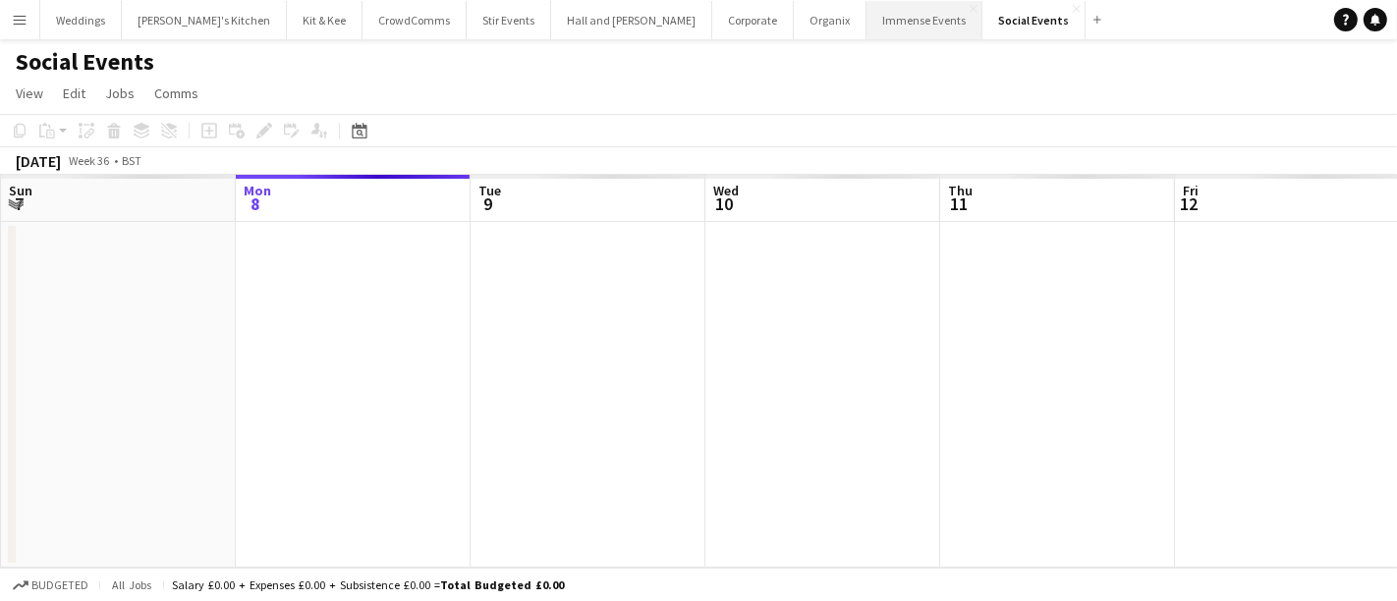
click at [866, 22] on button "Immense Events Close" at bounding box center [924, 20] width 116 height 38
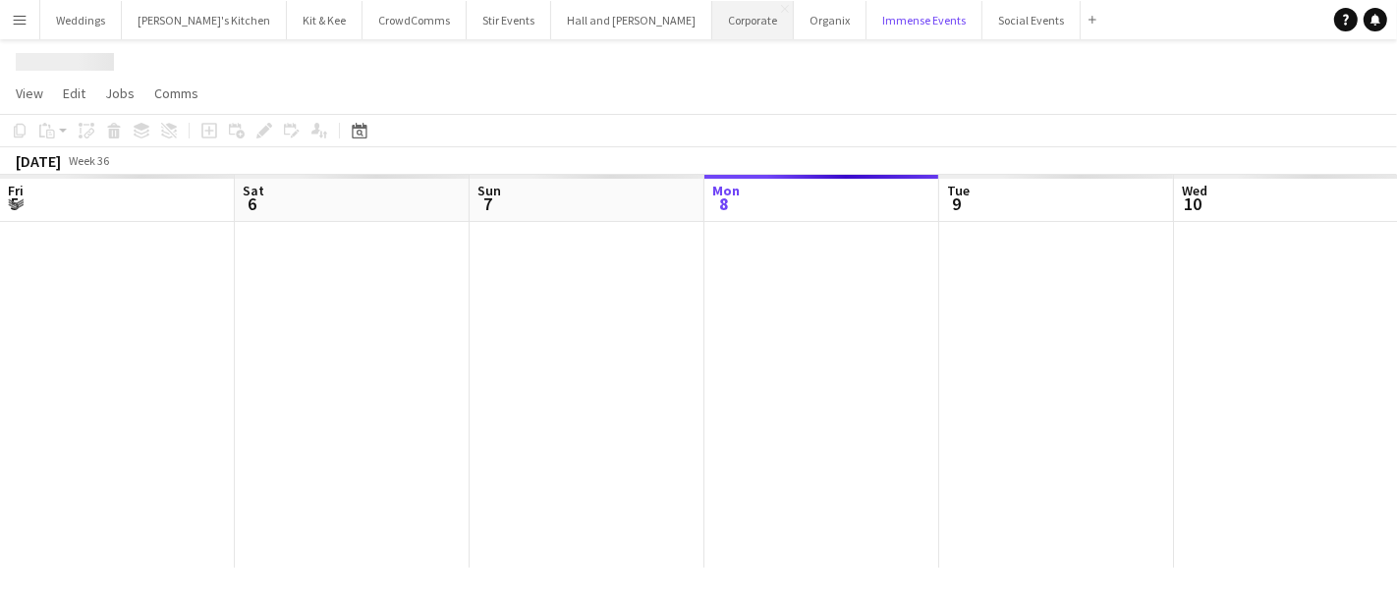
scroll to position [0, 469]
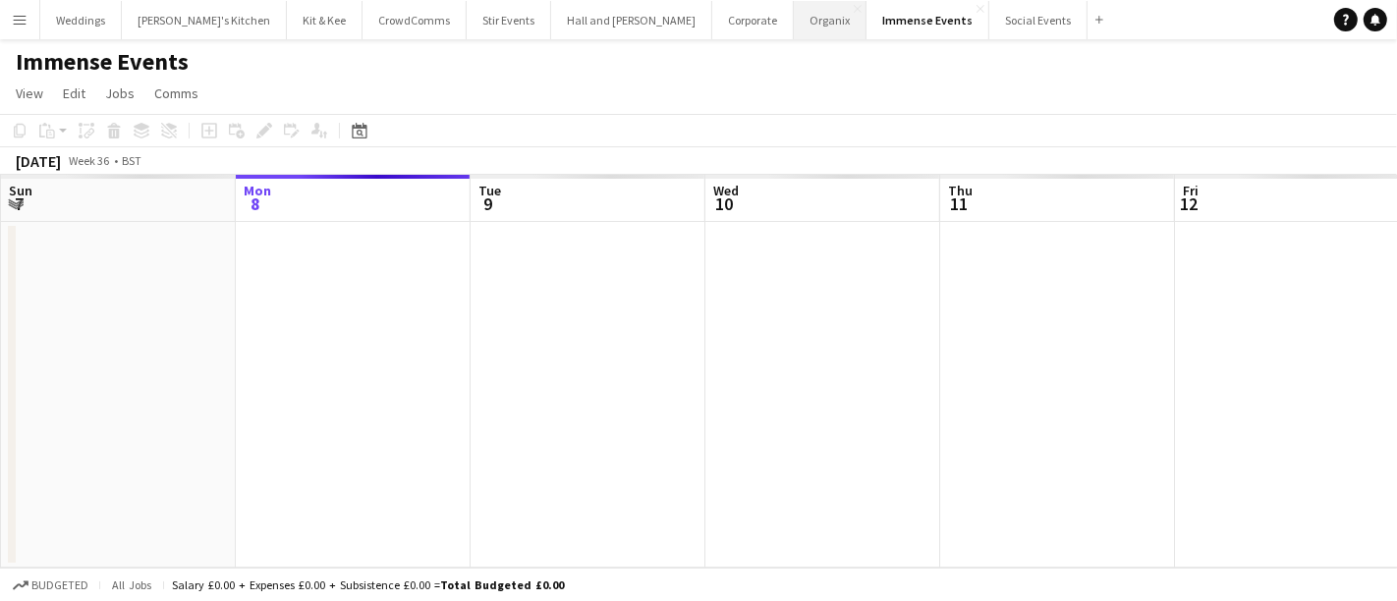
click at [794, 17] on button "Organix Close" at bounding box center [830, 20] width 73 height 38
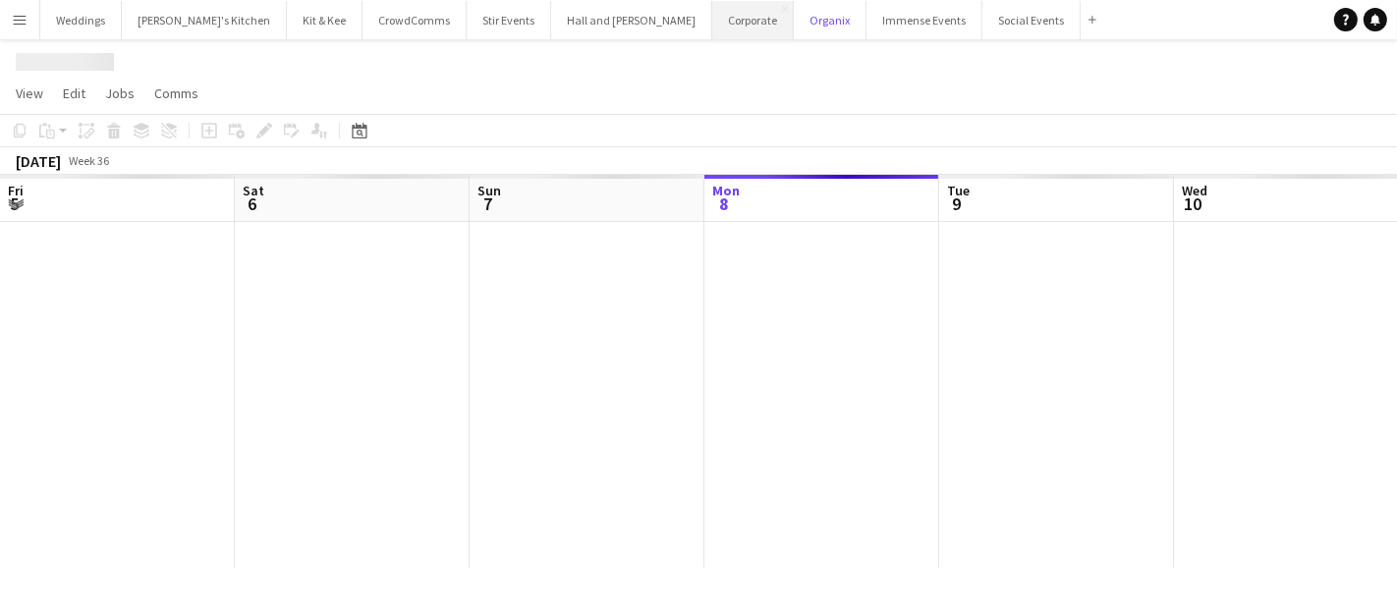
scroll to position [0, 469]
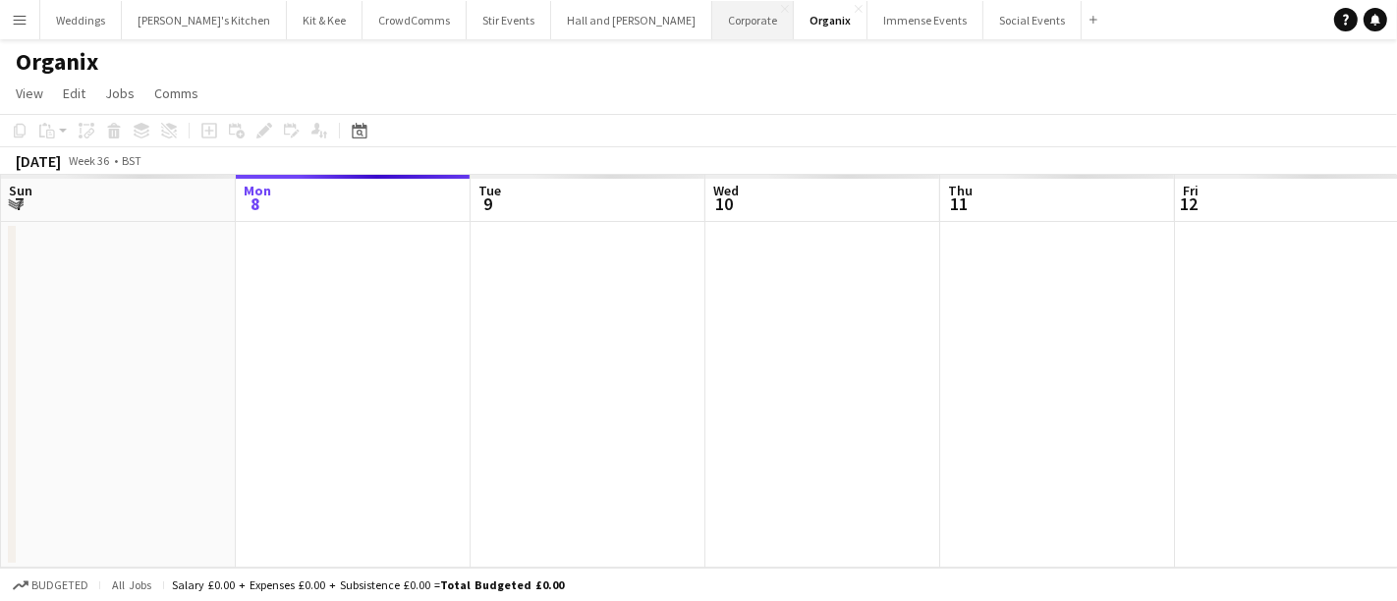
click at [712, 17] on button "Corporate Close" at bounding box center [753, 20] width 82 height 38
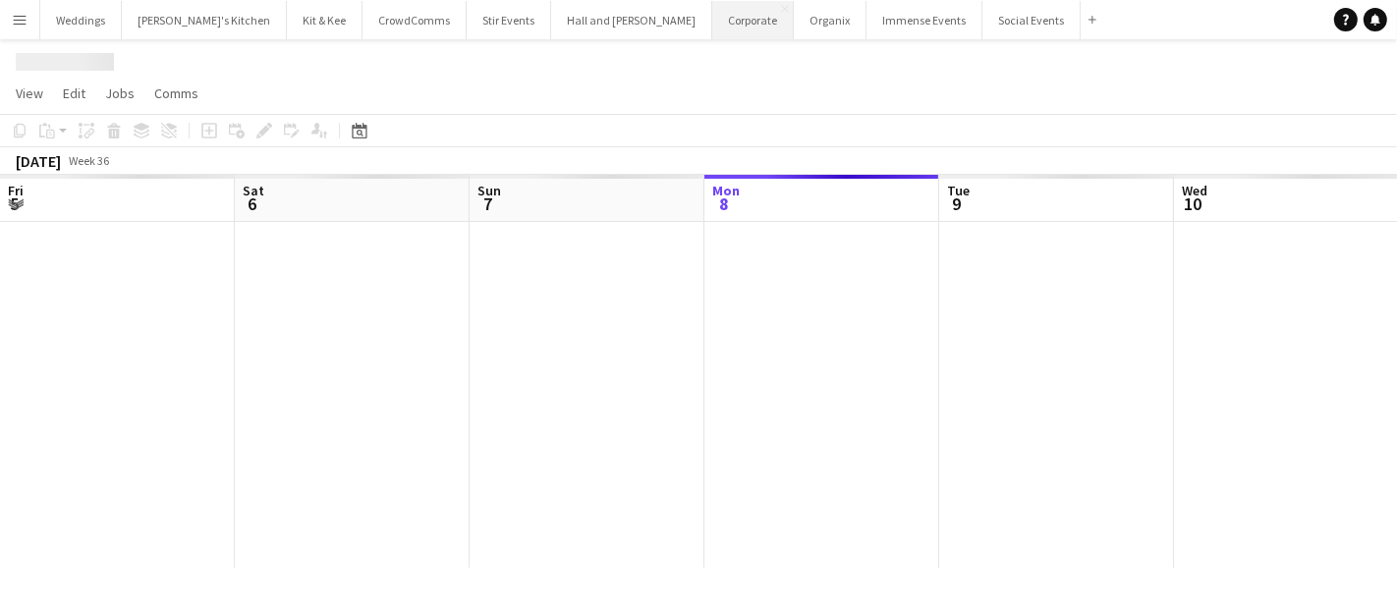
scroll to position [0, 469]
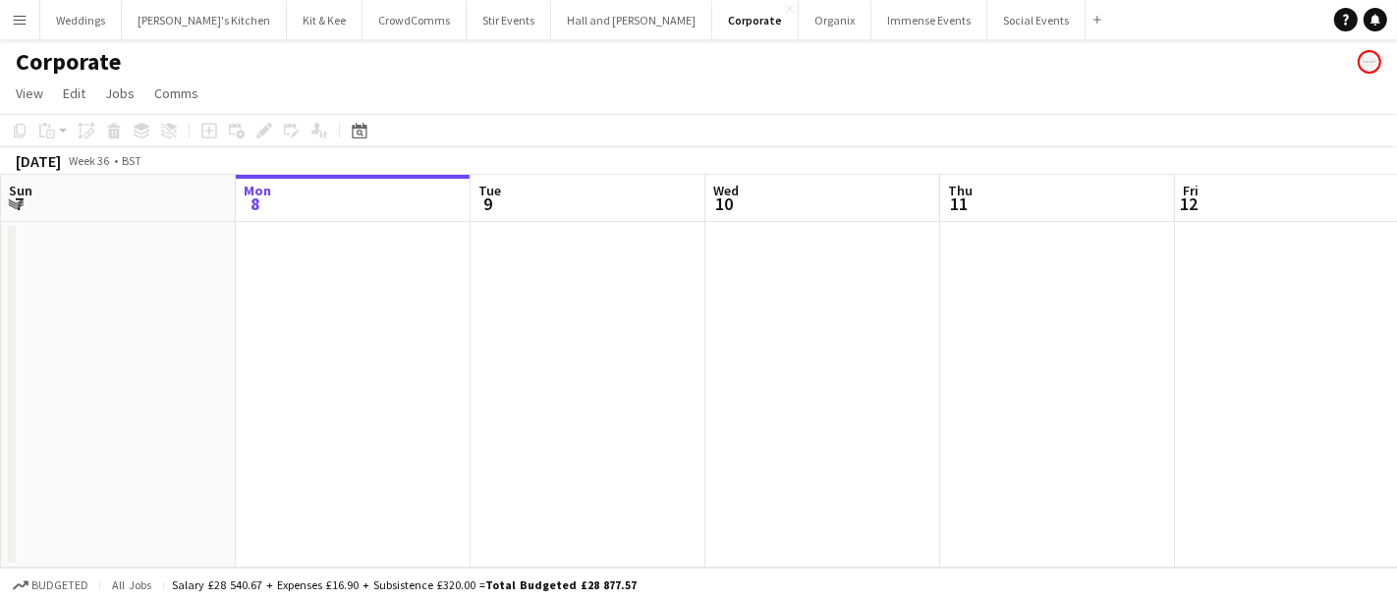
click at [18, 9] on button "Menu" at bounding box center [19, 19] width 39 height 39
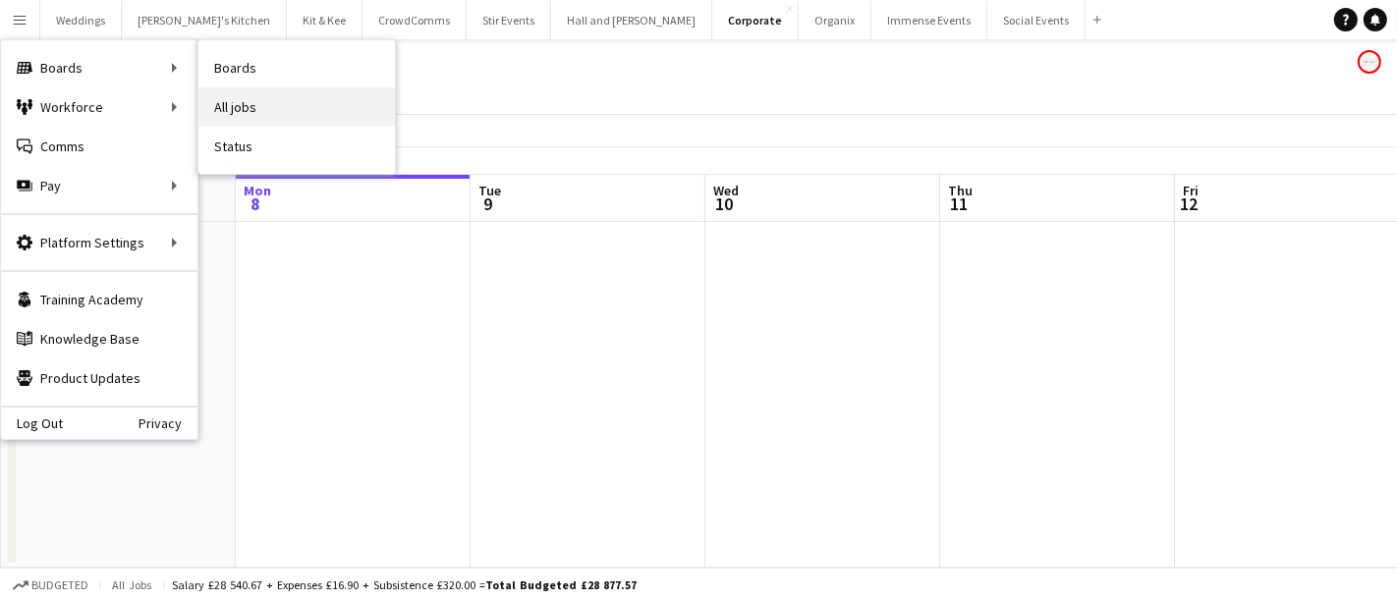
click at [279, 110] on link "All jobs" at bounding box center [296, 106] width 196 height 39
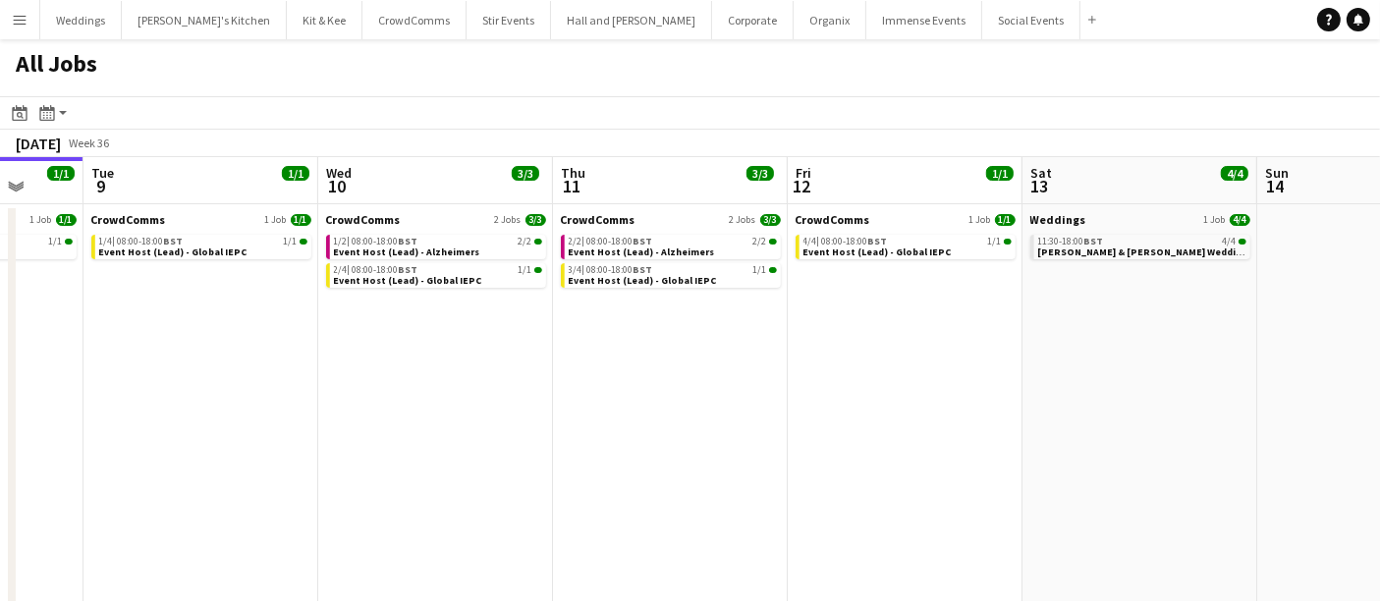
drag, startPoint x: 676, startPoint y: 326, endPoint x: 297, endPoint y: 365, distance: 381.2
click at [297, 365] on app-calendar-viewport "Sat 6 33/54 9 Jobs Sun 7 22/22 4 Jobs Mon 8 1/1 1 Job Tue 9 1/1 1 Job Wed 10 3/…" at bounding box center [690, 427] width 1380 height 541
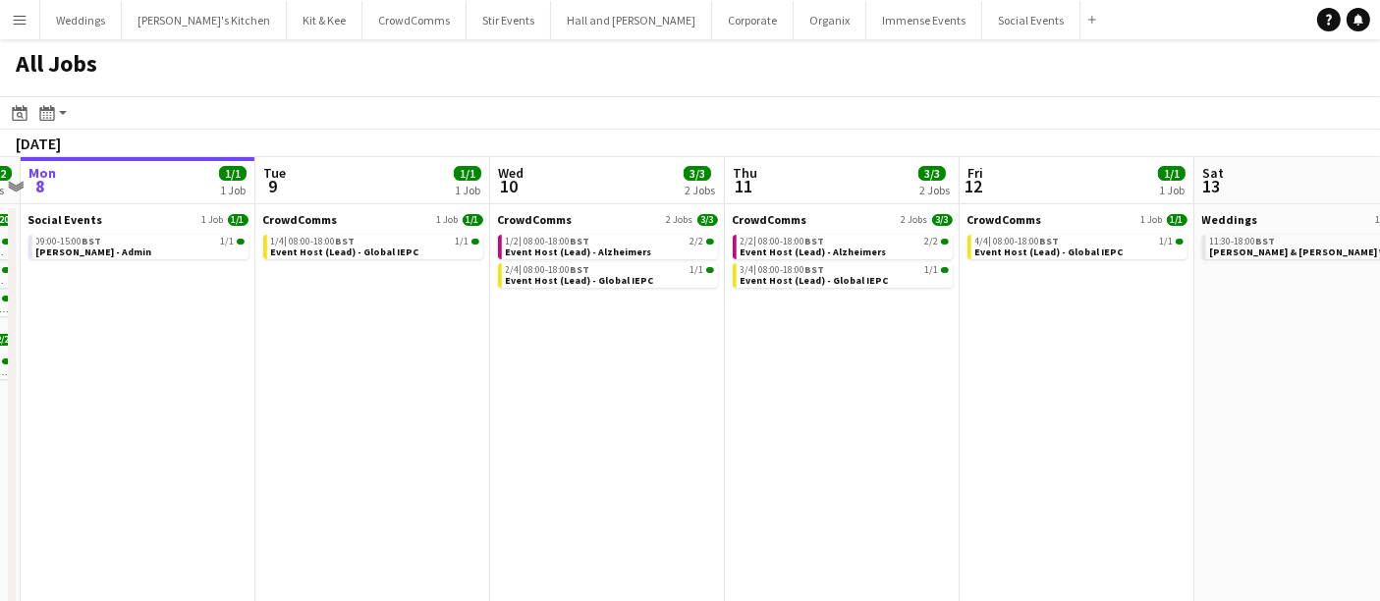
drag, startPoint x: 474, startPoint y: 368, endPoint x: 1159, endPoint y: 346, distance: 686.1
click at [1160, 346] on app-calendar-viewport "Sat 6 33/54 9 Jobs Sun 7 22/22 4 Jobs Mon 8 1/1 1 Job Tue 9 1/1 1 Job Wed 10 3/…" at bounding box center [690, 427] width 1380 height 541
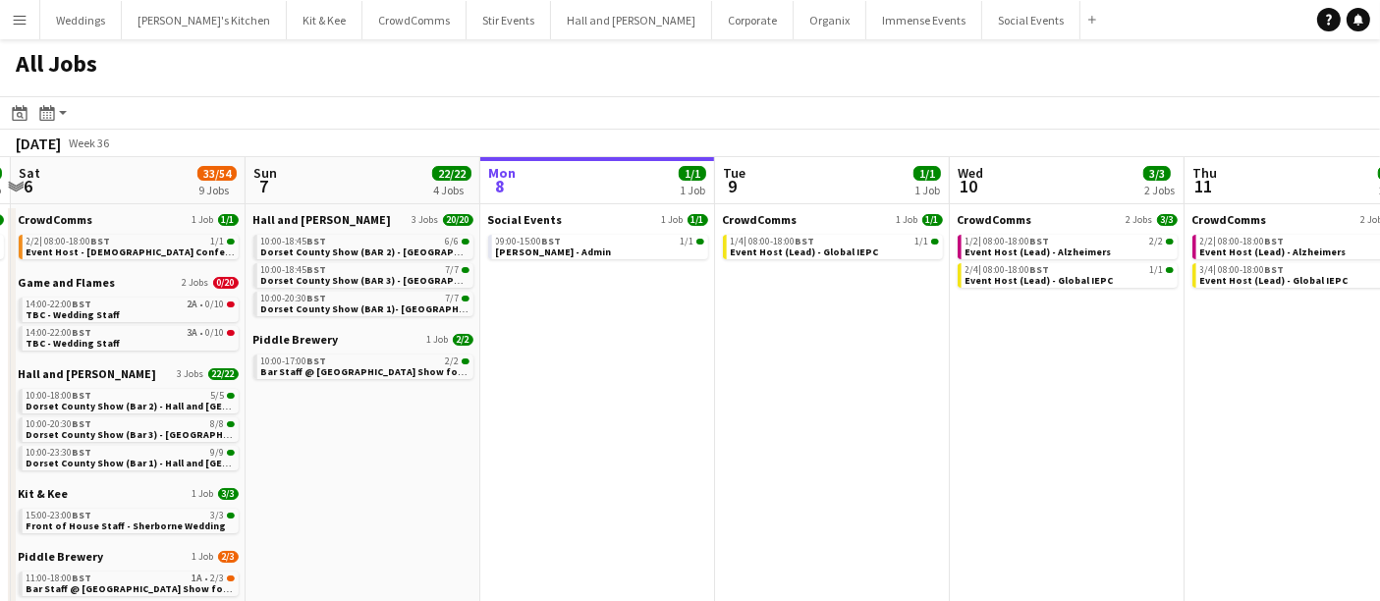
click at [1161, 283] on app-all-jobs "All Jobs Date picker [DATE] [DATE] [DATE] M [DATE] T [DATE] W [DATE] T [DATE] F…" at bounding box center [690, 368] width 1380 height 659
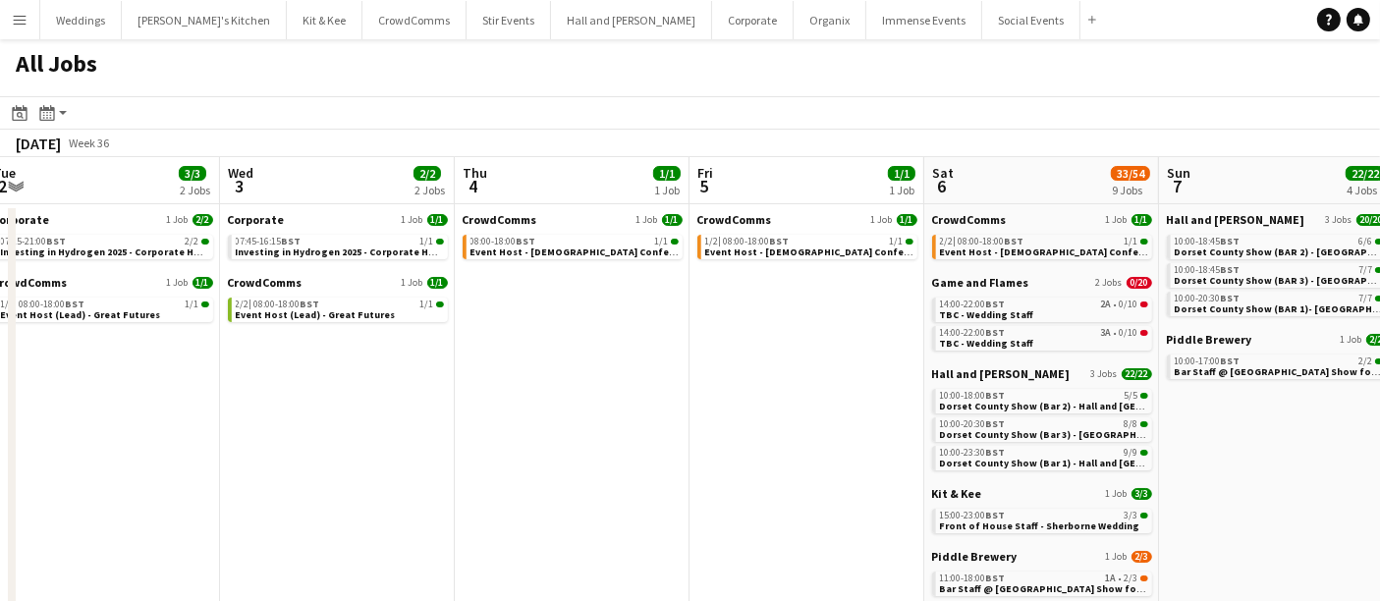
drag, startPoint x: 604, startPoint y: 289, endPoint x: 727, endPoint y: 285, distance: 122.9
click at [727, 285] on app-calendar-viewport "Sun 31 Mon 1 1/1 1 Job Tue 2 3/3 2 Jobs Wed 3 2/2 2 Jobs Thu 4 1/1 1 Job Fri 5 …" at bounding box center [690, 427] width 1380 height 541
drag, startPoint x: 440, startPoint y: 229, endPoint x: 389, endPoint y: 238, distance: 51.8
click at [434, 229] on app-calendar-viewport "Sun 31 Mon 1 1/1 1 Job Tue 2 3/3 2 Jobs Wed 3 2/2 2 Jobs Thu 4 1/1 1 Job Fri 5 …" at bounding box center [690, 427] width 1380 height 541
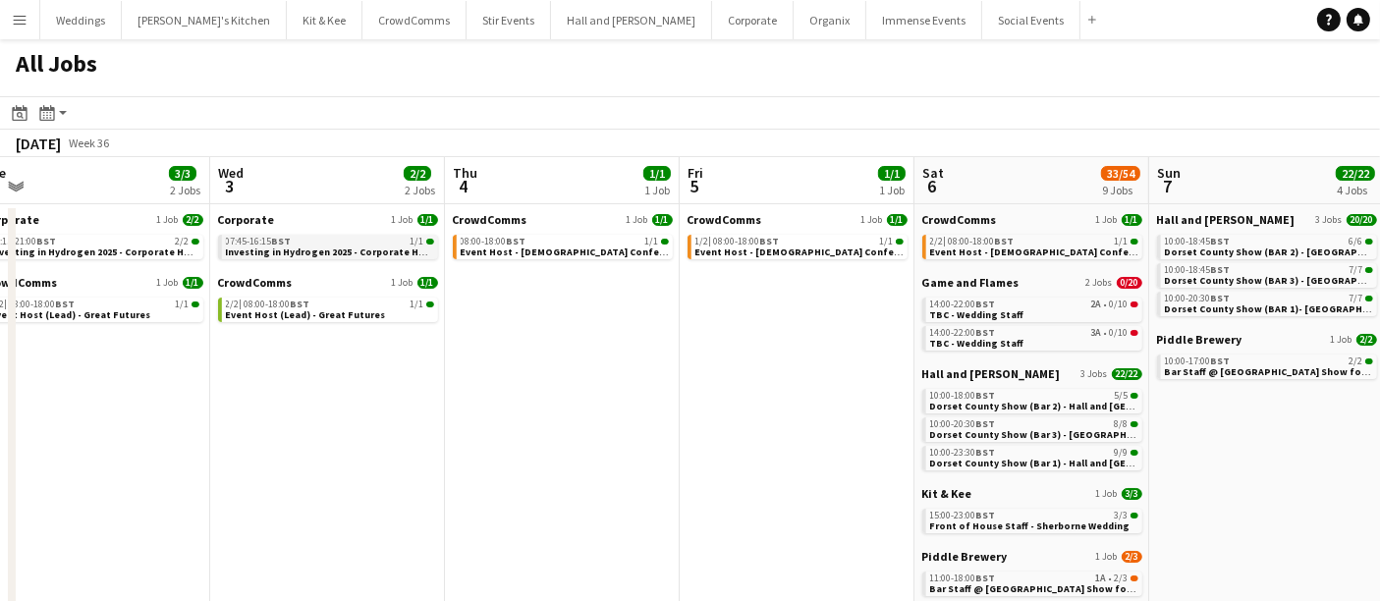
click at [379, 240] on div "07:45-16:15 BST 1/1" at bounding box center [330, 242] width 208 height 10
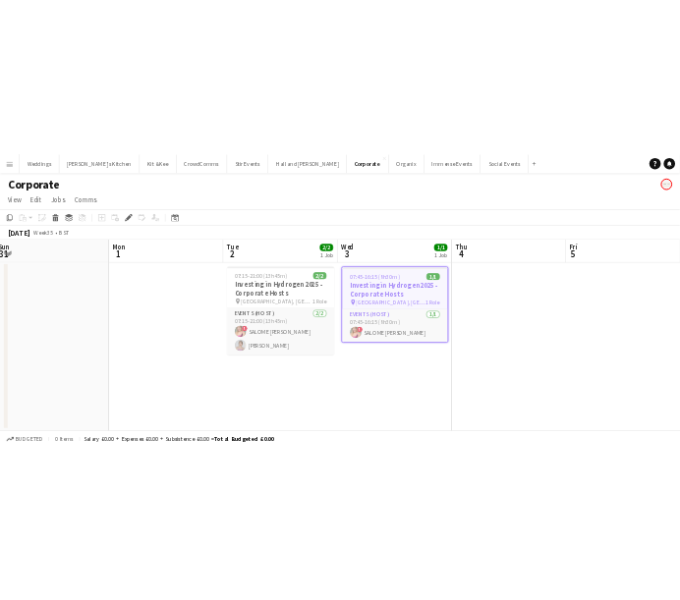
scroll to position [0, 490]
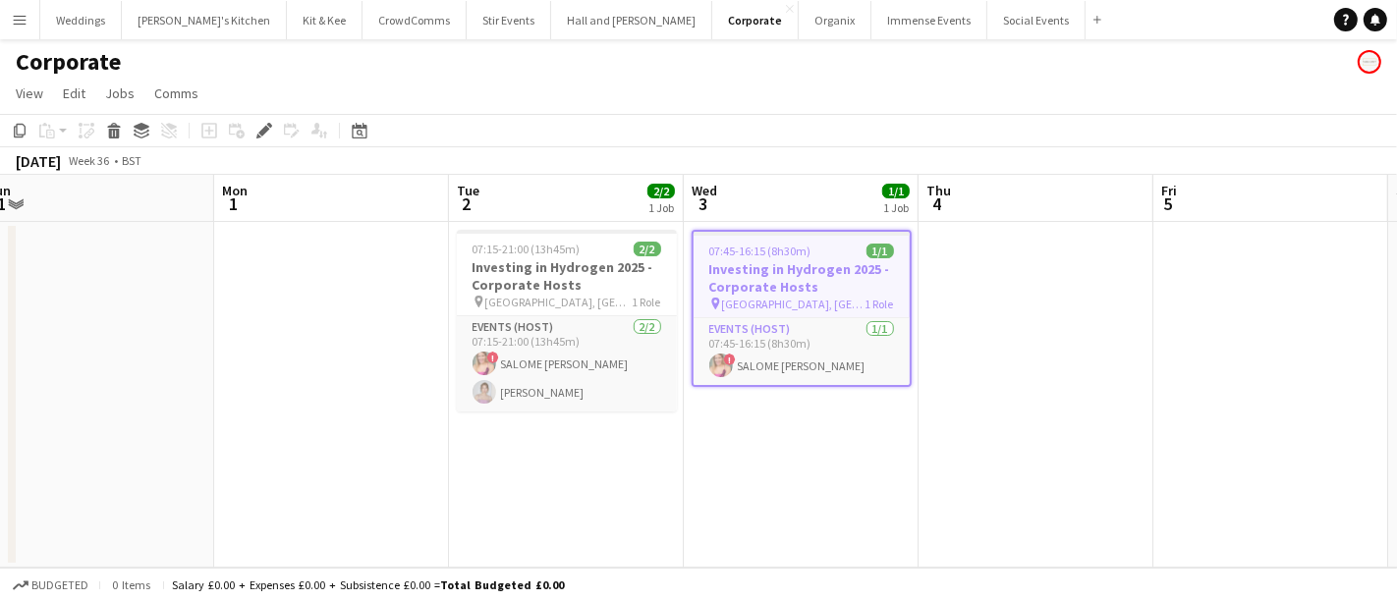
drag, startPoint x: 609, startPoint y: 319, endPoint x: 1158, endPoint y: 273, distance: 551.1
click at [1158, 273] on app-calendar-viewport "Fri 29 Sat 30 Sun 31 Mon 1 Tue 2 2/2 1 Job Wed 3 1/1 1 Job Thu 4 Fri 5 Sat 6 Su…" at bounding box center [698, 371] width 1397 height 393
click at [630, 264] on h3 "Investing in Hydrogen 2025 - Corporate Hosts" at bounding box center [567, 275] width 220 height 35
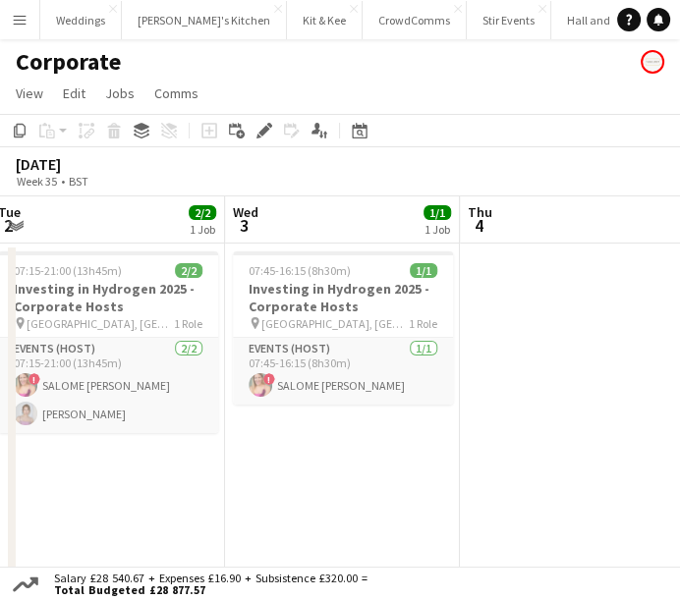
drag, startPoint x: 518, startPoint y: 501, endPoint x: 64, endPoint y: 530, distance: 454.8
click at [60, 530] on app-calendar-viewport "Sat 30 Sun 31 Mon 1 Tue 2 2/2 1 Job Wed 3 1/1 1 Job Thu 4 Fri 5 Sat 6 07:15-21:…" at bounding box center [340, 392] width 680 height 392
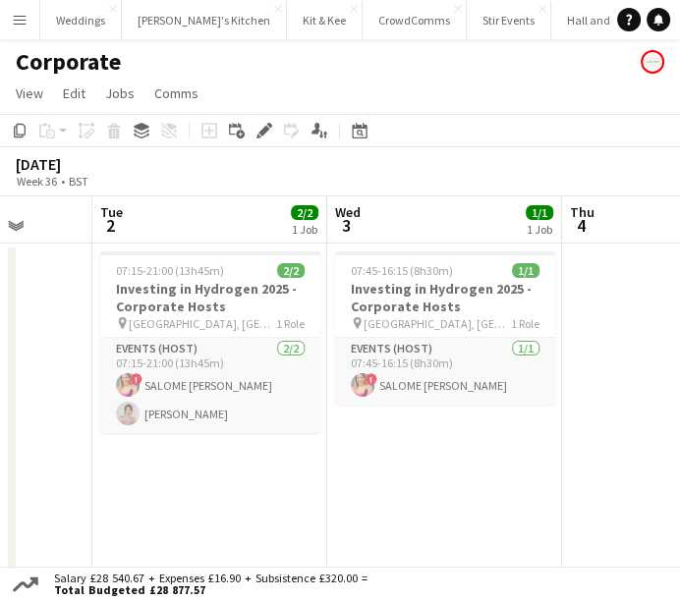
scroll to position [0, 572]
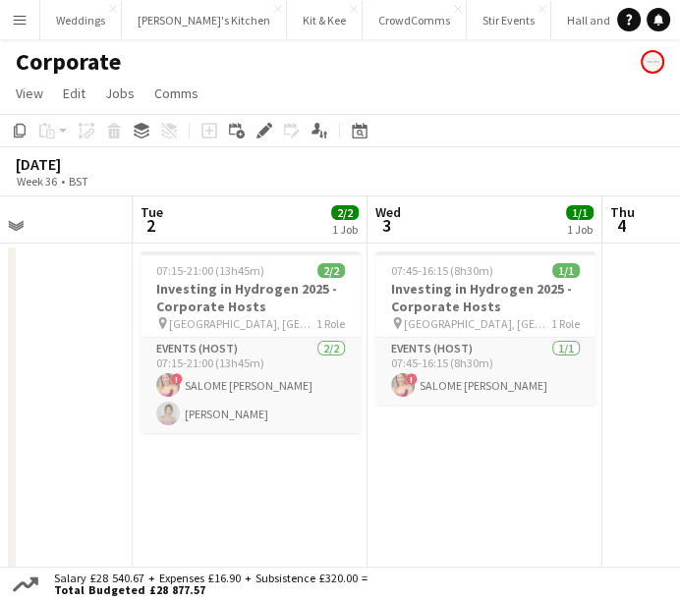
drag, startPoint x: 312, startPoint y: 499, endPoint x: 453, endPoint y: 477, distance: 142.1
click at [453, 477] on app-calendar-viewport "Sat 30 Sun 31 Mon 1 Tue 2 2/2 1 Job Wed 3 1/1 1 Job Thu 4 Fri 5 Sat 6 07:15-21:…" at bounding box center [340, 392] width 680 height 392
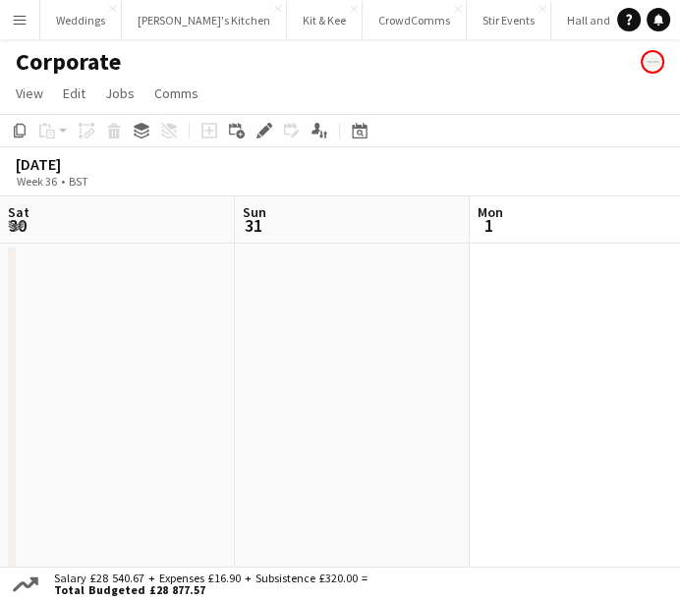
scroll to position [0, 572]
